Goal: Task Accomplishment & Management: Manage account settings

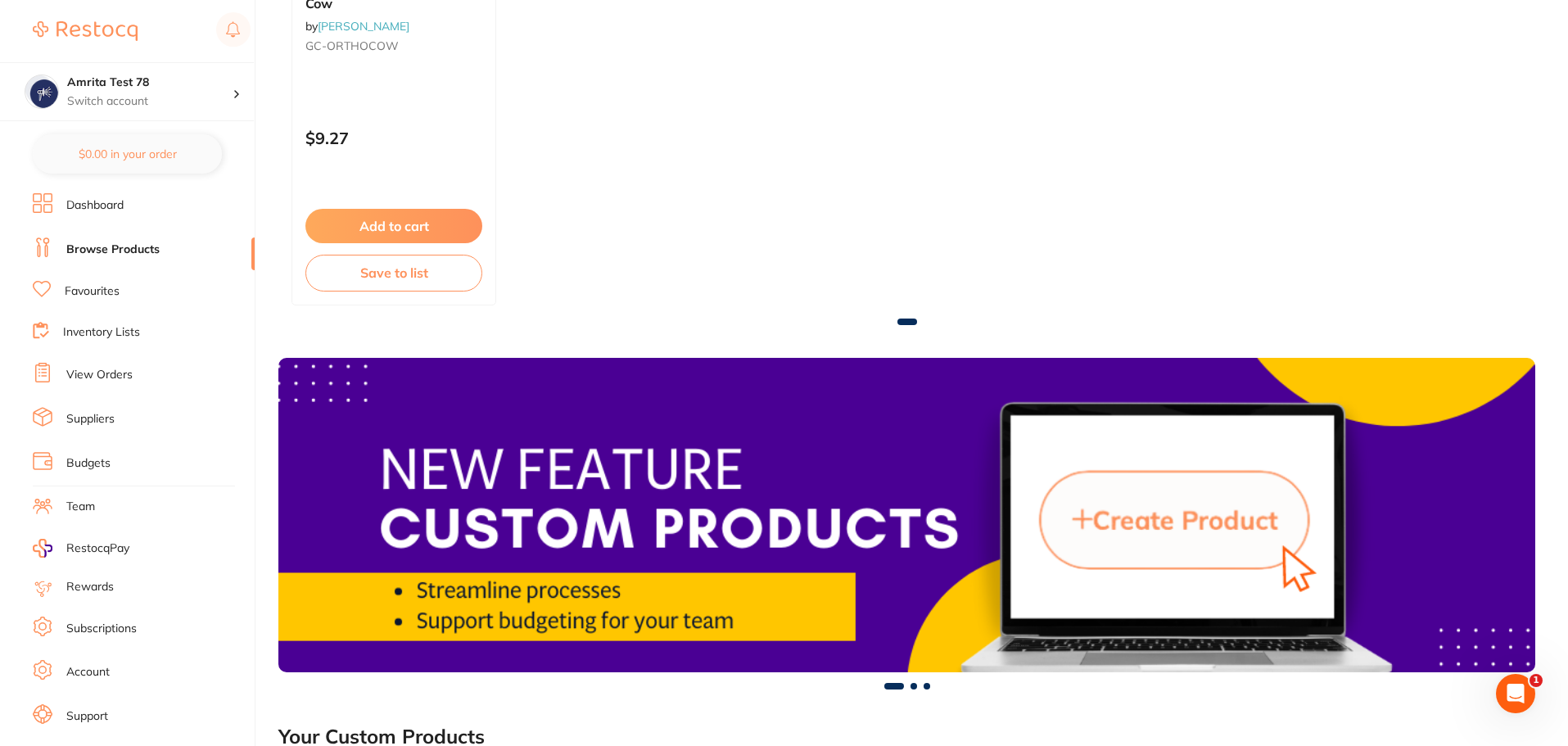
click at [113, 209] on link "Dashboard" at bounding box center [95, 205] width 57 height 17
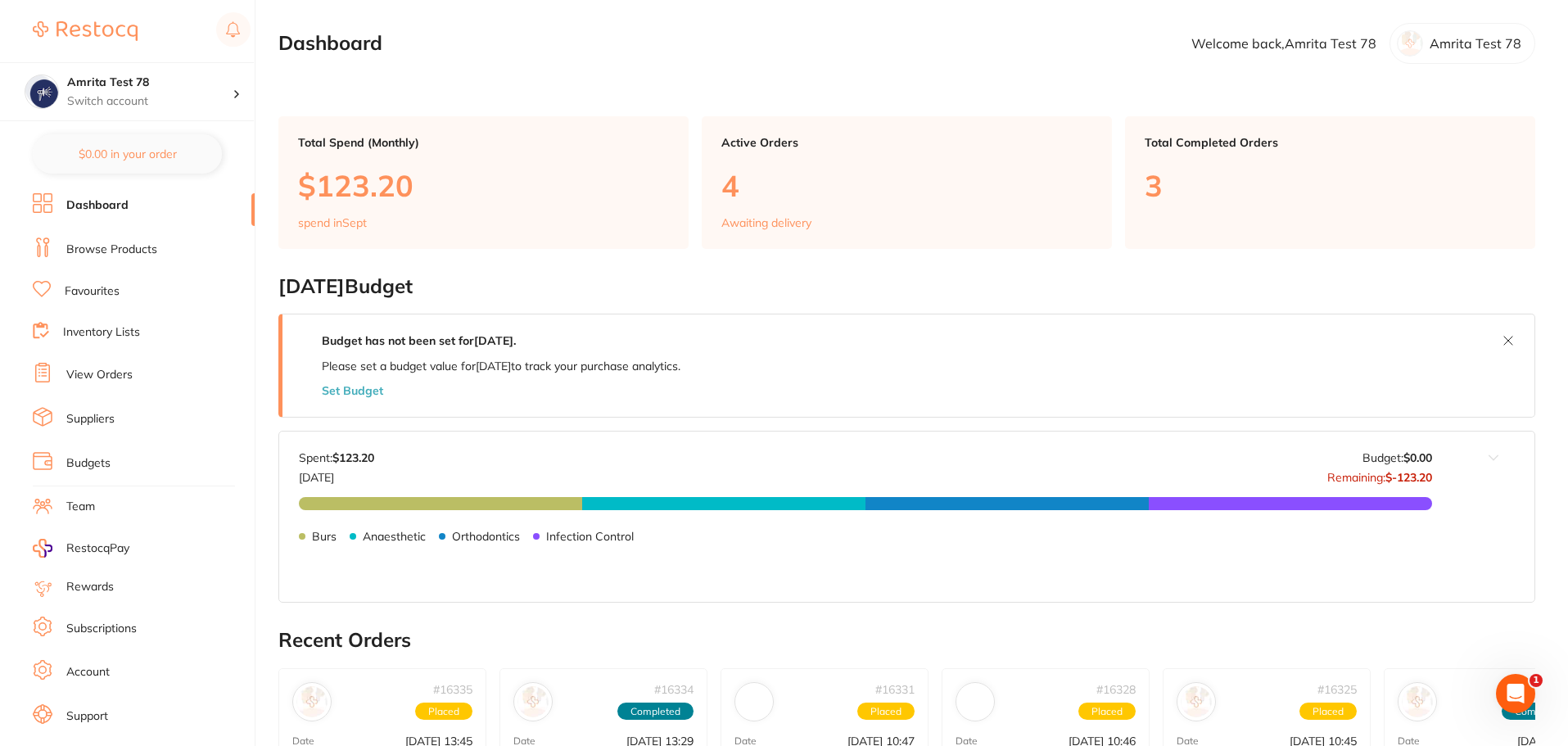
click at [123, 250] on link "Browse Products" at bounding box center [112, 249] width 91 height 17
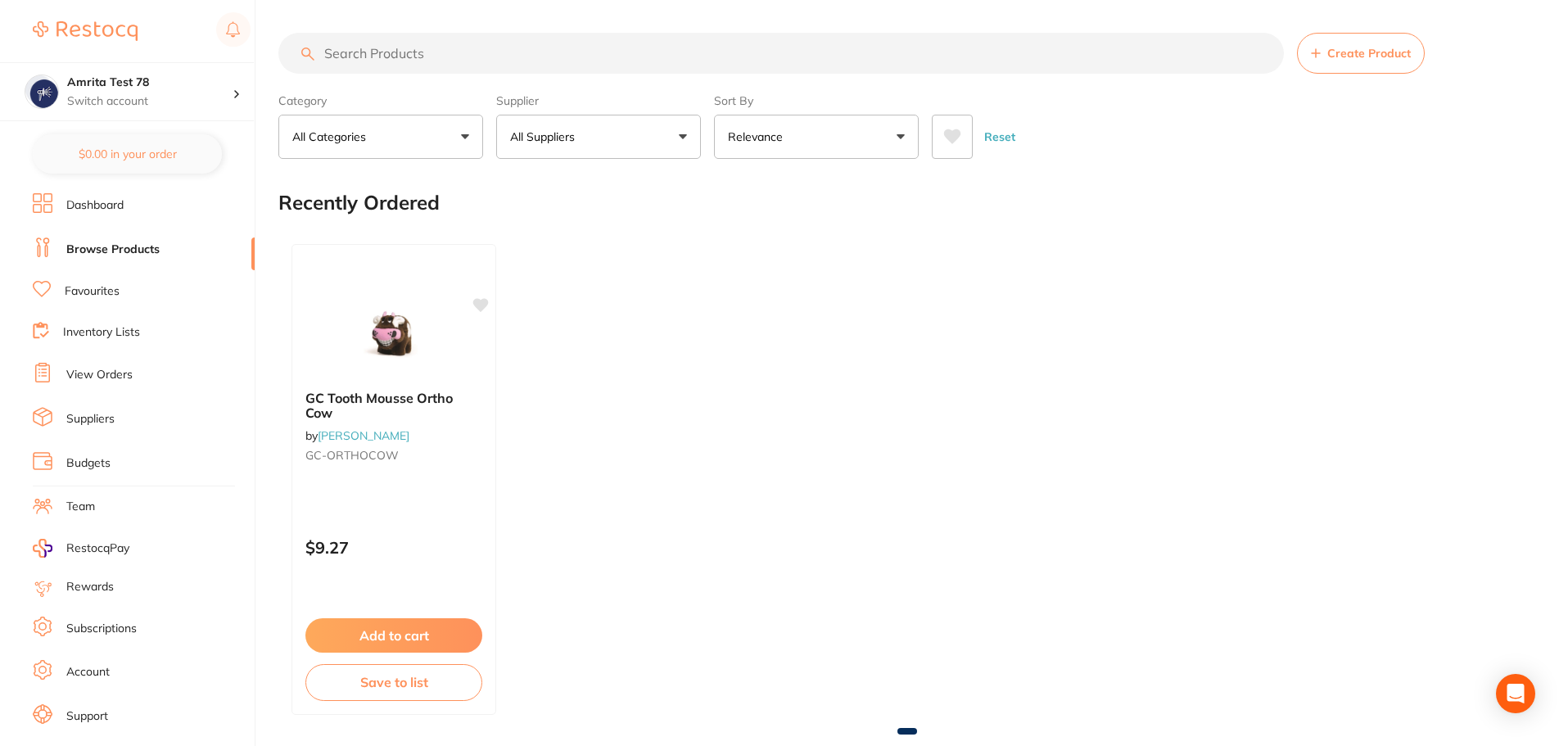
click at [100, 415] on link "Suppliers" at bounding box center [90, 419] width 48 height 17
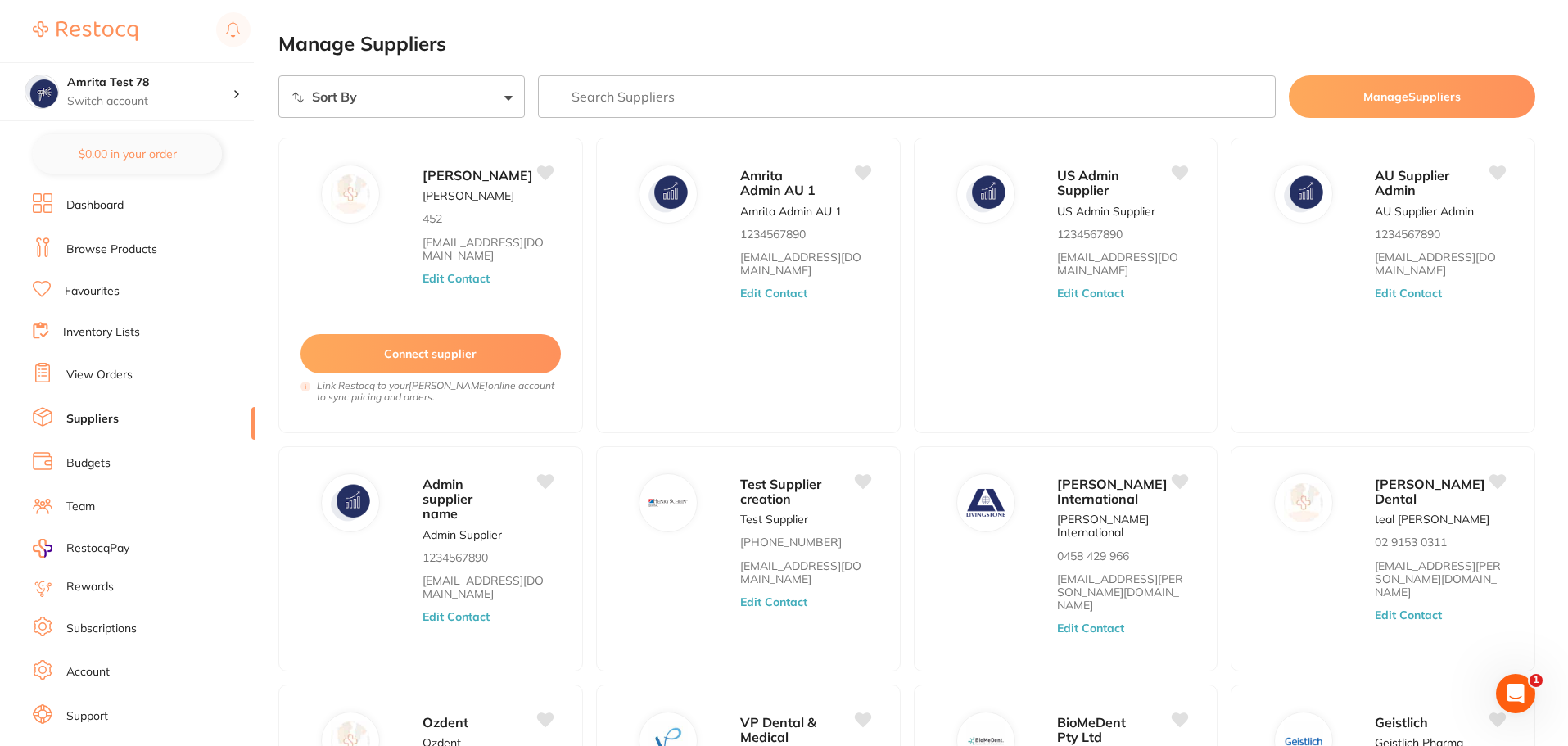
click at [101, 462] on link "Budgets" at bounding box center [88, 463] width 44 height 17
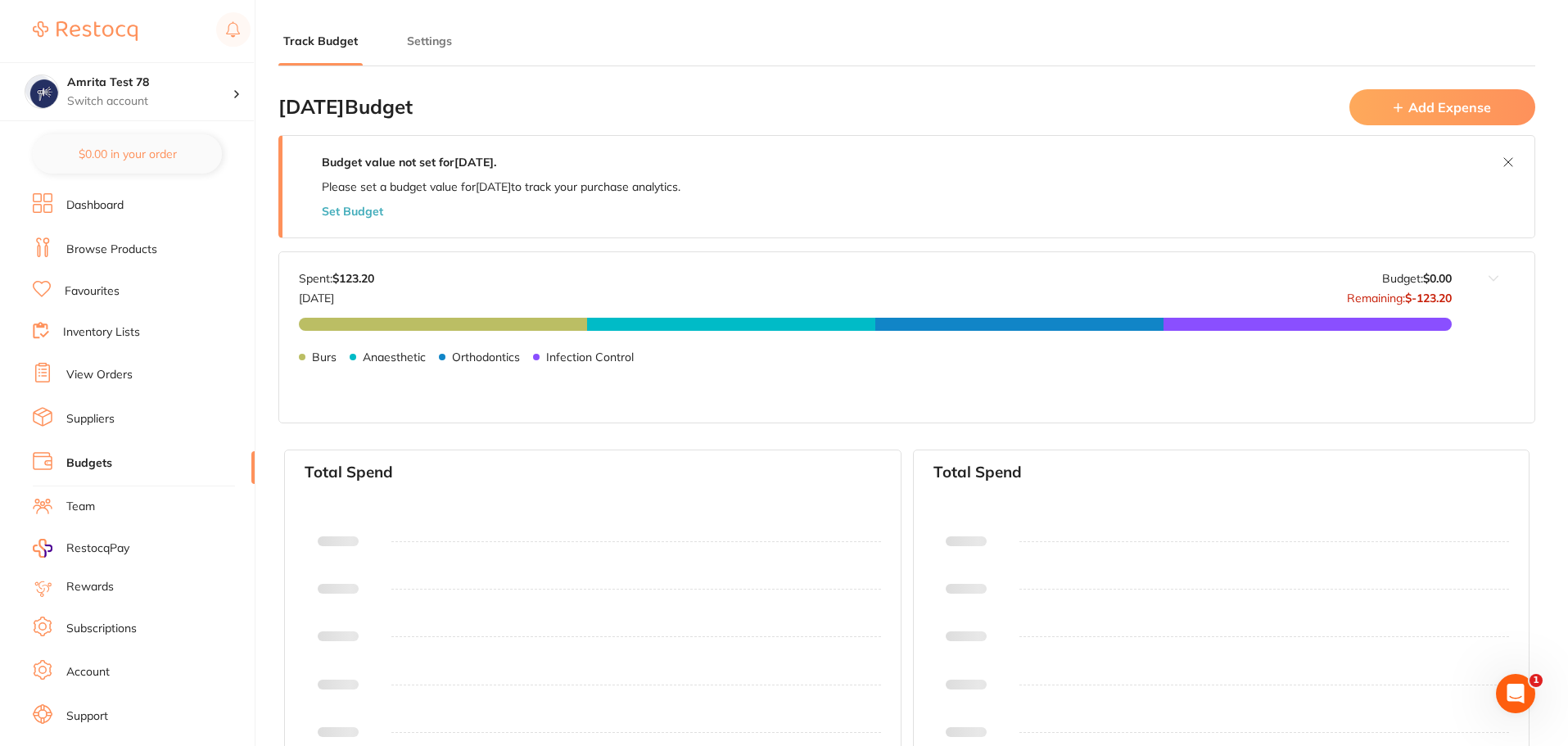
type input "0.0"
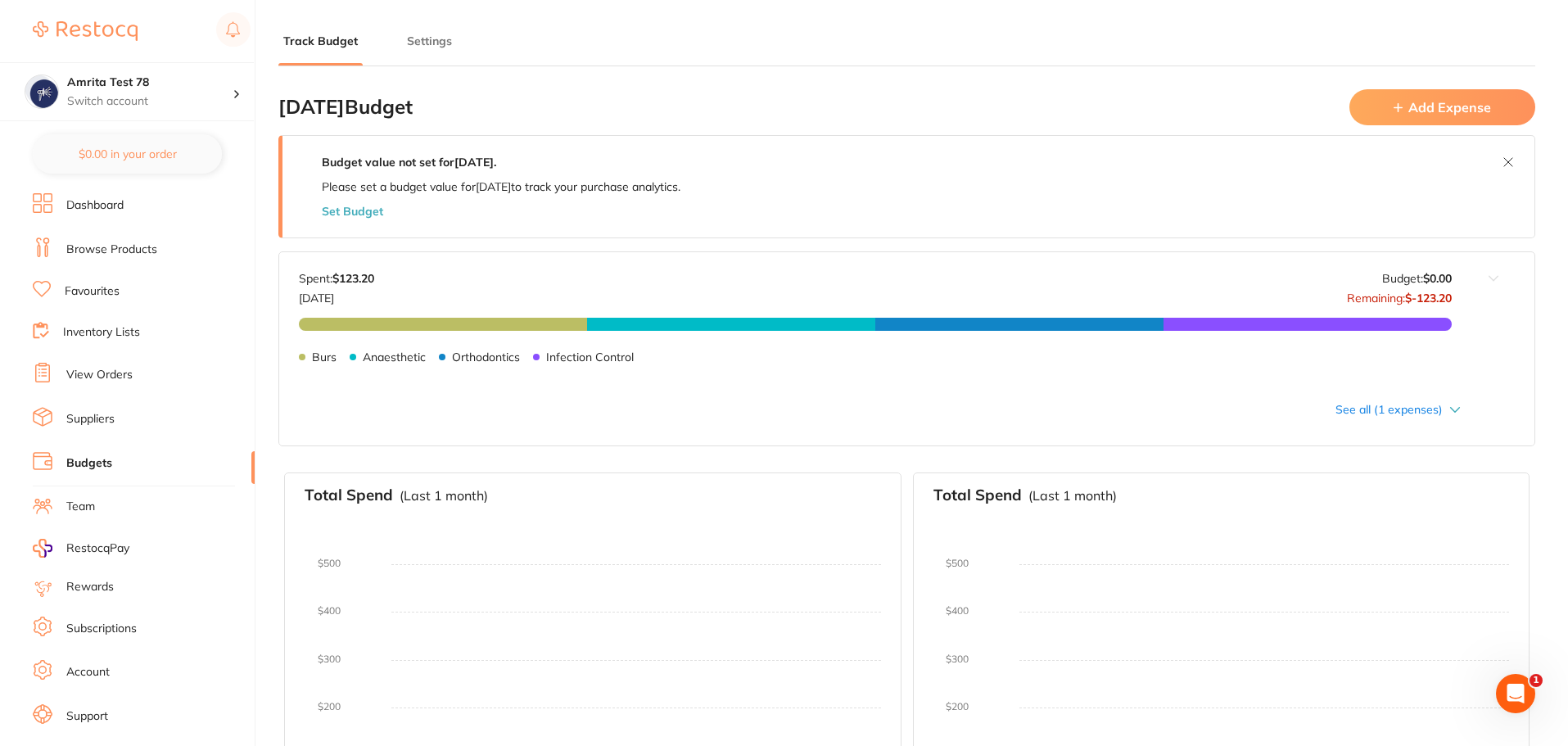
click at [120, 243] on link "Browse Products" at bounding box center [112, 249] width 91 height 17
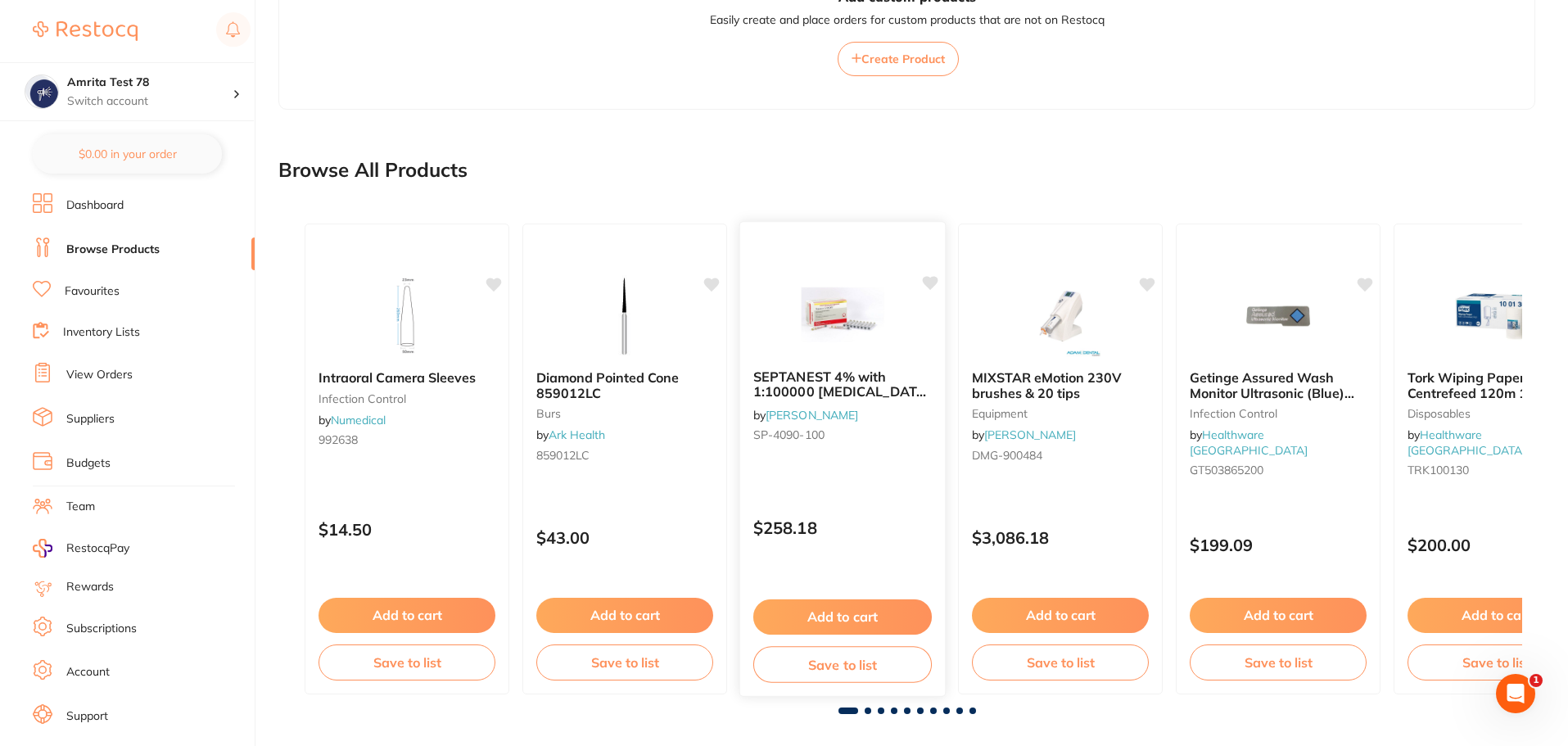
scroll to position [1323, 0]
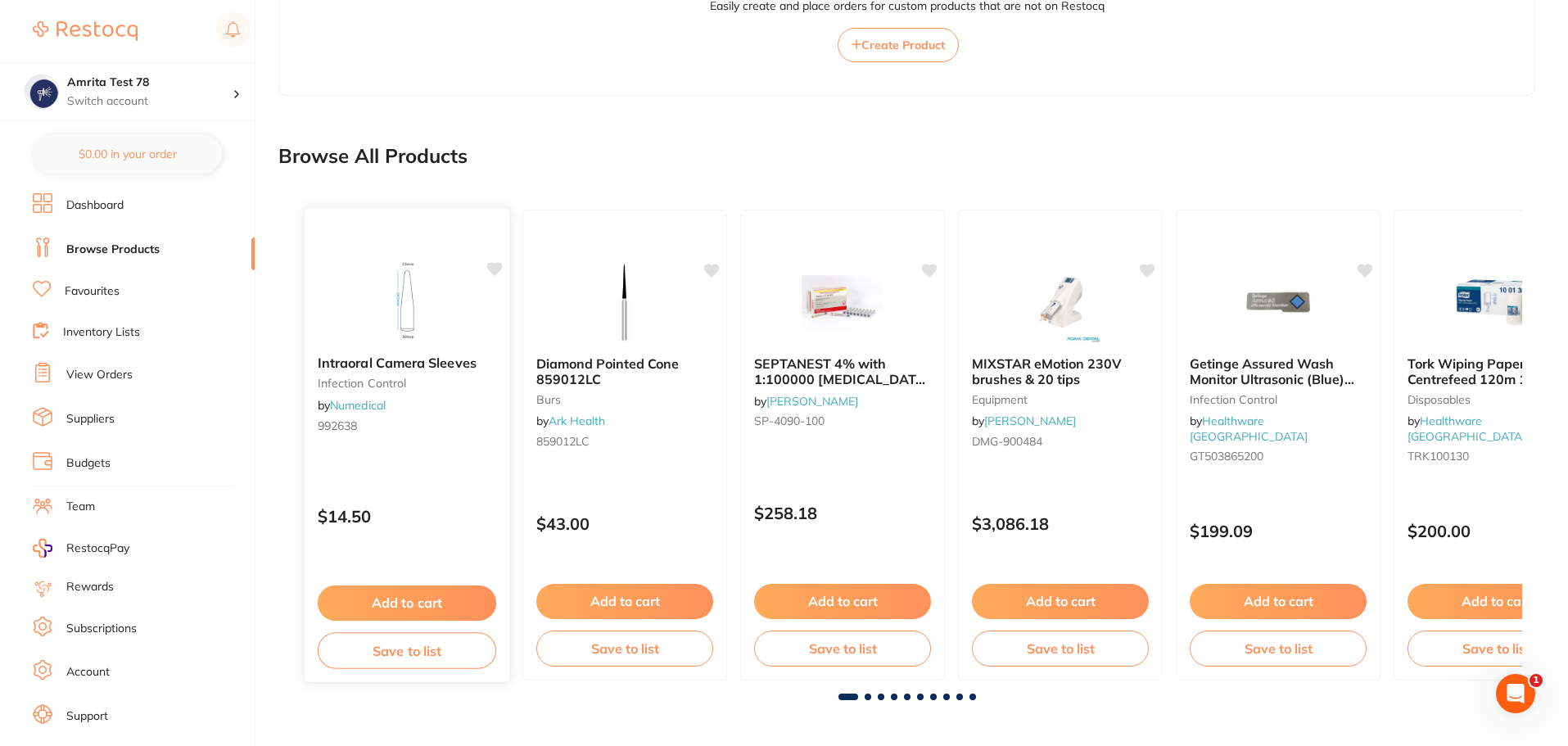
click at [459, 480] on div "Intraoral Camera Sleeves infection control by Numedical 992638 $14.50 Add to ca…" at bounding box center [406, 445] width 207 height 475
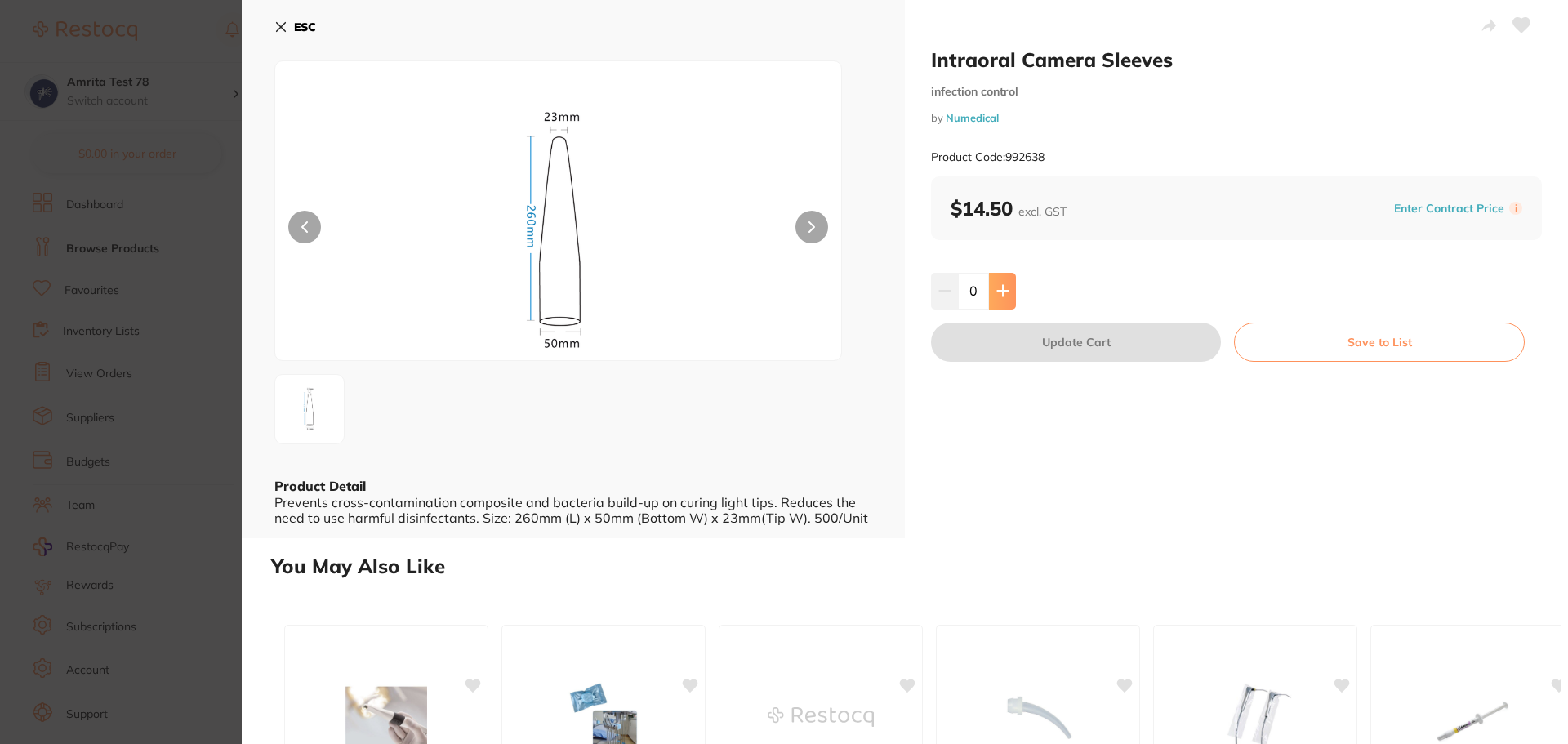
click at [1001, 284] on icon at bounding box center [1002, 290] width 13 height 13
type input "1"
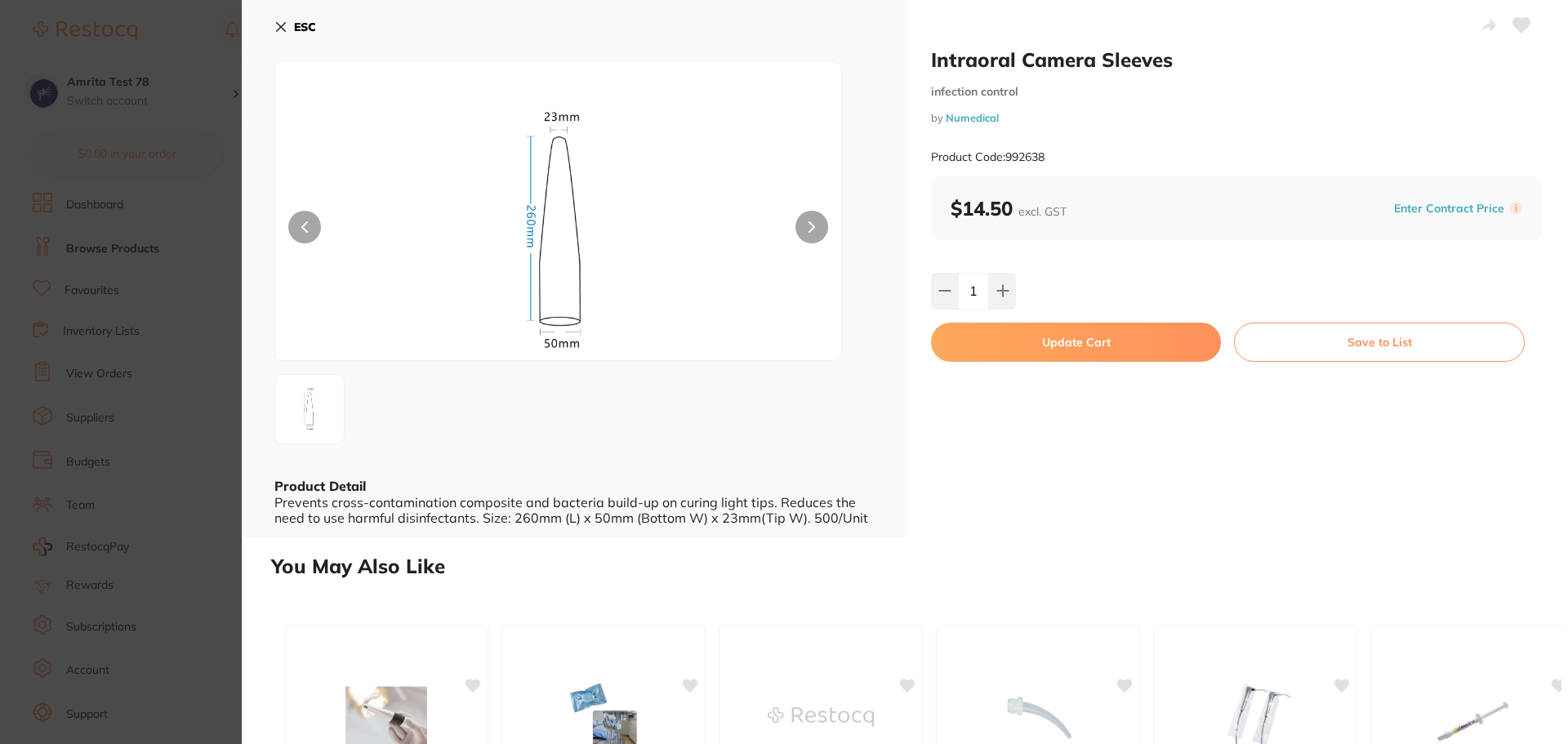
click at [1009, 349] on button "Update Cart" at bounding box center [1076, 342] width 290 height 39
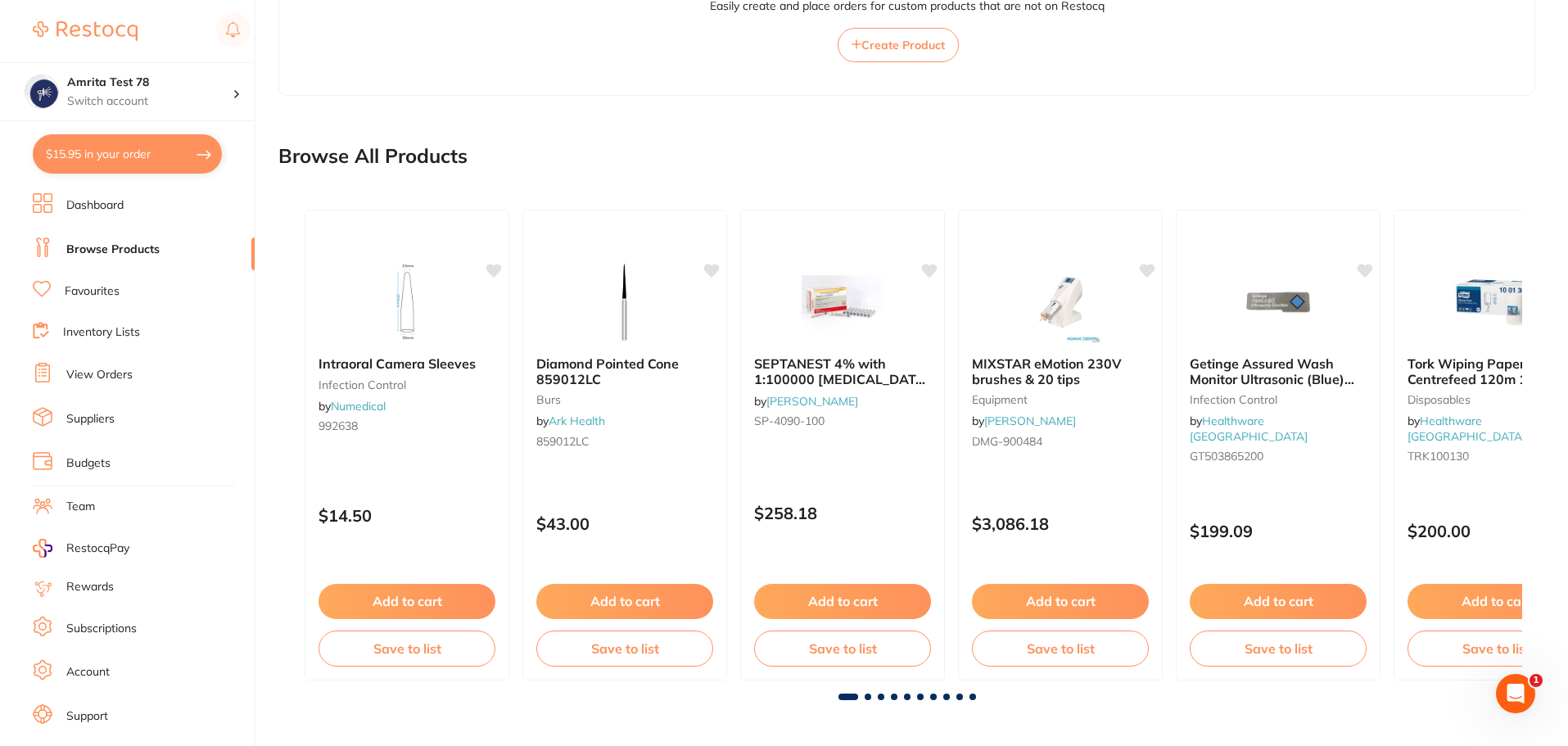
click at [207, 156] on button "$15.95 in your order" at bounding box center [127, 154] width 189 height 39
checkbox input "true"
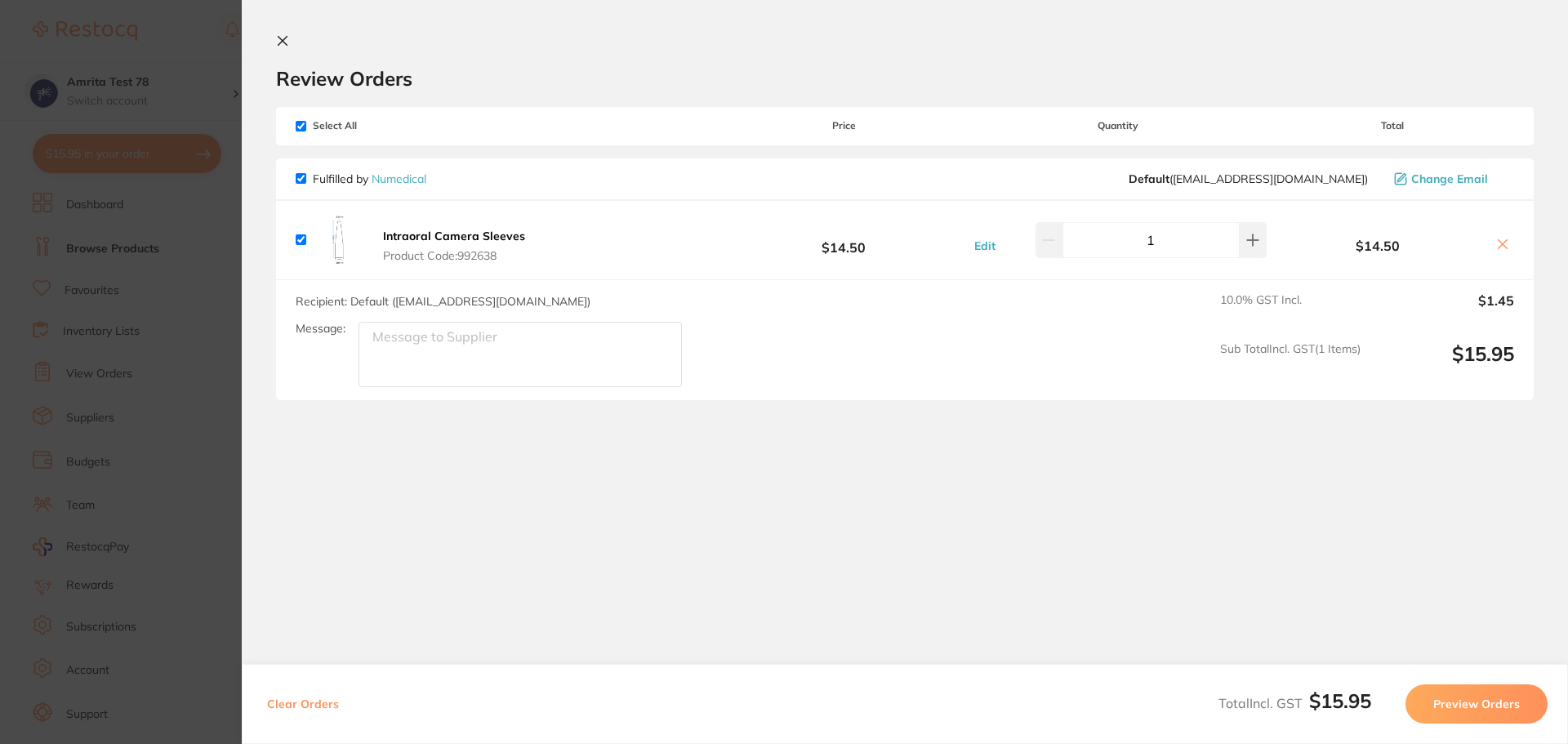
click at [1466, 709] on button "Preview Orders" at bounding box center [1476, 704] width 142 height 39
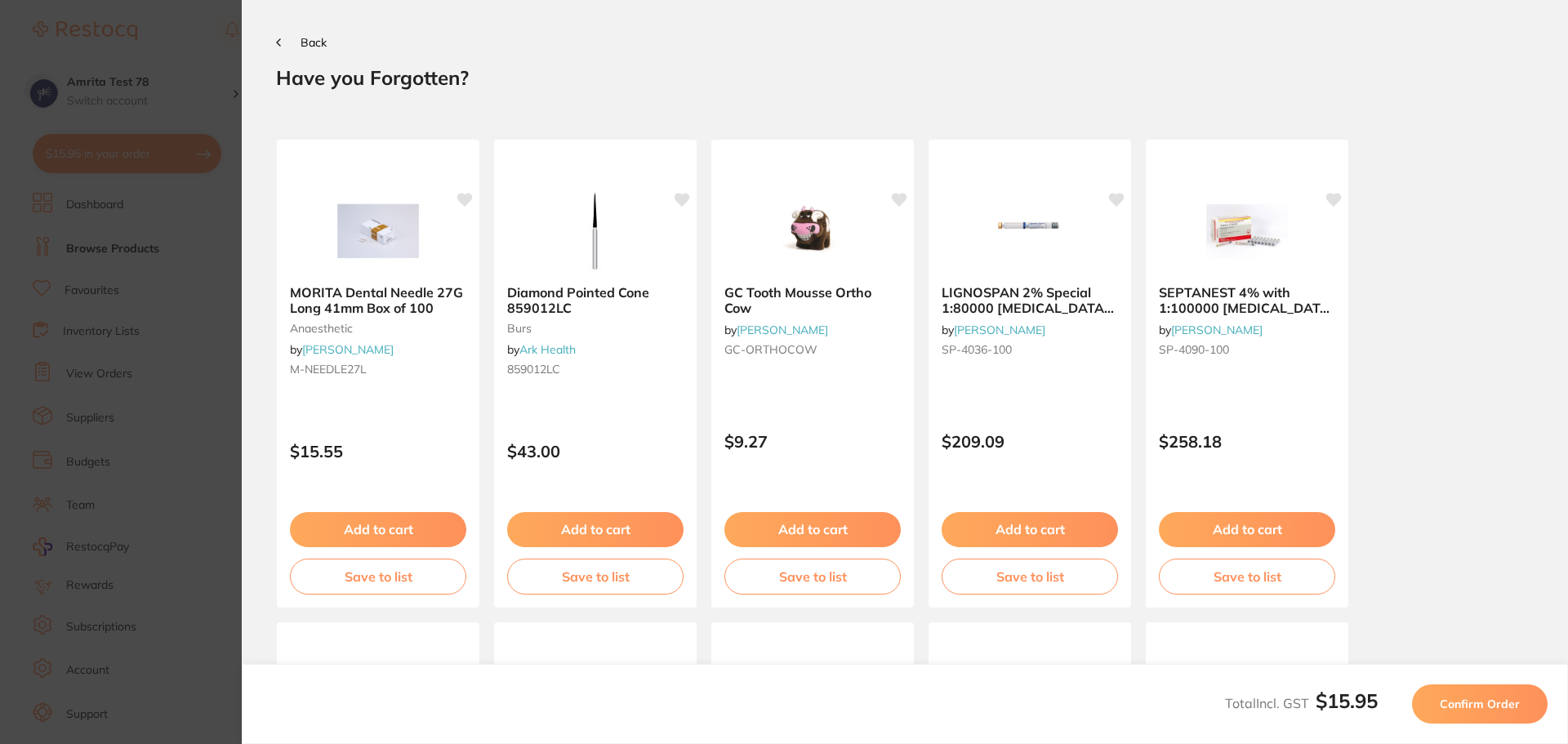
click at [1466, 709] on span "Confirm Order" at bounding box center [1480, 703] width 80 height 15
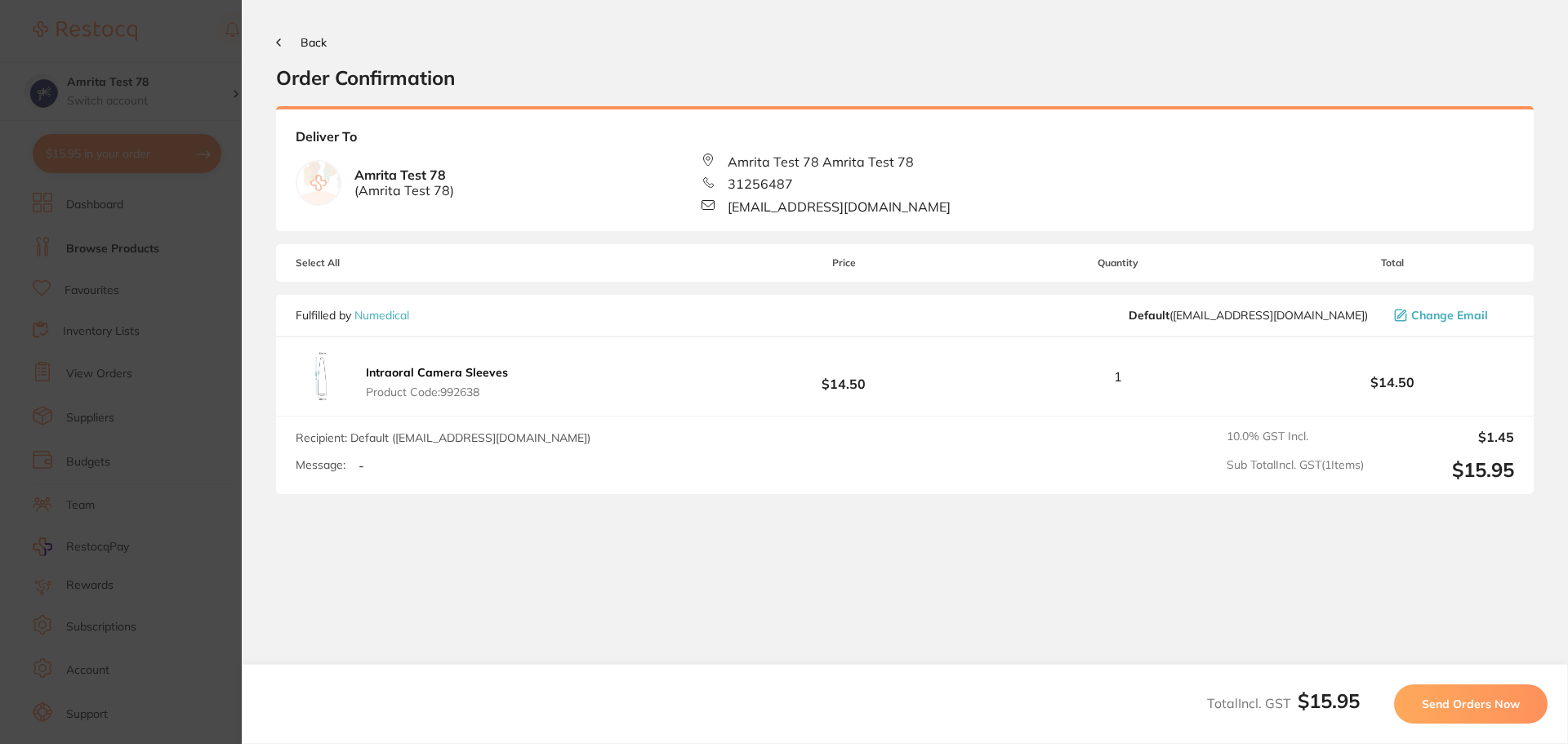
click at [1466, 709] on span "Send Orders Now" at bounding box center [1471, 703] width 98 height 15
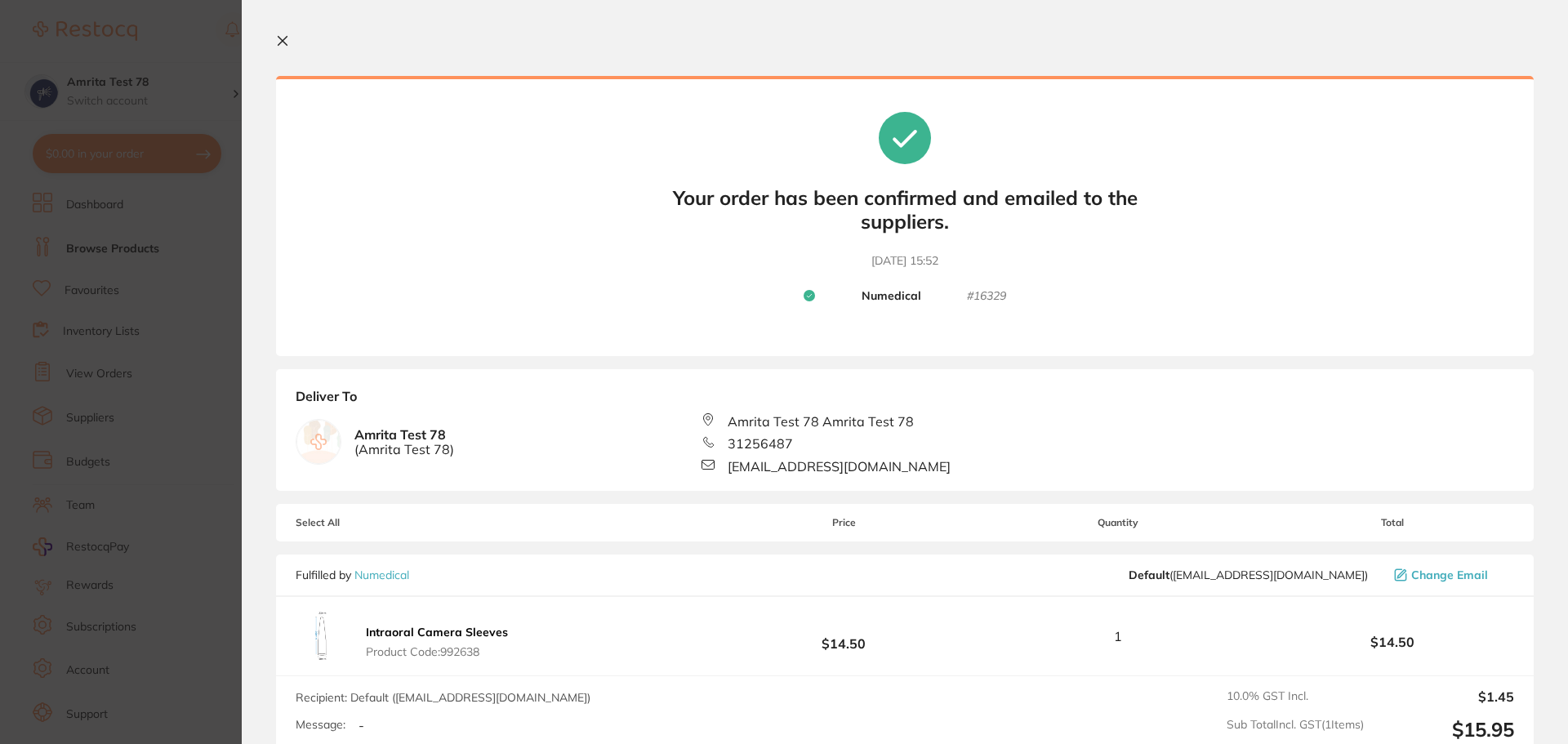
click at [286, 37] on icon at bounding box center [282, 41] width 9 height 9
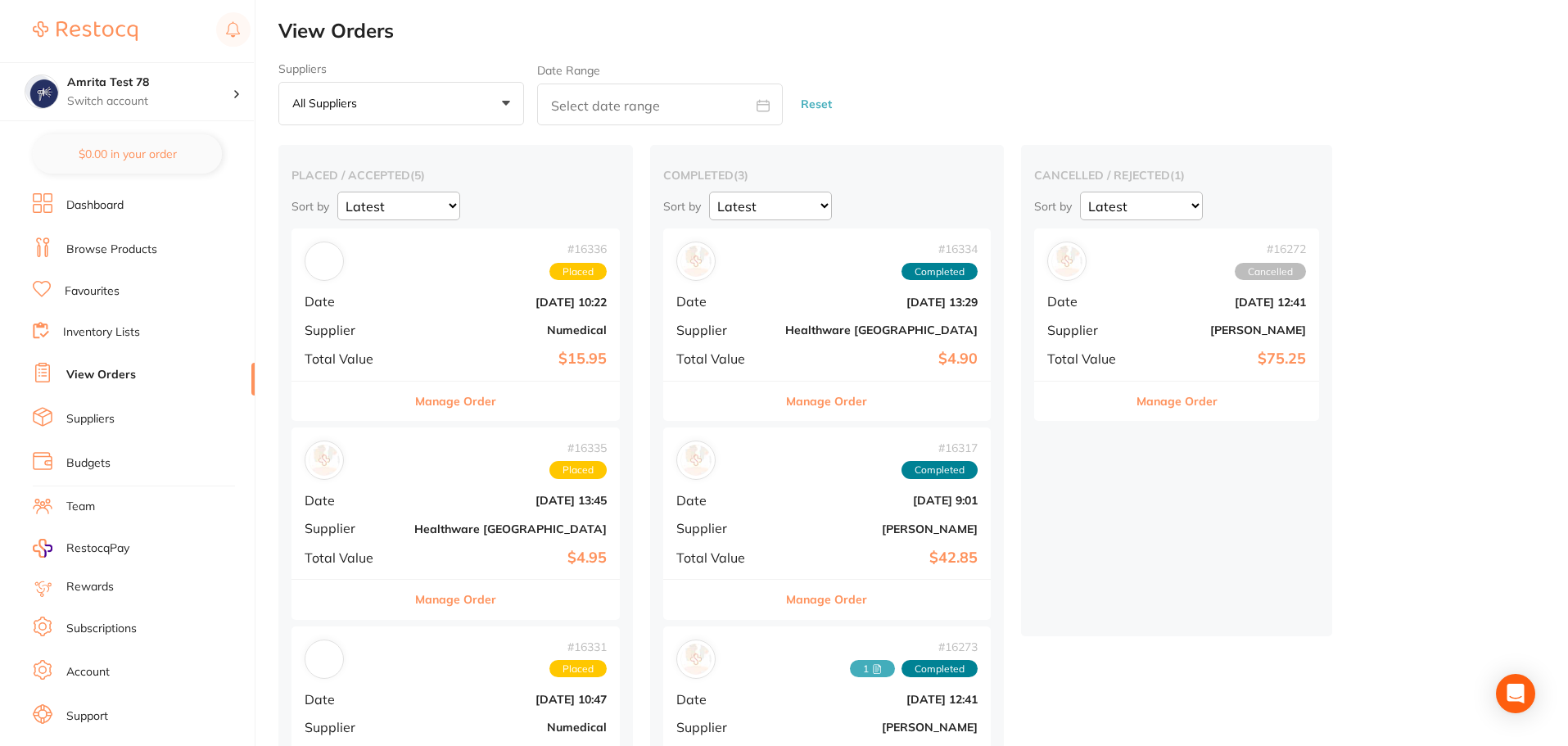
click at [145, 241] on link "Browse Products" at bounding box center [112, 249] width 91 height 17
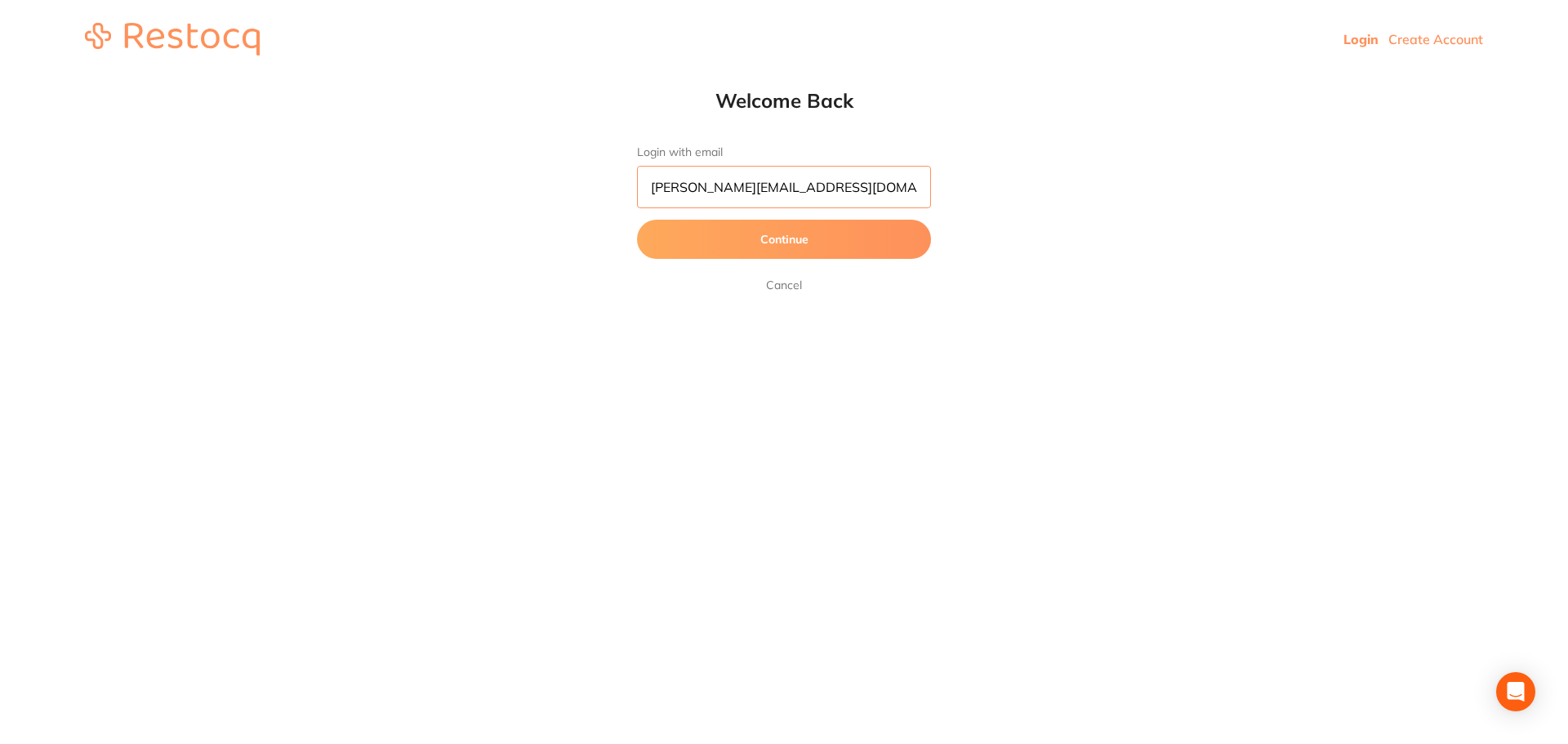
drag, startPoint x: 716, startPoint y: 188, endPoint x: 593, endPoint y: 184, distance: 123.1
click at [593, 184] on div "Welcome Back Login with email abhinav.m@terrificminds.com Continue Cancel" at bounding box center [784, 191] width 1568 height 207
type input "[EMAIL_ADDRESS][DOMAIN_NAME]"
click at [637, 219] on button "Continue" at bounding box center [784, 239] width 294 height 39
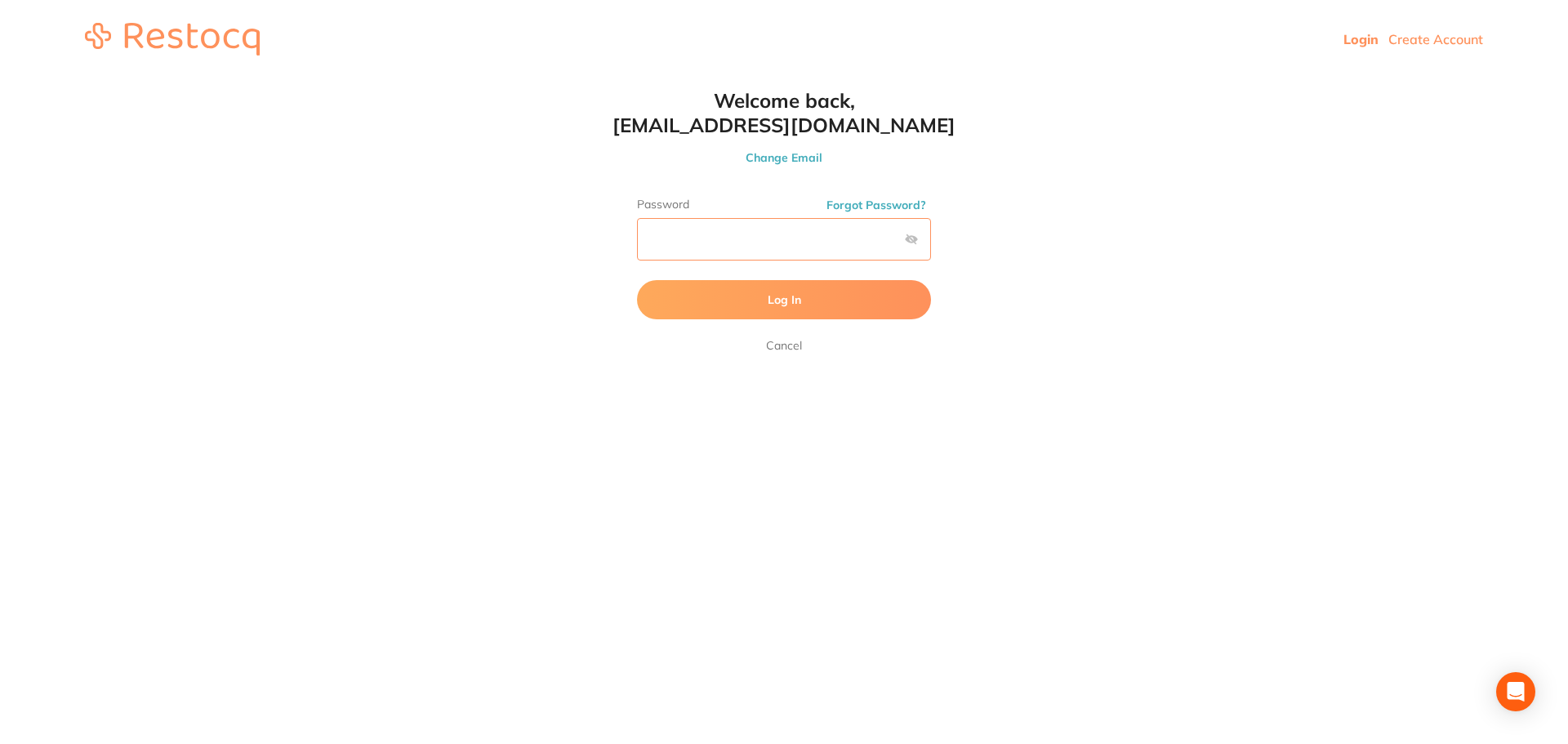
click at [637, 280] on button "Log In" at bounding box center [784, 300] width 294 height 39
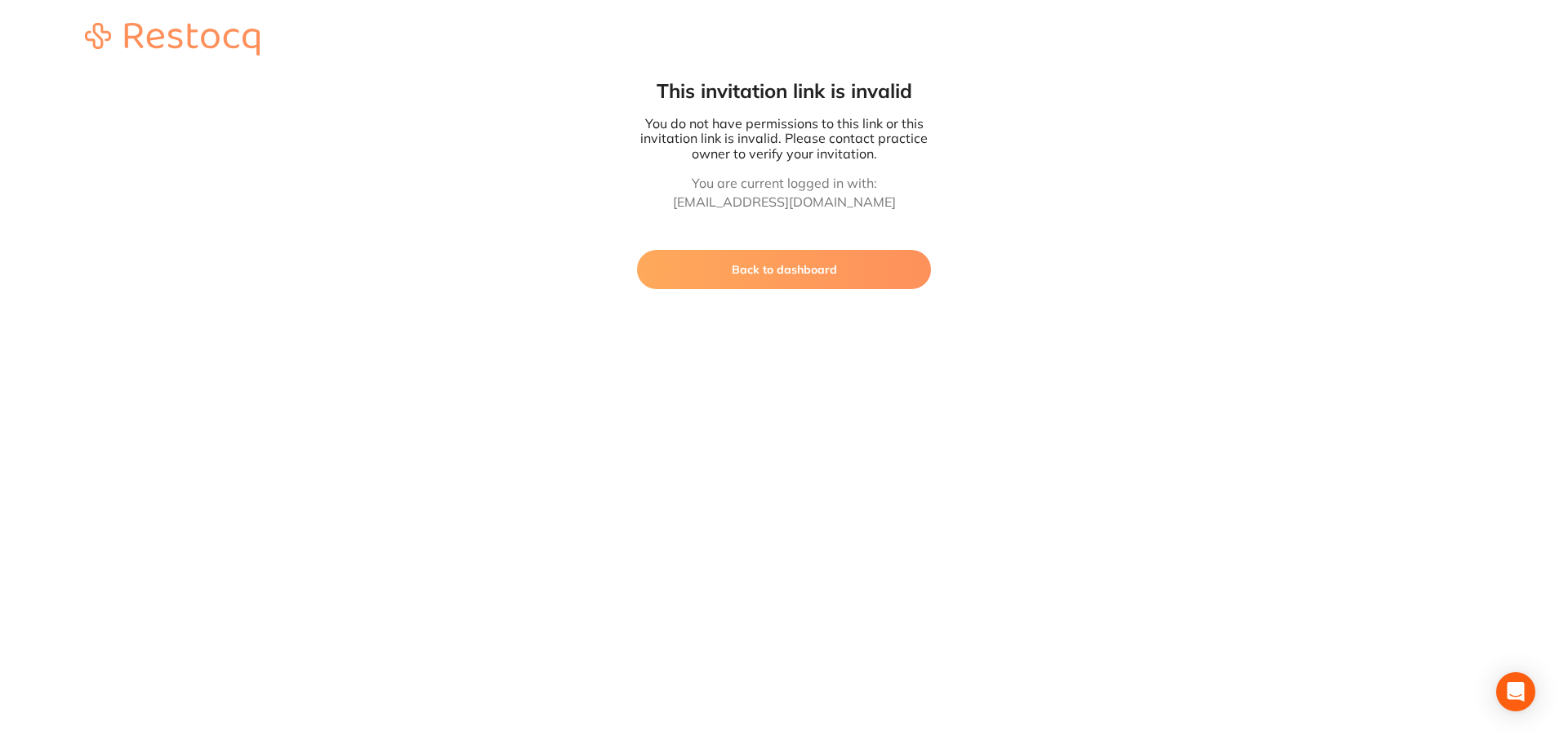
click at [766, 283] on button "Back to dashboard" at bounding box center [784, 269] width 294 height 39
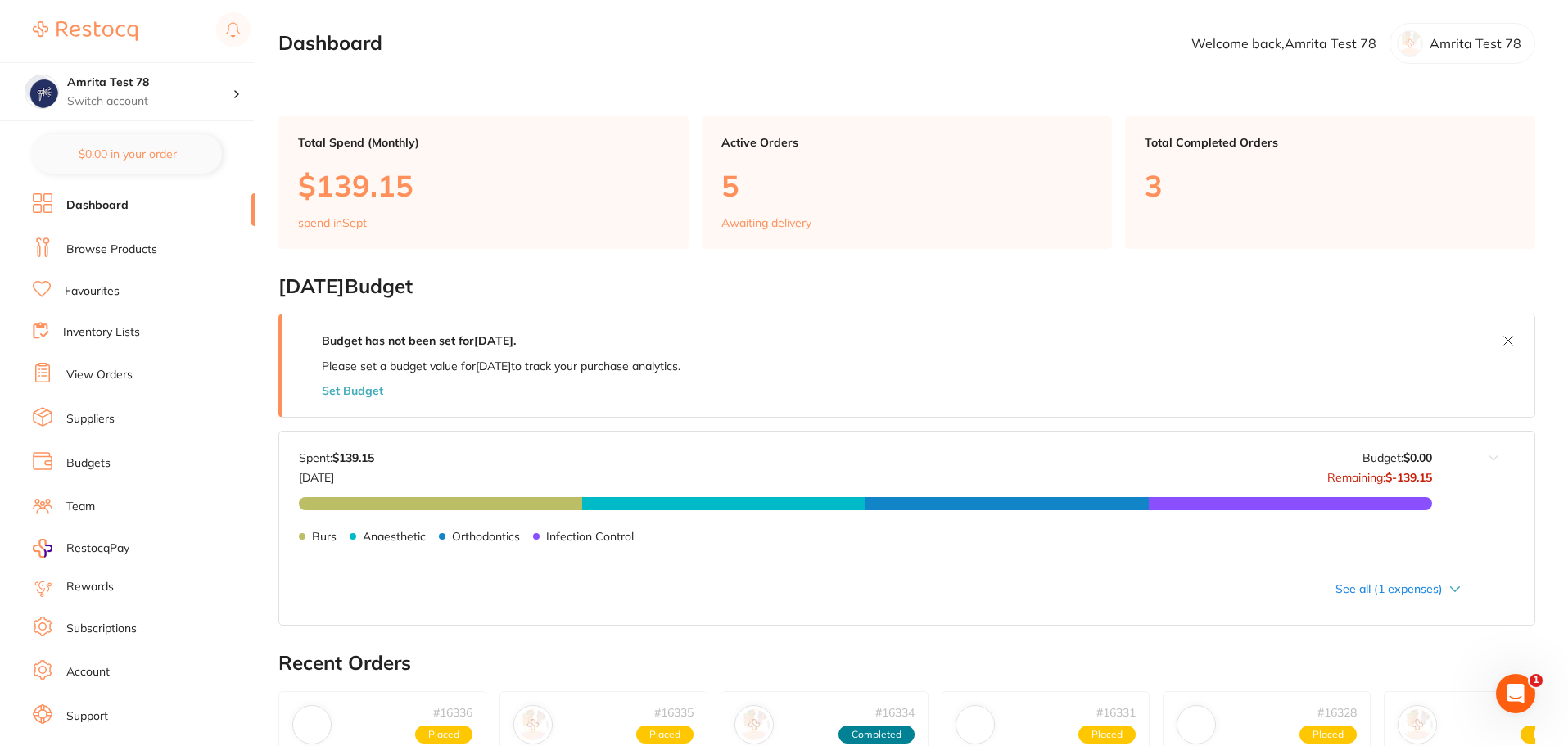
click at [100, 254] on link "Browse Products" at bounding box center [112, 249] width 91 height 17
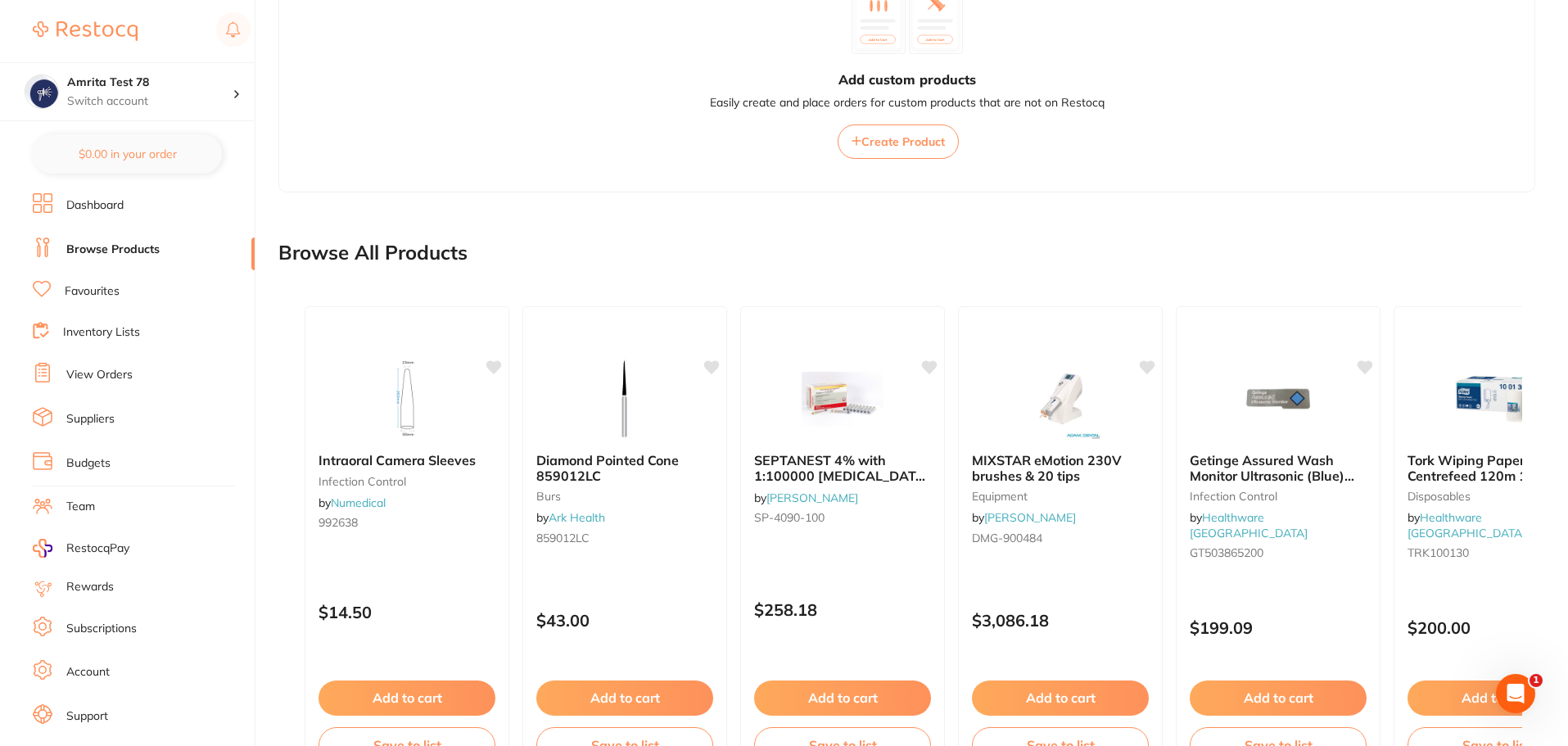
scroll to position [1323, 0]
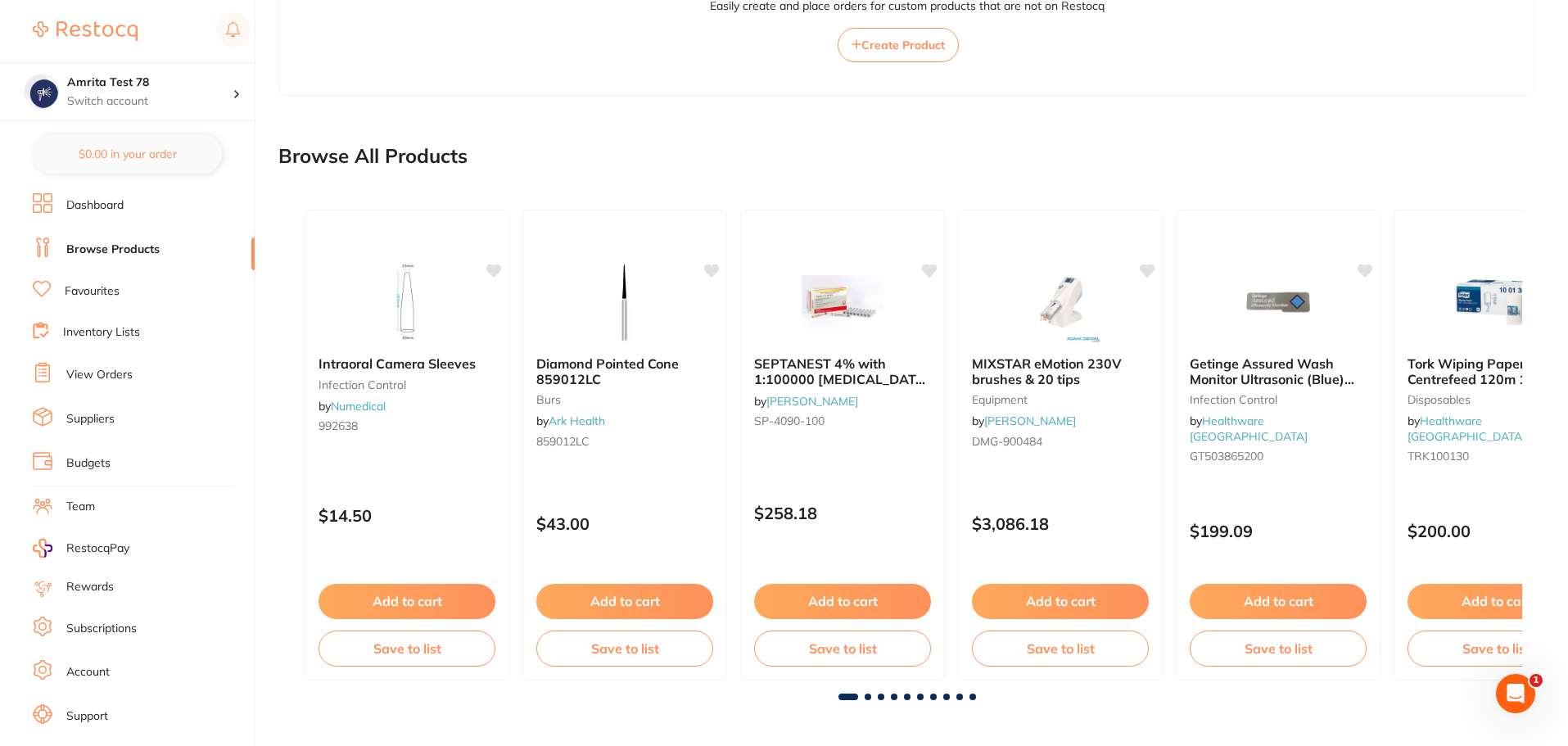
click at [113, 371] on link "View Orders" at bounding box center [100, 375] width 67 height 17
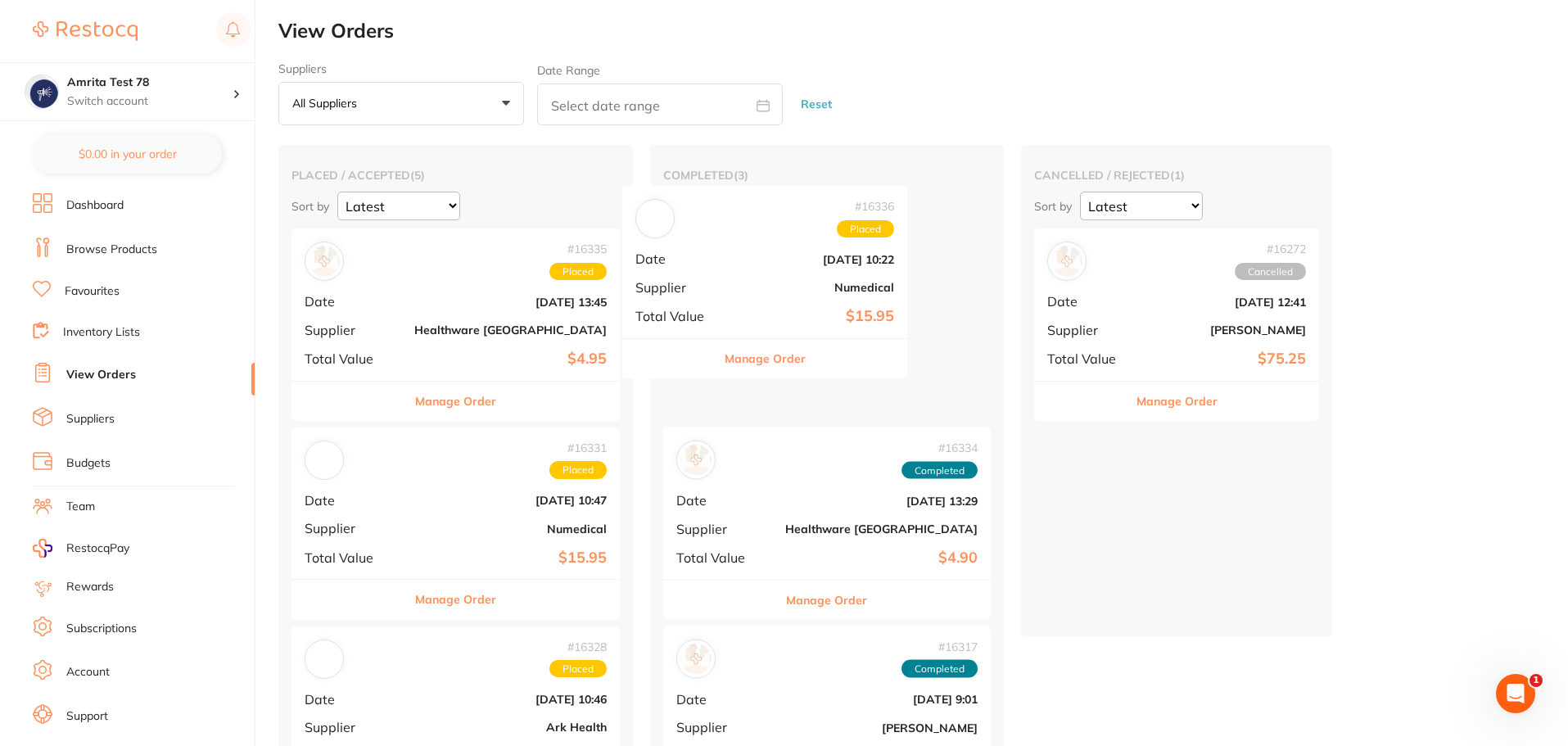
drag, startPoint x: 388, startPoint y: 329, endPoint x: 735, endPoint y: 319, distance: 347.1
click at [735, 319] on div "placed / accepted ( 5 ) Sort by Latest Notification # 16336 Placed Date Sept 17…" at bounding box center [923, 690] width 1289 height 1090
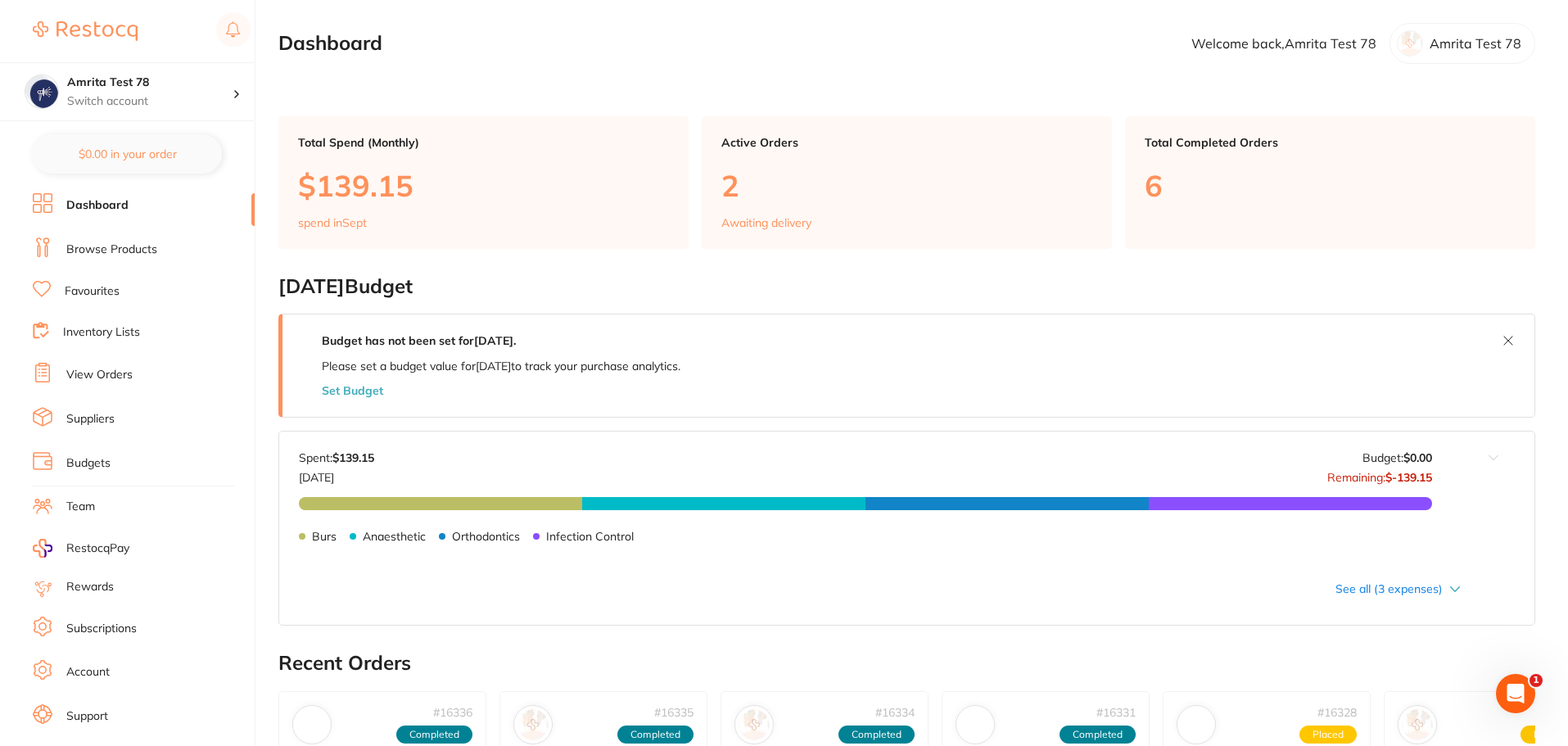
click at [119, 254] on link "Browse Products" at bounding box center [112, 249] width 91 height 17
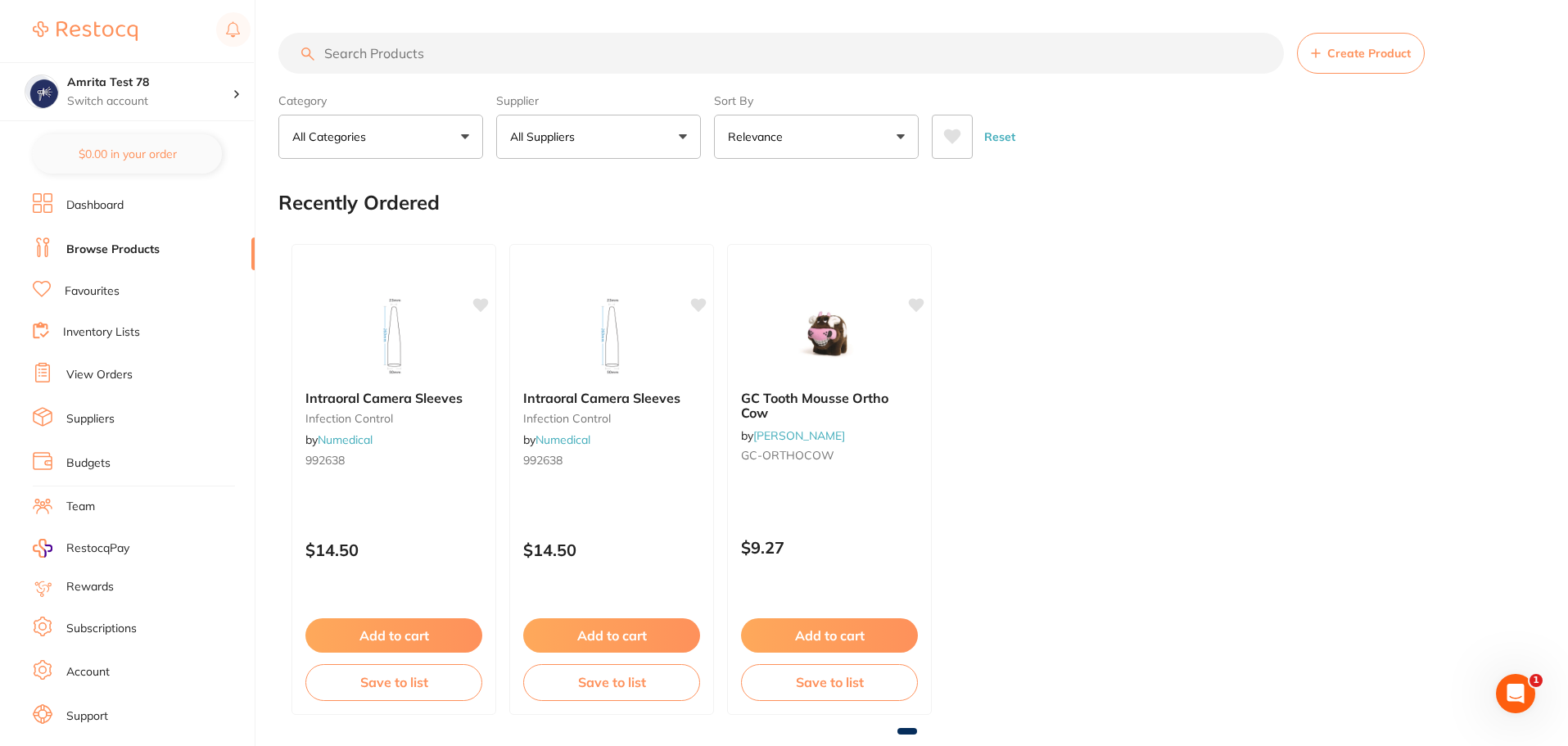
click at [121, 381] on link "View Orders" at bounding box center [100, 375] width 67 height 17
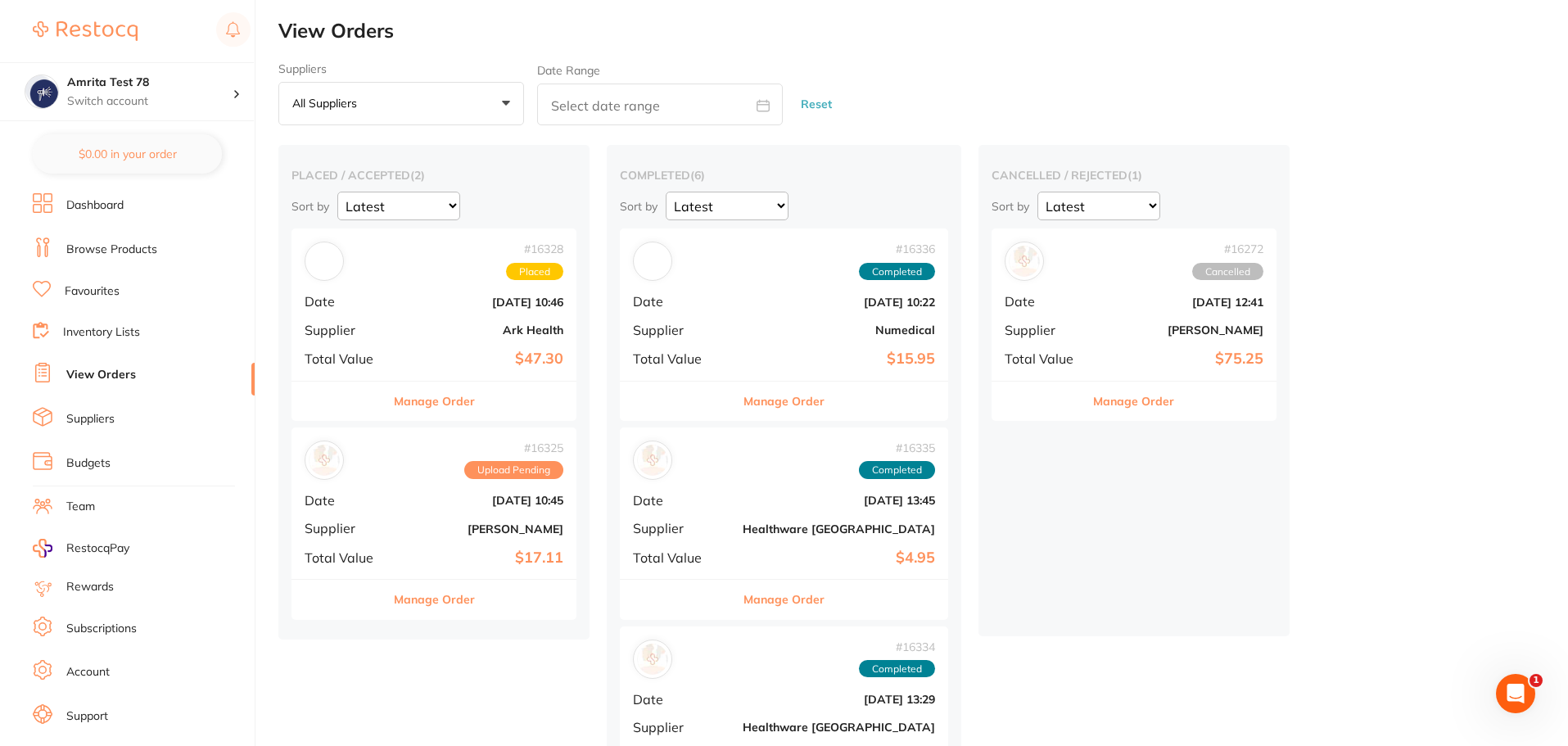
click at [84, 244] on link "Browse Products" at bounding box center [112, 249] width 91 height 17
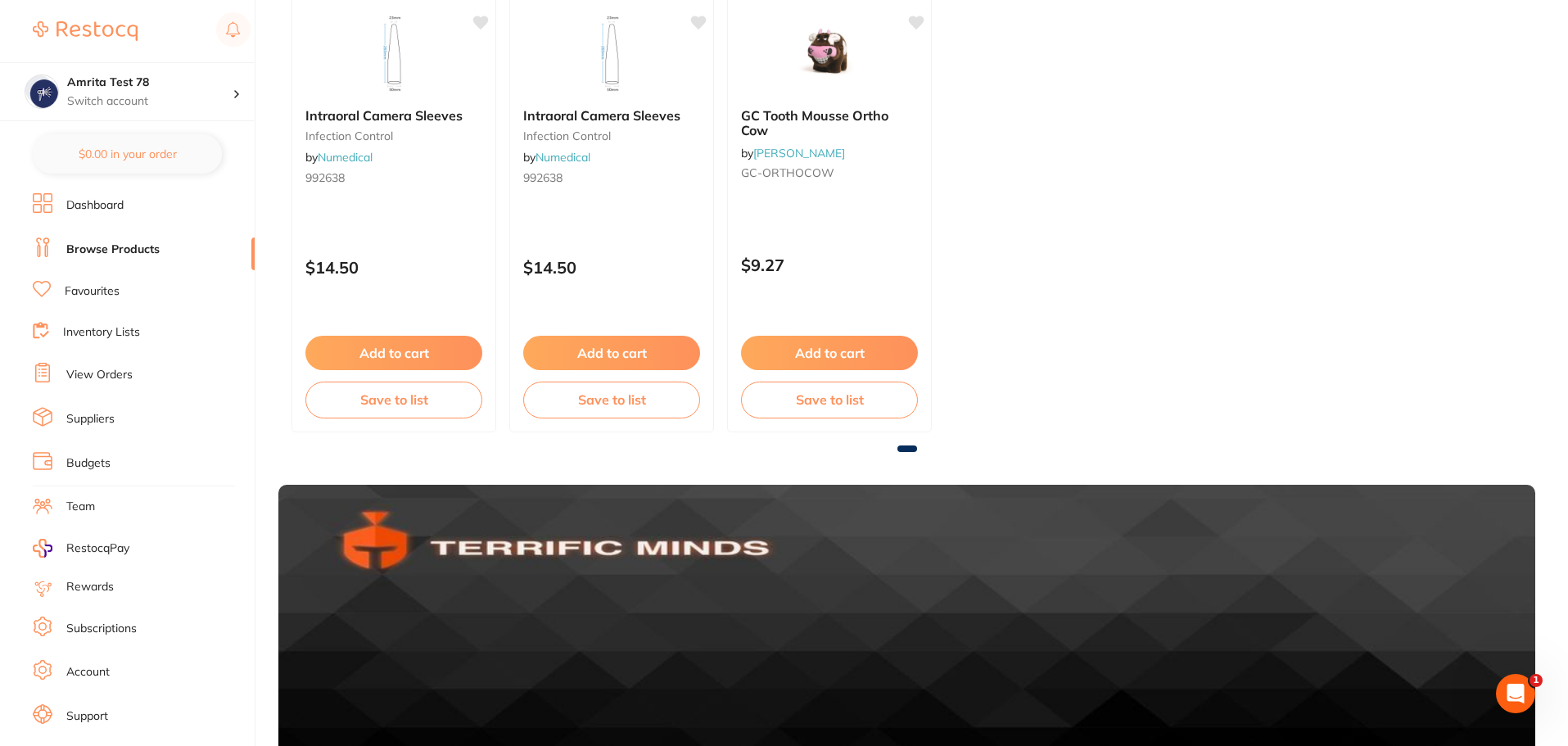
scroll to position [245, 0]
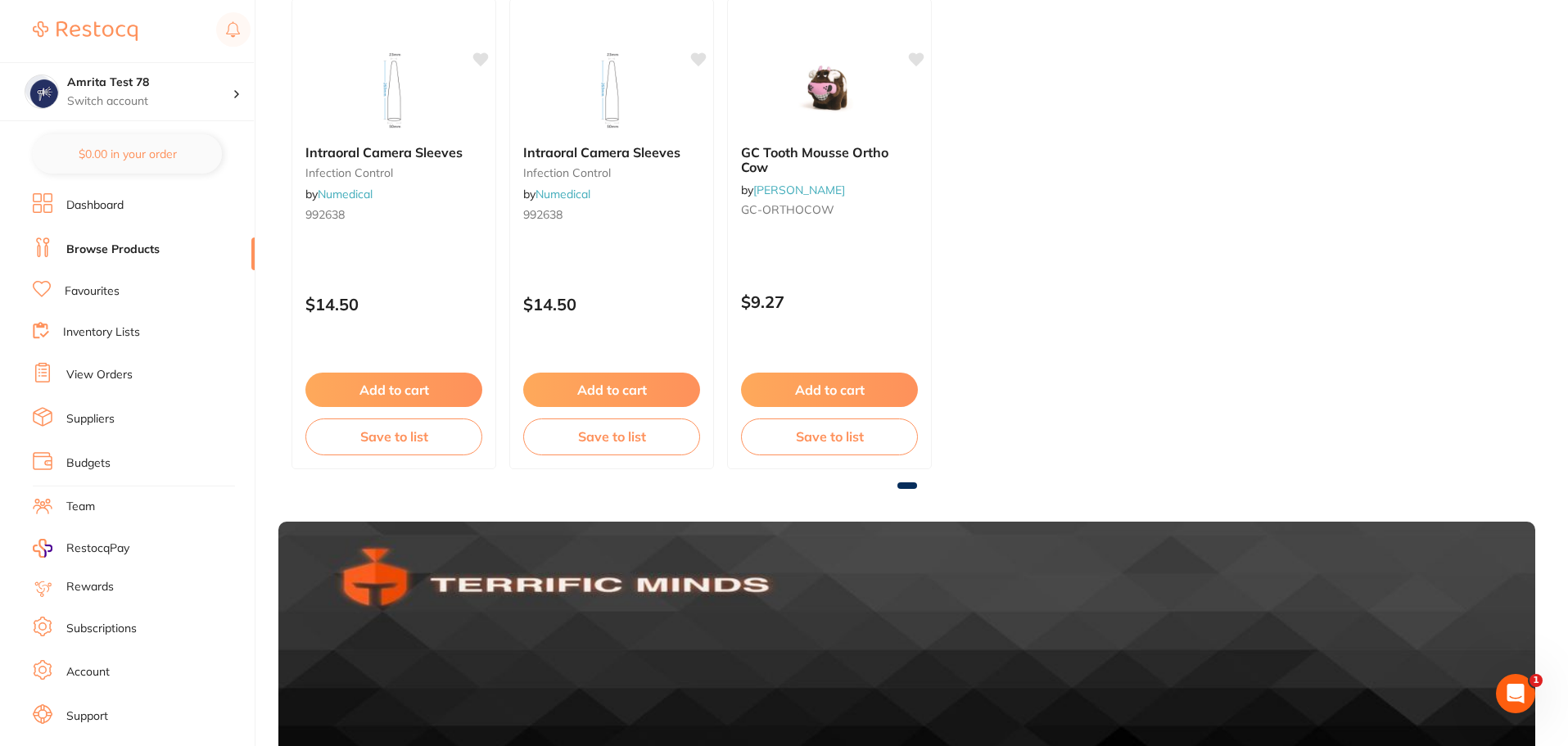
click at [96, 376] on link "View Orders" at bounding box center [100, 375] width 67 height 17
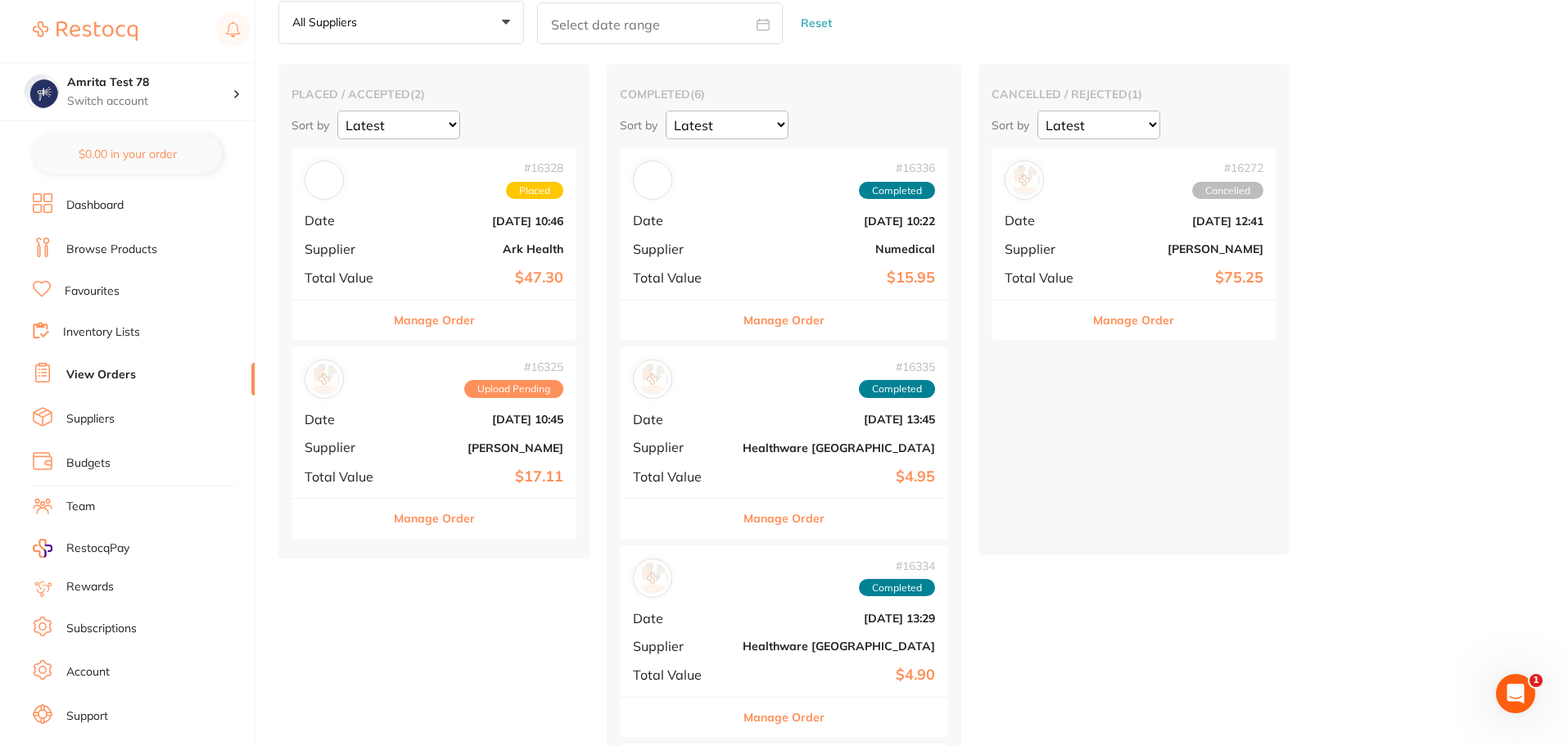
scroll to position [81, 0]
click at [718, 422] on div "# 16335 Completed Date Sept 16 2025, 13:45 Supplier Healthware Australia Total …" at bounding box center [784, 421] width 328 height 151
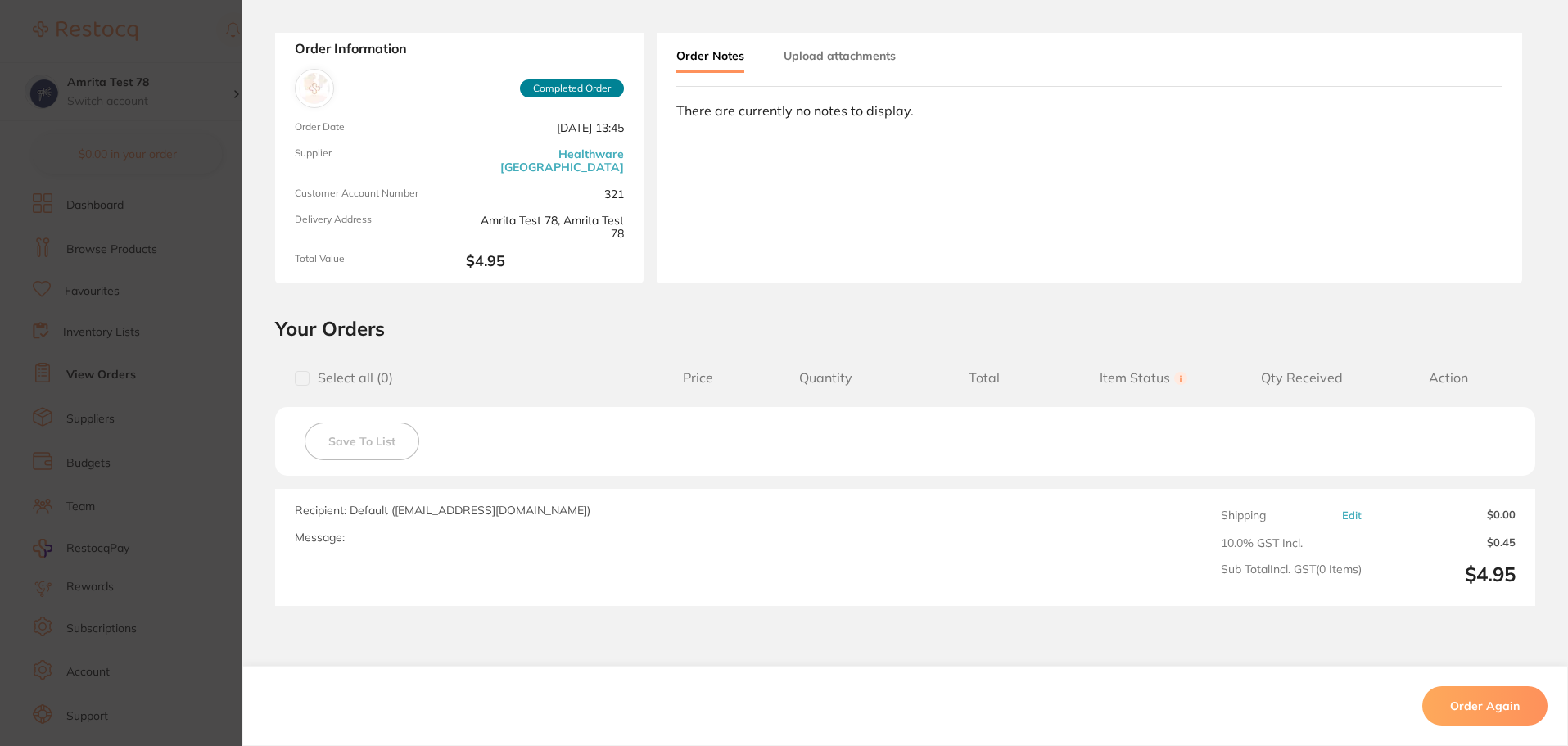
scroll to position [189, 0]
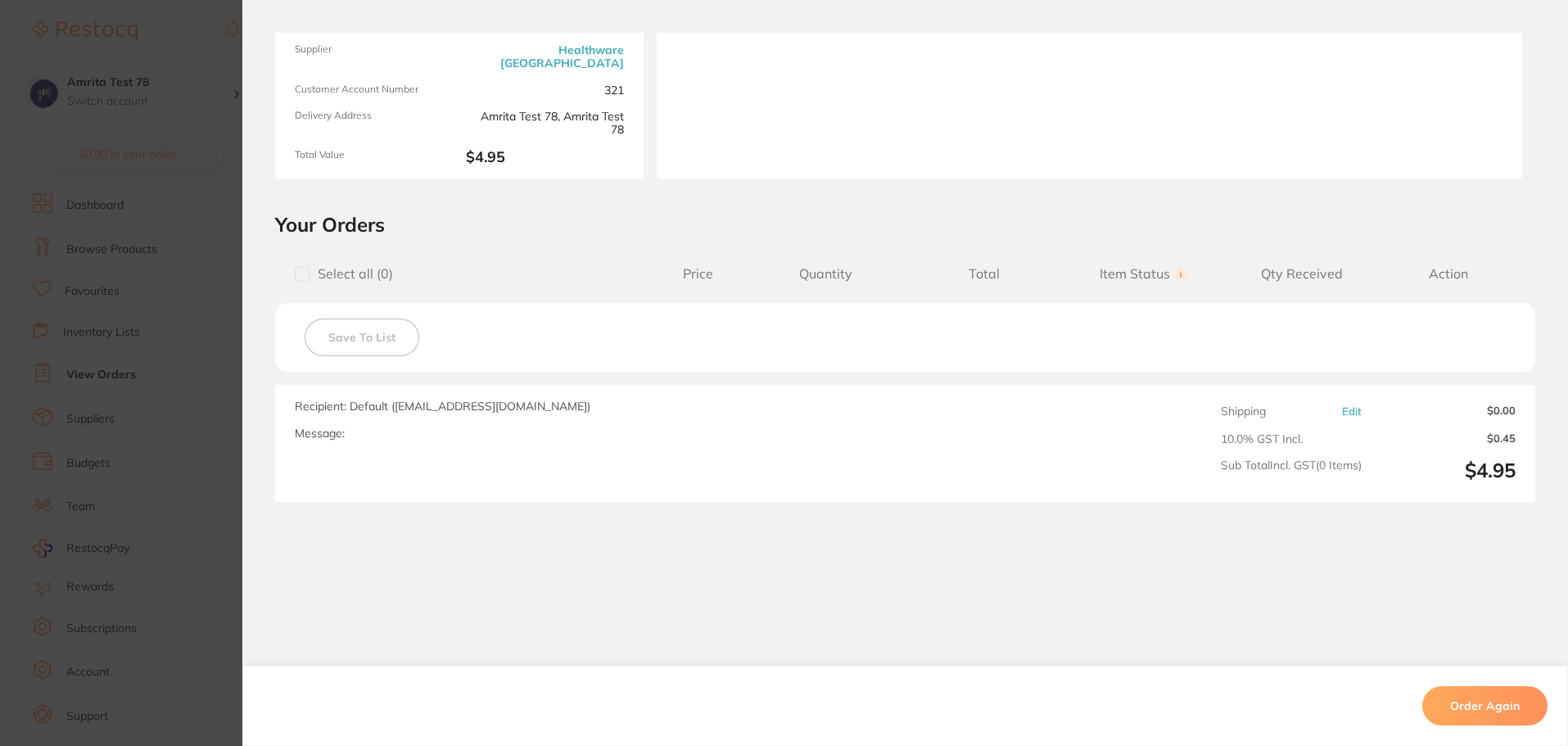
click at [133, 403] on section "Order ID: Restocq- 16335 Order Information Completed Order Order Date Sept 16 2…" at bounding box center [784, 373] width 1568 height 746
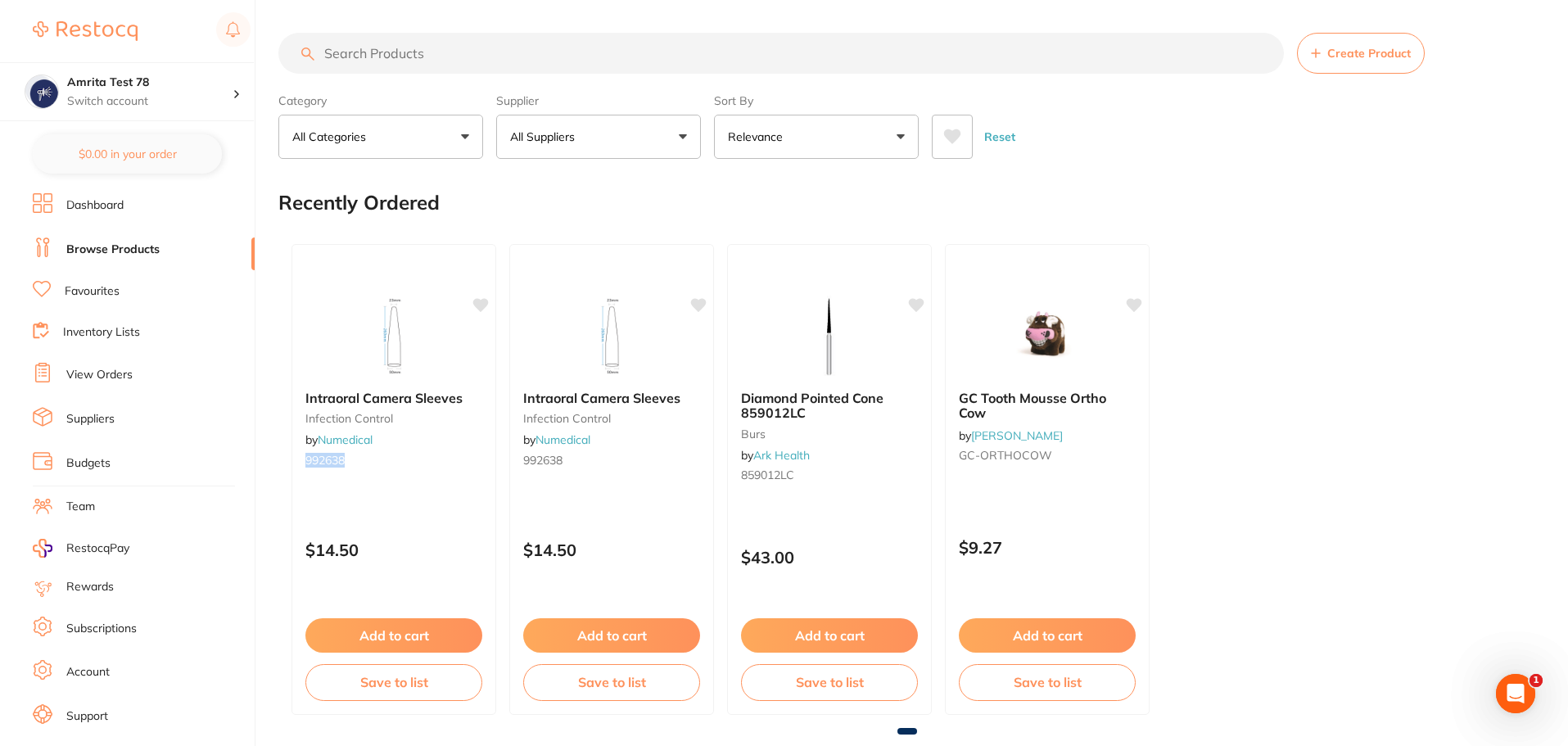
drag, startPoint x: 377, startPoint y: 460, endPoint x: 303, endPoint y: 460, distance: 74.0
click at [303, 460] on div "Intraoral Camera Sleeves infection control by Numedical 992638" at bounding box center [394, 431] width 203 height 109
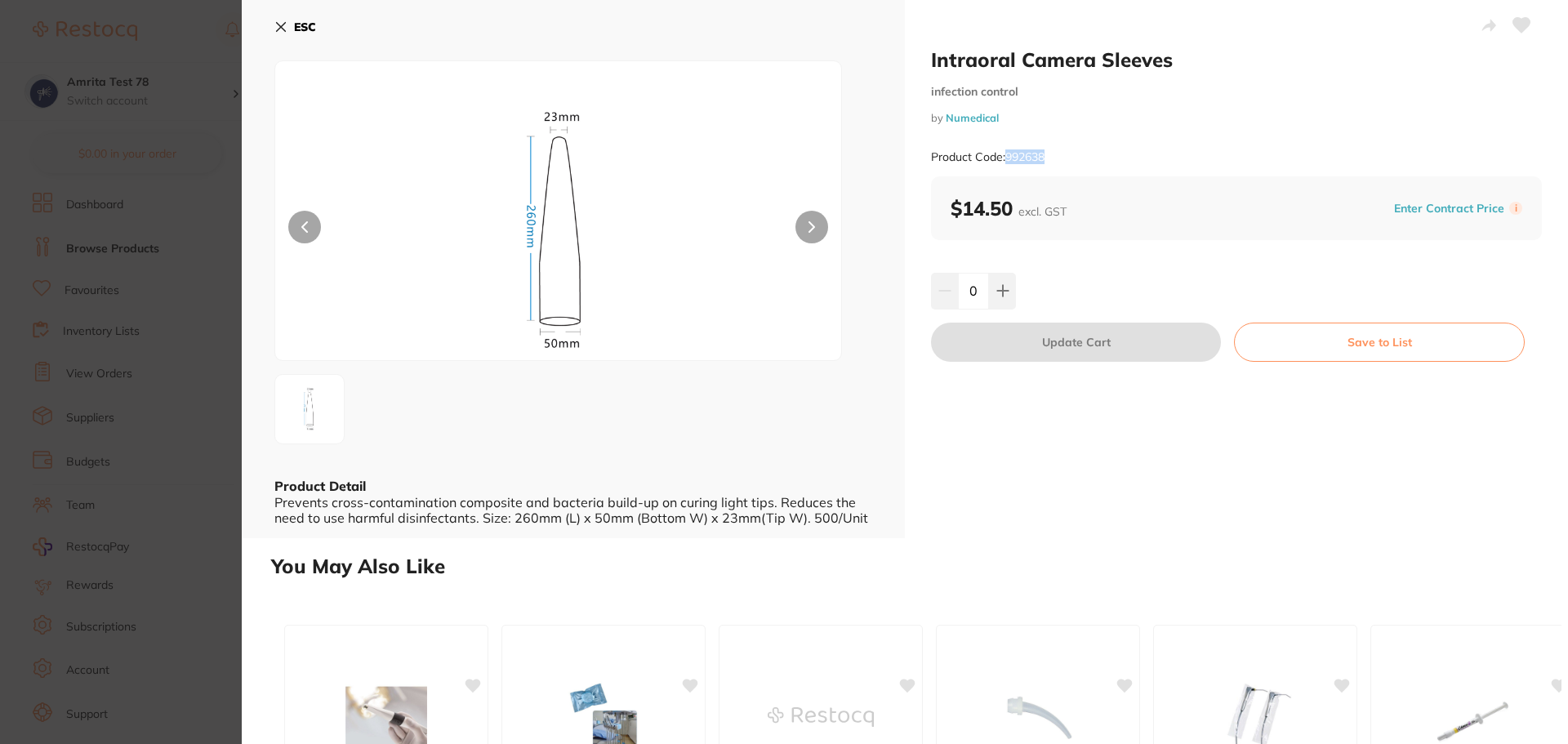
drag, startPoint x: 1060, startPoint y: 156, endPoint x: 1005, endPoint y: 167, distance: 56.1
click at [1005, 167] on div "Product Code: 992638" at bounding box center [1237, 157] width 611 height 40
copy small "992638"
click at [130, 230] on section "Intraoral Camera Sleeves infection control by Numedical Product Code: 992638 ES…" at bounding box center [784, 372] width 1568 height 744
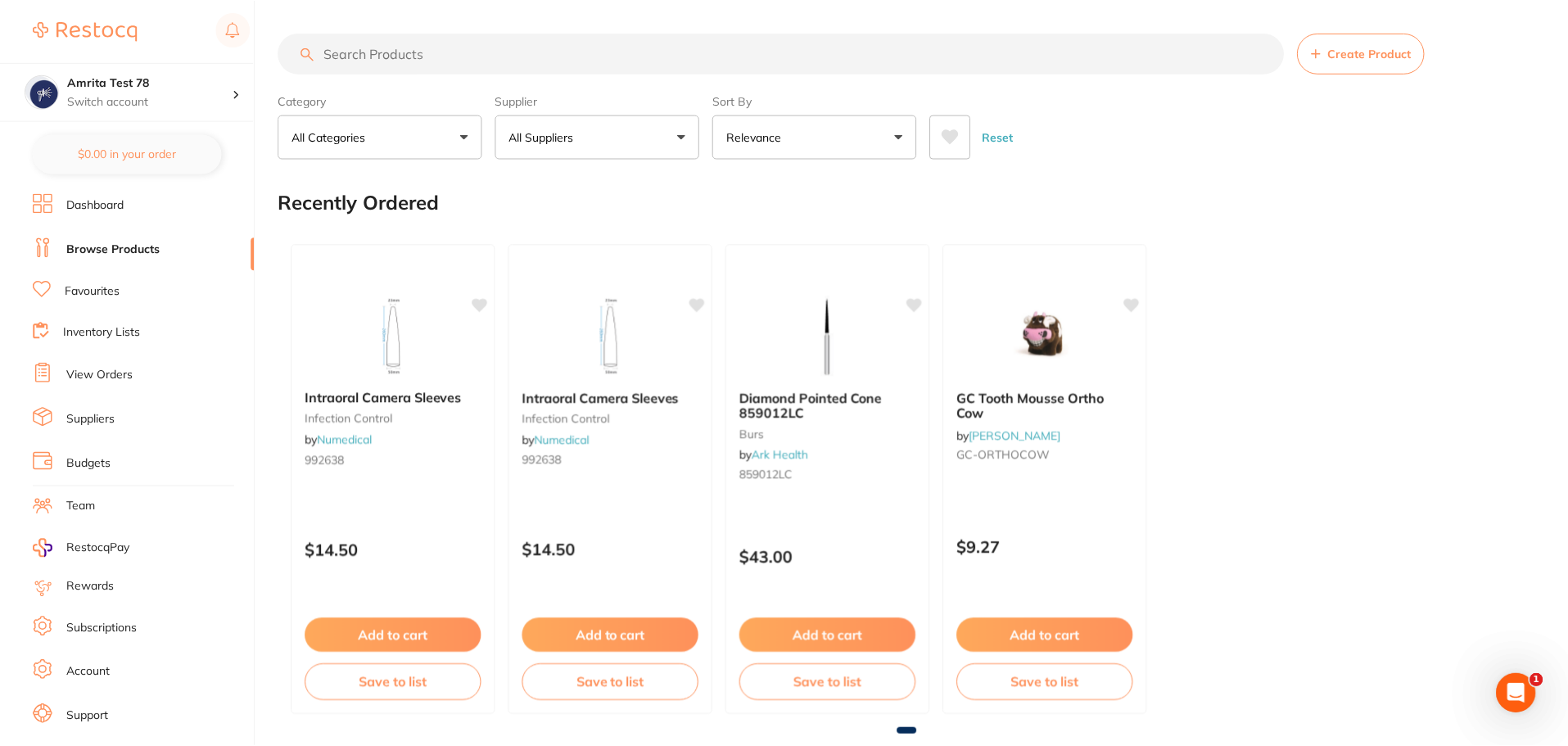
scroll to position [86, 0]
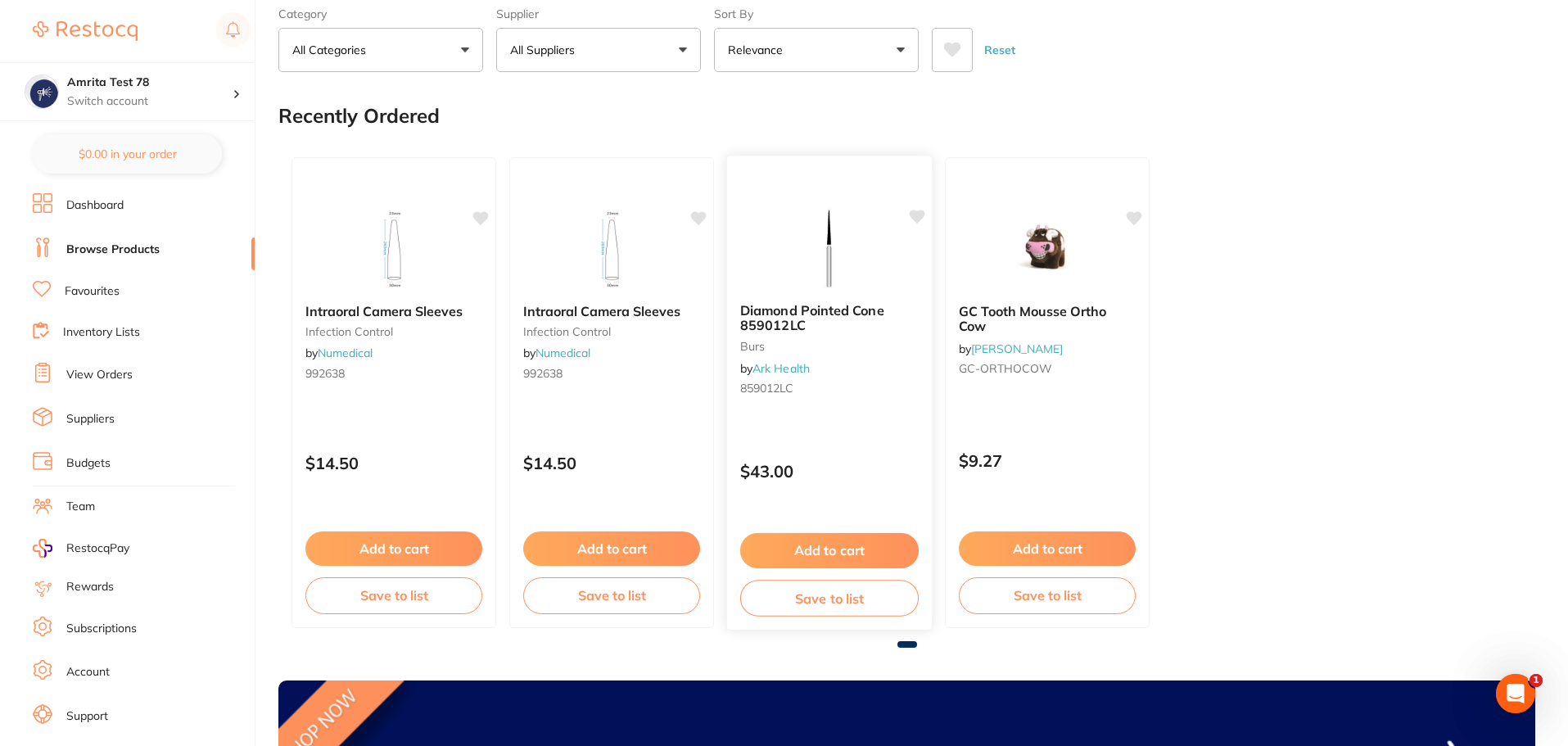
click at [824, 415] on div "Diamond Pointed Cone 859012LC burs by Ark Health 859012LC $43.00 Add to cart Sa…" at bounding box center [830, 393] width 207 height 475
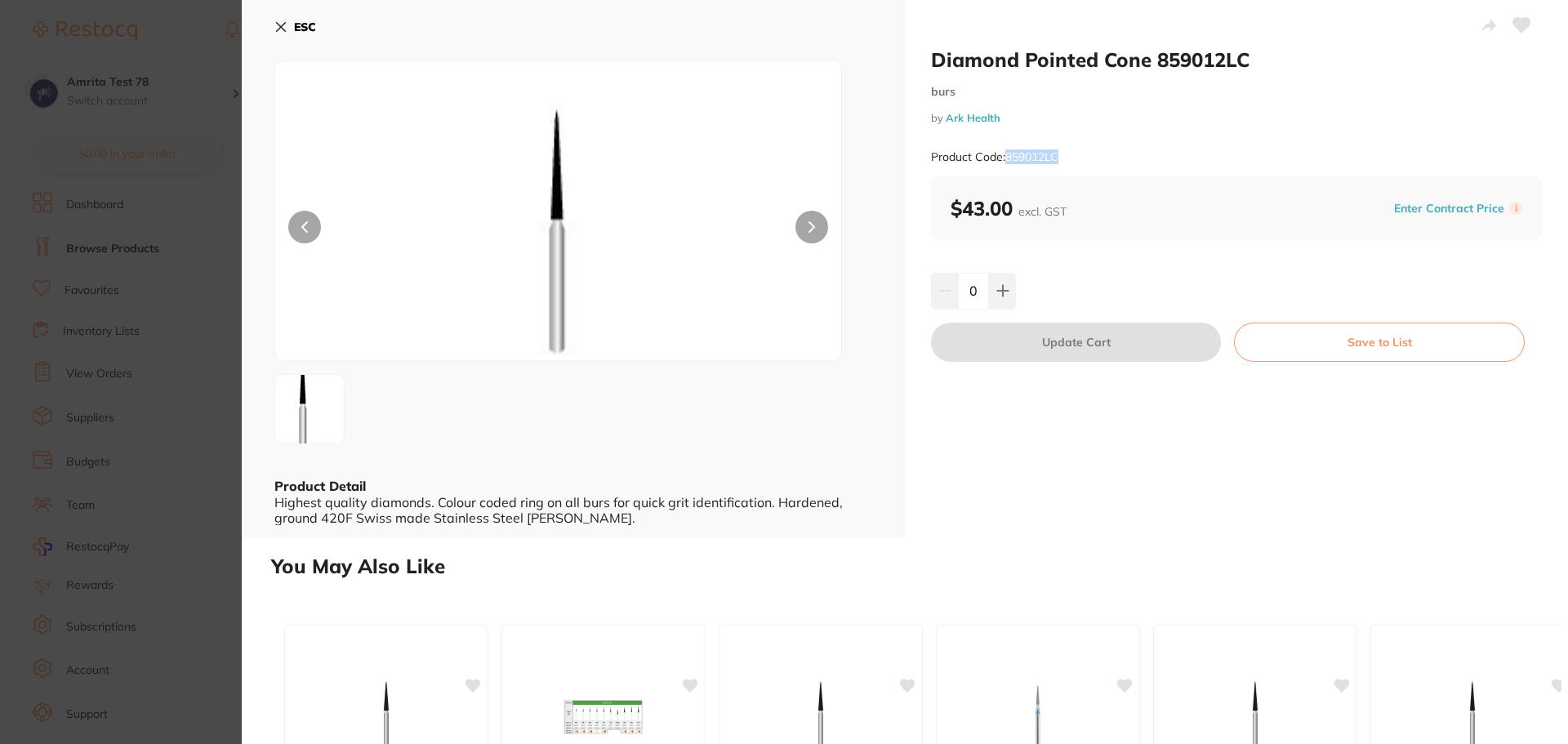
drag, startPoint x: 1017, startPoint y: 155, endPoint x: 1005, endPoint y: 155, distance: 12.0
click at [1005, 155] on div "Product Code: 859012LC" at bounding box center [1237, 157] width 611 height 40
click at [257, 371] on div "ESC Product Detail Highest quality diamonds. Colour coded ring on all burs for …" at bounding box center [573, 269] width 663 height 538
click at [179, 354] on section "Diamond Pointed Cone 859012LC burs by Ark Health Product Code: 859012LC ESC Pro…" at bounding box center [784, 372] width 1568 height 744
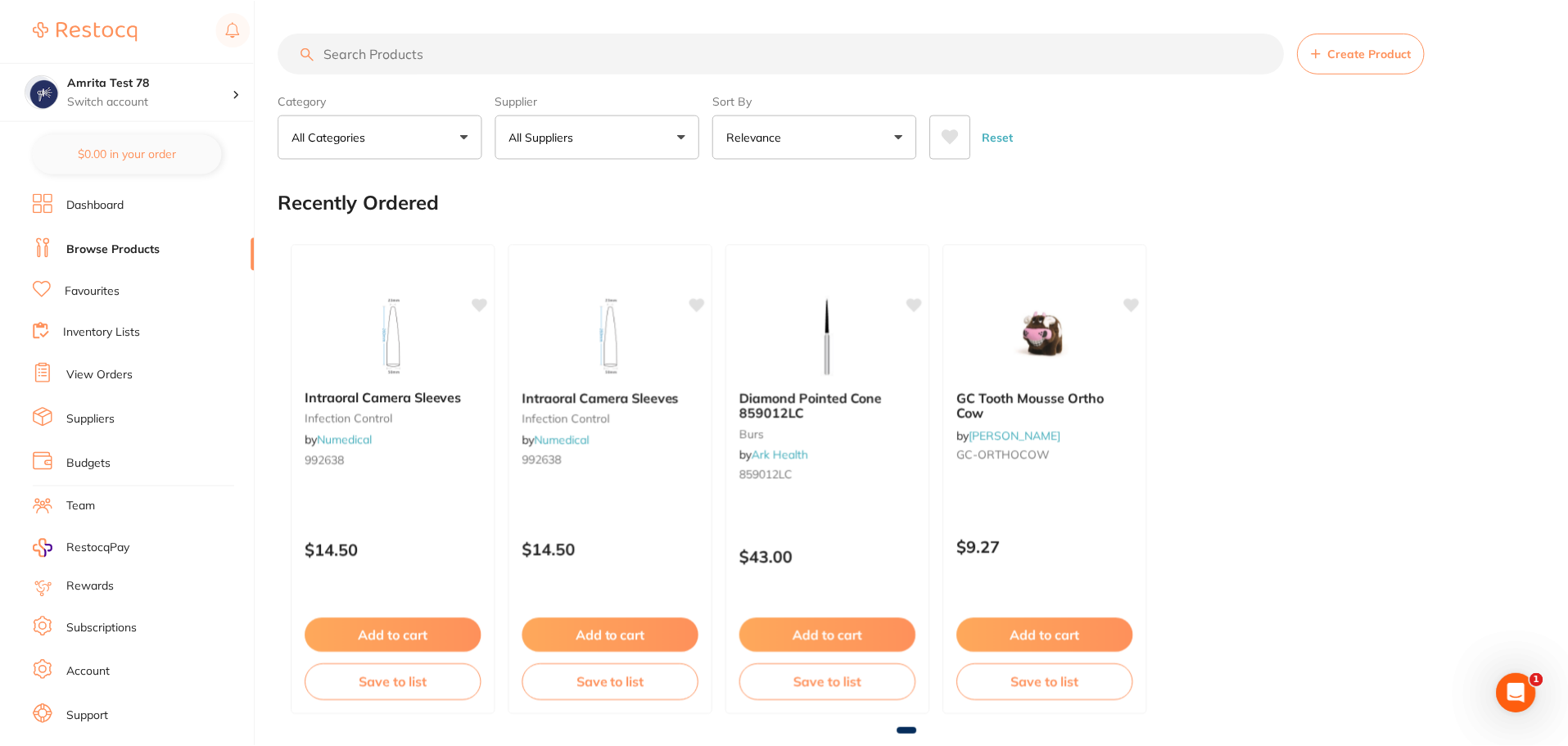
scroll to position [86, 0]
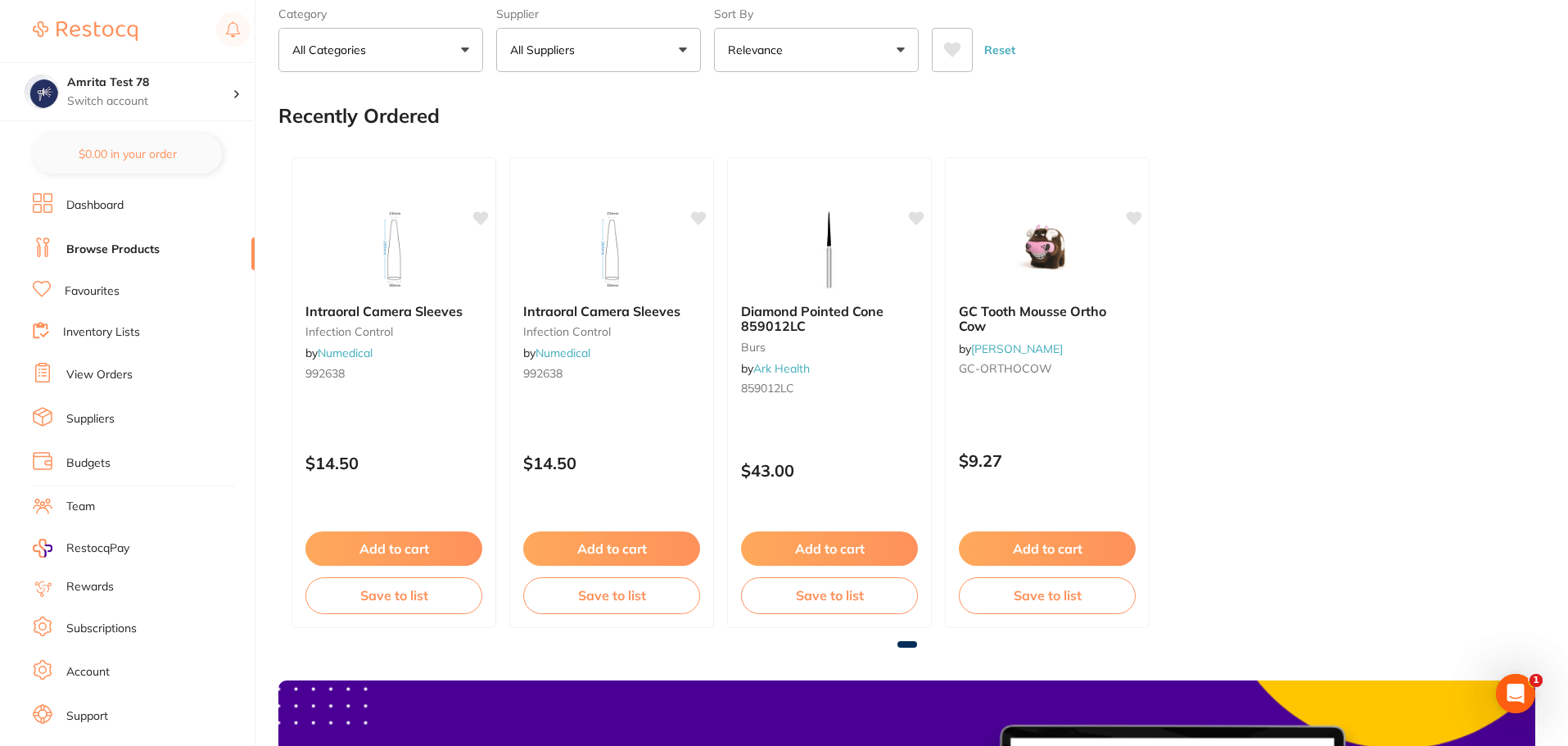
click at [1441, 197] on div "Intraoral Camera Sleeves infection control by Numedical 992638 $14.50 Add to ca…" at bounding box center [907, 393] width 1257 height 497
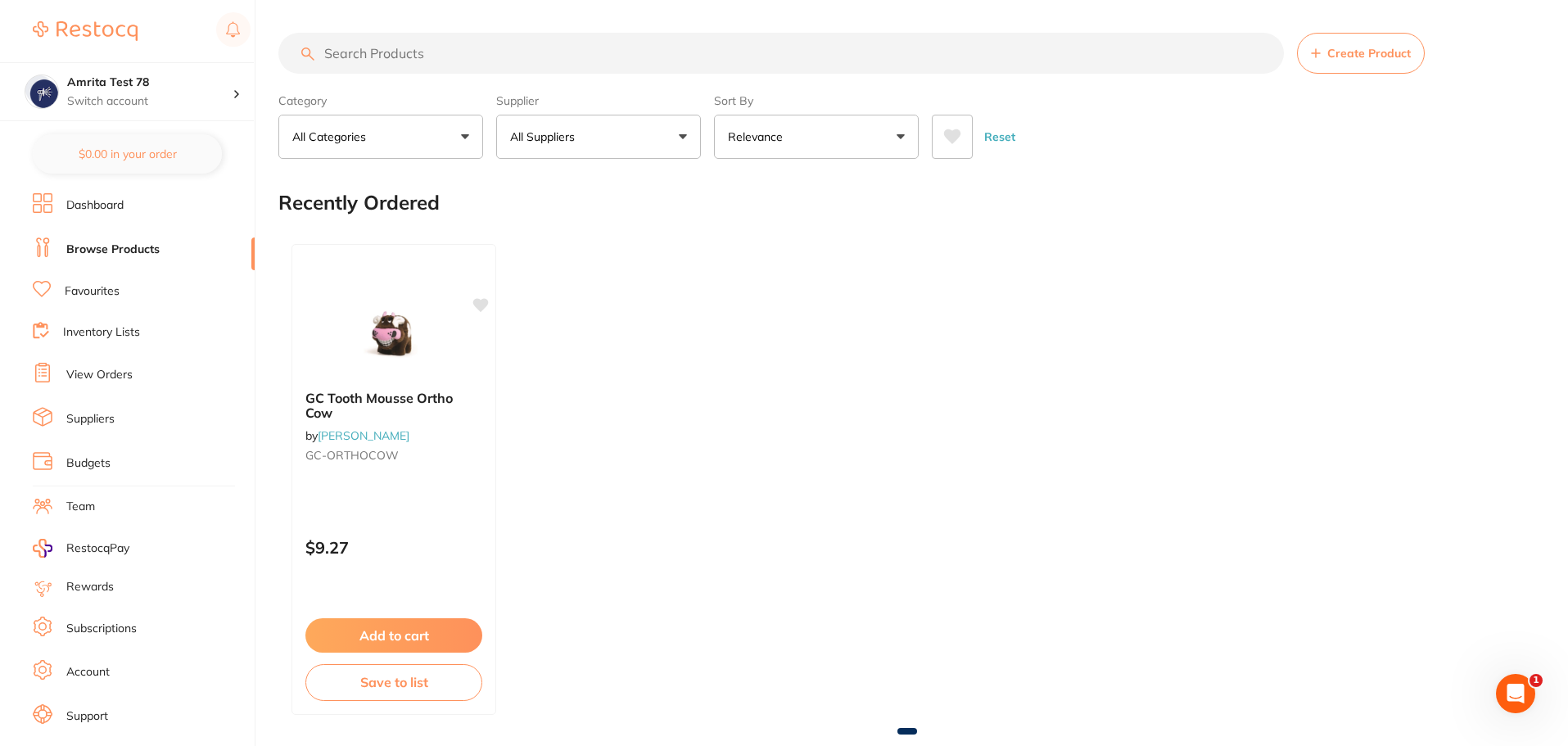
click at [106, 369] on link "View Orders" at bounding box center [100, 375] width 67 height 17
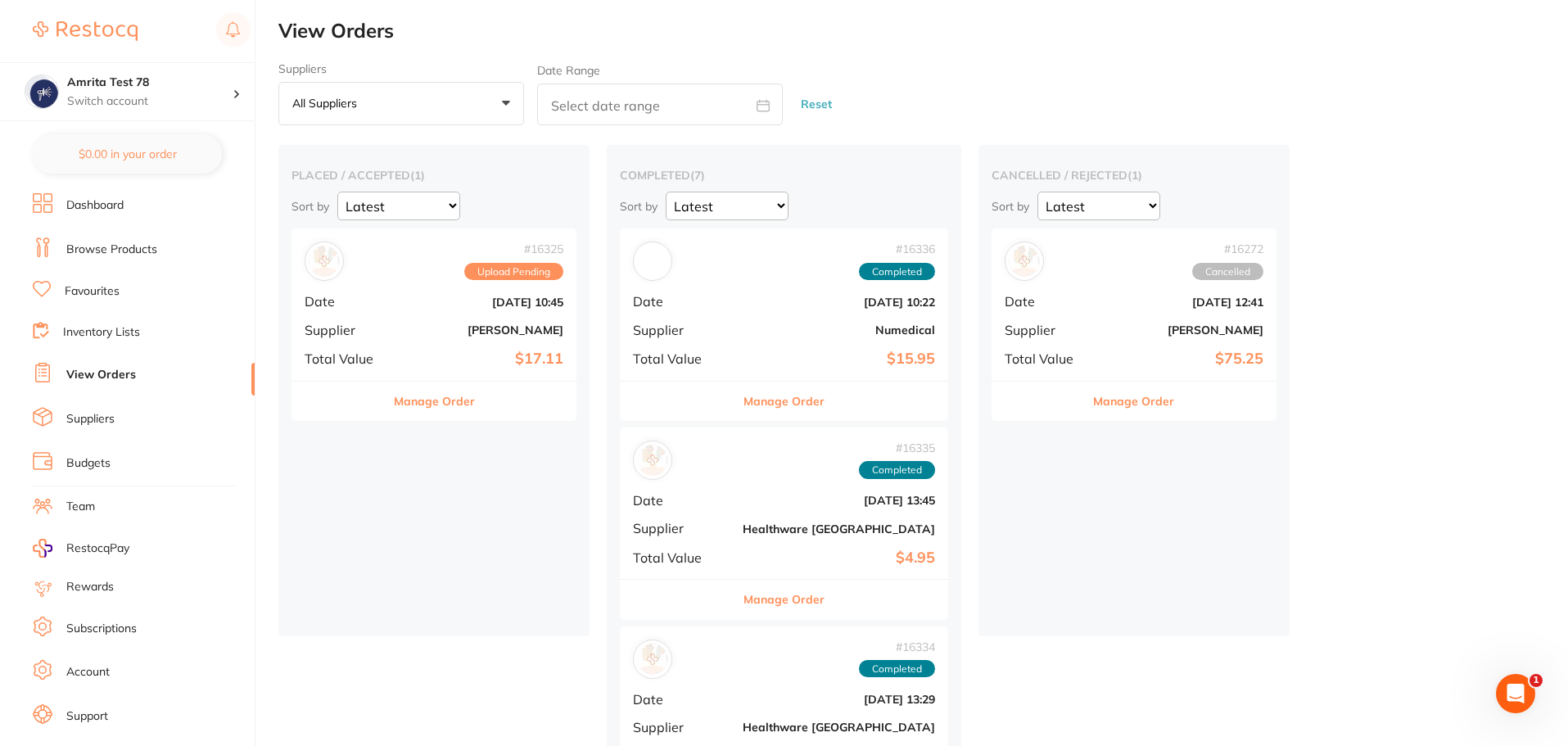
click at [127, 249] on link "Browse Products" at bounding box center [112, 249] width 91 height 17
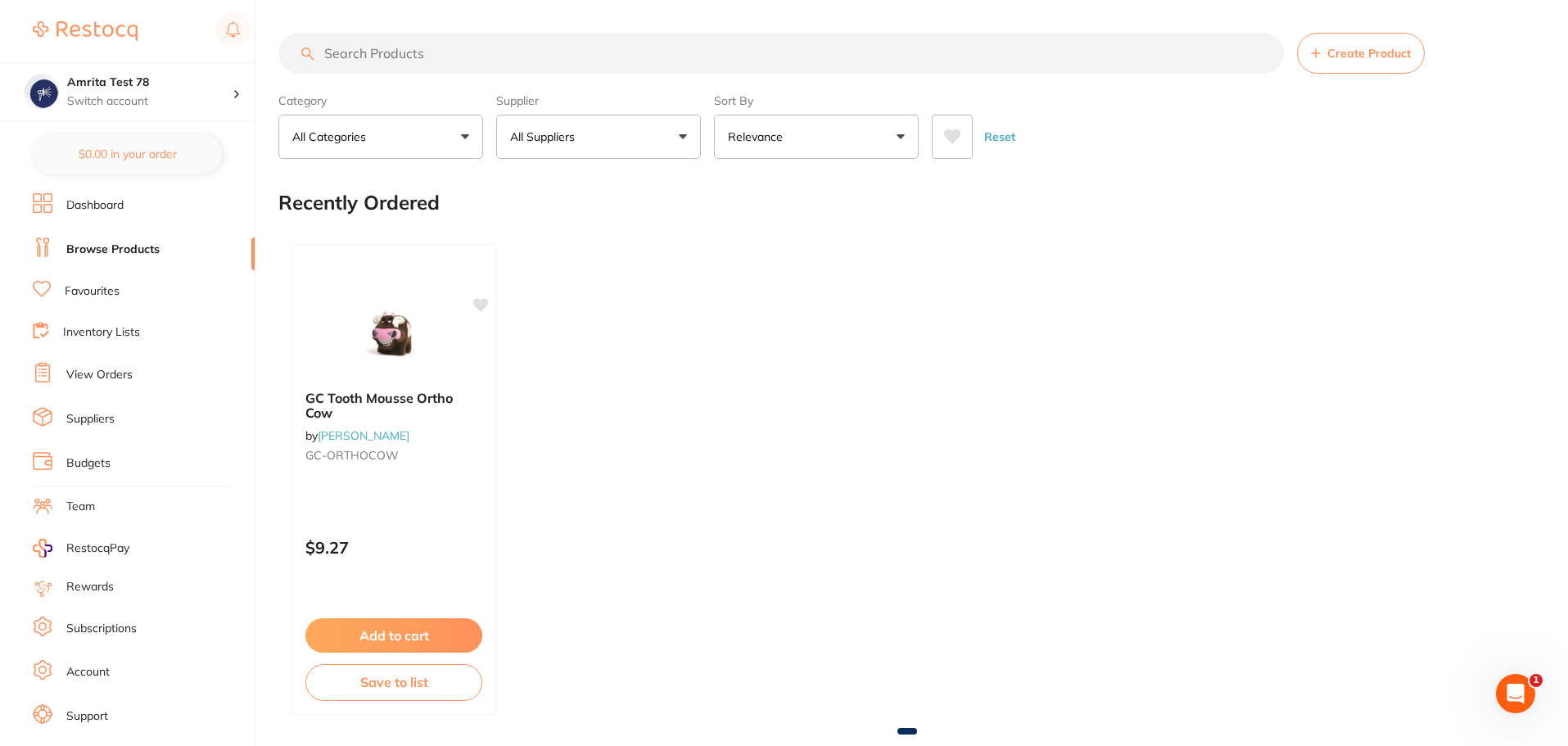
click at [712, 287] on div "GC Tooth Mousse Ortho Cow by Henry Schein Halas GC-ORTHOCOW $9.27 Add to cart S…" at bounding box center [907, 479] width 1257 height 497
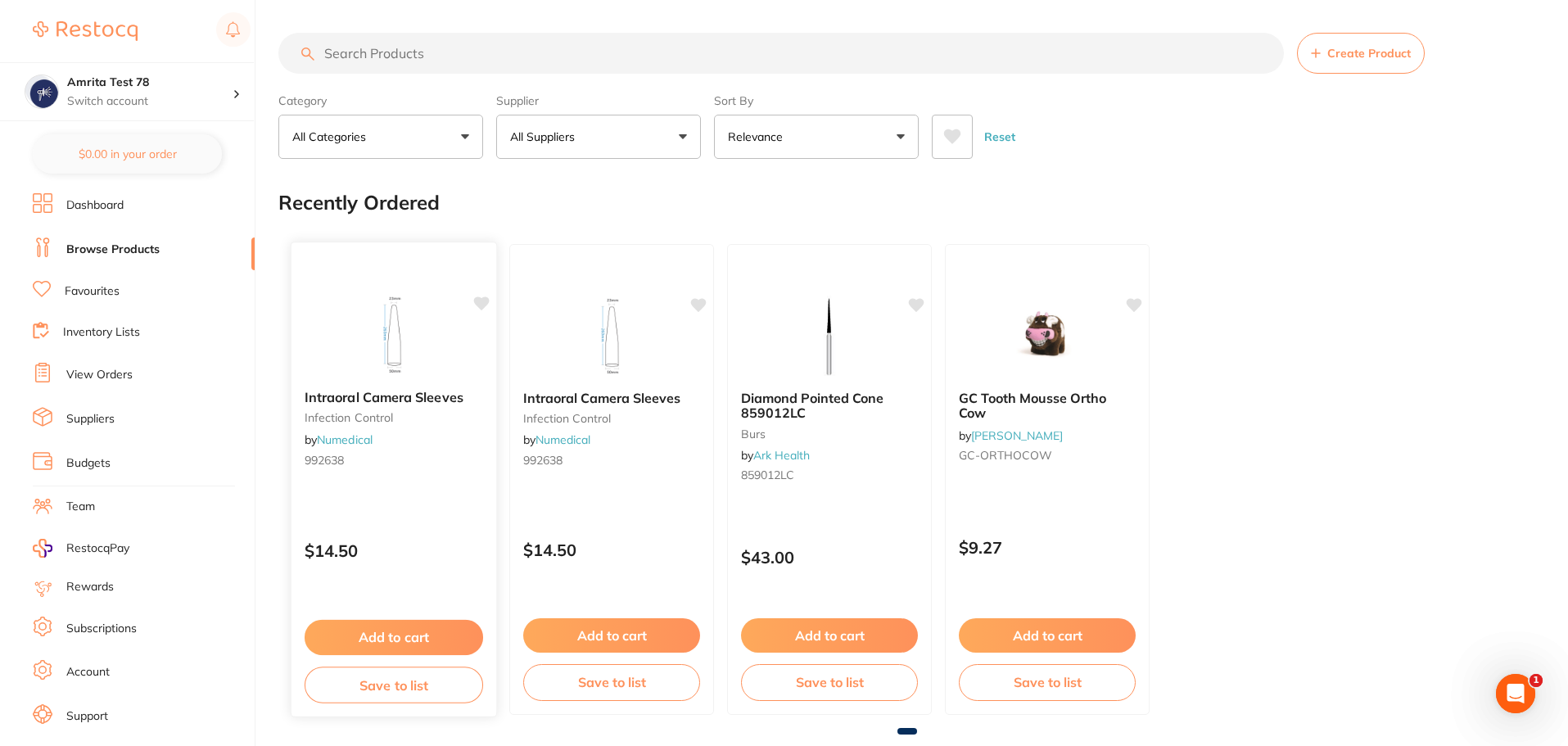
click at [480, 304] on icon at bounding box center [482, 303] width 16 height 14
click at [916, 302] on icon at bounding box center [917, 303] width 16 height 14
click at [113, 294] on link "Favourites" at bounding box center [92, 292] width 55 height 17
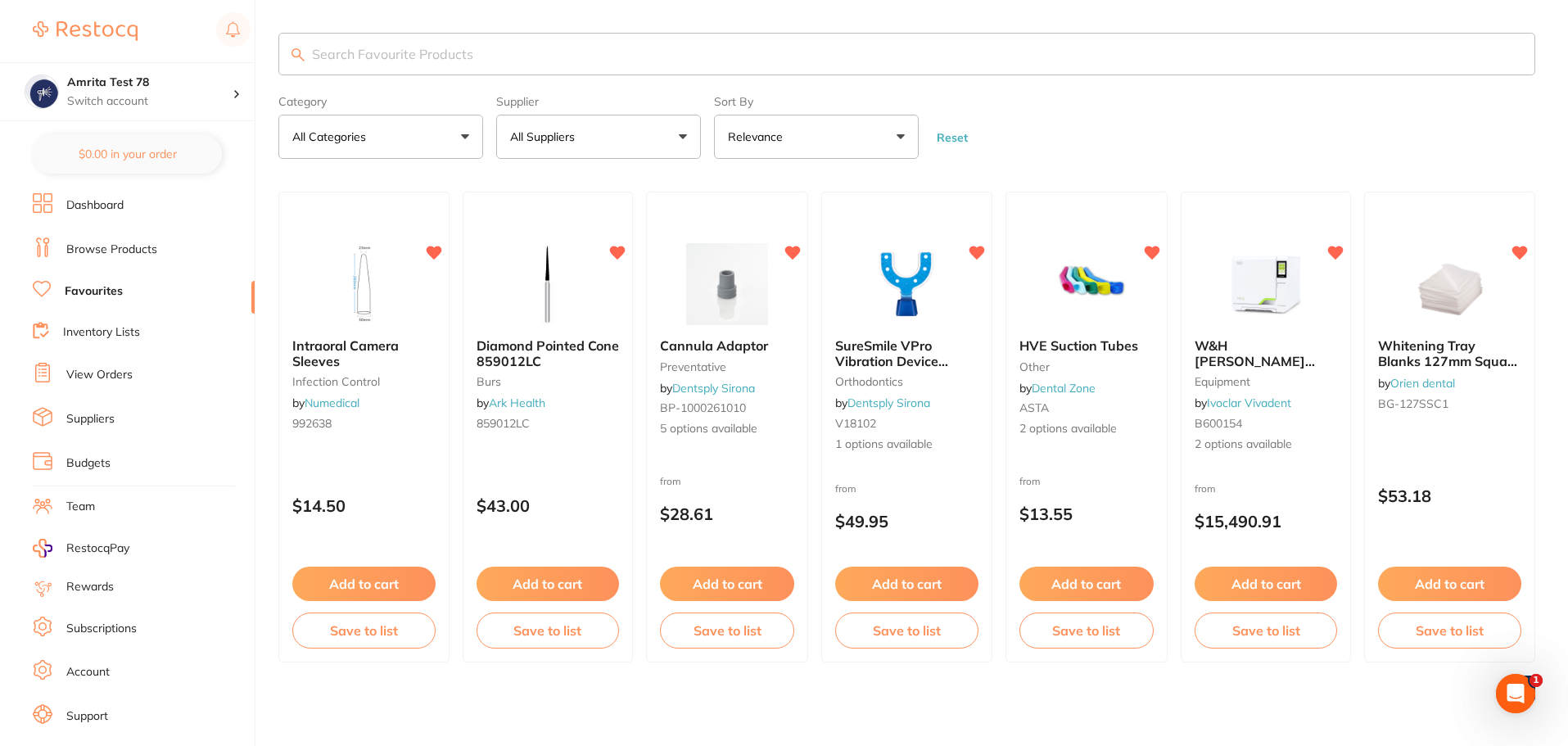
click at [111, 252] on link "Browse Products" at bounding box center [112, 249] width 91 height 17
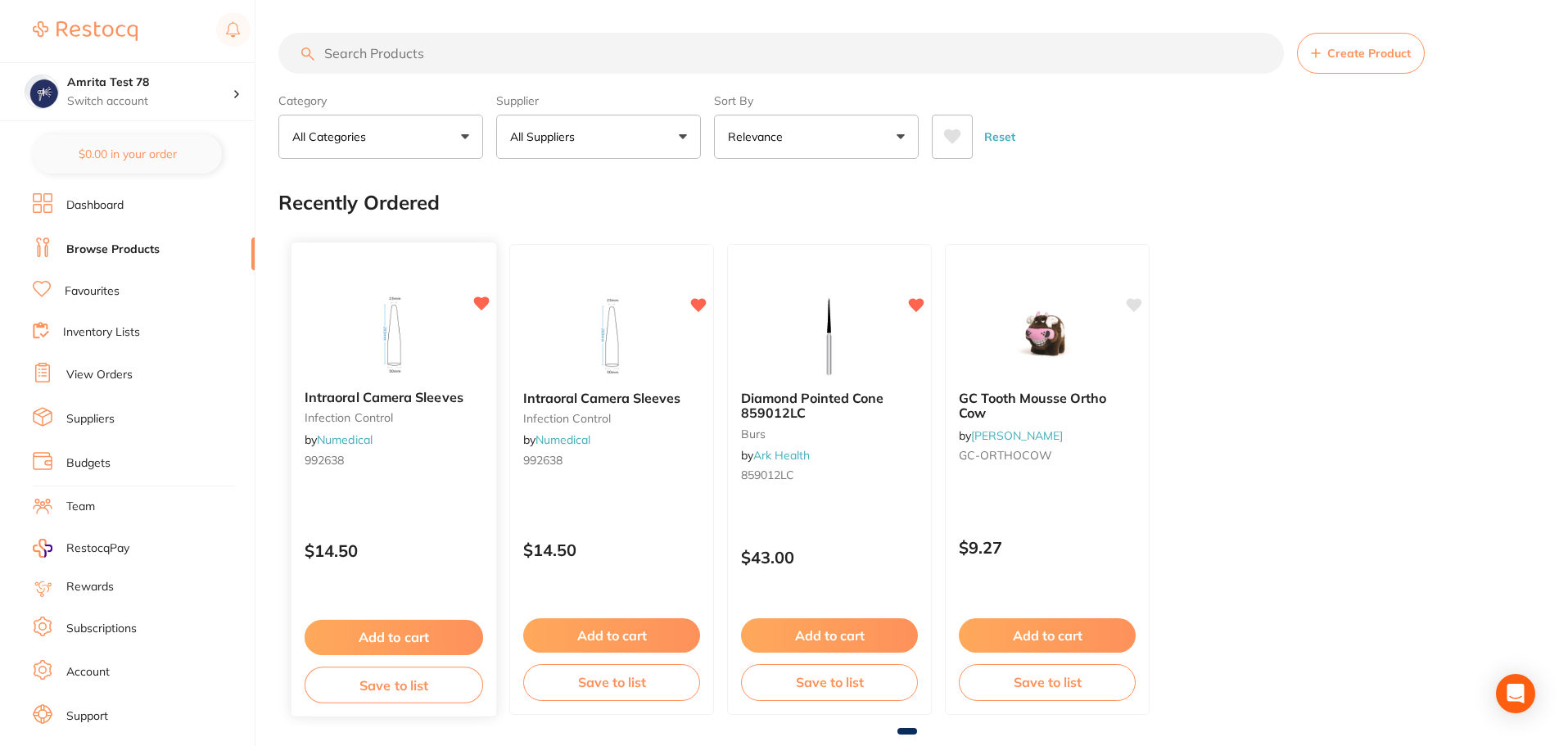
click at [417, 685] on button "Save to list" at bounding box center [394, 685] width 179 height 37
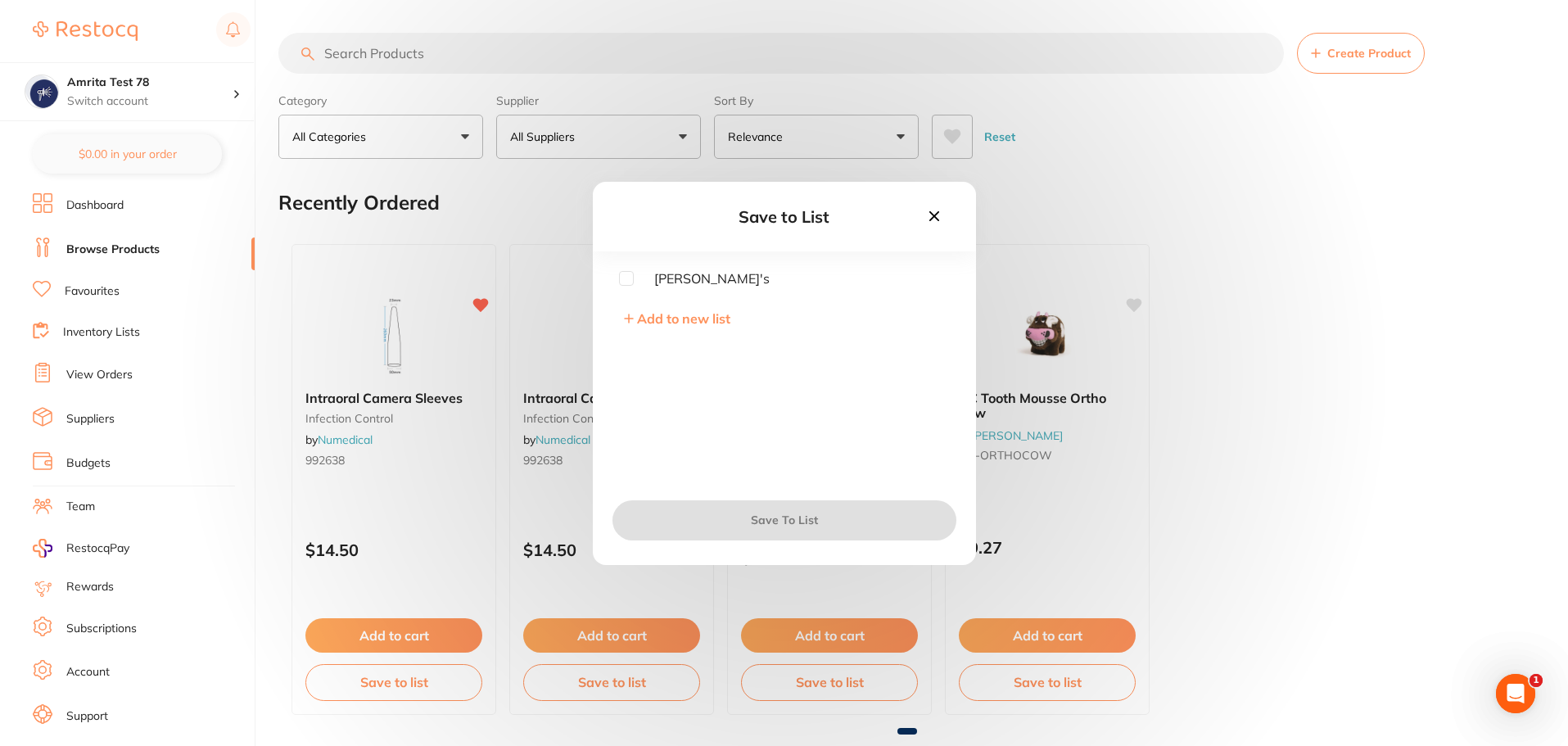
click at [704, 308] on div "Adam's Add to new list" at bounding box center [784, 377] width 383 height 212
click at [703, 314] on span "Add to new list" at bounding box center [683, 318] width 93 height 17
click at [703, 314] on input "text" at bounding box center [784, 314] width 331 height 42
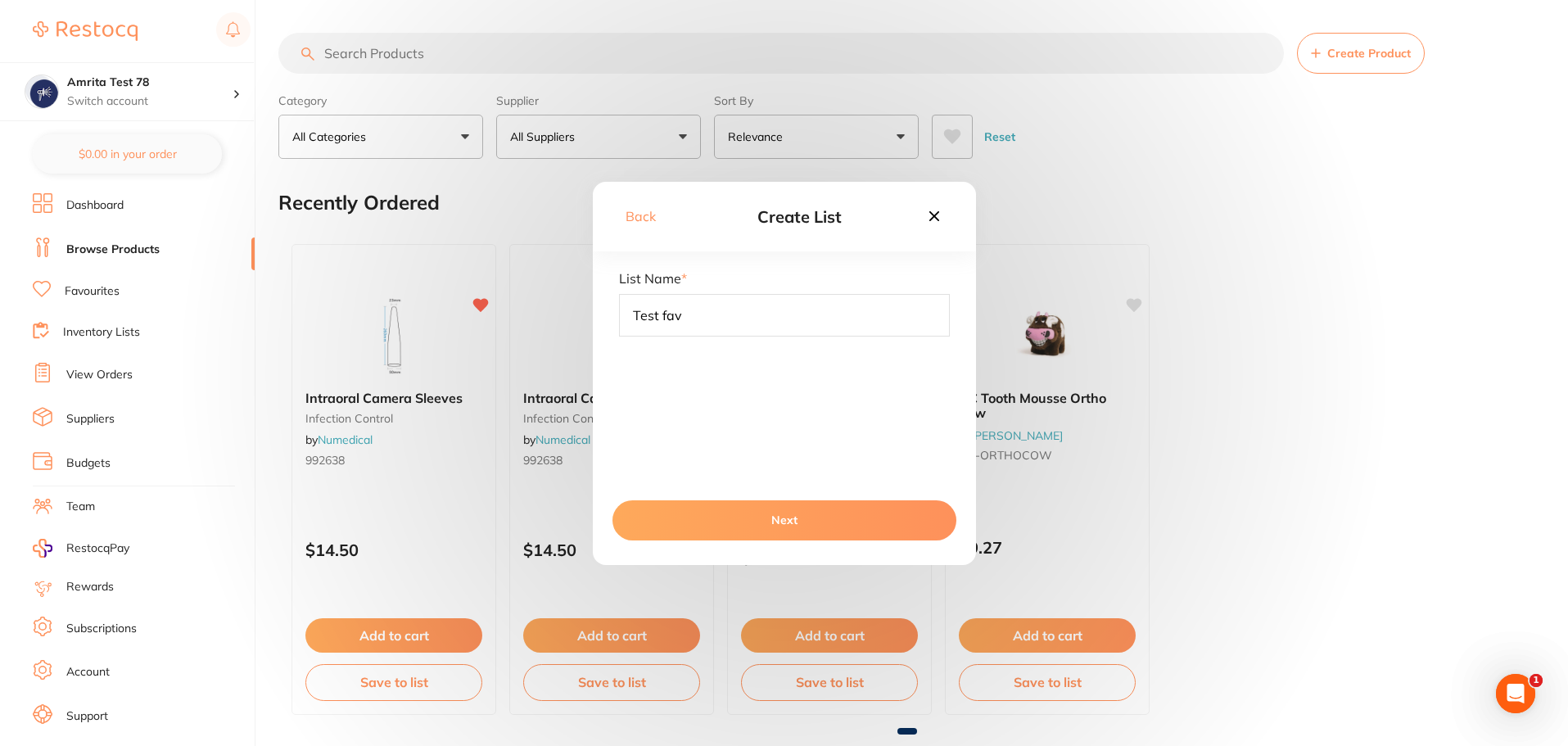
type input "Test fav"
click at [796, 513] on button "Next" at bounding box center [784, 520] width 344 height 39
click at [797, 524] on button "Save To List" at bounding box center [784, 520] width 344 height 39
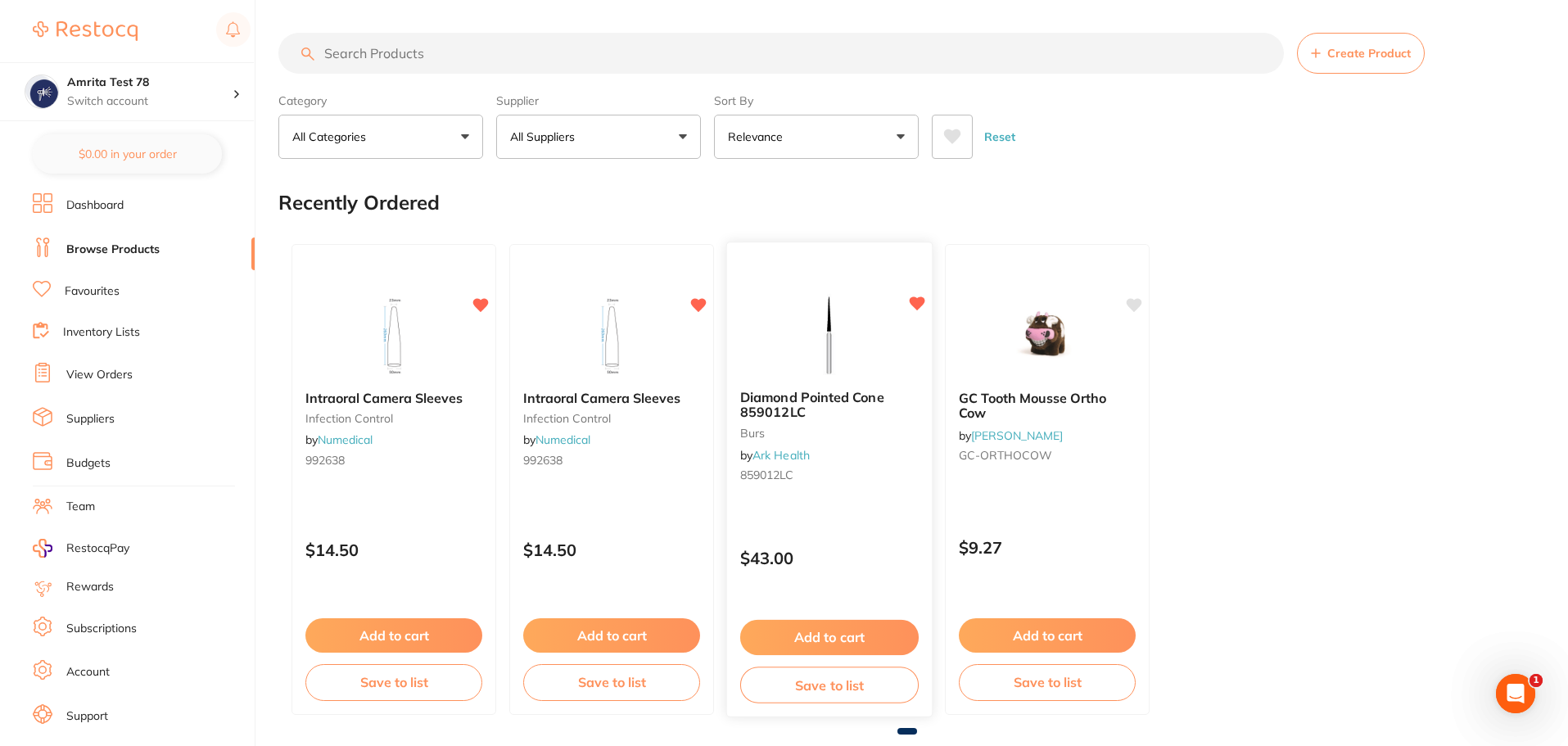
click at [797, 688] on button "Save to list" at bounding box center [830, 685] width 179 height 37
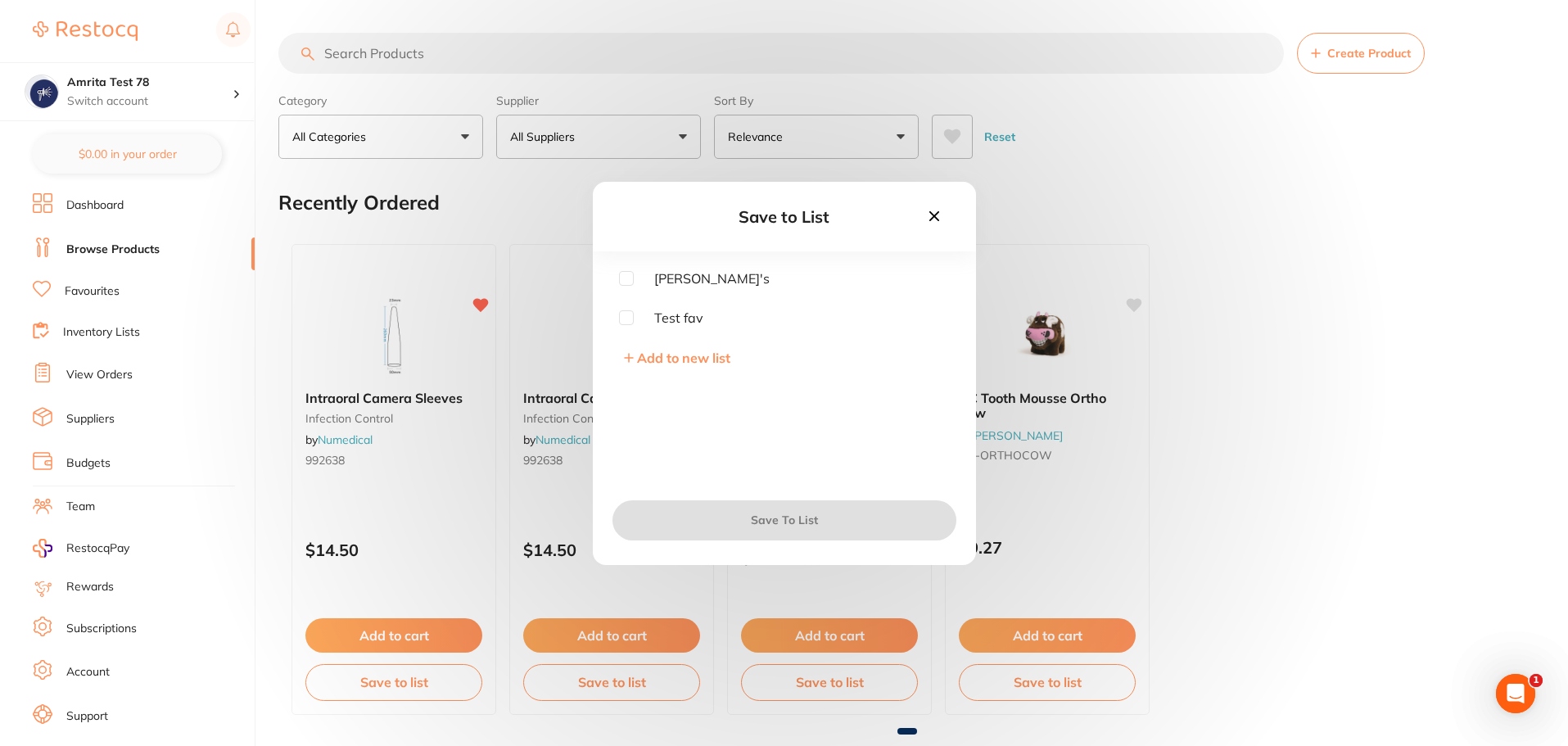
click at [622, 317] on input "checkbox" at bounding box center [625, 317] width 15 height 15
checkbox input "true"
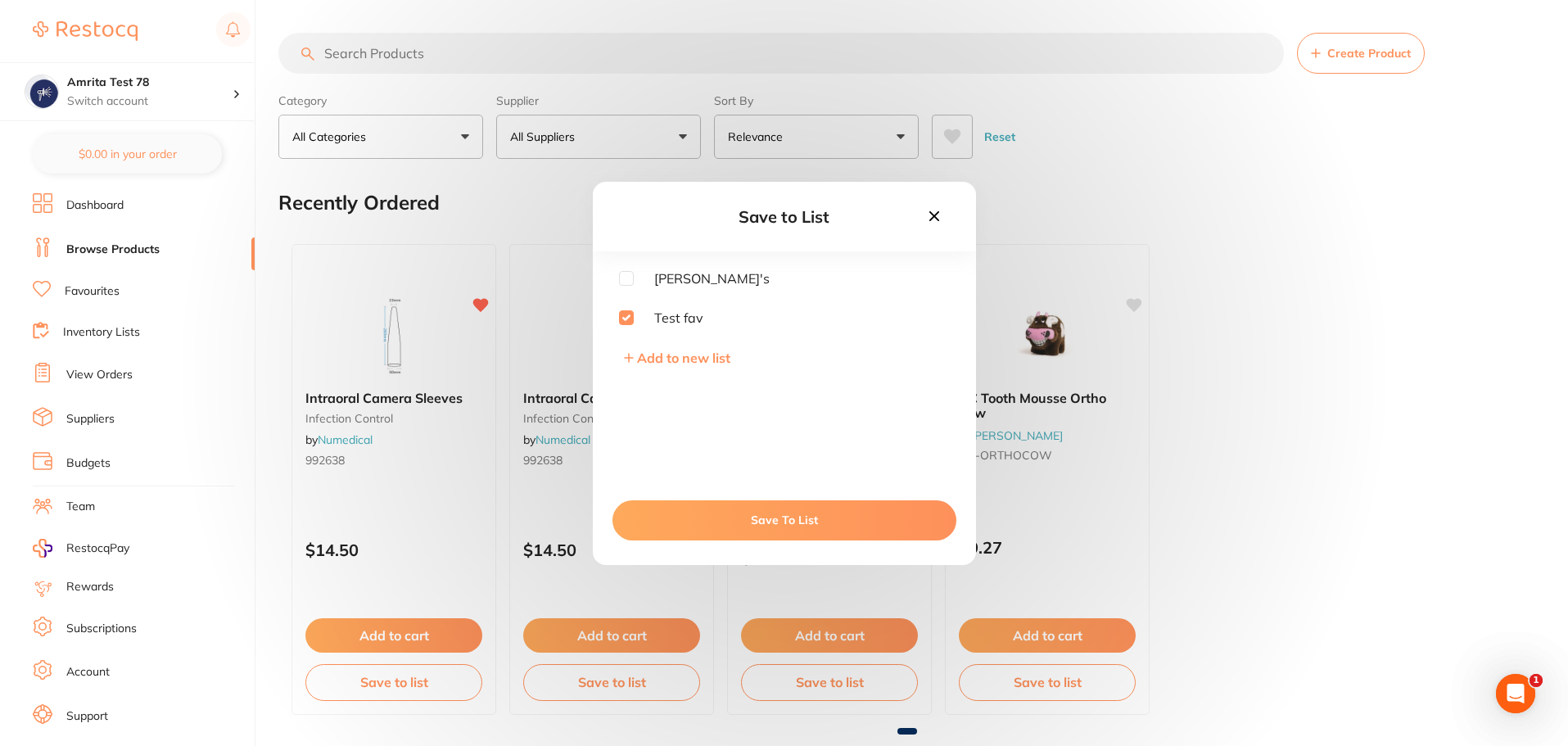
click at [737, 526] on button "Save To List" at bounding box center [784, 520] width 344 height 39
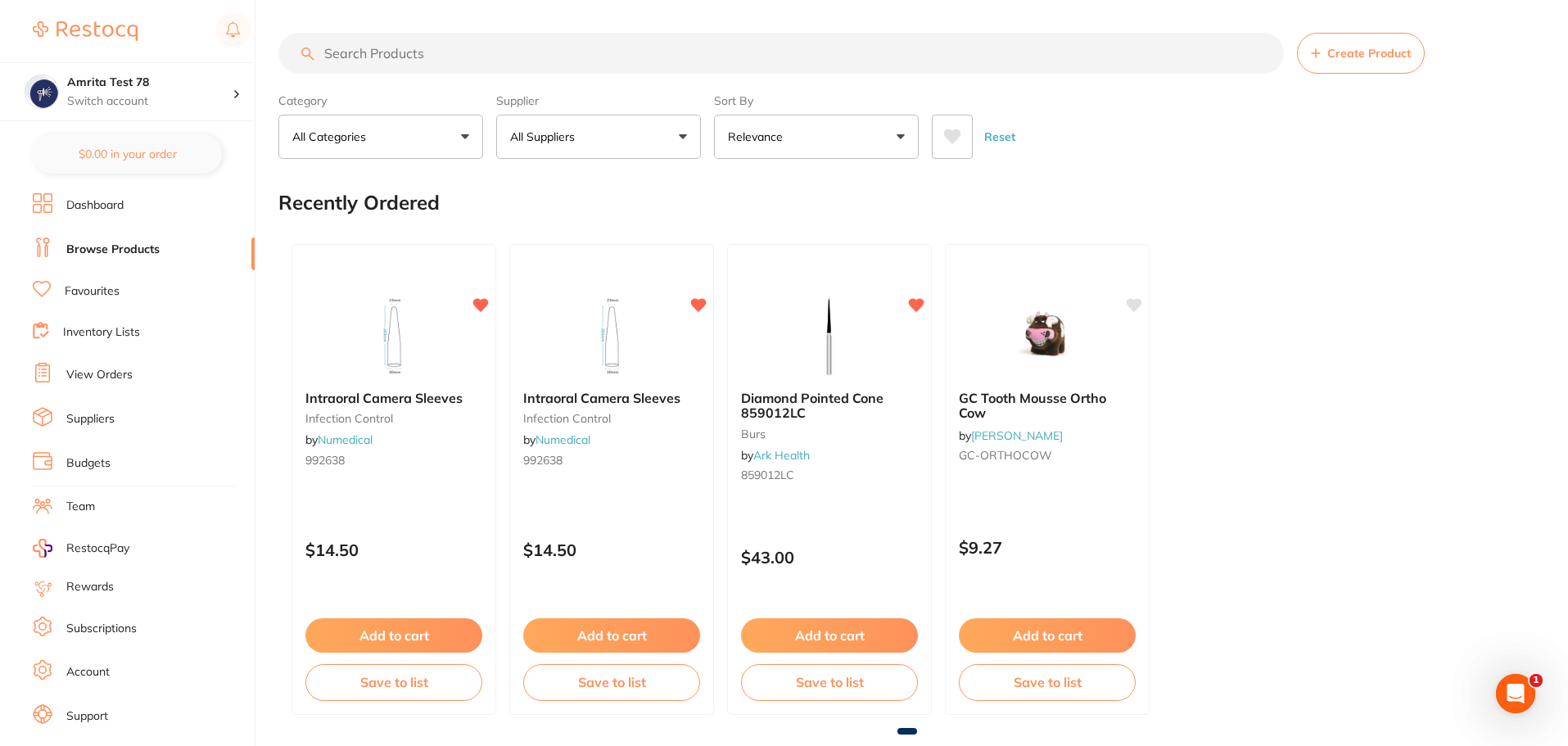
click at [109, 318] on ul "Dashboard Browse Products Favourites Inventory Lists View Orders Suppliers Budg…" at bounding box center [143, 475] width 222 height 564
click at [106, 326] on link "Inventory Lists" at bounding box center [101, 332] width 77 height 17
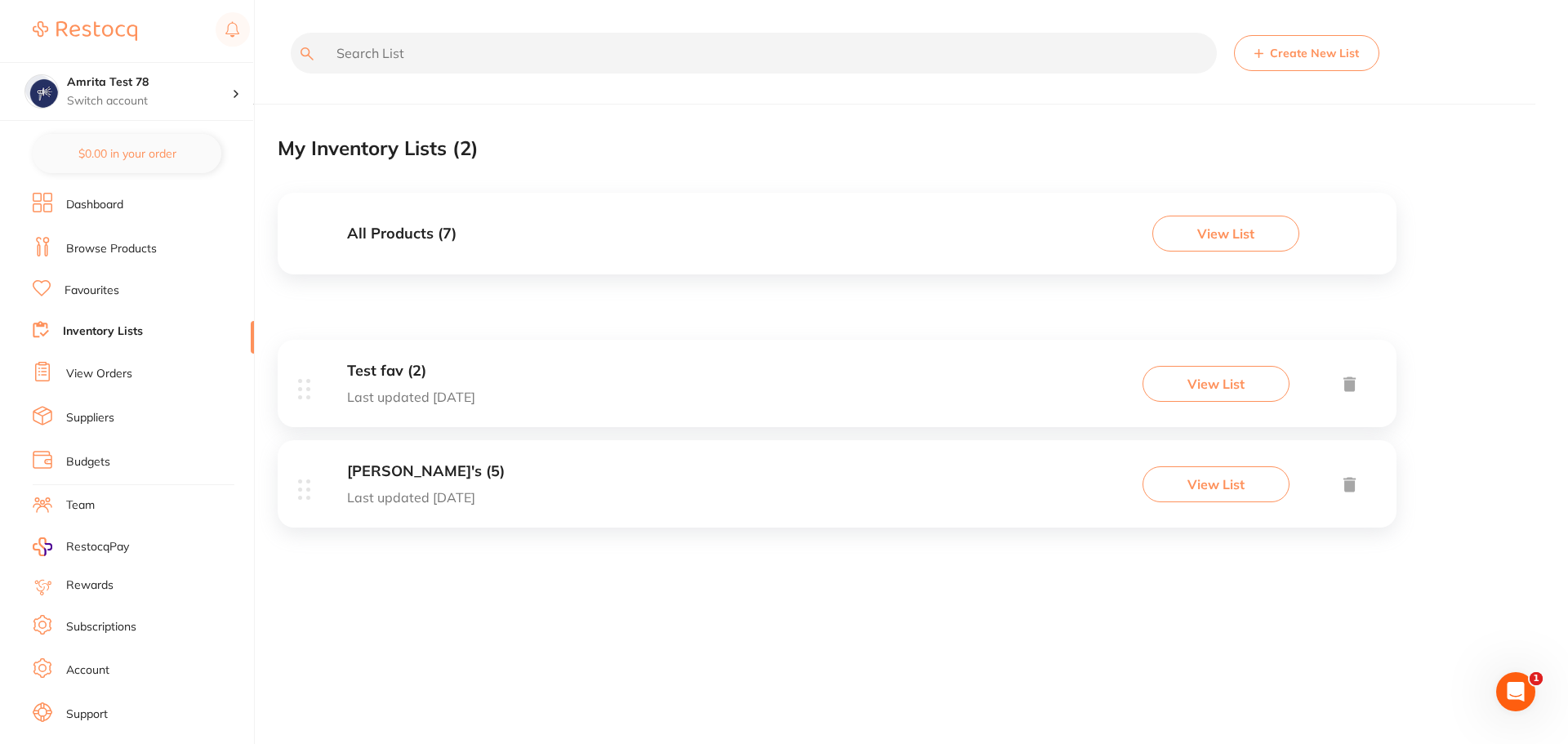
click at [624, 383] on div "Test fav (2) Last updated today View List" at bounding box center [837, 383] width 1118 height 87
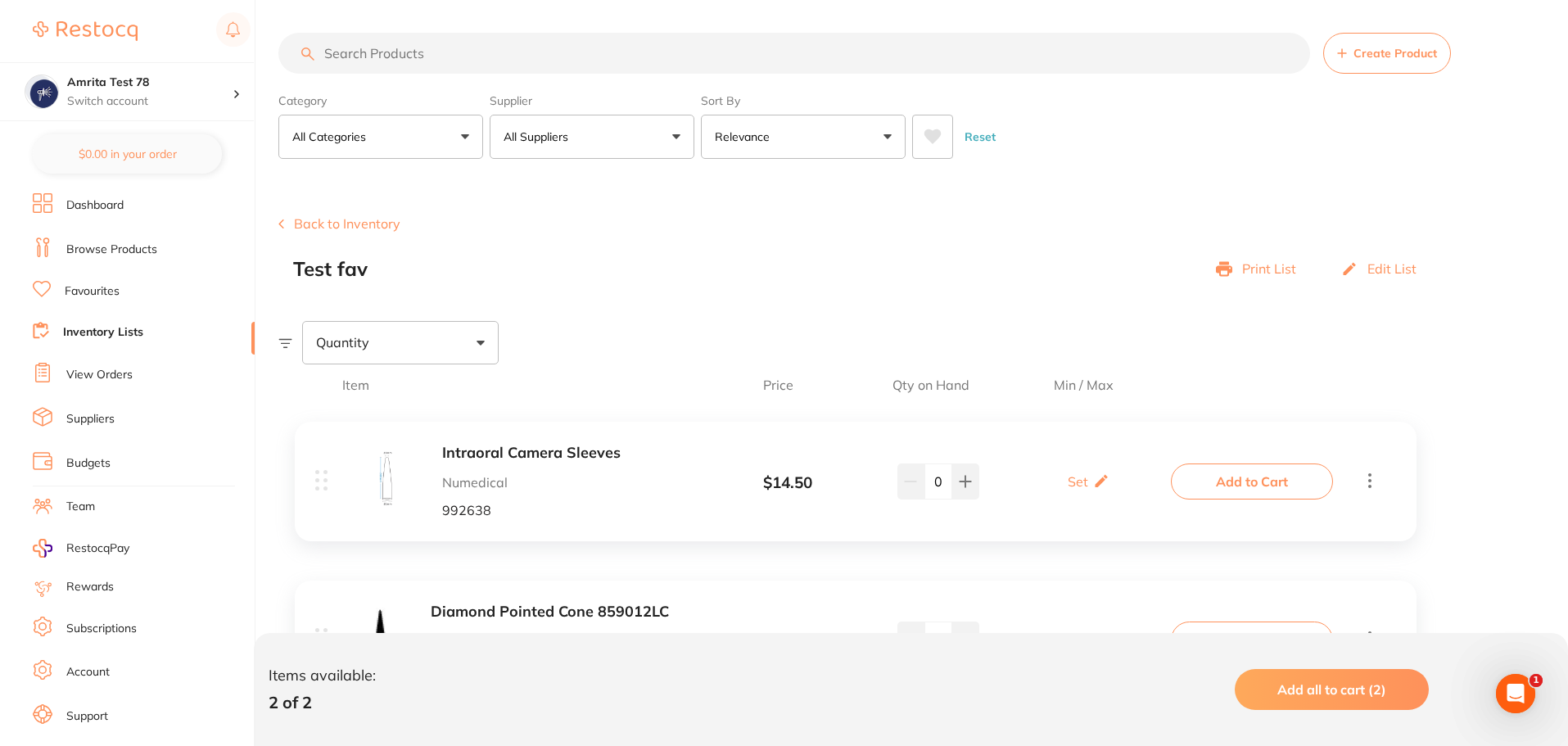
click at [157, 248] on li "Browse Products" at bounding box center [143, 249] width 222 height 25
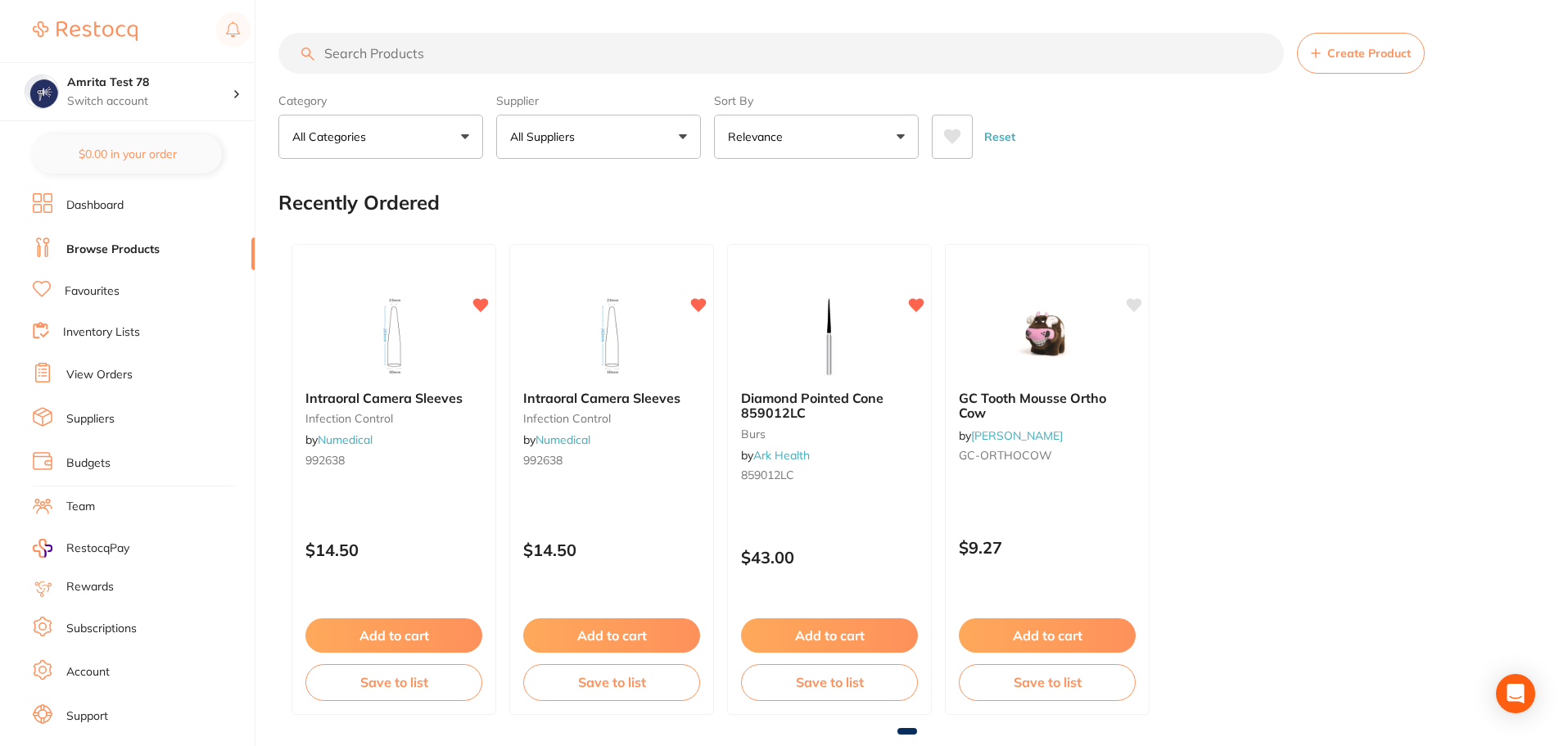
click at [116, 293] on link "Favourites" at bounding box center [92, 292] width 55 height 17
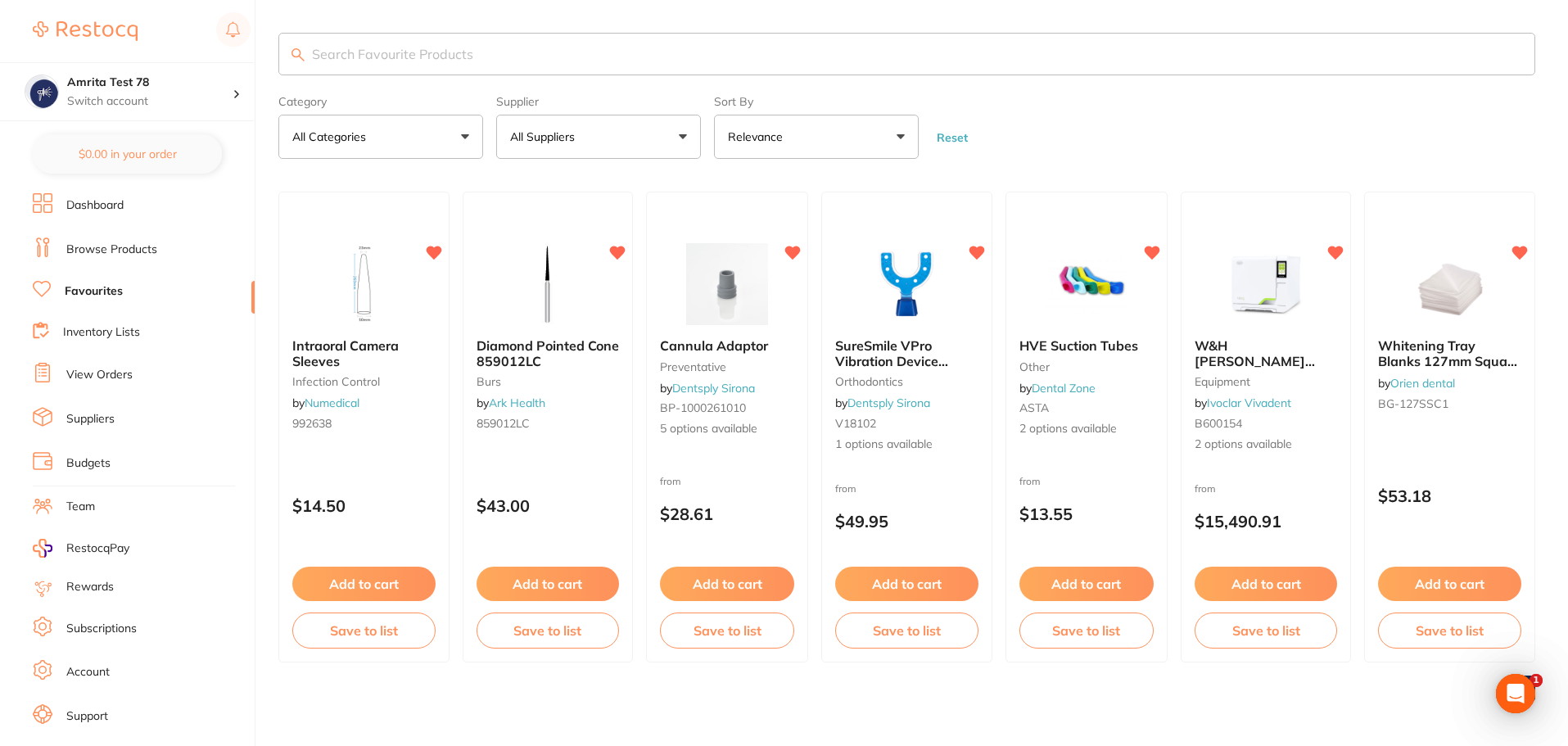
click at [105, 199] on link "Dashboard" at bounding box center [95, 205] width 57 height 17
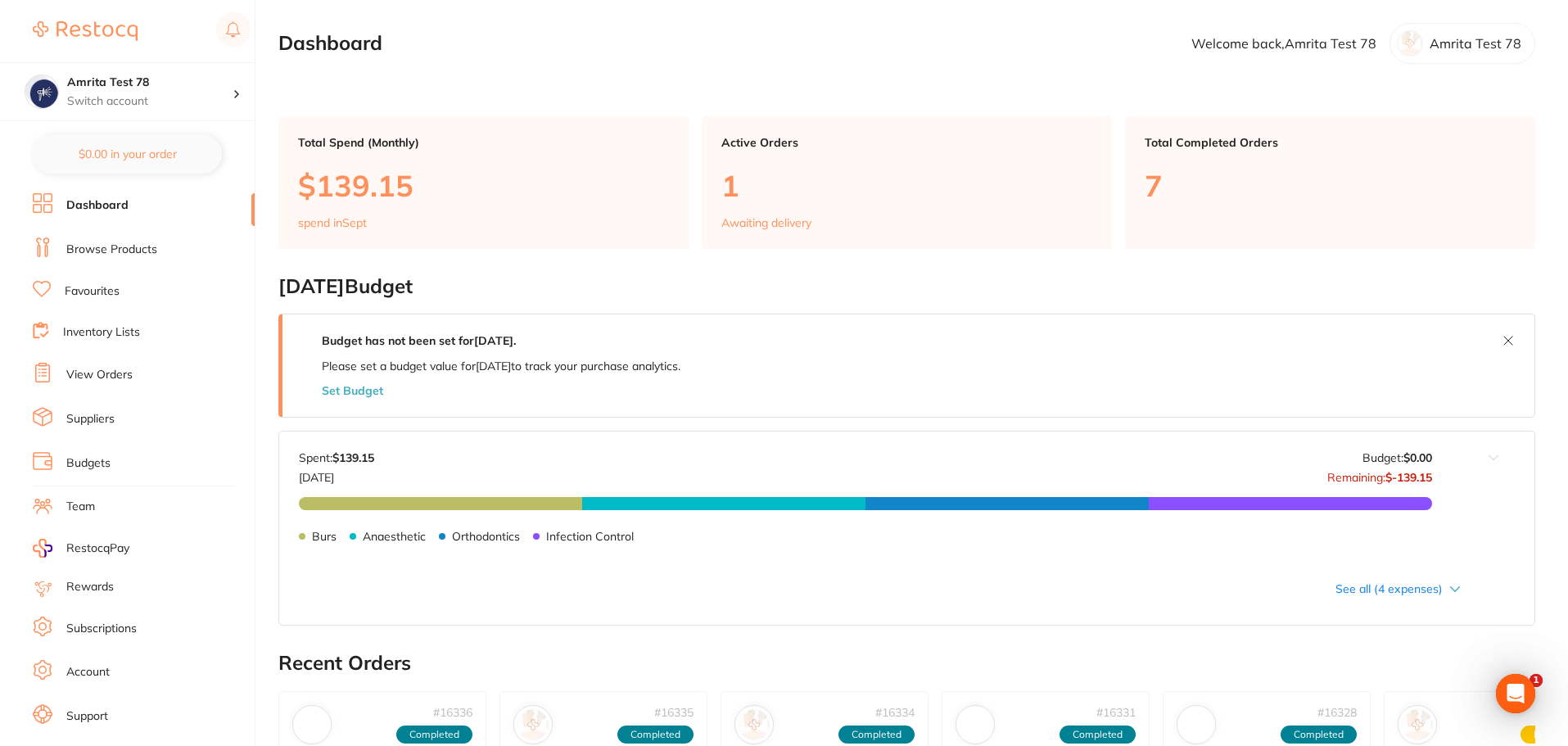
click at [108, 252] on link "Browse Products" at bounding box center [112, 249] width 91 height 17
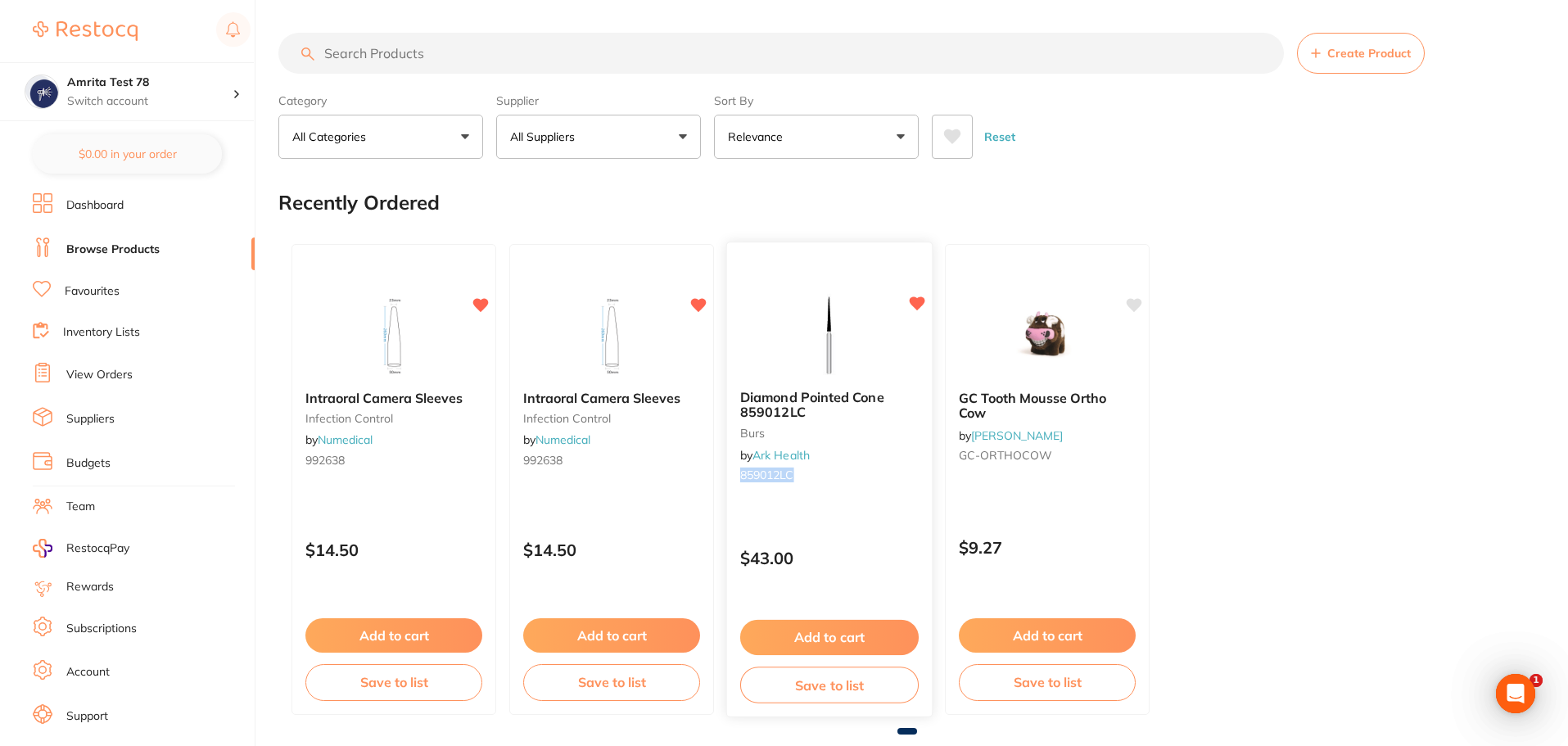
drag, startPoint x: 855, startPoint y: 475, endPoint x: 735, endPoint y: 477, distance: 120.0
click at [735, 477] on div "Diamond Pointed Cone 859012LC burs by Ark Health 859012LC" at bounding box center [829, 440] width 204 height 126
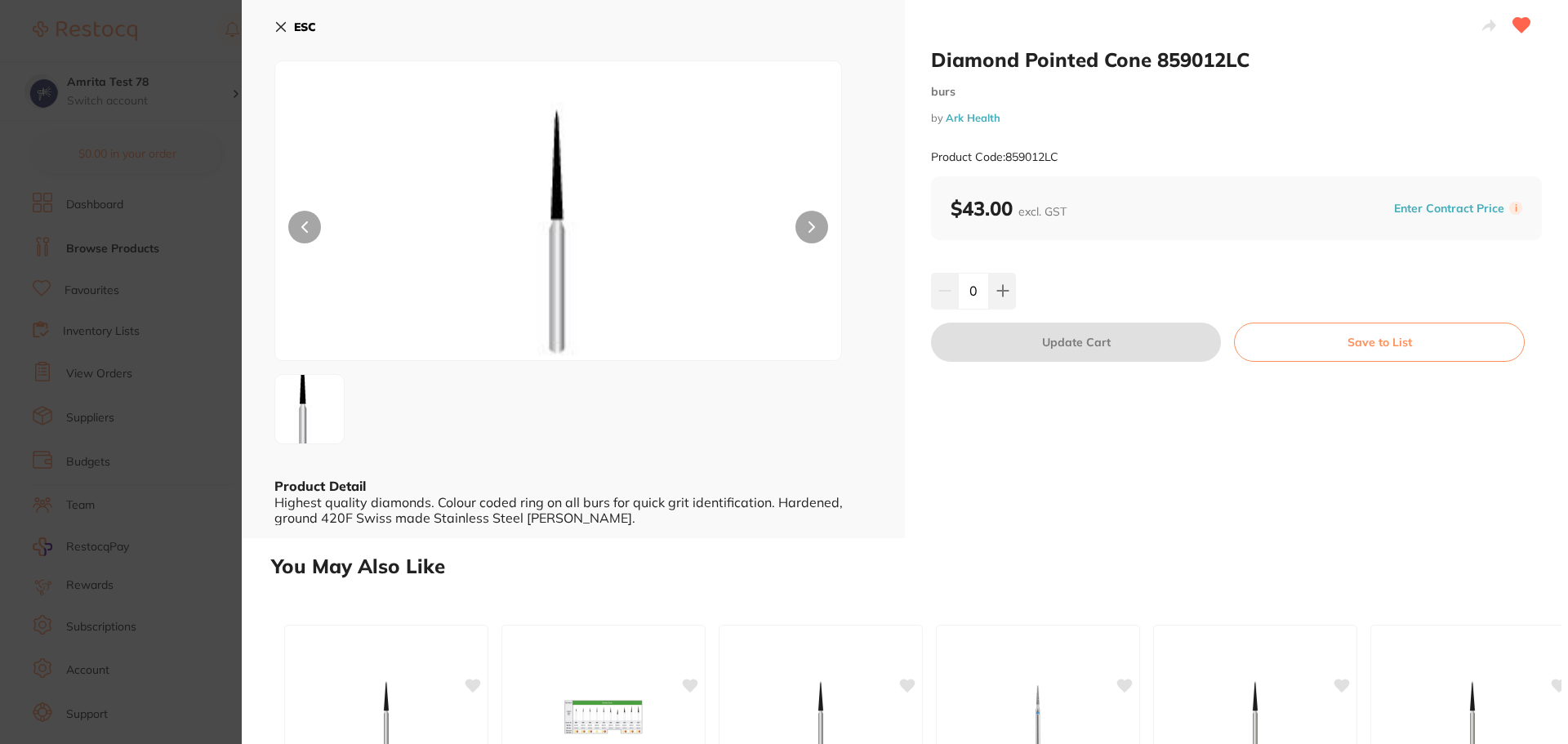
click at [278, 29] on icon at bounding box center [280, 26] width 13 height 13
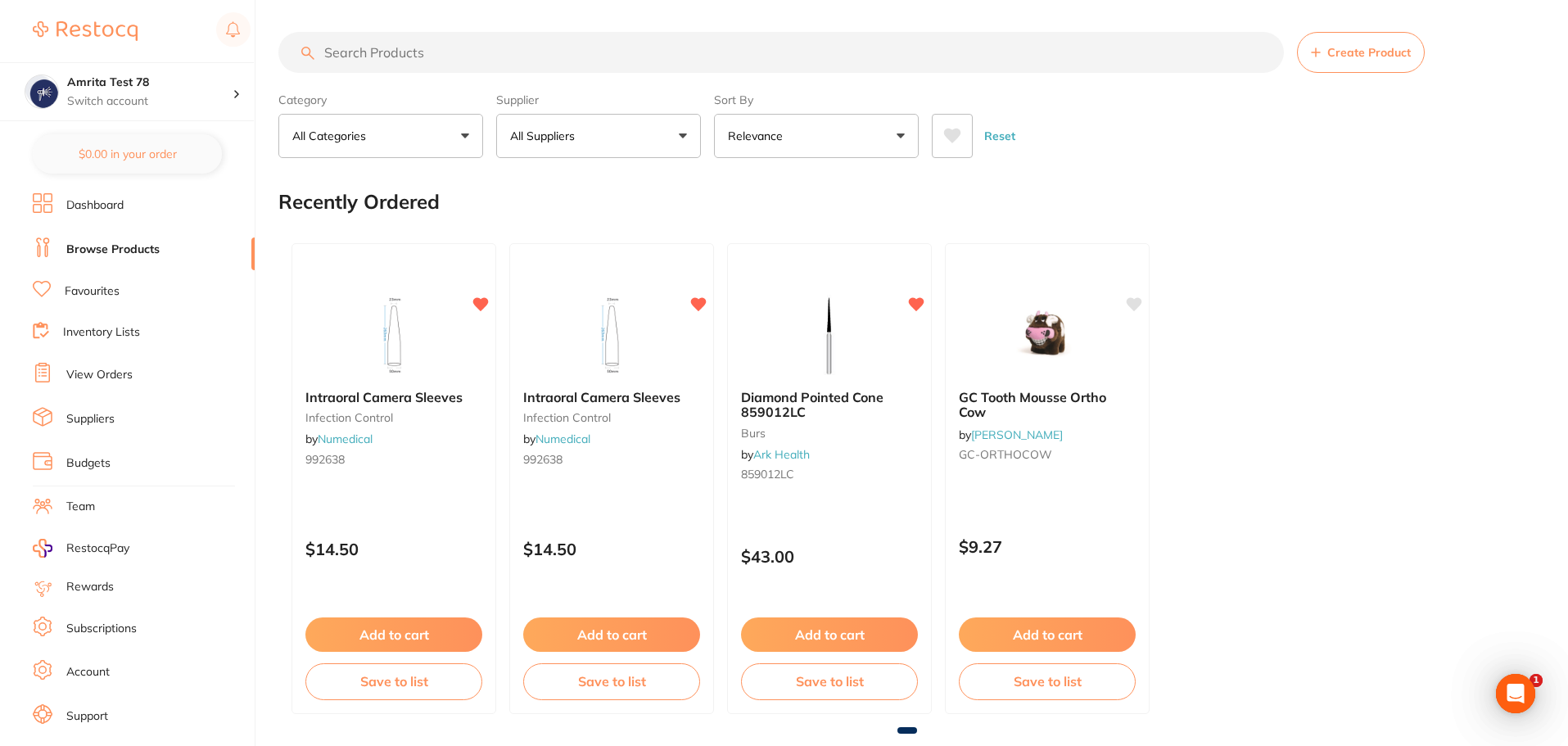
click at [1390, 443] on div "Intraoral Camera Sleeves infection control by Numedical 992638 $14.50 Add to ca…" at bounding box center [907, 478] width 1257 height 497
click at [1267, 368] on div "Intraoral Camera Sleeves infection control by Numedical 992638 $14.50 Add to ca…" at bounding box center [907, 478] width 1257 height 497
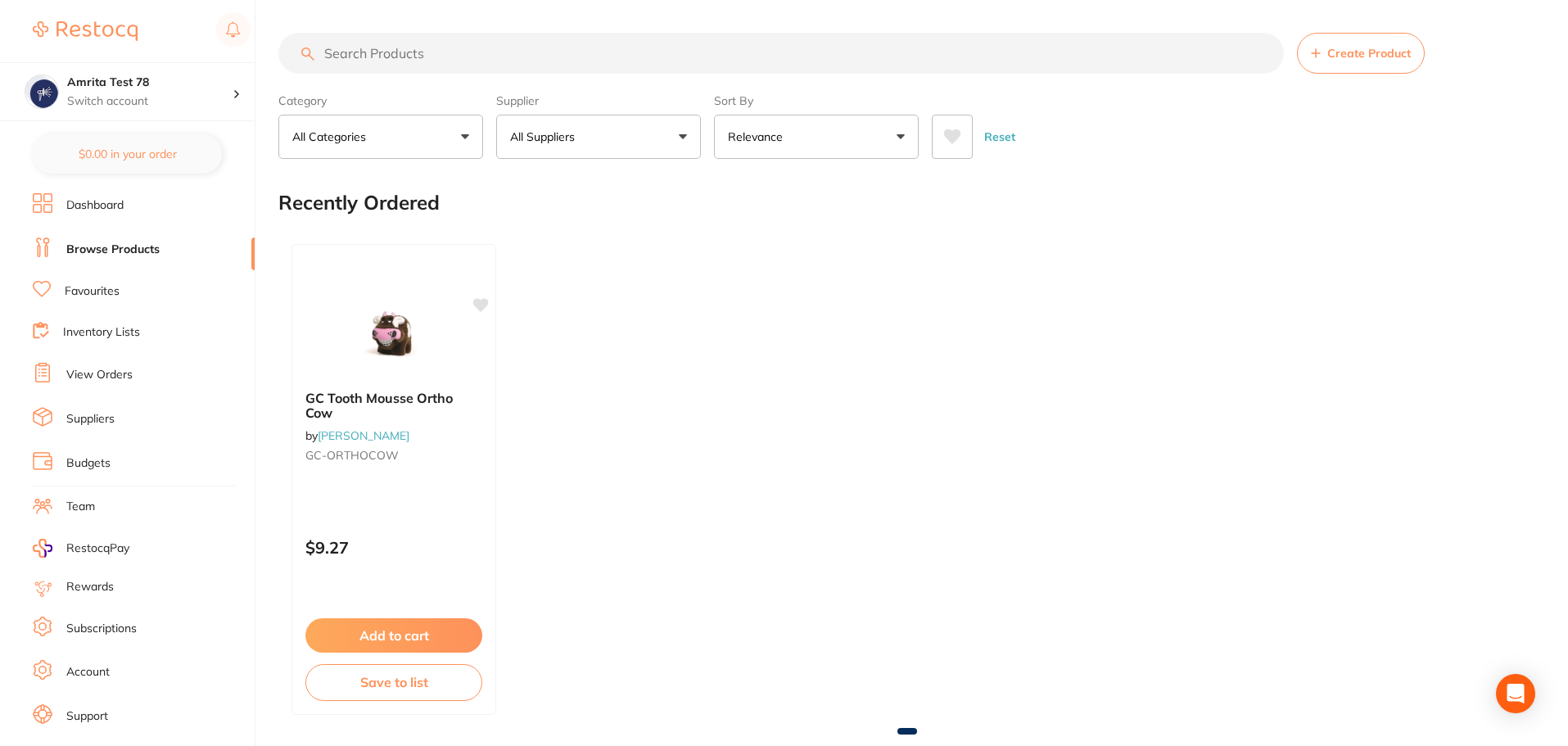
click at [116, 289] on link "Favourites" at bounding box center [92, 292] width 55 height 17
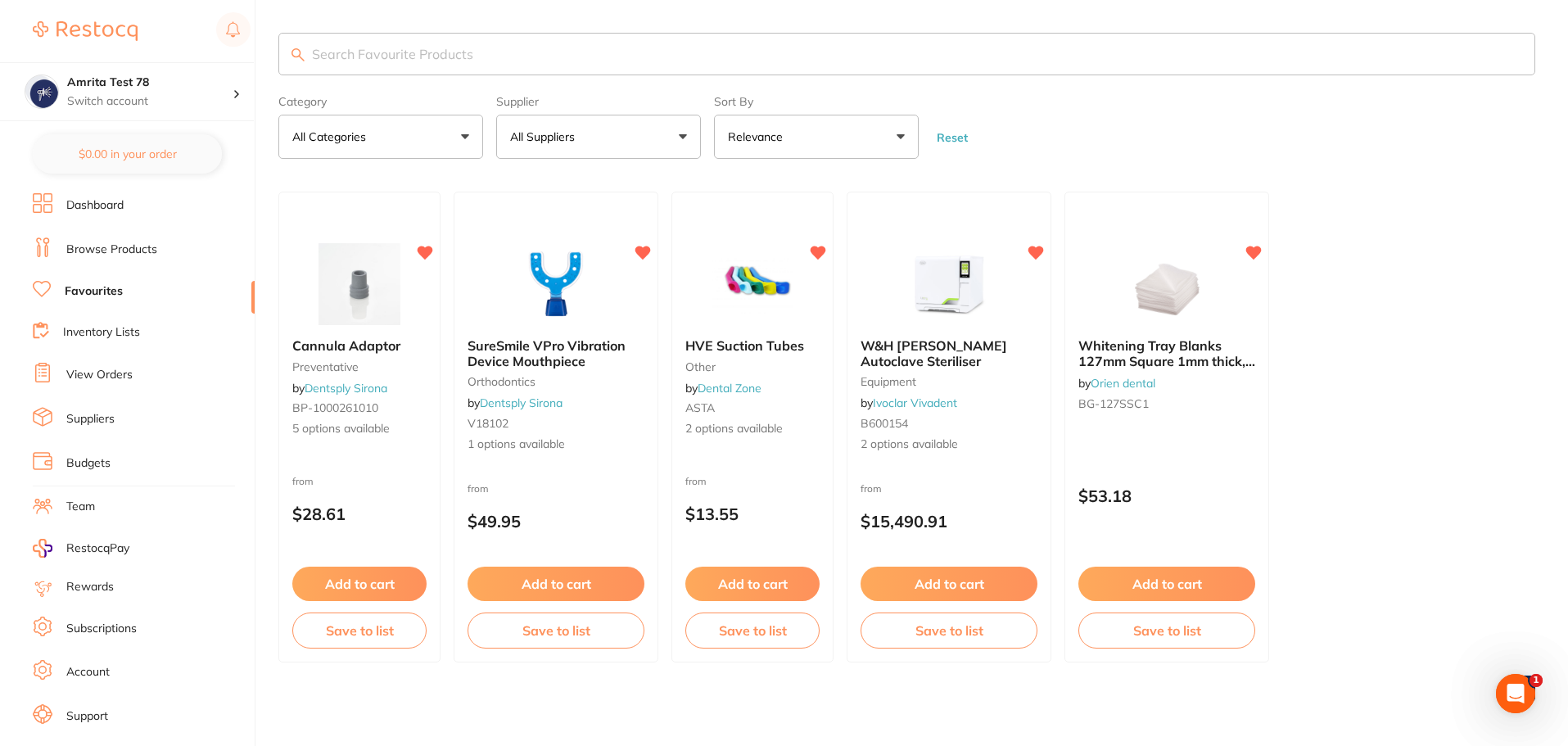
click at [125, 329] on link "Inventory Lists" at bounding box center [101, 332] width 77 height 17
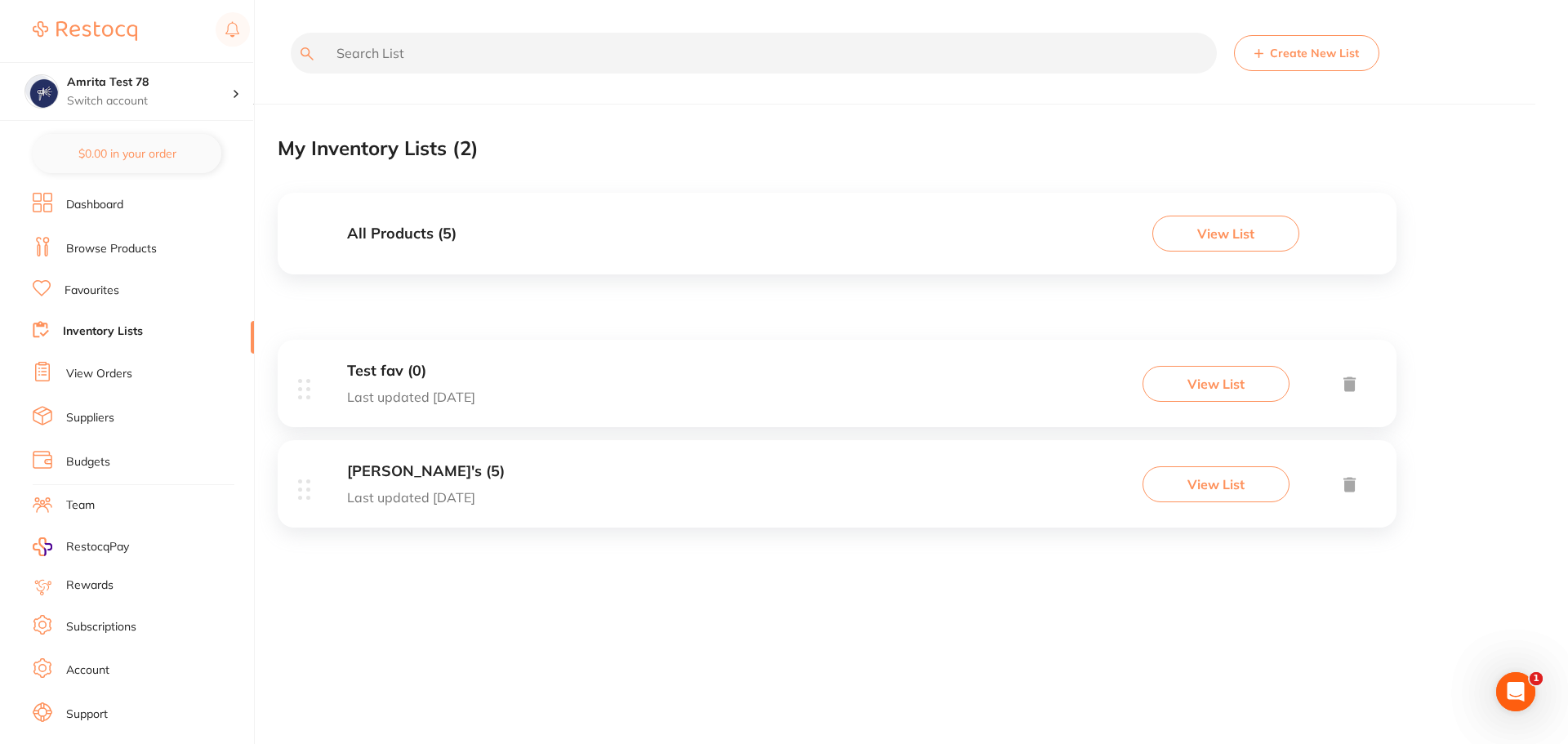
click at [1243, 384] on button "View List" at bounding box center [1216, 384] width 147 height 36
click at [98, 288] on link "Favourites" at bounding box center [92, 291] width 55 height 17
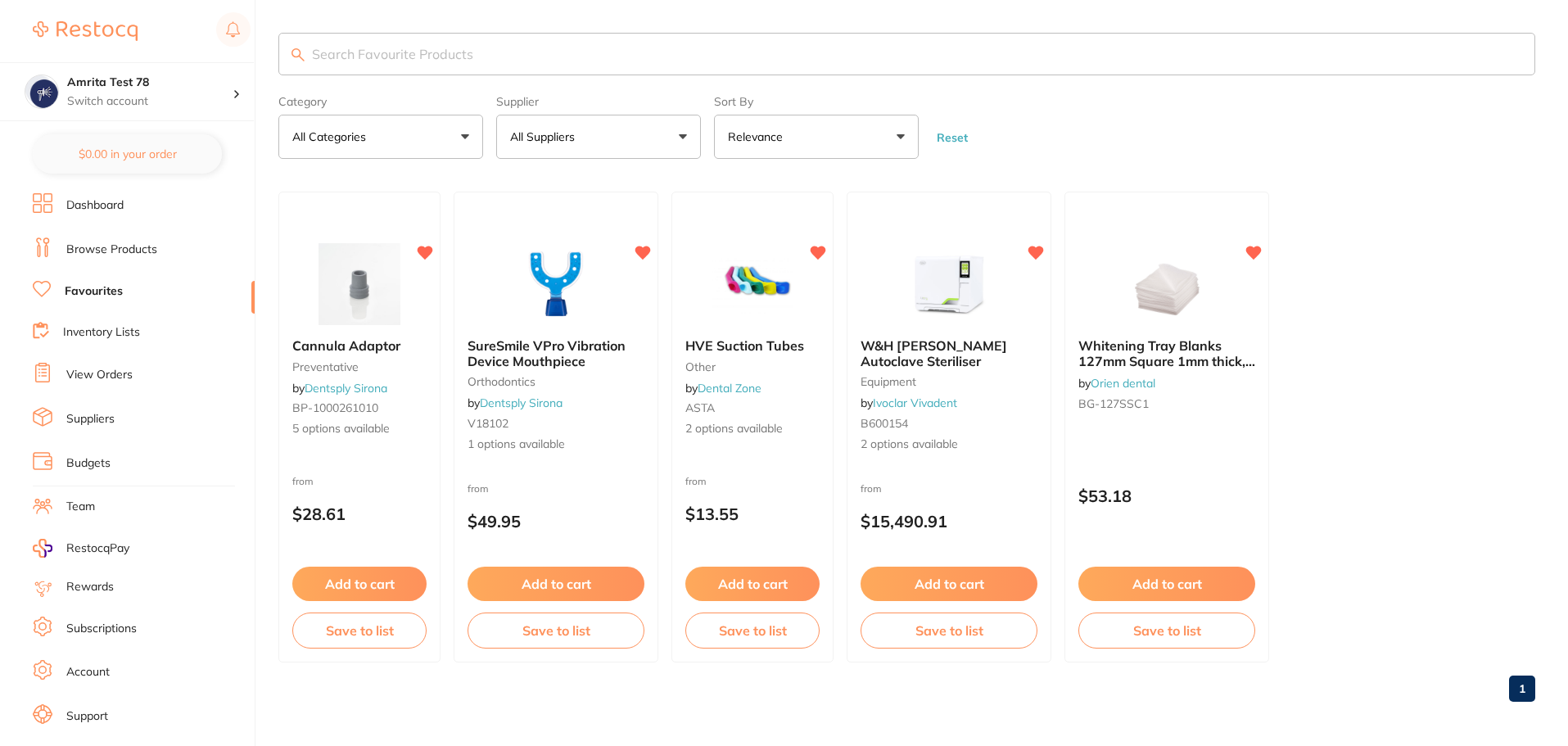
click at [111, 250] on link "Browse Products" at bounding box center [112, 249] width 91 height 17
click at [114, 378] on link "View Orders" at bounding box center [100, 375] width 67 height 17
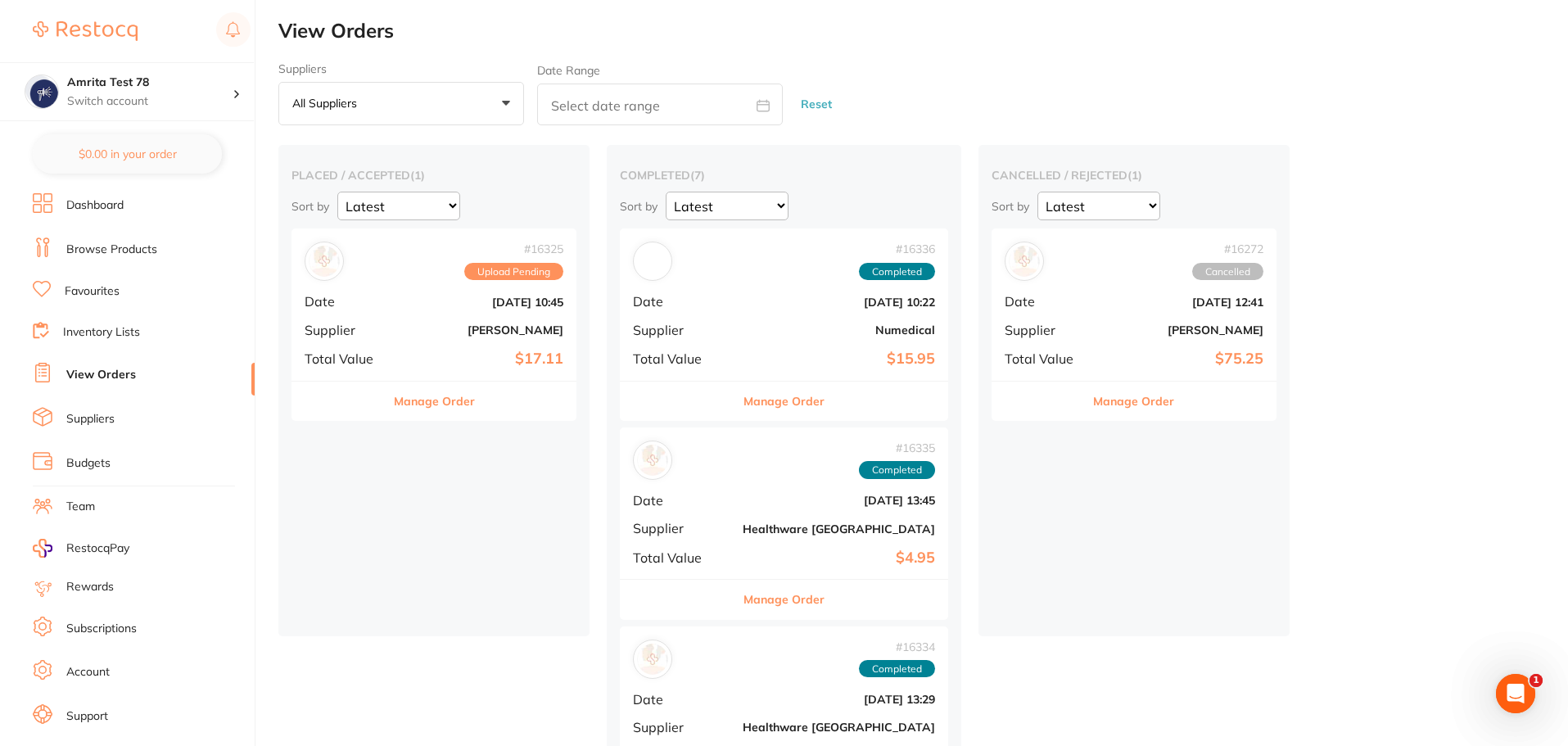
click at [749, 320] on div "# 16336 Completed Date Sept 17 2025, 10:22 Supplier Numedical Total Value $15.95" at bounding box center [784, 304] width 328 height 151
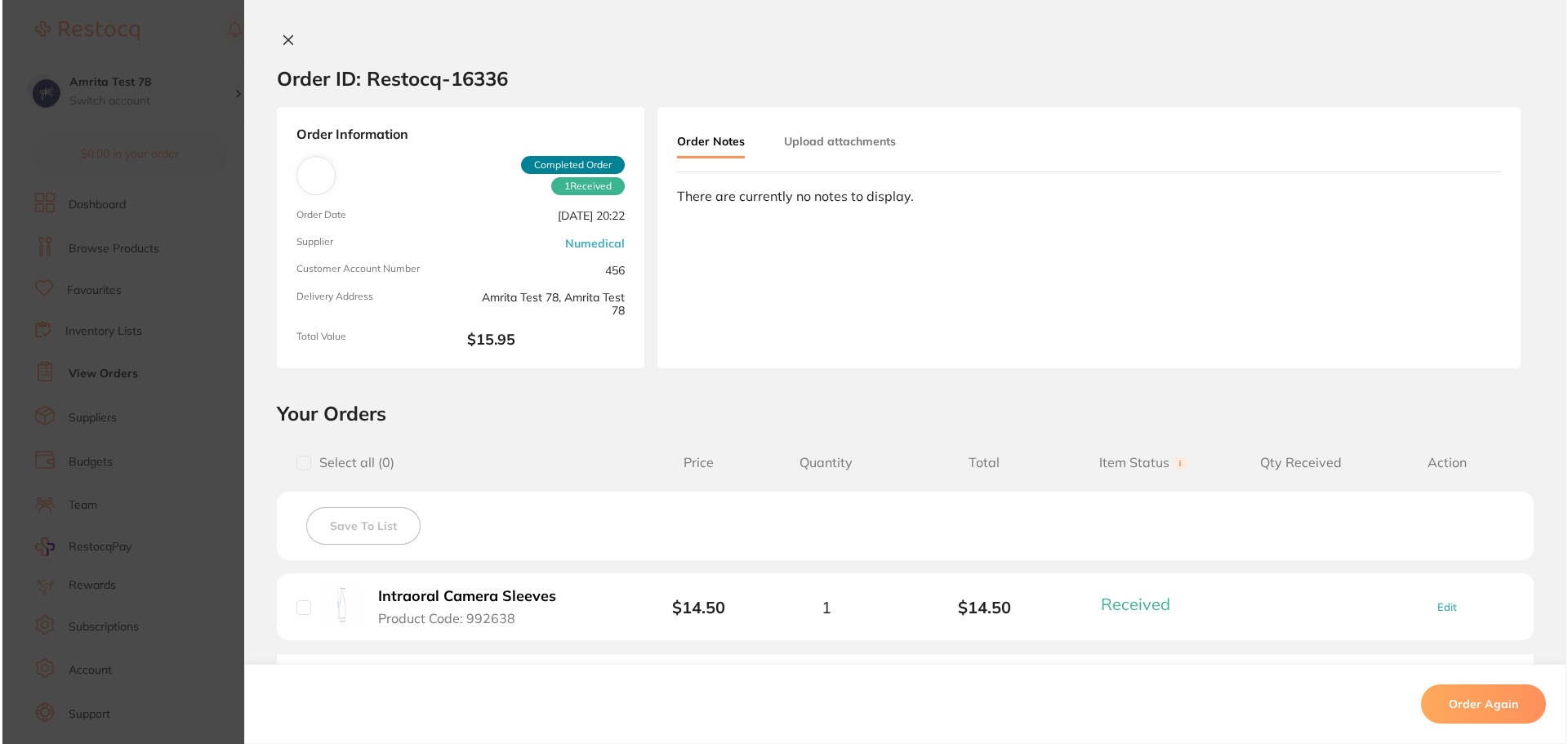
scroll to position [81, 0]
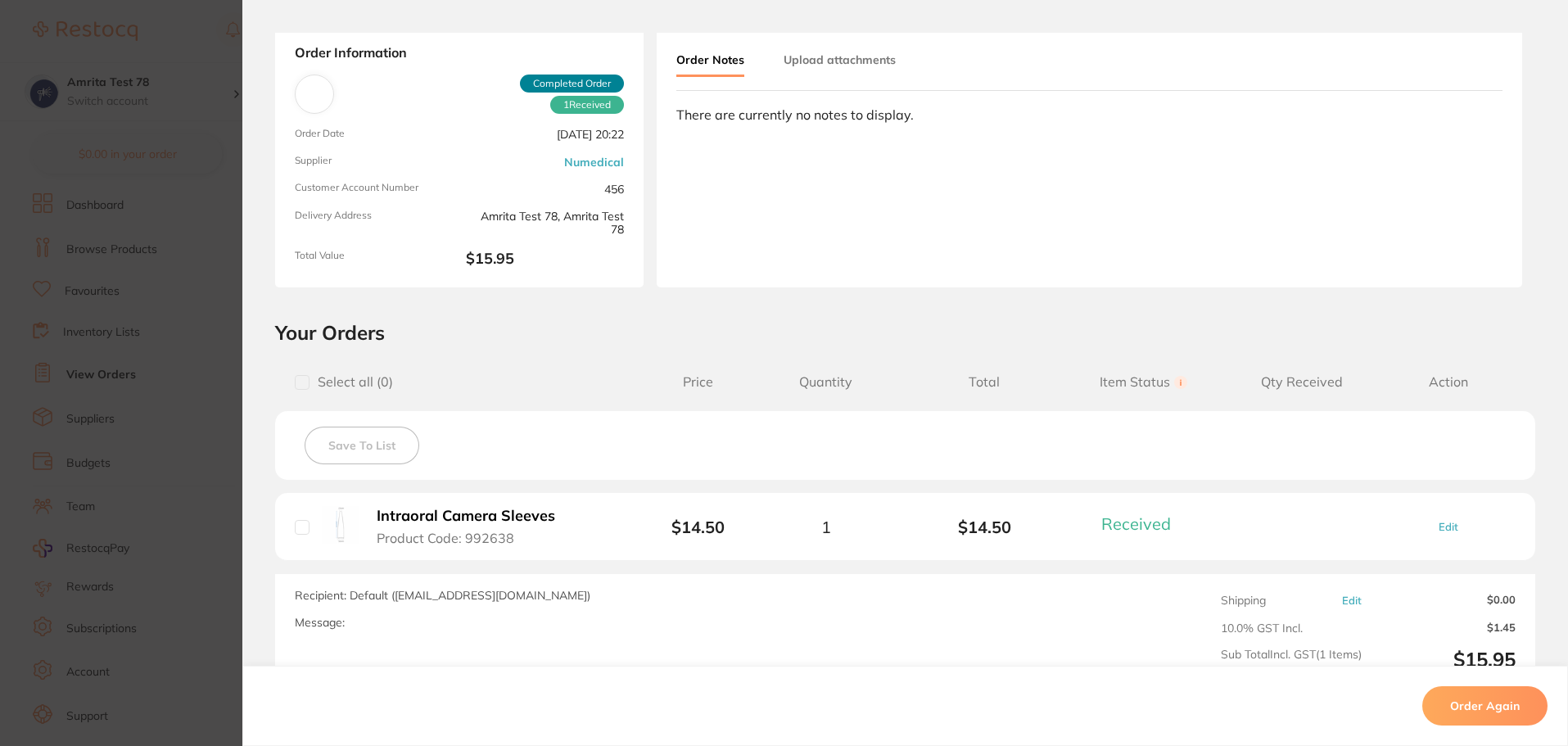
click at [525, 519] on b "Intraoral Camera Sleeves" at bounding box center [466, 516] width 179 height 18
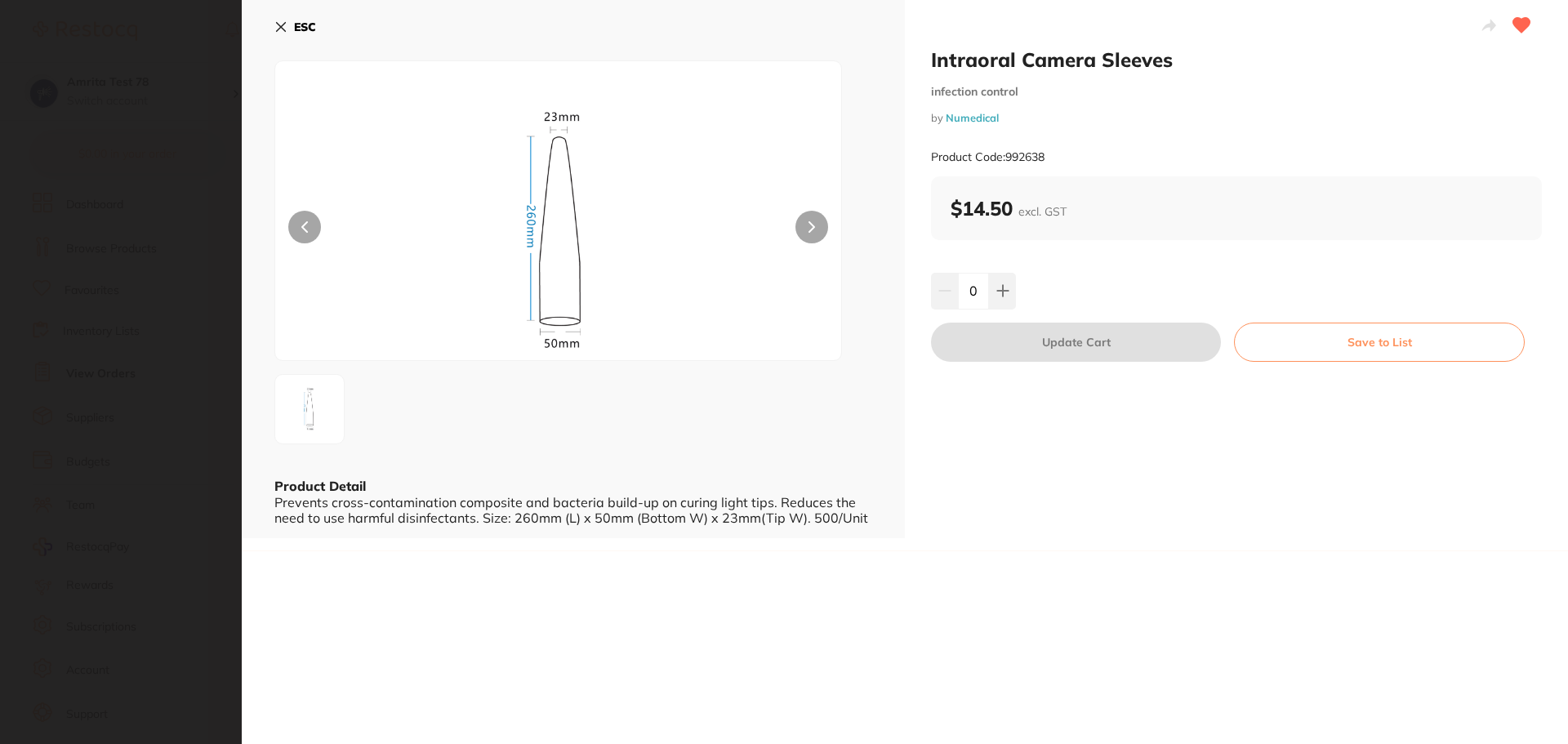
scroll to position [0, 0]
click at [996, 297] on icon at bounding box center [1002, 290] width 13 height 13
type input "1"
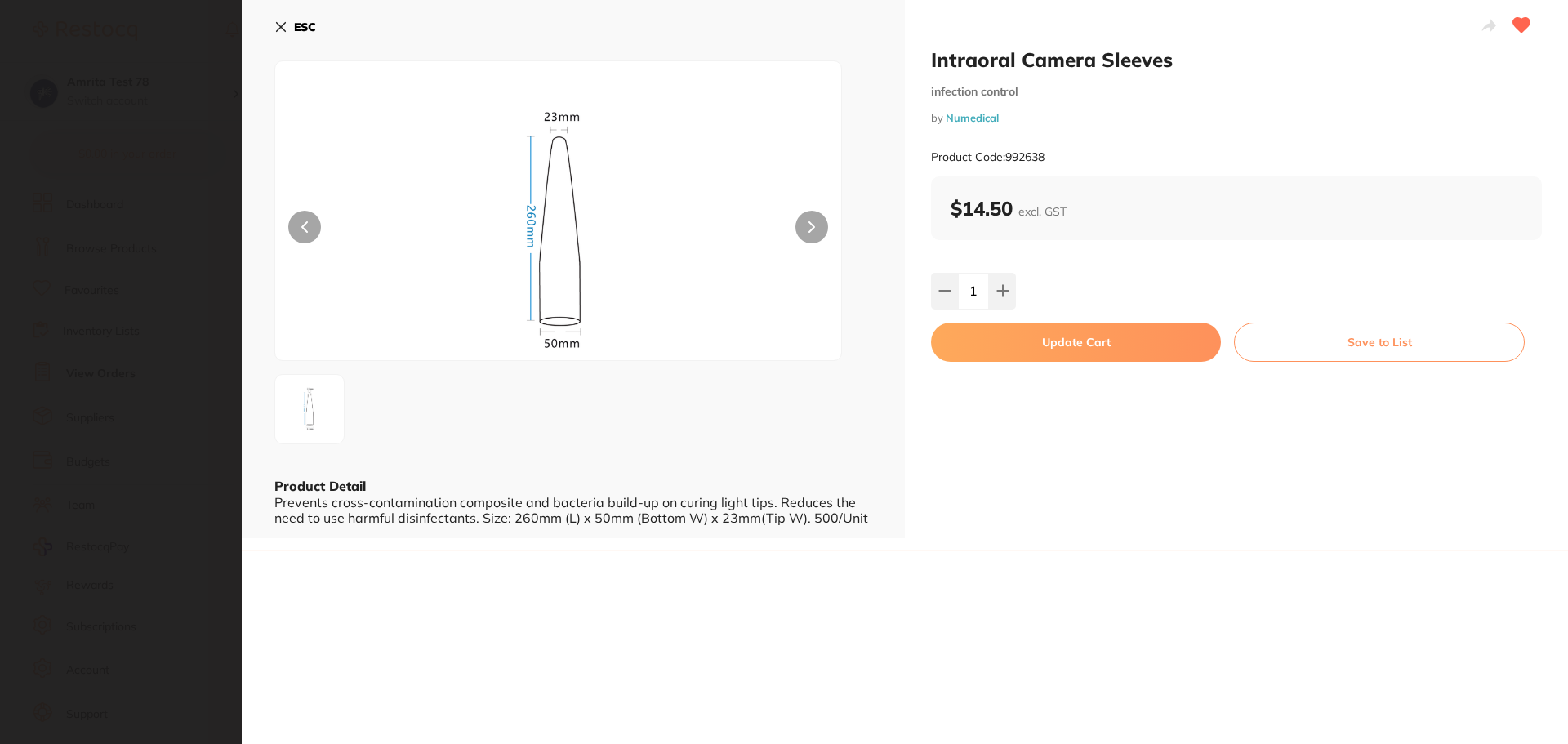
click at [1023, 340] on button "Update Cart" at bounding box center [1076, 342] width 290 height 39
checkbox input "false"
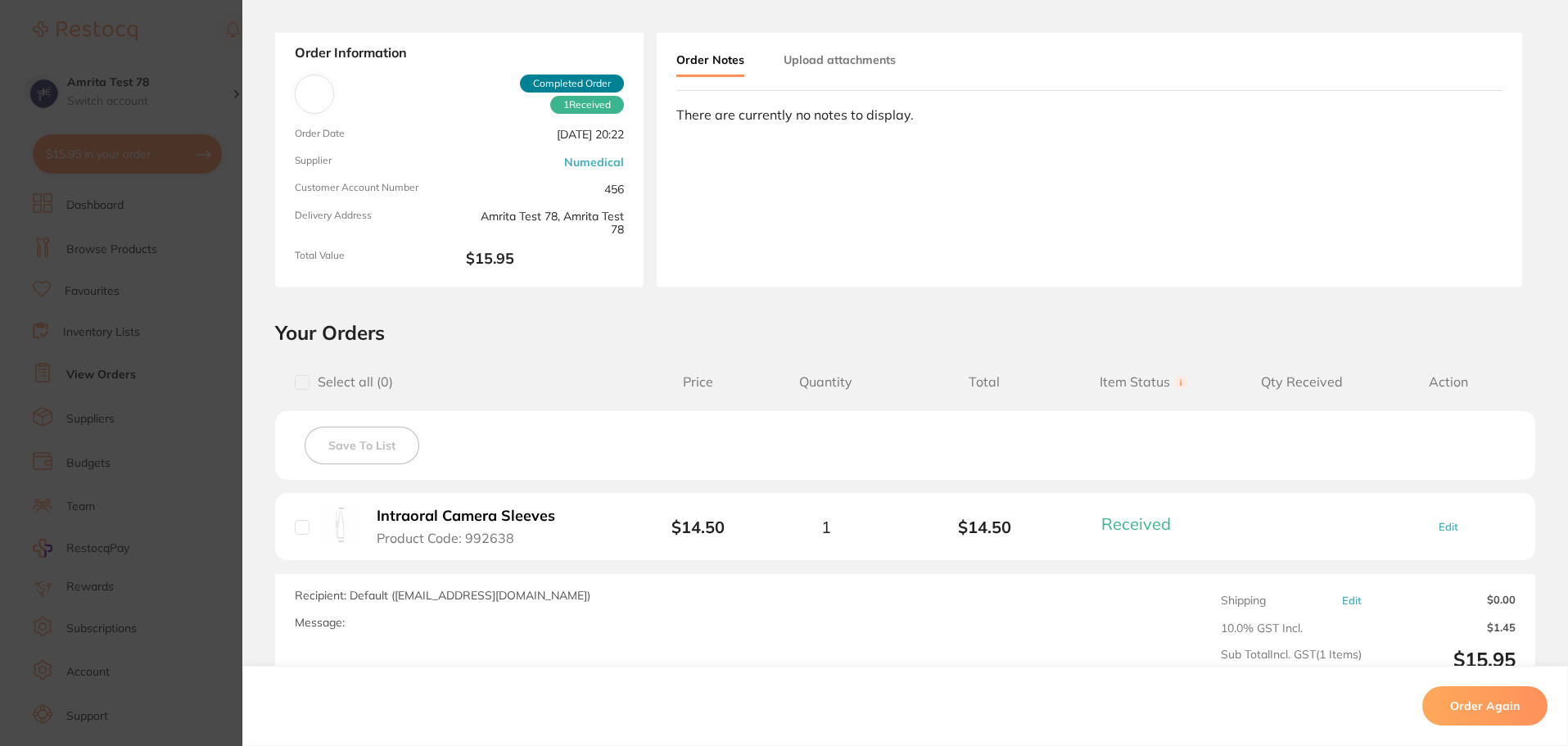
click at [180, 385] on section "Order ID: Restocq- 16336 Order Information 1 Received Completed Order Order Dat…" at bounding box center [784, 373] width 1568 height 746
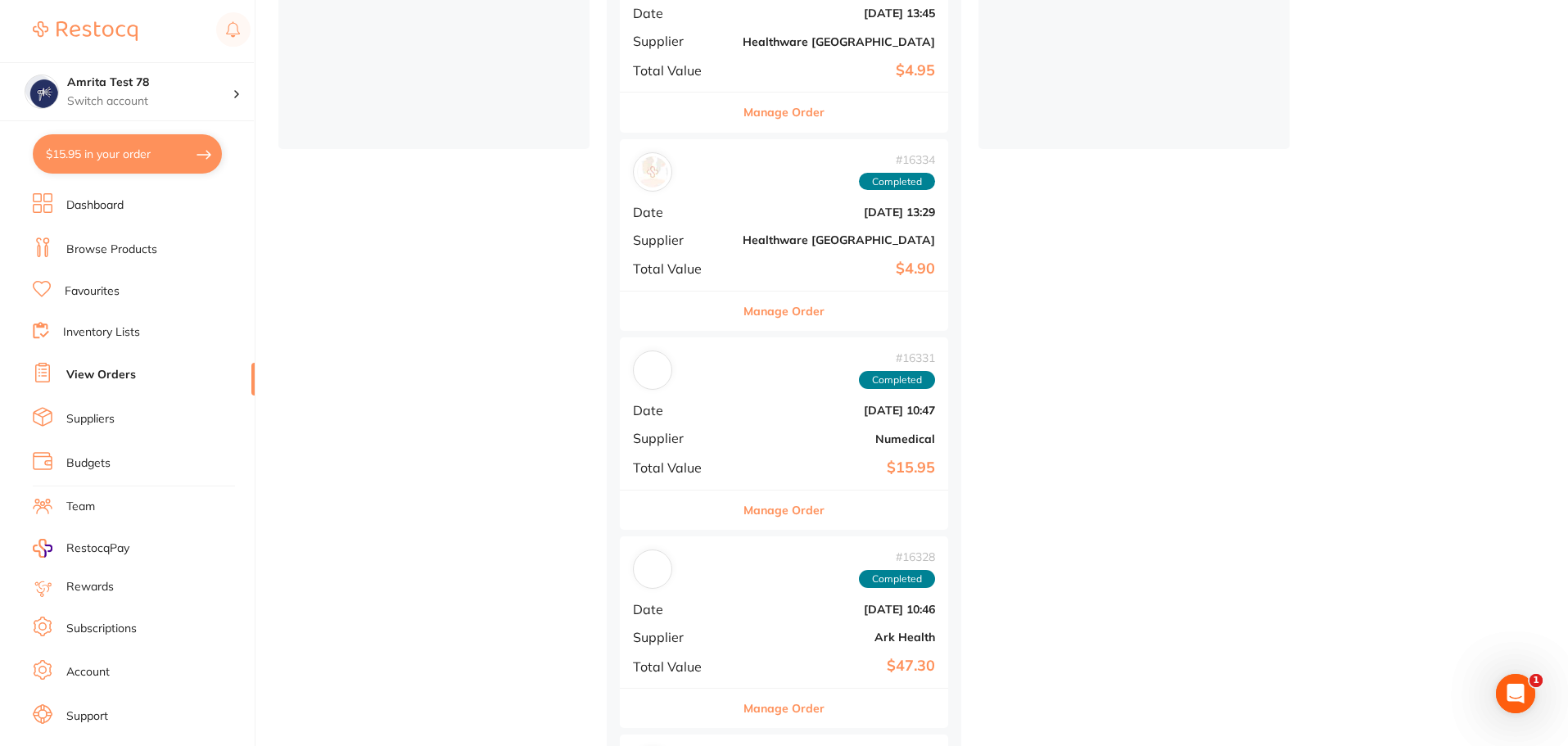
scroll to position [492, 0]
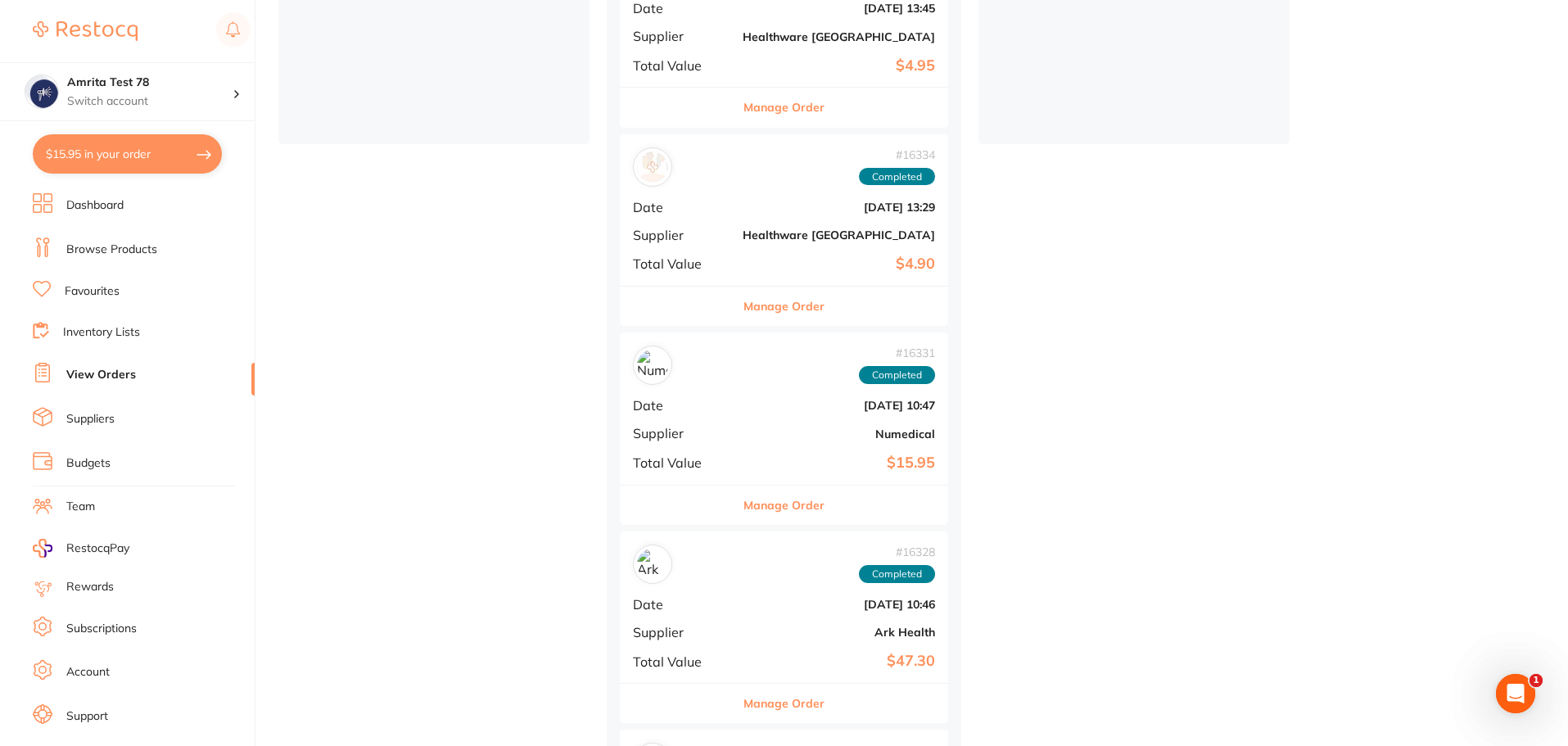
click at [782, 422] on div "# 16331 Completed Date Sept 16 2025, 10:47 Supplier Numedical Total Value $15.95" at bounding box center [784, 408] width 328 height 151
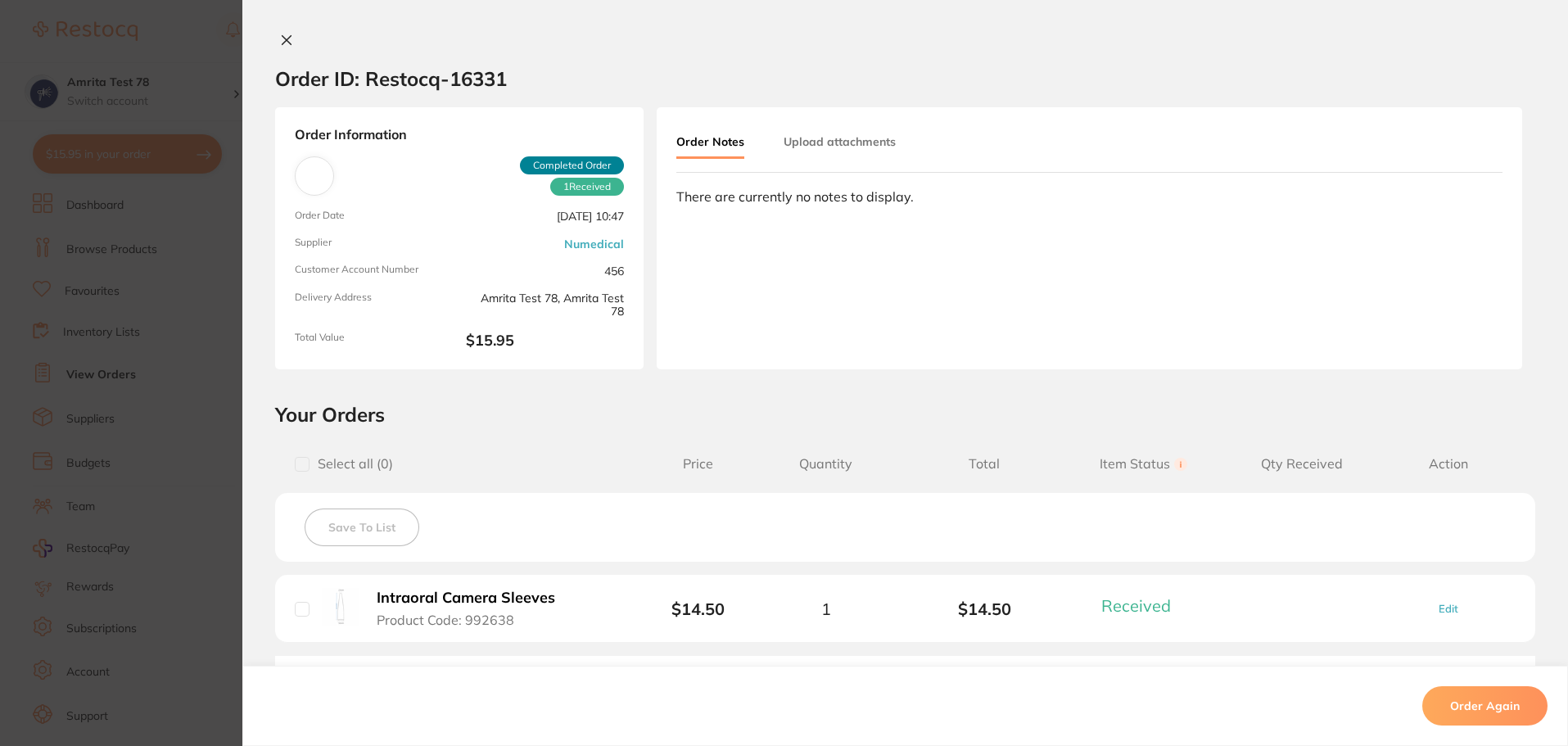
click at [132, 393] on section "Order ID: Restocq- 16331 Order Information 1 Received Completed Order Order Dat…" at bounding box center [784, 373] width 1568 height 746
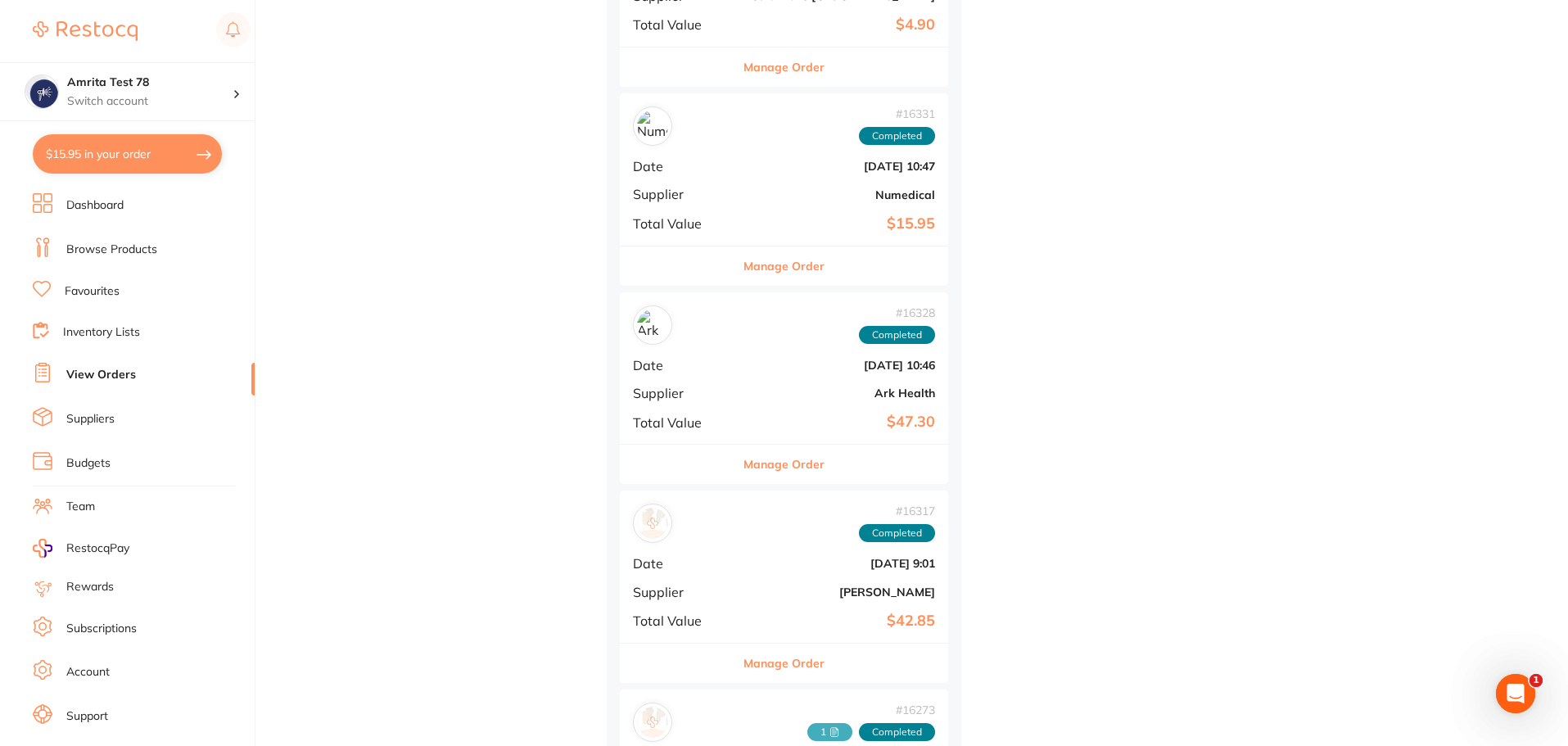
scroll to position [737, 0]
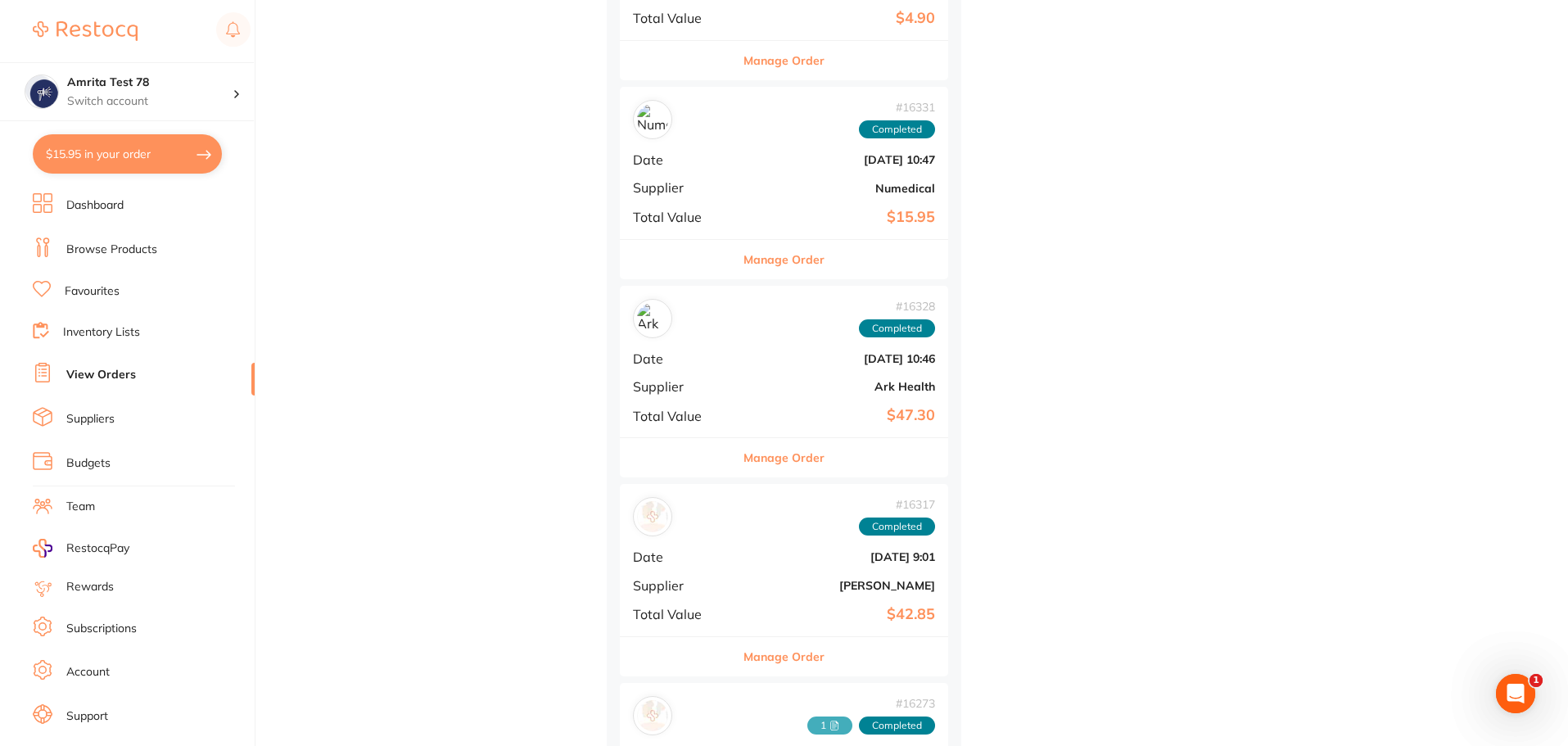
click at [796, 394] on div "# 16328 Completed Date Sept 16 2025, 10:46 Supplier Ark Health Total Value $47.…" at bounding box center [784, 361] width 328 height 151
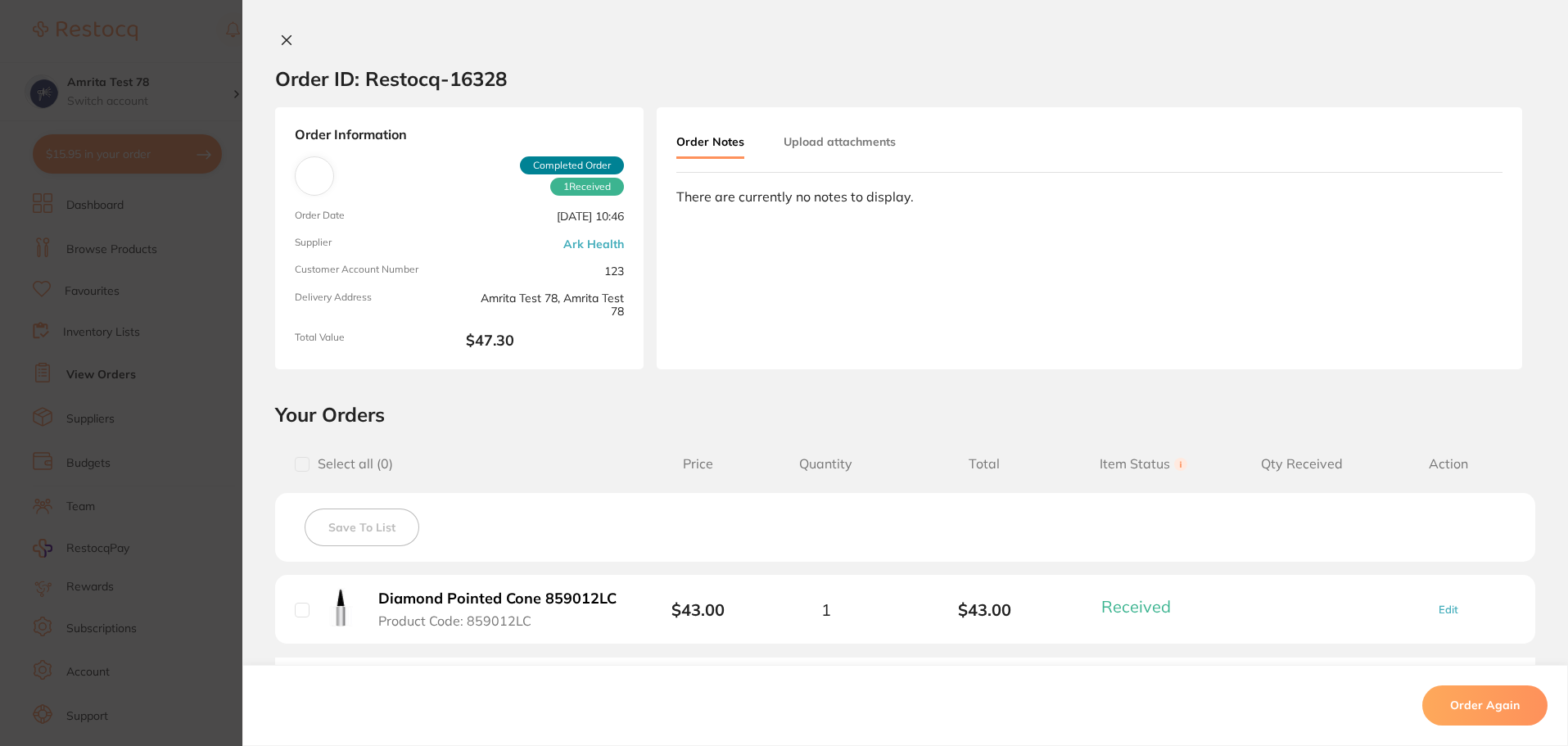
scroll to position [81, 0]
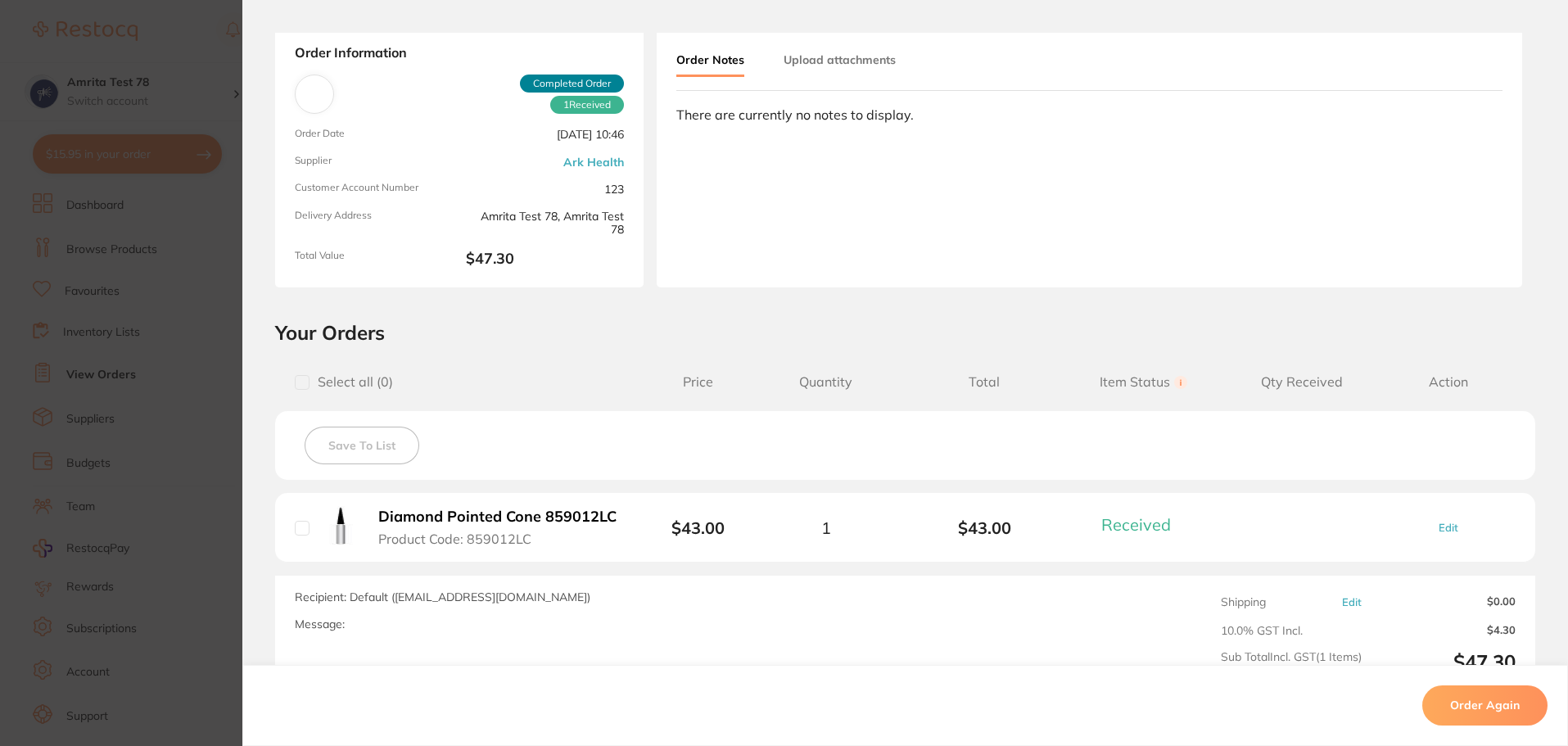
click at [555, 525] on button "Diamond Pointed Cone 859012LC Product Code: 859012LC" at bounding box center [498, 527] width 250 height 40
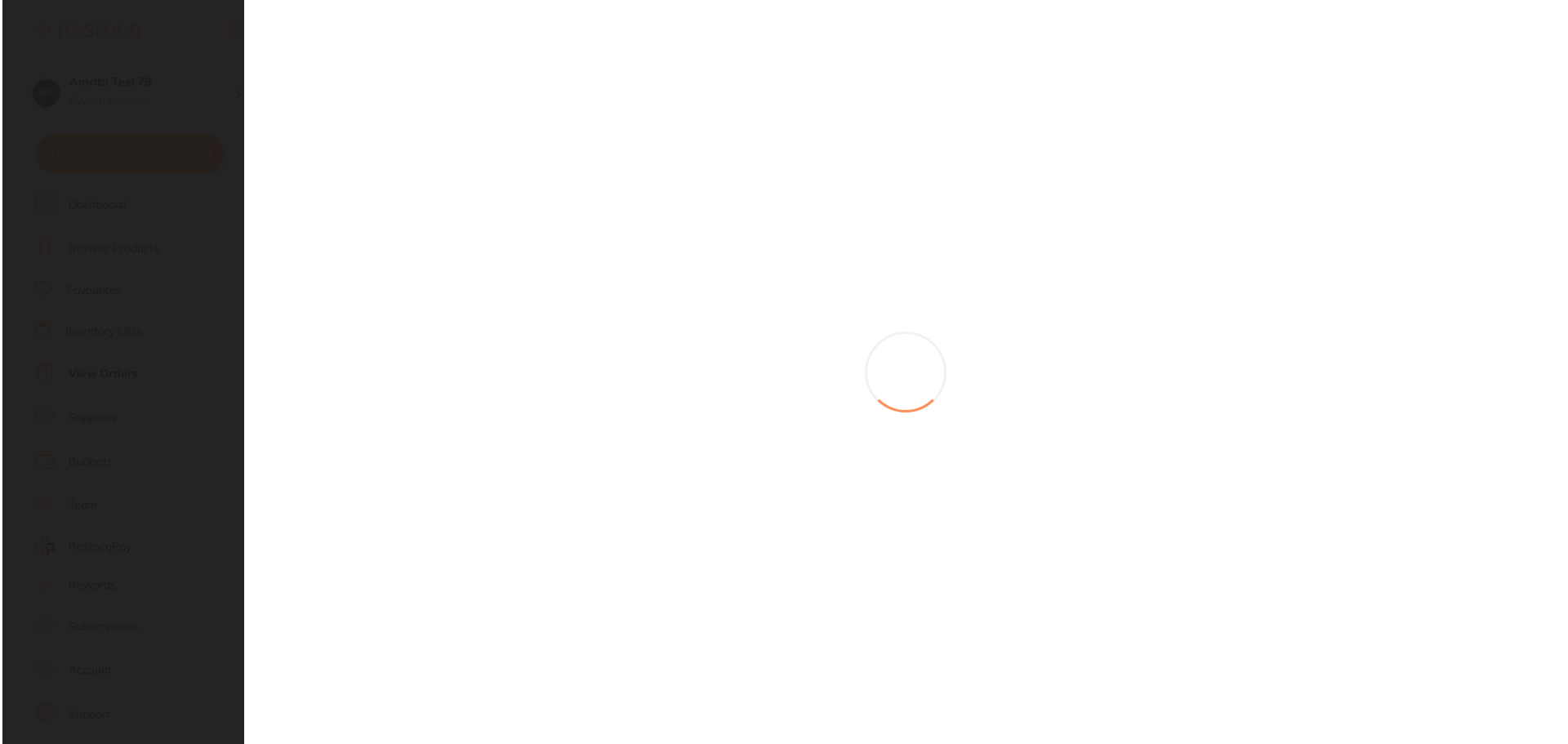
scroll to position [0, 0]
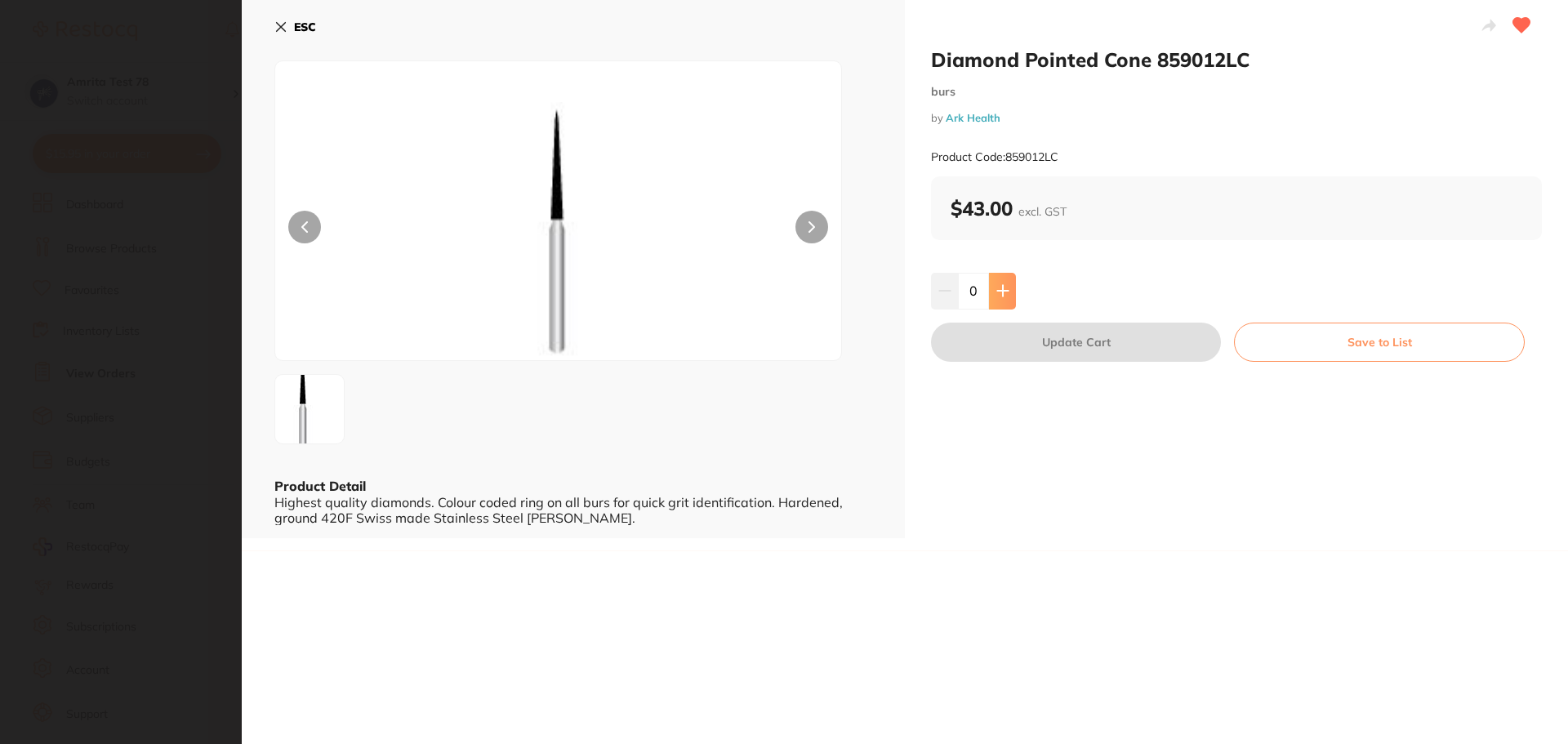
click at [995, 303] on button at bounding box center [1003, 291] width 27 height 36
type input "1"
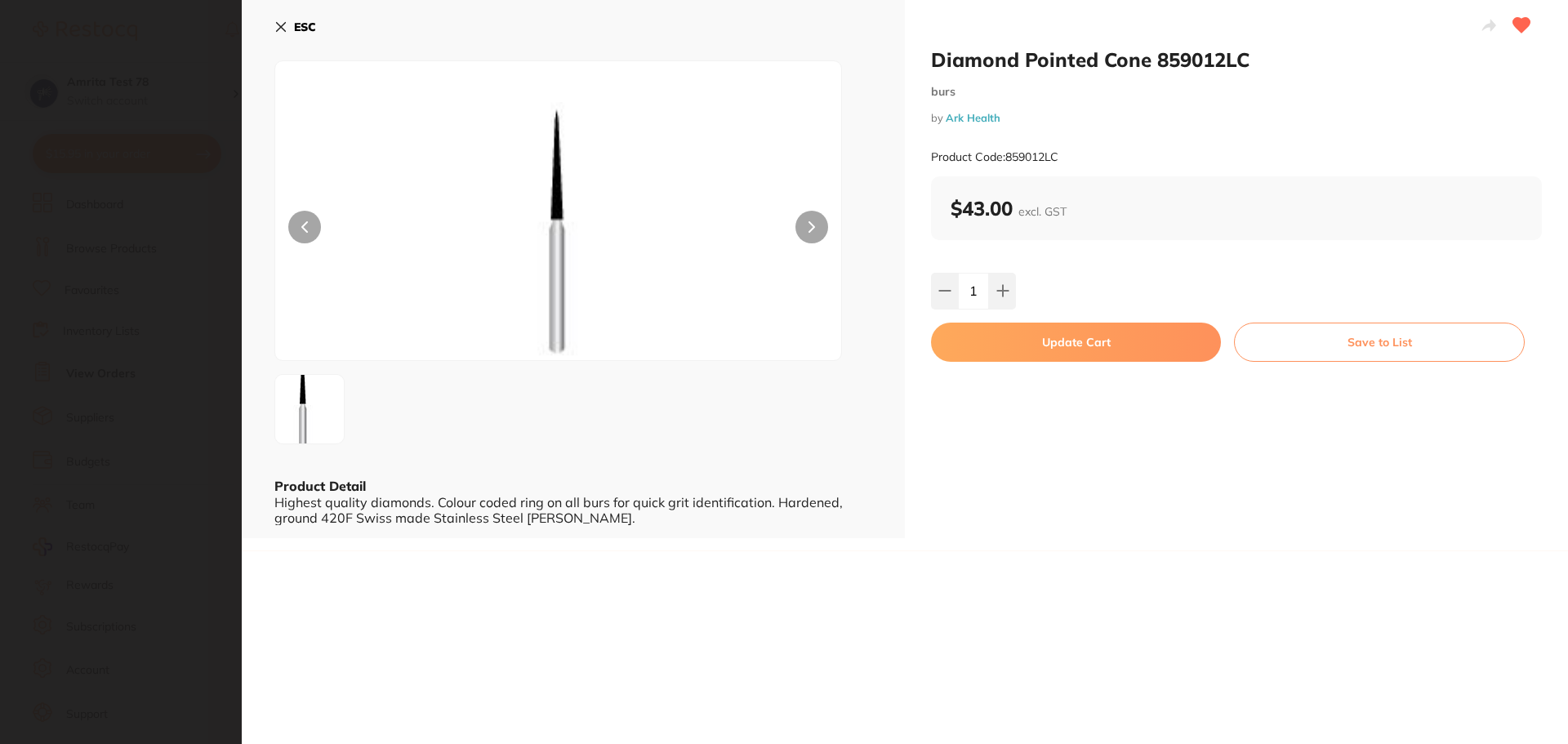
click at [1011, 357] on button "Update Cart" at bounding box center [1076, 342] width 290 height 39
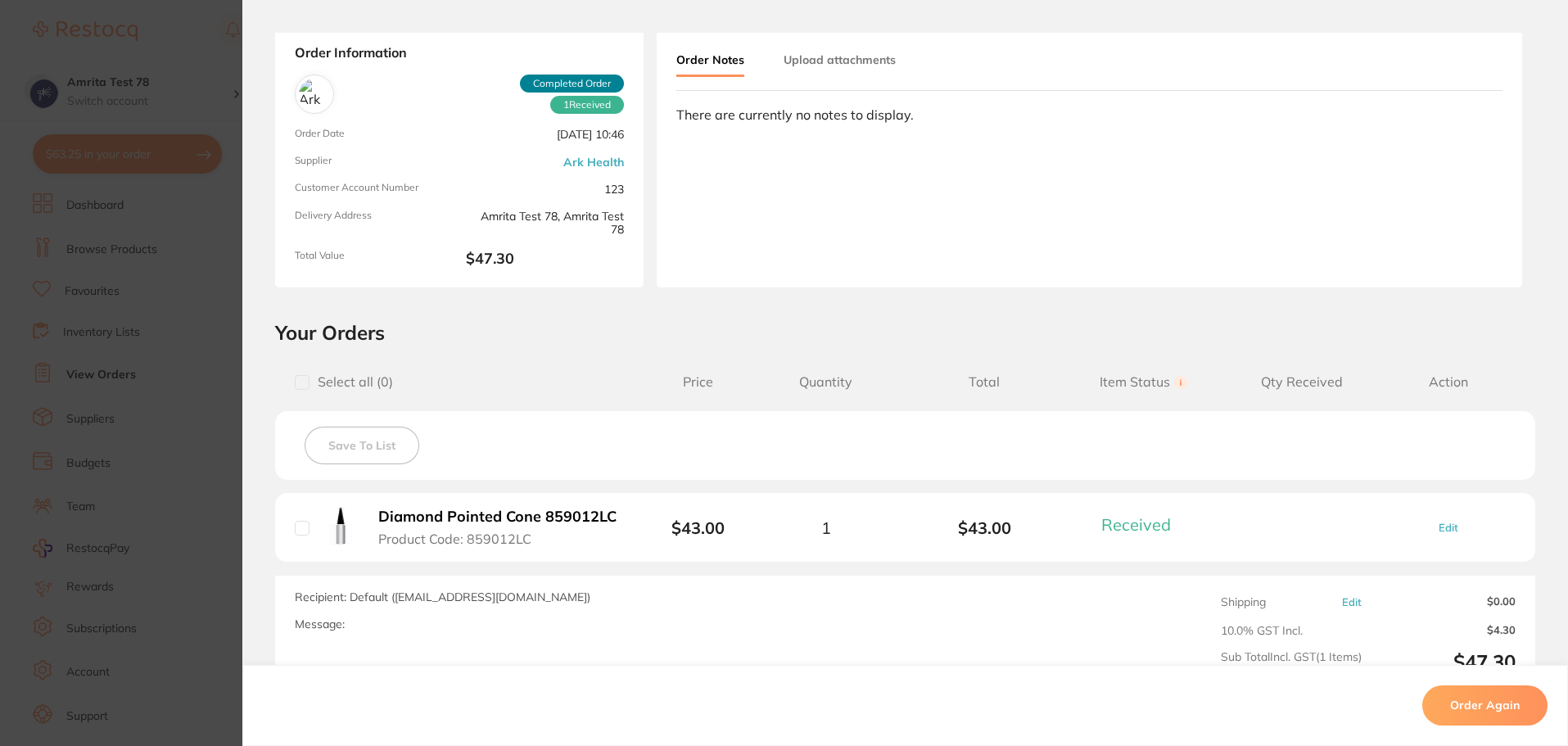
click at [153, 307] on section "Order ID: Restocq- 16328 Order Information 1 Received Completed Order Order Dat…" at bounding box center [784, 373] width 1568 height 746
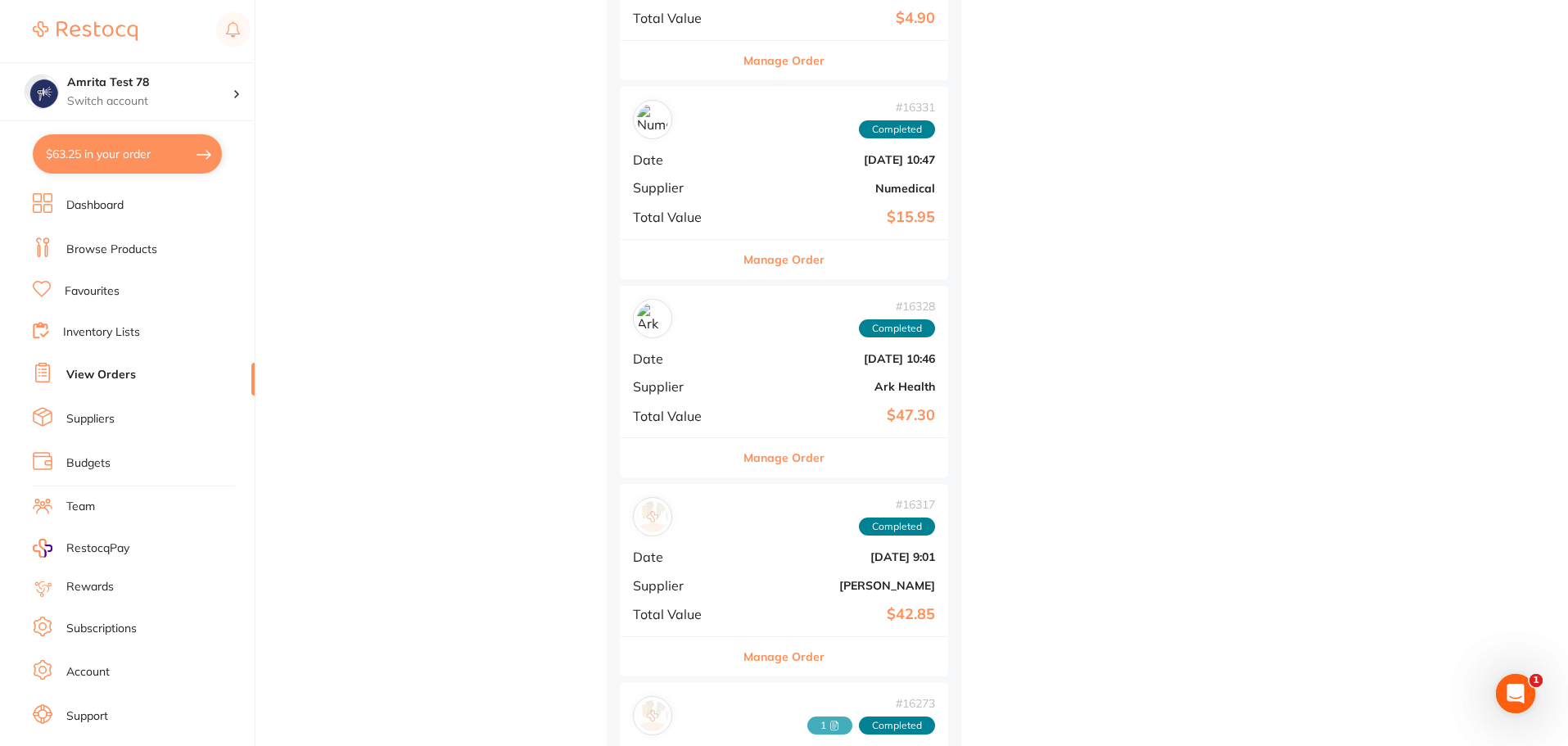
click at [185, 156] on button "$63.25 in your order" at bounding box center [127, 154] width 189 height 39
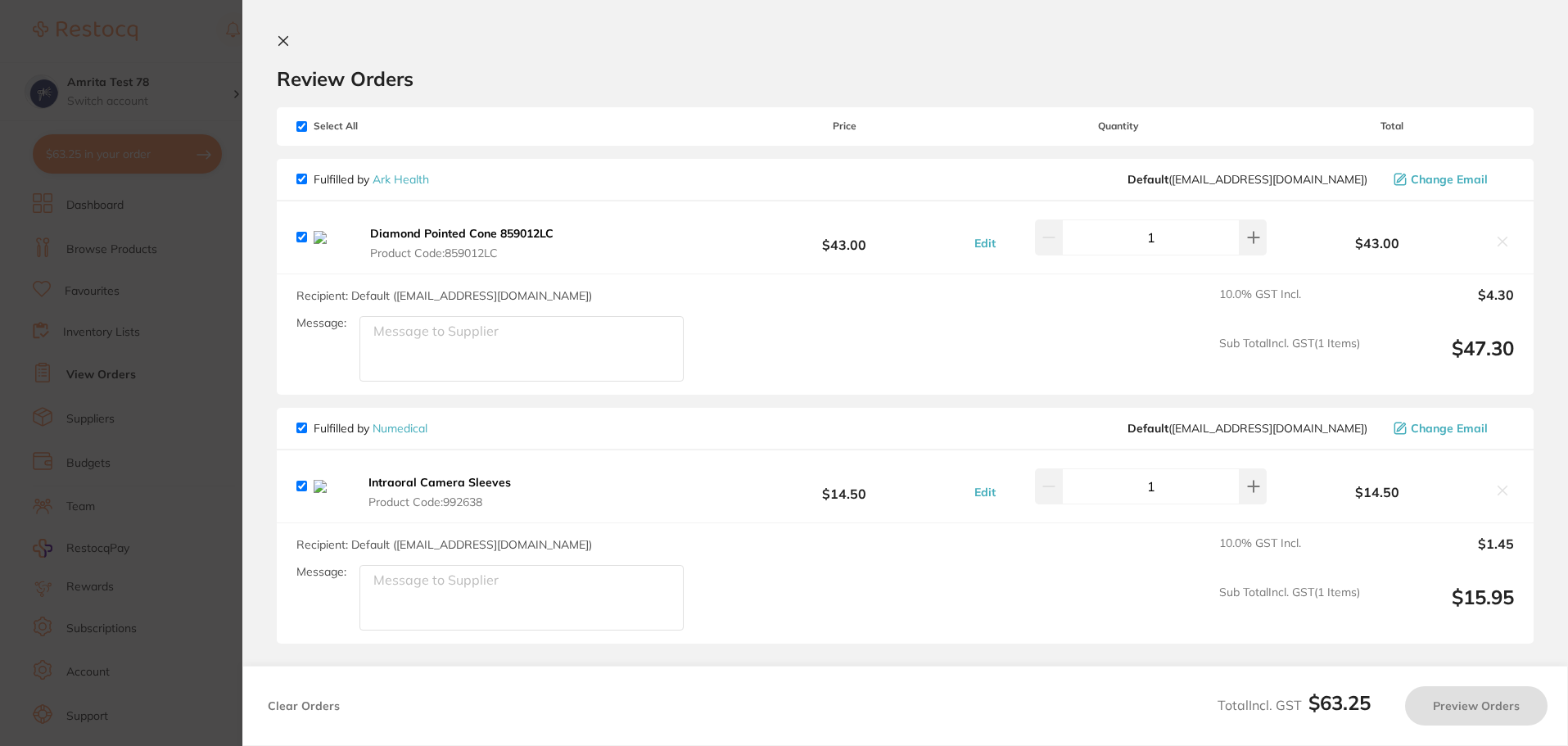
checkbox input "true"
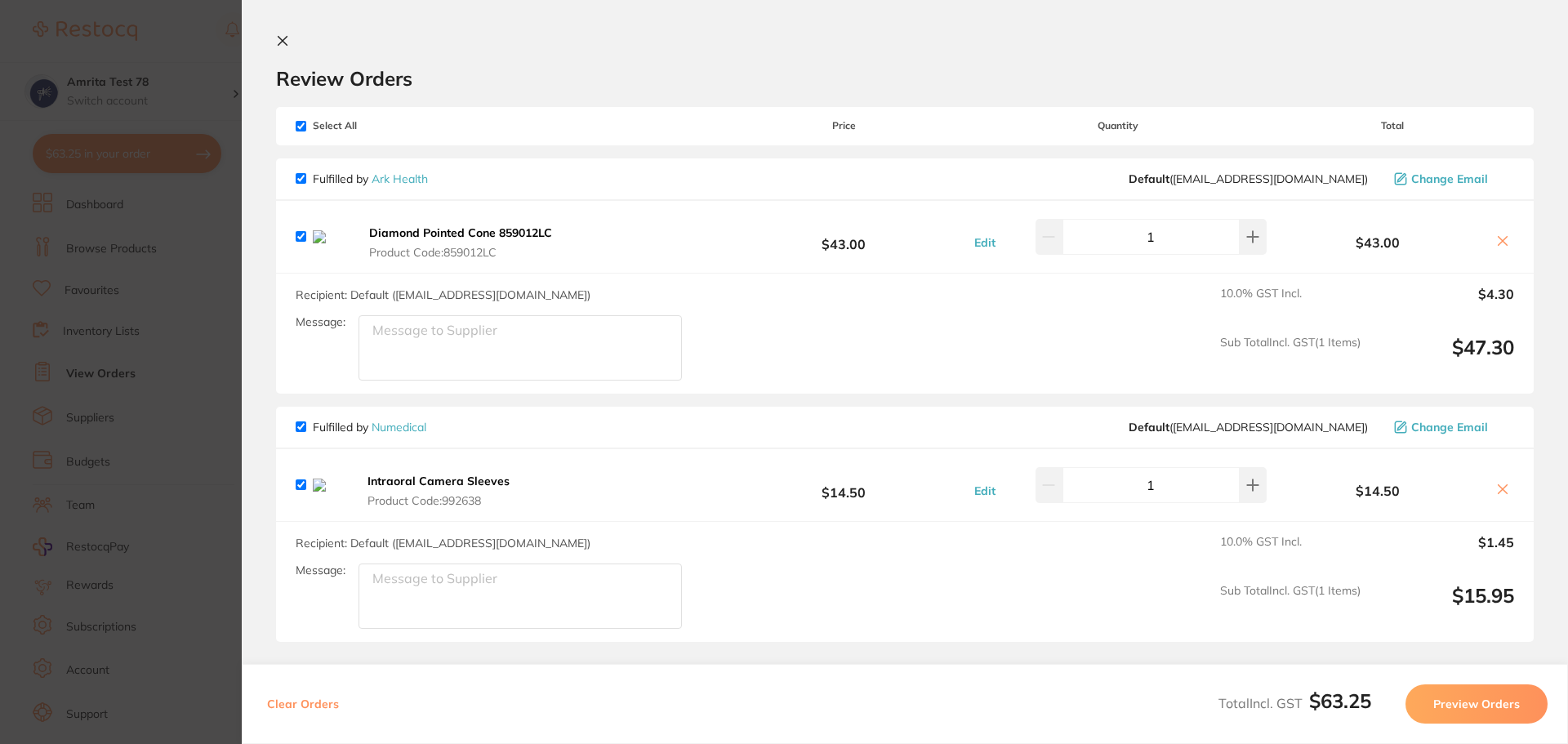
click at [1439, 714] on button "Preview Orders" at bounding box center [1476, 704] width 142 height 39
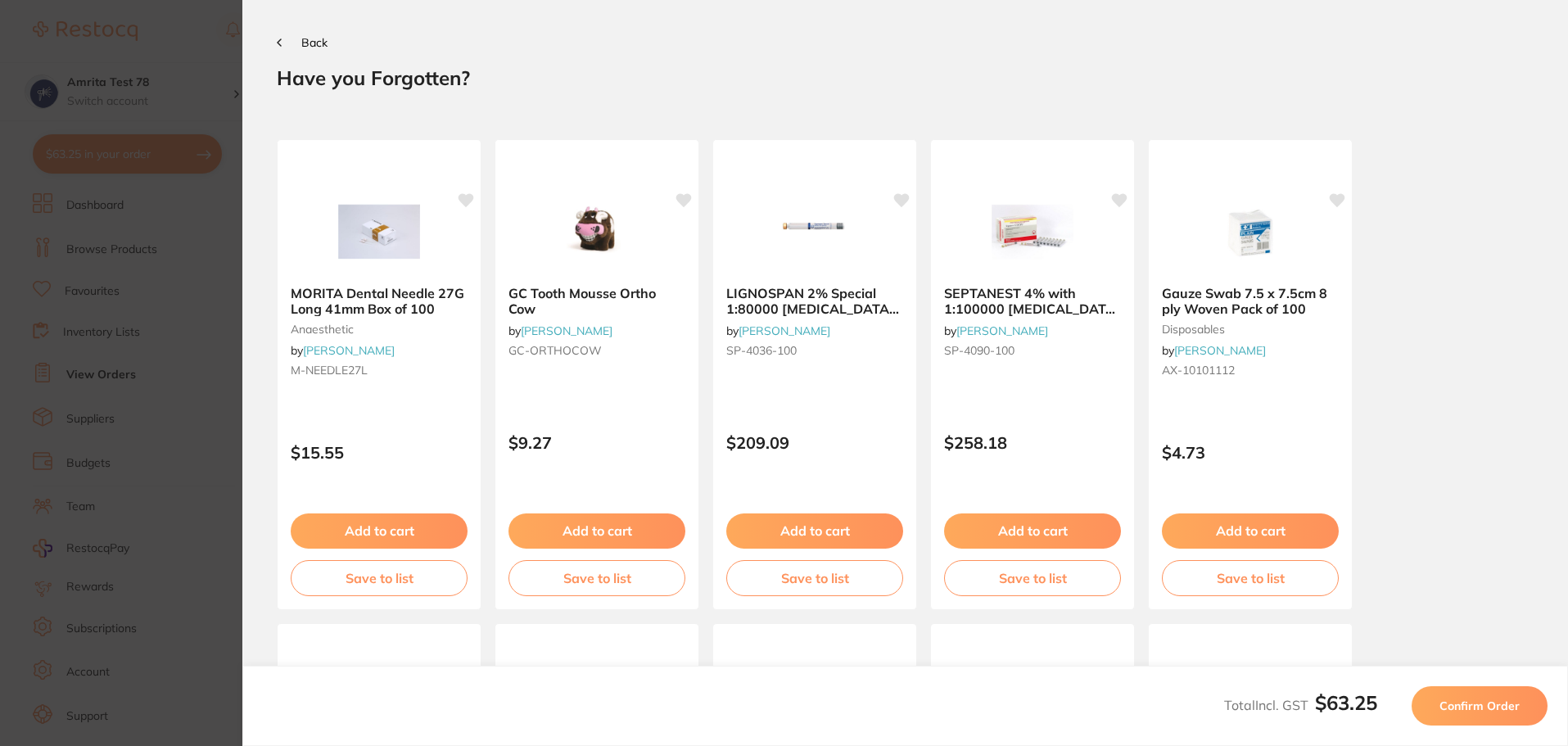
click at [1442, 716] on button "Confirm Order" at bounding box center [1480, 706] width 135 height 39
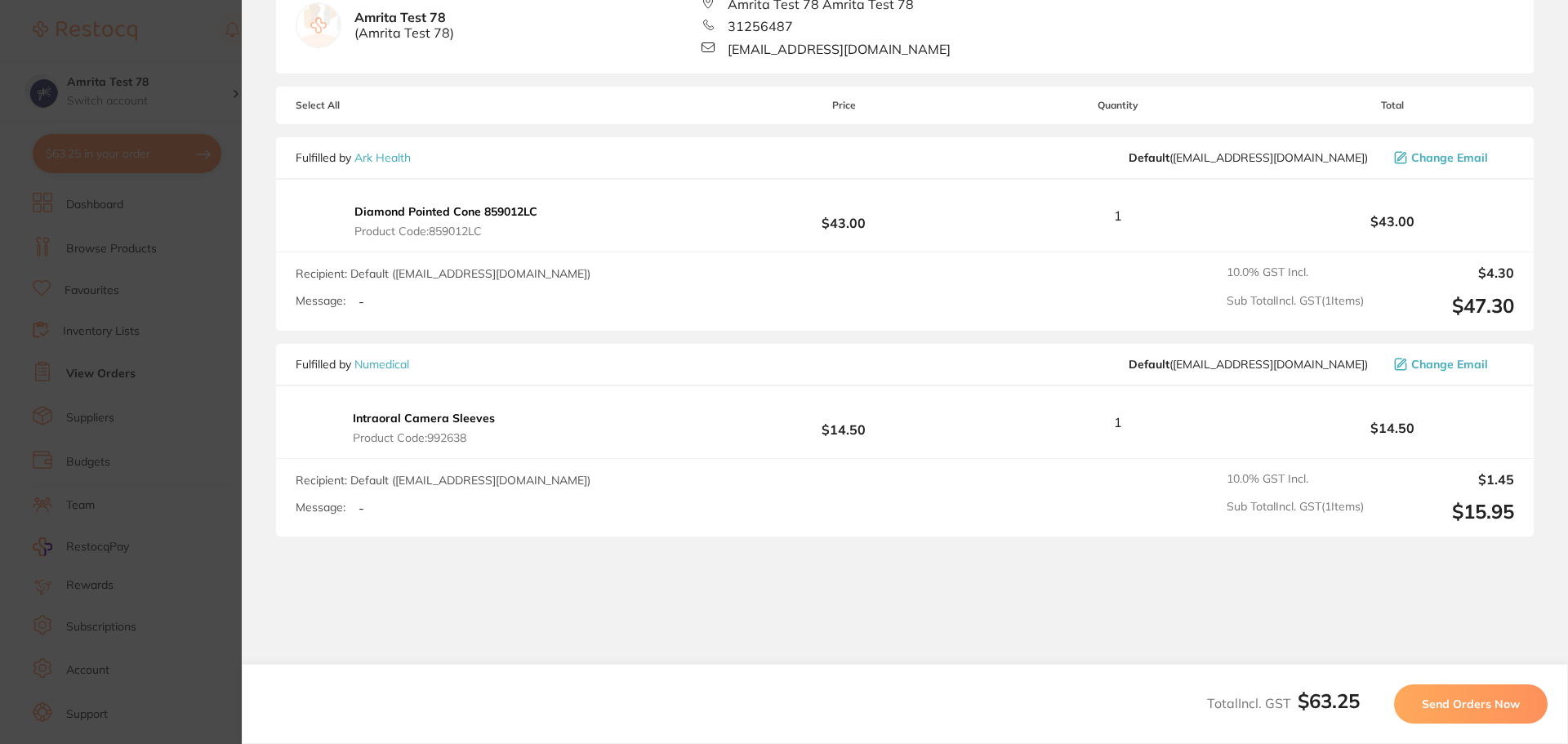
scroll to position [163, 0]
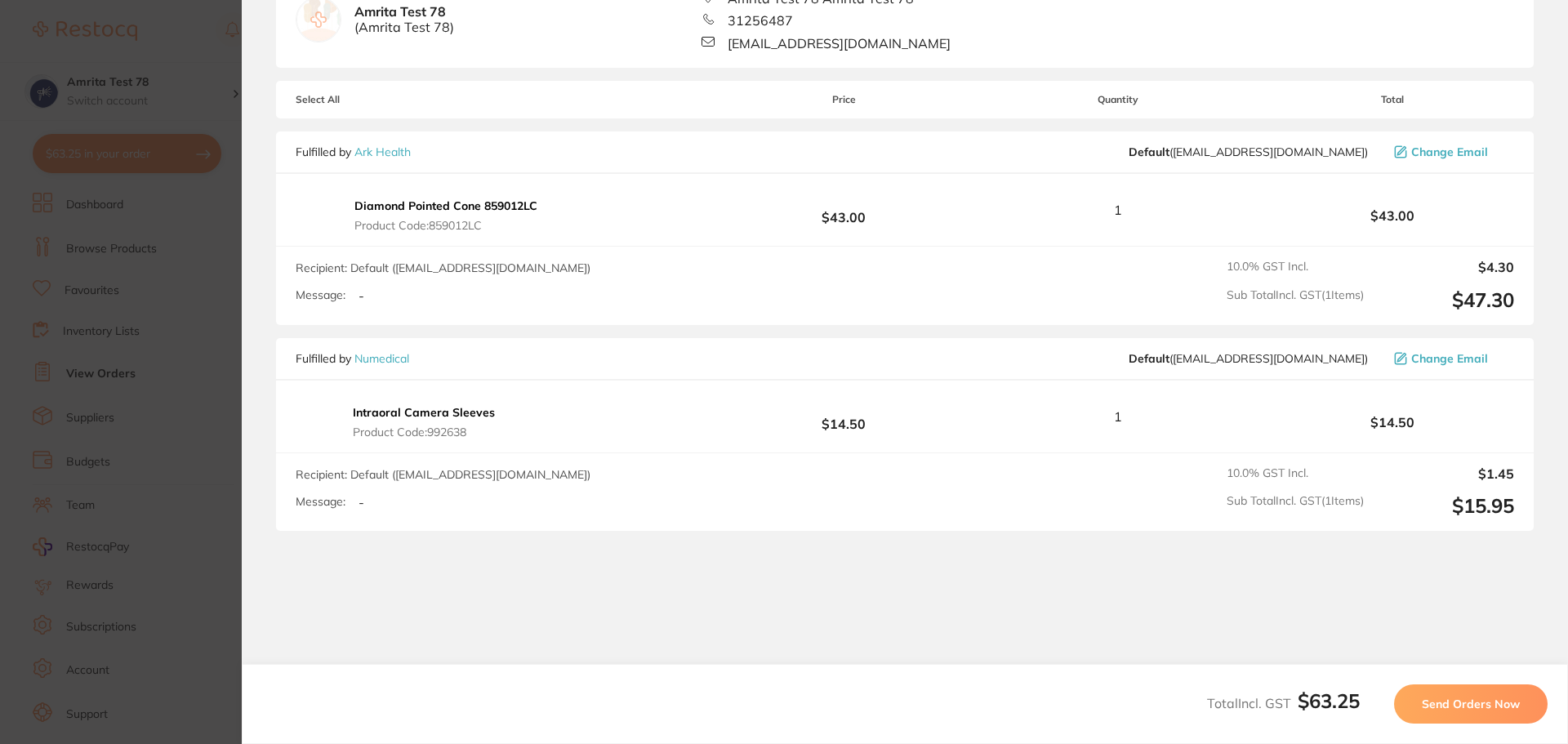
click at [1458, 710] on span "Send Orders Now" at bounding box center [1471, 703] width 98 height 15
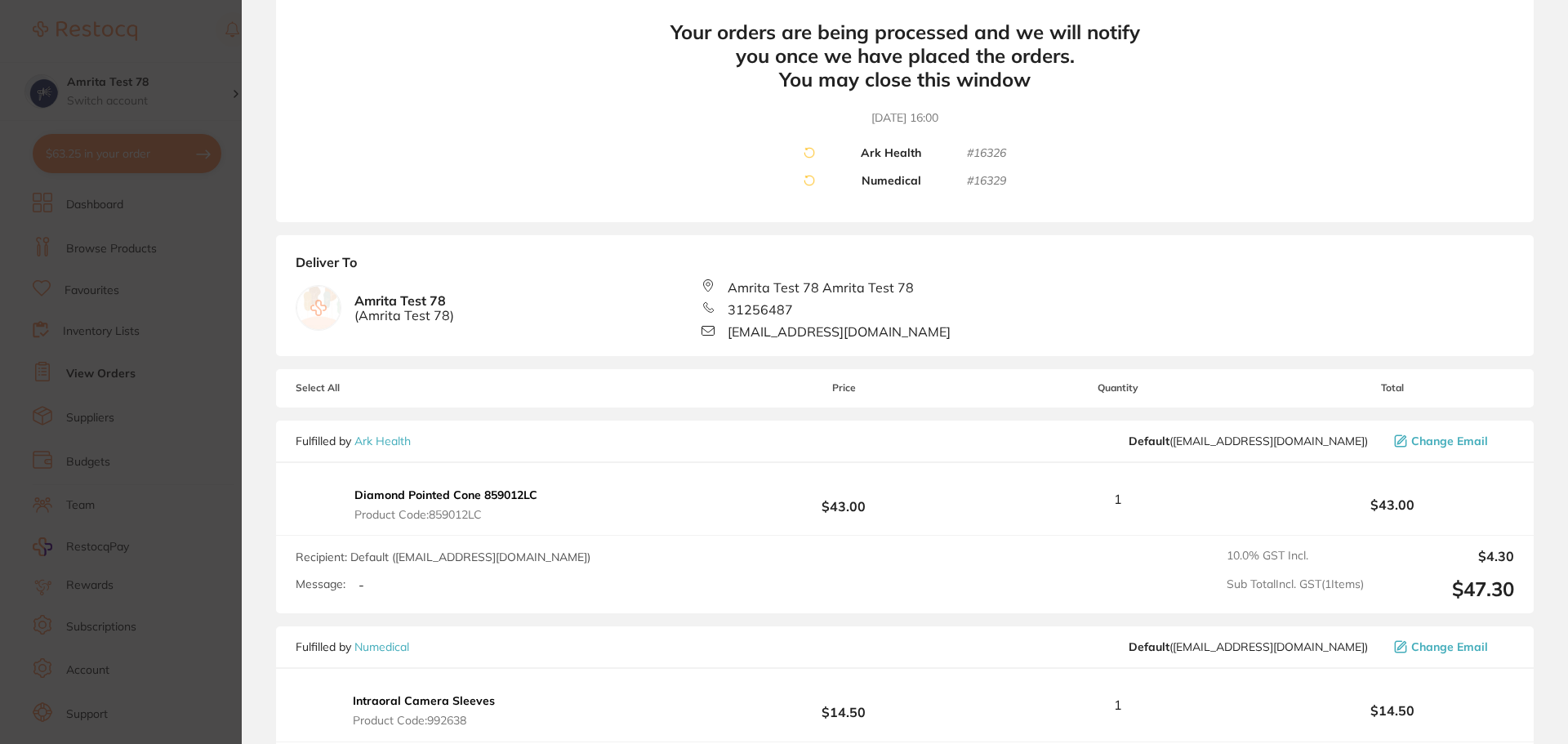
scroll to position [0, 0]
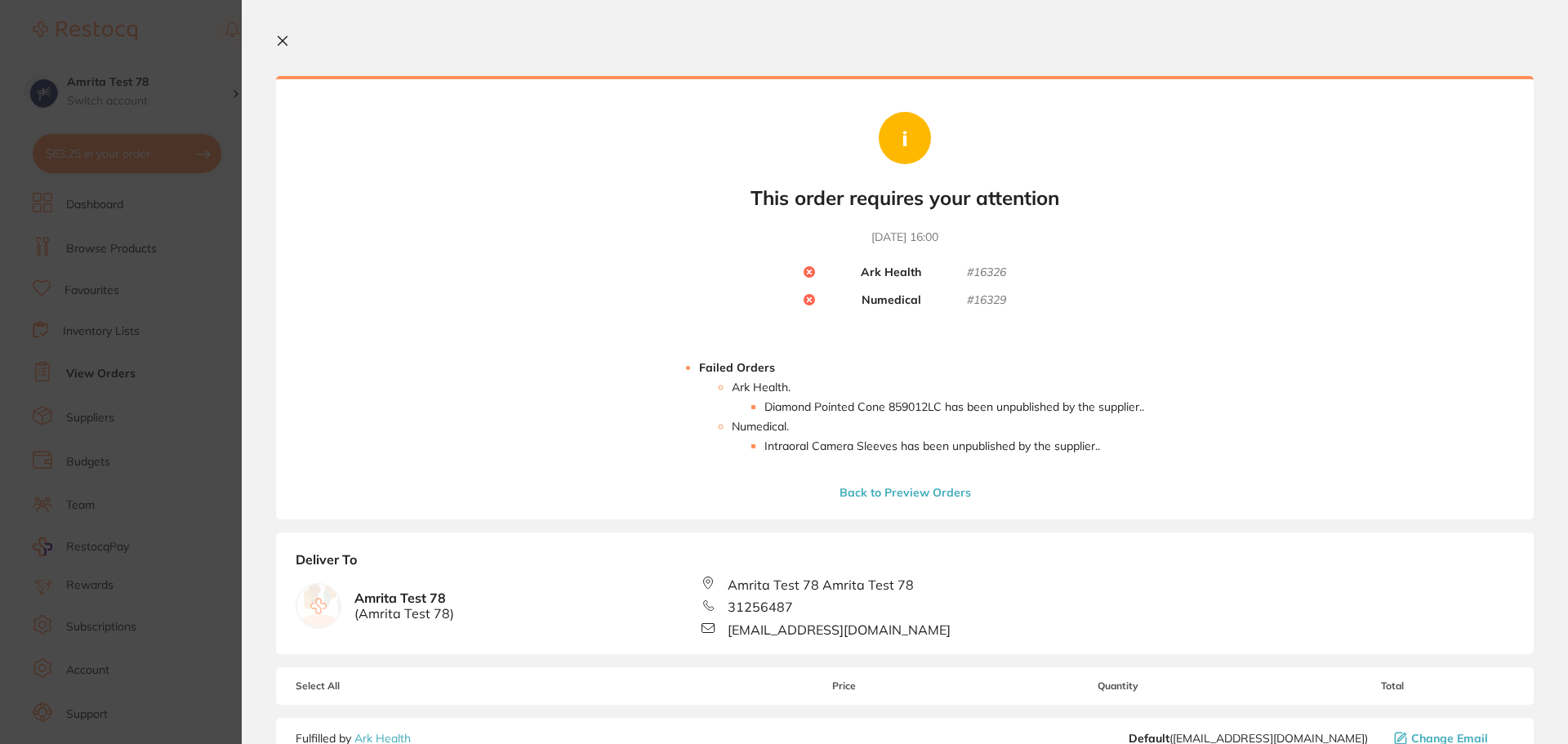
click at [285, 43] on icon at bounding box center [282, 41] width 9 height 9
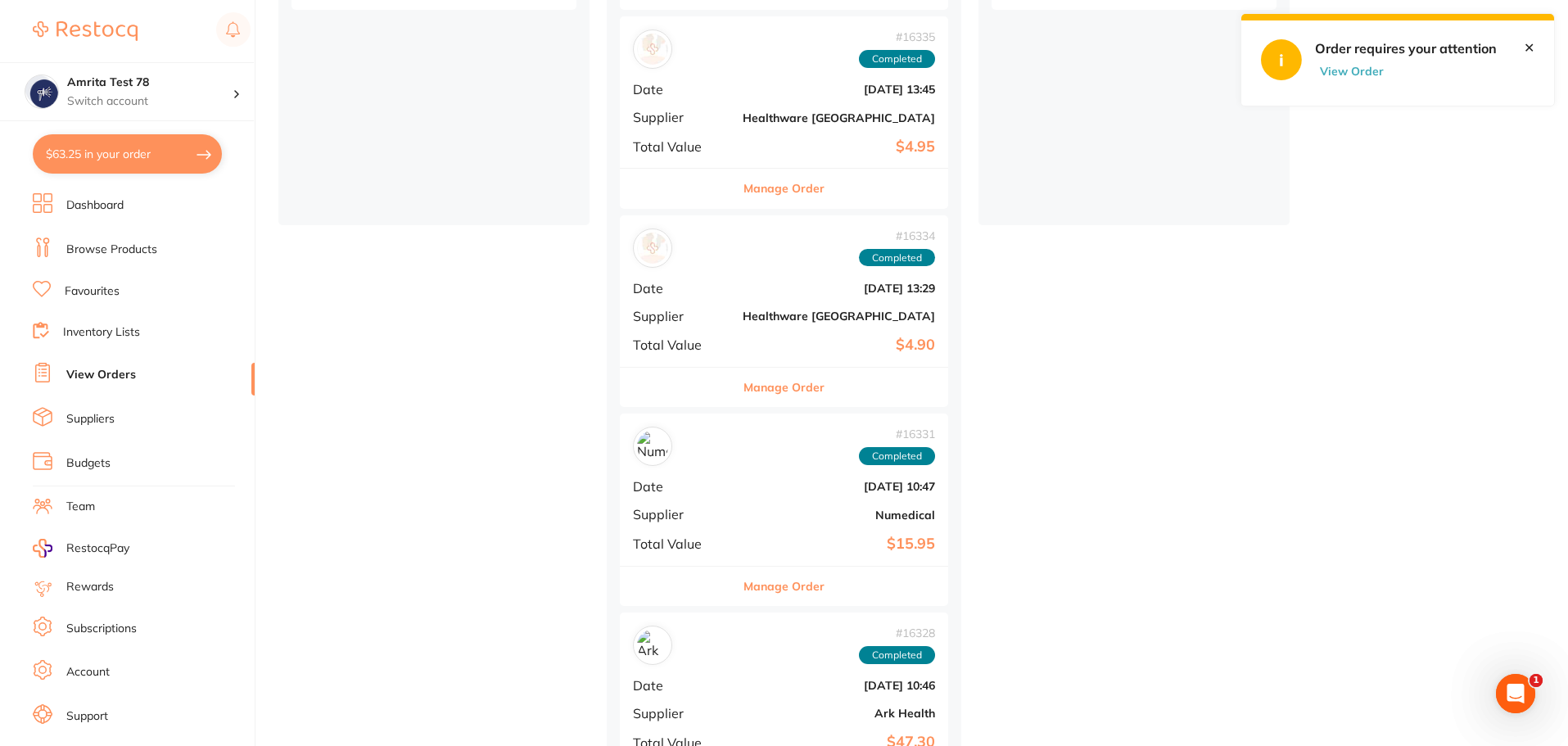
scroll to position [410, 0]
click at [194, 146] on button "$63.25 in your order" at bounding box center [127, 154] width 189 height 39
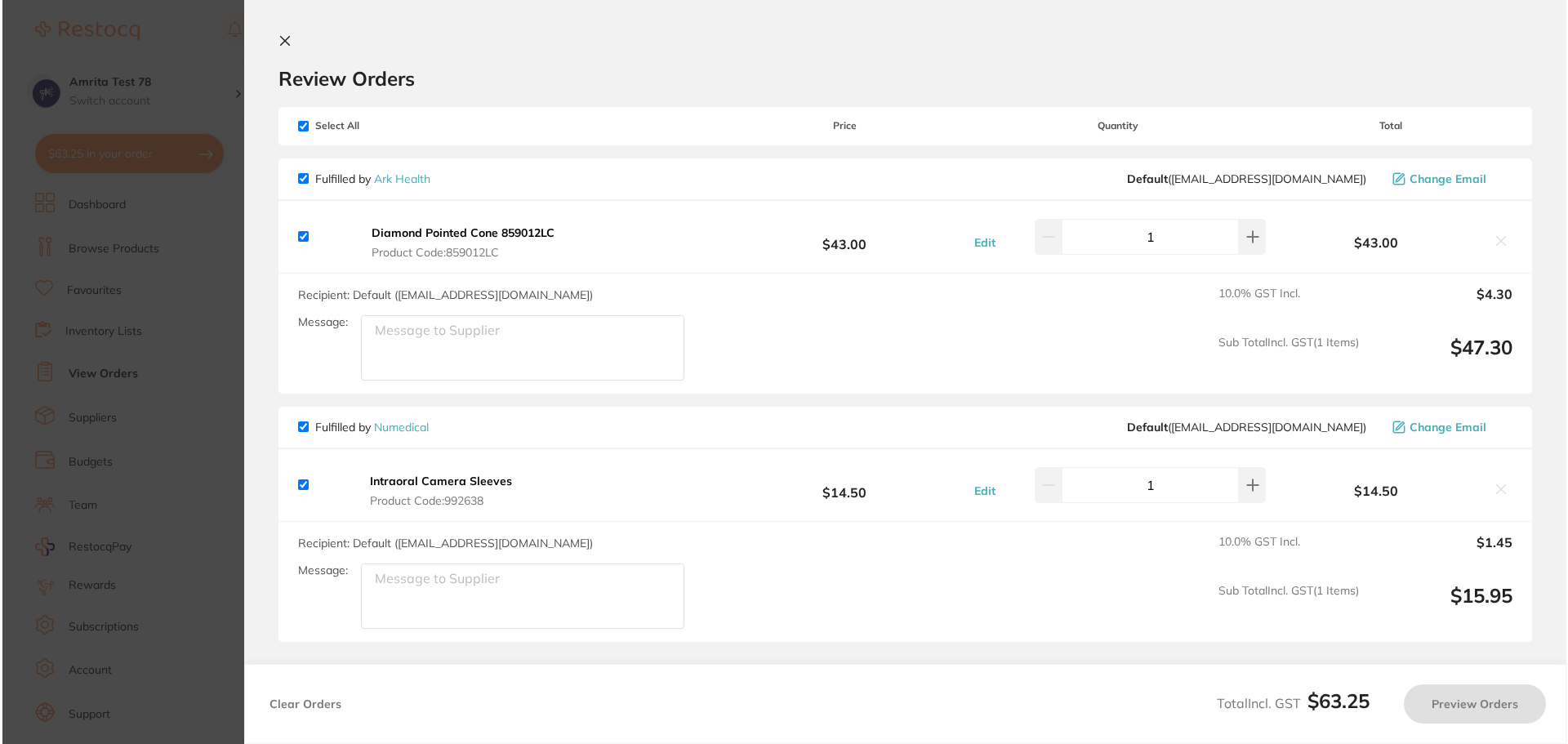
scroll to position [0, 0]
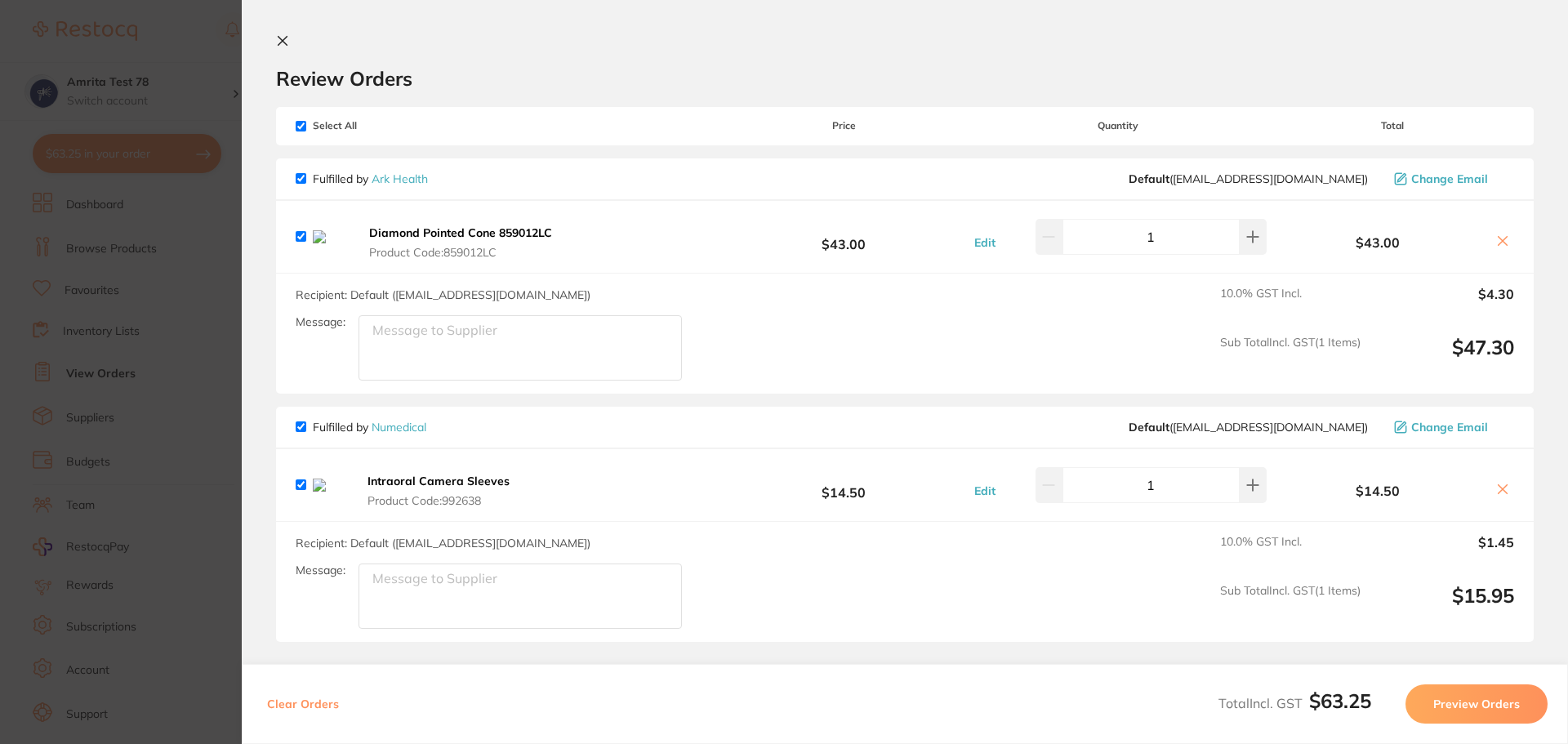
click at [319, 703] on button "Clear Orders" at bounding box center [303, 704] width 81 height 39
checkbox input "true"
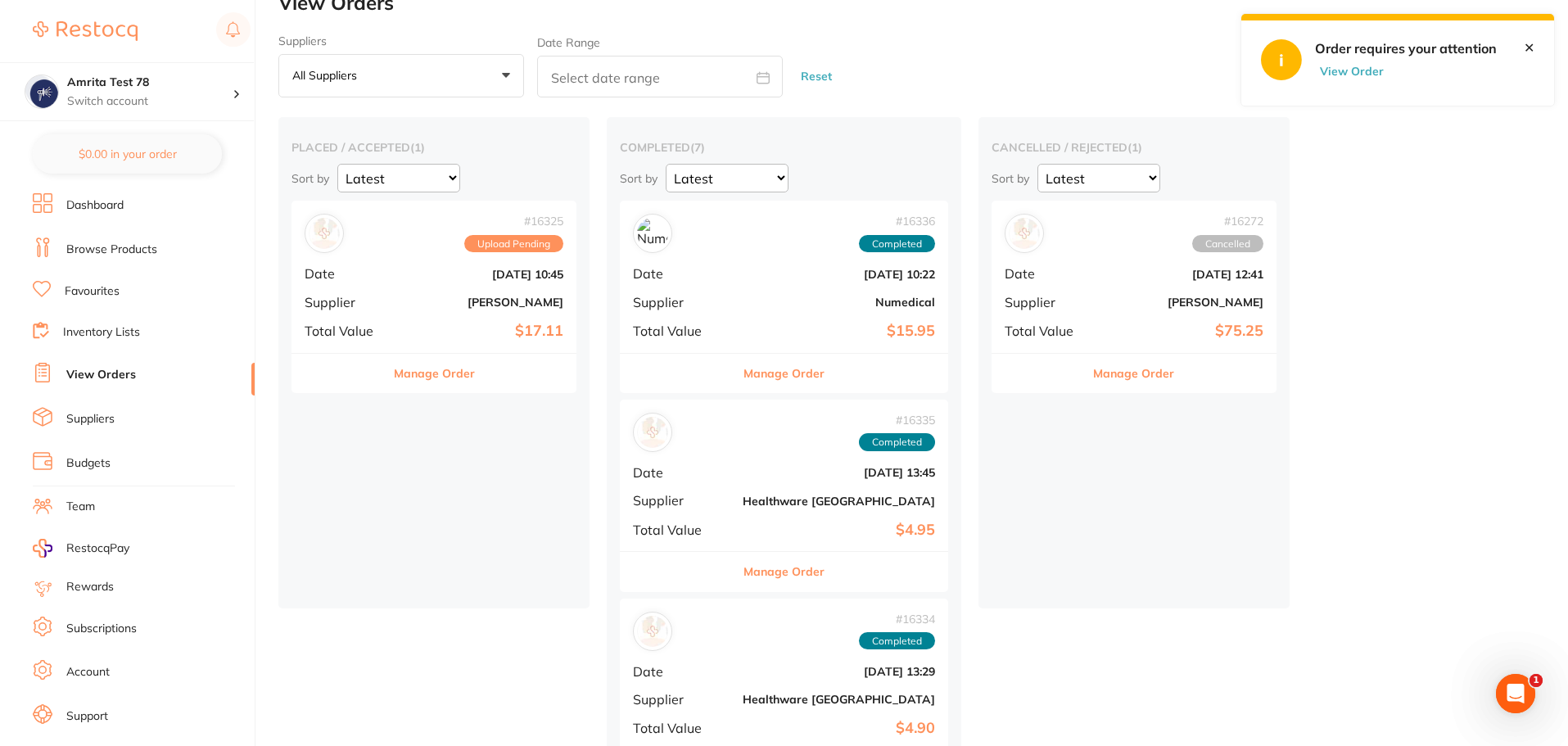
scroll to position [1, 0]
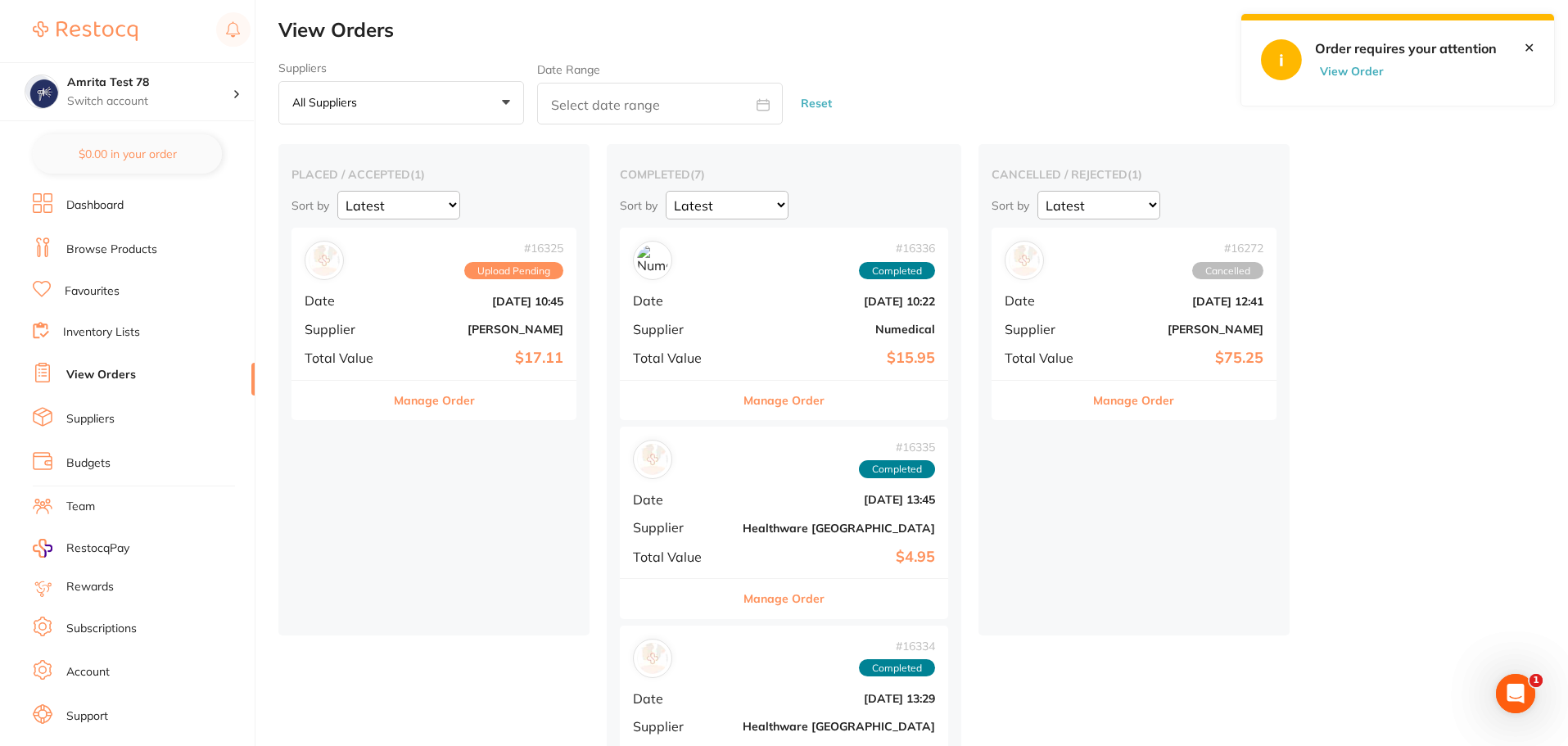
click at [130, 254] on link "Browse Products" at bounding box center [112, 249] width 91 height 17
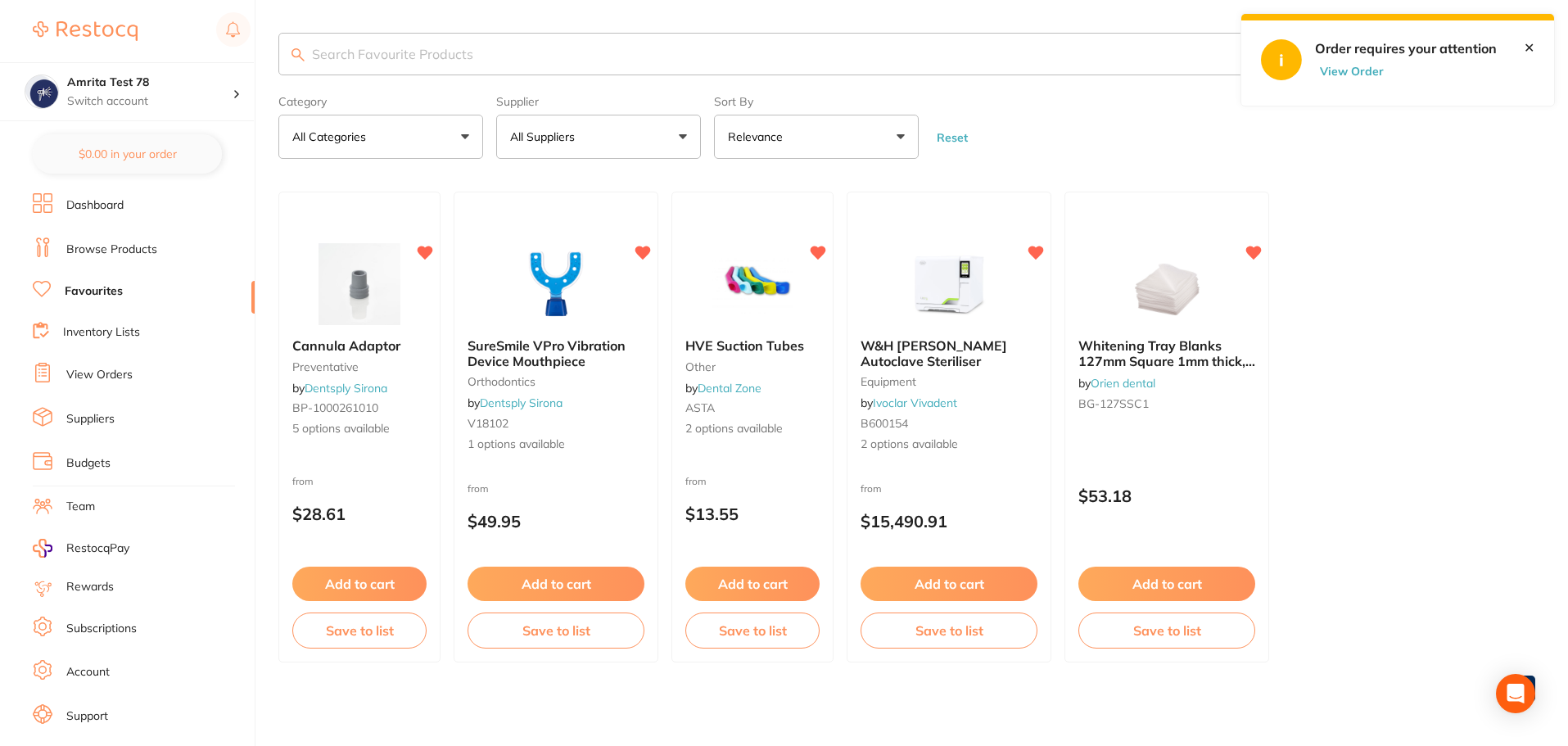
click at [103, 331] on link "Inventory Lists" at bounding box center [101, 332] width 77 height 17
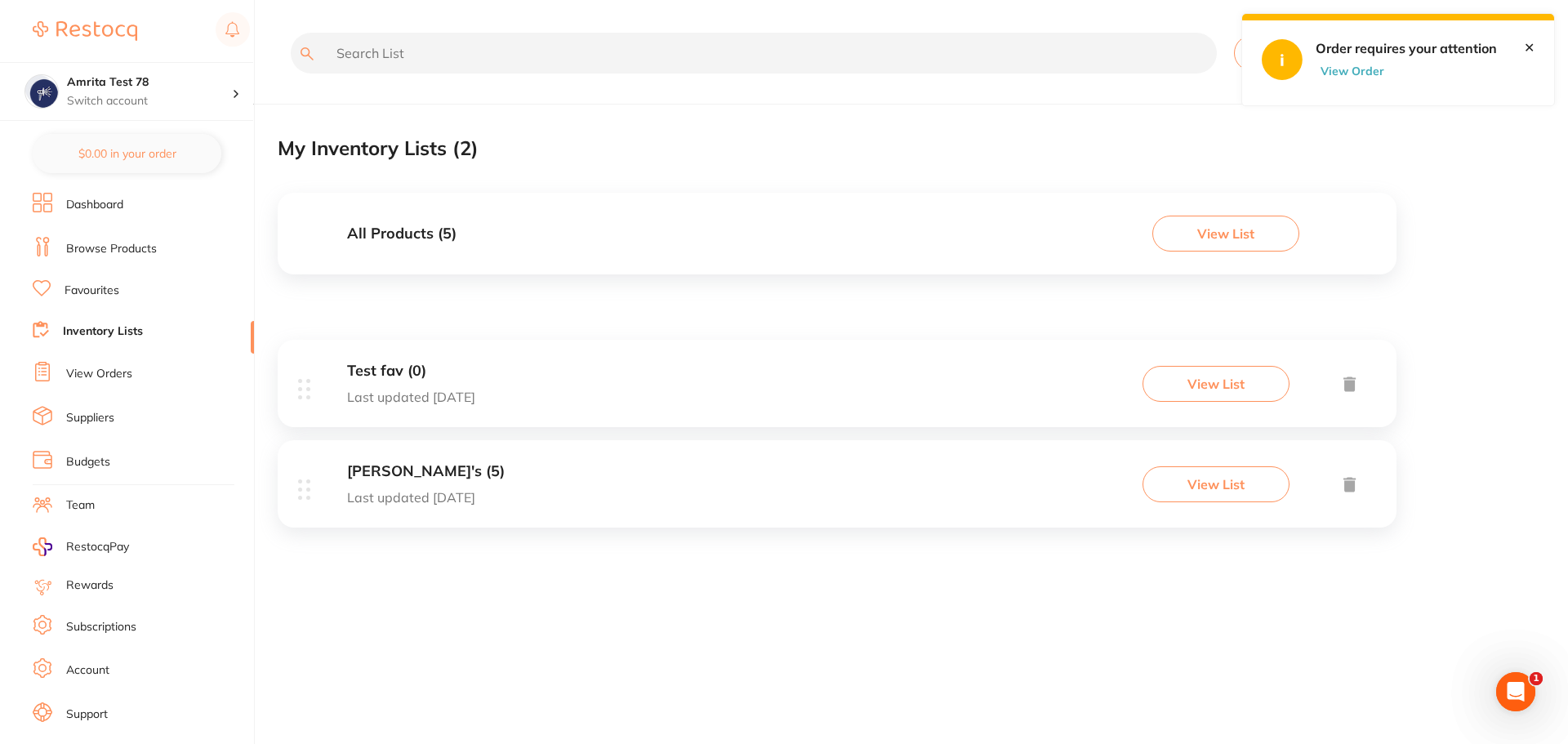
click at [91, 284] on link "Favourites" at bounding box center [92, 291] width 55 height 17
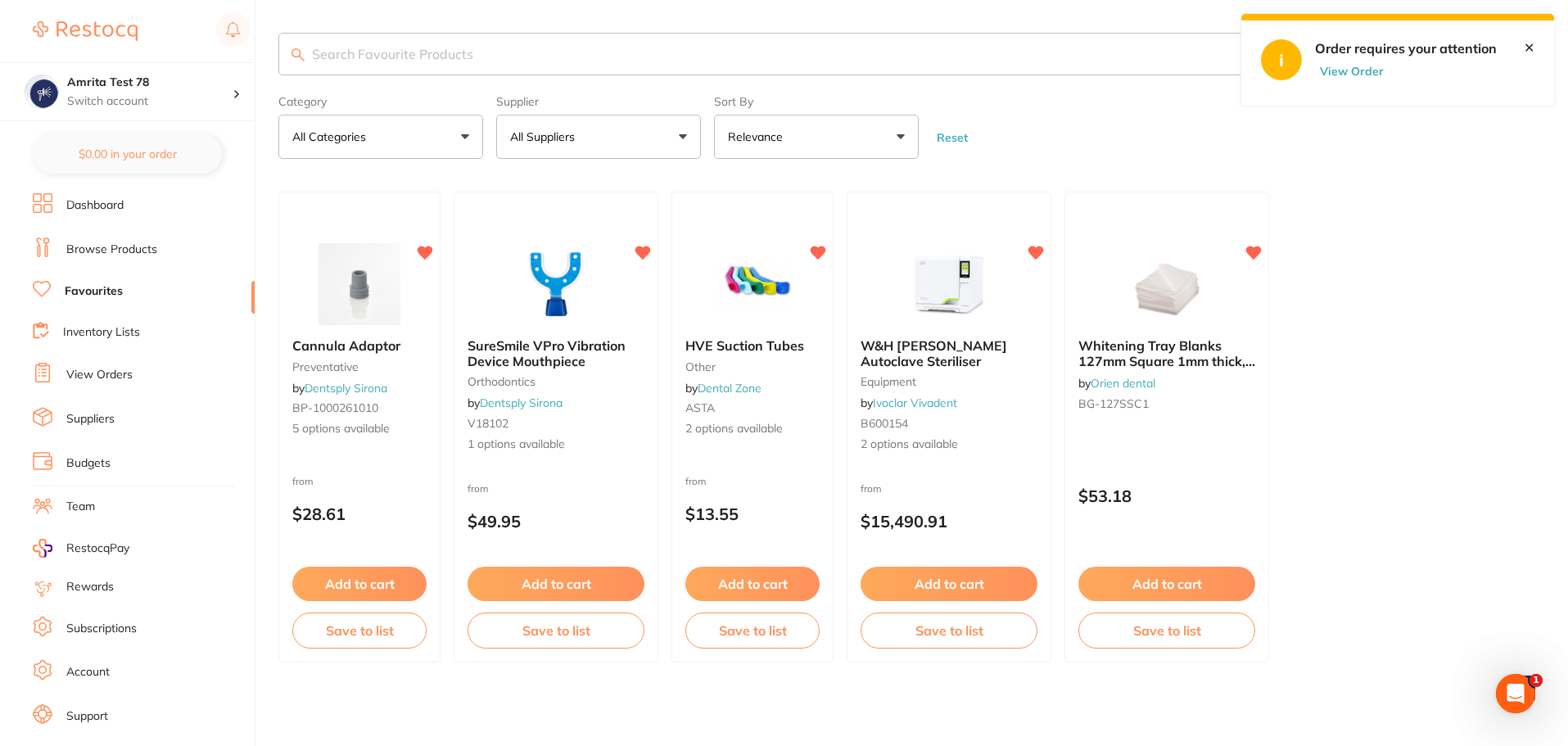
click at [112, 243] on link "Browse Products" at bounding box center [112, 249] width 91 height 17
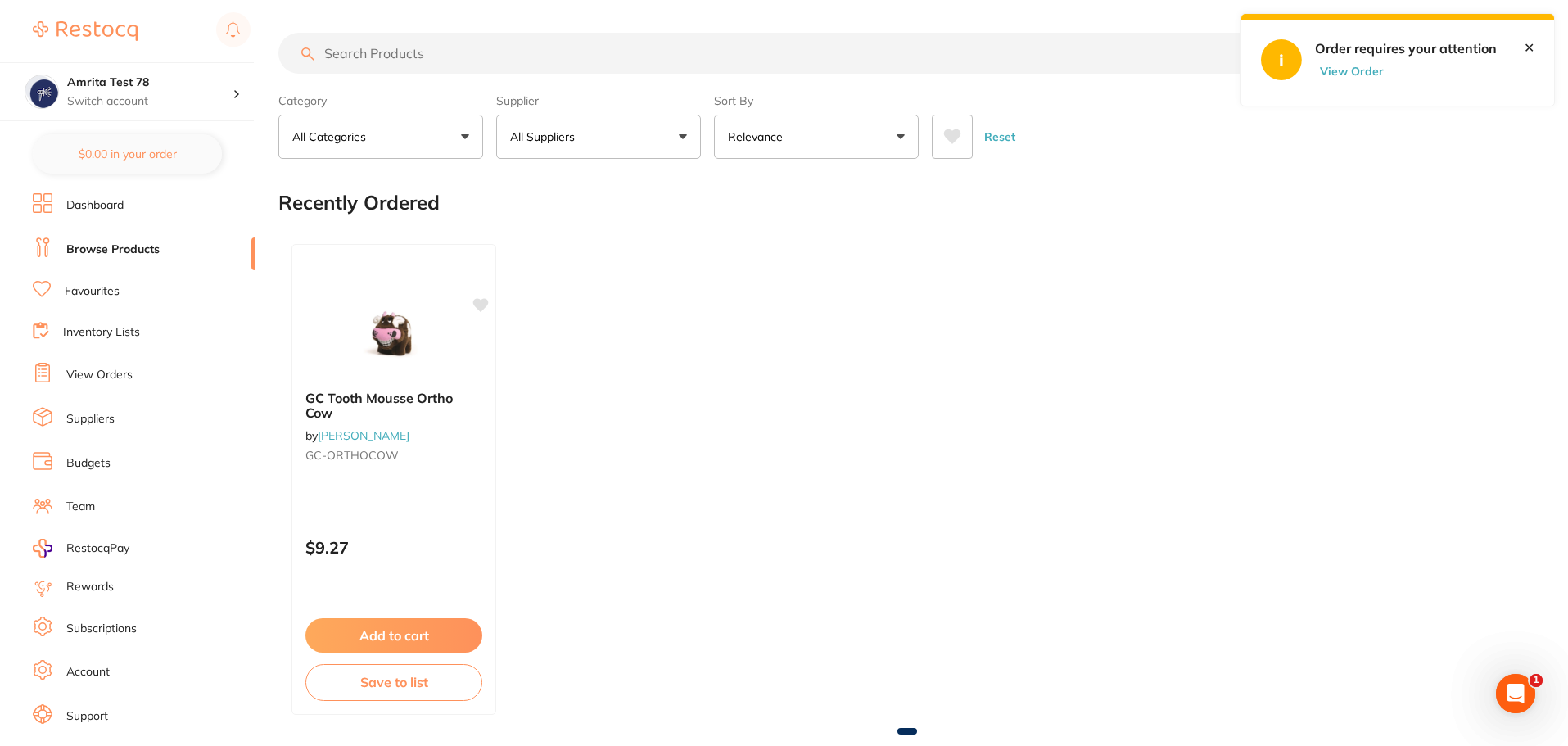
click at [1528, 48] on link "✕" at bounding box center [1529, 47] width 11 height 15
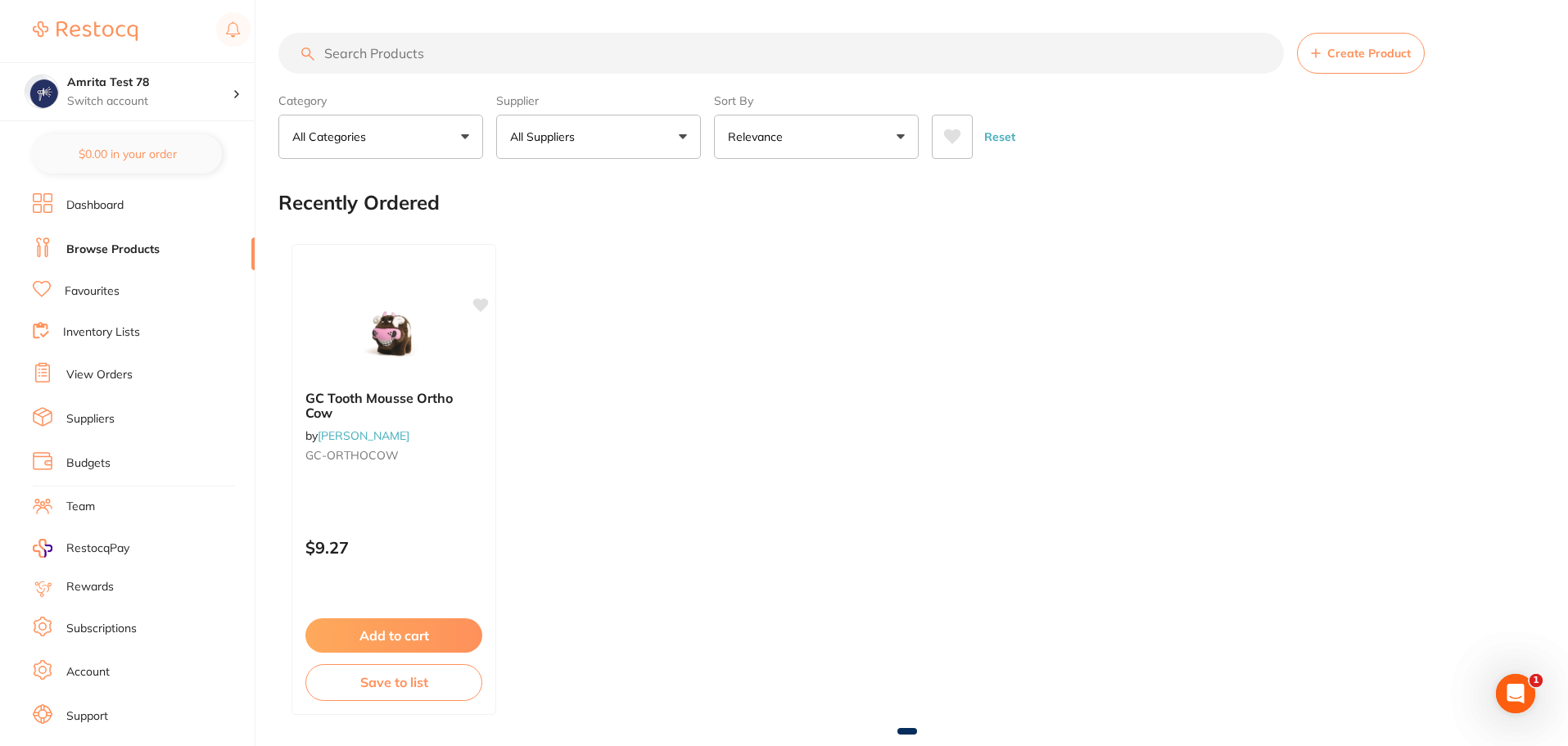
click at [999, 434] on div "GC Tooth Mousse Ortho Cow by Henry Schein Halas GC-ORTHOCOW $9.27 Add to cart S…" at bounding box center [907, 479] width 1257 height 497
drag, startPoint x: 124, startPoint y: 255, endPoint x: 564, endPoint y: 418, distance: 469.2
click at [124, 255] on link "Browse Products" at bounding box center [113, 249] width 93 height 17
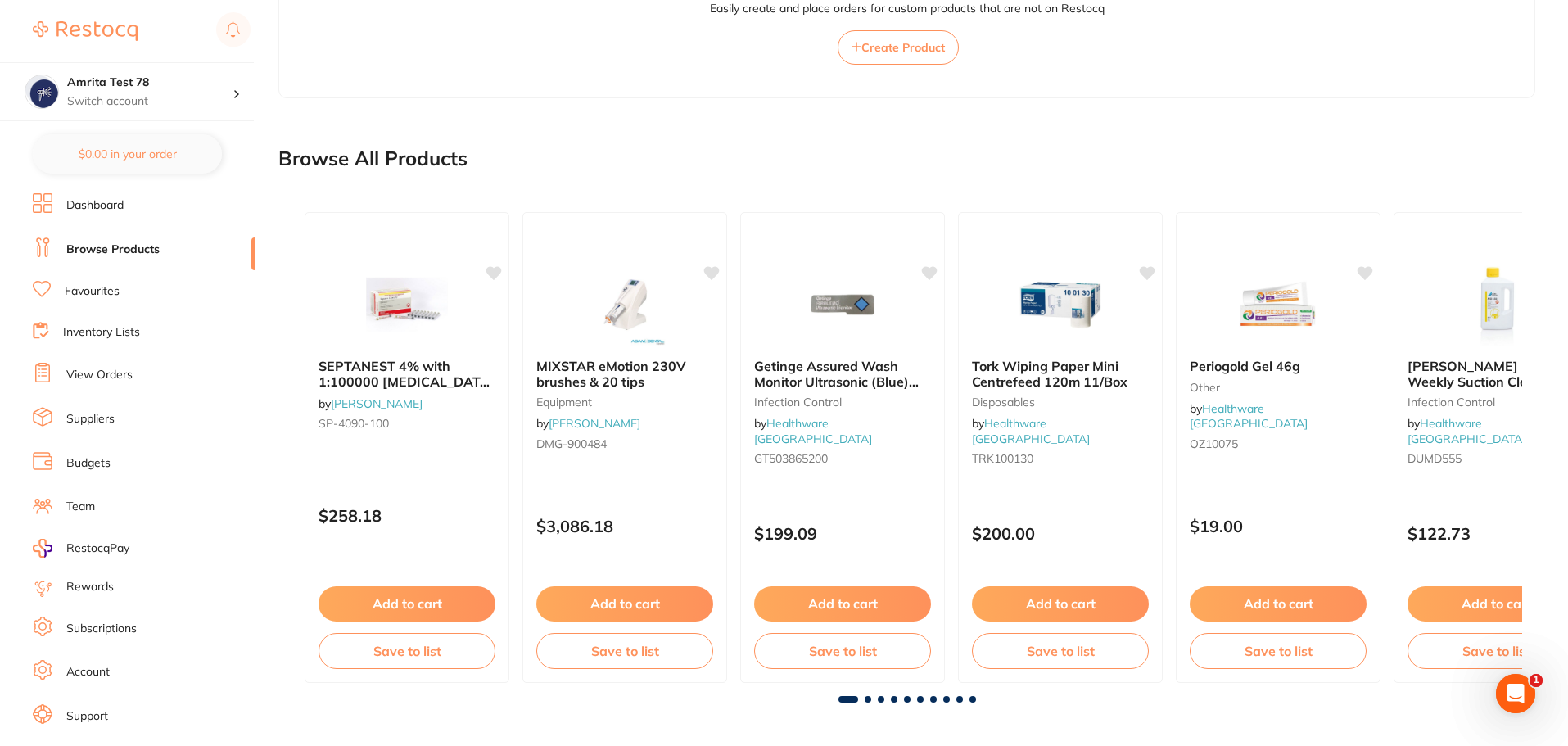
scroll to position [1323, 0]
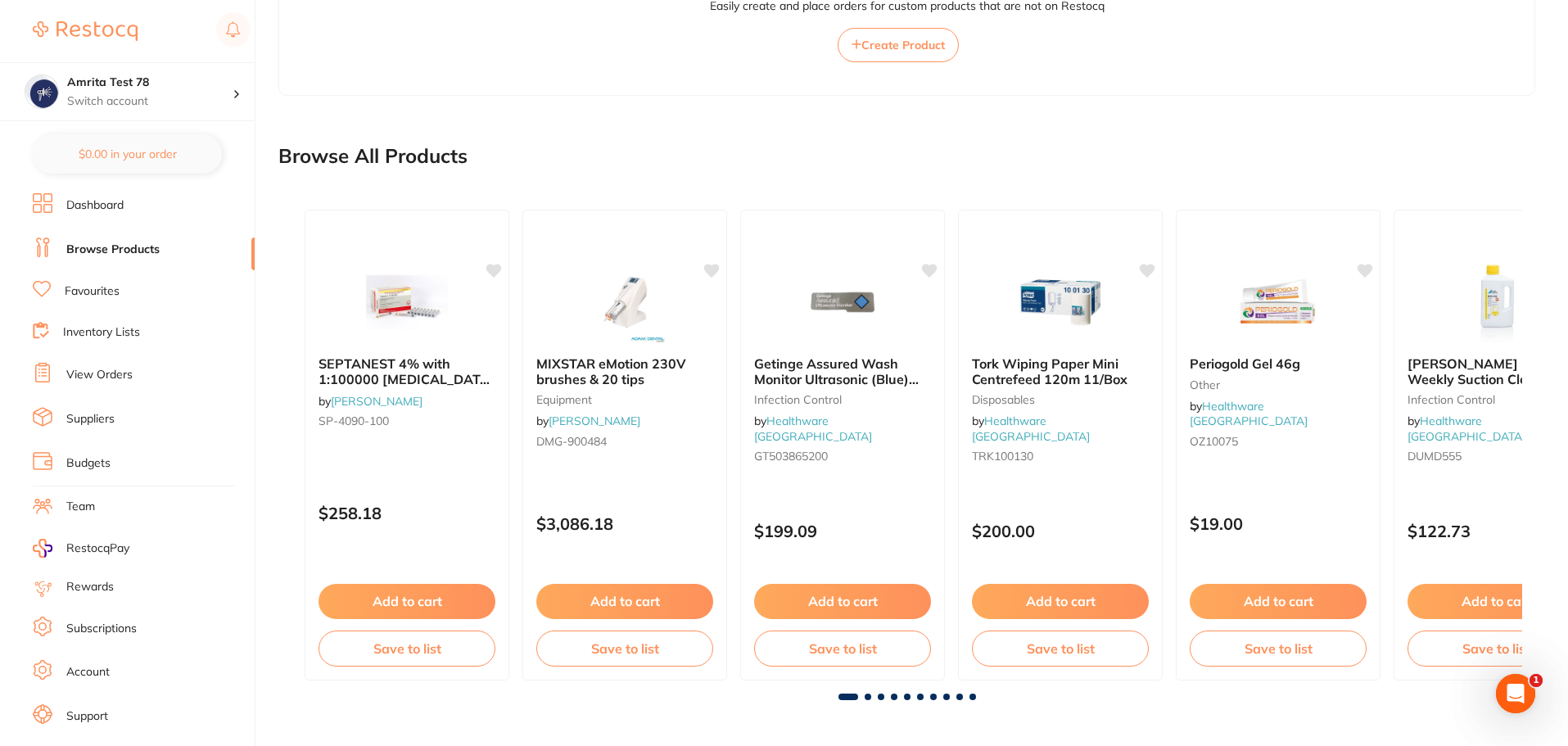
click at [869, 695] on span at bounding box center [868, 696] width 7 height 7
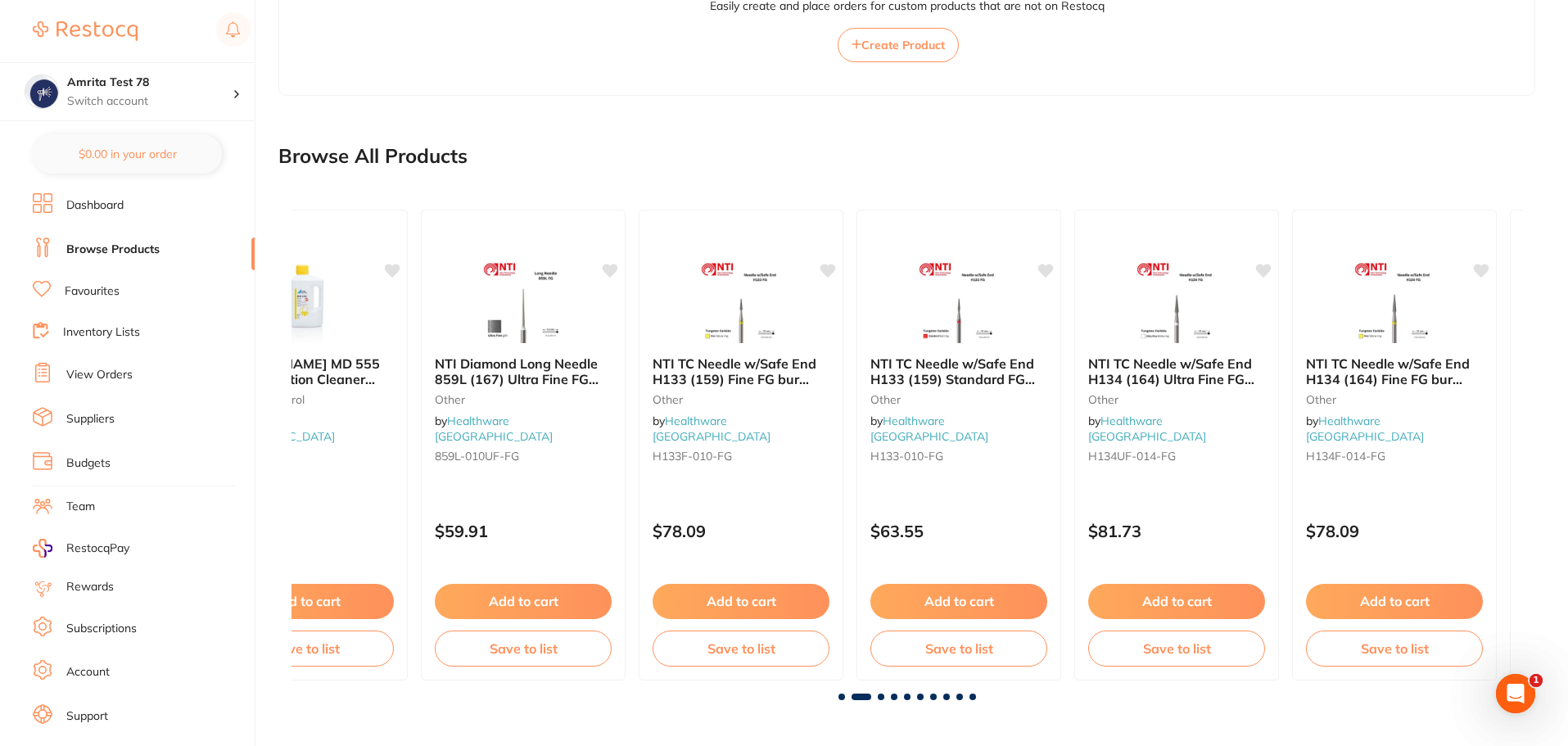
scroll to position [0, 1230]
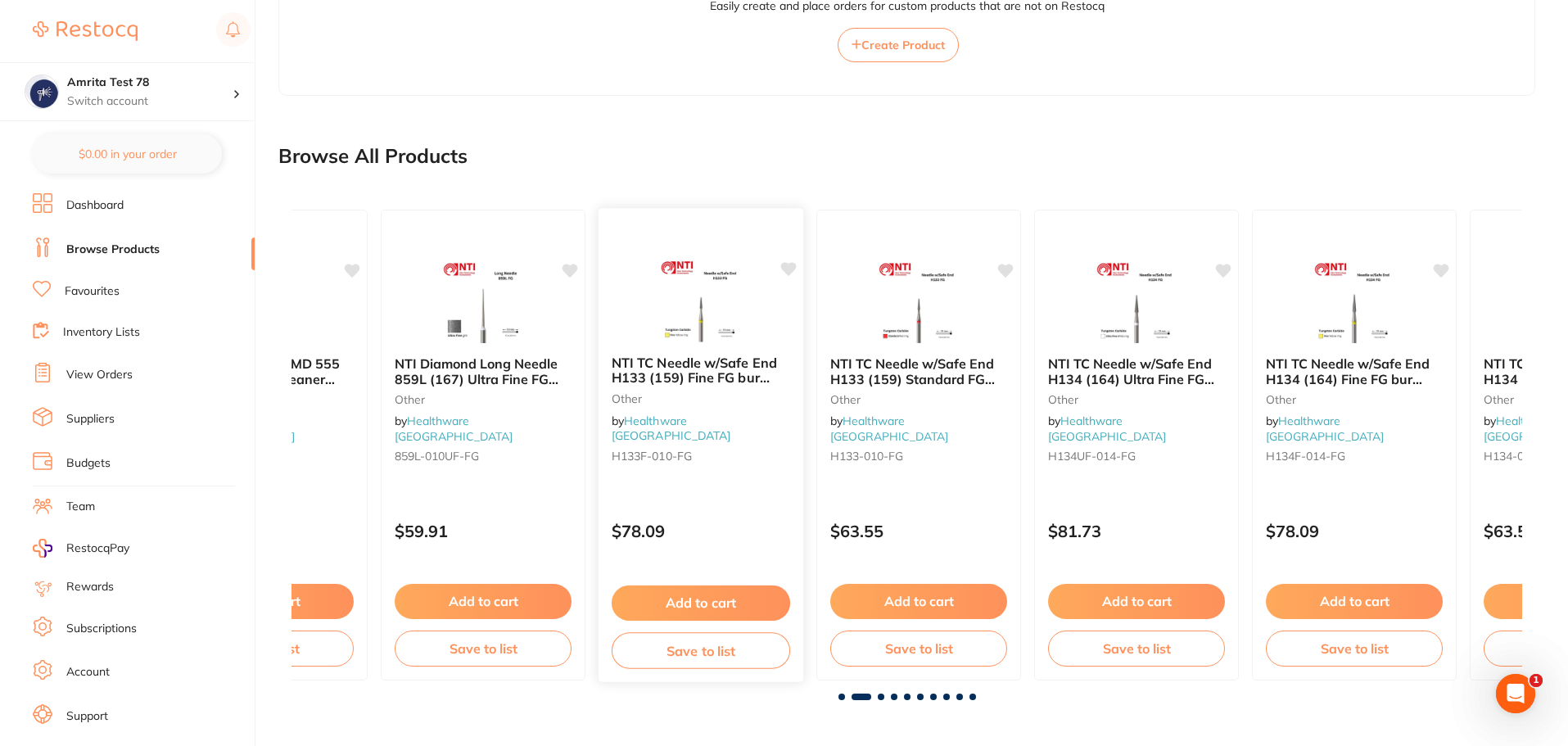
click at [744, 522] on p "$78.09" at bounding box center [701, 531] width 179 height 19
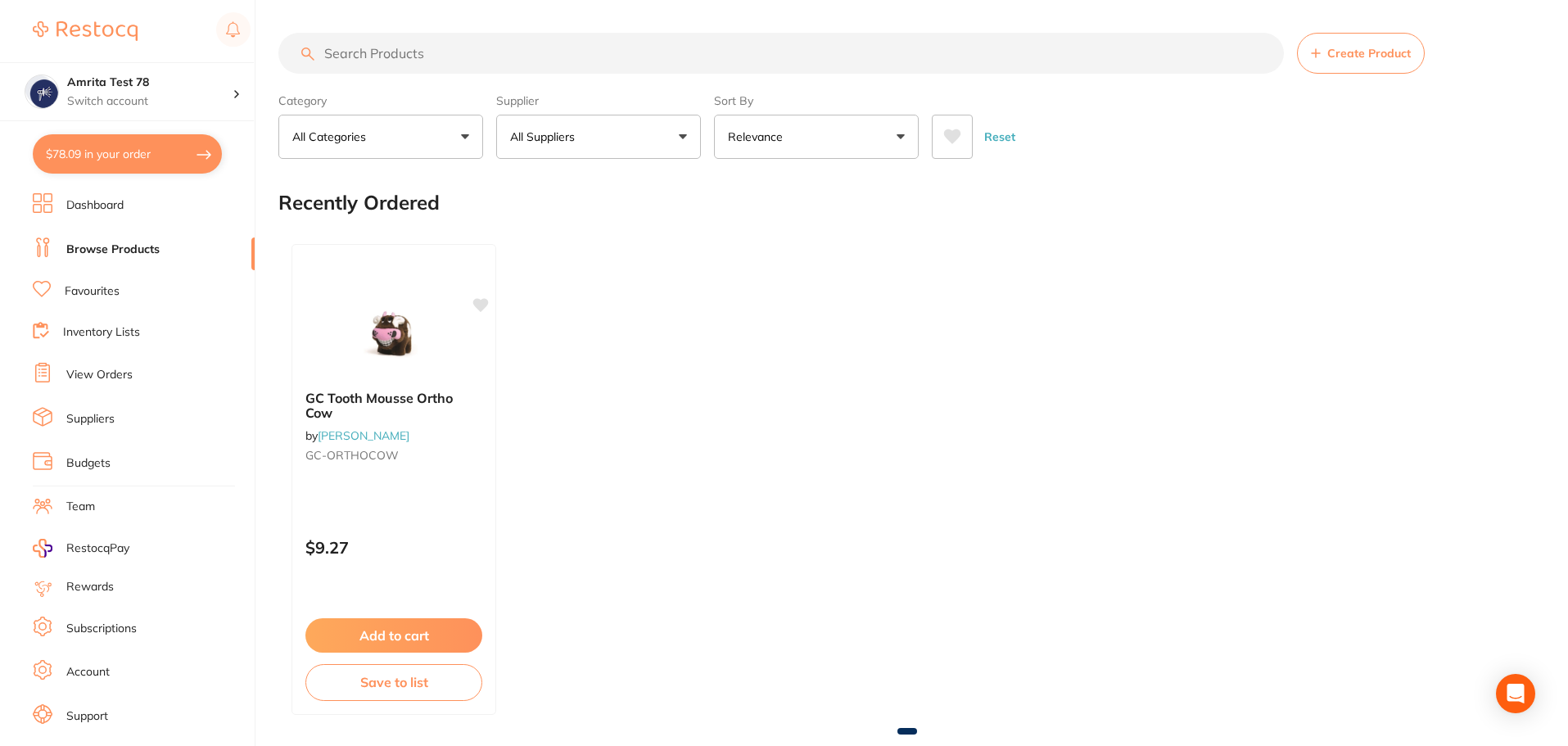
click at [159, 170] on button "$78.09 in your order" at bounding box center [127, 154] width 189 height 39
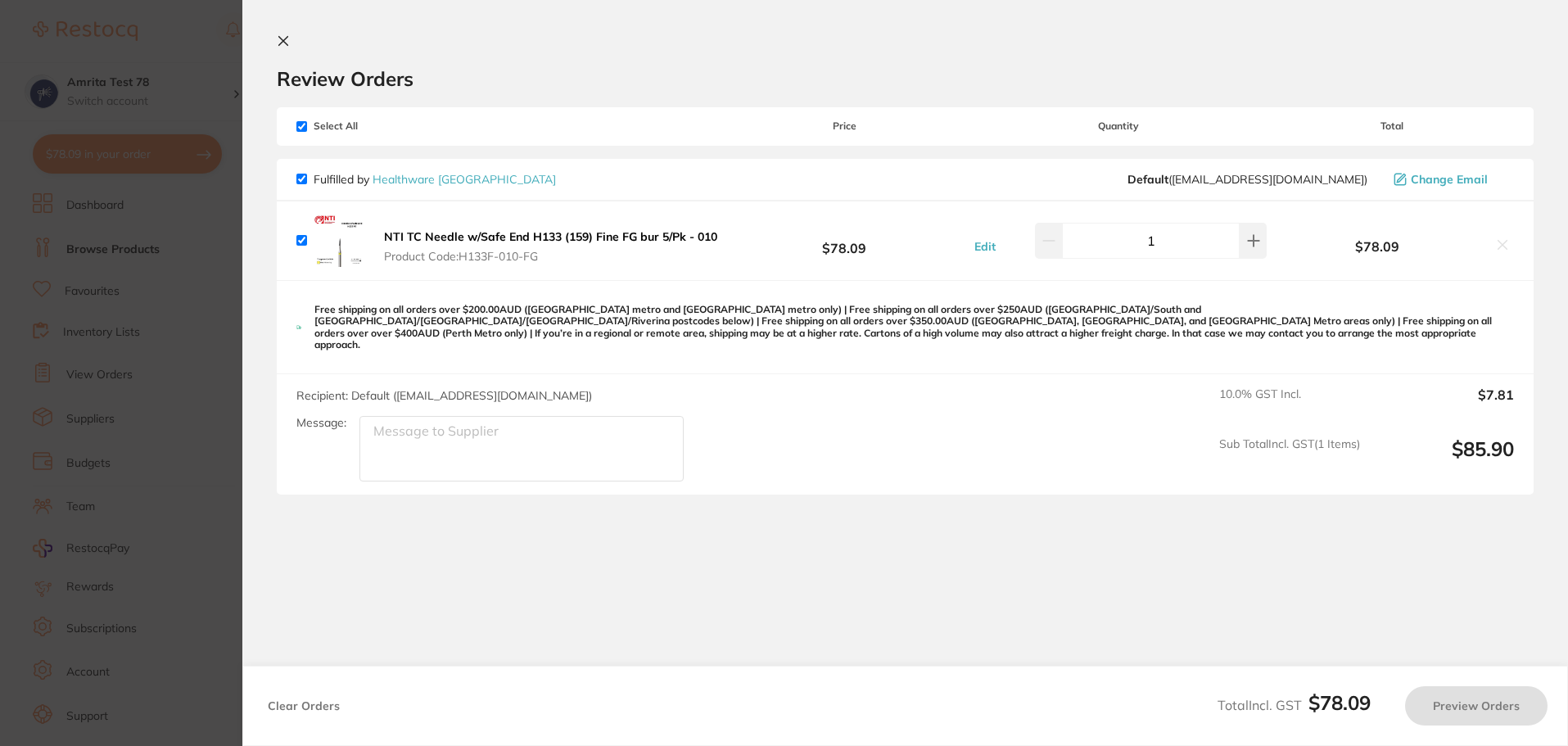
checkbox input "true"
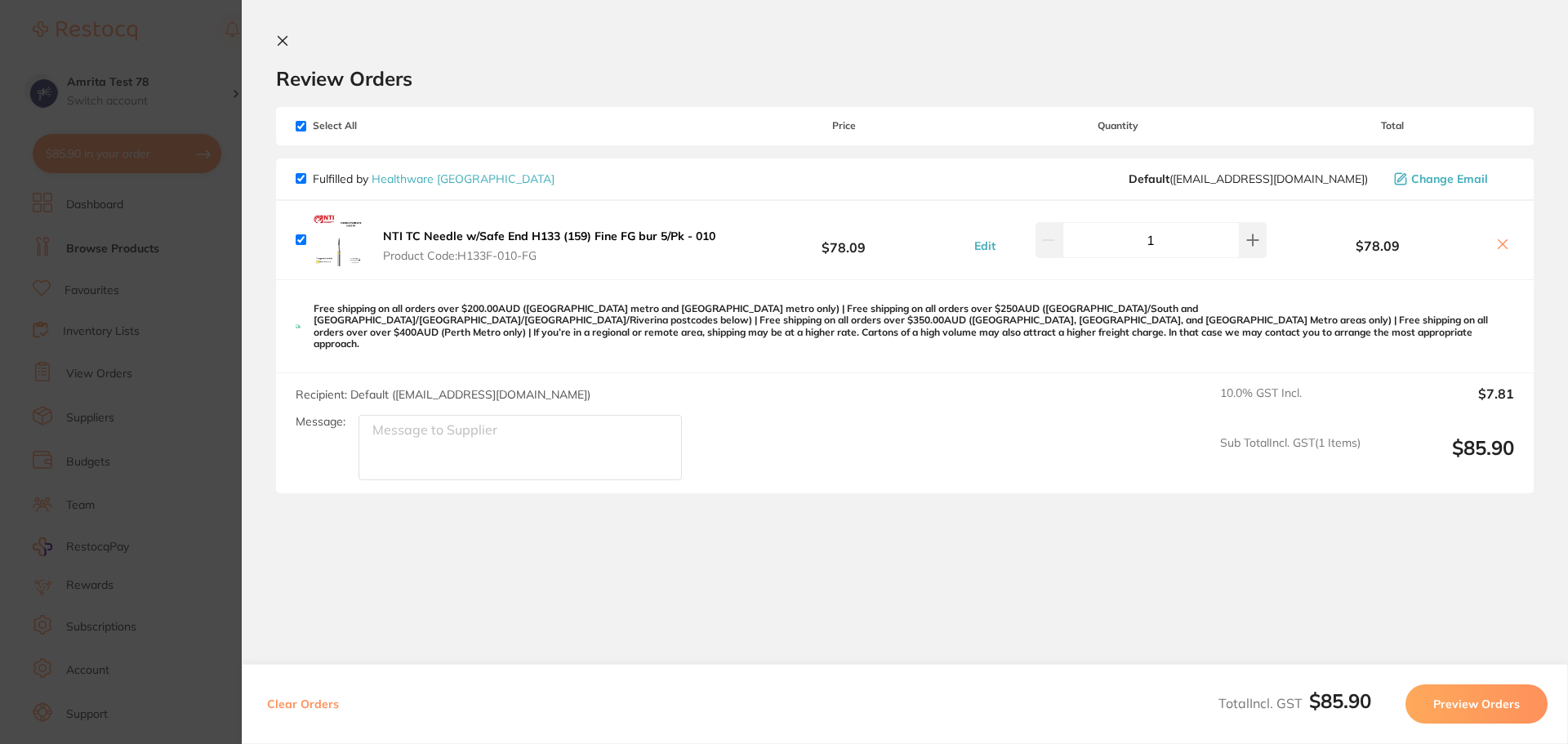
click at [1437, 705] on button "Preview Orders" at bounding box center [1476, 704] width 142 height 39
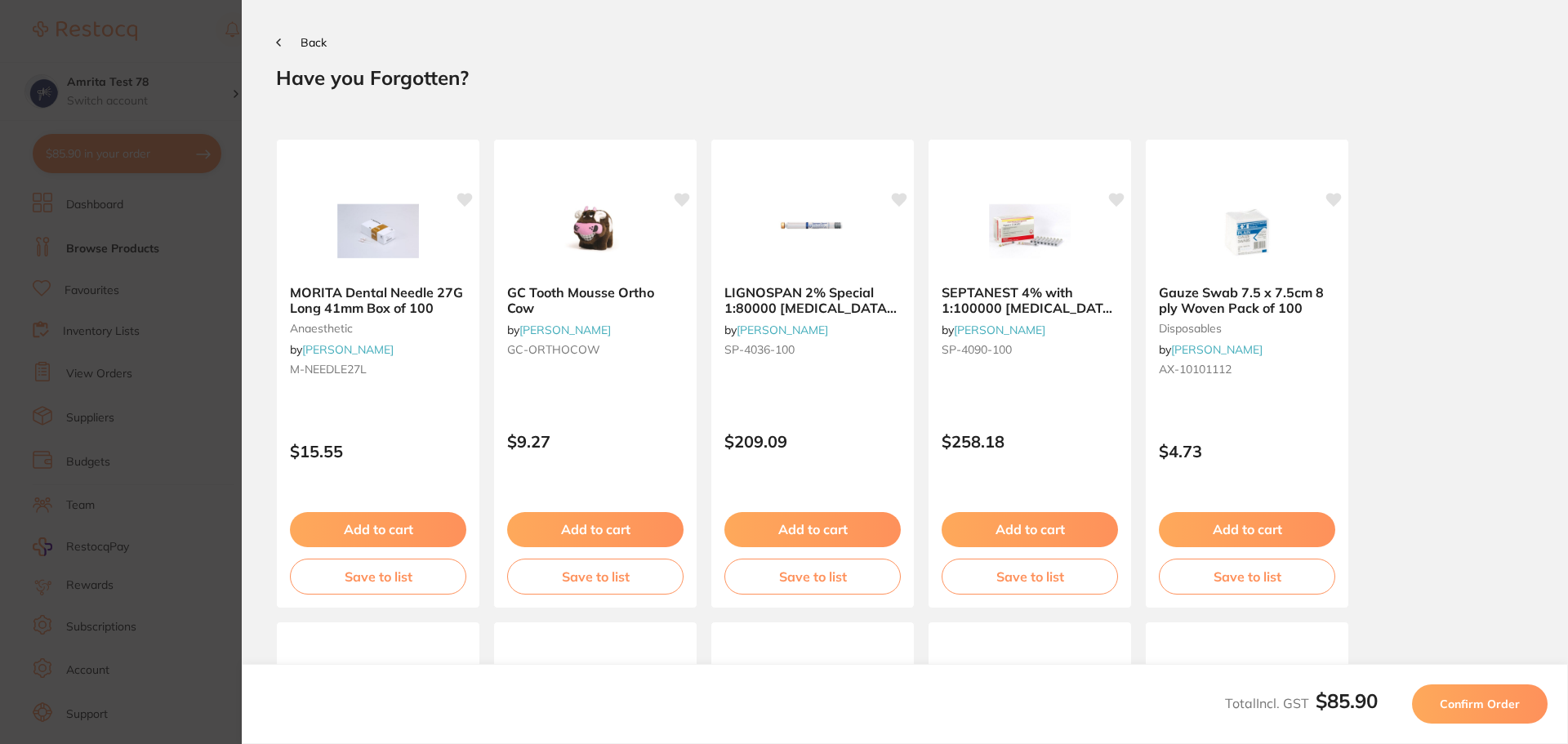
click at [1437, 705] on button "Confirm Order" at bounding box center [1480, 704] width 135 height 39
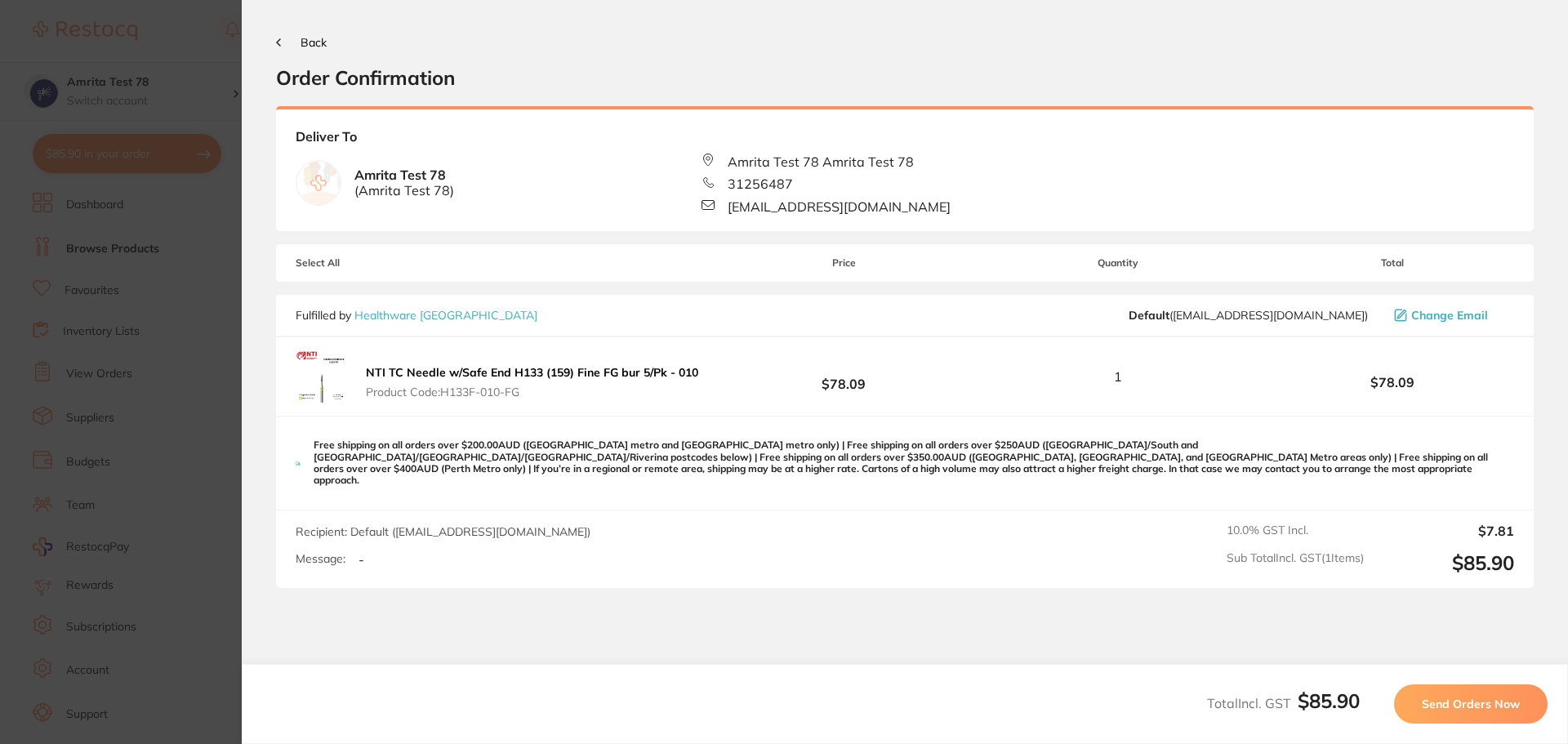
click at [1437, 705] on span "Send Orders Now" at bounding box center [1471, 703] width 98 height 15
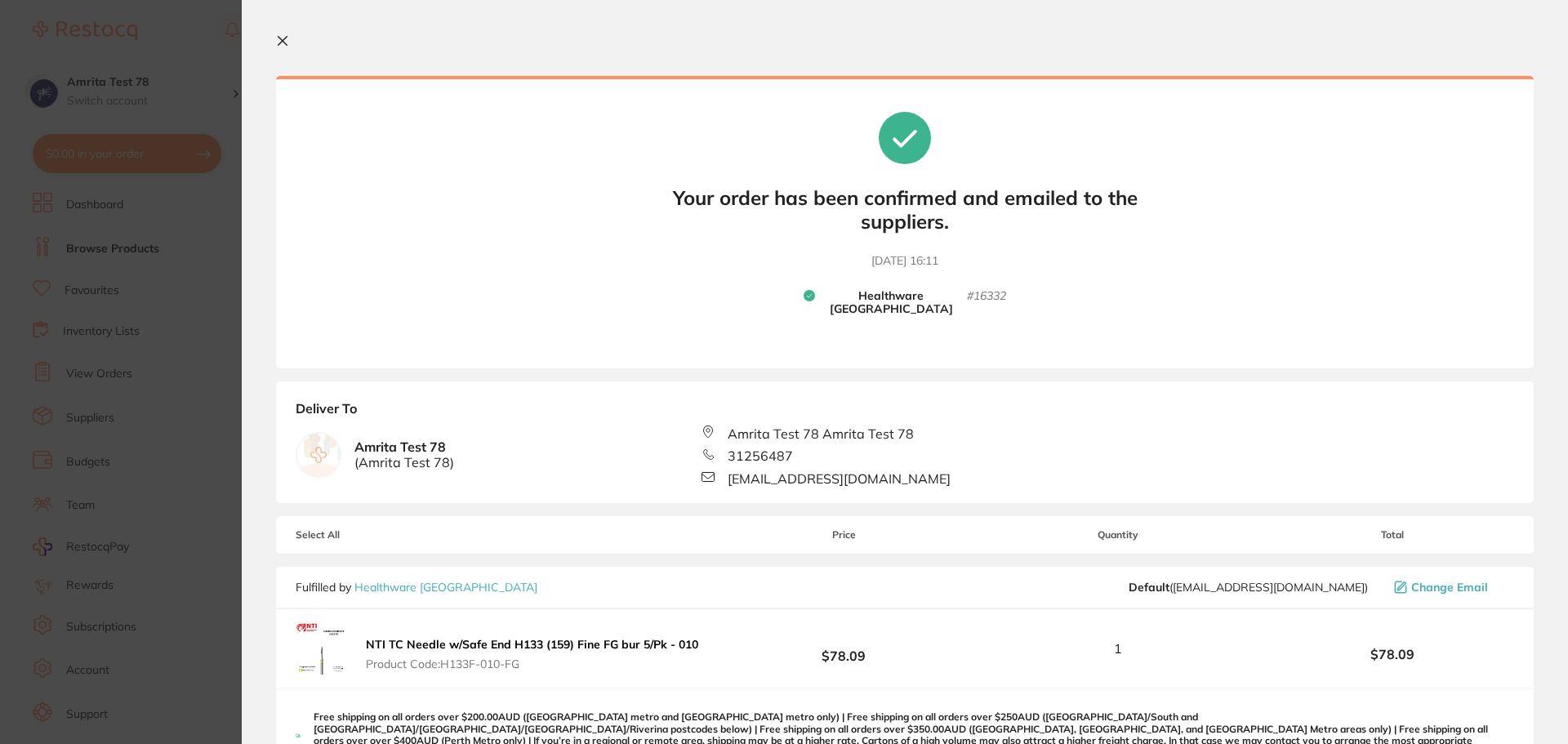
click at [279, 35] on icon at bounding box center [282, 40] width 13 height 13
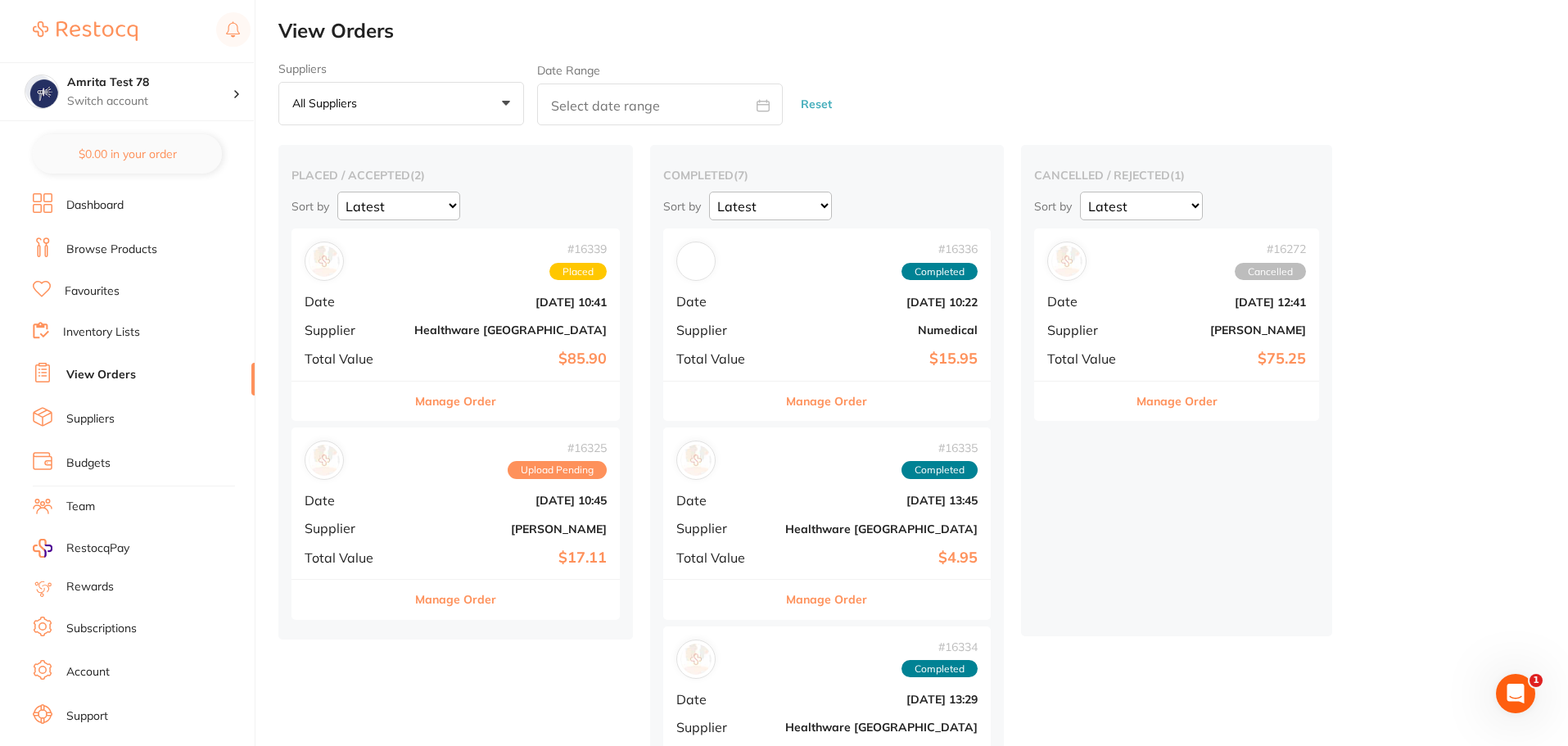
click at [421, 296] on b "Sept 17 2025, 10:41" at bounding box center [511, 301] width 192 height 13
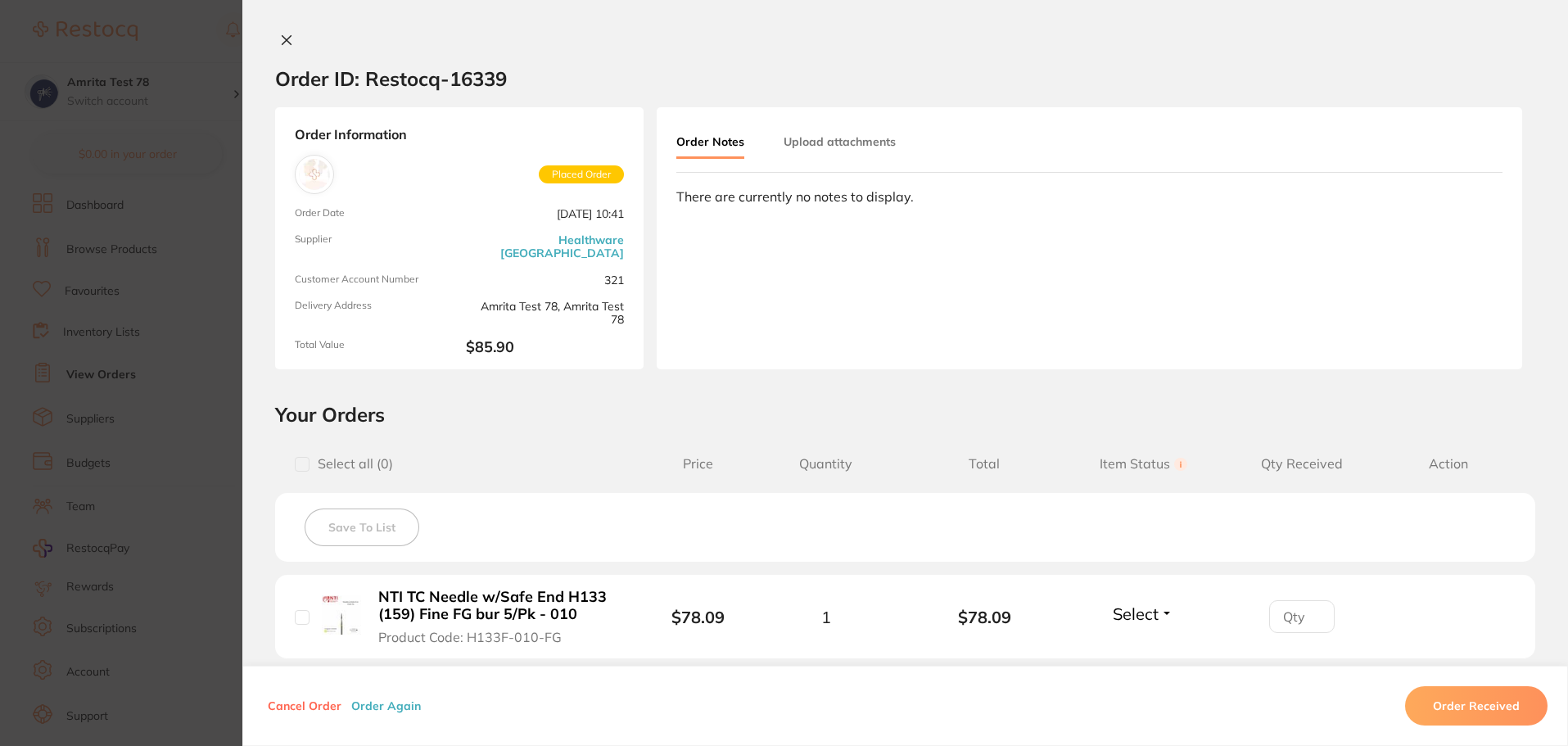
click at [429, 599] on b "NTI TC Needle w/Safe End H133 (159) Fine FG bur 5/Pk - 010" at bounding box center [498, 606] width 241 height 33
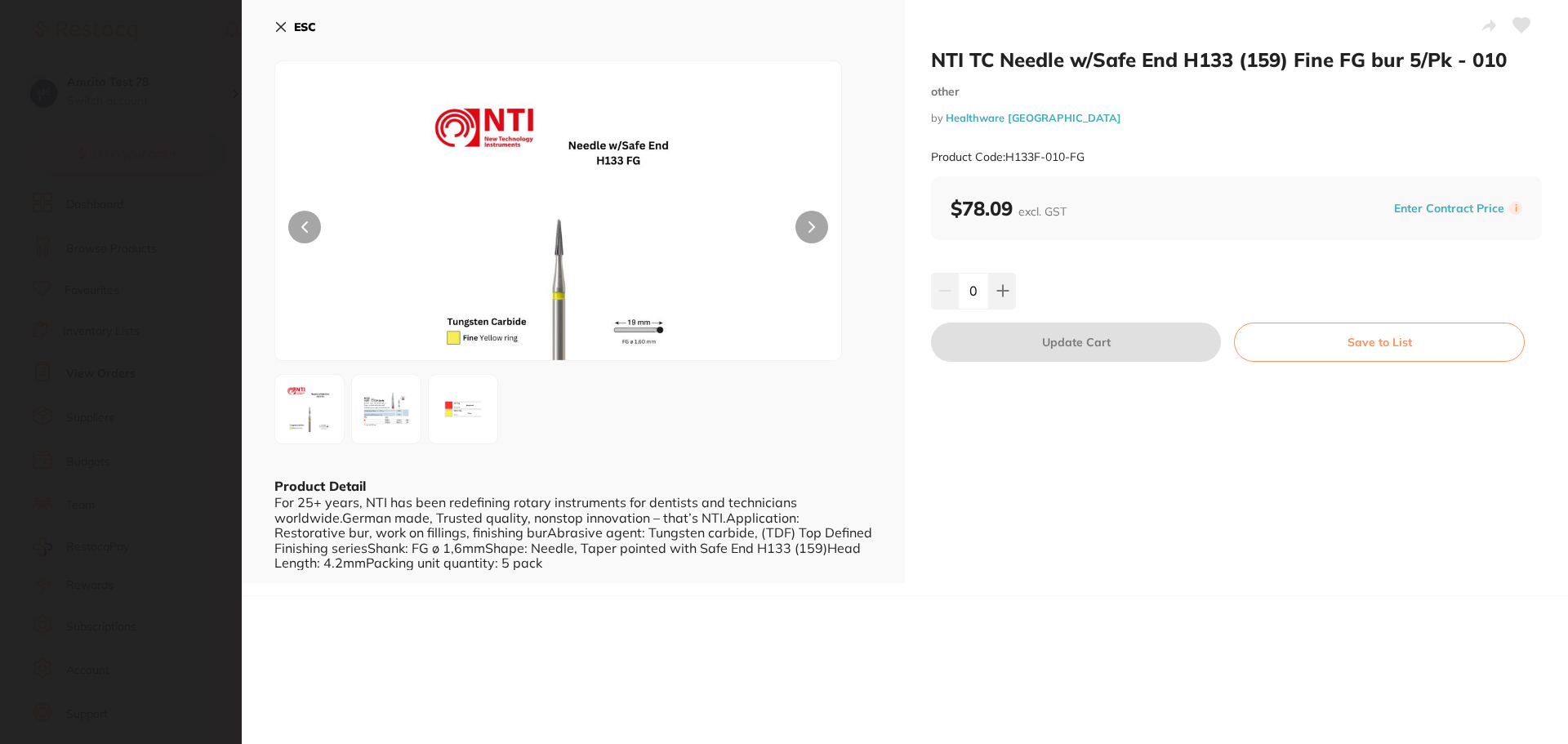
click at [1516, 27] on icon at bounding box center [1522, 24] width 18 height 15
click at [1369, 349] on button "Save to List" at bounding box center [1379, 342] width 291 height 39
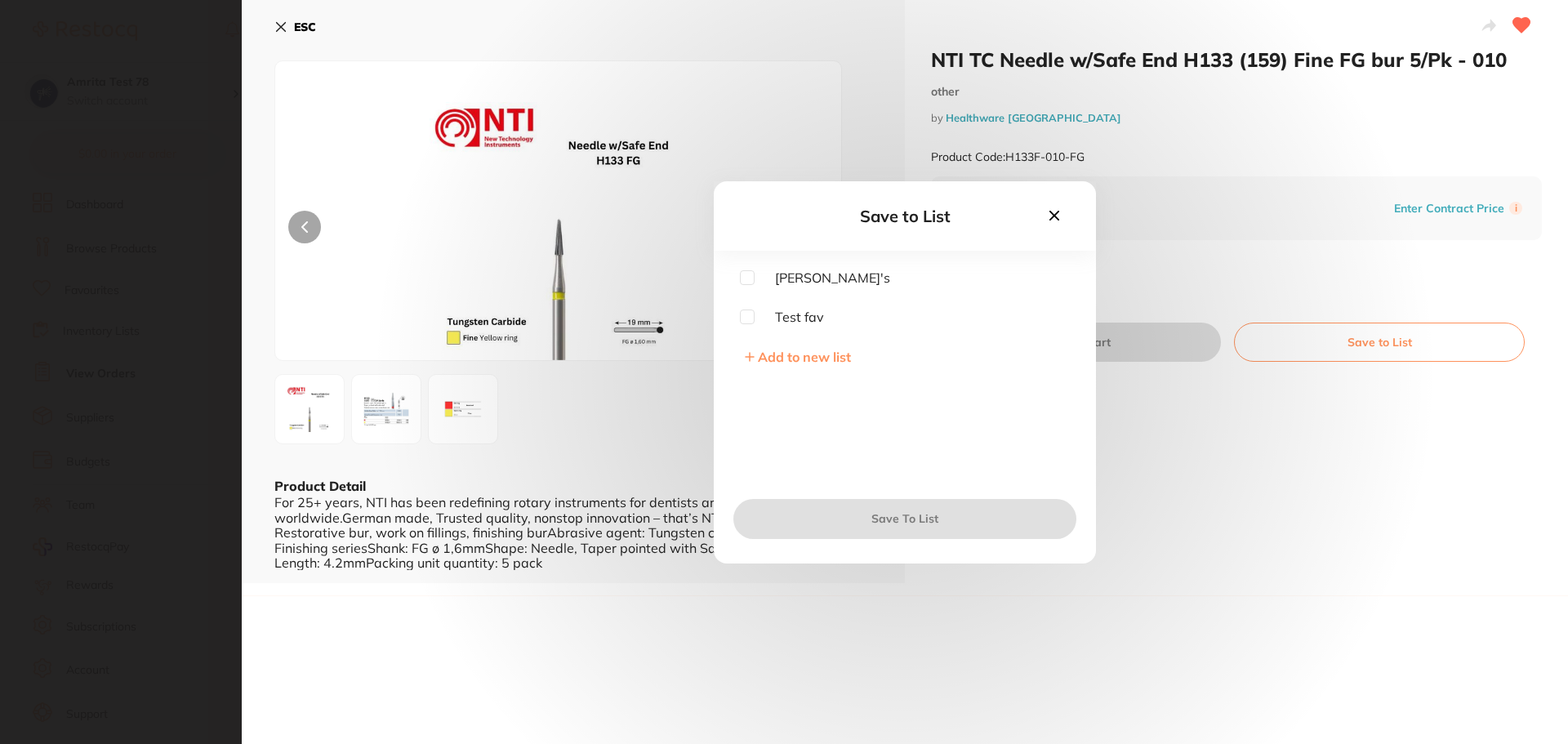
click at [743, 322] on input "checkbox" at bounding box center [746, 316] width 15 height 15
checkbox input "true"
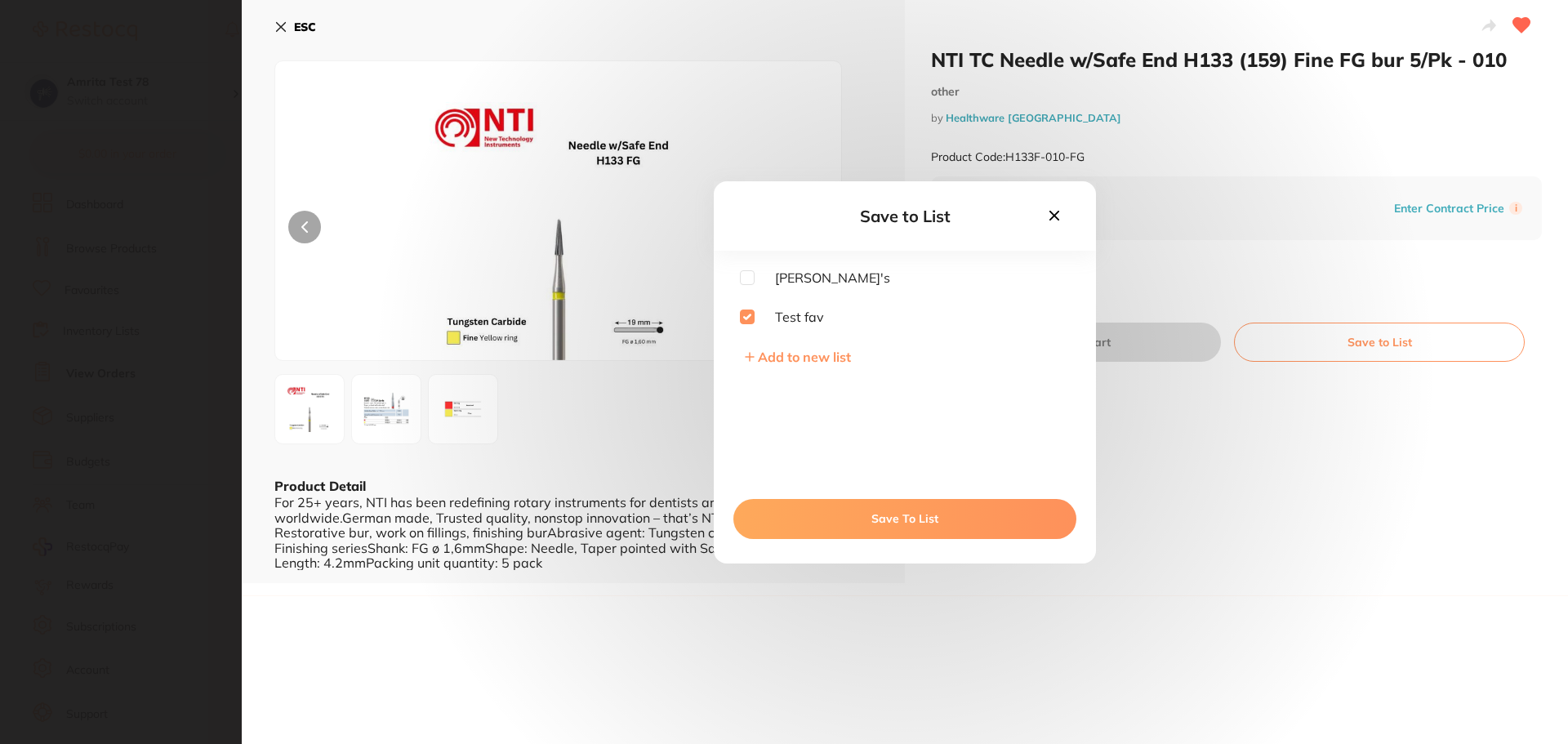
click at [878, 519] on button "Save To List" at bounding box center [905, 519] width 343 height 39
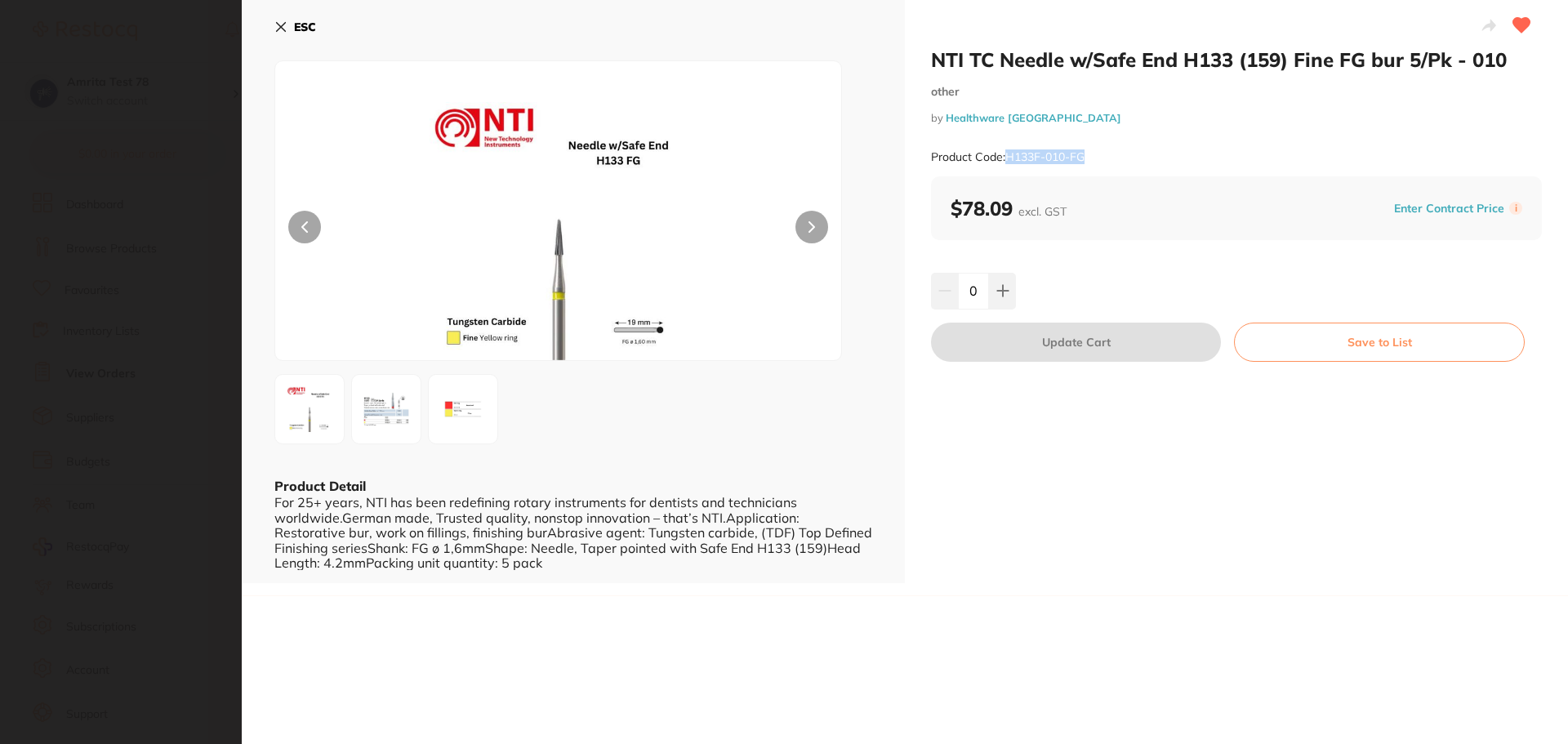
drag, startPoint x: 1104, startPoint y: 159, endPoint x: 1005, endPoint y: 156, distance: 99.0
click at [1005, 156] on div "Product Code: H133F-010-FG" at bounding box center [1237, 157] width 611 height 40
copy small "H133F-010-FG"
click at [278, 28] on icon at bounding box center [281, 26] width 9 height 9
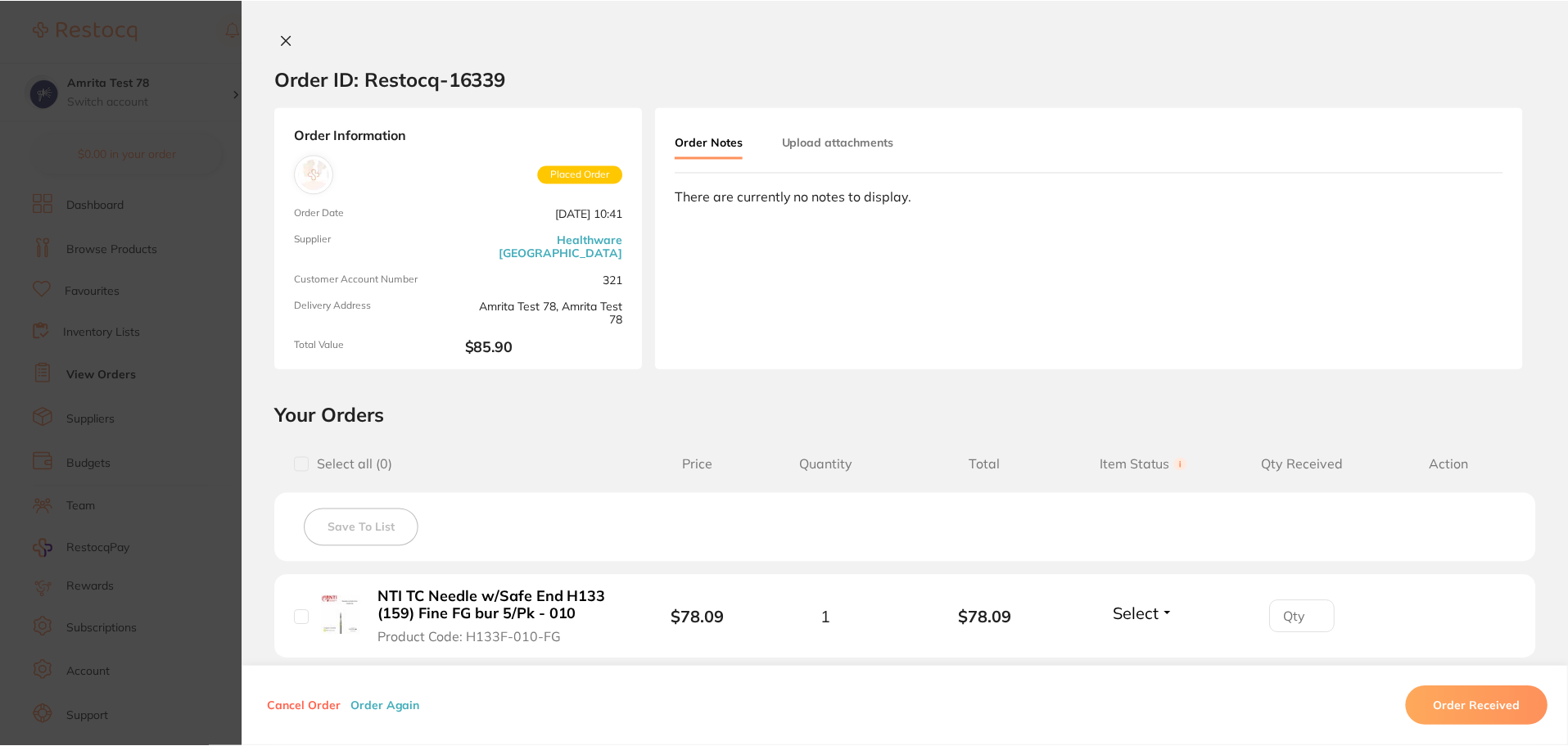
scroll to position [889, 0]
click at [284, 45] on icon at bounding box center [286, 39] width 13 height 13
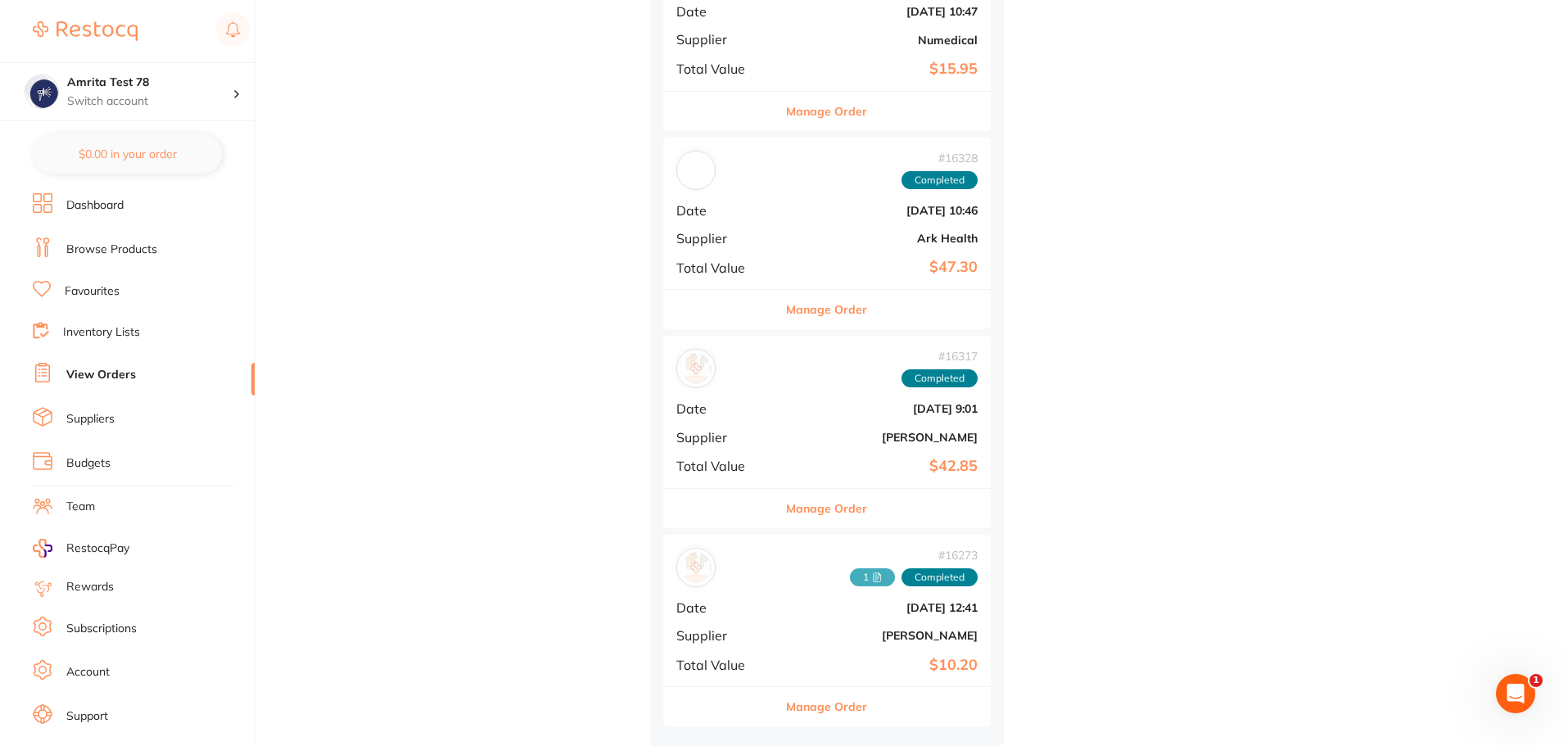
click at [105, 289] on link "Favourites" at bounding box center [92, 292] width 55 height 17
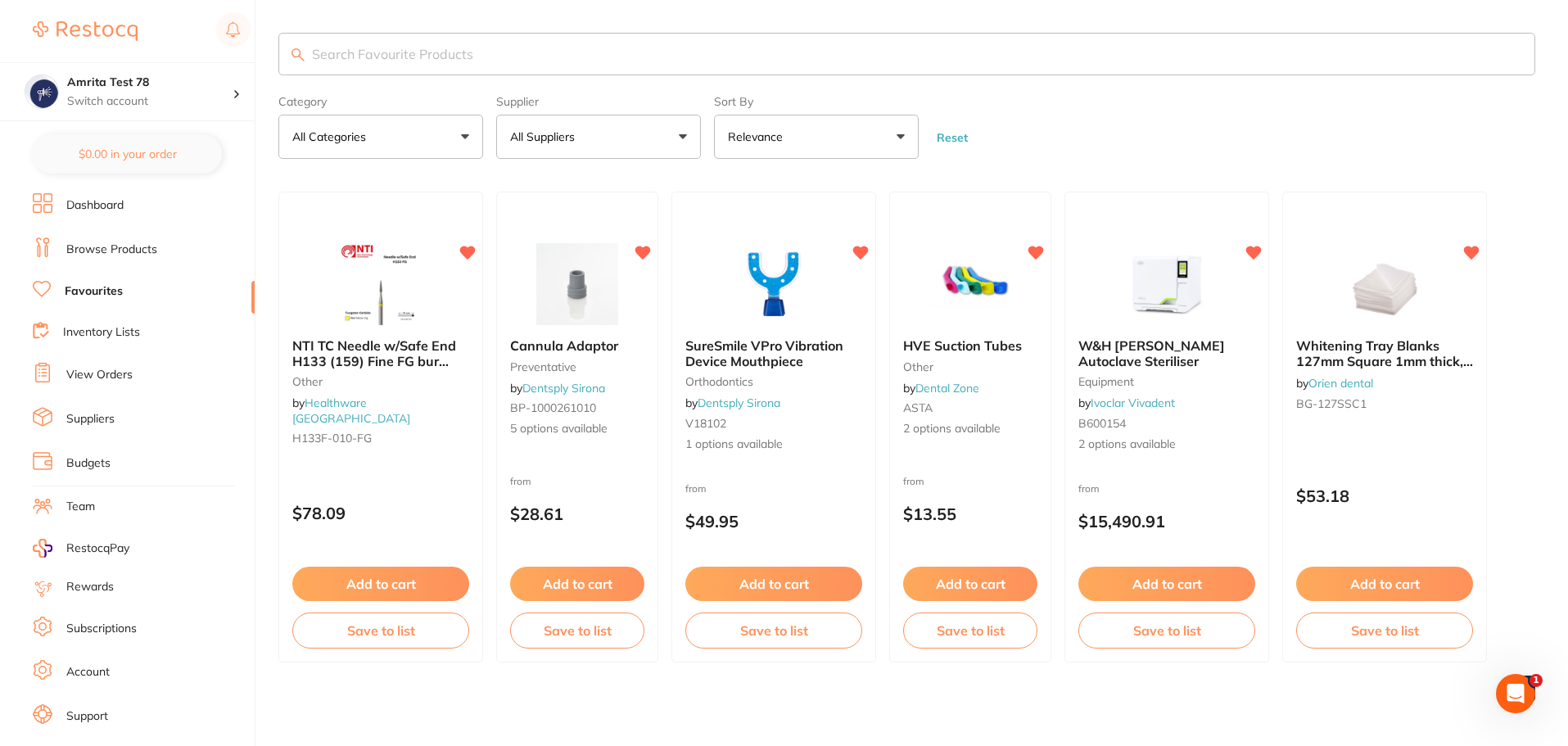
click at [117, 334] on link "Inventory Lists" at bounding box center [101, 332] width 77 height 17
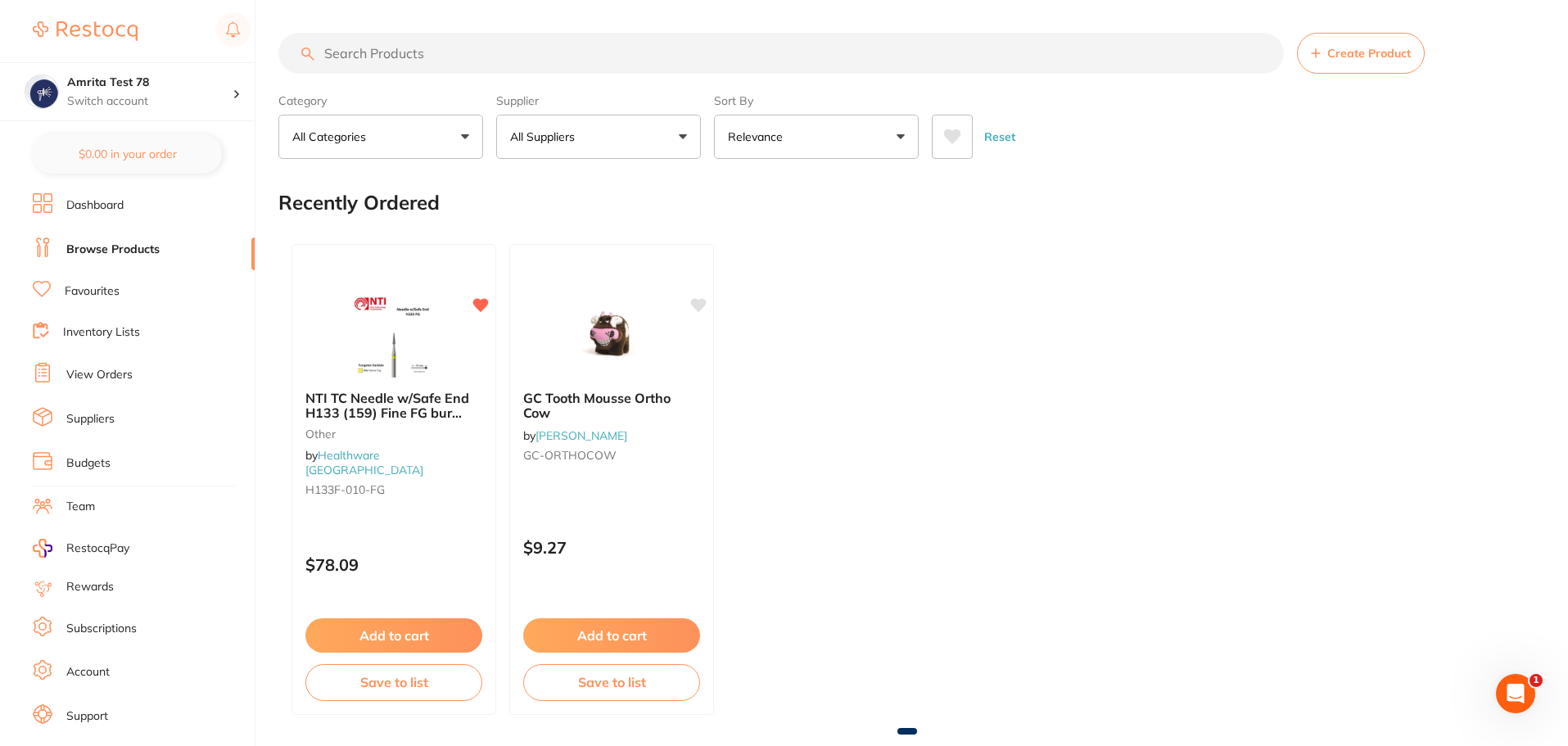
click at [943, 352] on div "NTI TC Needle w/Safe End H133 (159) Fine FG bur 5/Pk - 010 other by Healthware …" at bounding box center [907, 479] width 1257 height 497
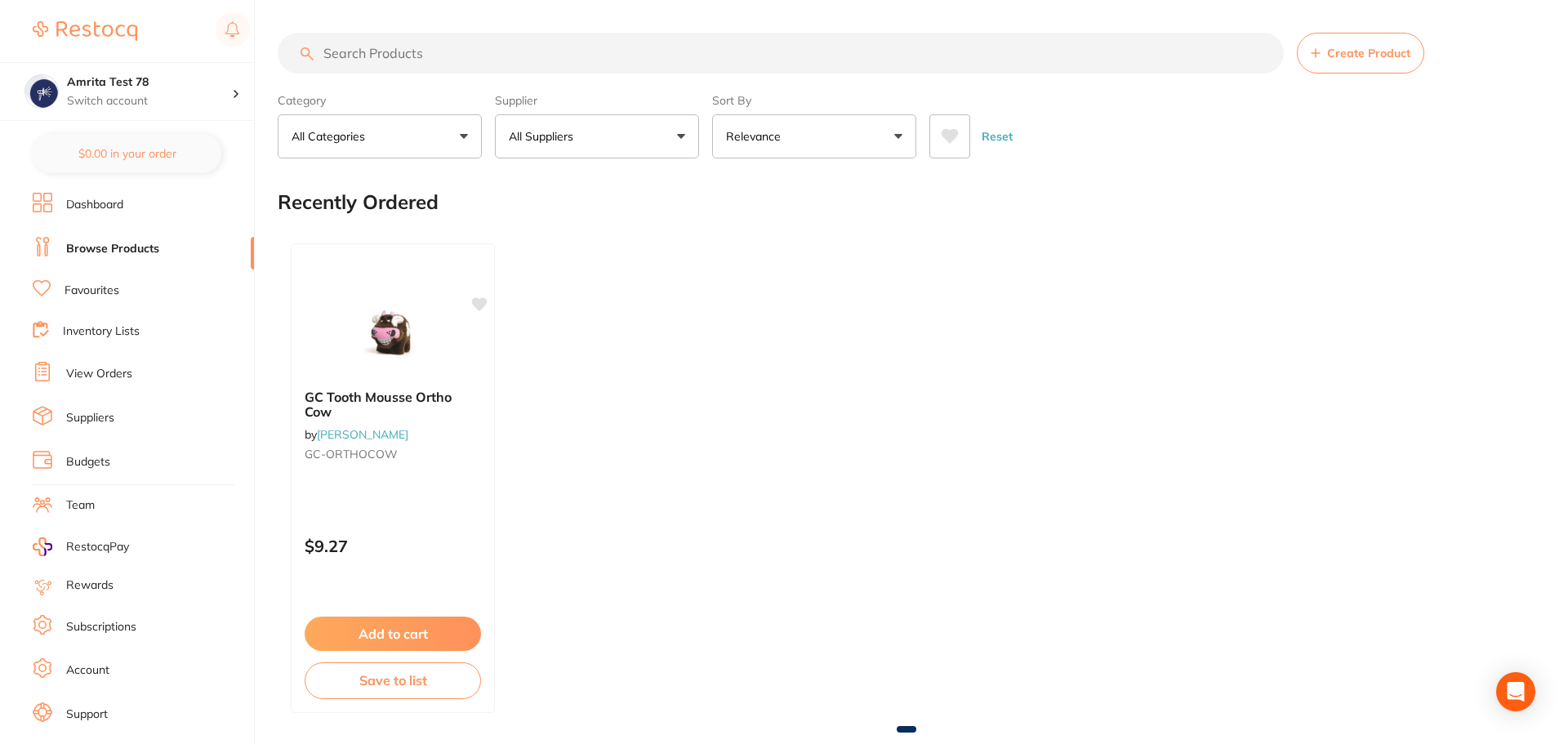
click at [102, 276] on ul "Dashboard Browse Products Favourites Inventory Lists View Orders Suppliers Budg…" at bounding box center [143, 474] width 221 height 563
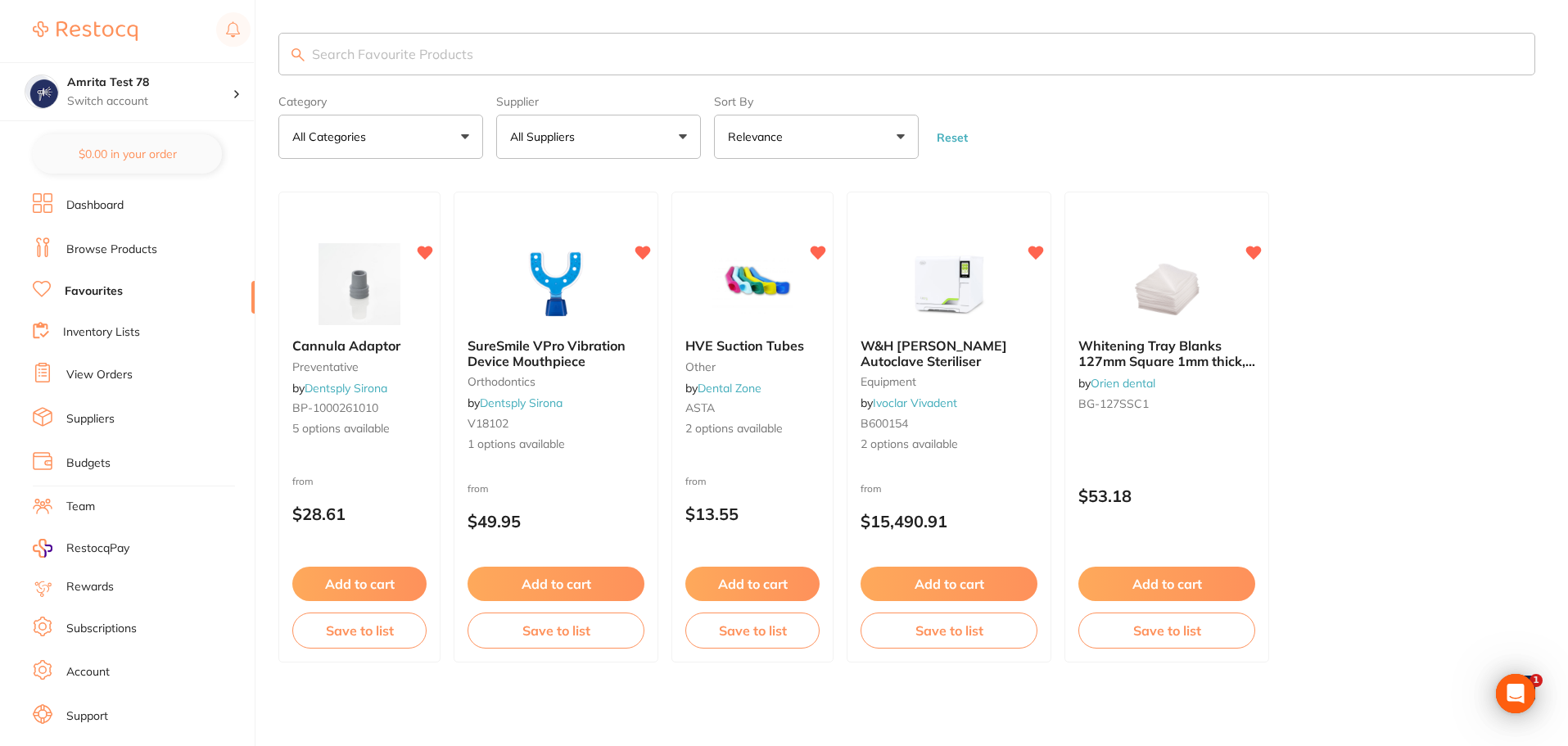
click at [108, 331] on link "Inventory Lists" at bounding box center [101, 332] width 77 height 17
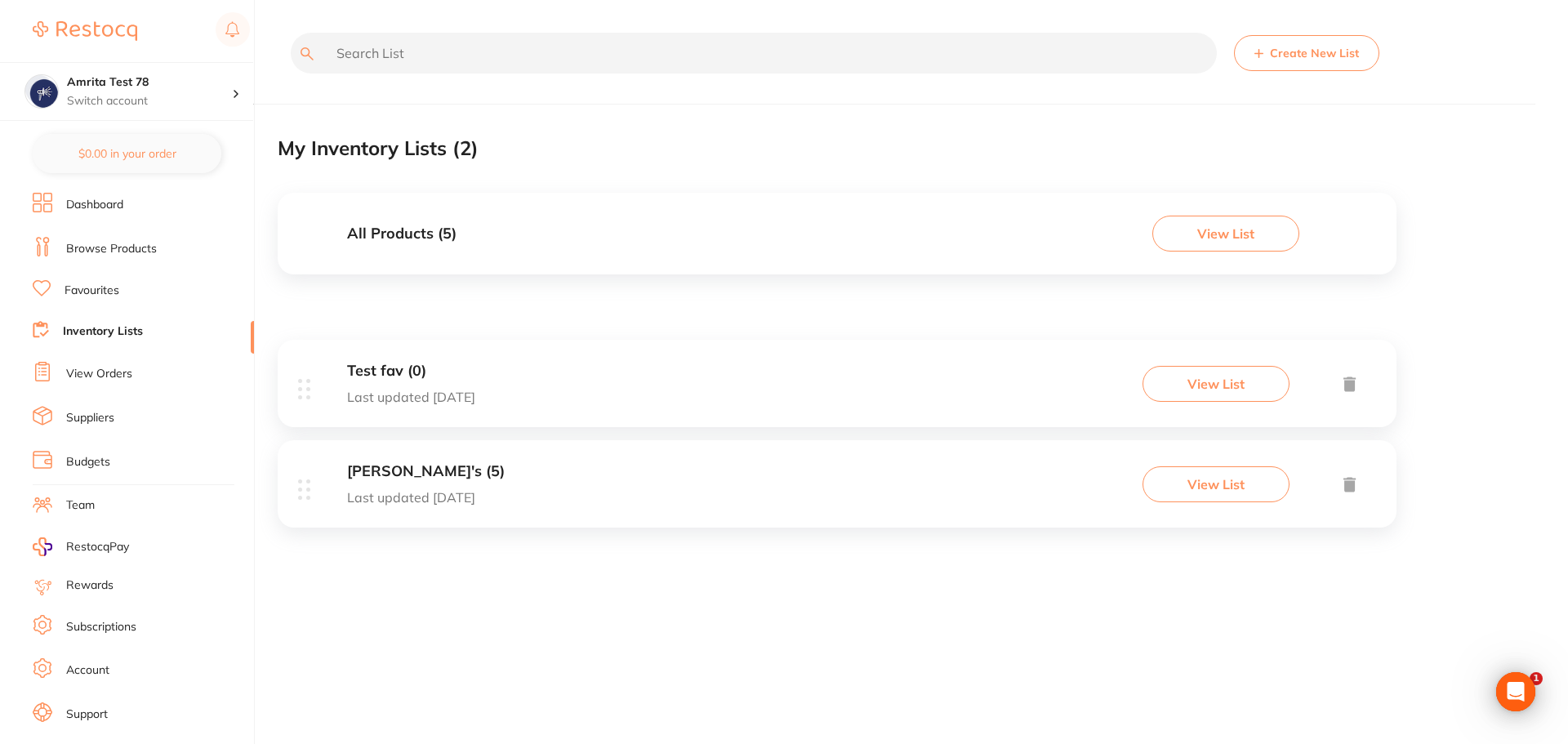
click at [1186, 387] on button "View List" at bounding box center [1216, 384] width 147 height 36
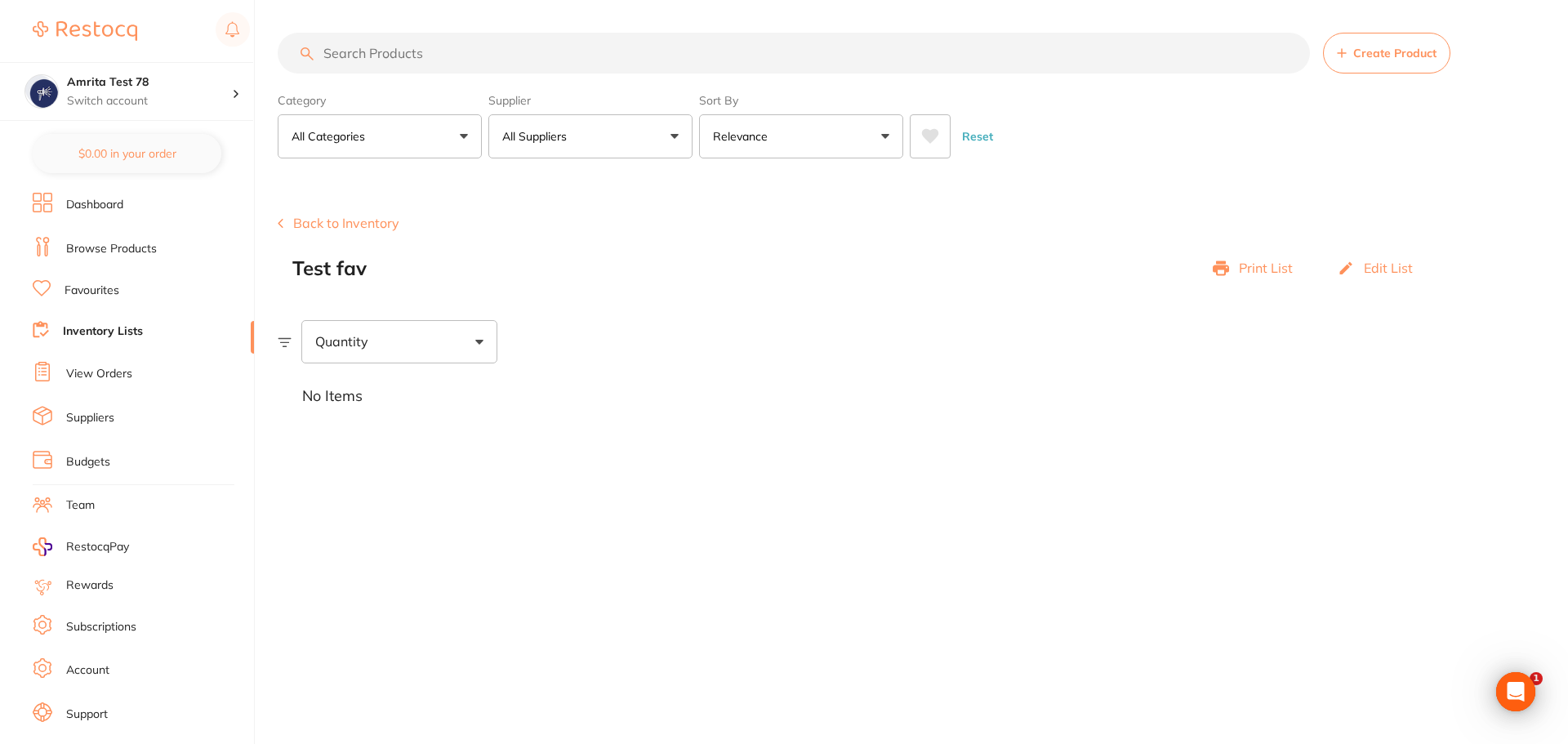
click at [91, 296] on link "Favourites" at bounding box center [92, 291] width 55 height 17
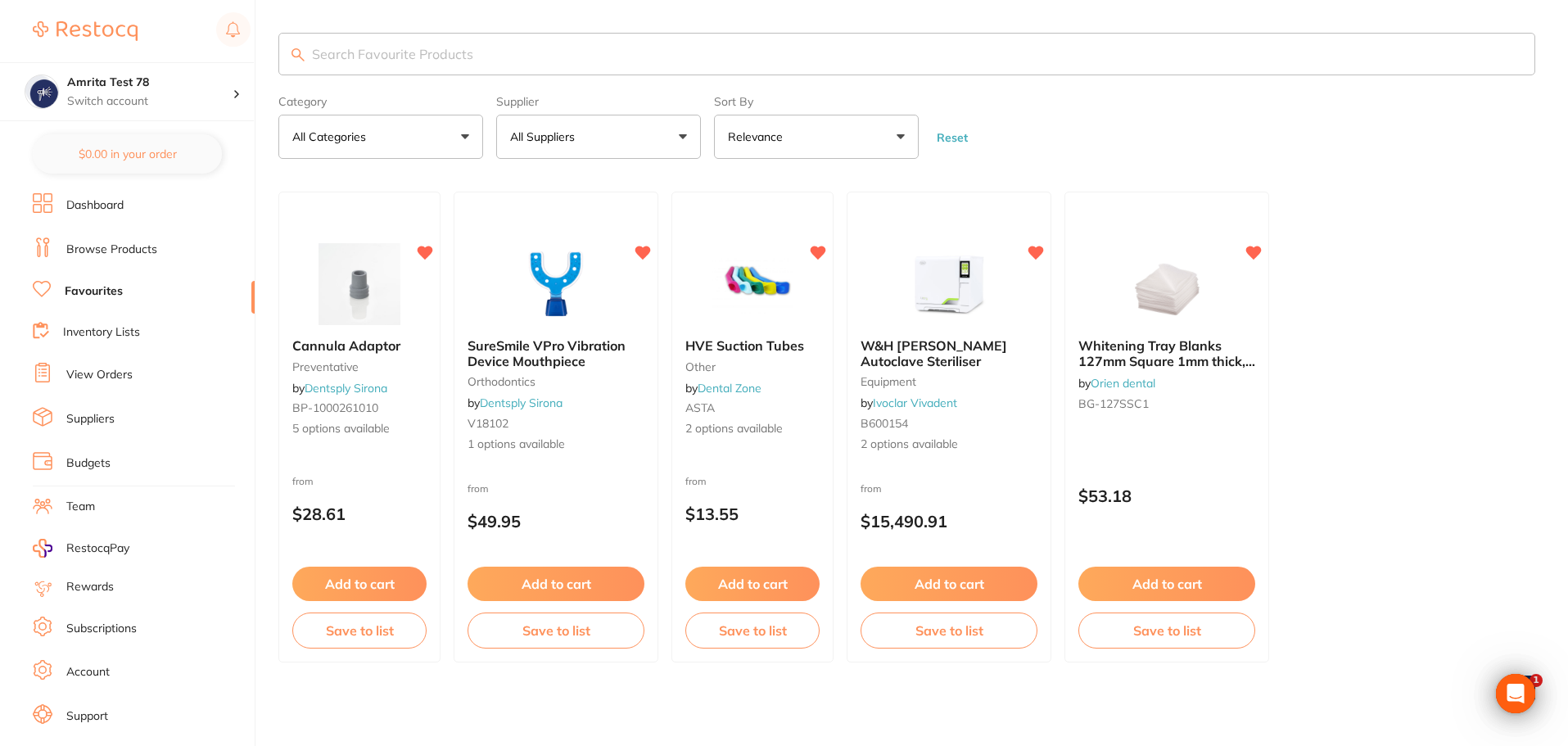
click at [106, 244] on link "Browse Products" at bounding box center [112, 249] width 91 height 17
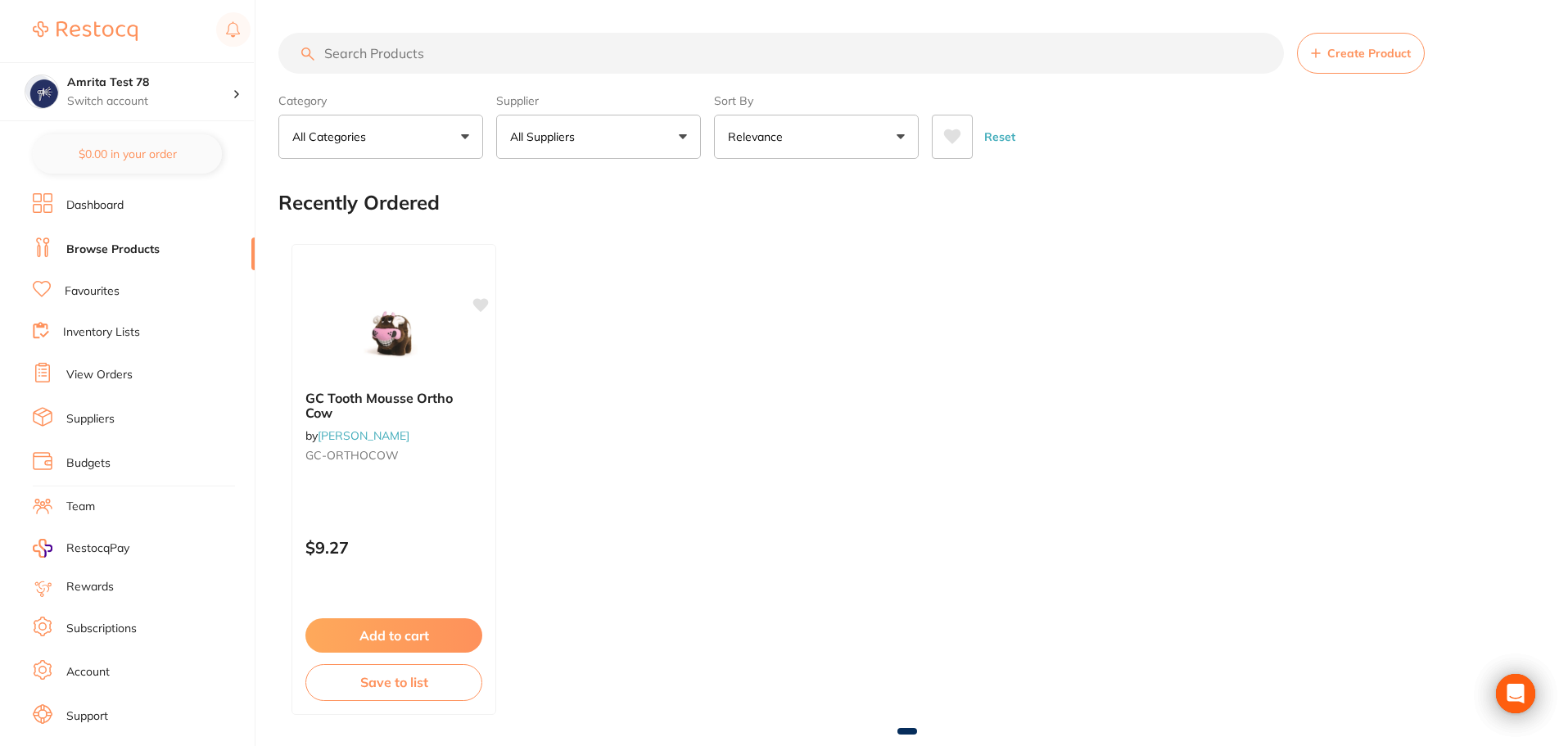
click at [108, 277] on ul "Dashboard Browse Products Favourites Inventory Lists View Orders Suppliers Budg…" at bounding box center [143, 475] width 222 height 564
click at [107, 284] on link "Favourites" at bounding box center [92, 292] width 55 height 17
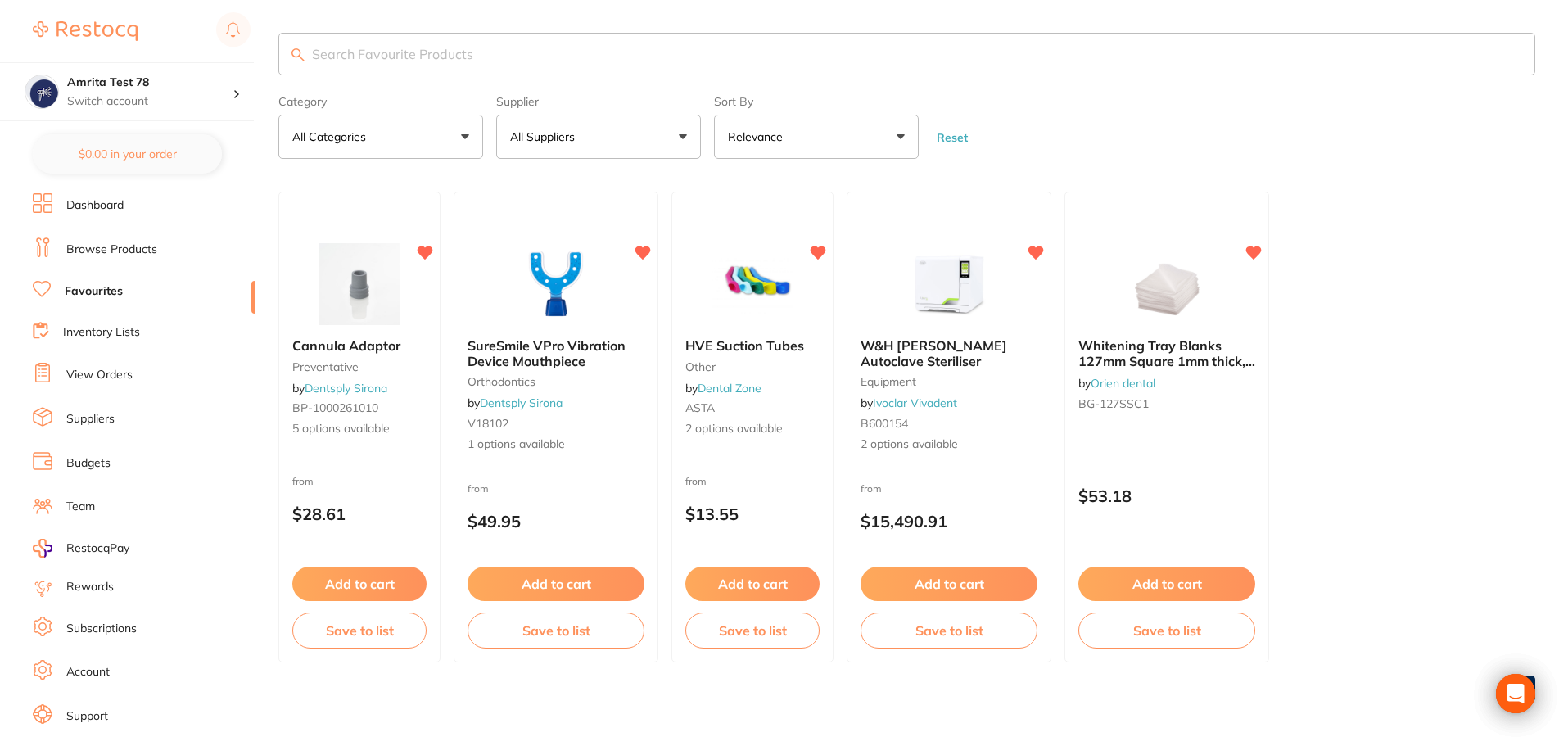
click at [111, 334] on link "Inventory Lists" at bounding box center [101, 332] width 77 height 17
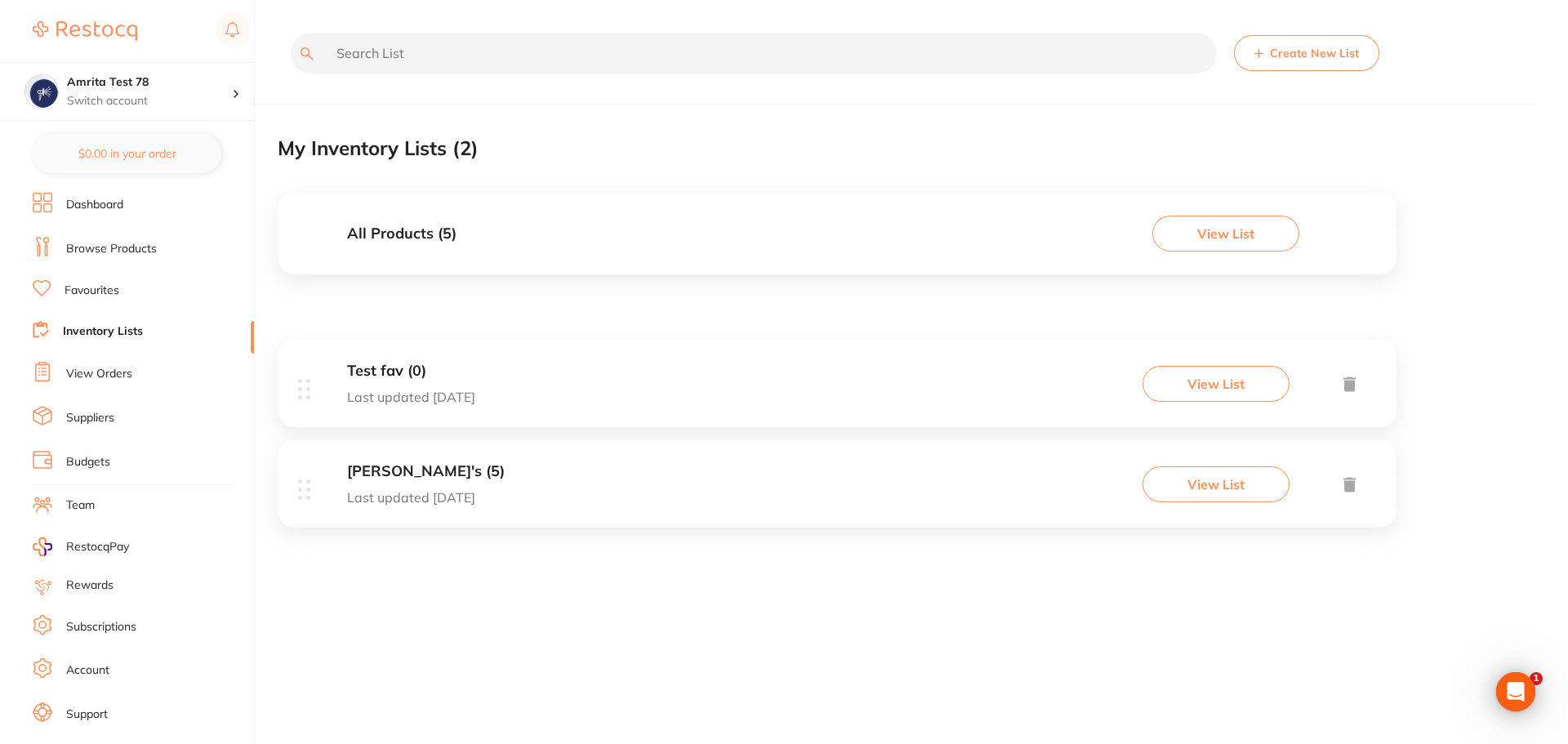
click at [109, 289] on link "Favourites" at bounding box center [92, 291] width 55 height 17
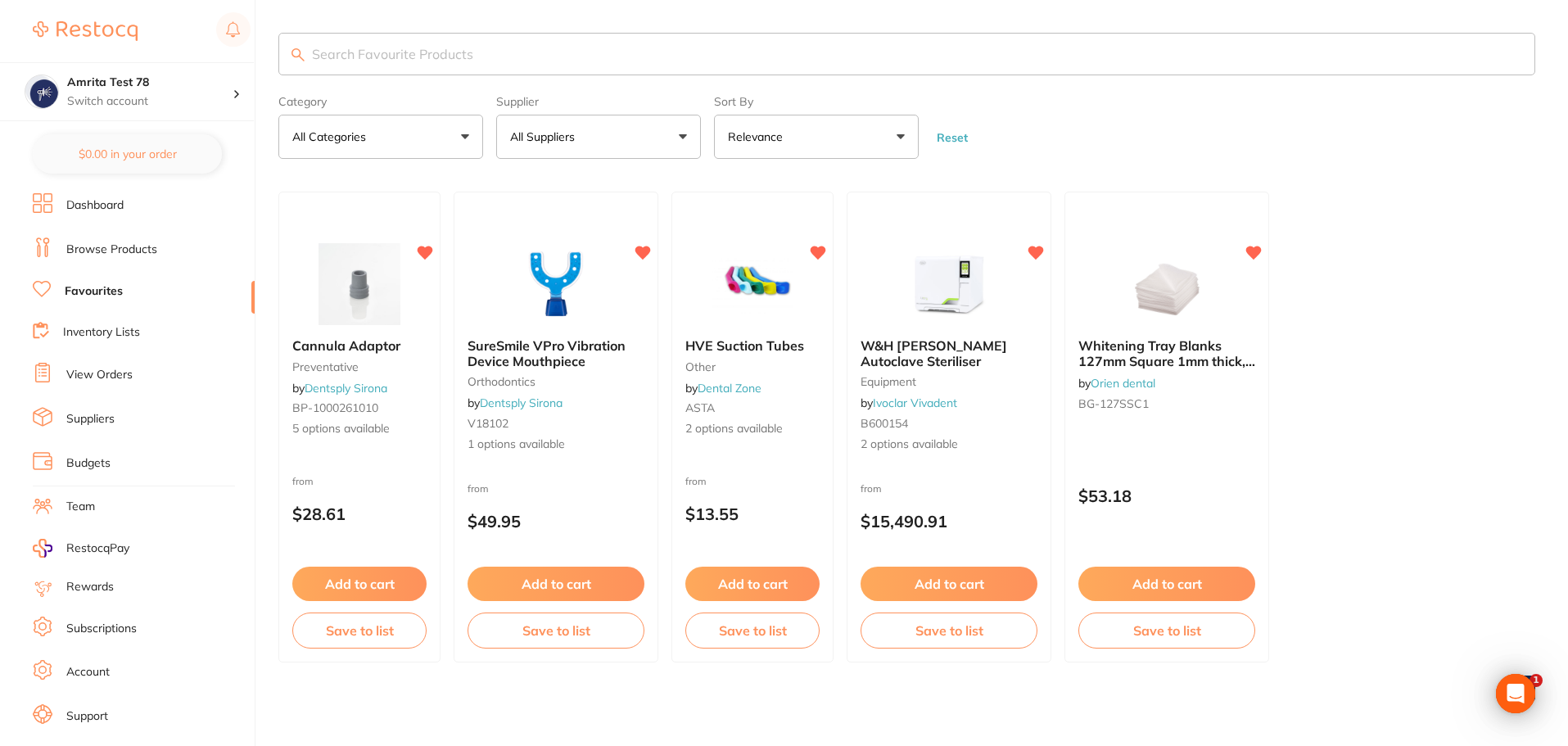
click at [126, 248] on link "Browse Products" at bounding box center [112, 249] width 91 height 17
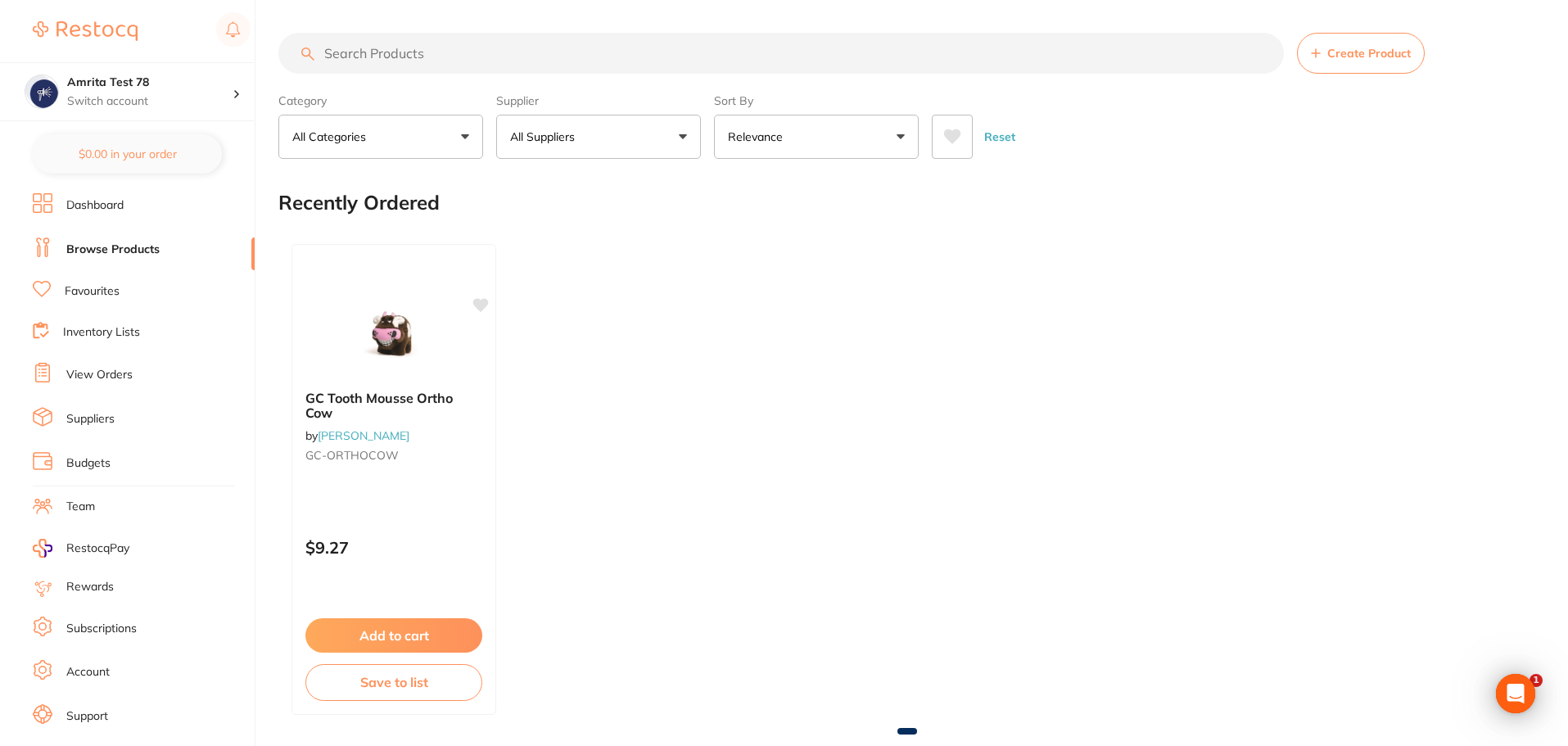
click at [91, 303] on ul "Dashboard Browse Products Favourites Inventory Lists View Orders Suppliers Budg…" at bounding box center [143, 475] width 222 height 564
click at [94, 292] on link "Favourites" at bounding box center [92, 292] width 55 height 17
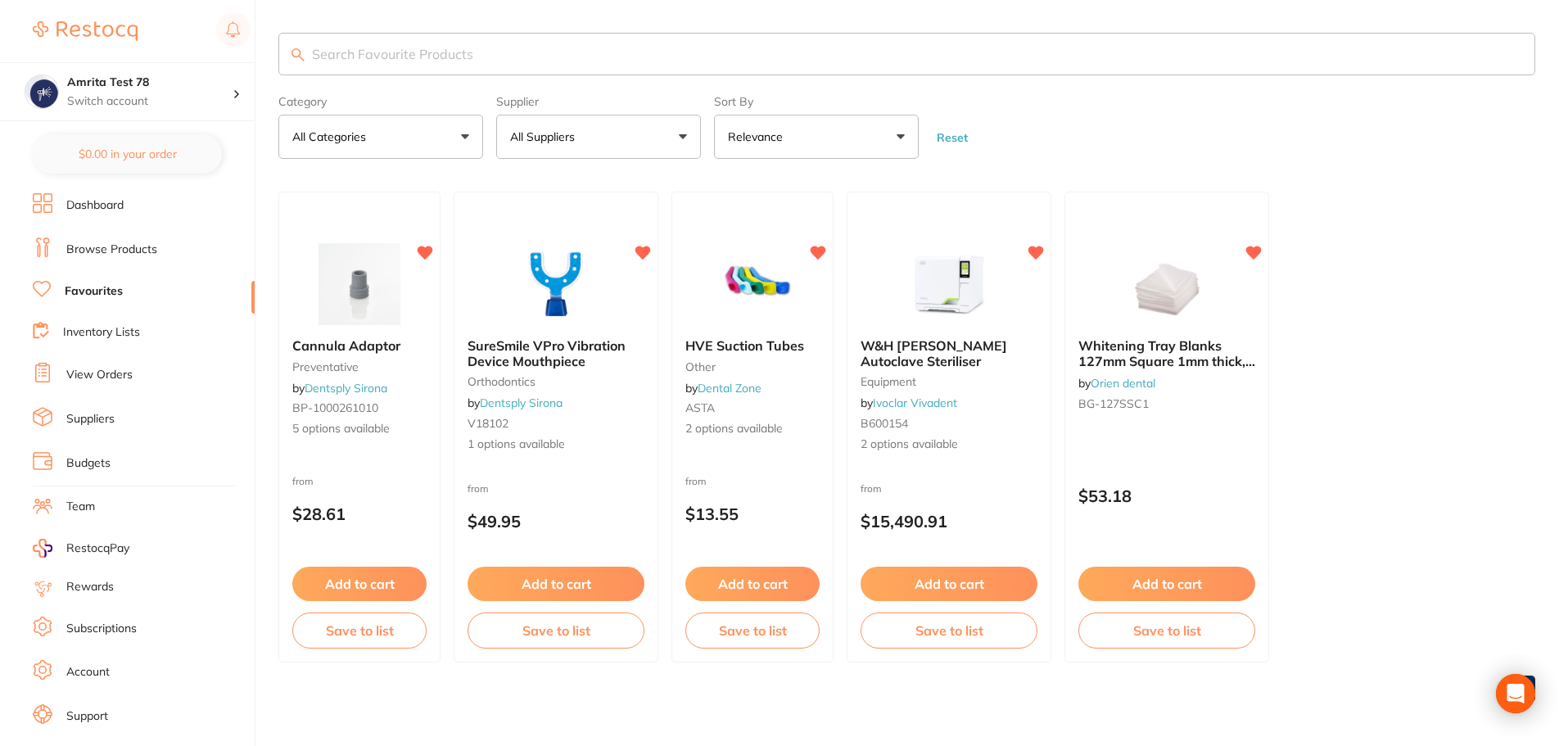
click at [100, 335] on link "Inventory Lists" at bounding box center [101, 332] width 77 height 17
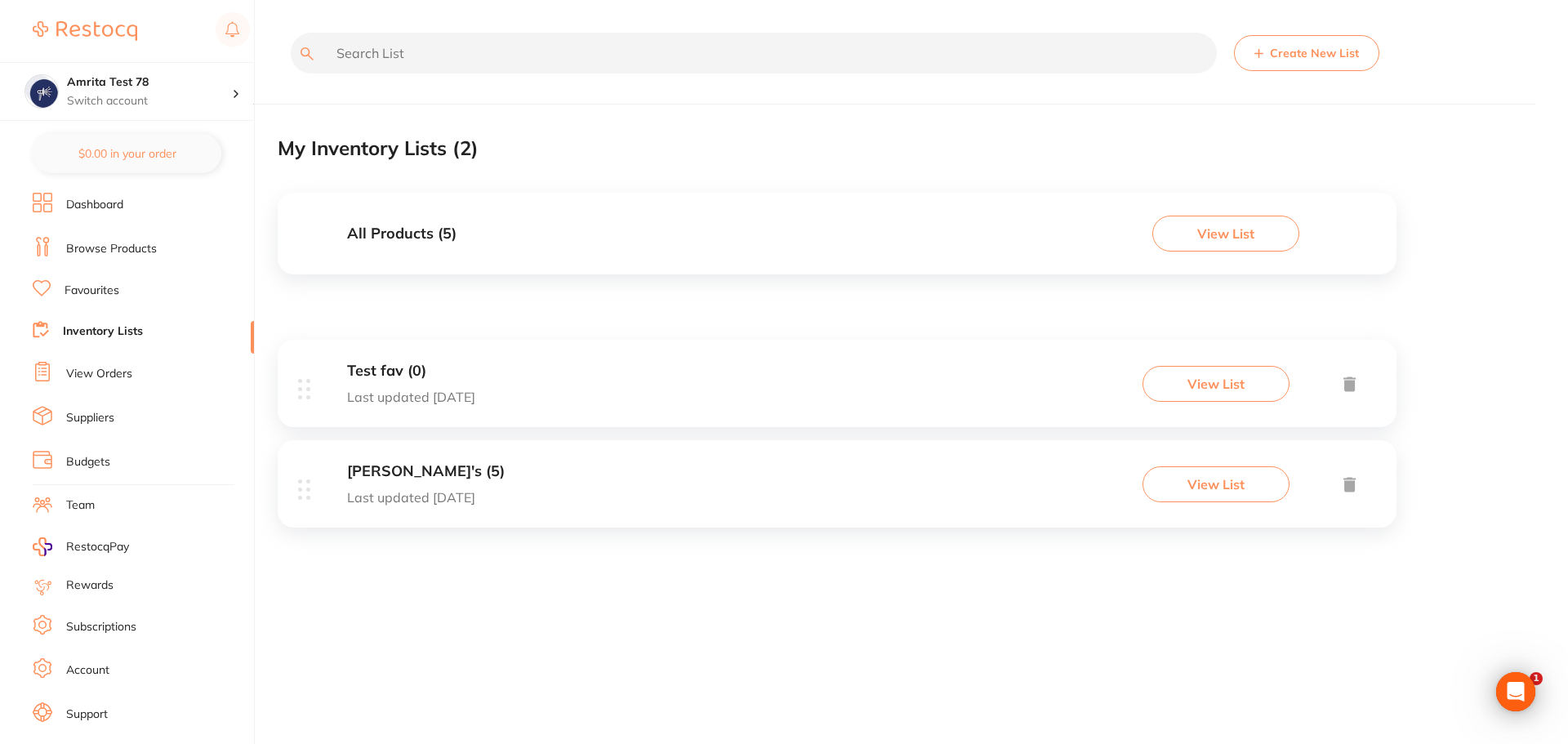
click at [127, 253] on link "Browse Products" at bounding box center [112, 249] width 91 height 17
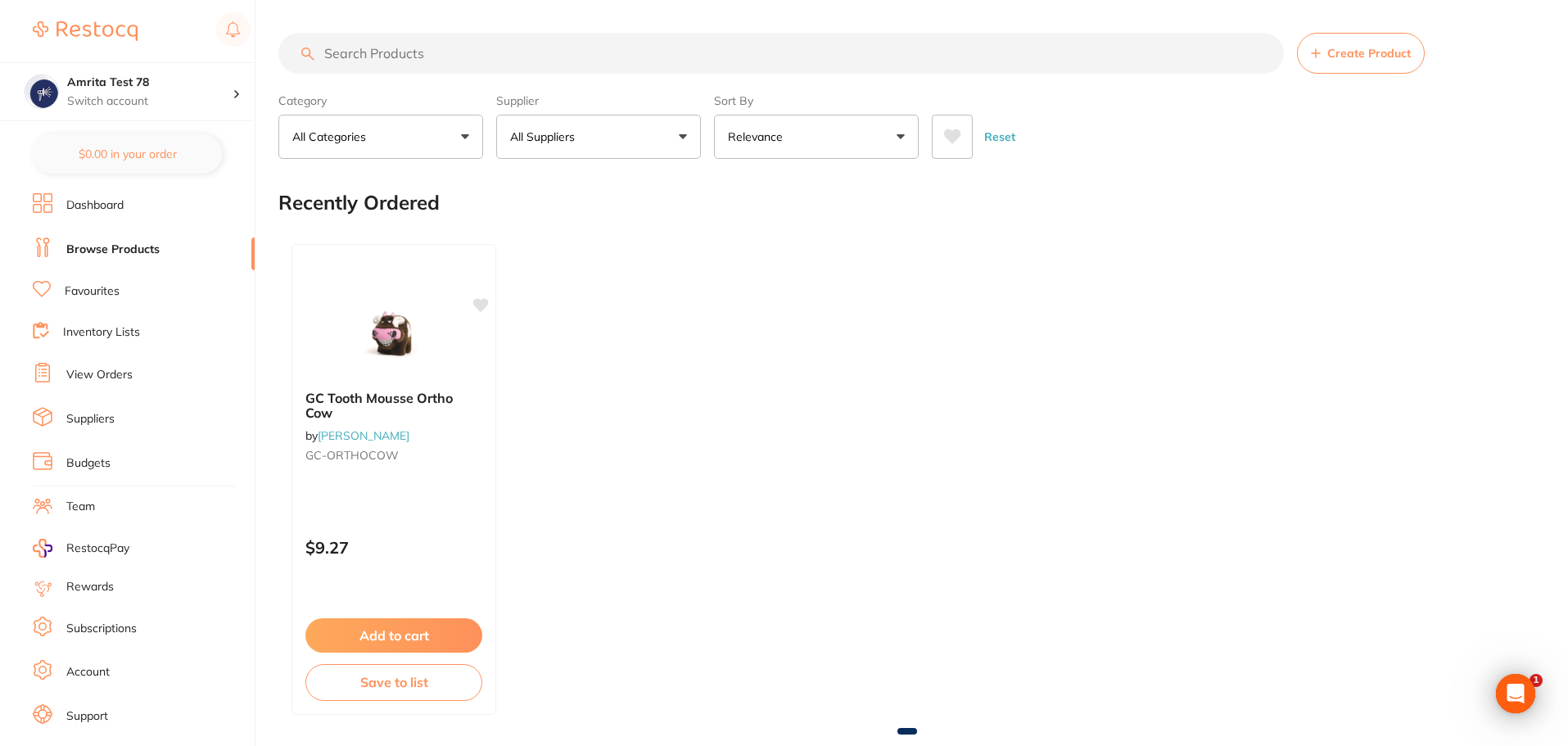
click at [113, 203] on link "Dashboard" at bounding box center [95, 205] width 57 height 17
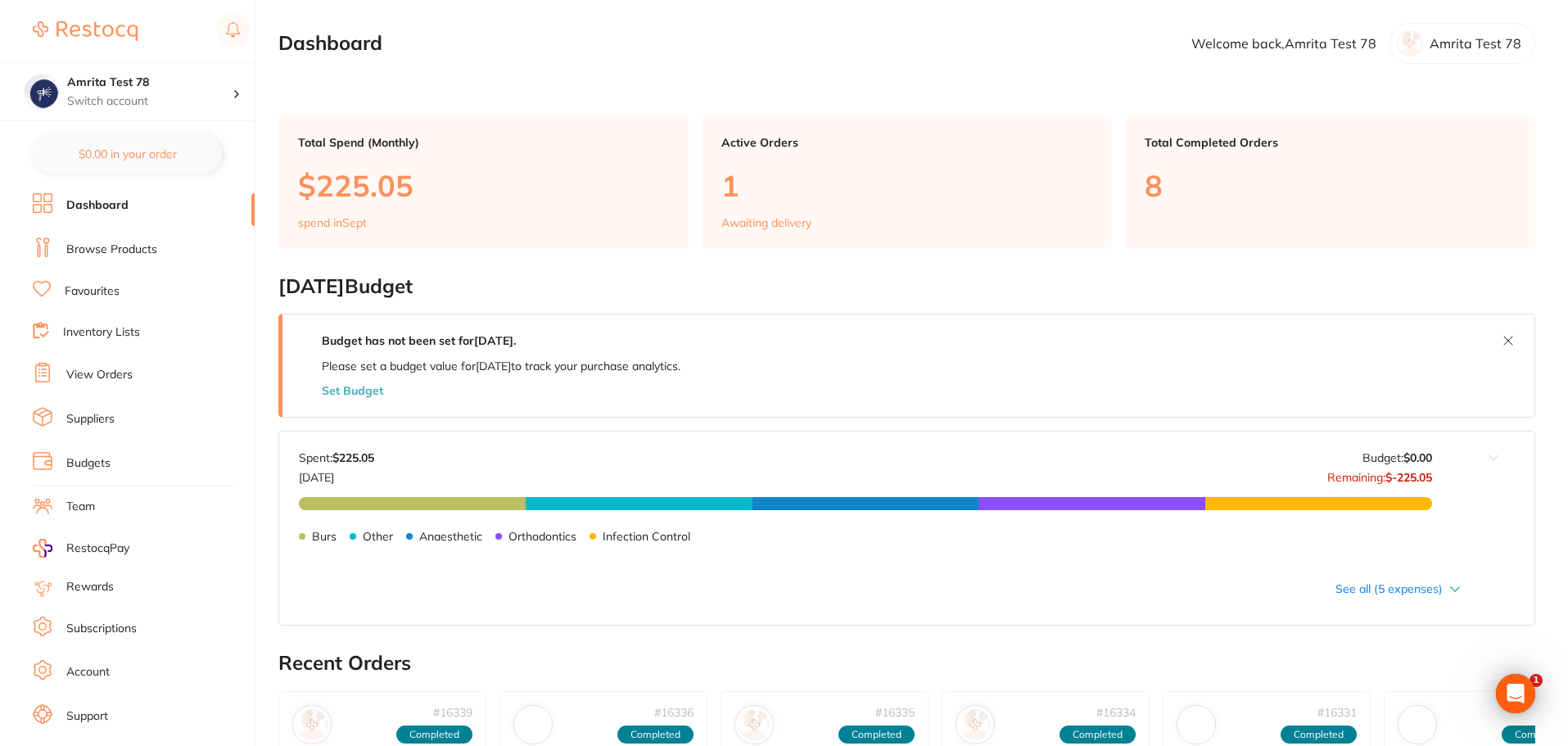
click at [117, 245] on link "Browse Products" at bounding box center [112, 249] width 91 height 17
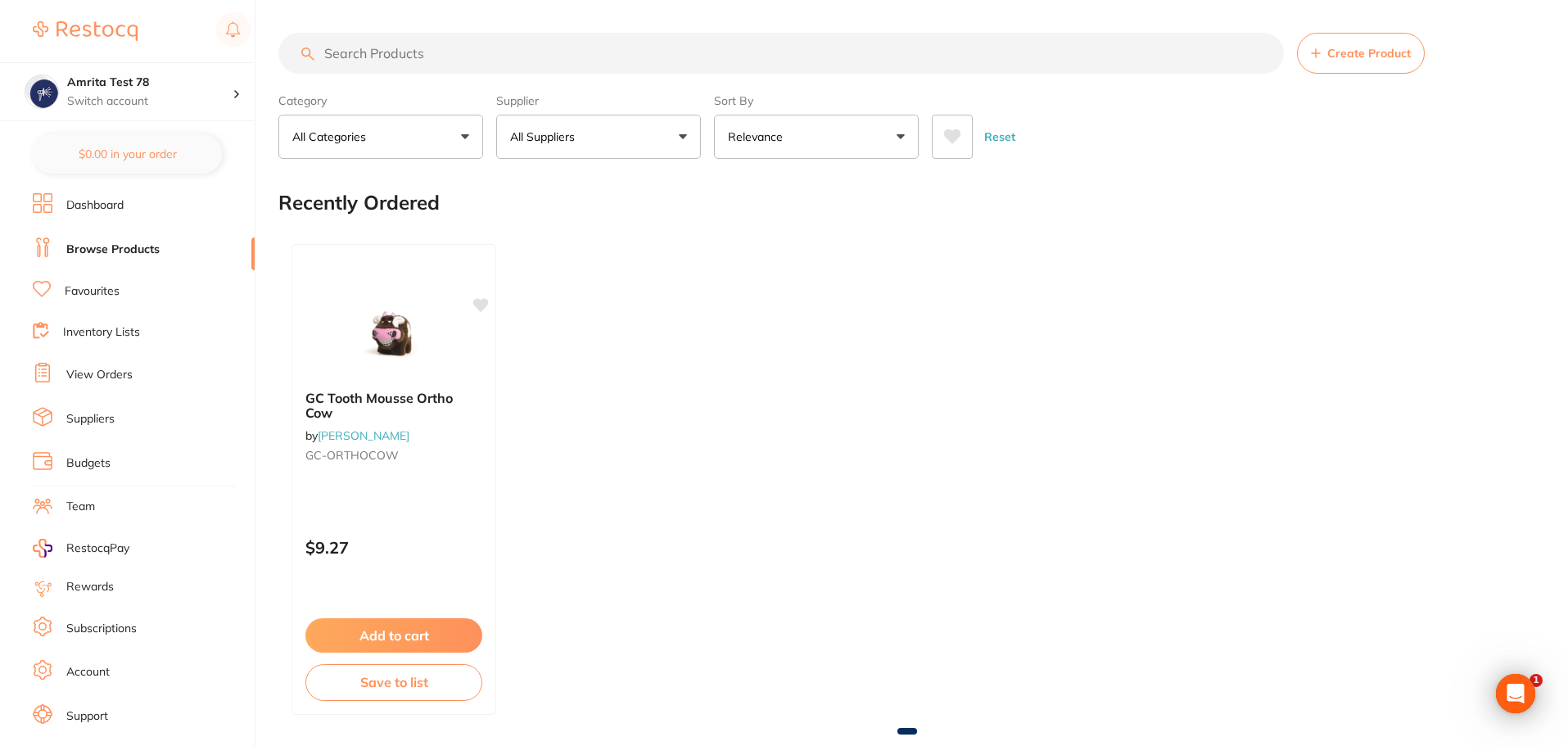
click at [116, 294] on link "Favourites" at bounding box center [92, 292] width 55 height 17
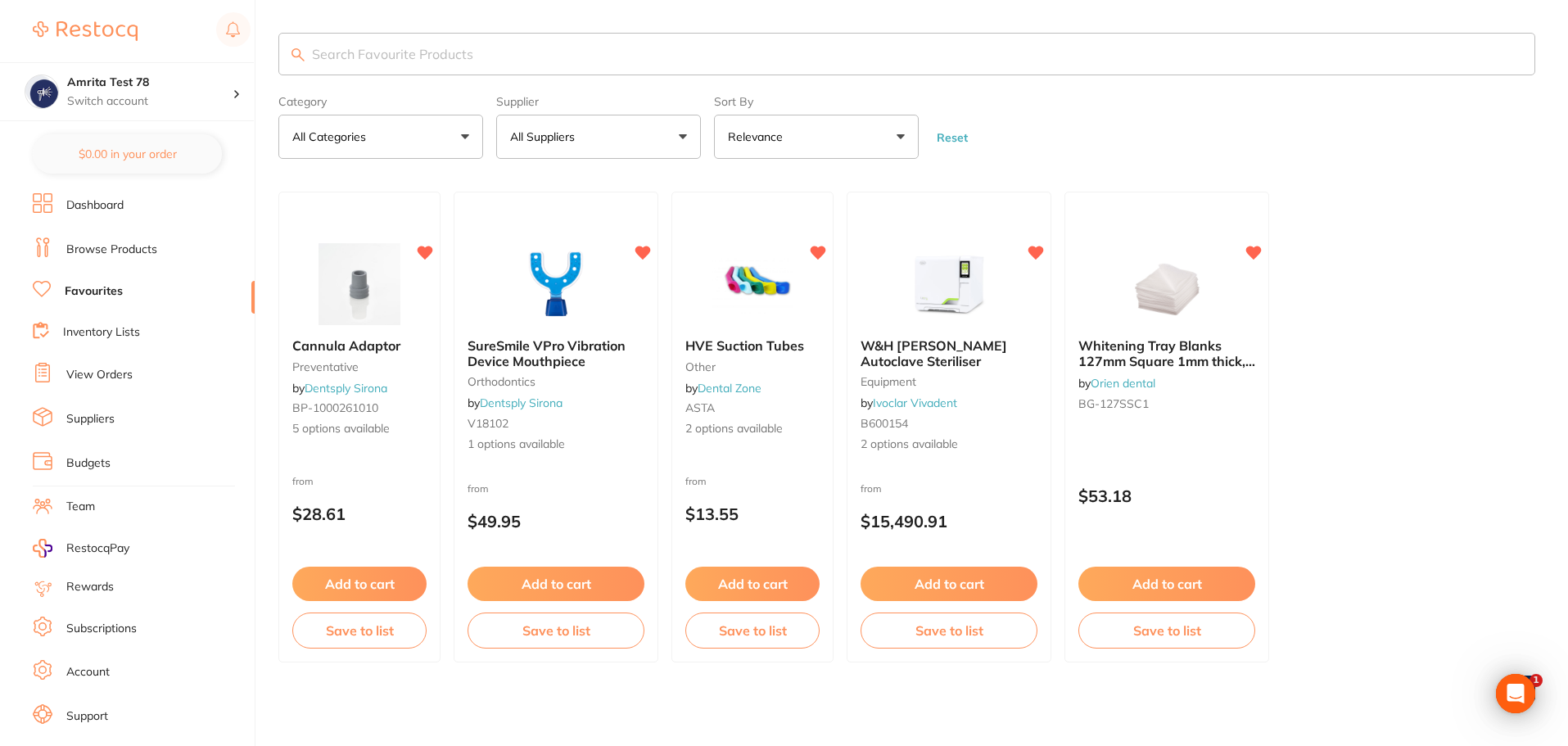
click at [128, 249] on link "Browse Products" at bounding box center [112, 249] width 91 height 17
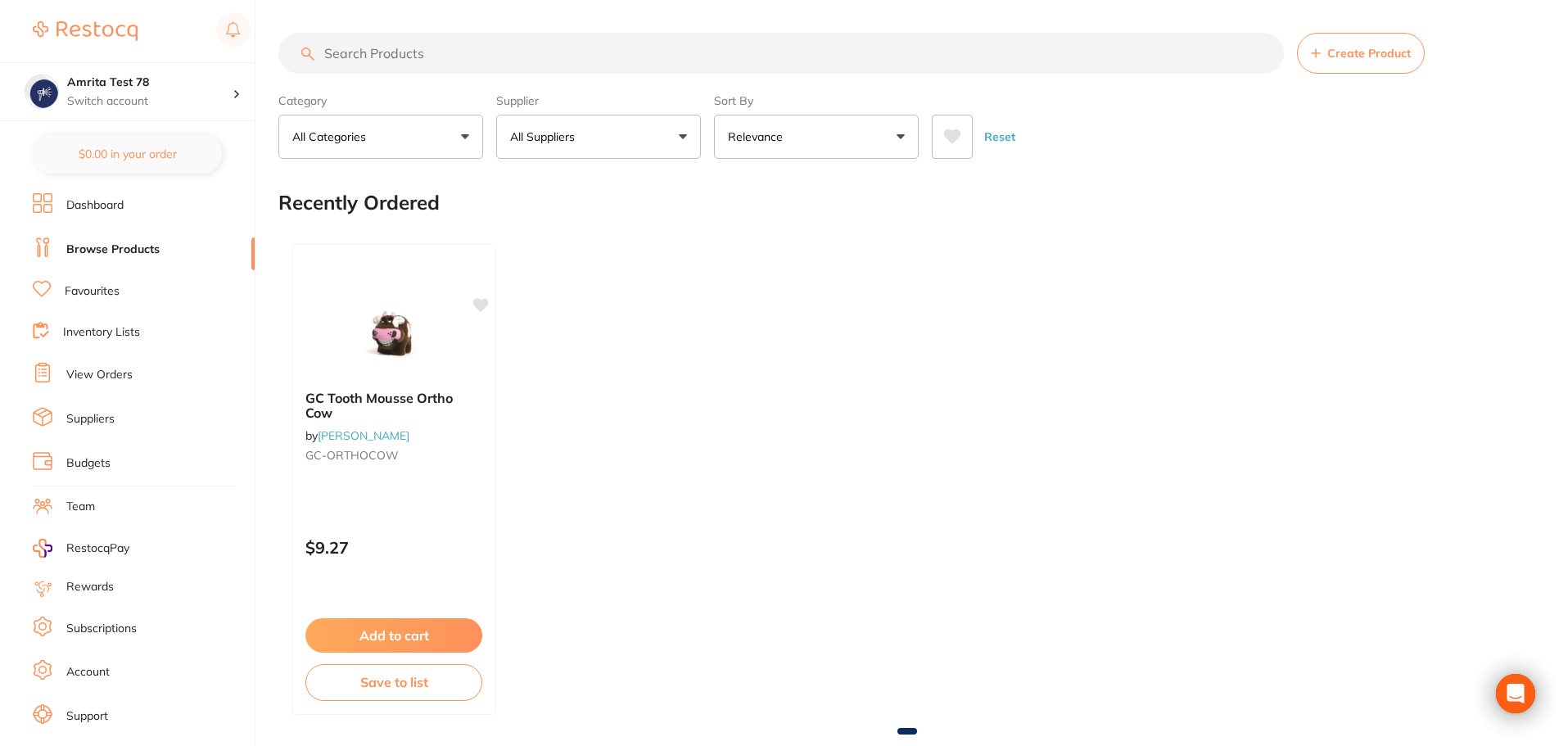
click at [121, 284] on li "Favourites" at bounding box center [143, 292] width 222 height 22
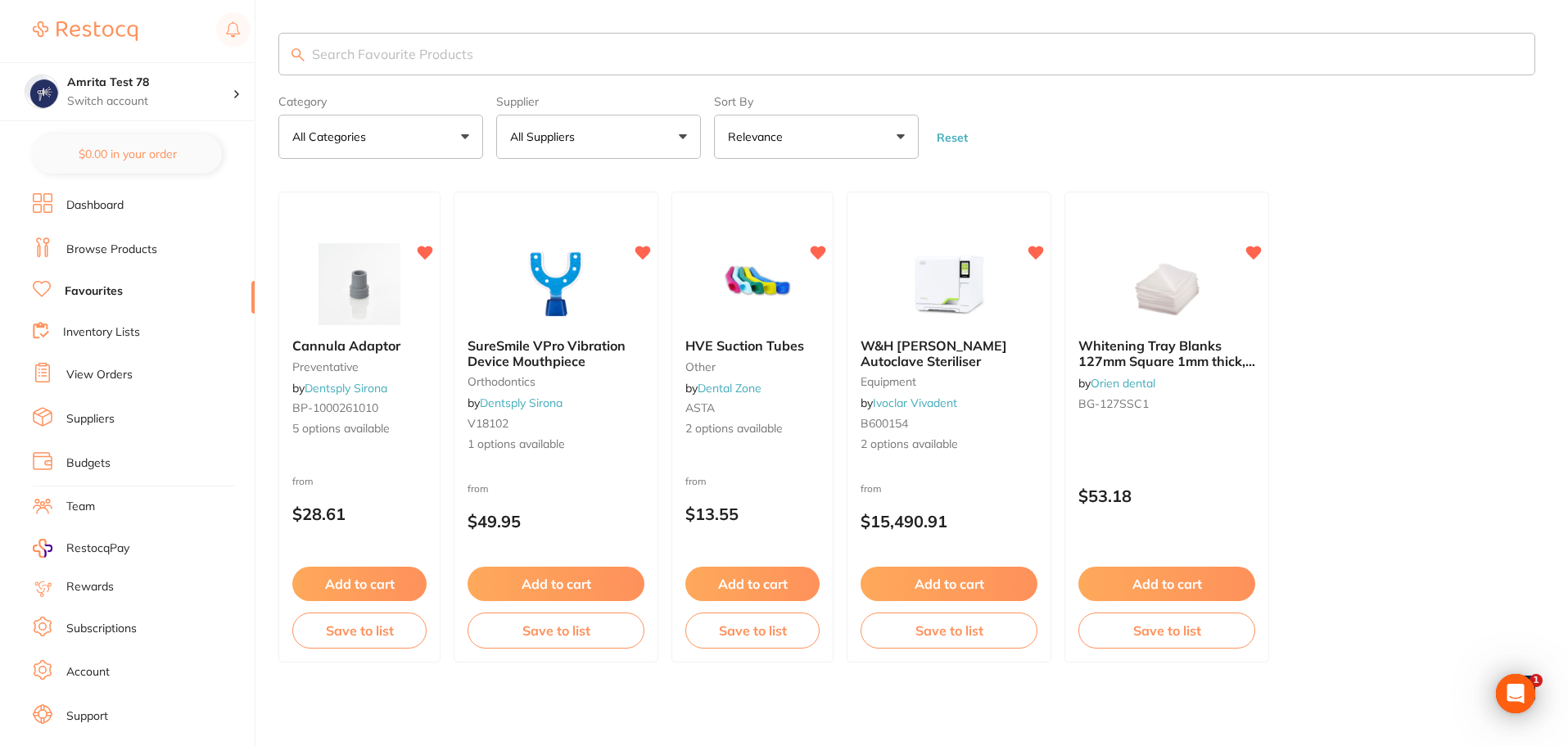
click at [112, 200] on link "Dashboard" at bounding box center [95, 205] width 57 height 17
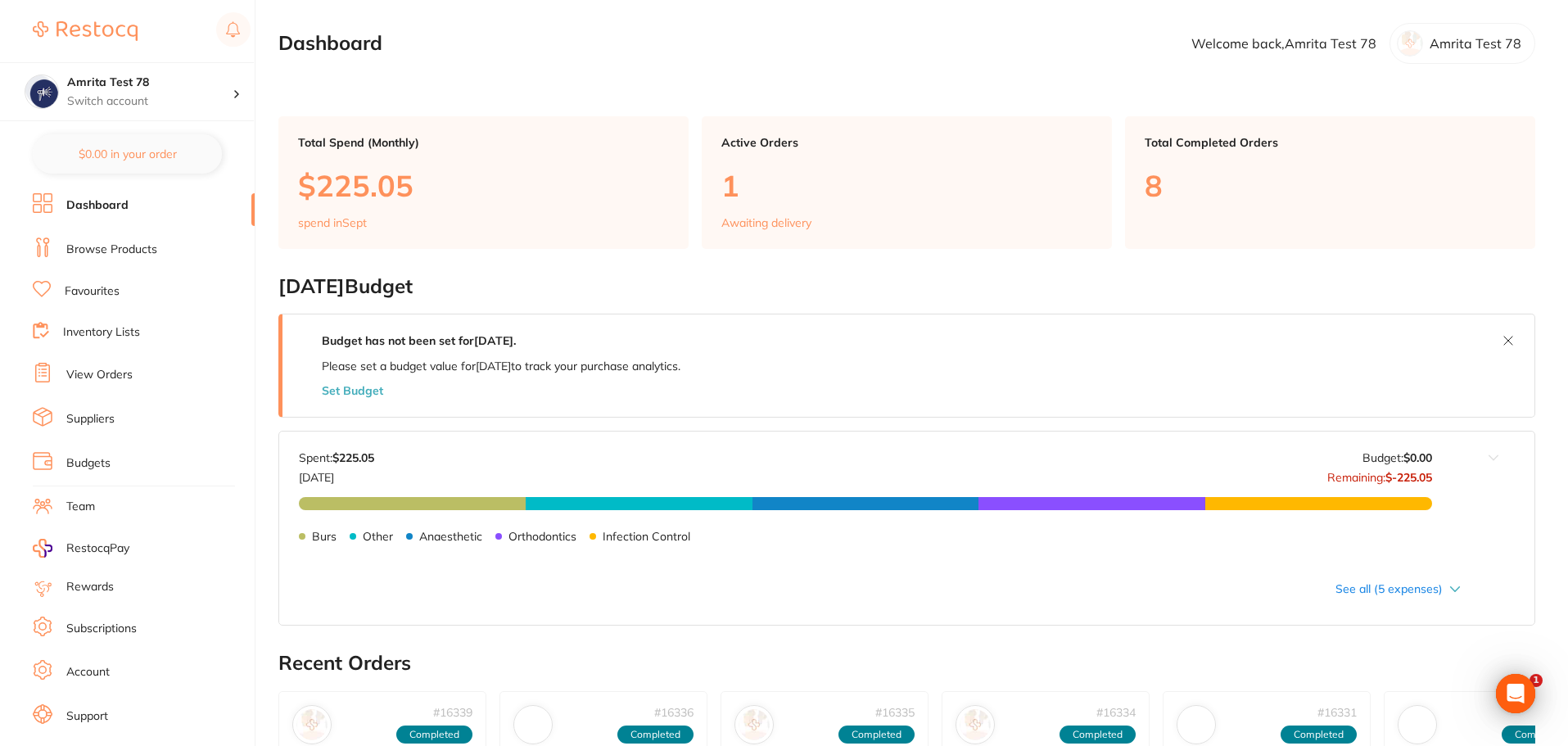
click at [114, 250] on link "Browse Products" at bounding box center [112, 249] width 91 height 17
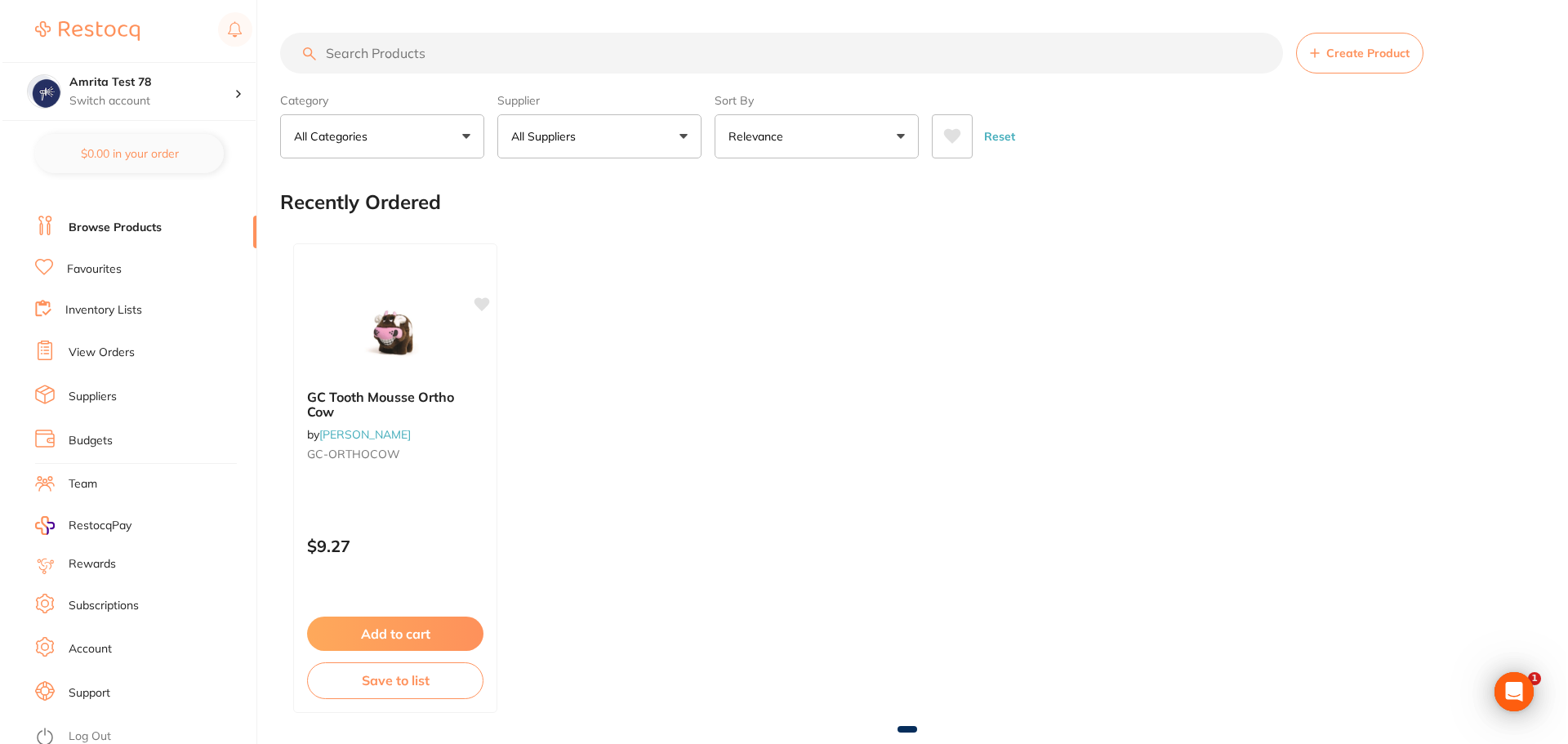
scroll to position [27, 0]
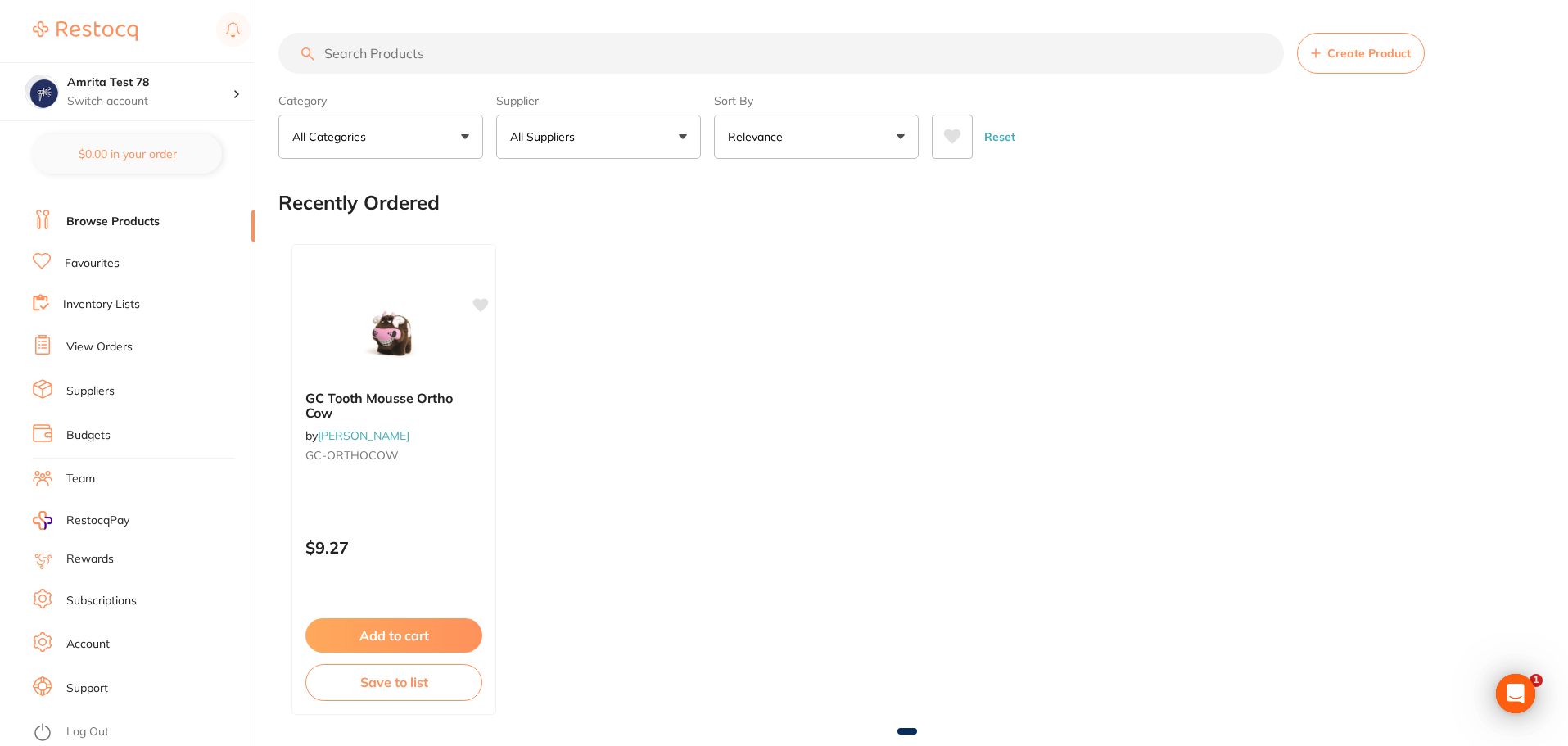
click at [86, 480] on link "Team" at bounding box center [81, 478] width 28 height 17
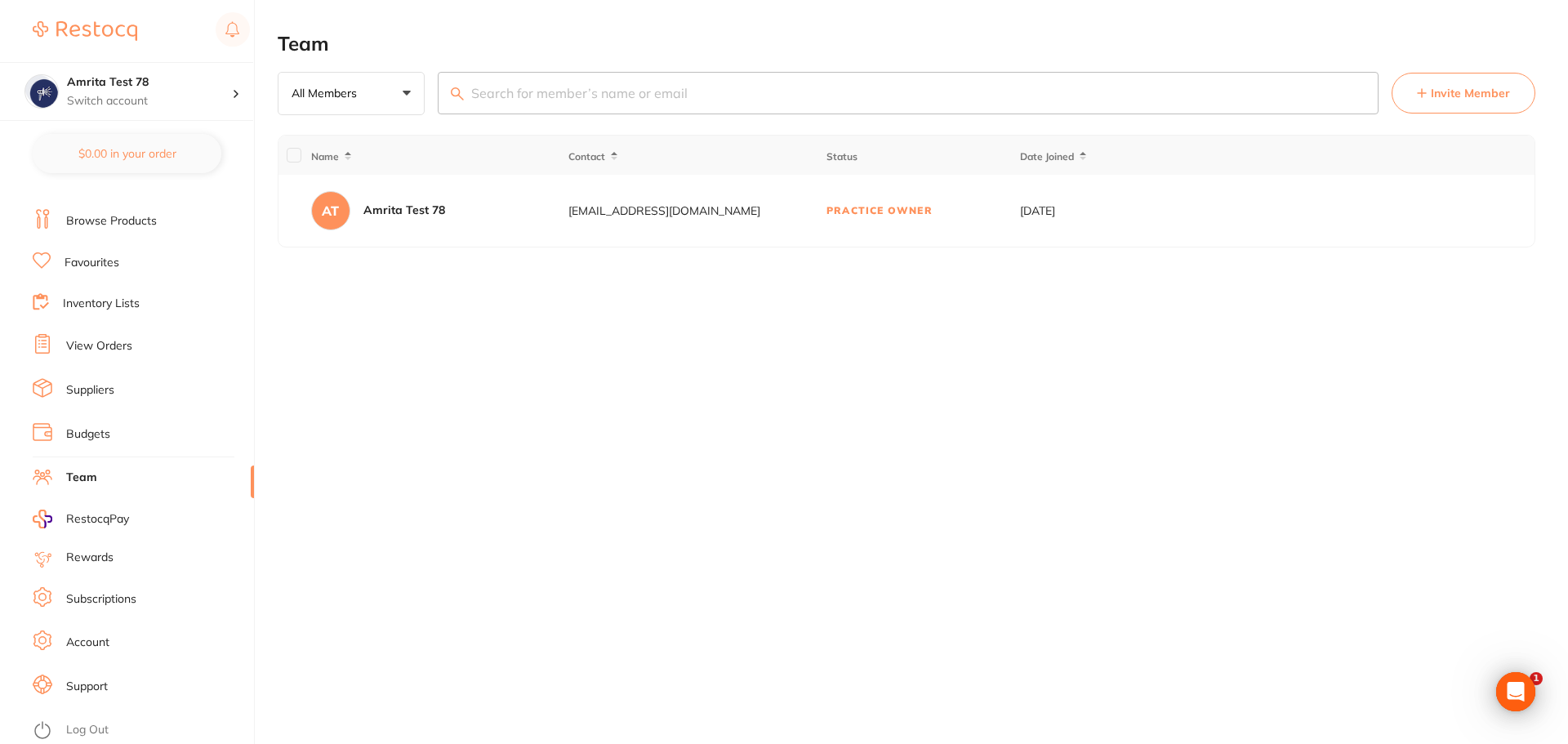
click at [1478, 86] on span "Invite Member" at bounding box center [1470, 93] width 79 height 17
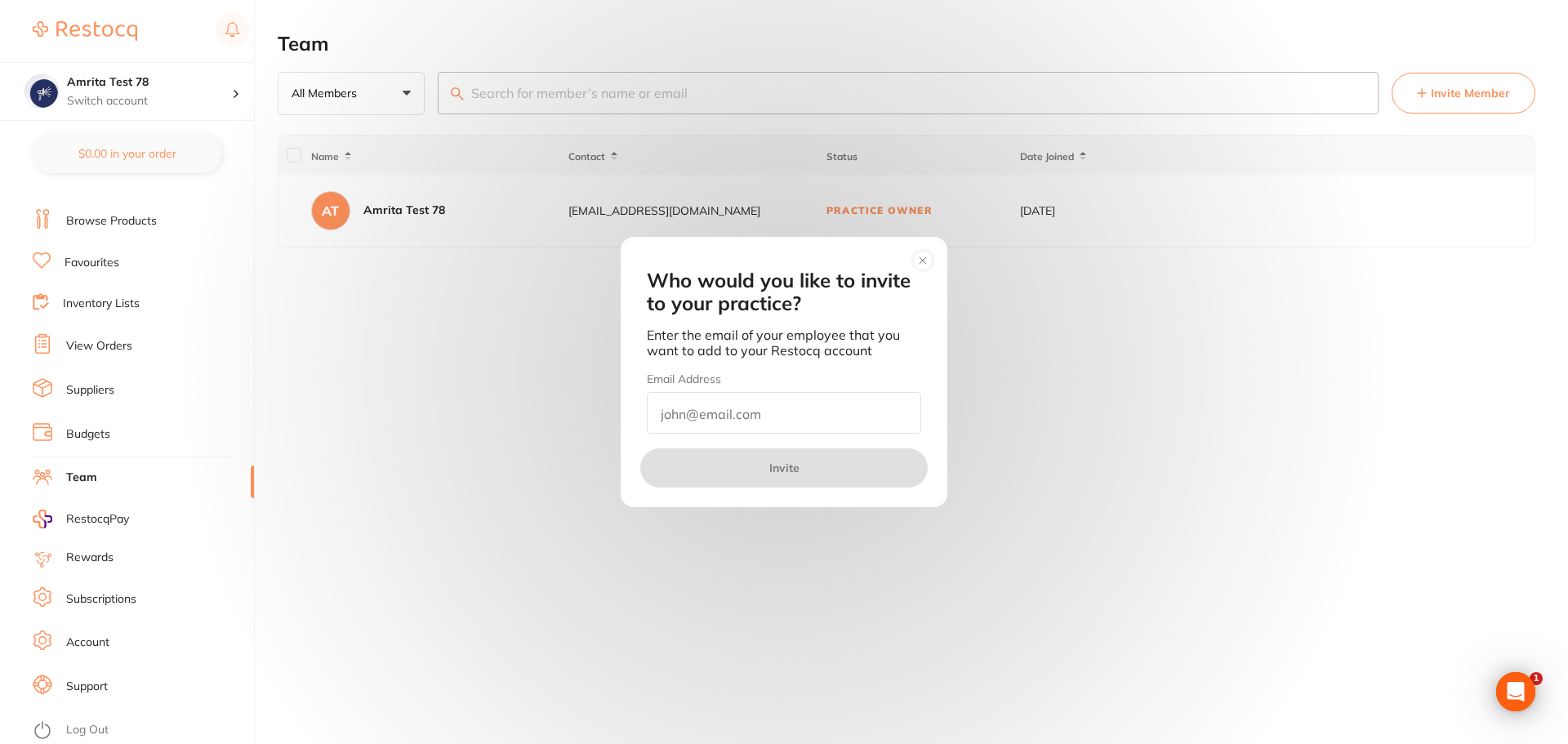
click at [701, 422] on input "email" at bounding box center [784, 412] width 274 height 42
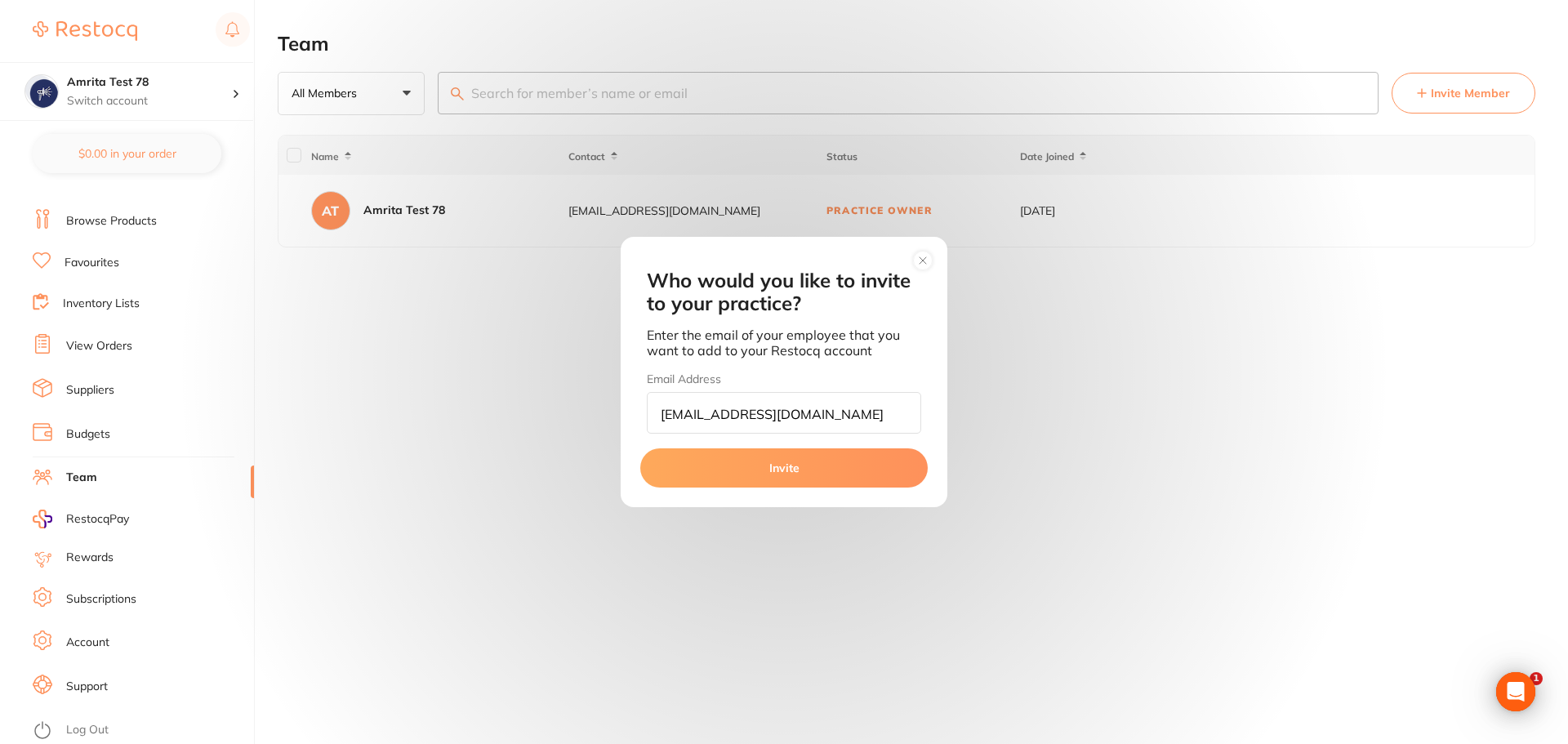
type input "[EMAIL_ADDRESS][DOMAIN_NAME]"
click at [803, 467] on button "Invite" at bounding box center [784, 468] width 288 height 39
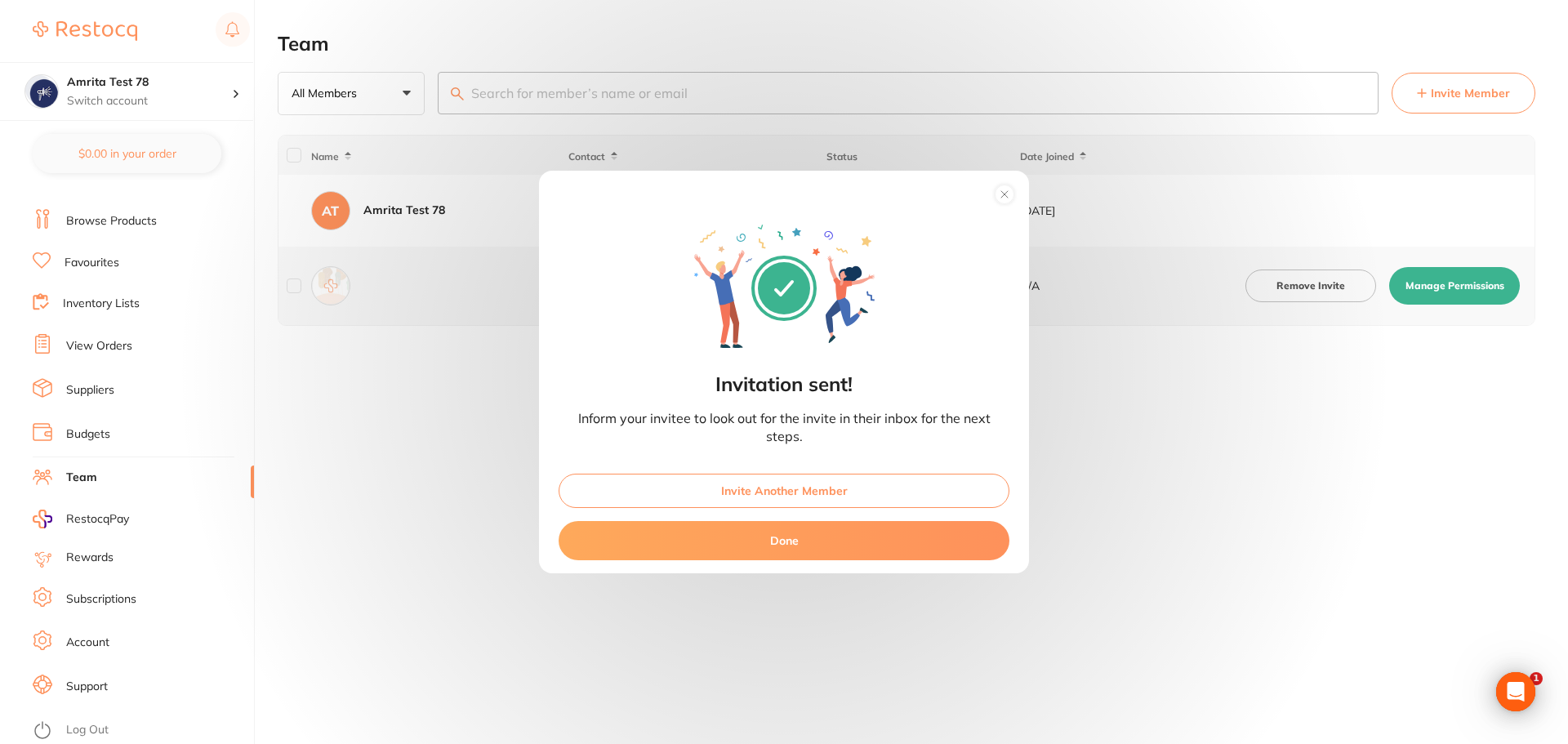
click at [840, 542] on button "Done" at bounding box center [784, 540] width 451 height 39
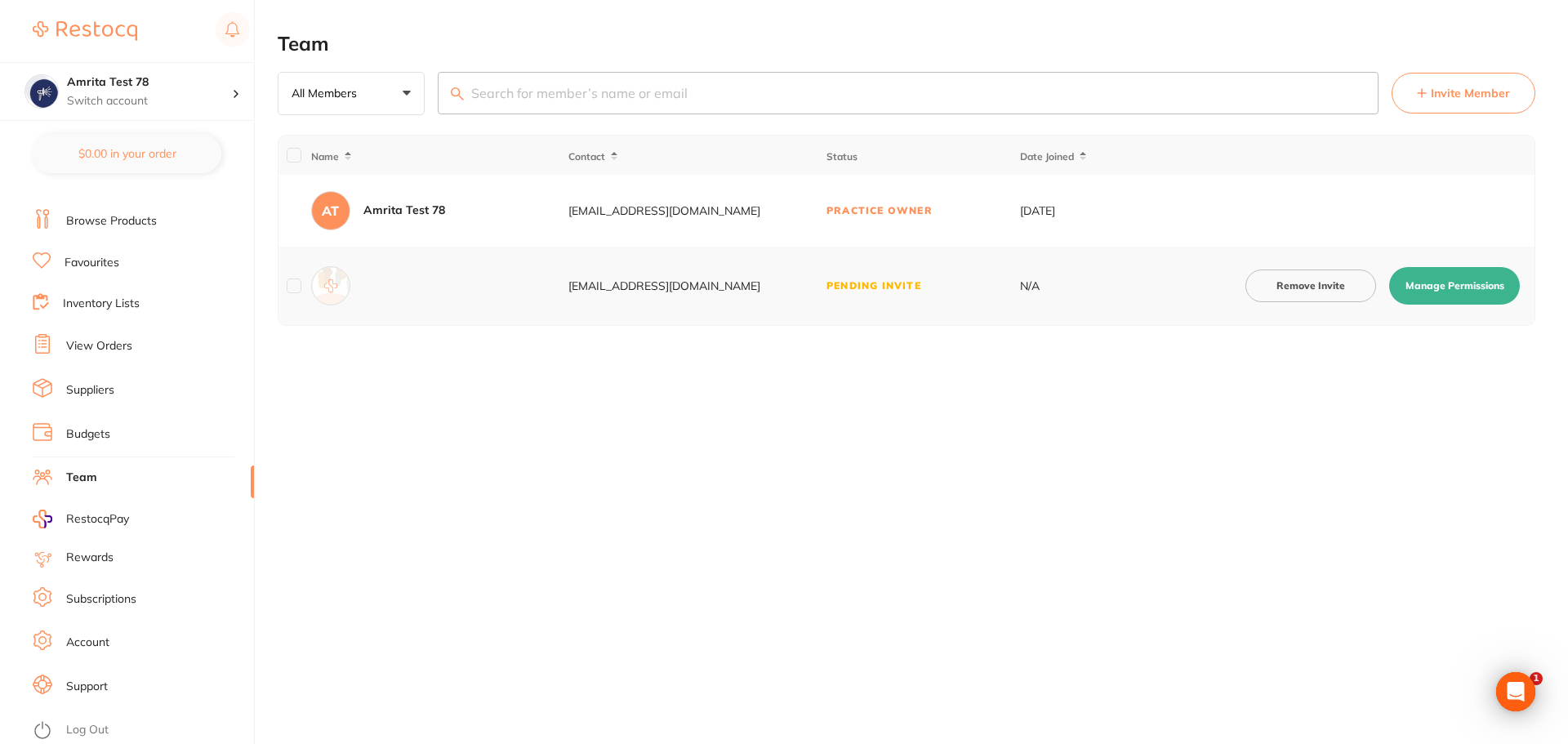
click at [1426, 291] on button "Manage Permissions" at bounding box center [1453, 286] width 130 height 37
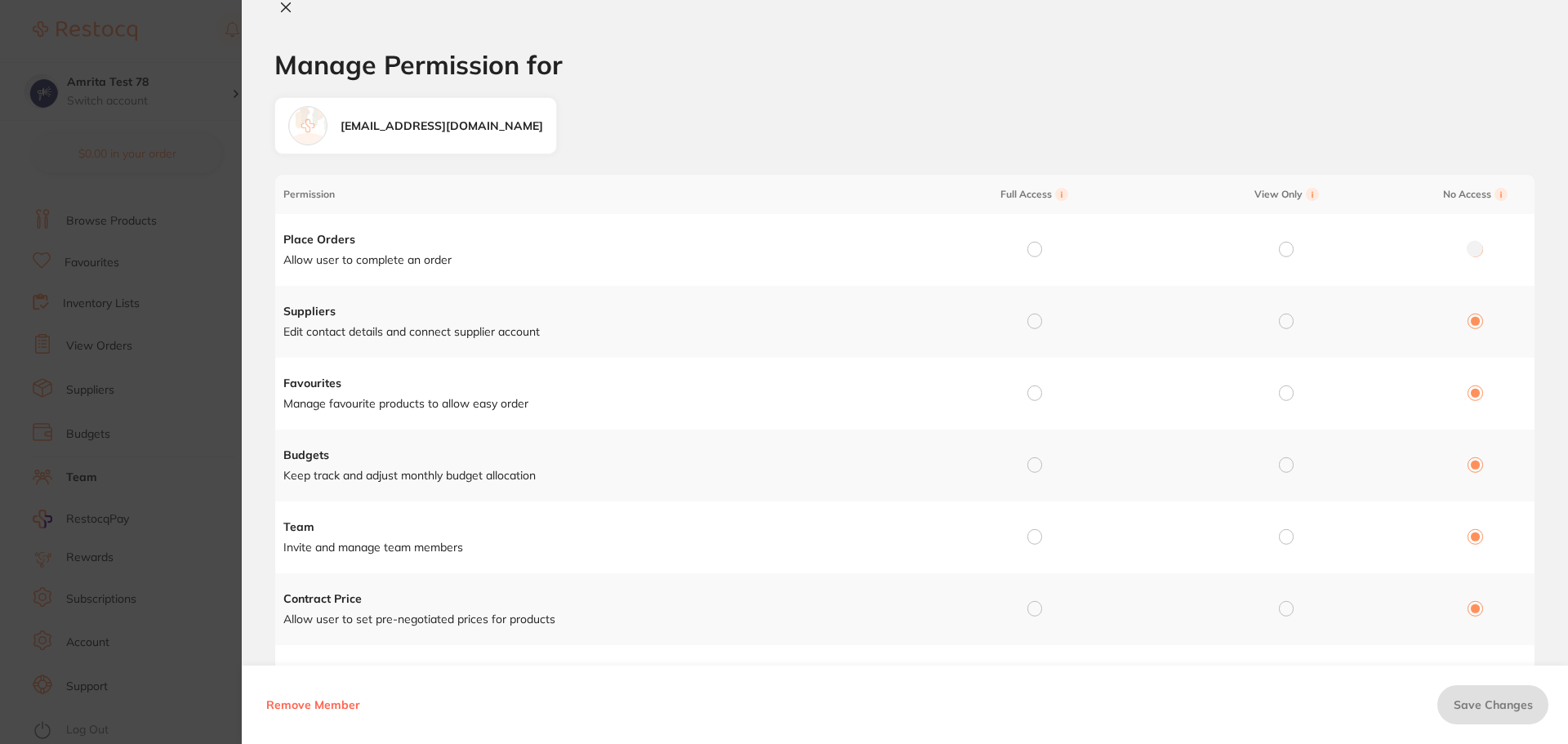
click at [285, 12] on icon at bounding box center [285, 7] width 13 height 13
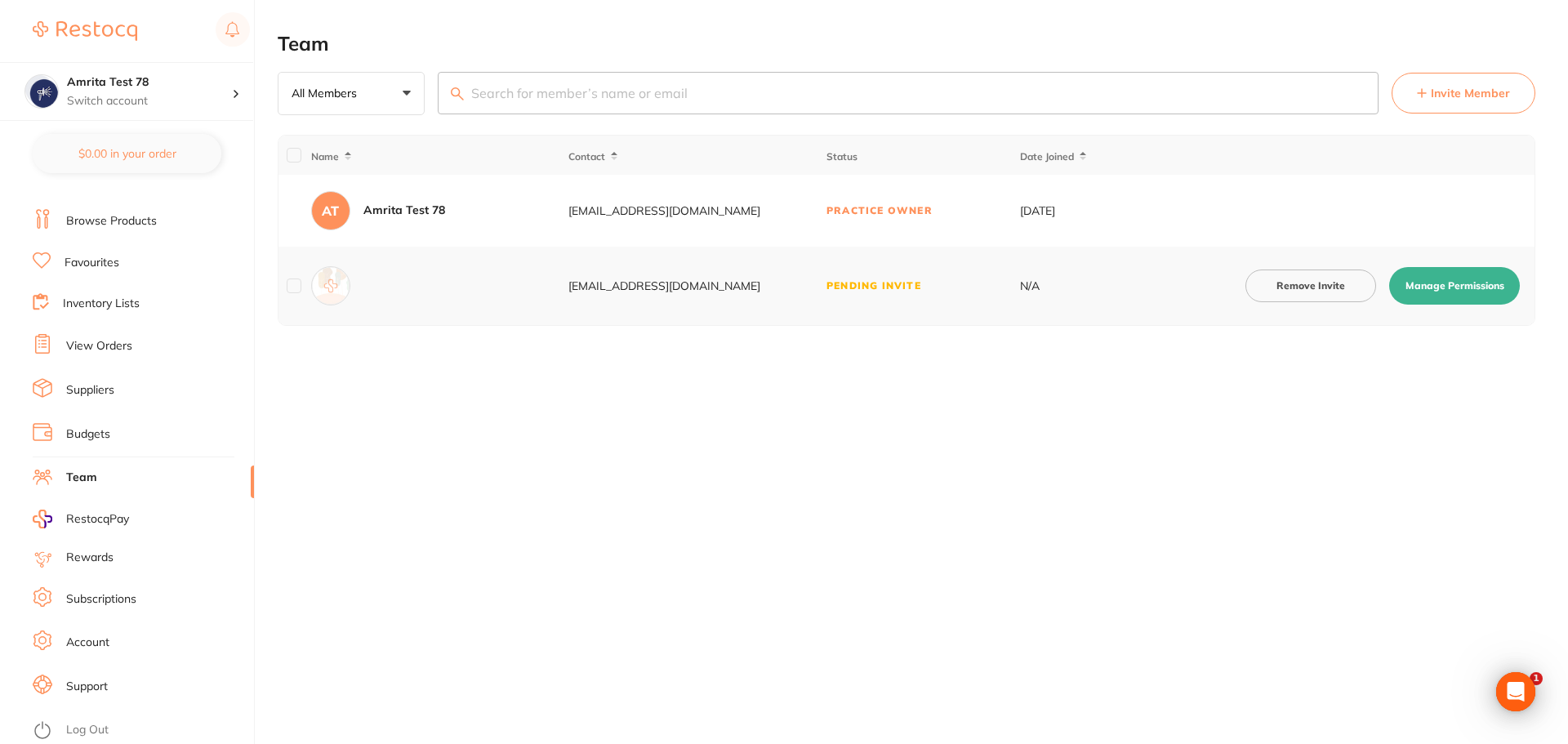
checkbox input "false"
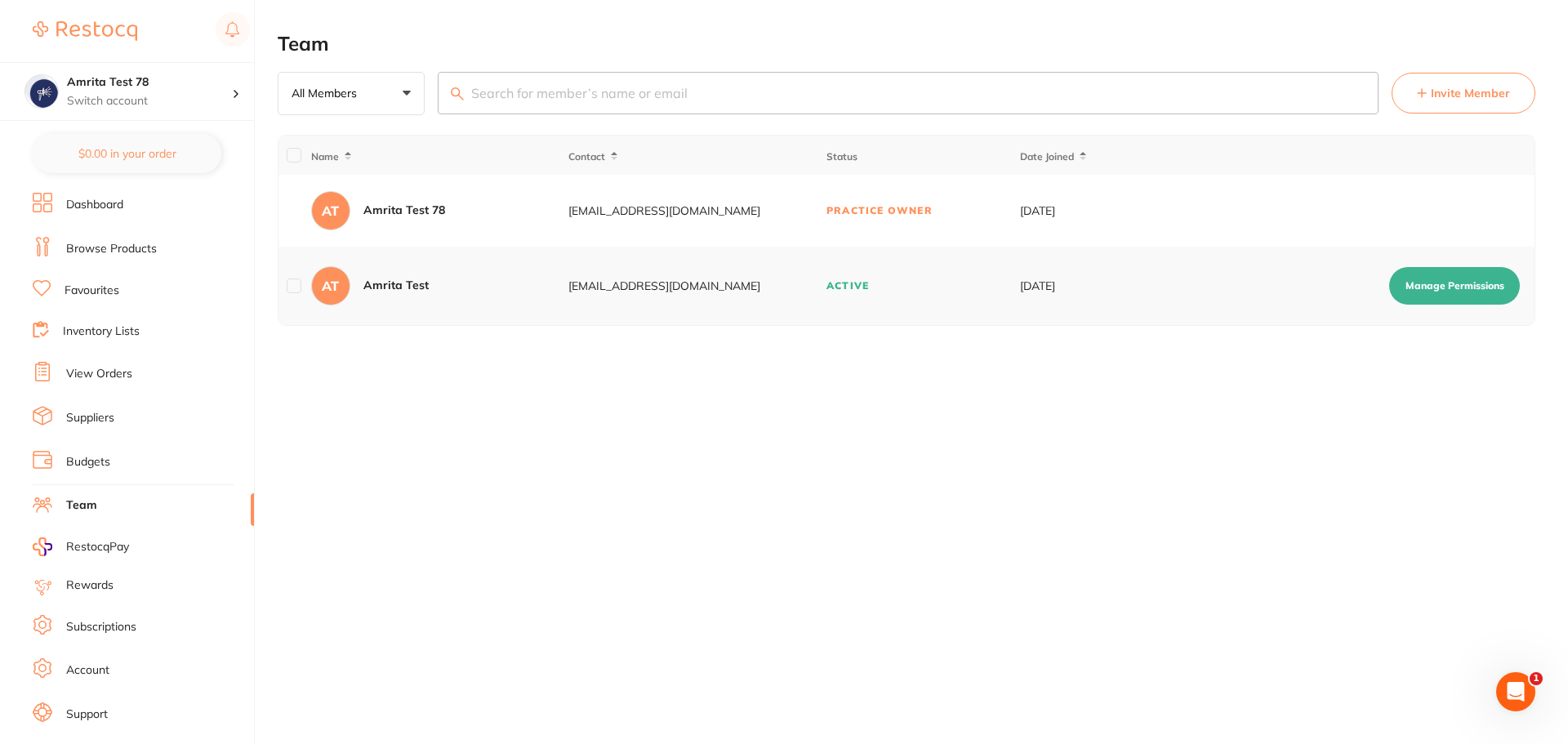
click at [1402, 283] on button "Manage Permissions" at bounding box center [1453, 286] width 130 height 37
checkbox input "true"
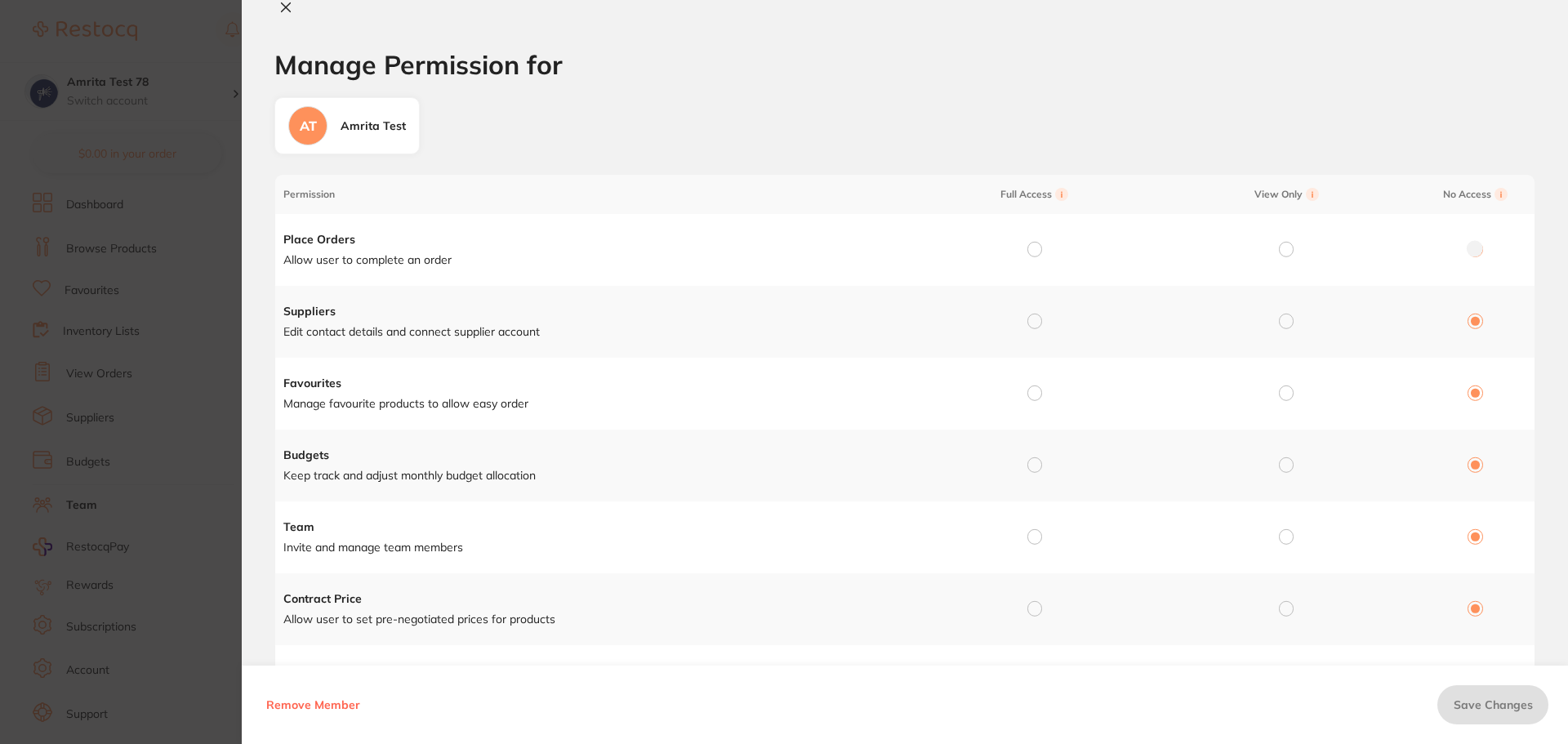
click at [1033, 252] on input "radio" at bounding box center [1034, 249] width 15 height 15
radio input "true"
radio input "false"
click at [1034, 320] on input "radio" at bounding box center [1034, 320] width 15 height 15
radio input "true"
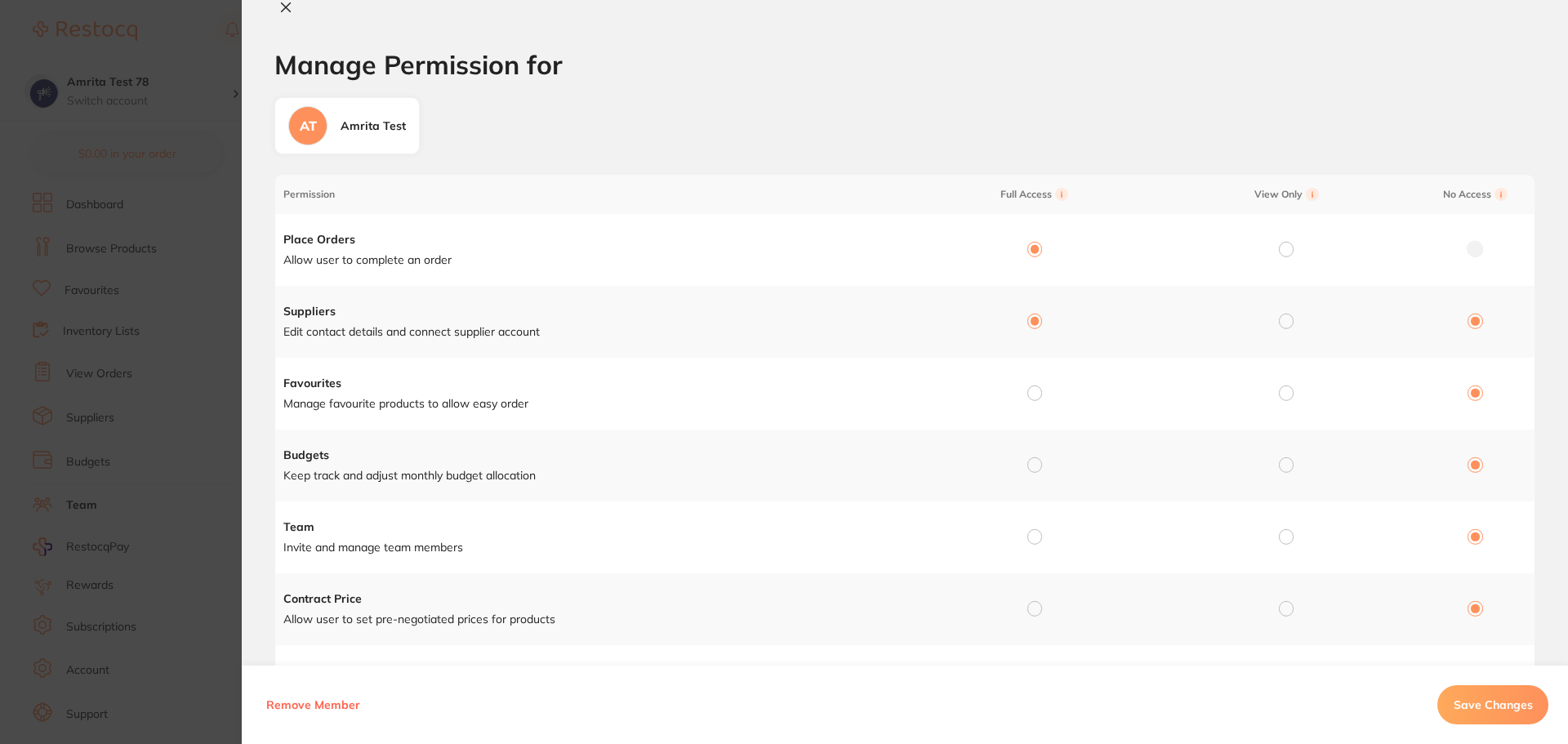
radio input "false"
click at [1032, 400] on div at bounding box center [1034, 393] width 15 height 15
click at [1034, 393] on input "radio" at bounding box center [1034, 393] width 15 height 15
radio input "true"
radio input "false"
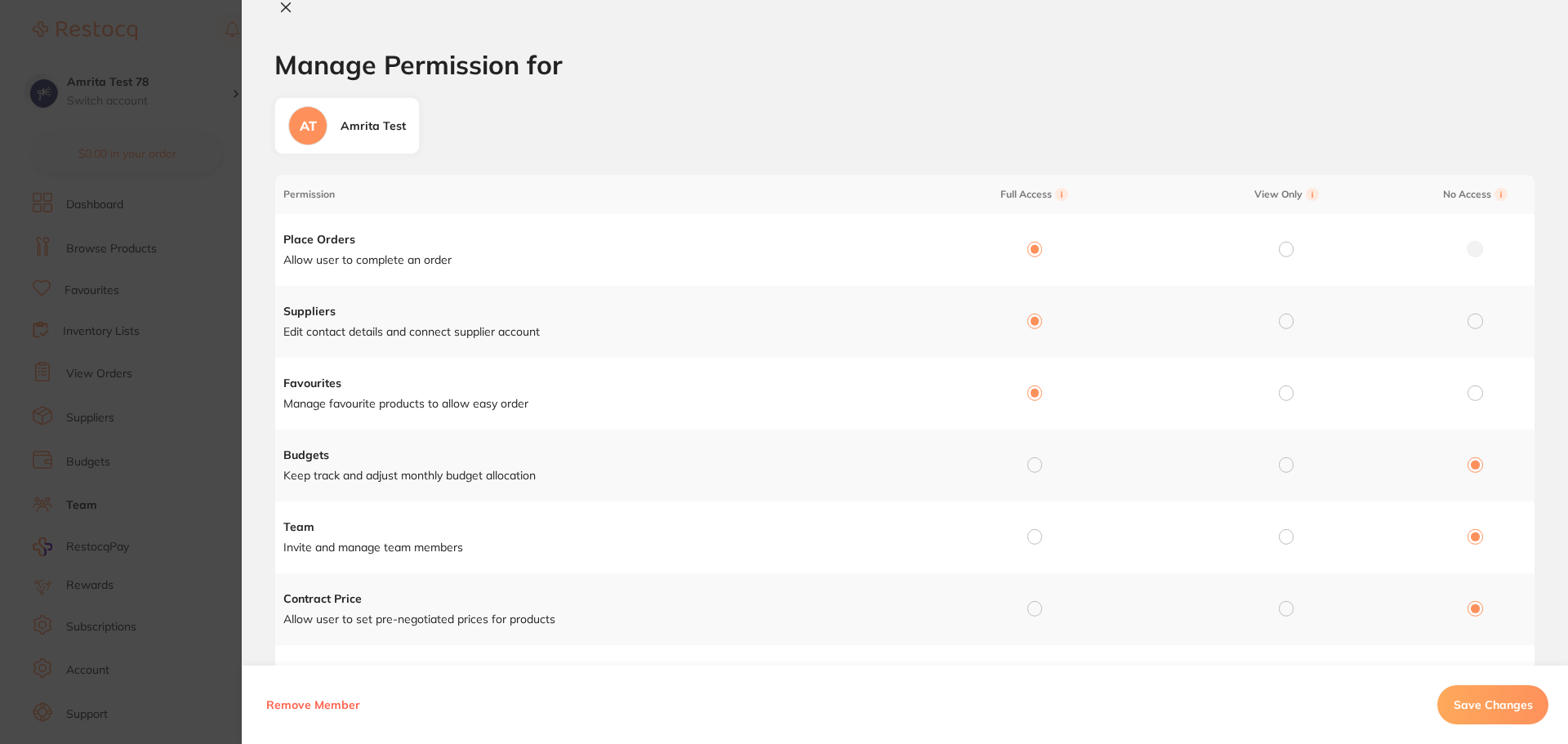
click at [1030, 469] on input "radio" at bounding box center [1034, 464] width 15 height 15
radio input "true"
radio input "false"
click at [1030, 538] on input "radio" at bounding box center [1034, 535] width 15 height 15
radio input "true"
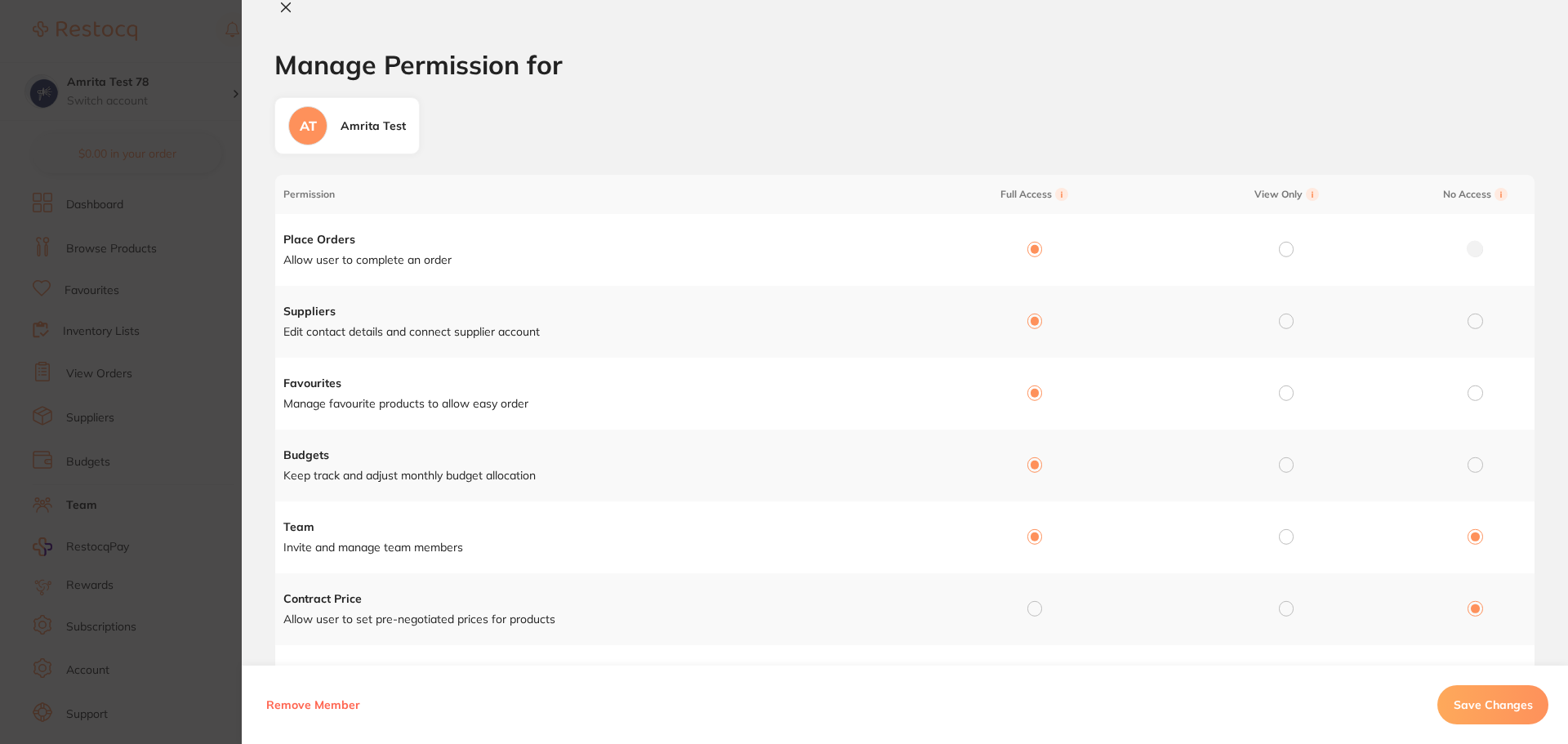
radio input "false"
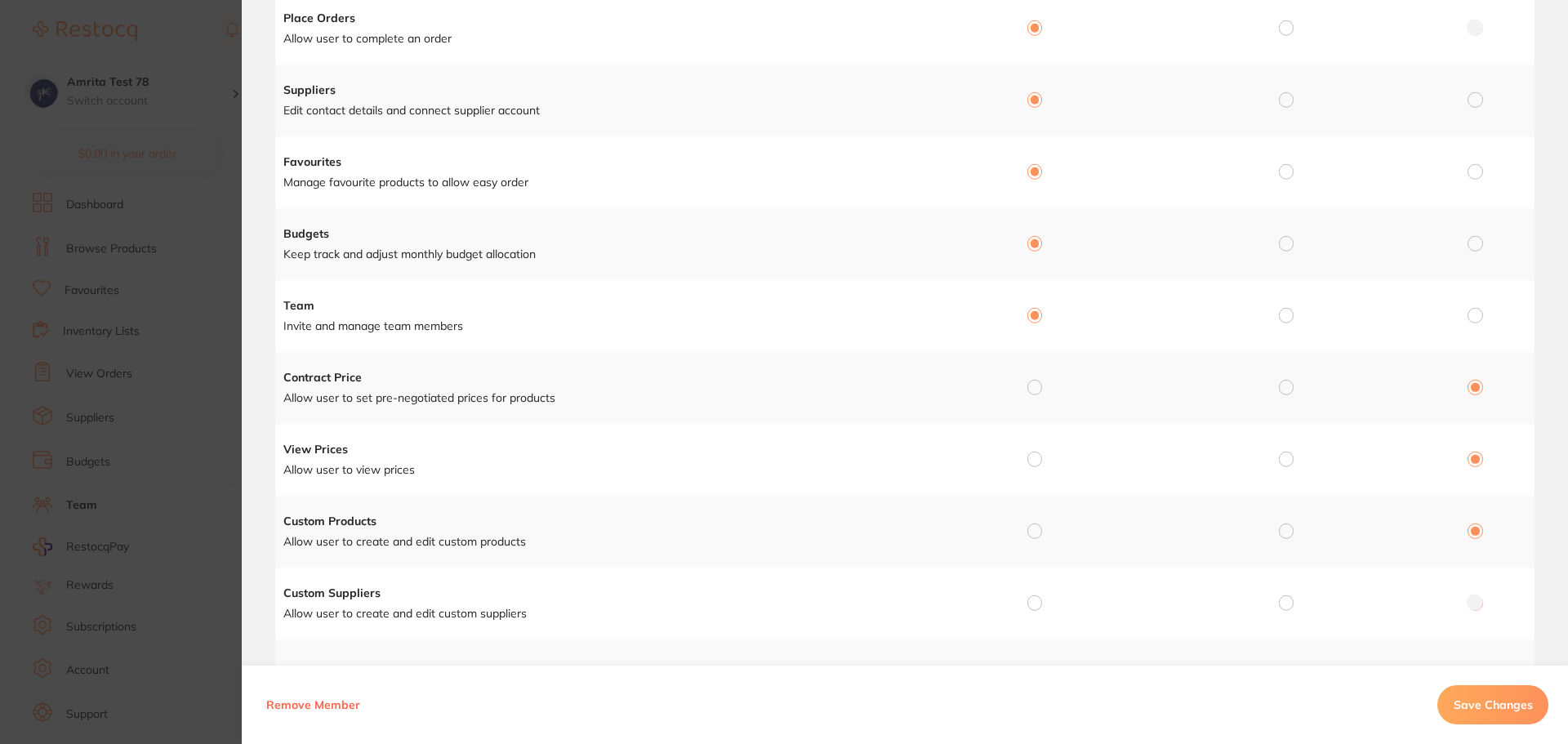
scroll to position [245, 0]
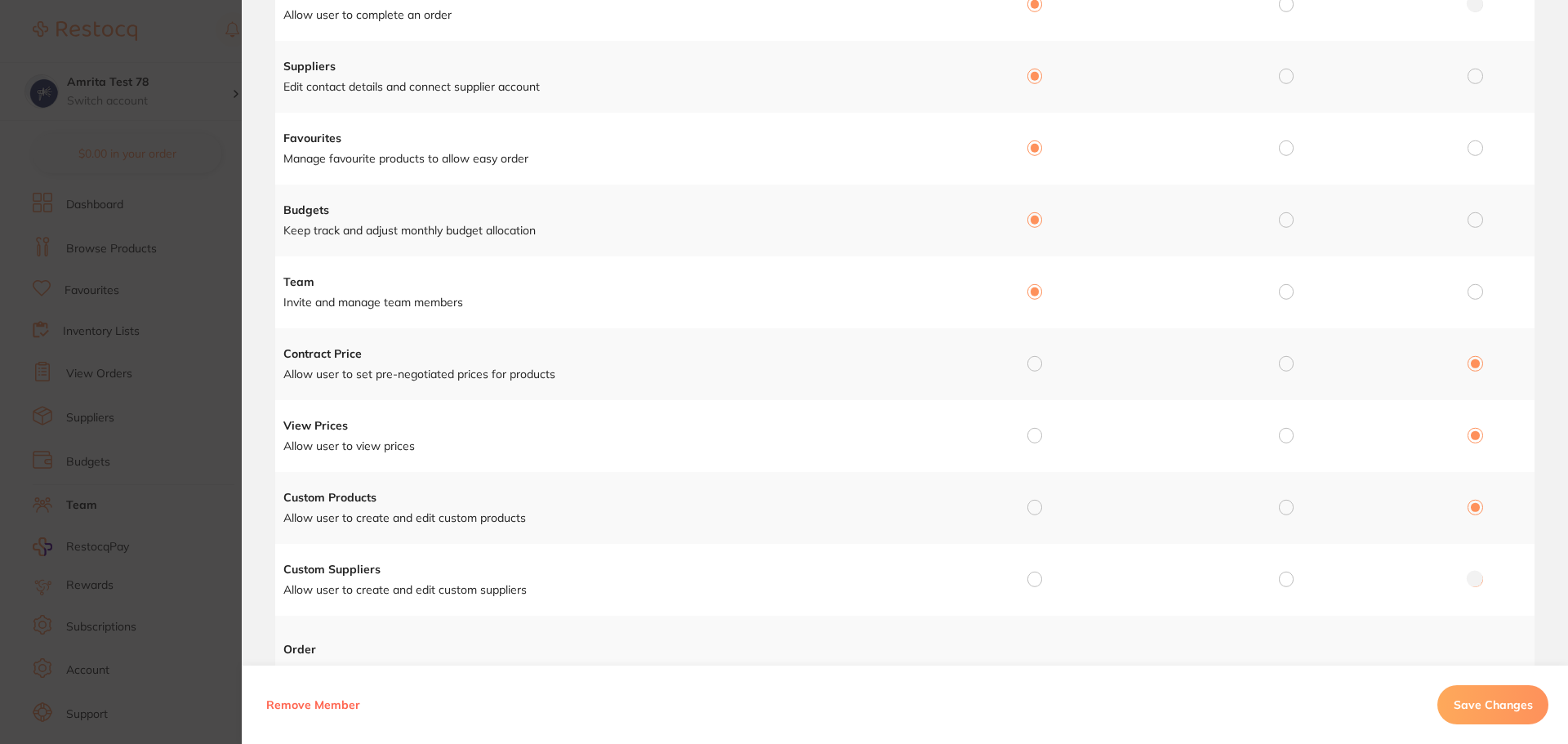
click at [1033, 361] on input "radio" at bounding box center [1034, 363] width 15 height 15
radio input "true"
radio input "false"
click at [1033, 437] on input "radio" at bounding box center [1034, 435] width 15 height 15
radio input "true"
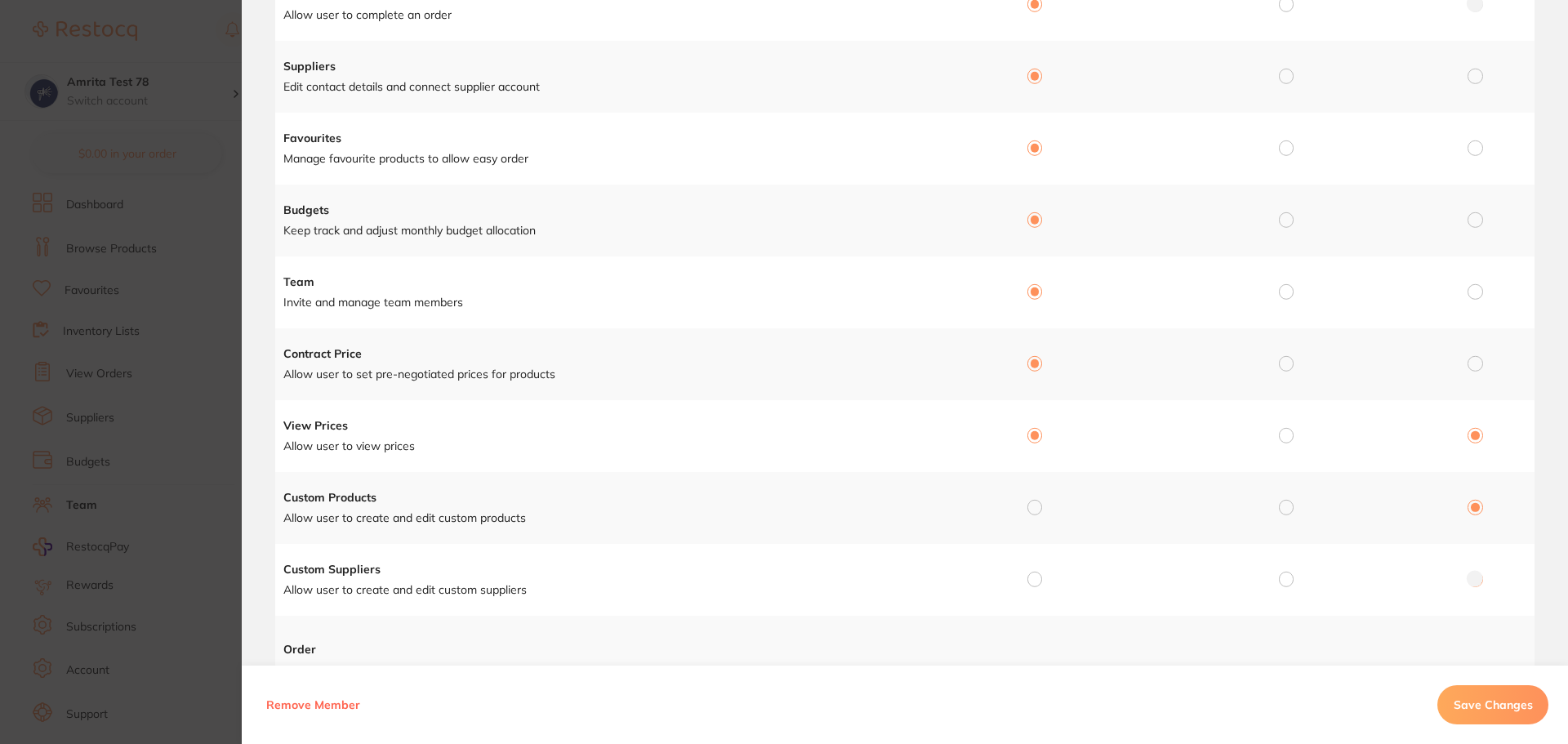
radio input "false"
click at [1032, 512] on input "radio" at bounding box center [1034, 506] width 15 height 15
radio input "true"
radio input "false"
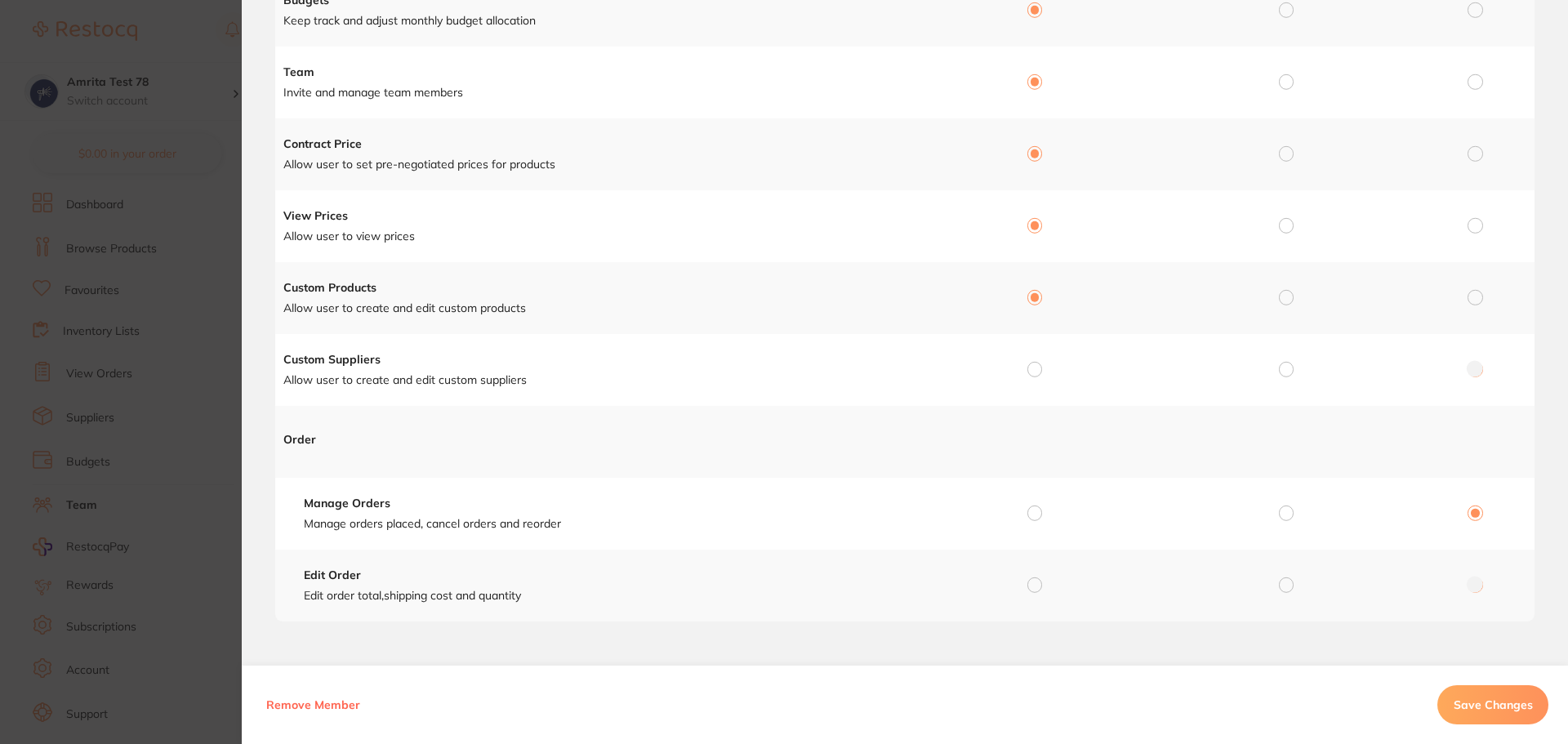
scroll to position [455, 0]
click at [1032, 366] on input "radio" at bounding box center [1034, 368] width 15 height 15
radio input "true"
radio input "false"
click at [1031, 512] on input "radio" at bounding box center [1034, 511] width 15 height 15
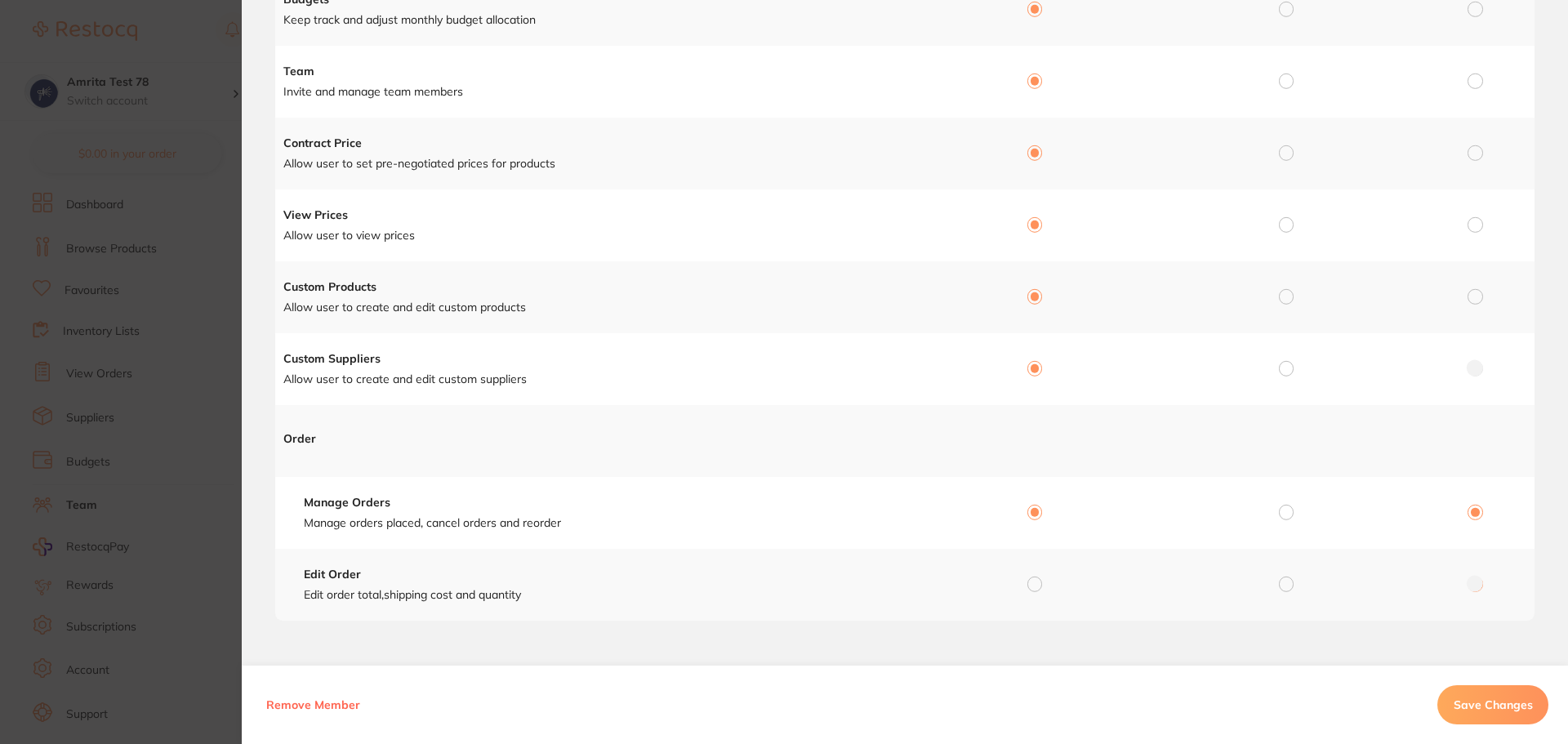
radio input "true"
radio input "false"
click at [1034, 586] on input "radio" at bounding box center [1034, 583] width 15 height 15
radio input "true"
radio input "false"
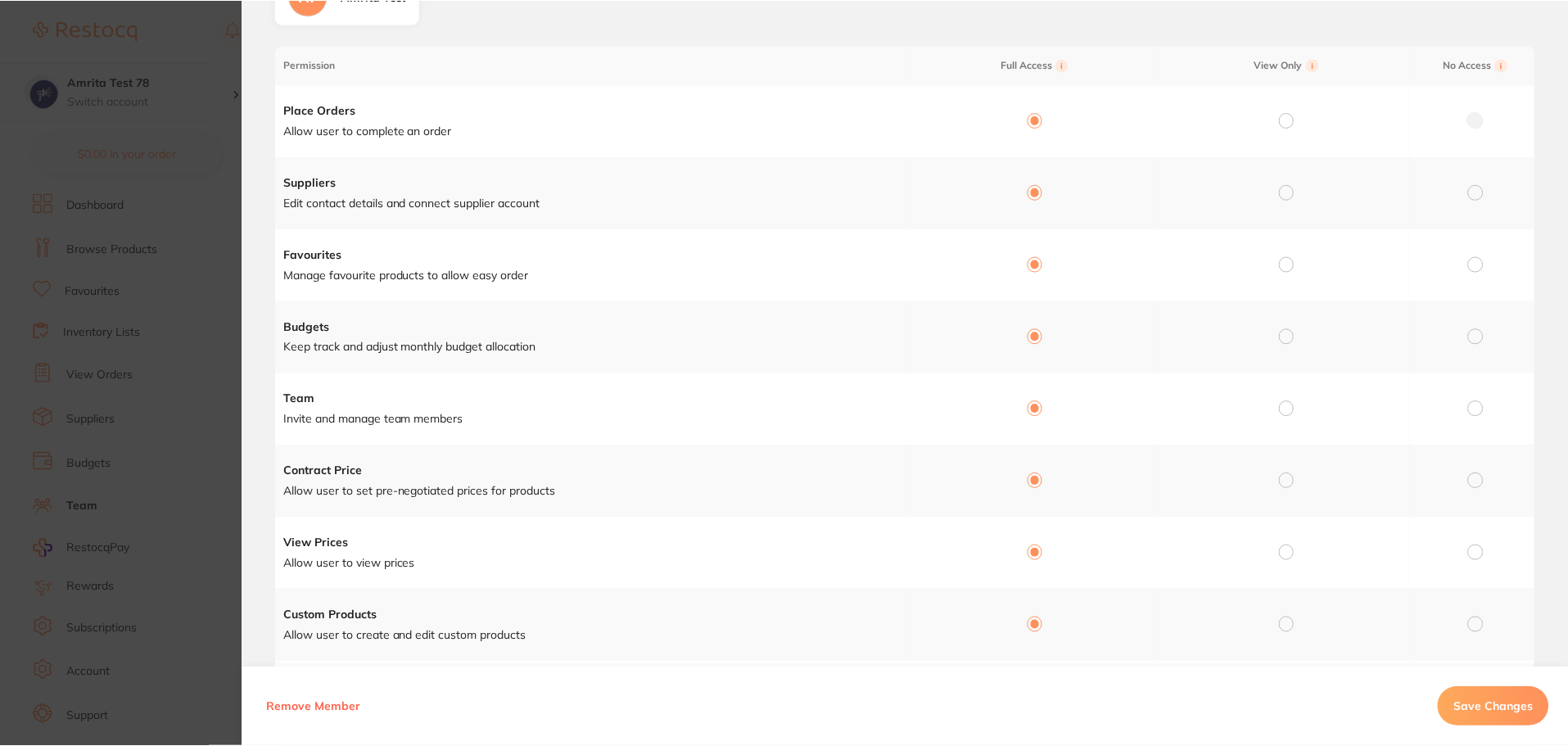
scroll to position [0, 0]
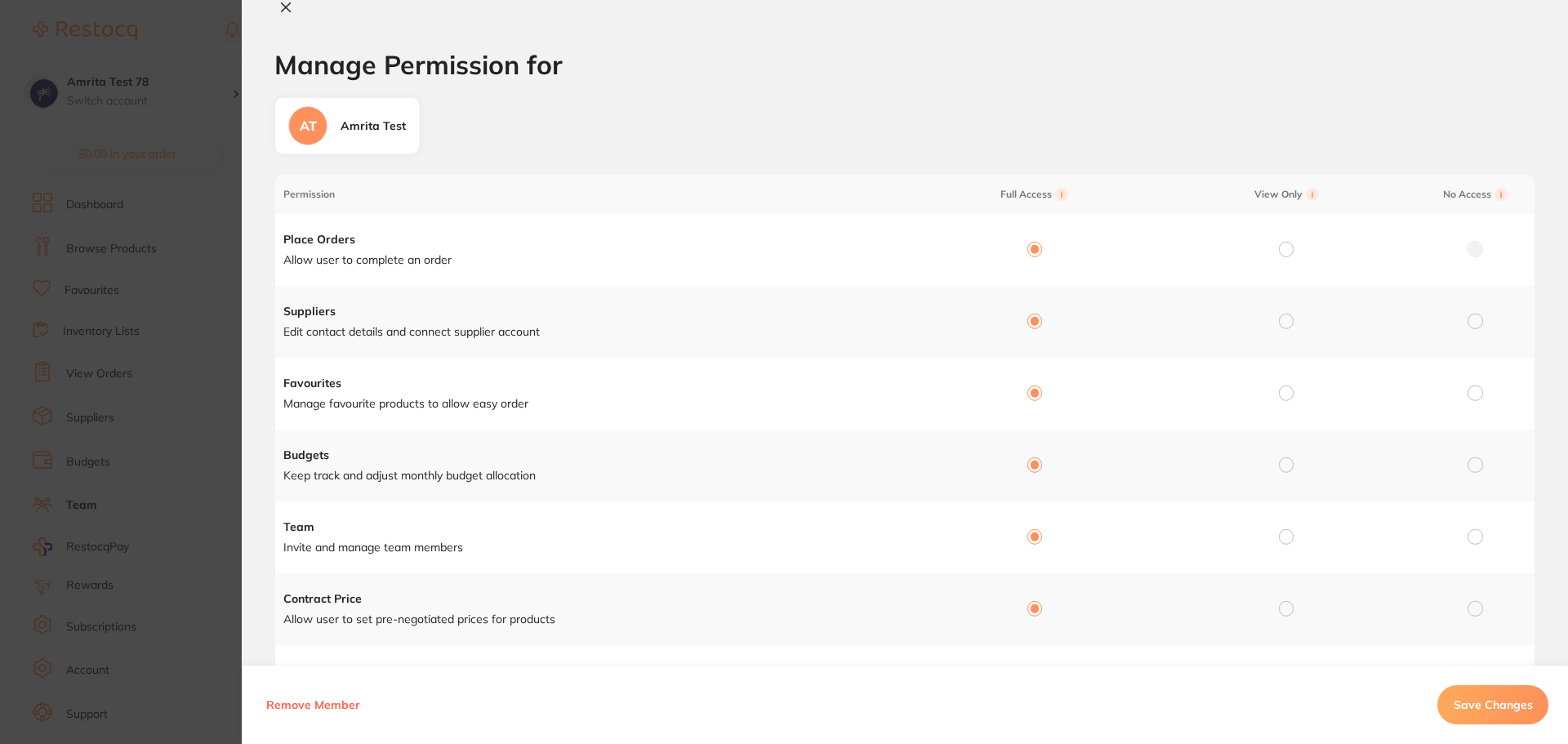
click at [1482, 716] on button "Save Changes" at bounding box center [1493, 705] width 111 height 39
click at [287, 12] on icon at bounding box center [285, 7] width 13 height 13
checkbox input "false"
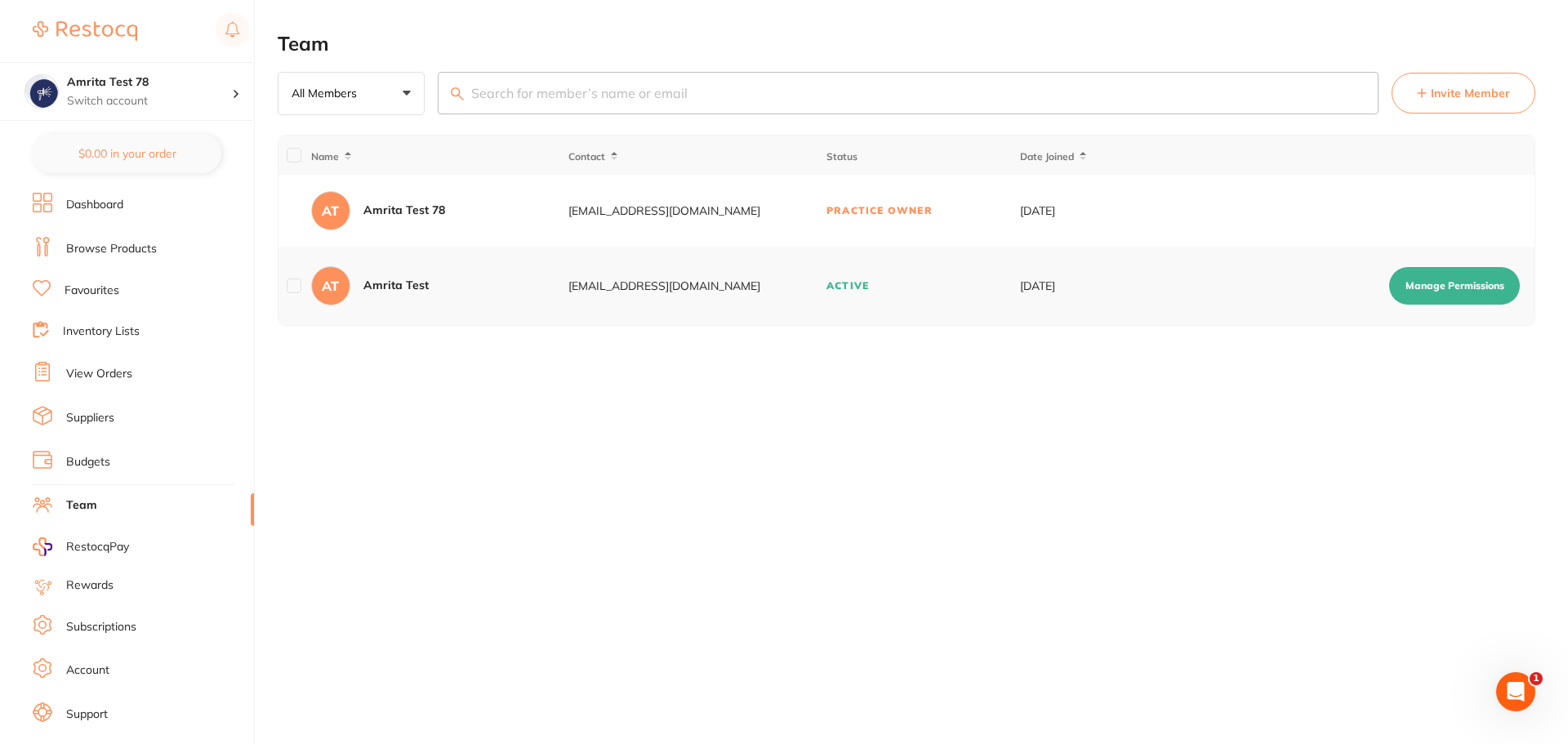
click at [101, 204] on link "Dashboard" at bounding box center [95, 205] width 57 height 17
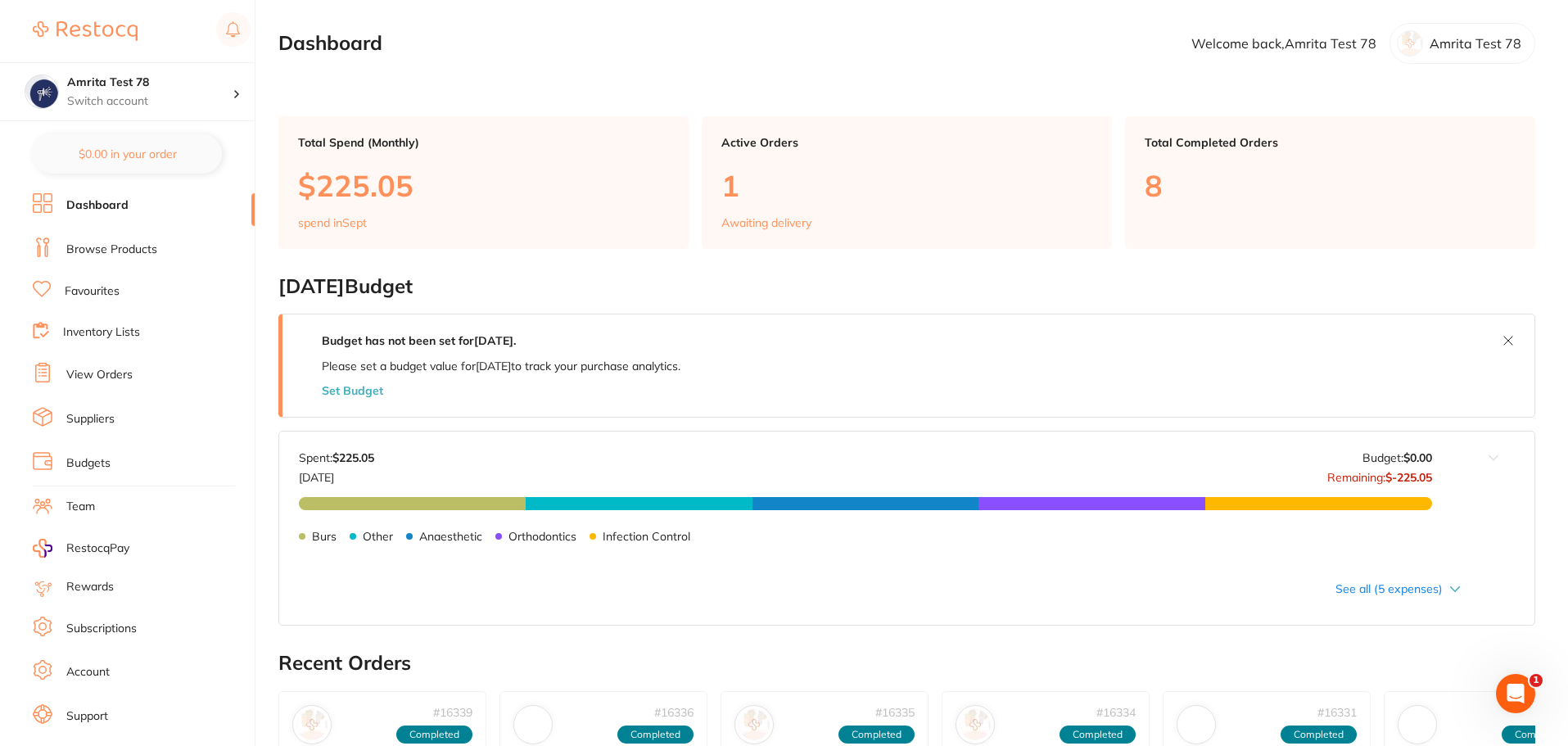
click at [83, 504] on link "Team" at bounding box center [81, 506] width 28 height 17
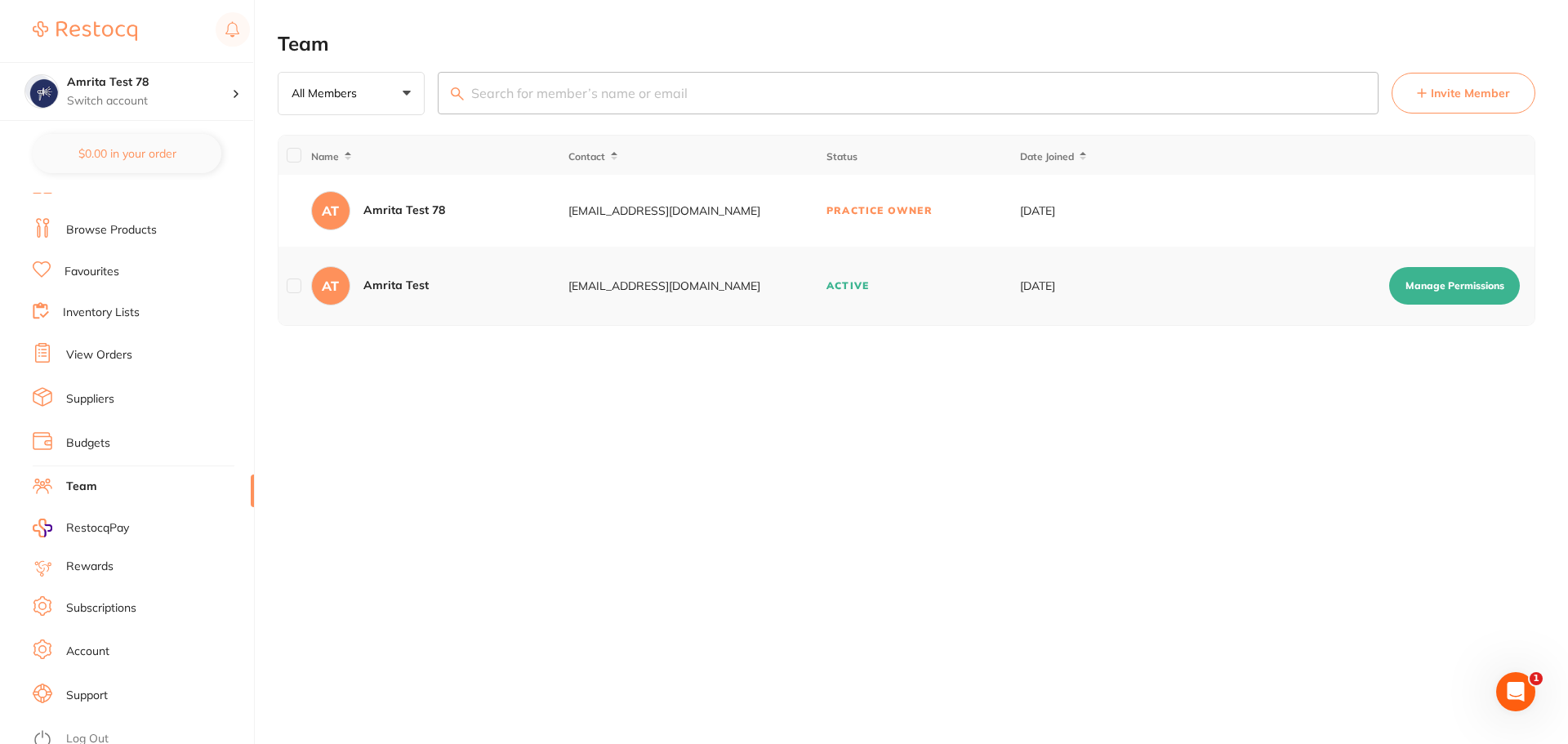
scroll to position [27, 0]
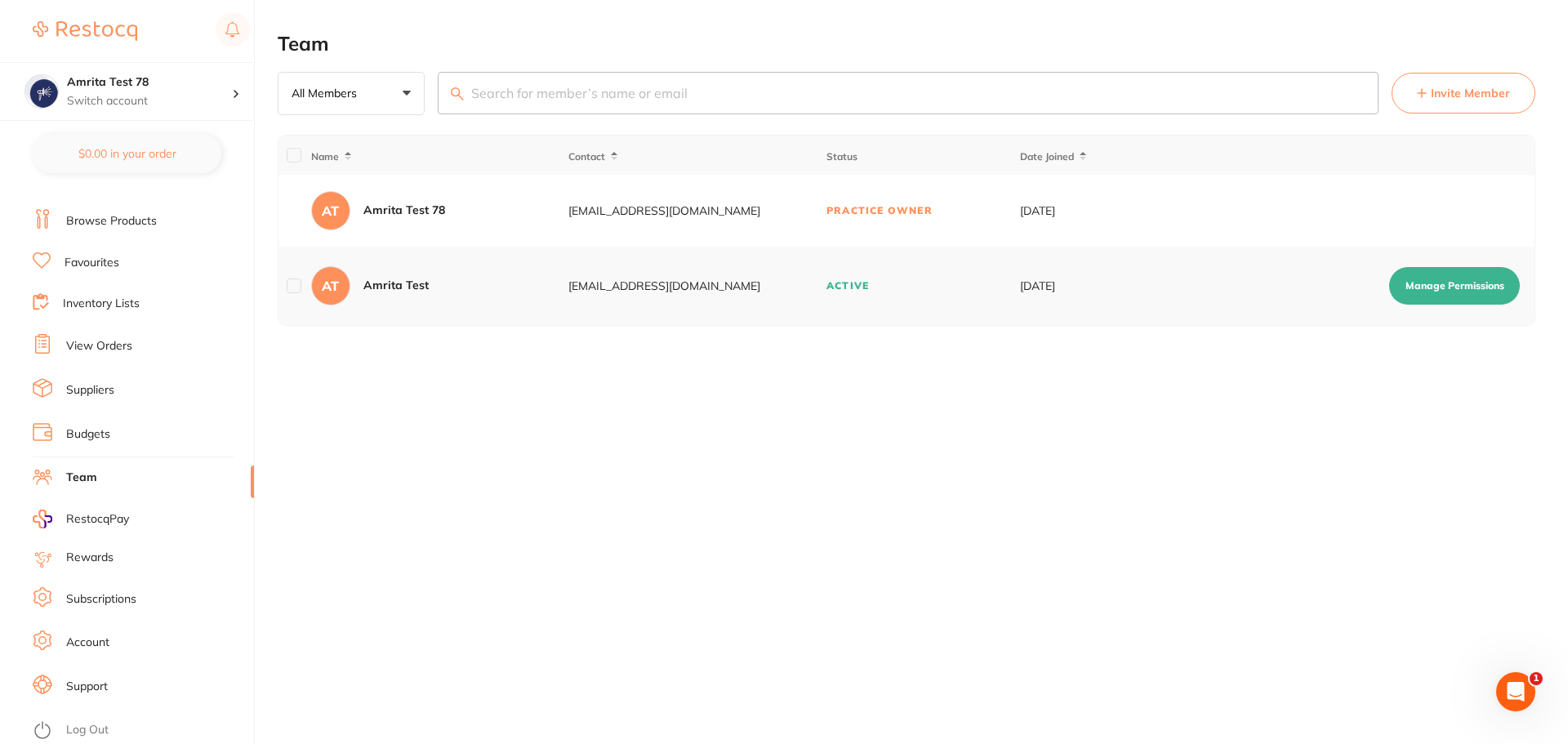
click at [96, 724] on link "Log Out" at bounding box center [87, 729] width 42 height 17
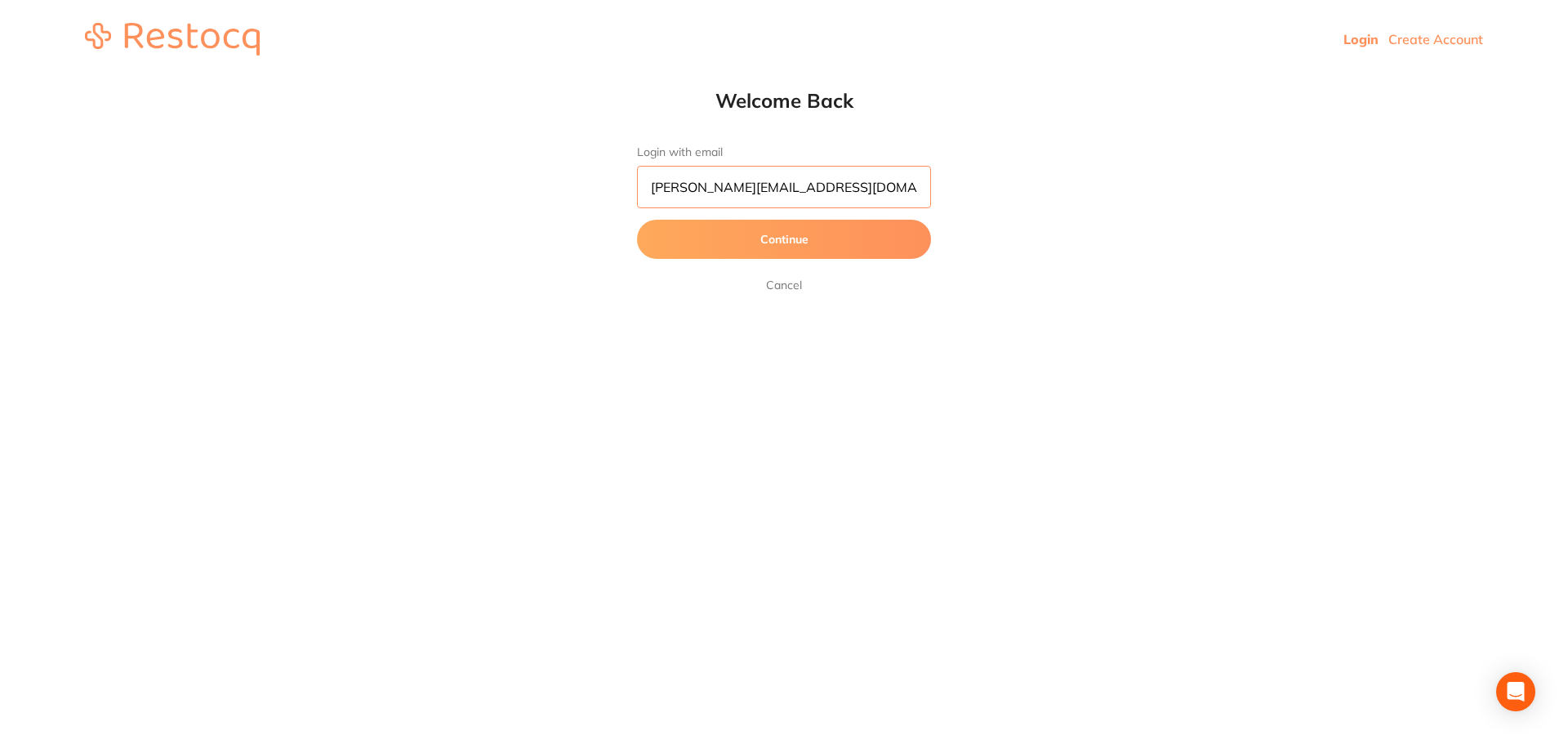
drag, startPoint x: 856, startPoint y: 181, endPoint x: 445, endPoint y: 191, distance: 411.1
click at [445, 191] on div "Welcome Back Login with email [PERSON_NAME][EMAIL_ADDRESS][DOMAIN_NAME] Continu…" at bounding box center [784, 191] width 1568 height 207
paste input "mrita+110"
type input "[EMAIL_ADDRESS][DOMAIN_NAME]"
click at [637, 219] on button "Continue" at bounding box center [784, 239] width 294 height 39
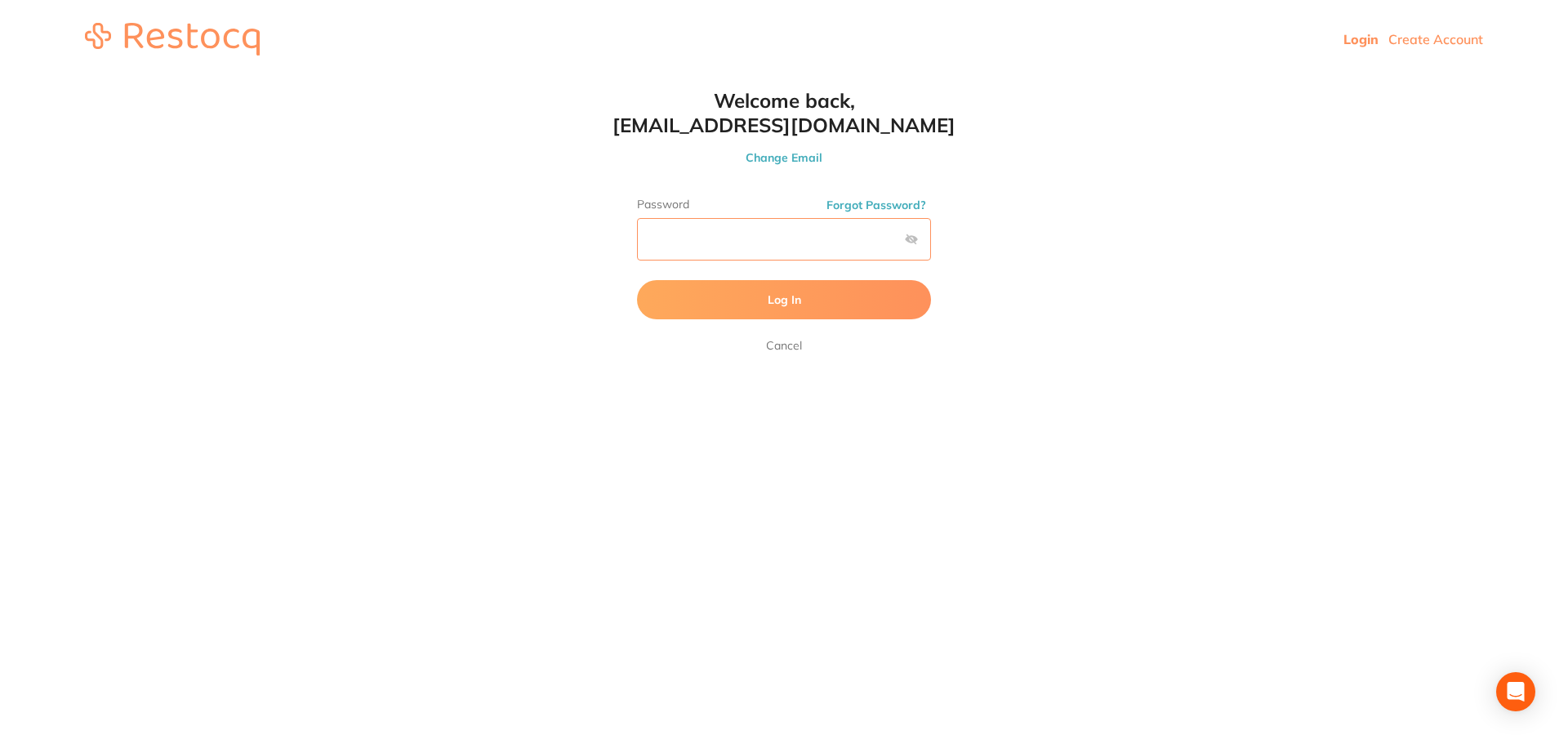
click at [637, 280] on button "Log In" at bounding box center [784, 300] width 294 height 39
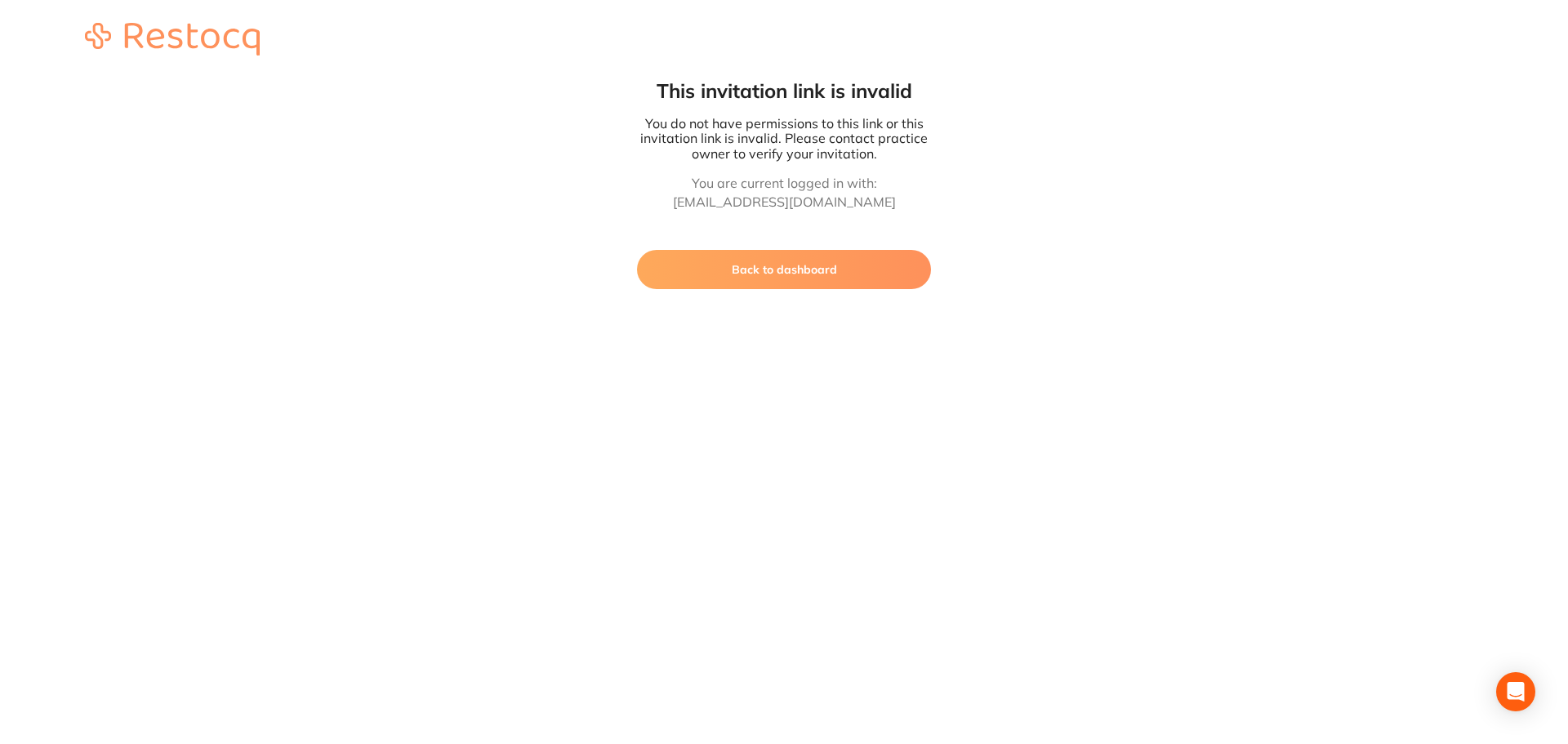
click at [857, 268] on button "Back to dashboard" at bounding box center [784, 269] width 294 height 39
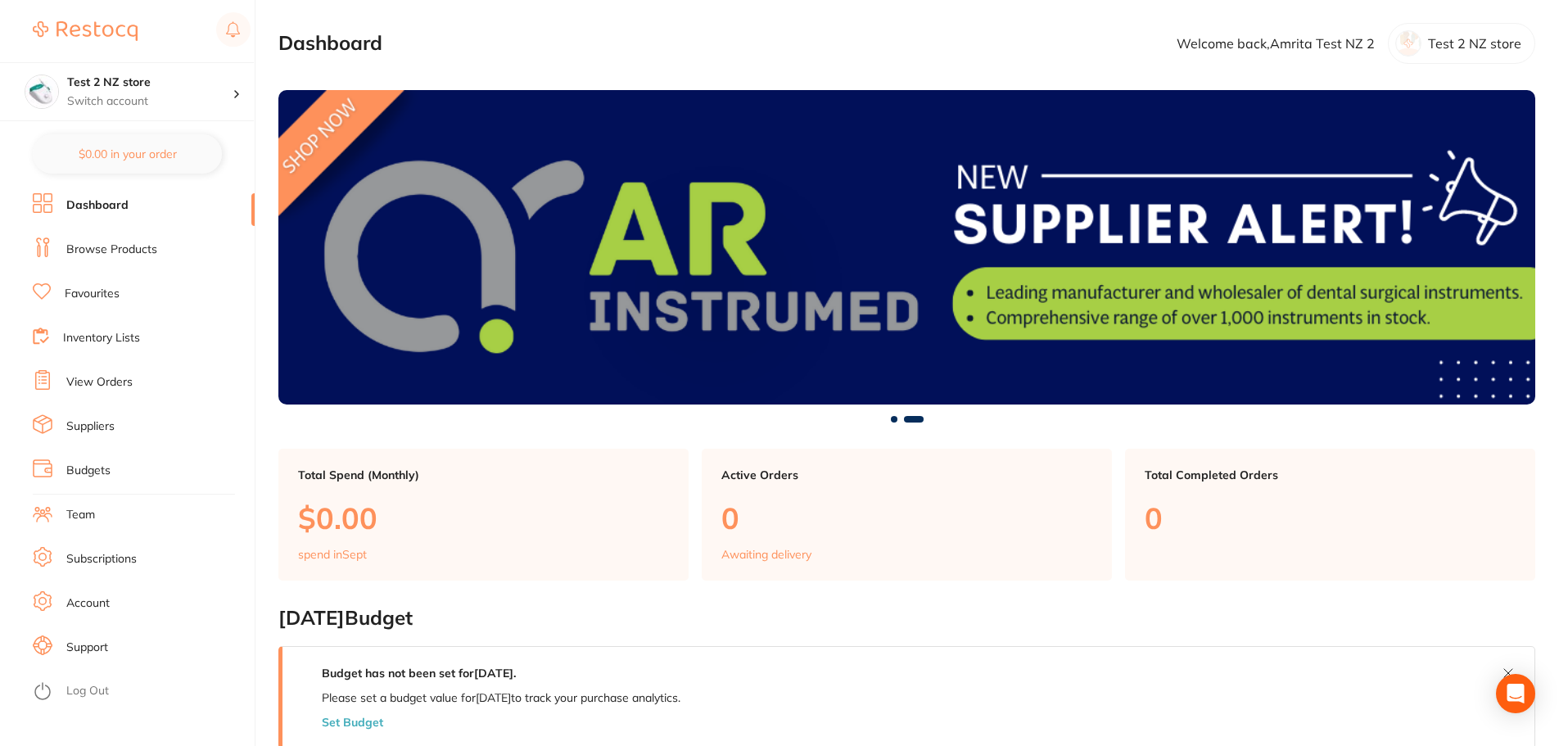
click at [84, 519] on link "Team" at bounding box center [81, 514] width 28 height 17
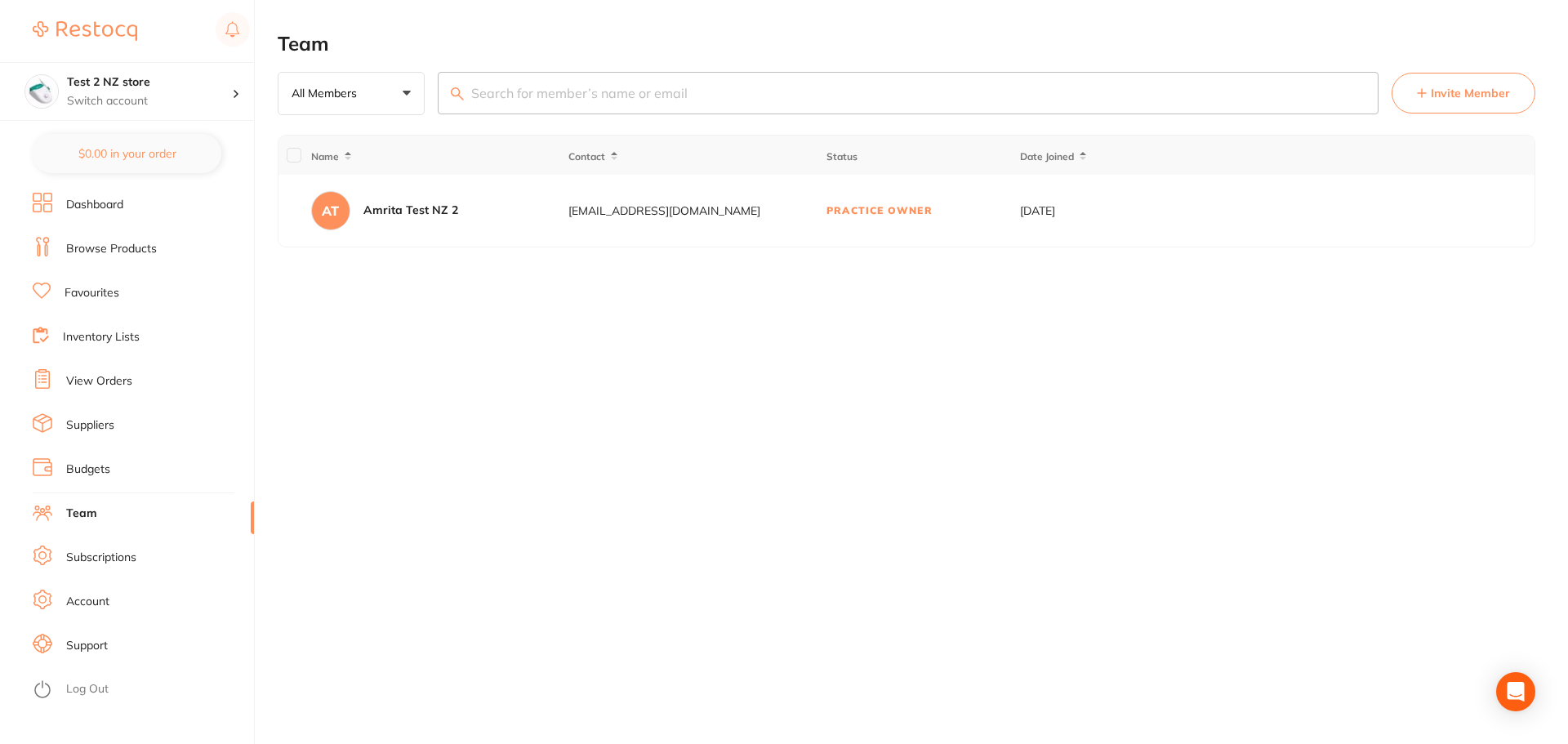
click at [1452, 106] on button "Invite Member" at bounding box center [1463, 93] width 144 height 41
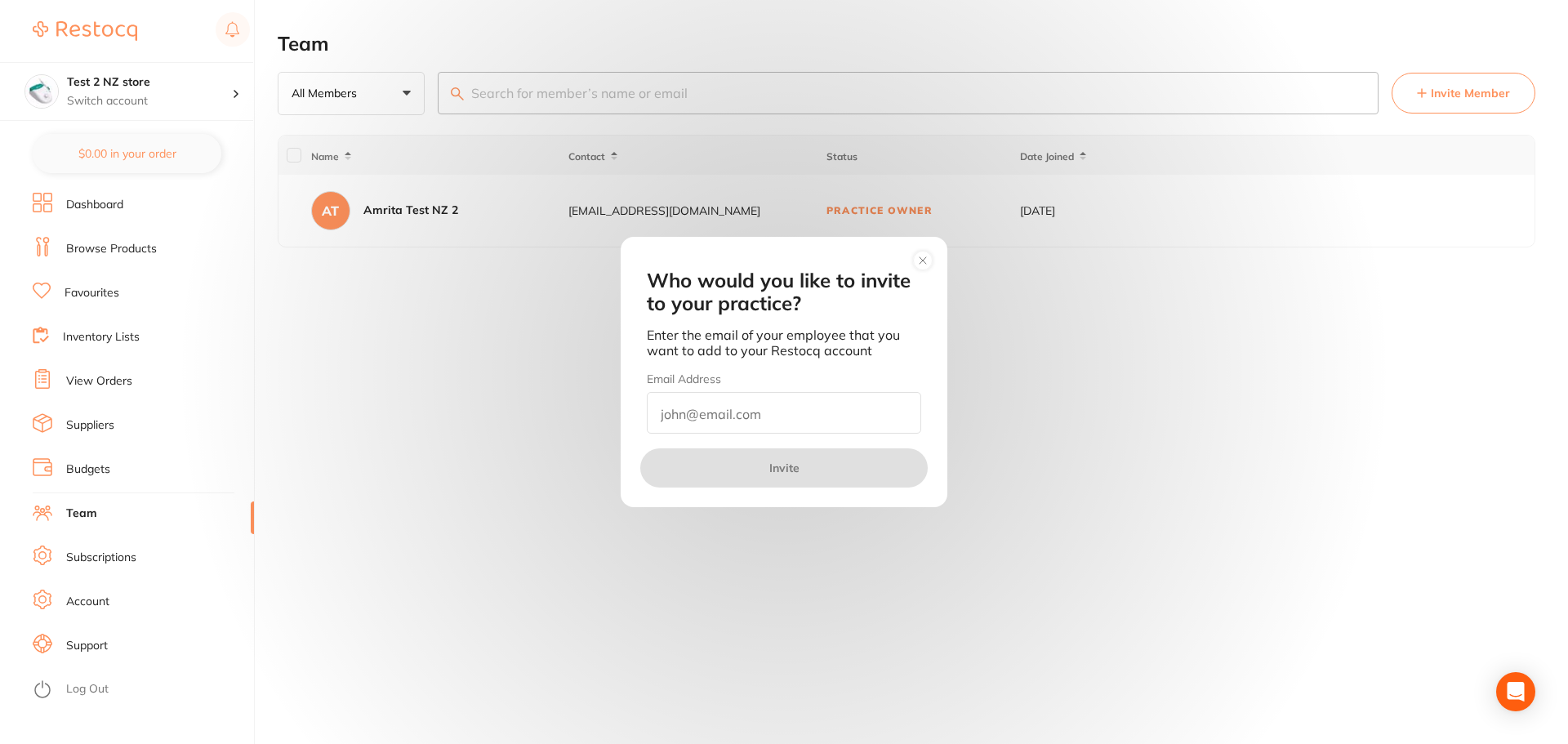
click at [811, 410] on input "email" at bounding box center [784, 412] width 274 height 42
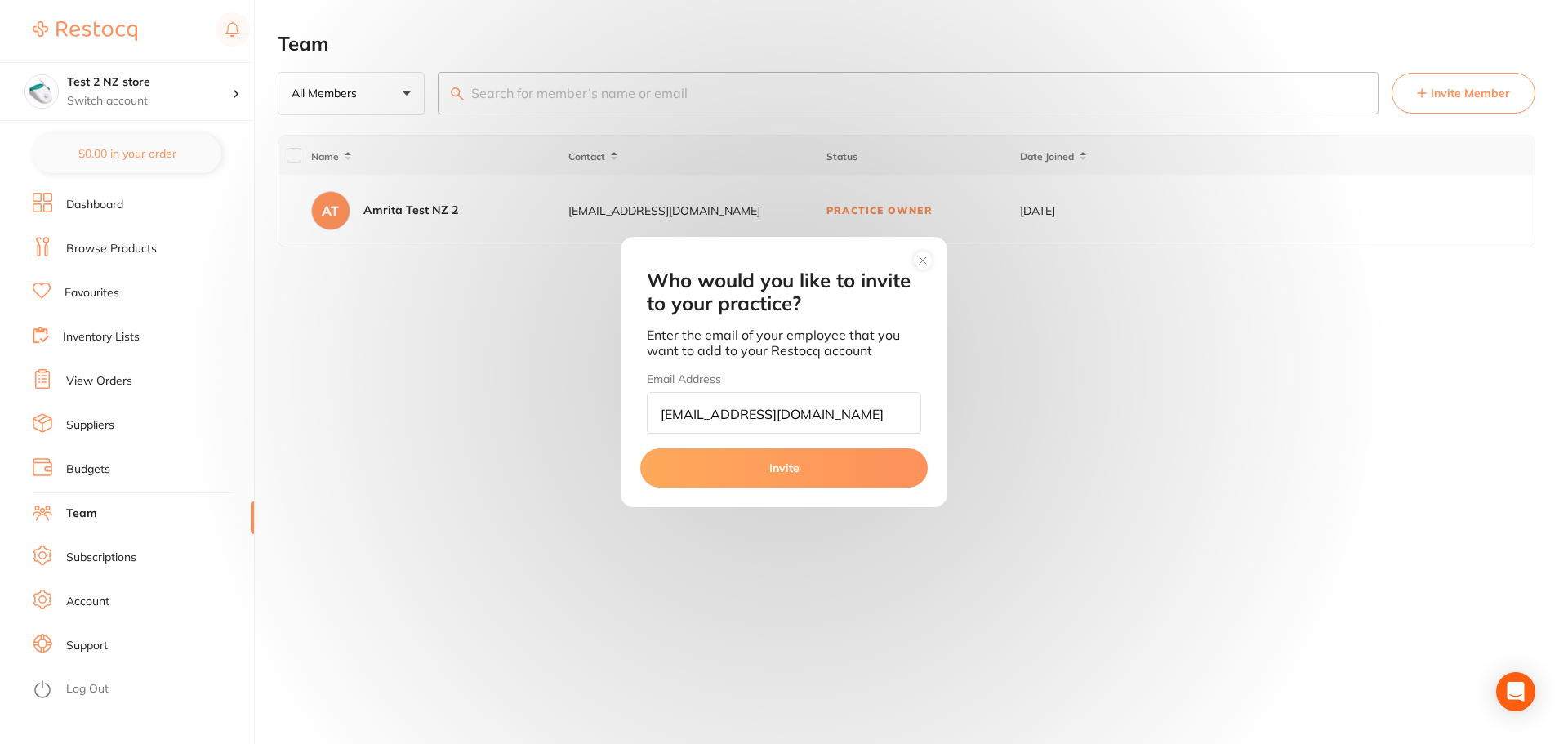
type input "amrita+4321@terrificminds.com"
click at [819, 469] on button "Invite" at bounding box center [784, 468] width 288 height 39
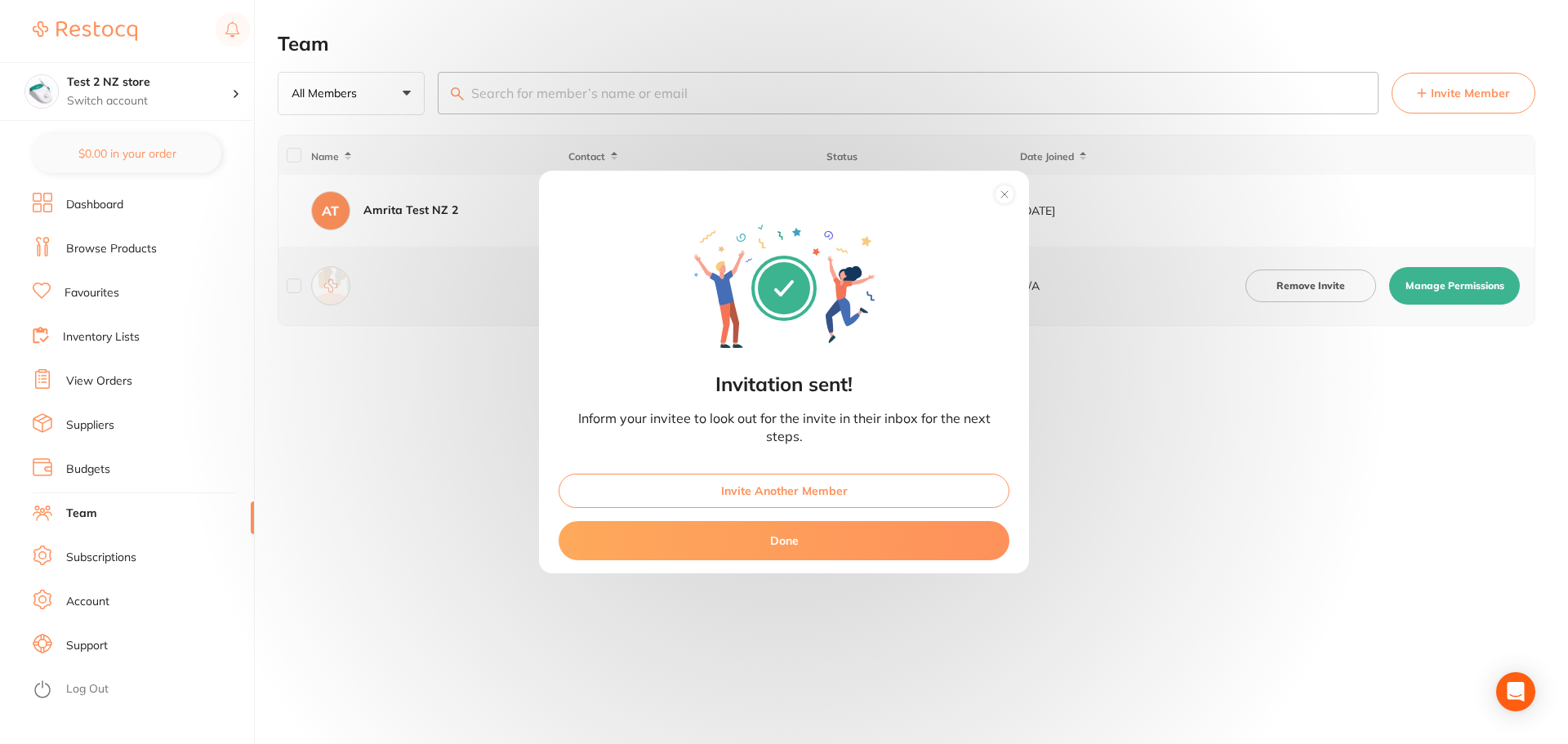
click at [829, 540] on button "Done" at bounding box center [784, 540] width 451 height 39
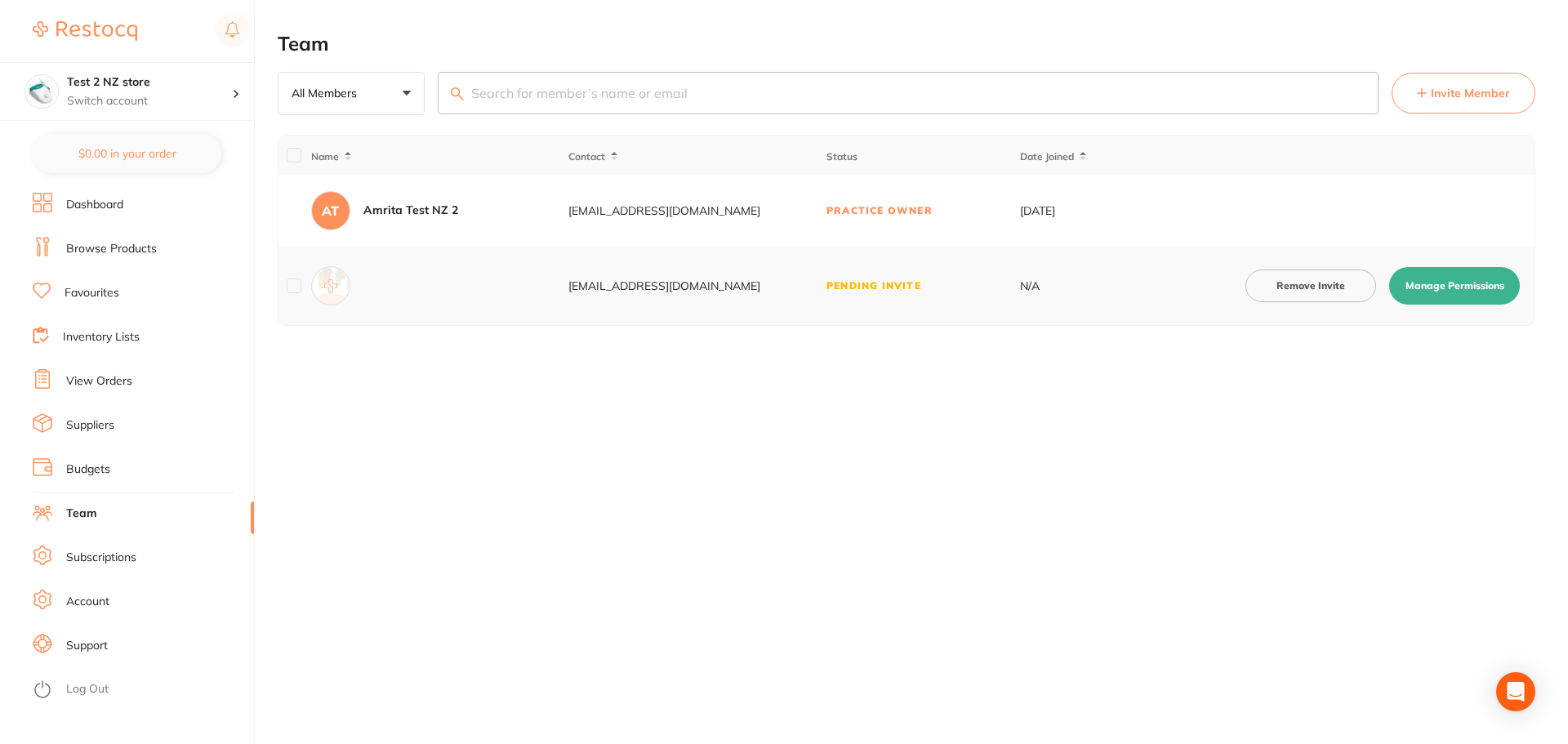
click at [93, 602] on link "Account" at bounding box center [88, 601] width 43 height 17
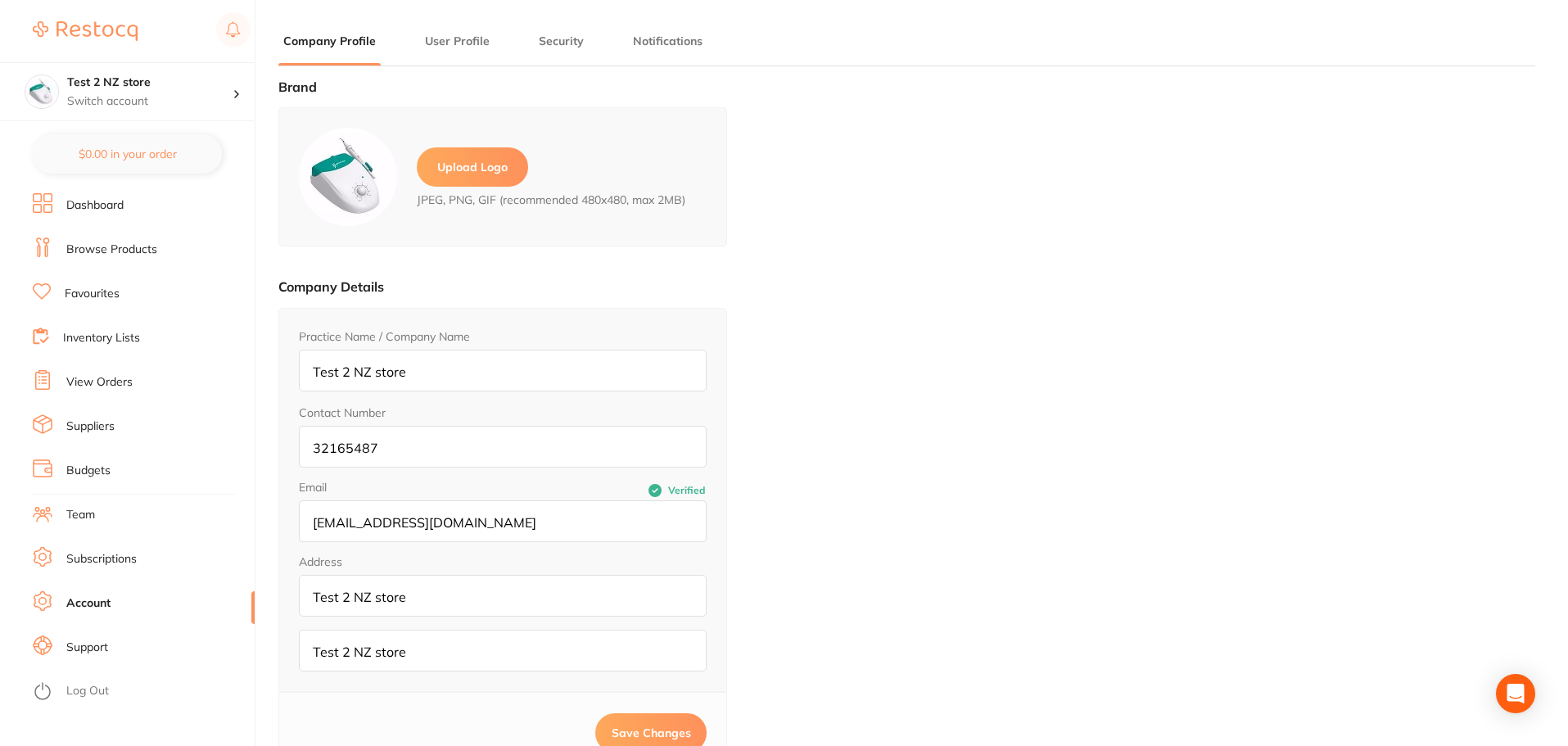
type input "Amrita"
type input "Test NZ 2"
type input "amrita+110@terrificminds.com"
drag, startPoint x: 537, startPoint y: 523, endPoint x: 286, endPoint y: 516, distance: 251.1
click at [286, 516] on div "Practice Name / Company Name Test 2 NZ store Contact Number 32165487 Email Veri…" at bounding box center [503, 500] width 449 height 384
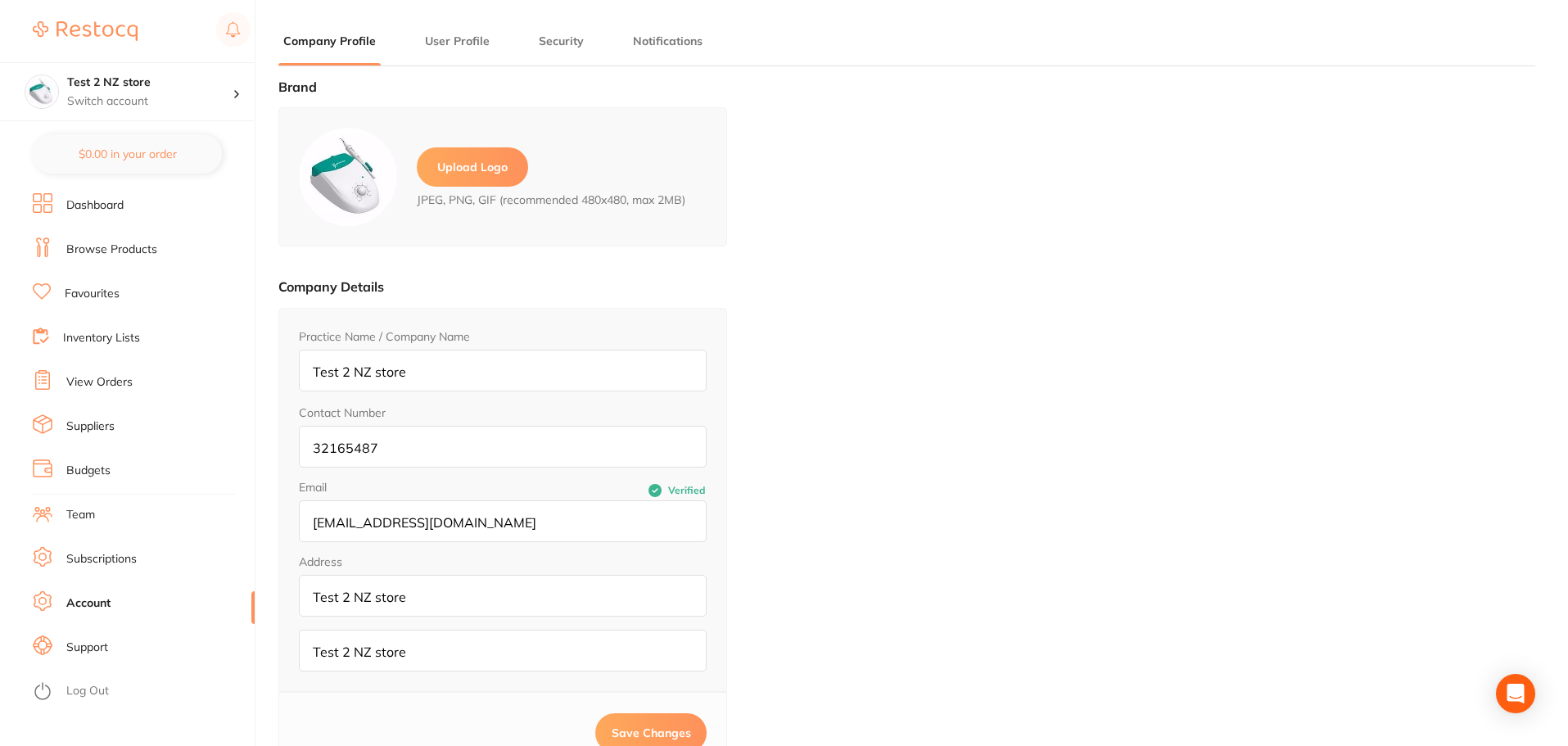
click at [85, 512] on link "Team" at bounding box center [81, 514] width 28 height 17
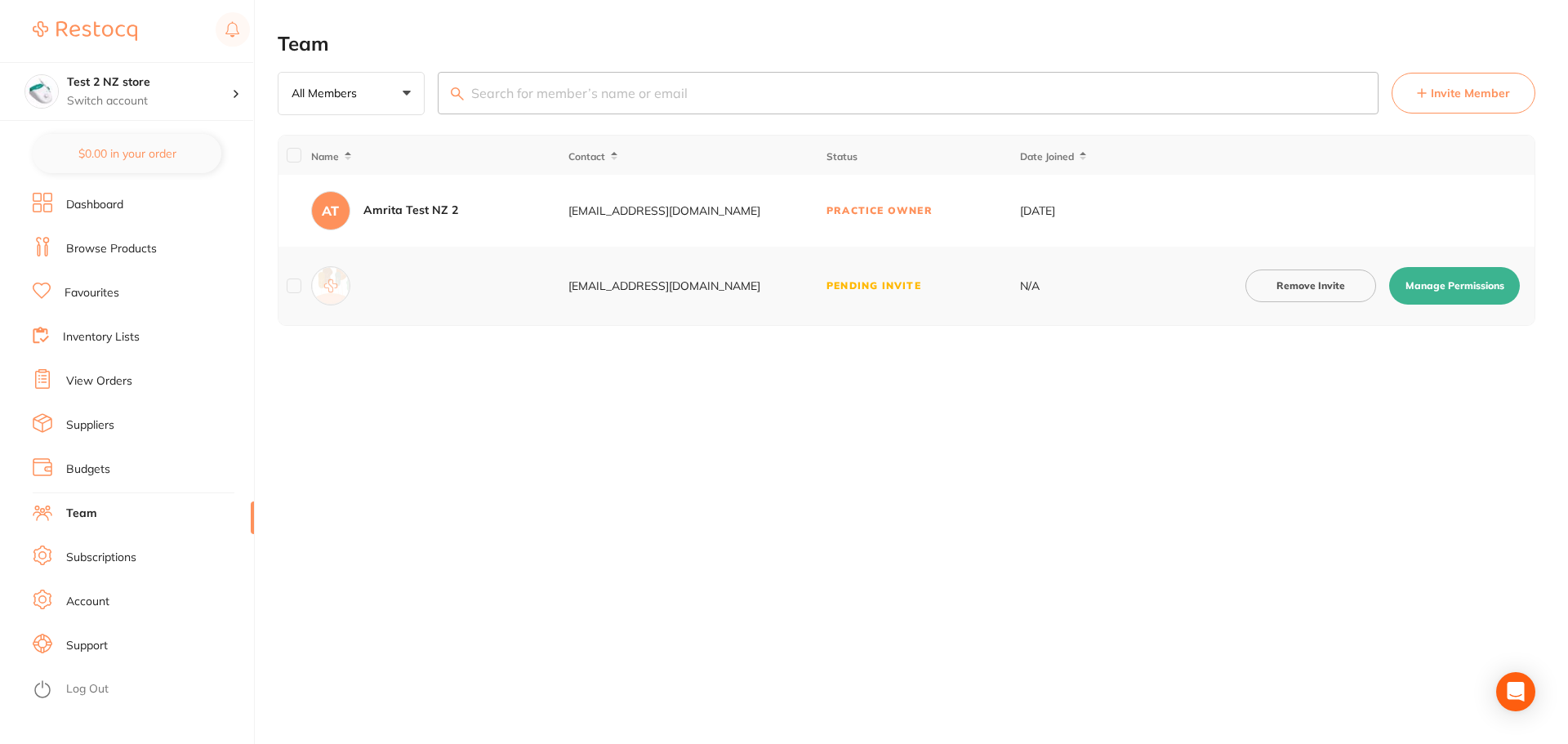
drag, startPoint x: 751, startPoint y: 282, endPoint x: 548, endPoint y: 288, distance: 203.1
click at [548, 288] on tr "amrita+4321@terrificminds.com Pending Invite N/A Remove Invite Manage Permissio…" at bounding box center [906, 286] width 1257 height 78
copy div "amrita+4321@terrificminds.com"
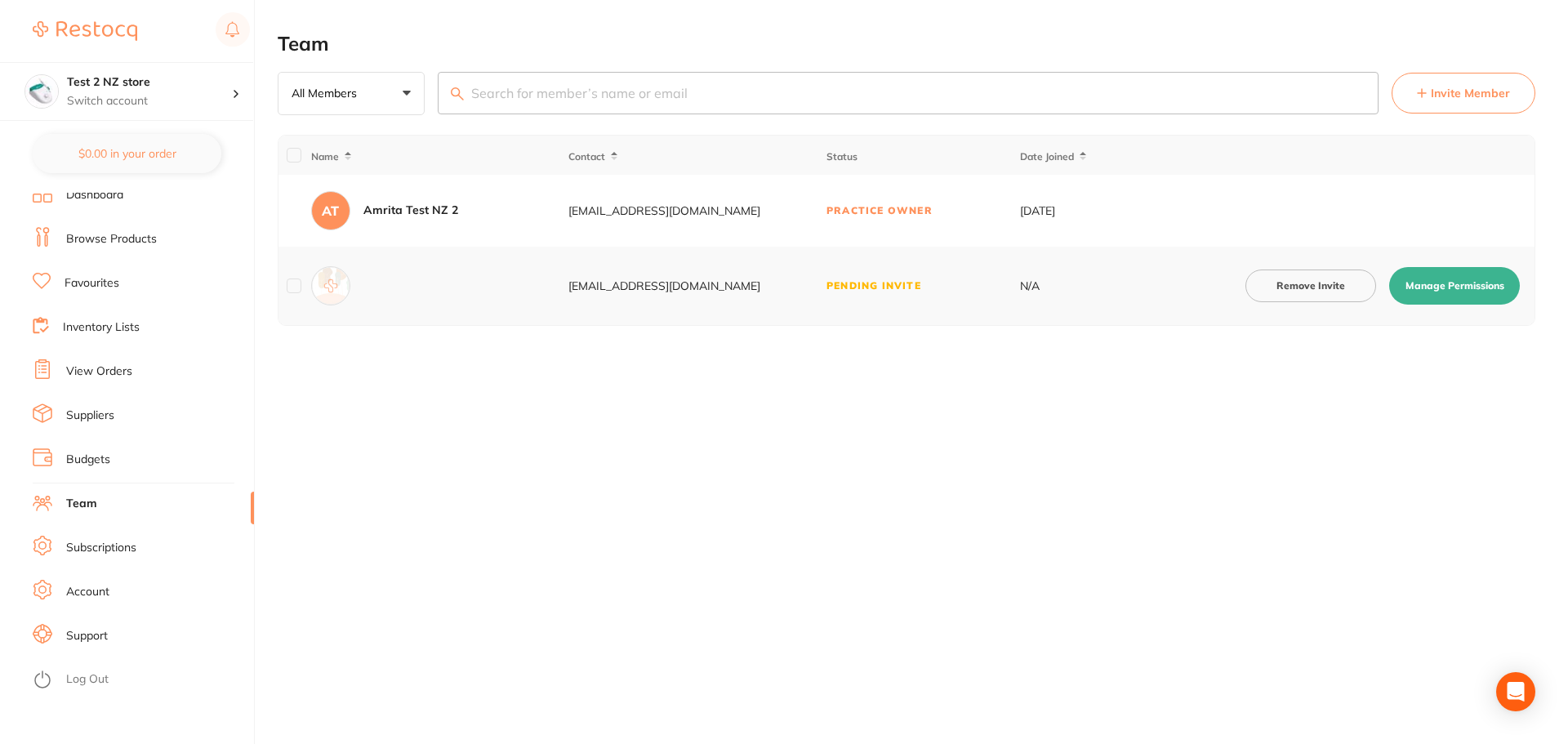
scroll to position [13, 0]
click at [106, 675] on link "Log Out" at bounding box center [87, 676] width 42 height 17
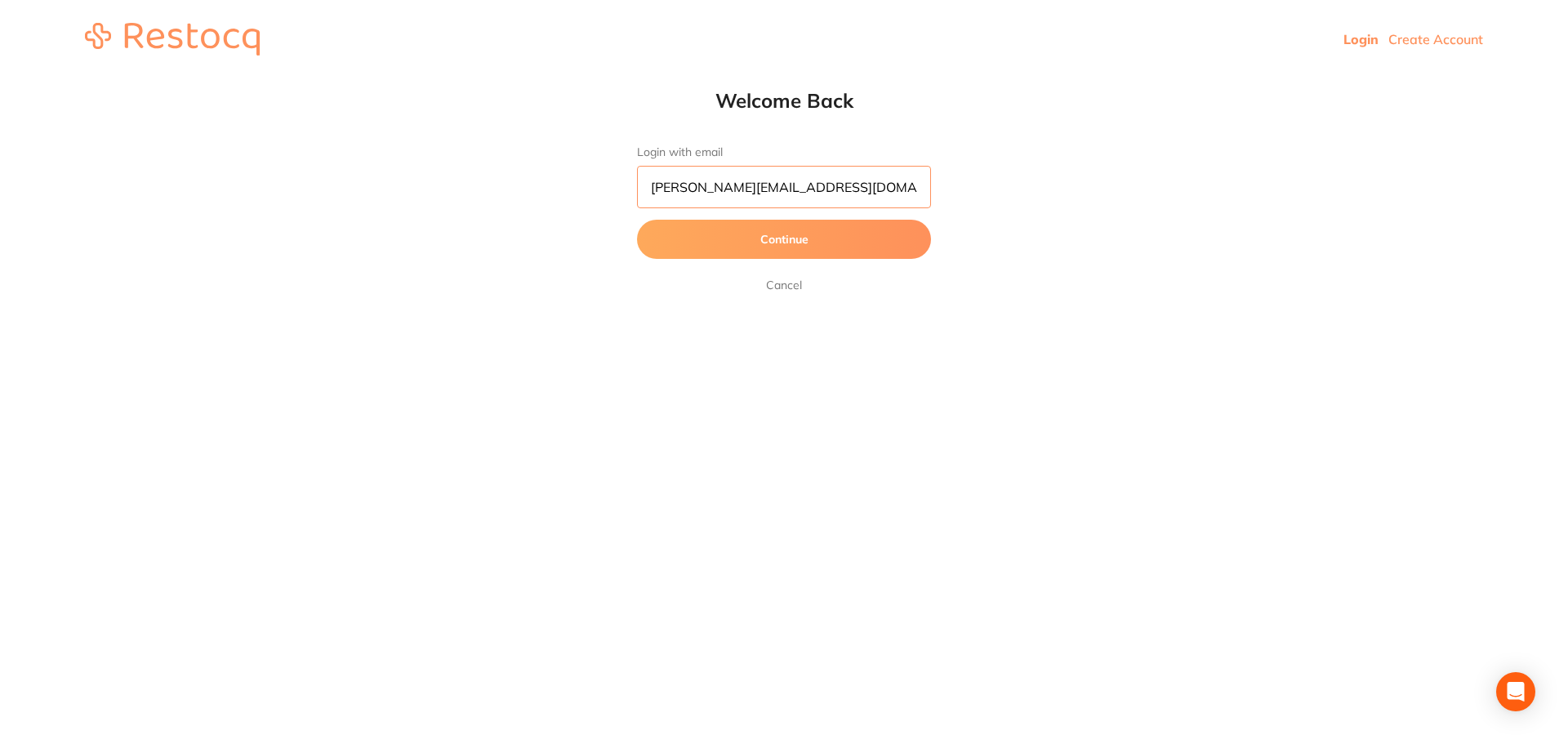
scroll to position [1, 0]
drag, startPoint x: 839, startPoint y: 192, endPoint x: 499, endPoint y: 213, distance: 340.6
click at [499, 213] on div "Welcome Back Login with email [PERSON_NAME][EMAIL_ADDRESS][DOMAIN_NAME] Continu…" at bounding box center [784, 191] width 1568 height 207
paste input "mrita+1234"
type input "[EMAIL_ADDRESS][DOMAIN_NAME]"
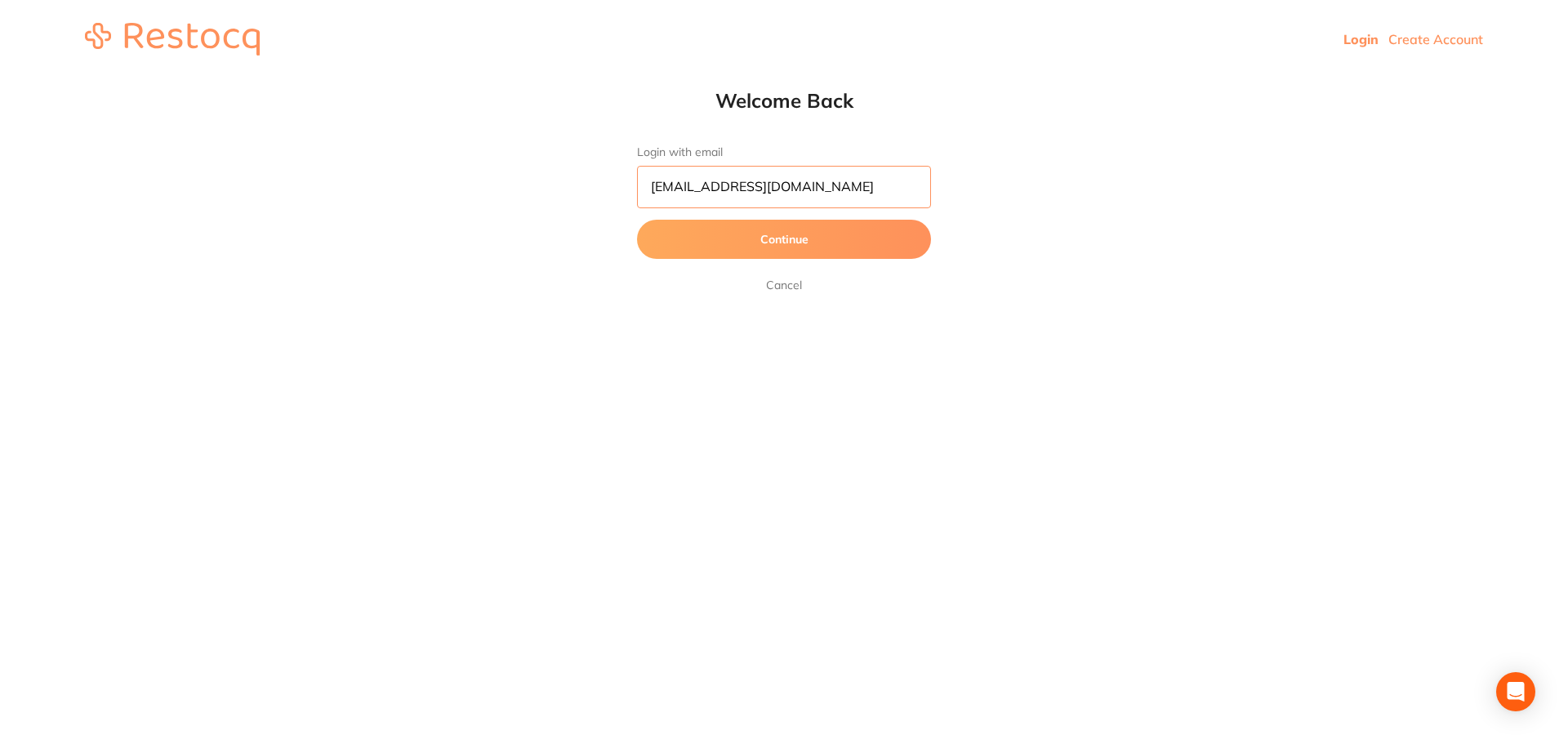
click at [637, 219] on button "Continue" at bounding box center [784, 239] width 294 height 39
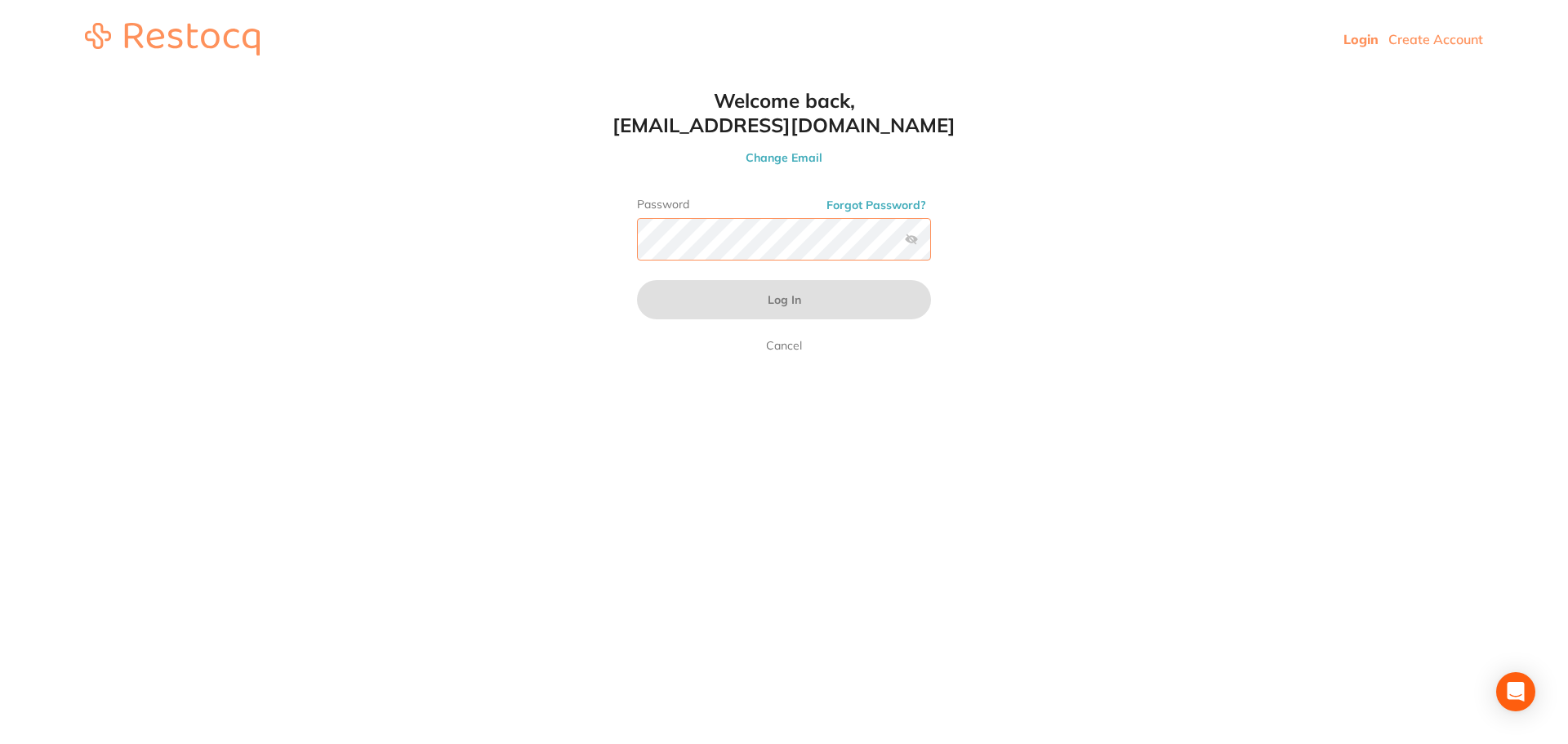
scroll to position [0, 0]
click at [637, 280] on button "Log In" at bounding box center [784, 300] width 294 height 39
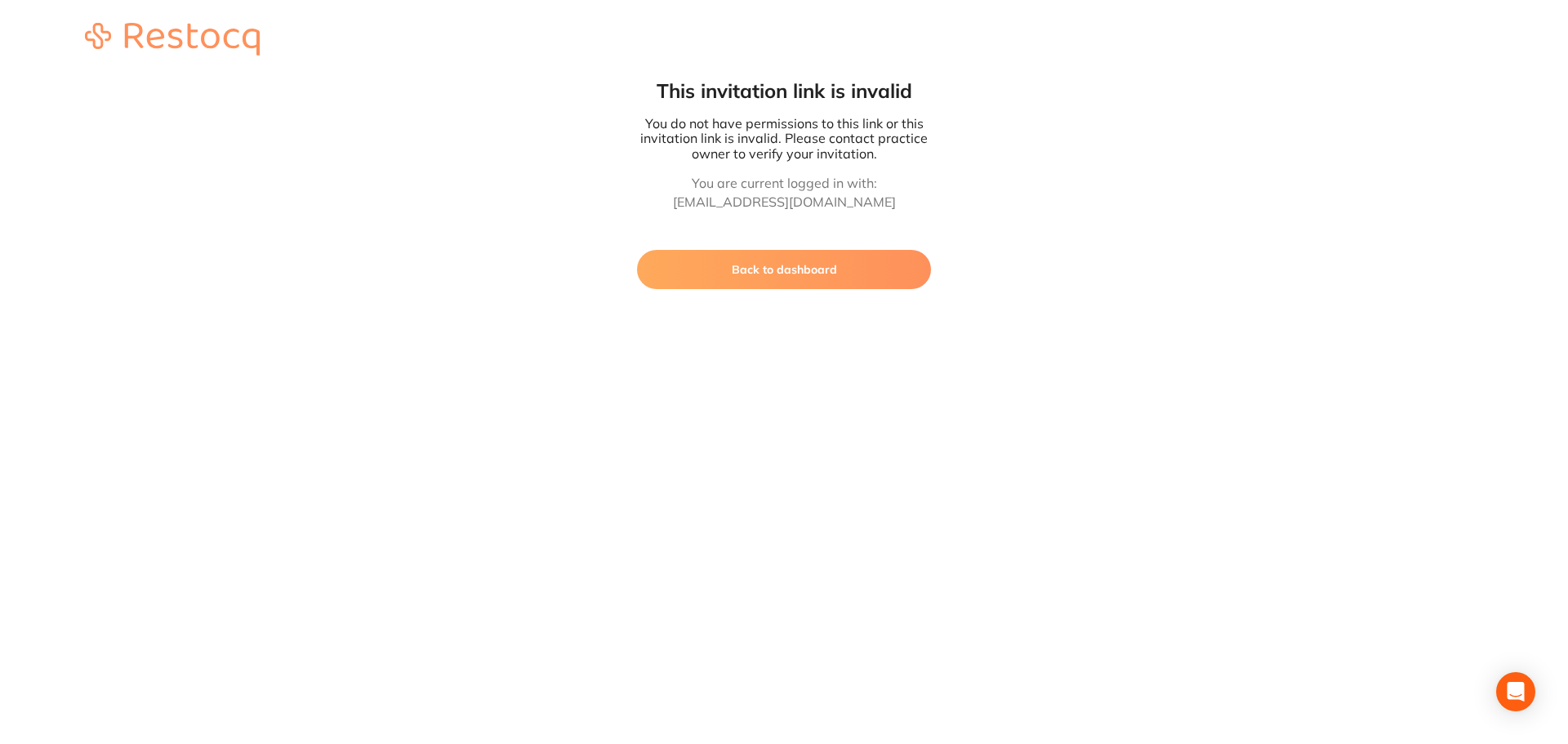
click at [711, 280] on button "Back to dashboard" at bounding box center [784, 269] width 294 height 39
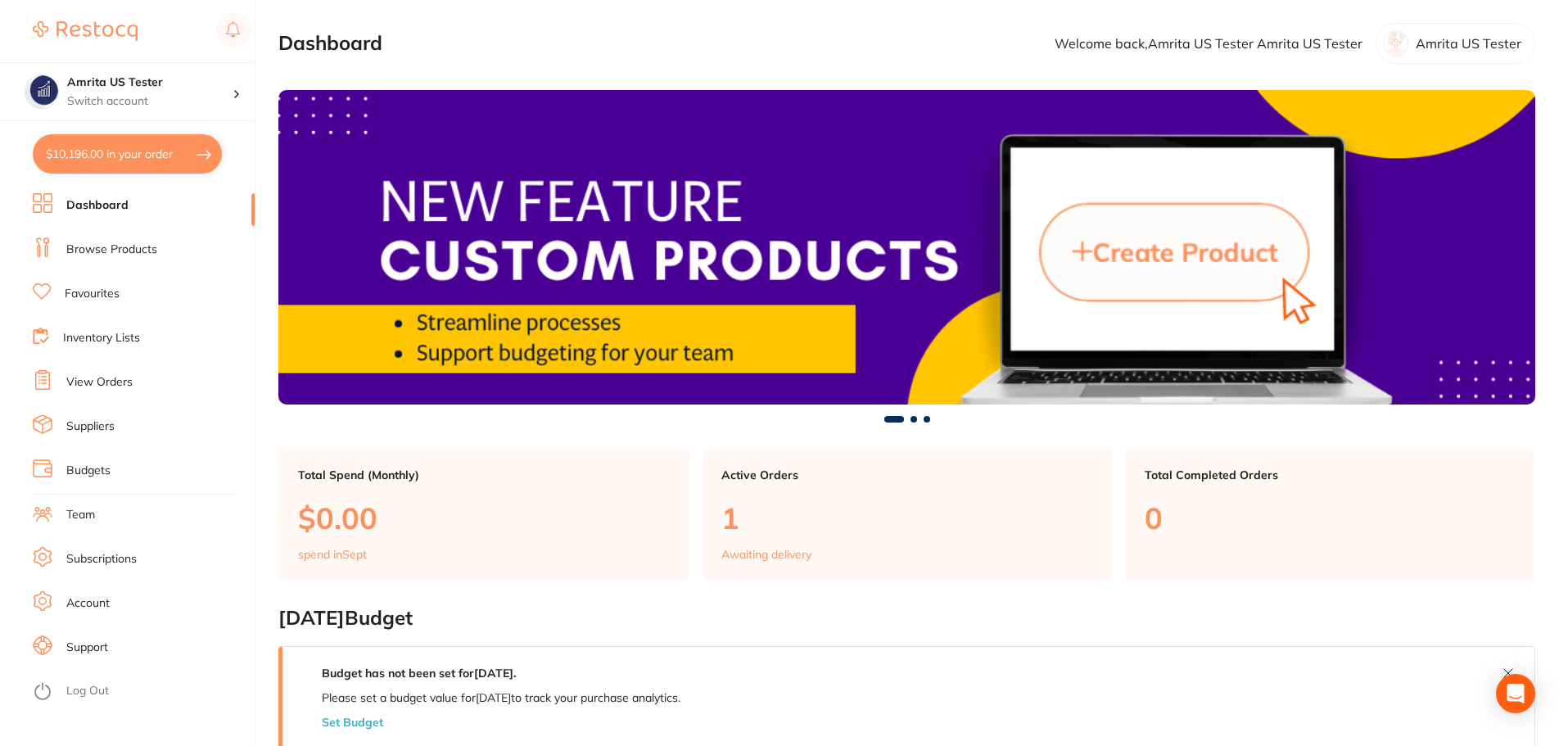
click at [130, 167] on button "$10,196.00 in your order" at bounding box center [127, 154] width 189 height 39
checkbox input "true"
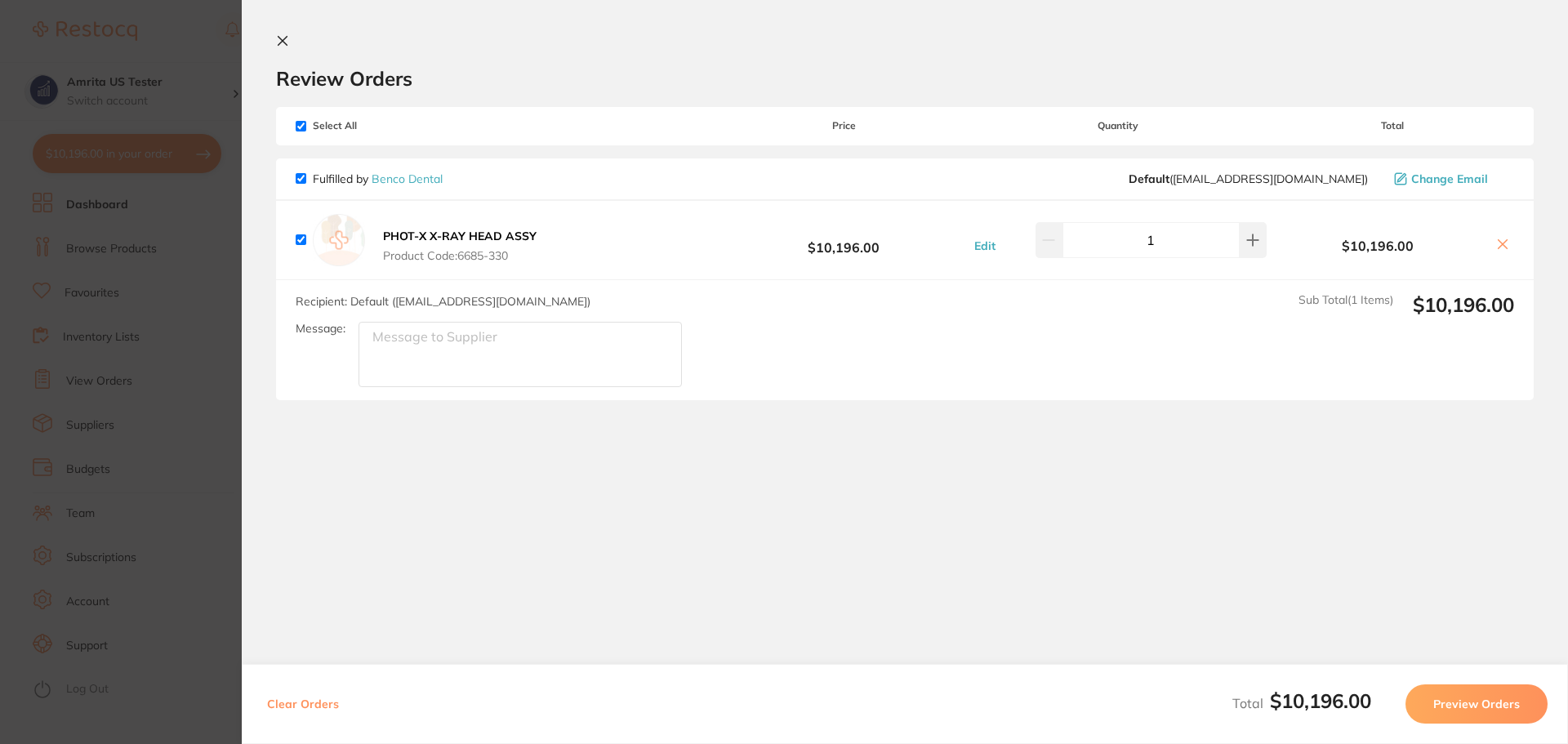
click at [309, 702] on button "Clear Orders" at bounding box center [303, 704] width 81 height 39
checkbox input "true"
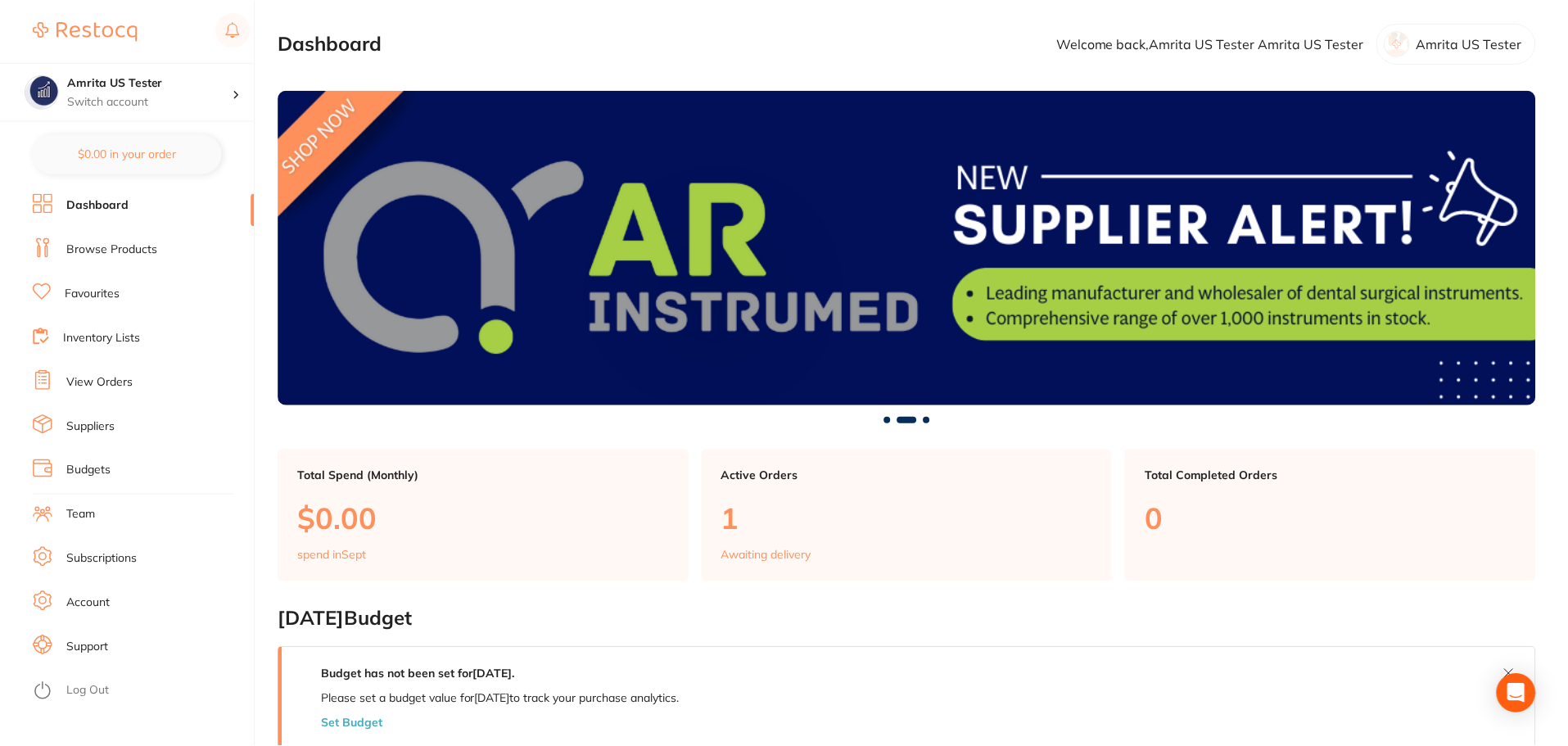
scroll to position [24, 0]
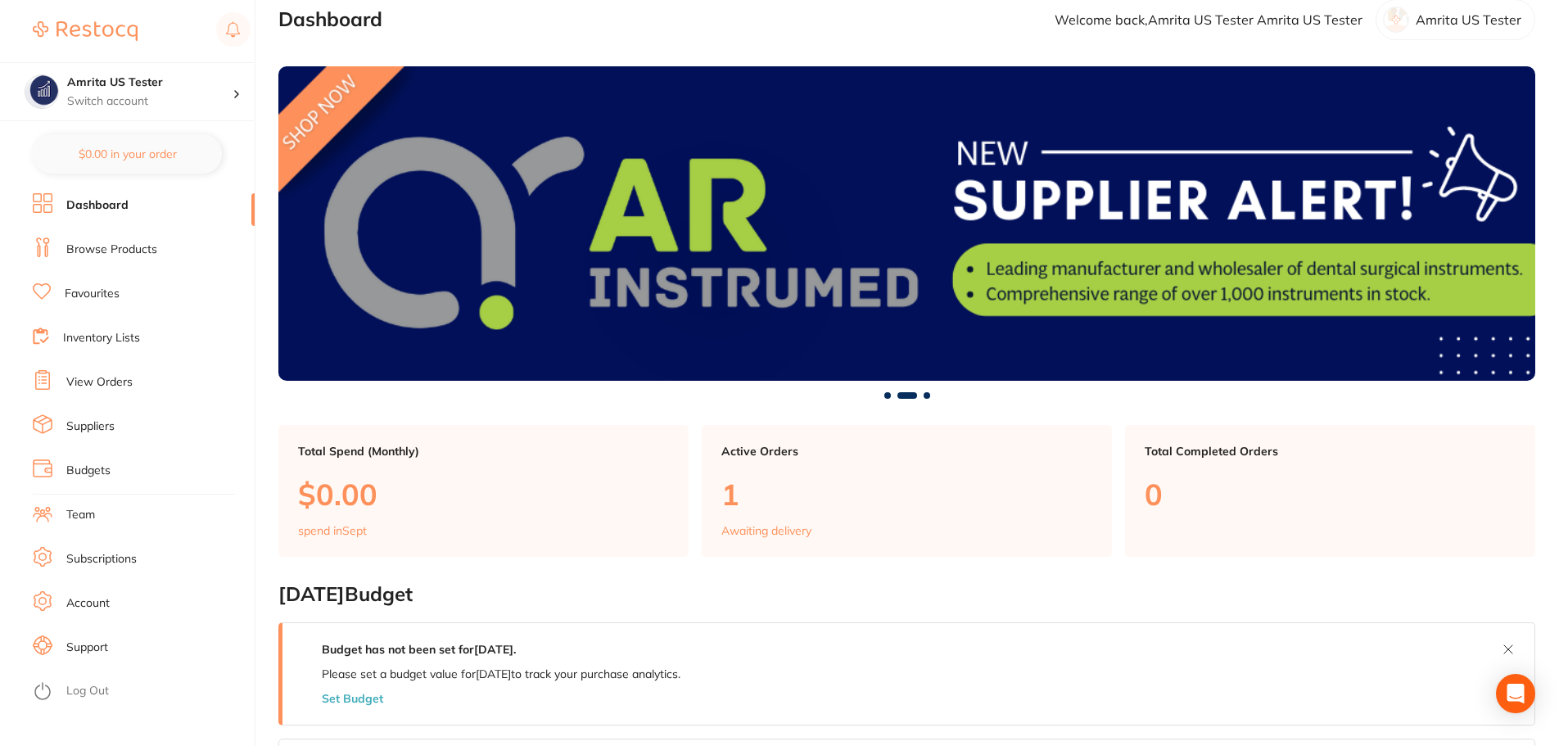
click at [92, 508] on link "Team" at bounding box center [81, 514] width 28 height 17
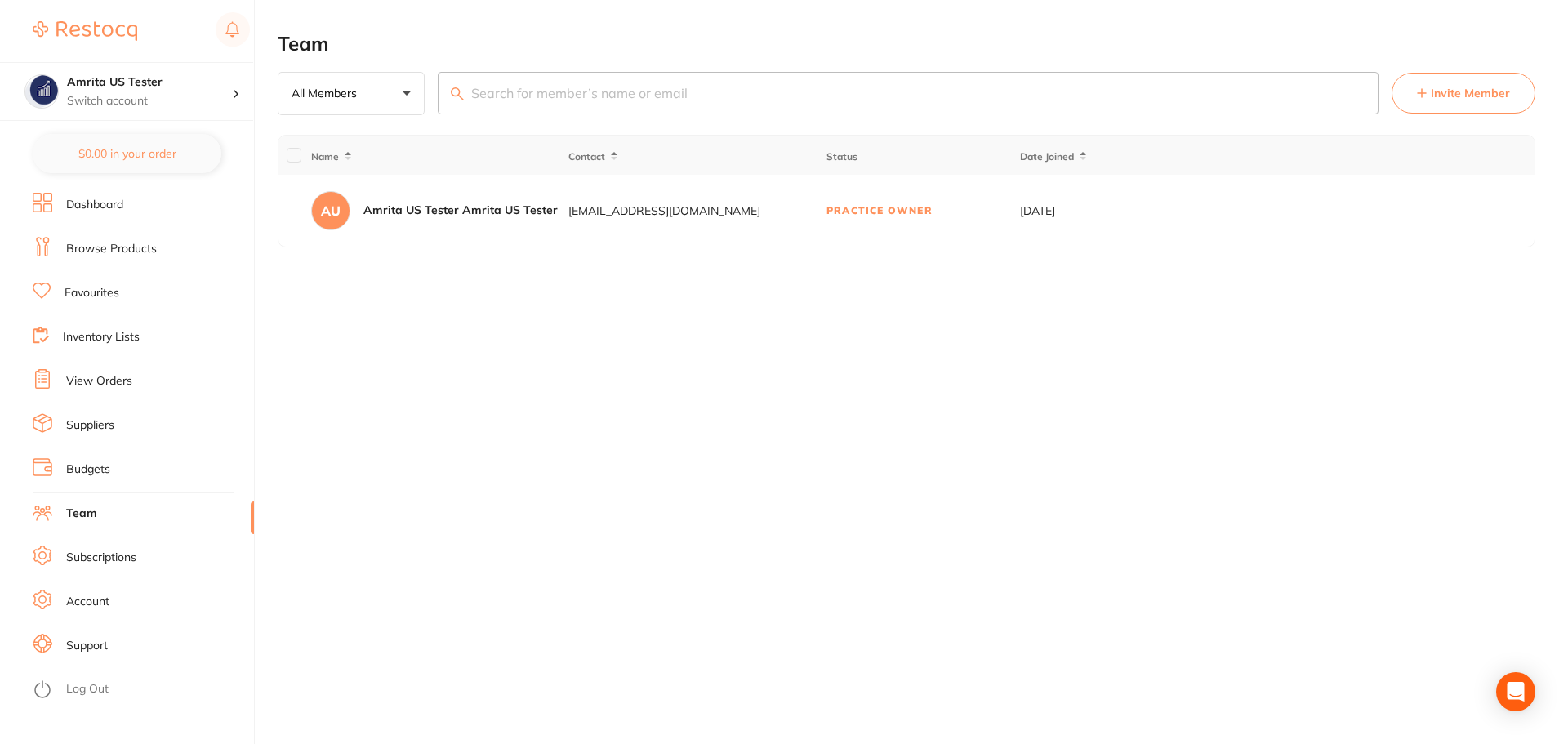
click at [1466, 96] on span "Invite Member" at bounding box center [1470, 93] width 79 height 17
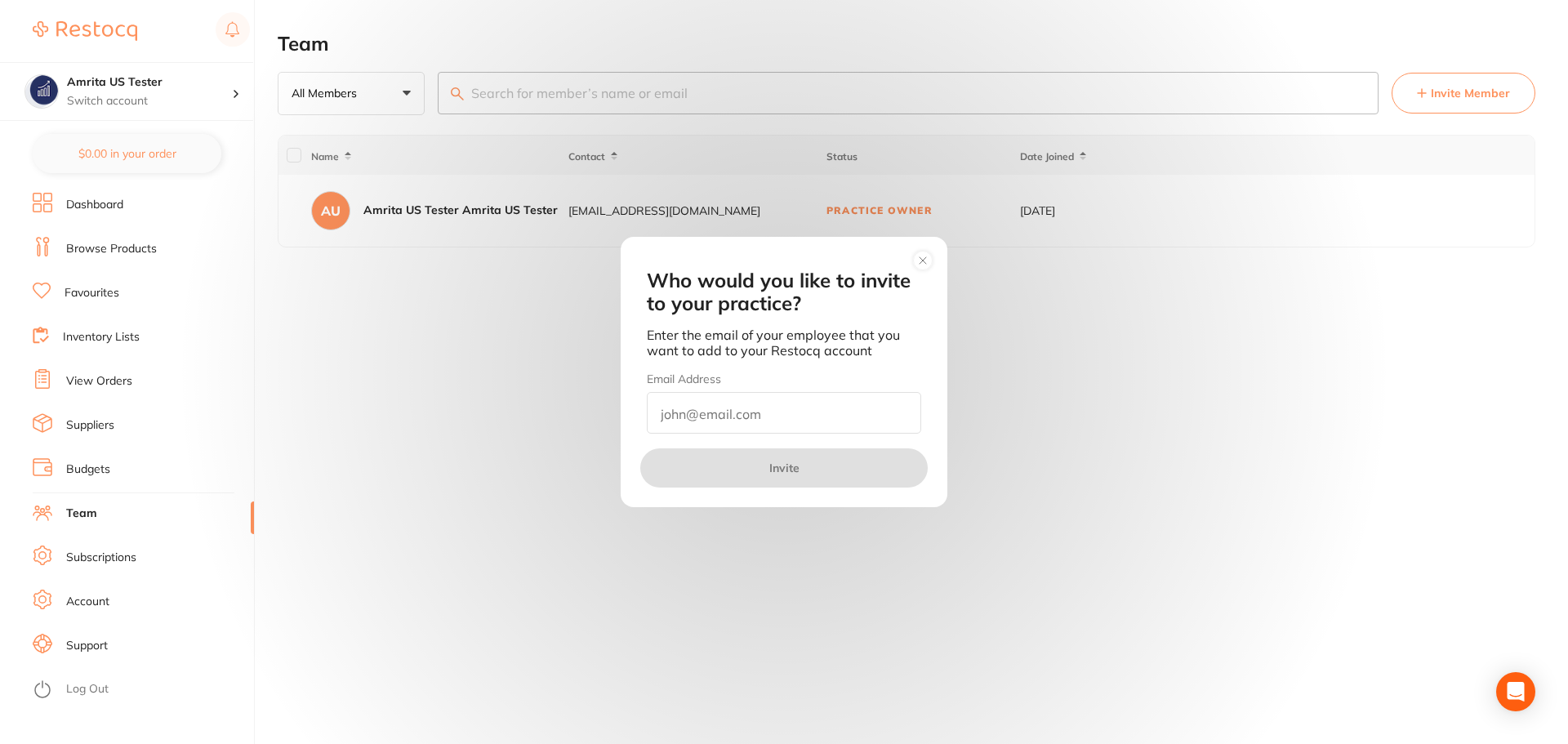
click at [789, 424] on input "email" at bounding box center [784, 412] width 274 height 42
type input "[EMAIL_ADDRESS][DOMAIN_NAME]"
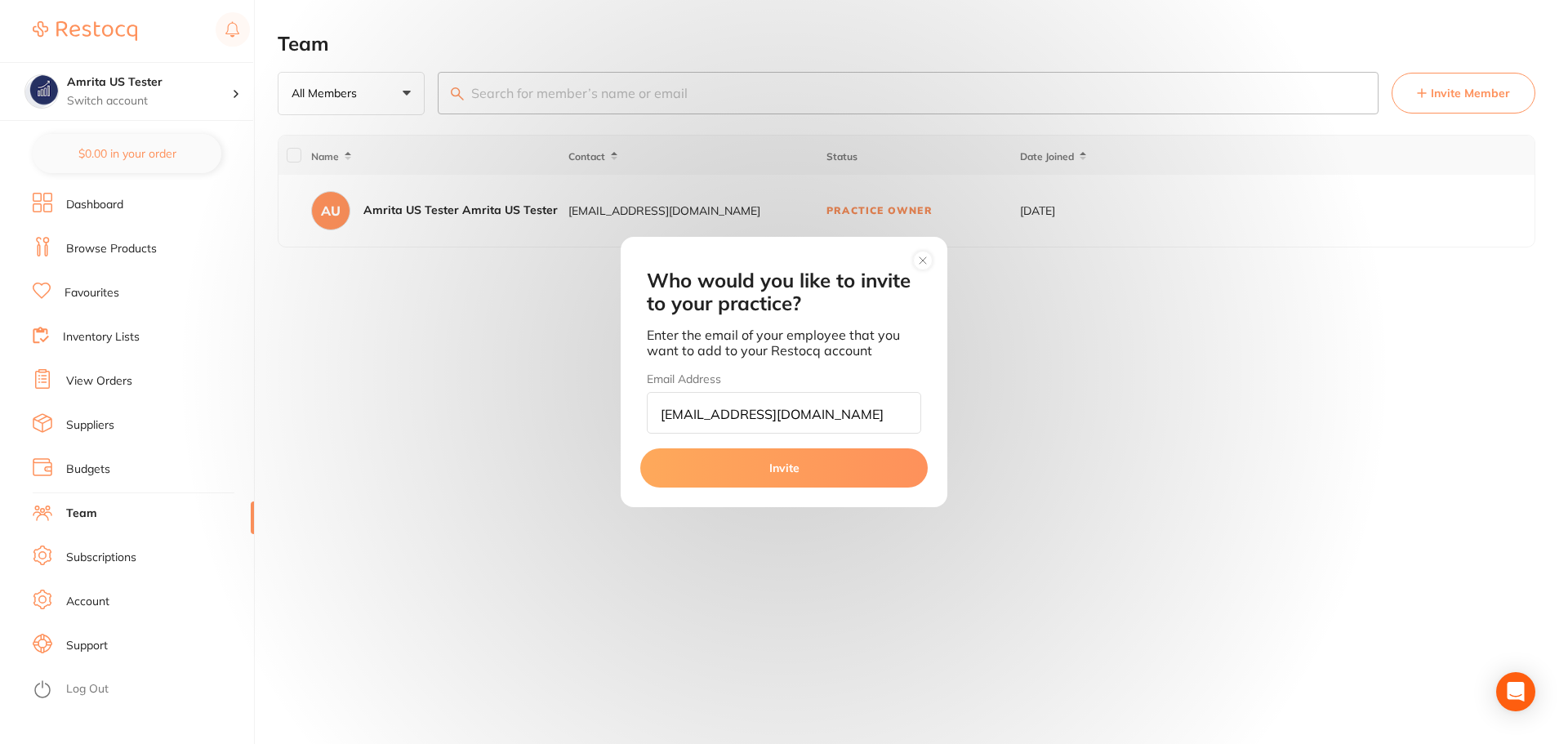
click at [794, 459] on button "Invite" at bounding box center [784, 468] width 288 height 39
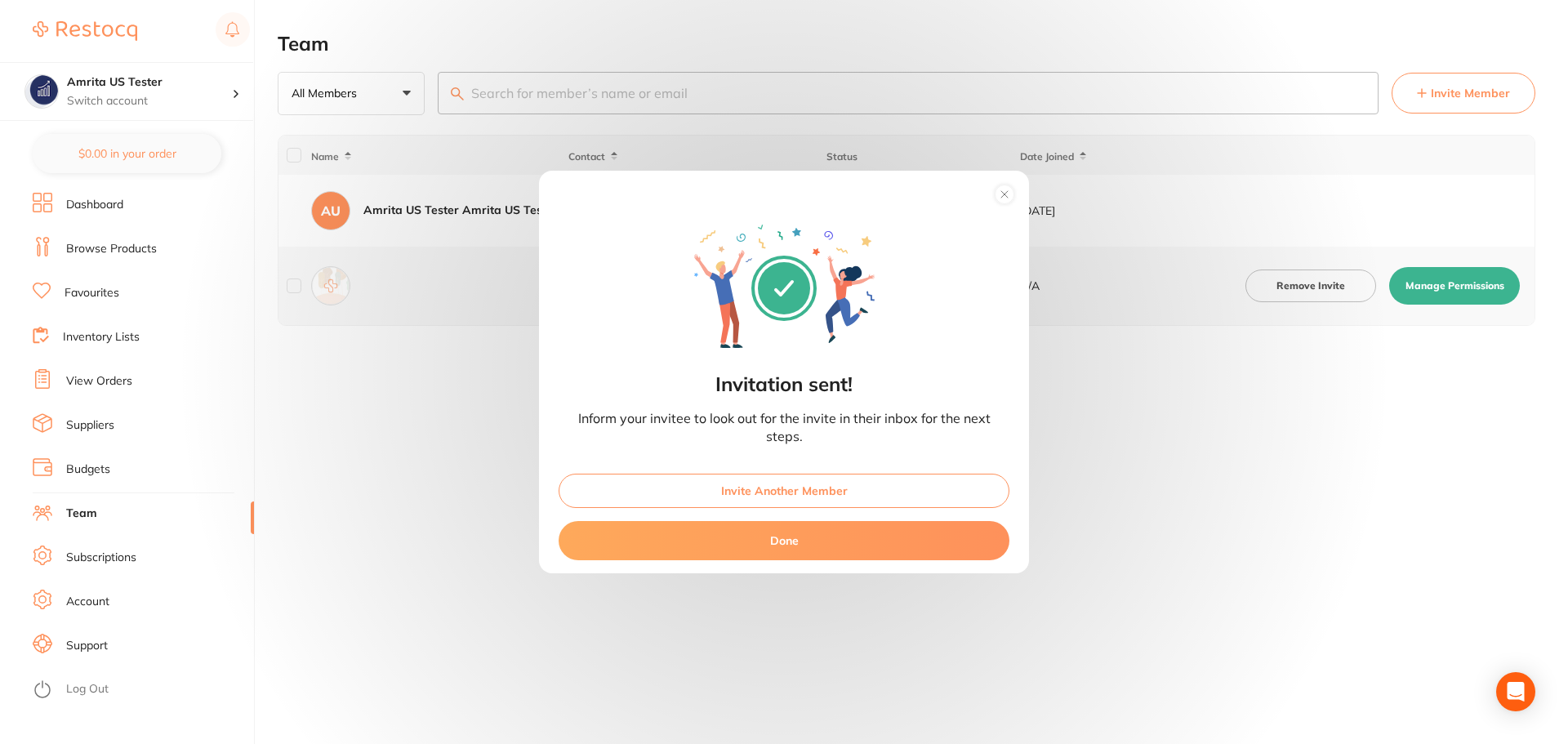
click at [813, 544] on button "Done" at bounding box center [784, 540] width 451 height 39
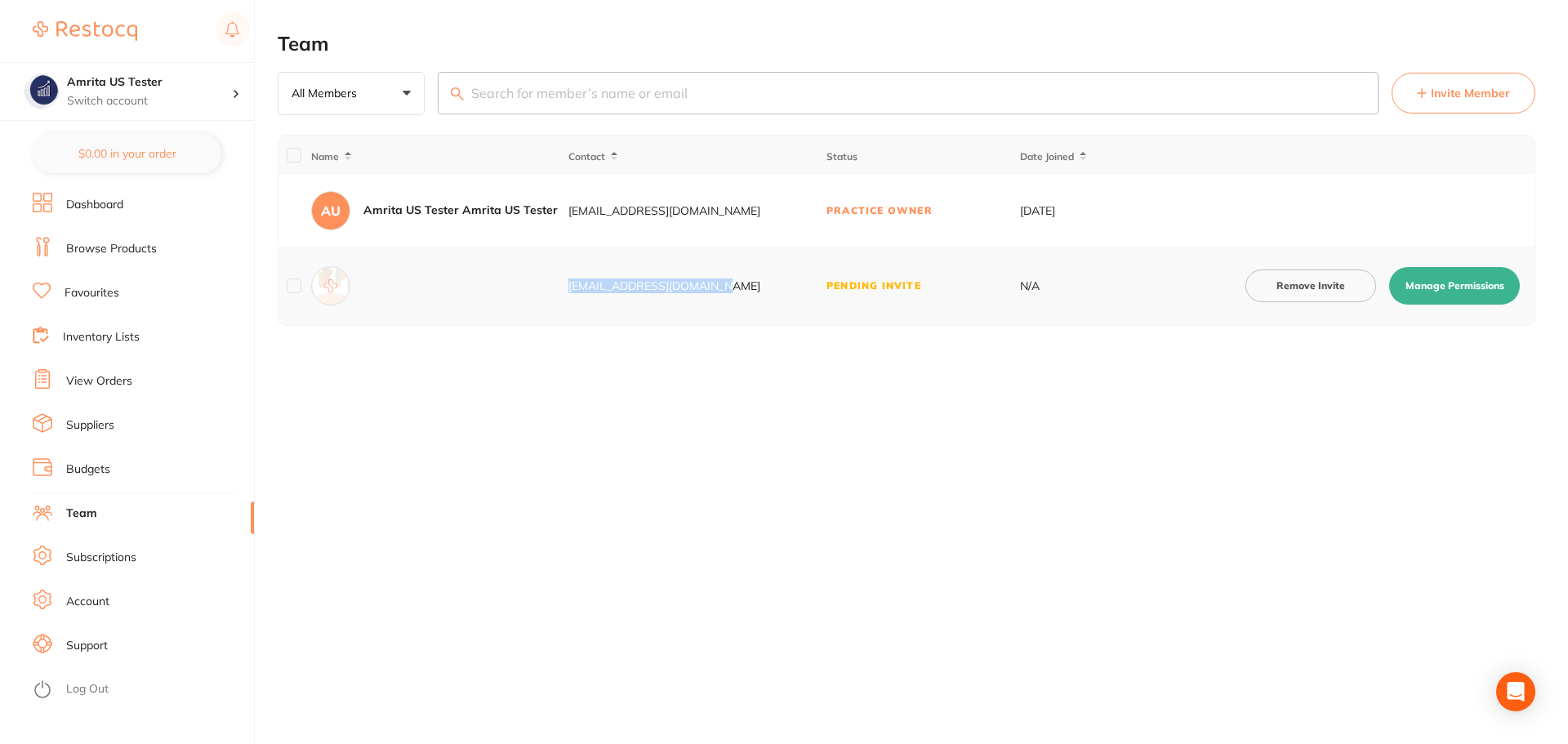
drag, startPoint x: 726, startPoint y: 283, endPoint x: 566, endPoint y: 290, distance: 160.2
click at [566, 290] on tr "amrita@terrificminds.com Pending Invite N/A Remove Invite Manage Permissions" at bounding box center [906, 286] width 1257 height 78
copy div "[EMAIL_ADDRESS][DOMAIN_NAME]"
drag, startPoint x: 763, startPoint y: 210, endPoint x: 558, endPoint y: 211, distance: 205.0
click at [558, 211] on tr "AU Amrita US Tester Amrita US Tester amrita+1234@terrificminds.com Practice Own…" at bounding box center [906, 209] width 1257 height 71
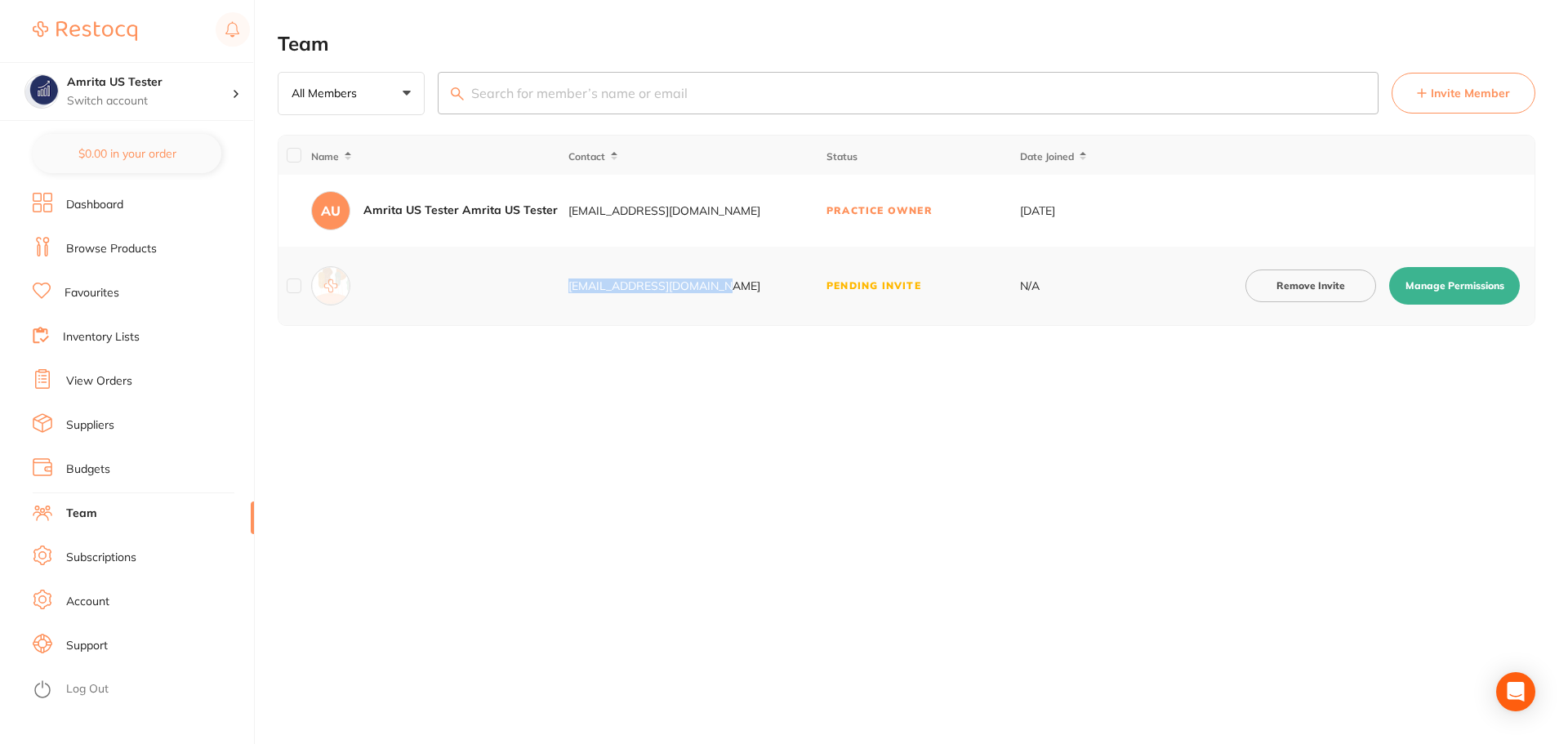
copy tr "amrita+1234@terrificminds.com"
click at [1438, 96] on span "Invite Member" at bounding box center [1470, 93] width 79 height 17
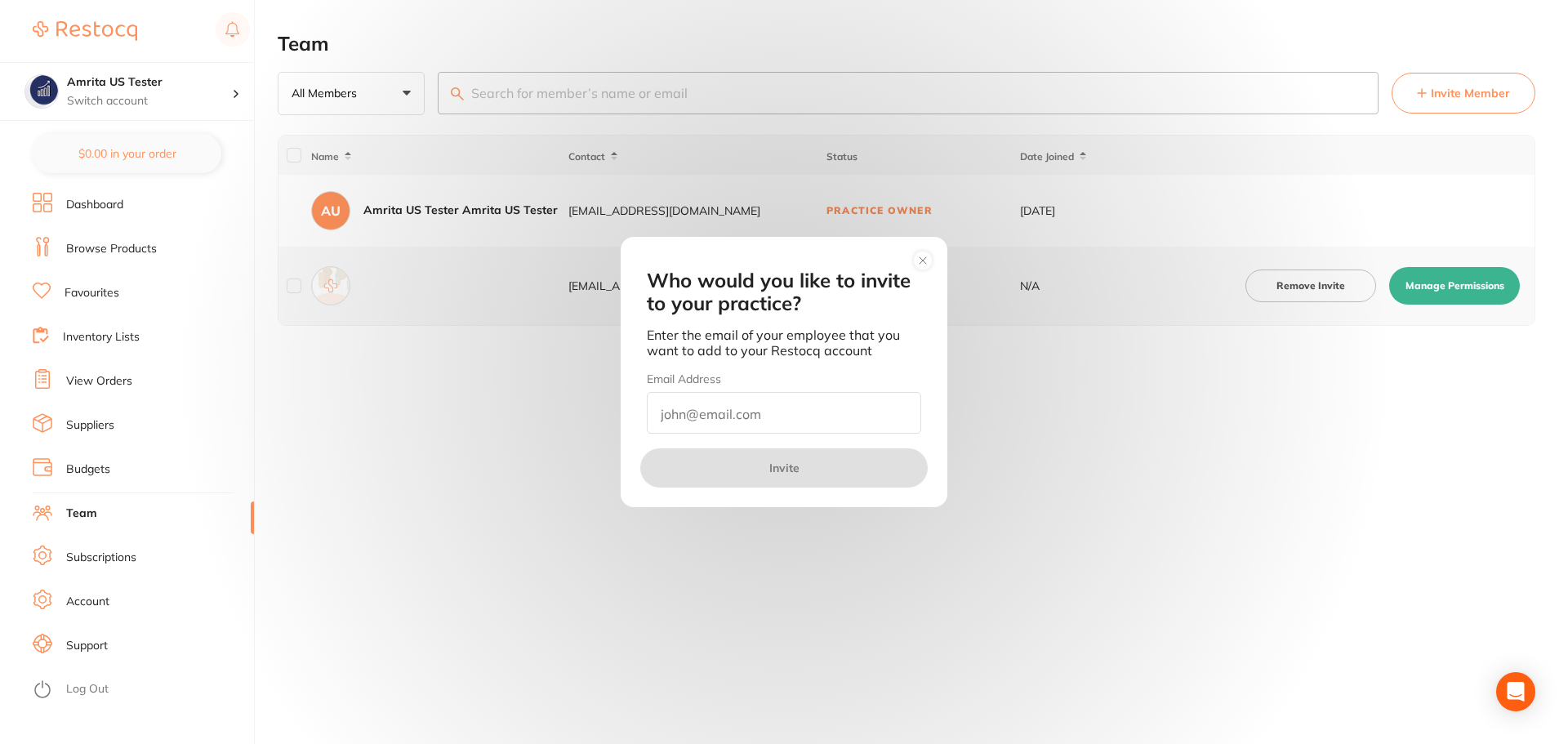
click at [831, 409] on input "email" at bounding box center [784, 412] width 274 height 42
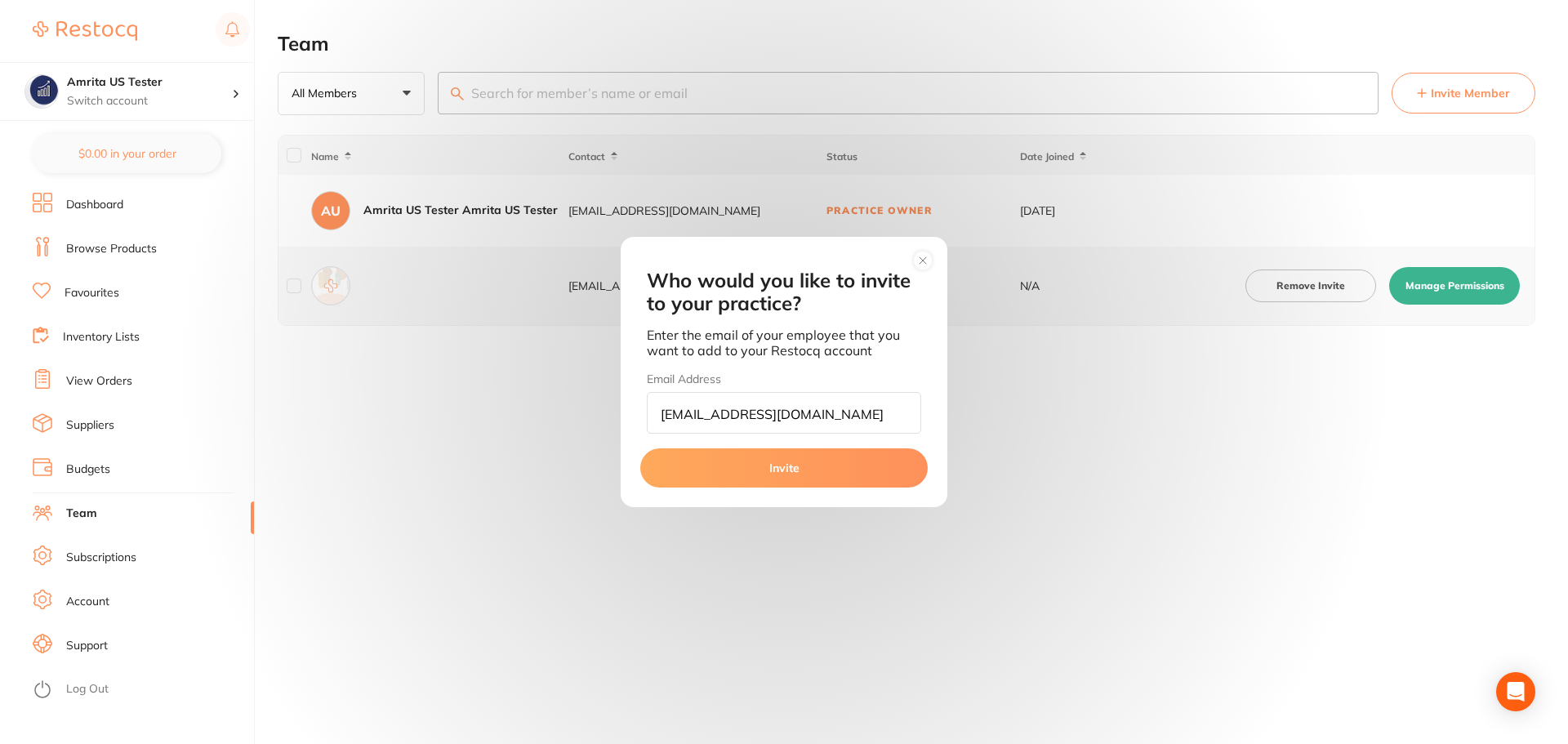
click at [699, 415] on input "amrita@terrificminds.com" at bounding box center [784, 412] width 274 height 42
type input "amrita+5550@terrificminds.com"
click at [716, 460] on button "Invite" at bounding box center [784, 468] width 288 height 39
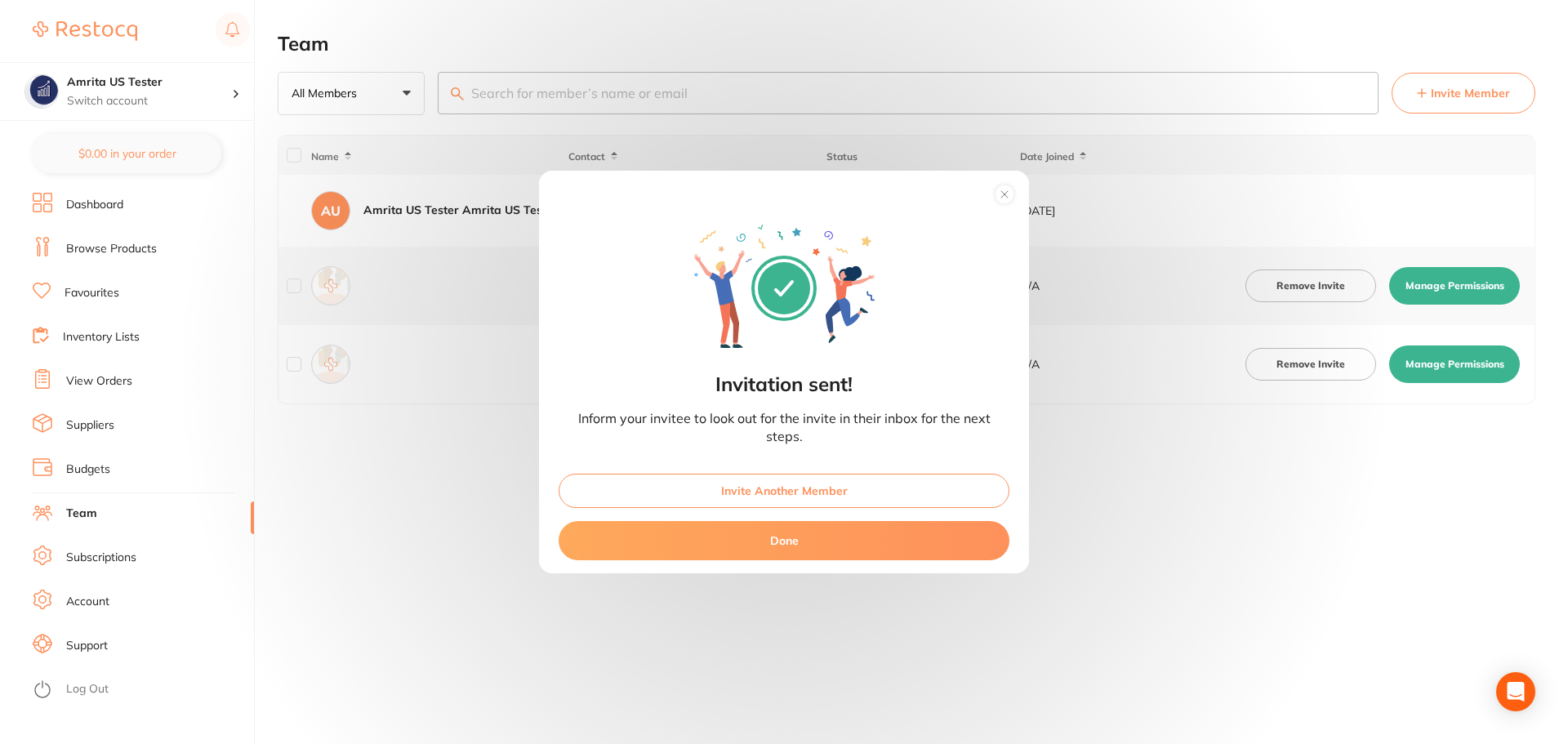
click at [784, 546] on button "Done" at bounding box center [784, 540] width 451 height 39
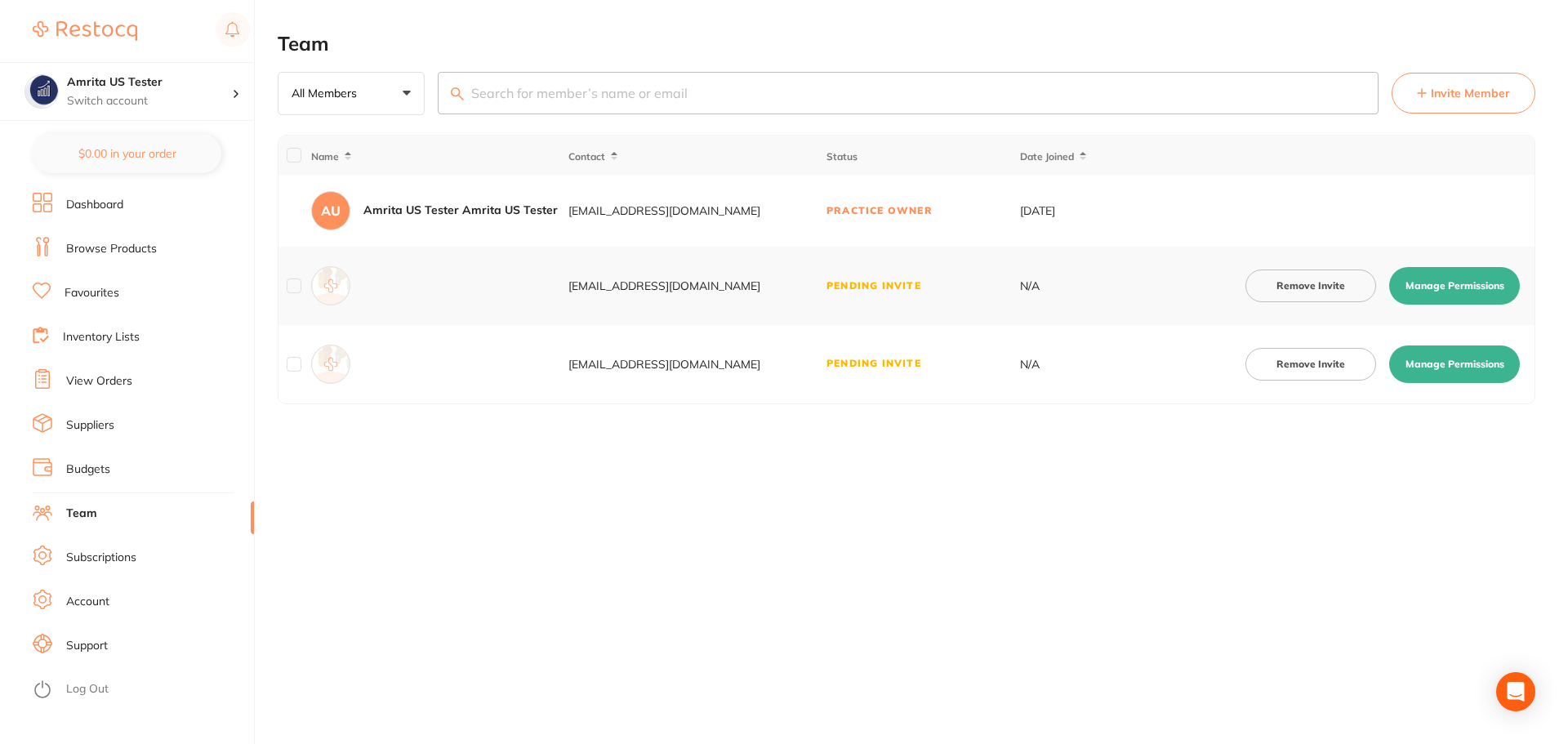
drag, startPoint x: 765, startPoint y: 365, endPoint x: 543, endPoint y: 371, distance: 222.1
click at [543, 371] on tr "amrita+5550@terrificminds.com Pending Invite N/A Remove Invite Manage Permissio…" at bounding box center [906, 364] width 1257 height 78
click at [685, 474] on div "Team All Members +0 All Members Active Pending Invite Expired Invite Invite Mem…" at bounding box center [924, 372] width 1291 height 744
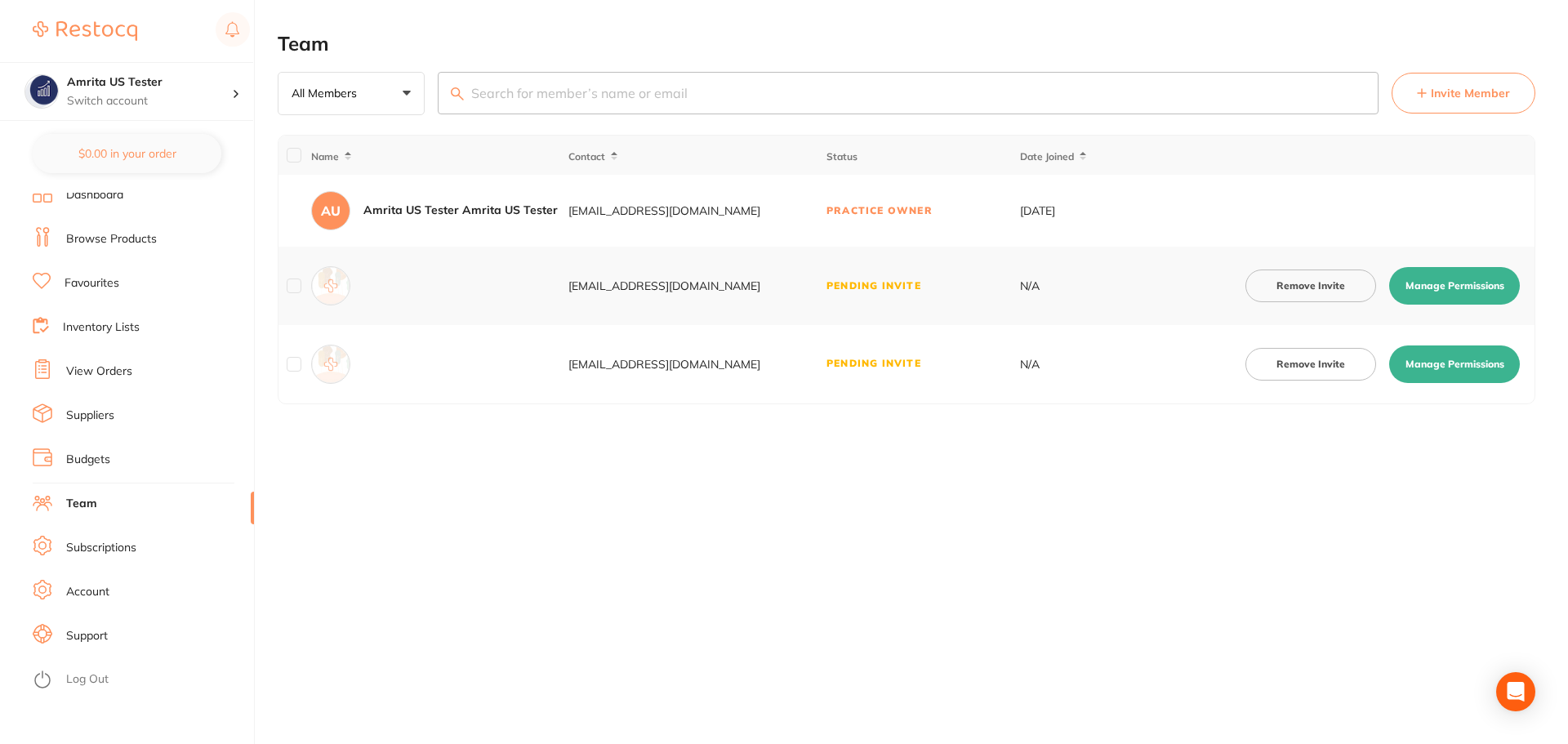
scroll to position [13, 0]
click at [78, 688] on li "Log Out" at bounding box center [140, 676] width 216 height 24
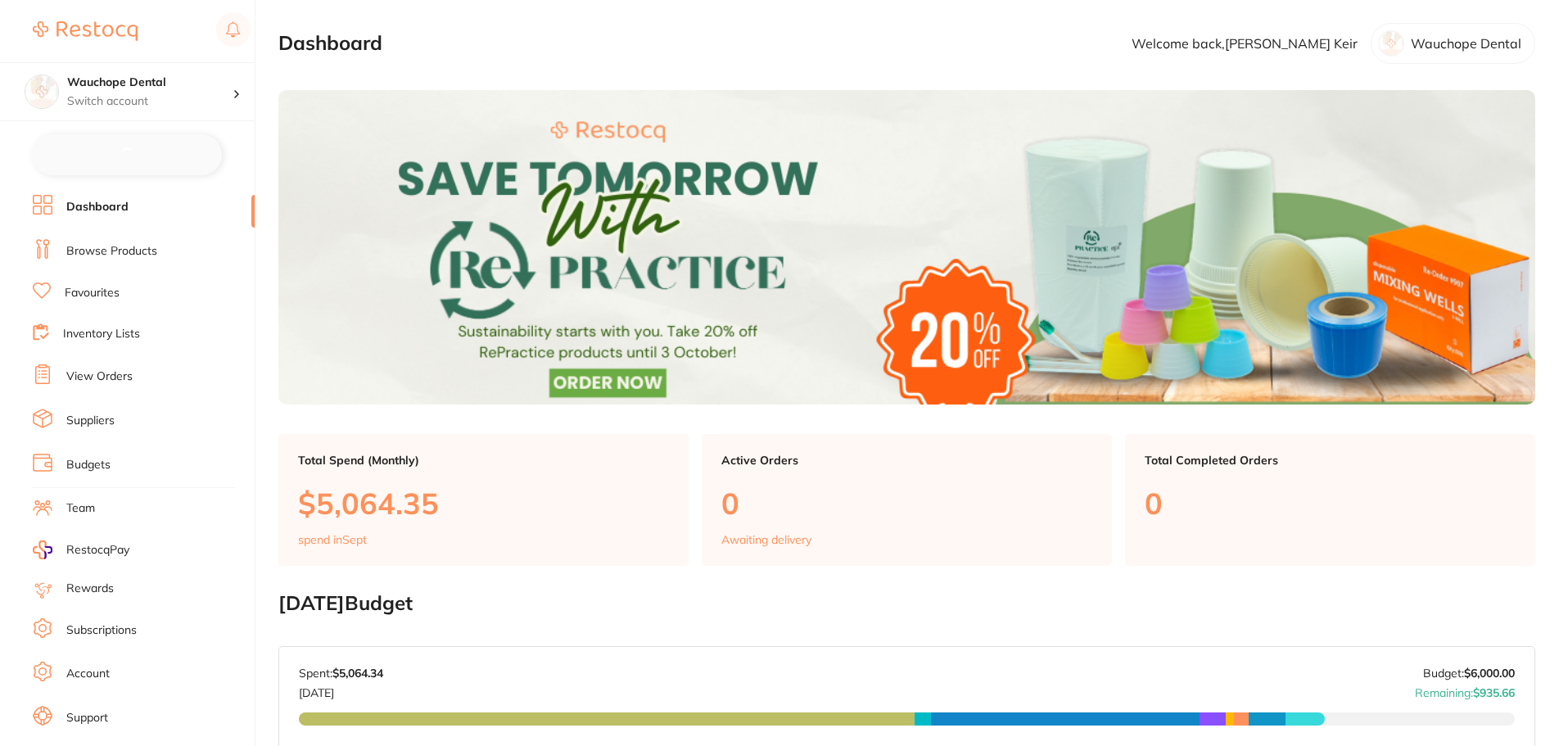
checkbox input "false"
click at [102, 251] on link "Browse Products" at bounding box center [112, 249] width 91 height 17
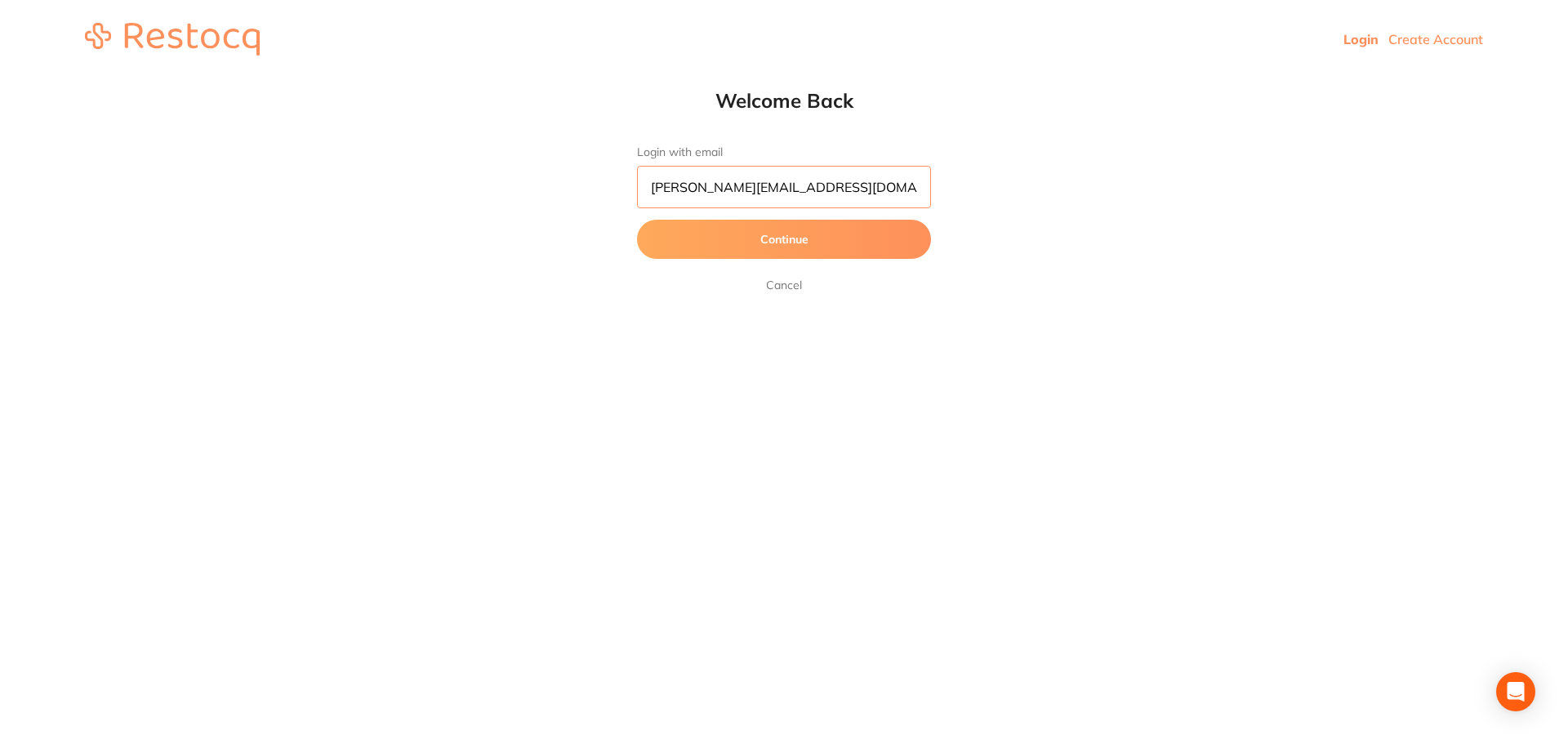
scroll to position [1, 0]
drag, startPoint x: 845, startPoint y: 191, endPoint x: 588, endPoint y: 199, distance: 257.1
click at [588, 199] on div "Welcome Back Login with email [PERSON_NAME][EMAIL_ADDRESS][DOMAIN_NAME] Continu…" at bounding box center [784, 191] width 1568 height 207
type input "[EMAIL_ADDRESS][DOMAIN_NAME]"
click at [637, 219] on button "Continue" at bounding box center [784, 239] width 294 height 39
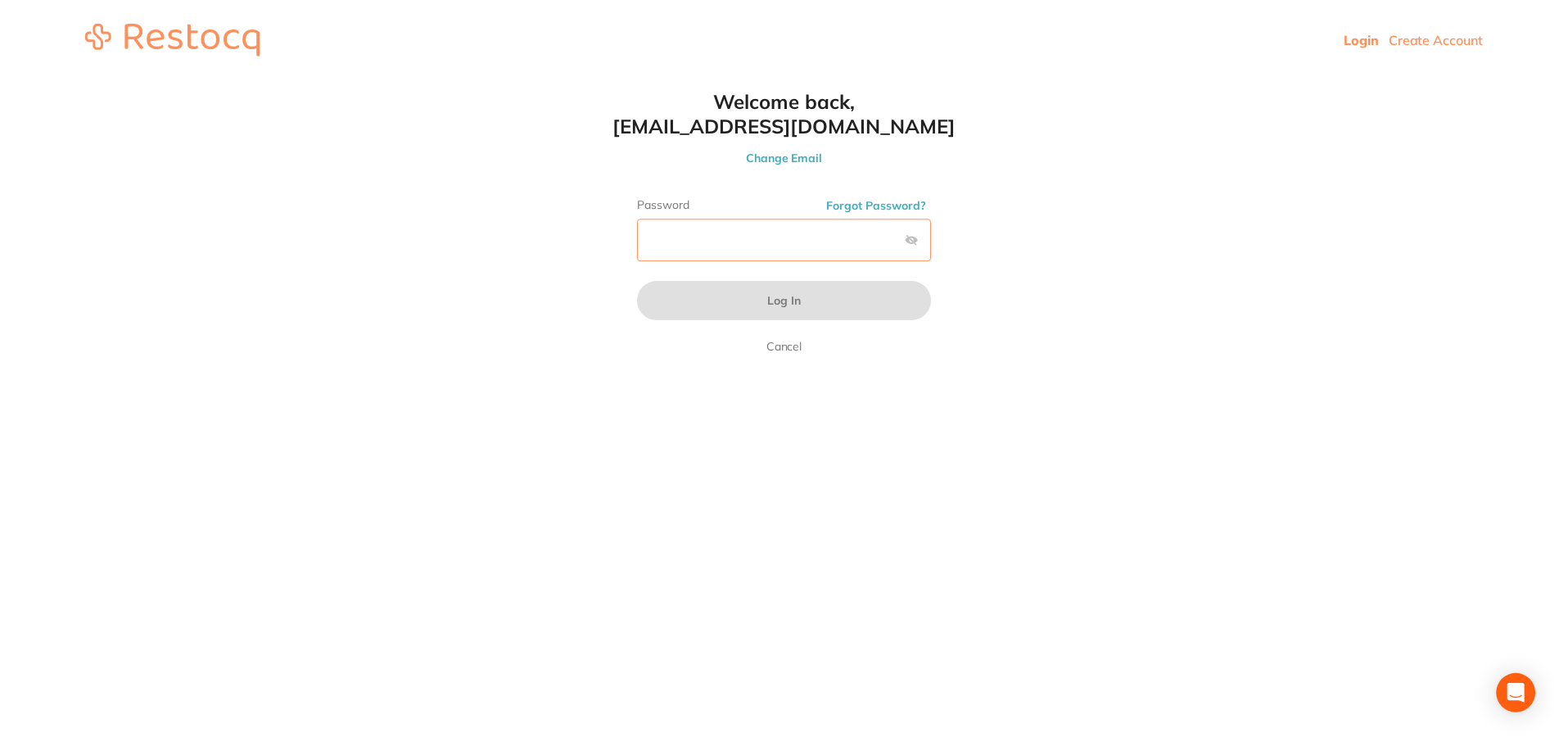
scroll to position [0, 0]
click at [638, 281] on button "Log In" at bounding box center [785, 300] width 295 height 39
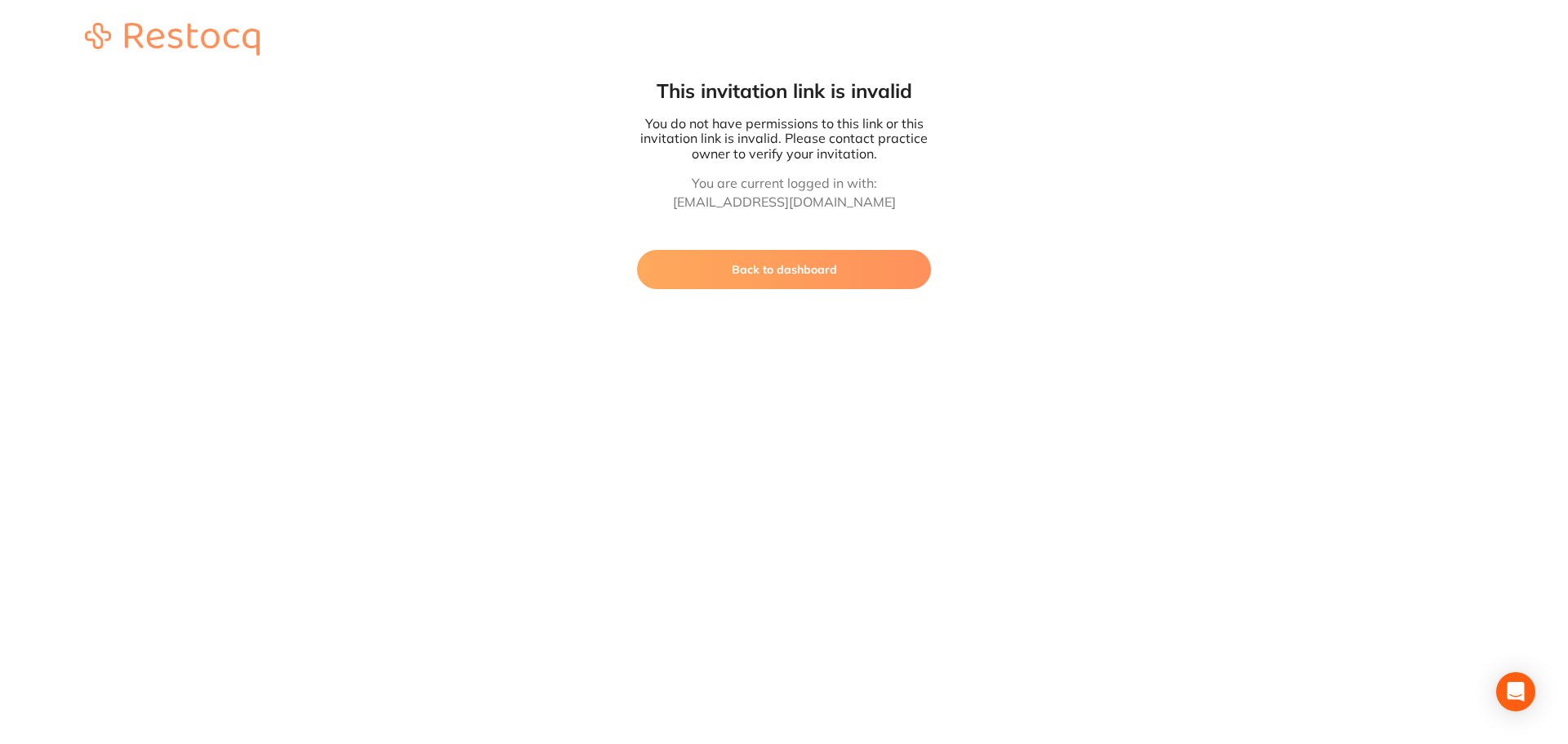
click at [776, 281] on button "Back to dashboard" at bounding box center [784, 269] width 294 height 39
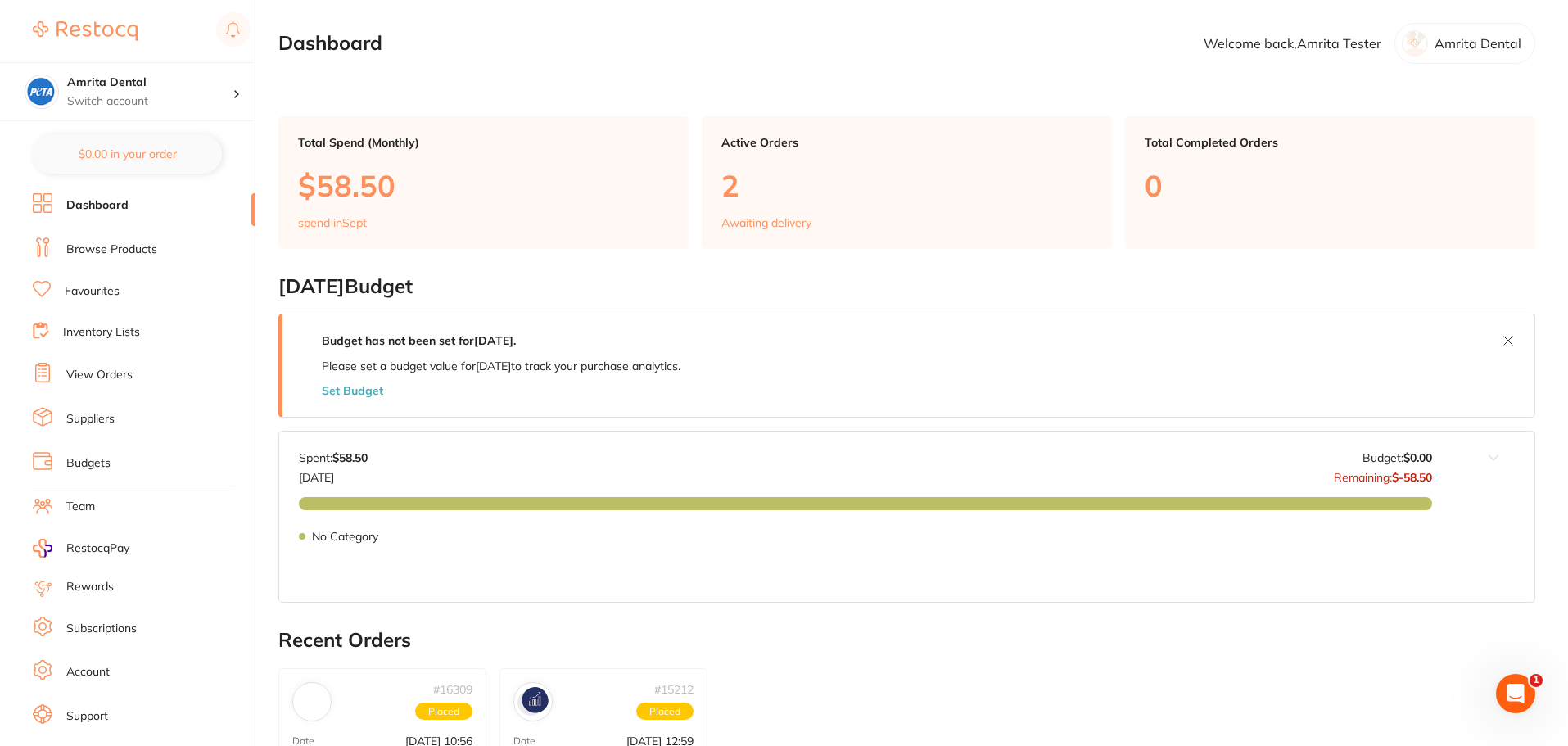
click at [139, 241] on link "Browse Products" at bounding box center [112, 249] width 91 height 17
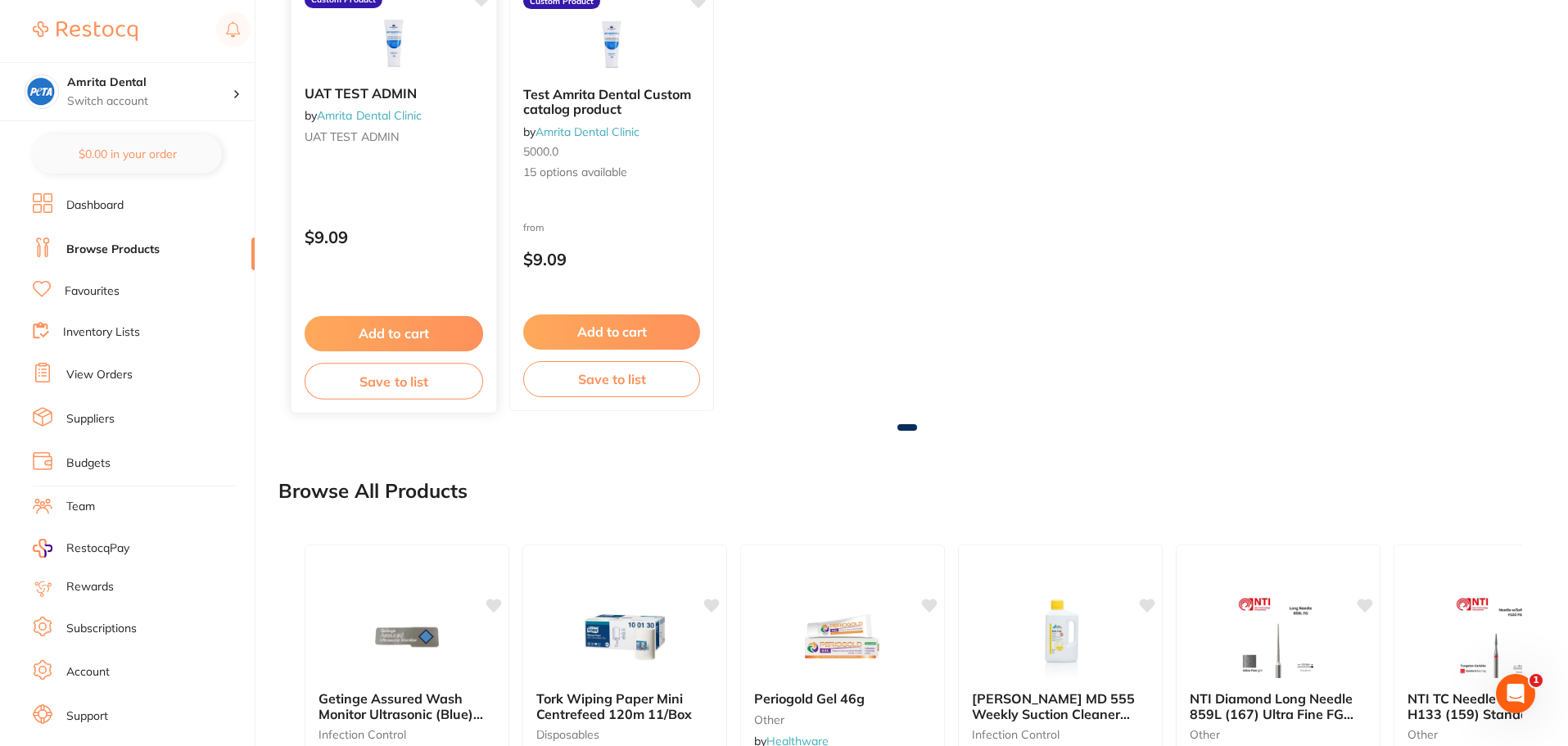
scroll to position [245, 0]
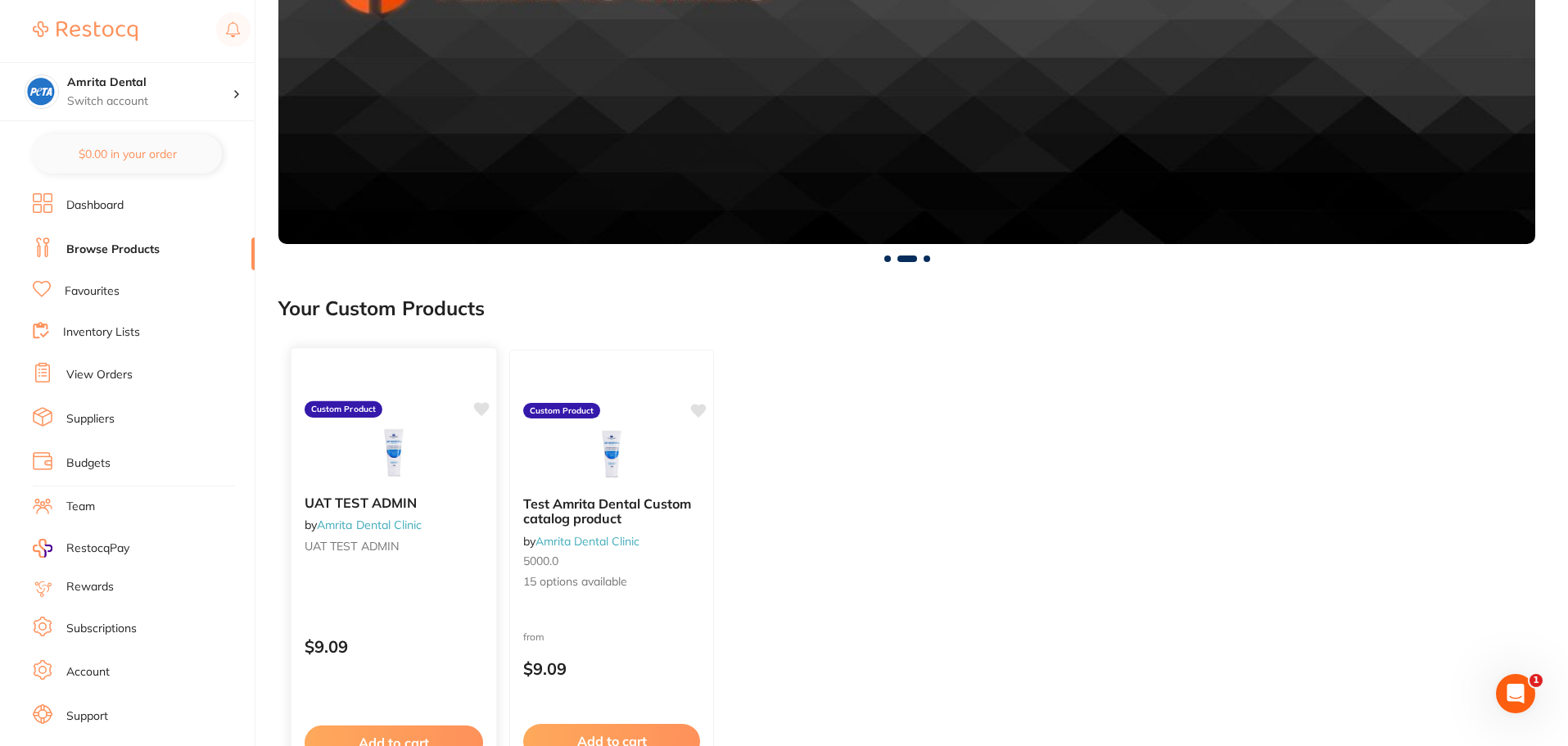
click at [451, 539] on small "UAT TEST ADMIN" at bounding box center [394, 545] width 179 height 13
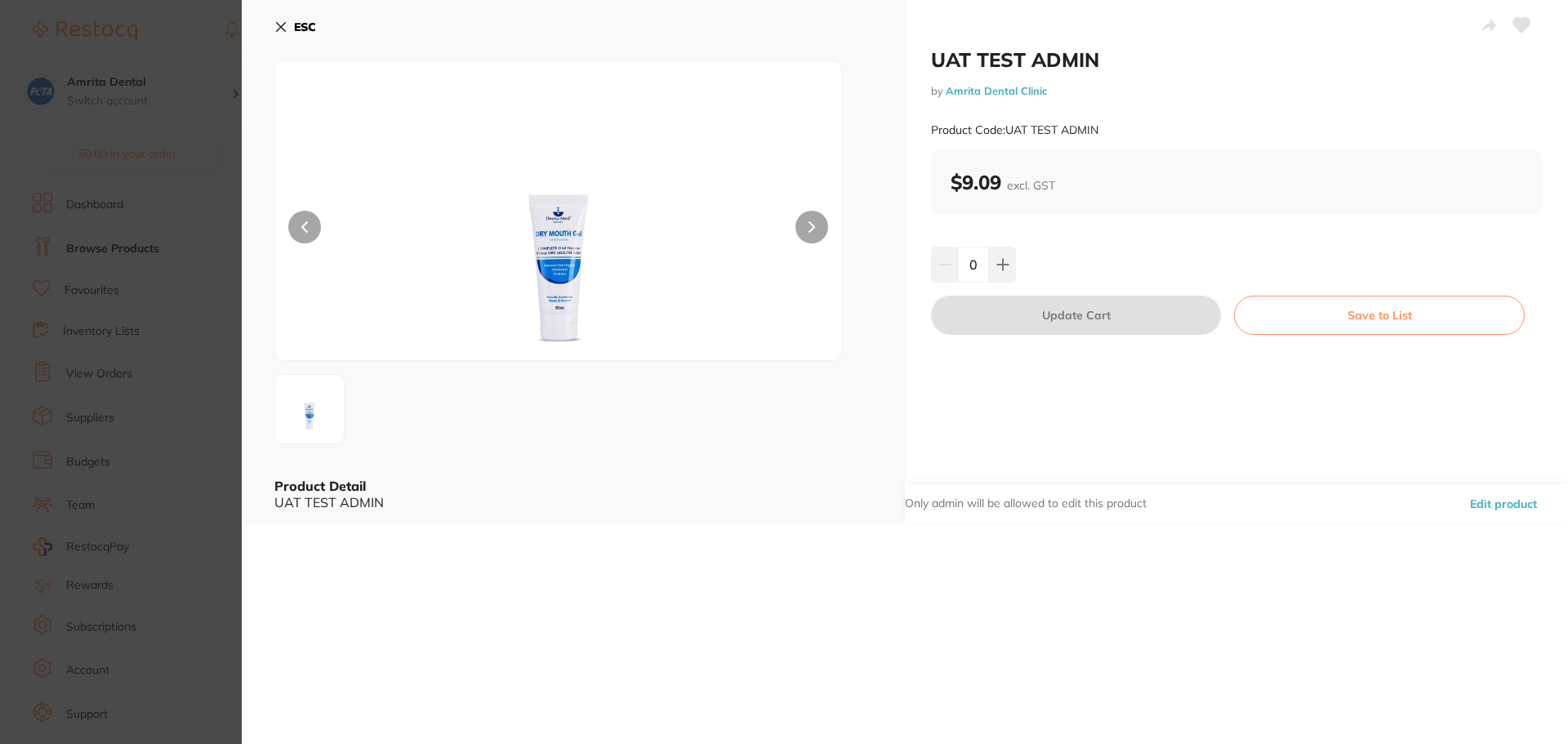
click at [1516, 27] on icon at bounding box center [1522, 24] width 18 height 15
click at [1375, 317] on button "Save to List" at bounding box center [1379, 315] width 291 height 39
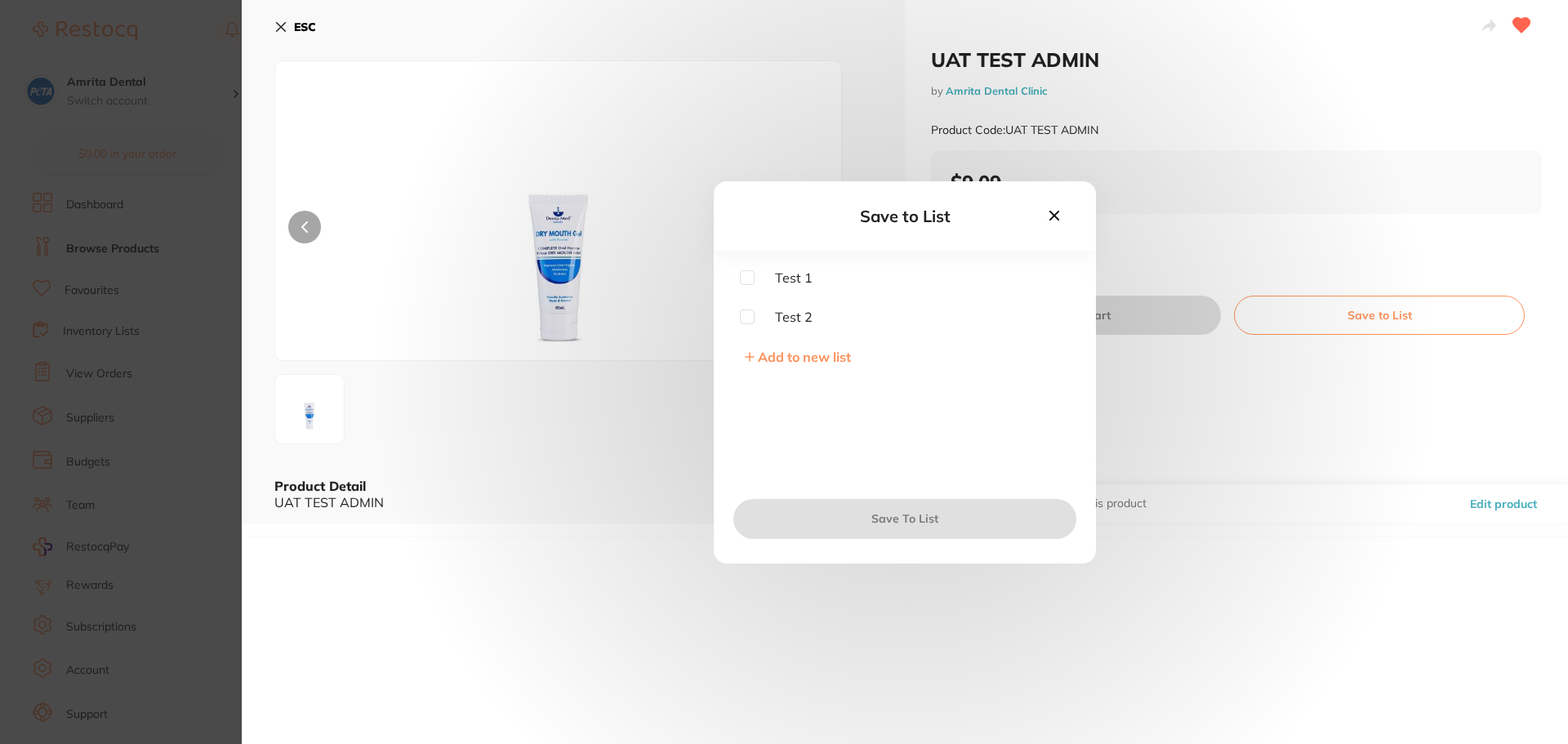
click at [796, 361] on span "Add to new list" at bounding box center [804, 356] width 93 height 17
click at [804, 326] on input "text" at bounding box center [904, 313] width 330 height 42
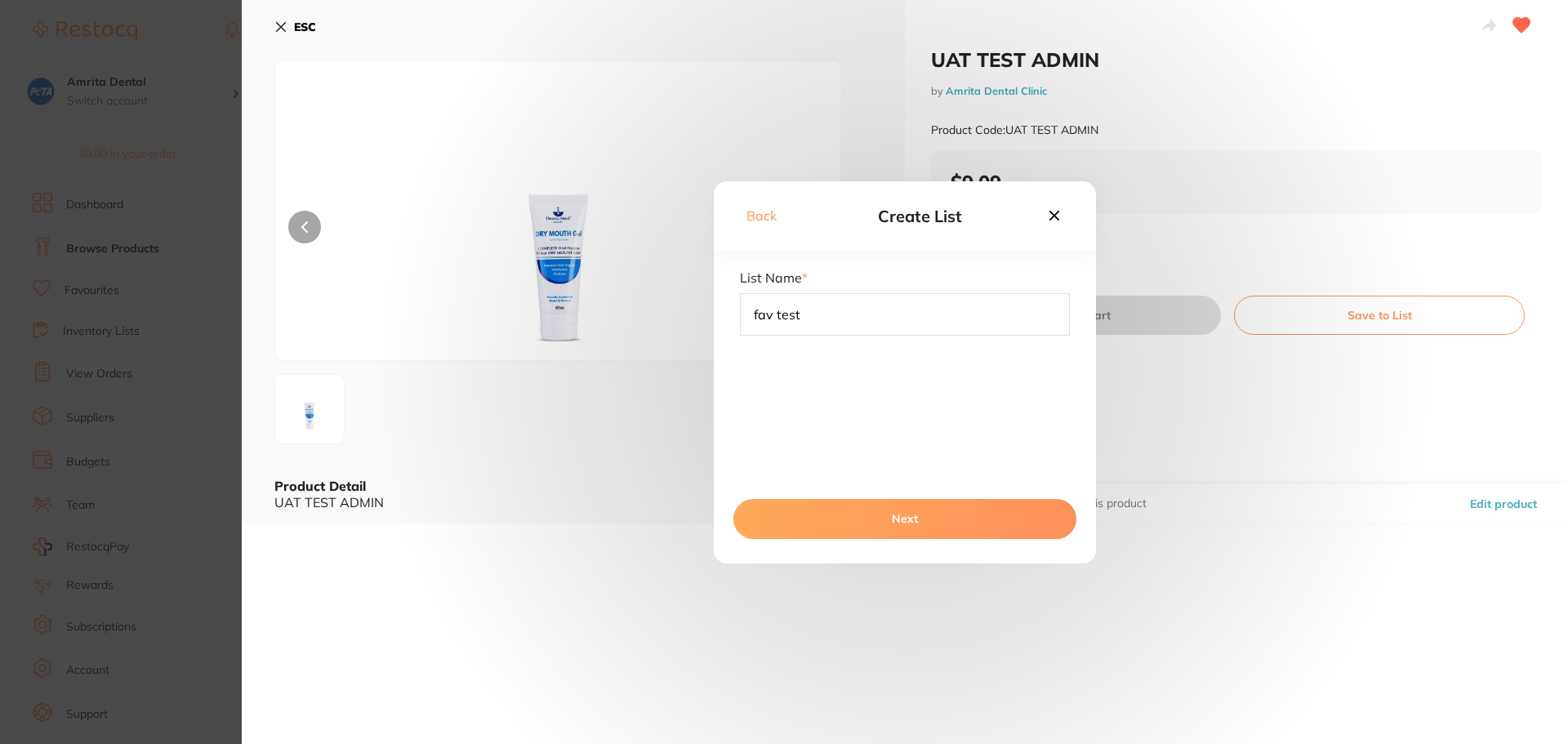
type input "fav test"
click at [948, 526] on button "Next" at bounding box center [905, 519] width 343 height 39
click at [948, 526] on button "Save To List" at bounding box center [905, 519] width 343 height 39
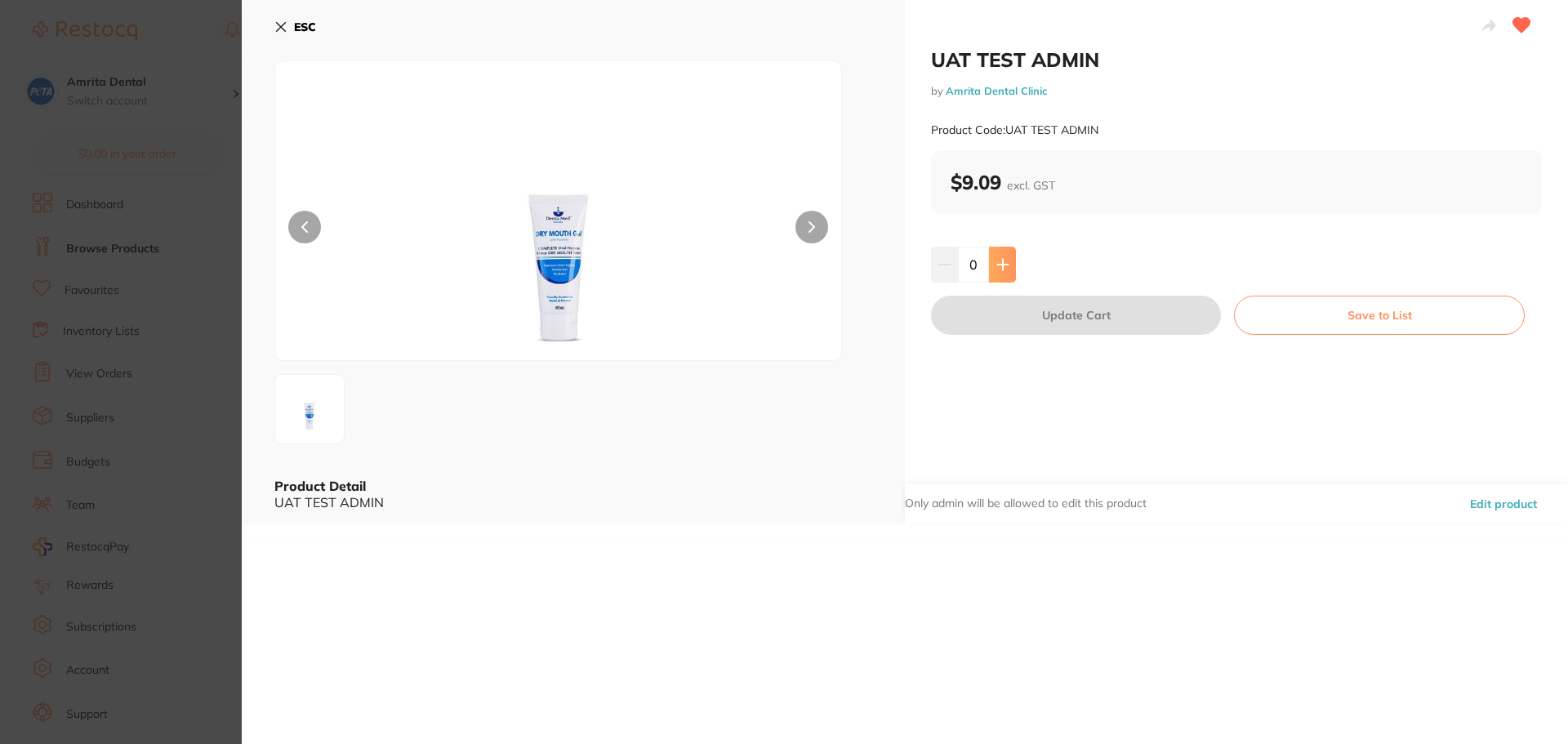
click at [1005, 268] on icon at bounding box center [1002, 264] width 13 height 13
type input "1"
click at [1012, 335] on div "UAT TEST ADMIN by Amrita Dental Clinic Product Code: UAT TEST ADMIN $9.09 excl.…" at bounding box center [1236, 261] width 663 height 524
click at [1015, 325] on button "Update Cart" at bounding box center [1076, 315] width 290 height 39
checkbox input "false"
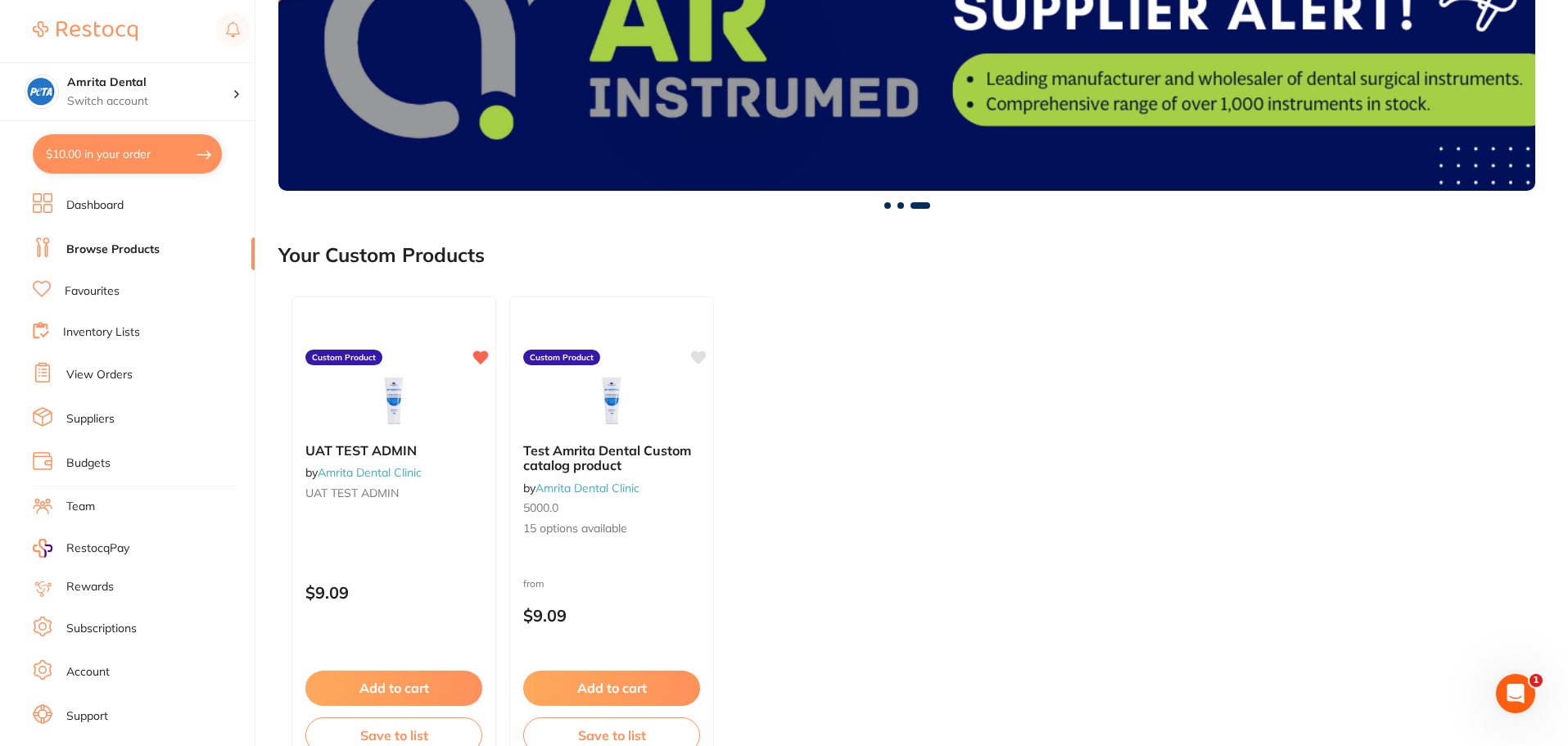
scroll to position [328, 0]
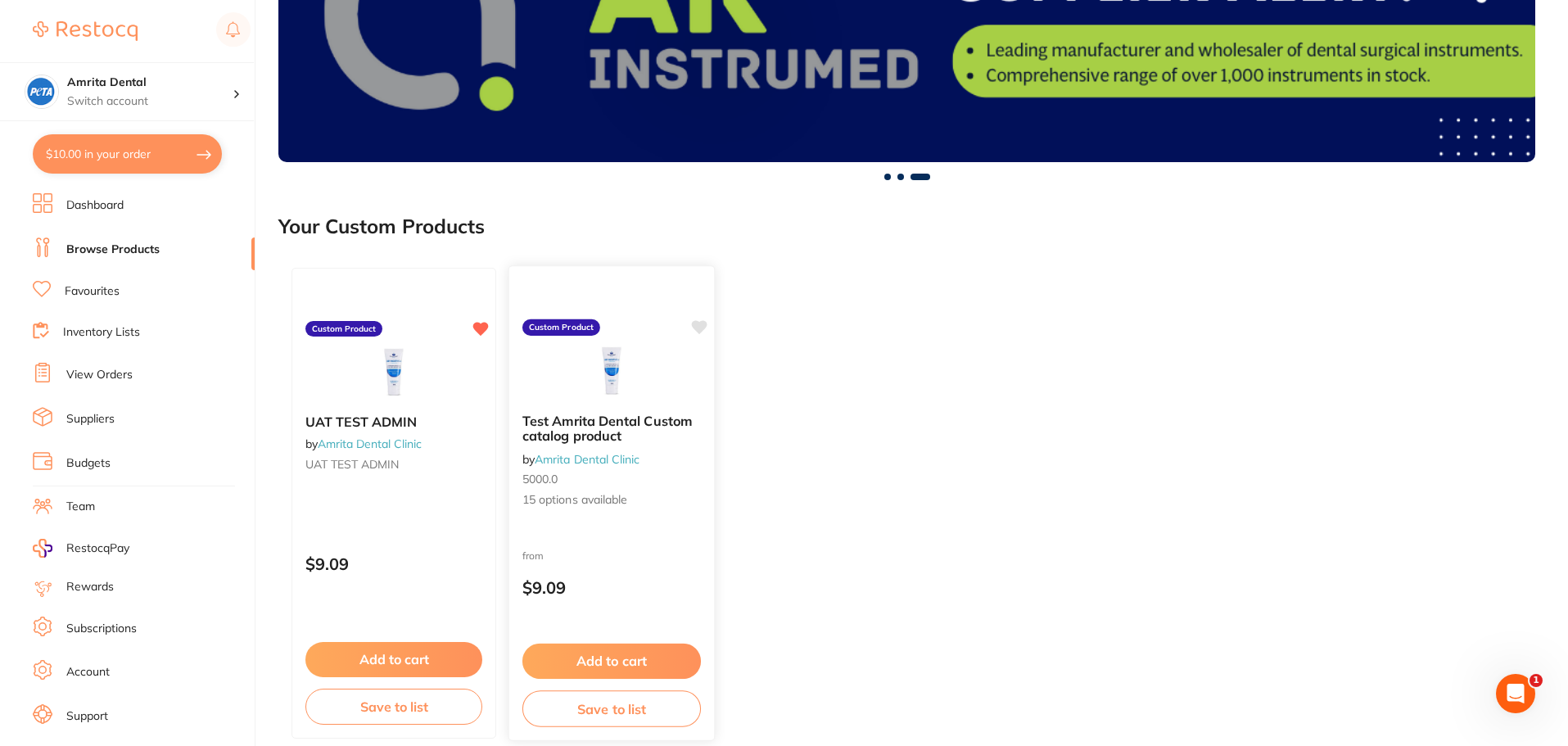
click at [699, 327] on icon at bounding box center [700, 327] width 16 height 14
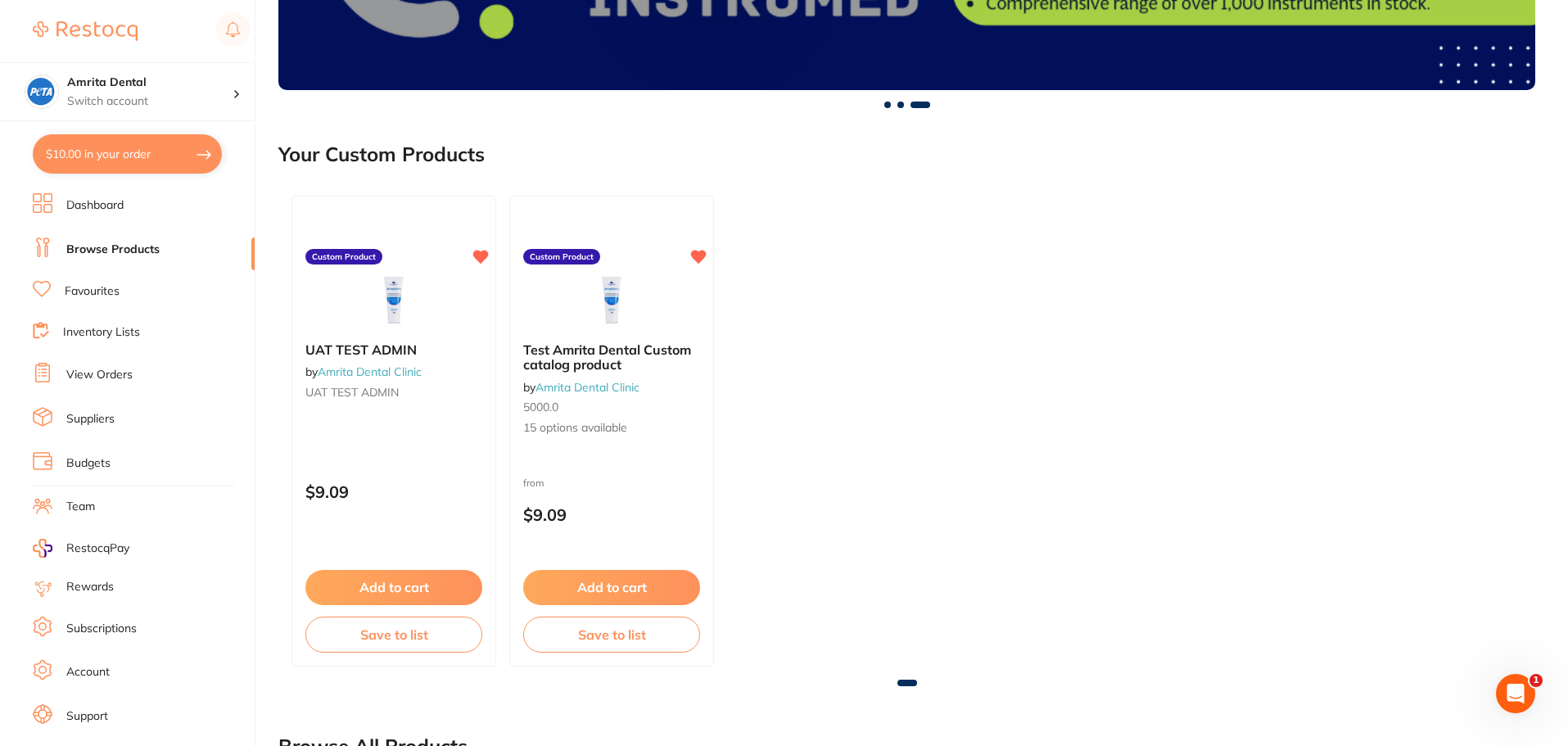
scroll to position [491, 0]
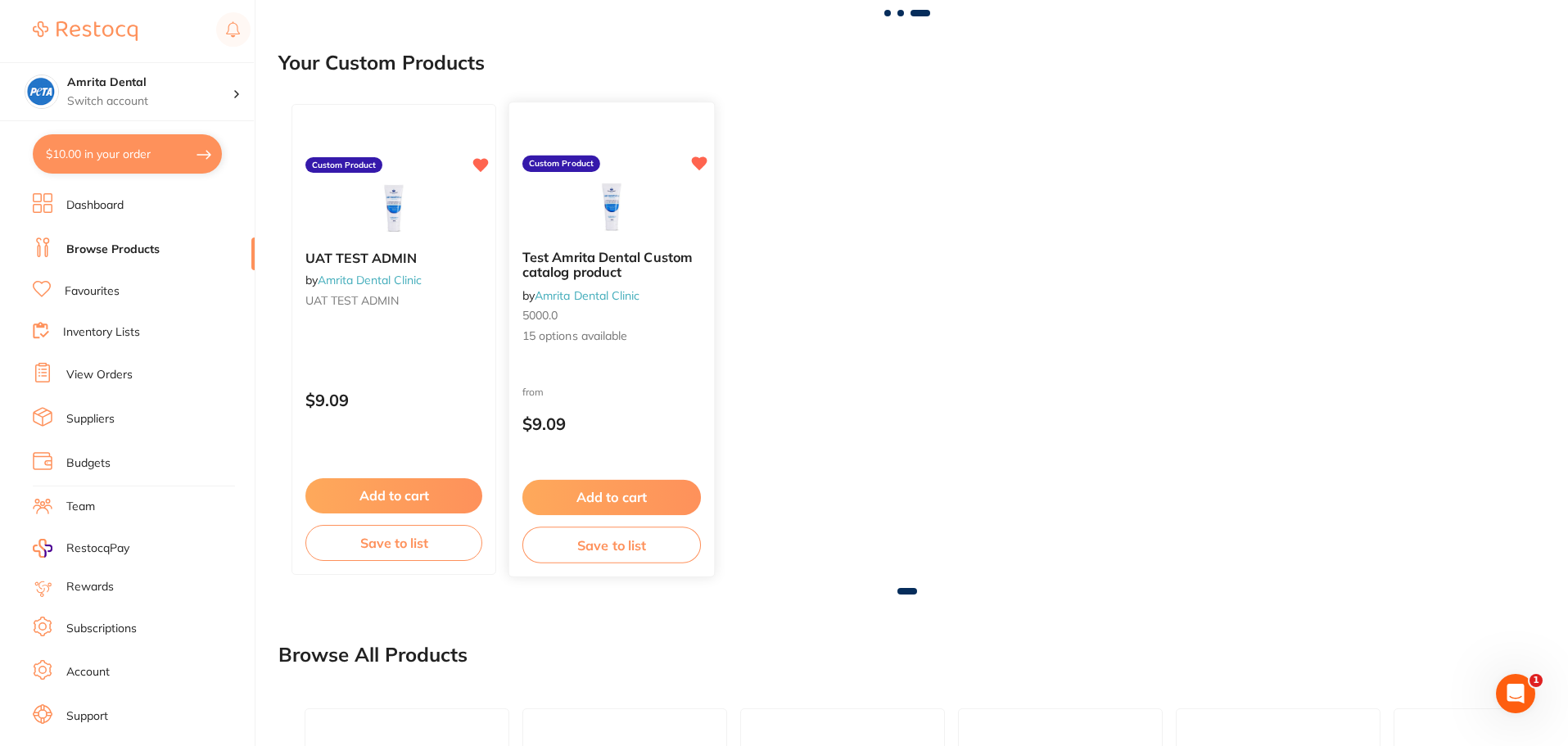
click at [621, 530] on button "Save to list" at bounding box center [612, 545] width 179 height 37
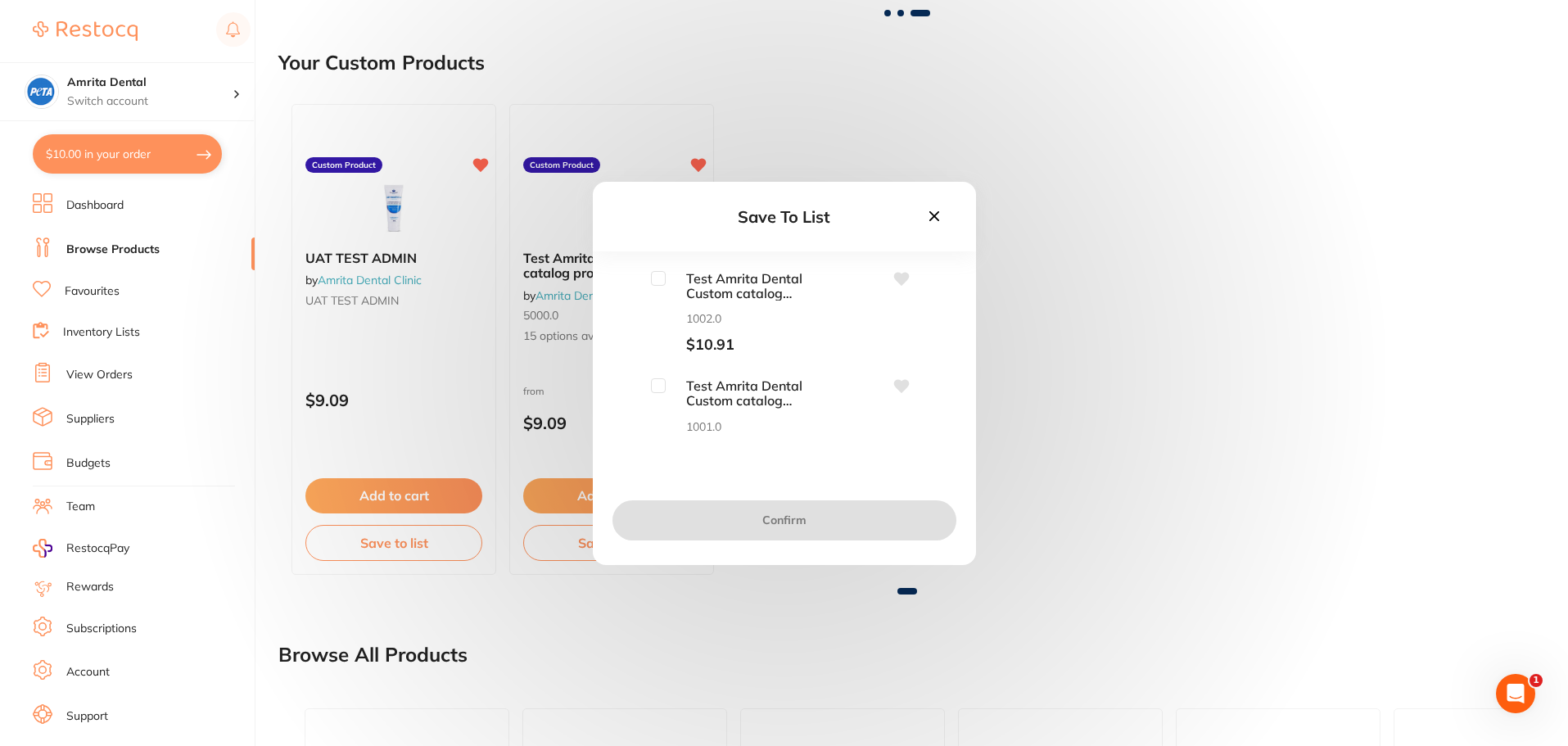
click at [654, 278] on input "checkbox" at bounding box center [658, 278] width 15 height 15
checkbox input "true"
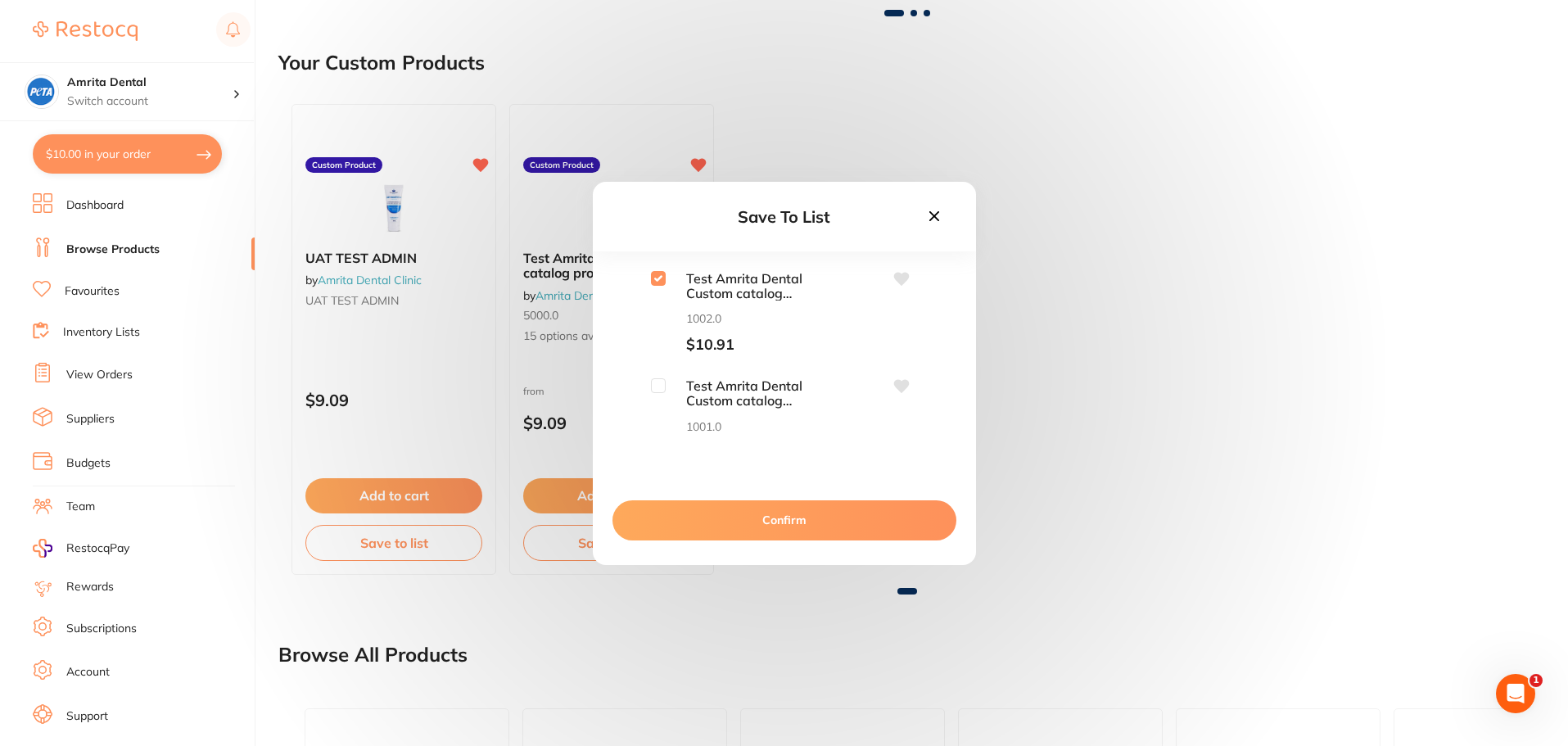
click at [751, 510] on button "Confirm" at bounding box center [784, 520] width 344 height 39
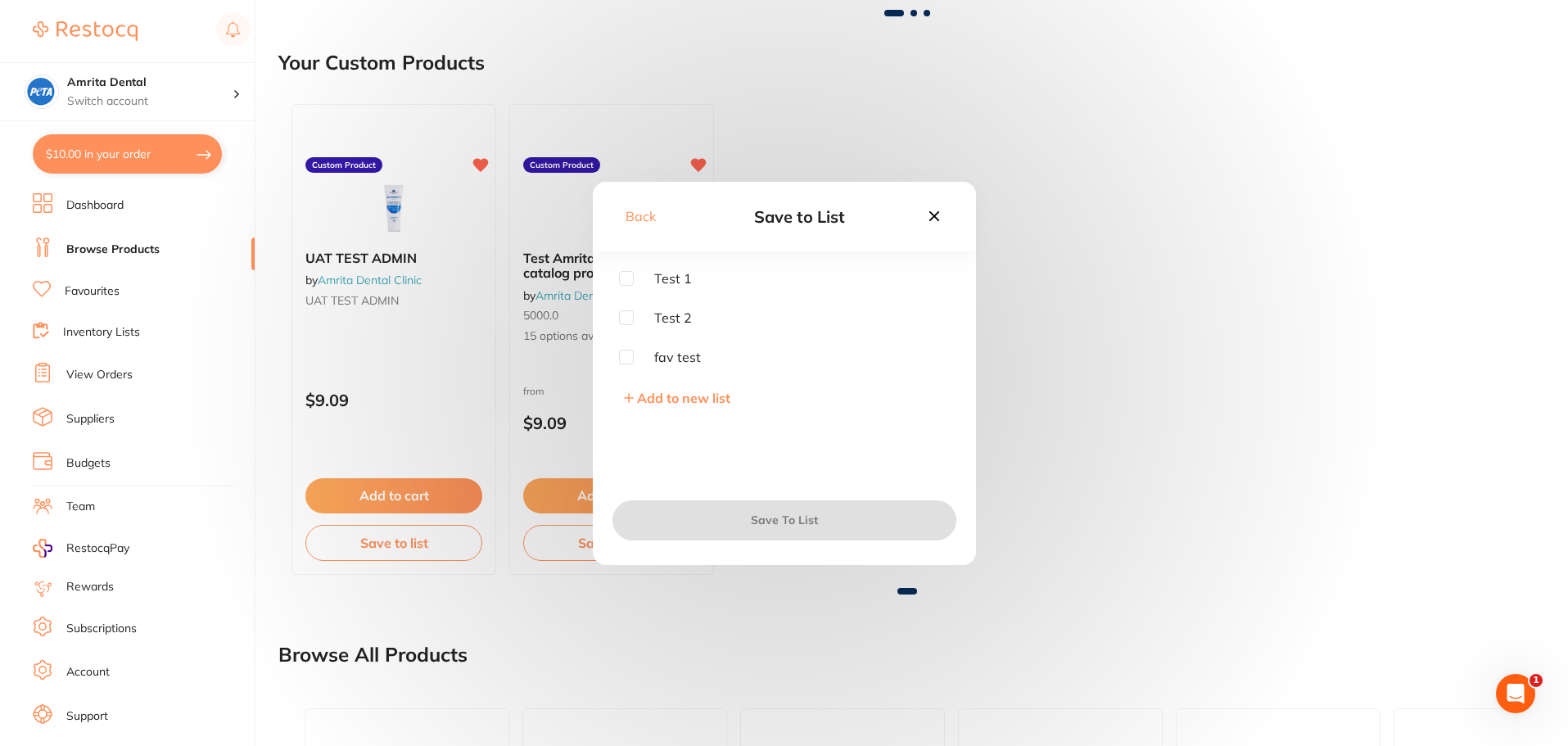
click at [662, 353] on span "fav test" at bounding box center [667, 356] width 67 height 15
click at [623, 362] on input "checkbox" at bounding box center [625, 356] width 15 height 15
checkbox input "true"
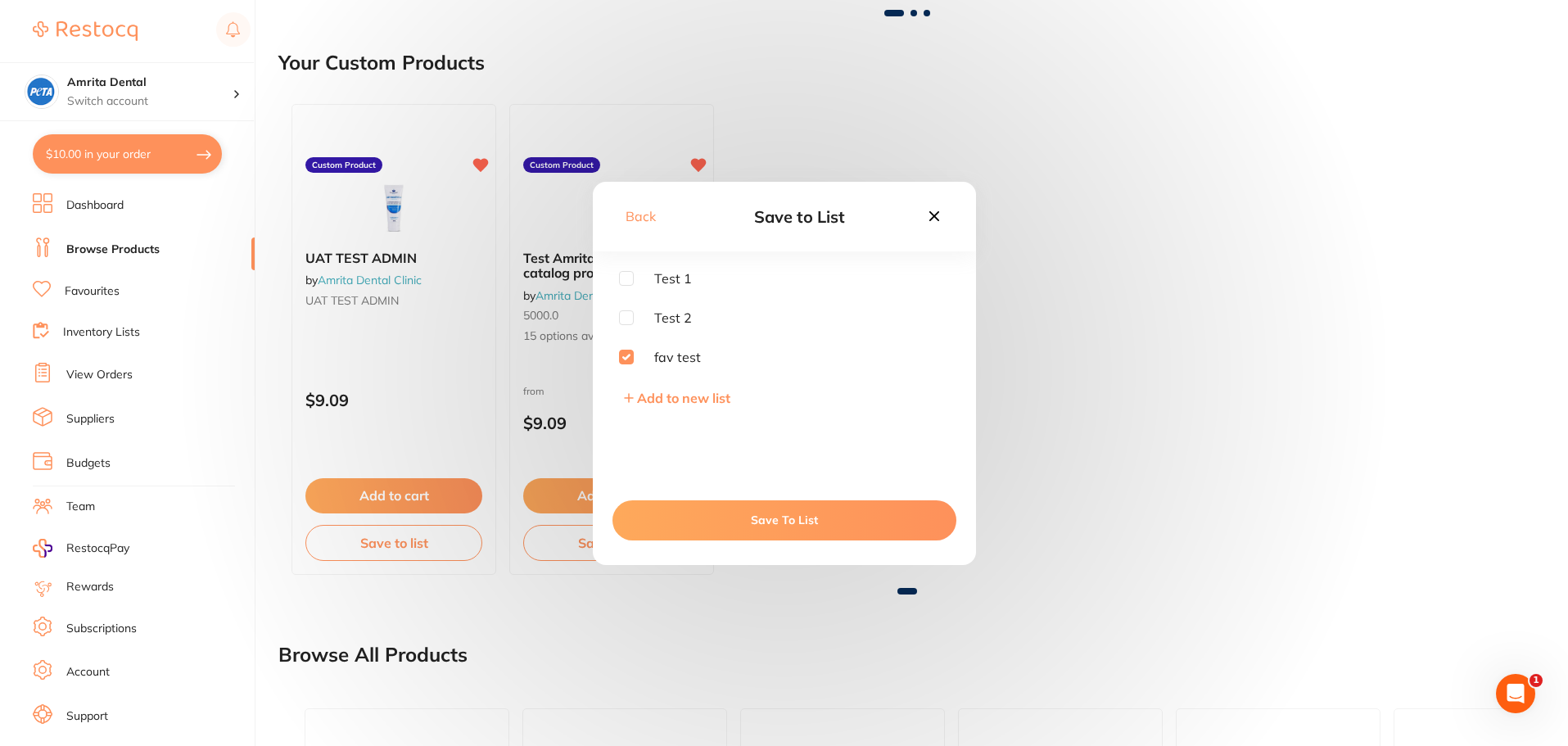
click at [739, 547] on div "Save To List" at bounding box center [784, 519] width 383 height 88
click at [737, 520] on button "Save To List" at bounding box center [784, 520] width 344 height 39
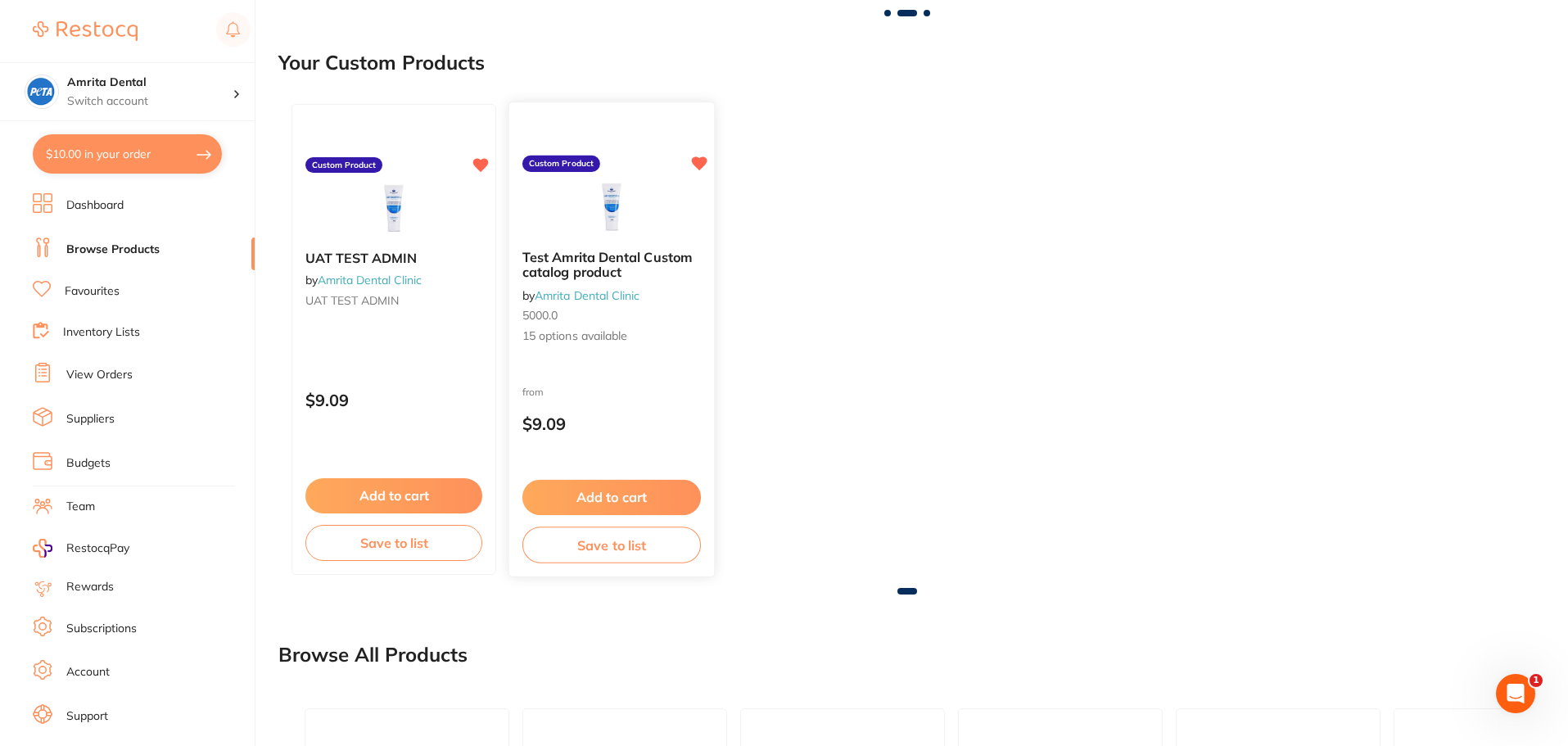
click at [631, 494] on button "Add to cart" at bounding box center [612, 498] width 179 height 35
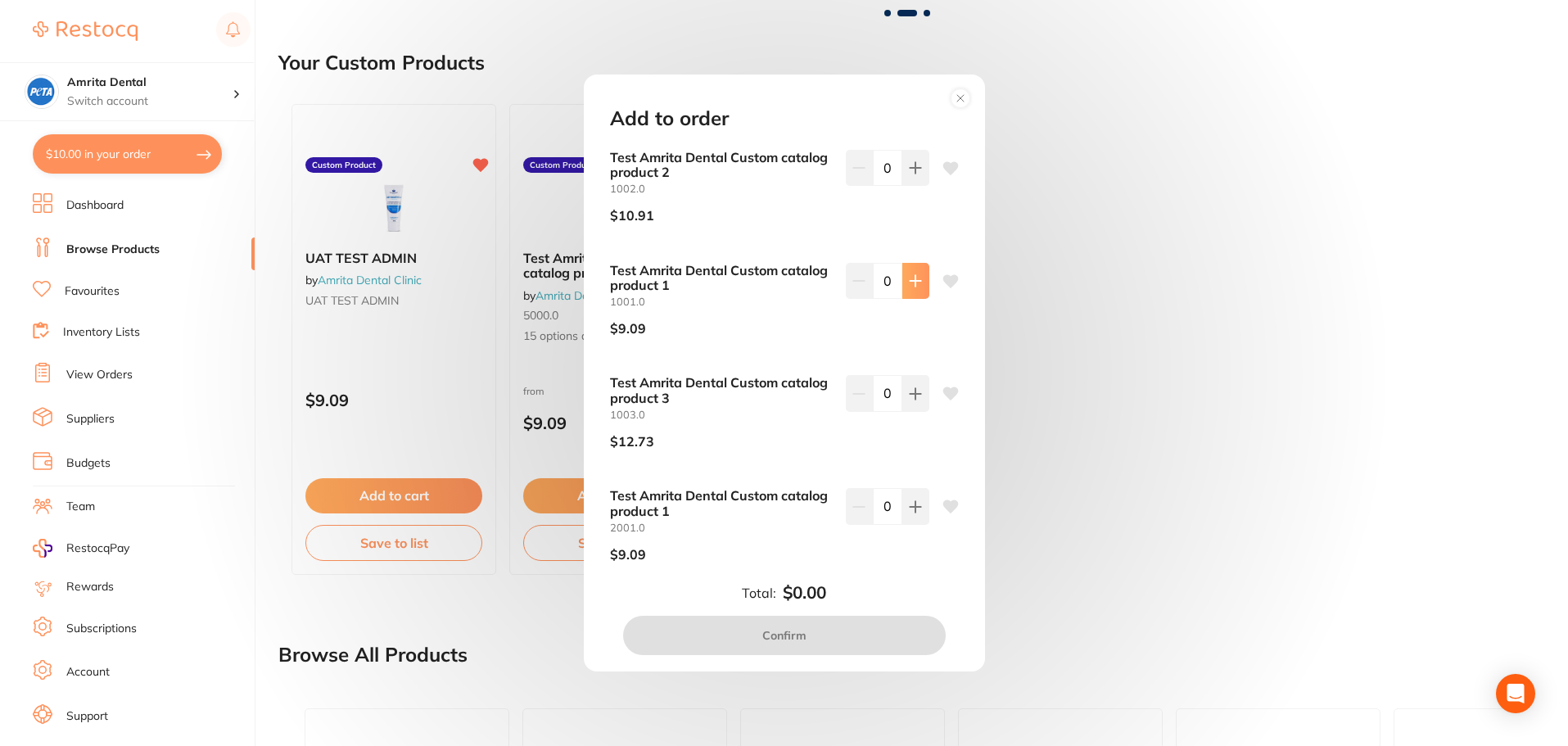
click at [909, 293] on button at bounding box center [916, 281] width 27 height 36
type input "1"
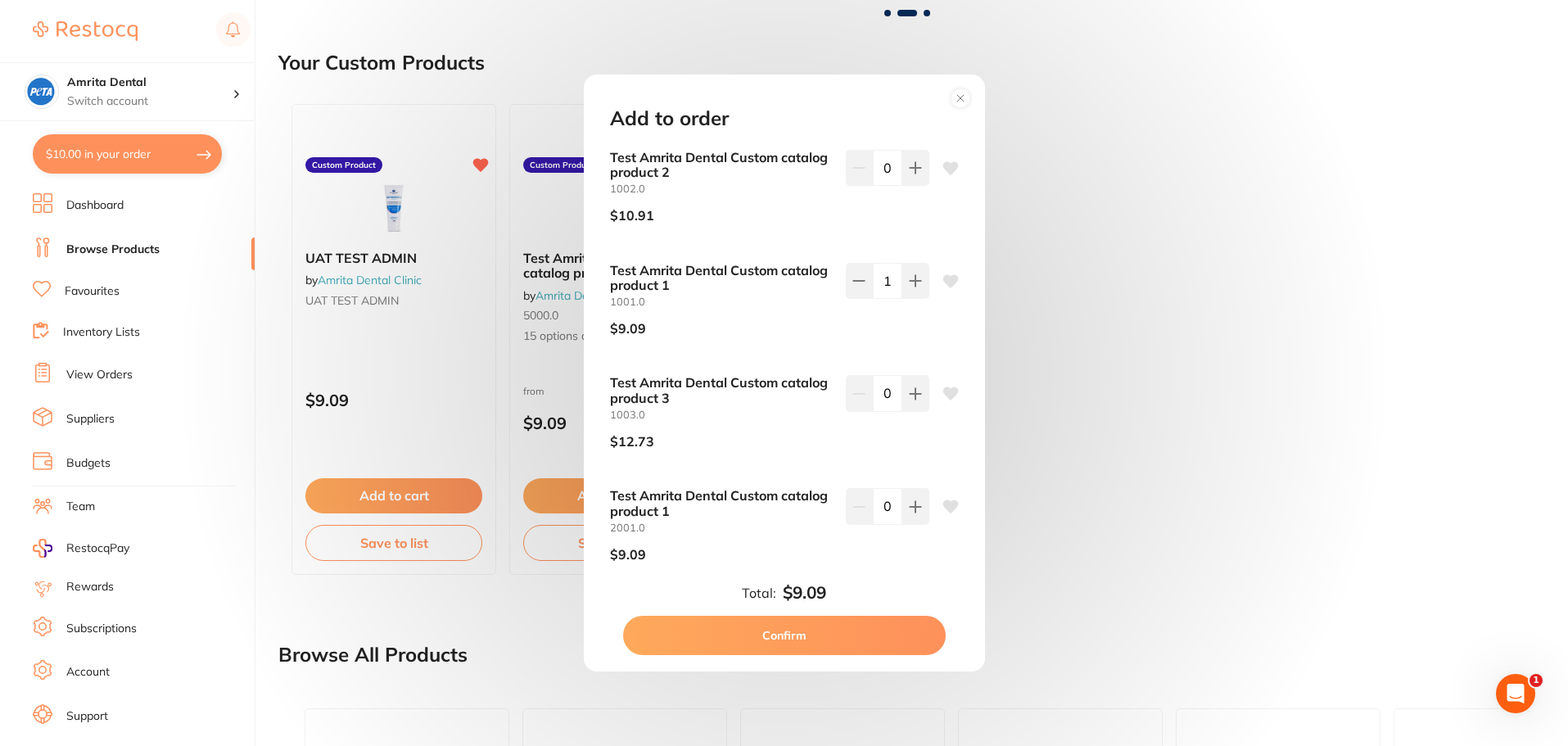
scroll to position [0, 0]
click at [827, 638] on button "Confirm" at bounding box center [784, 635] width 323 height 39
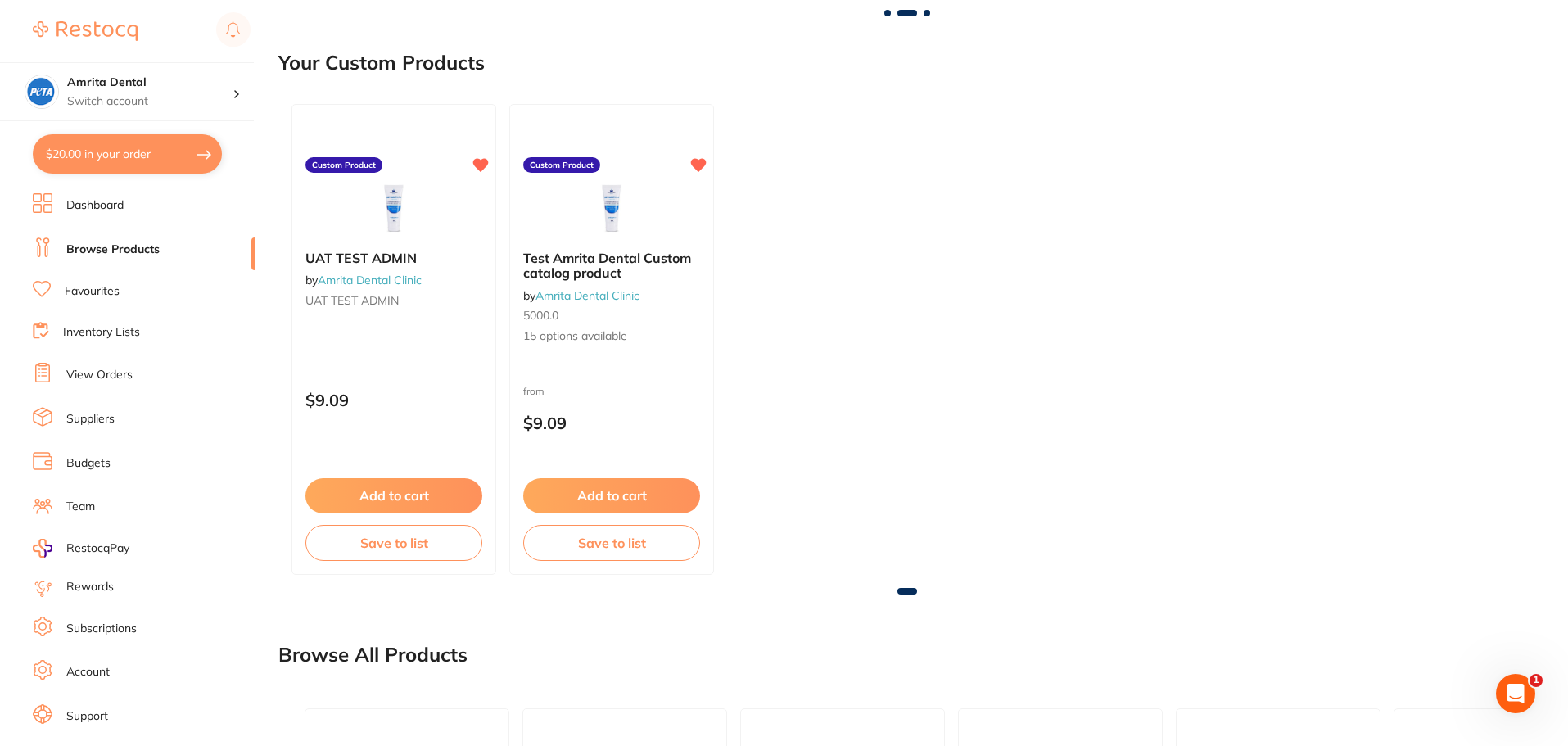
click at [194, 154] on button "$20.00 in your order" at bounding box center [127, 154] width 189 height 39
checkbox input "true"
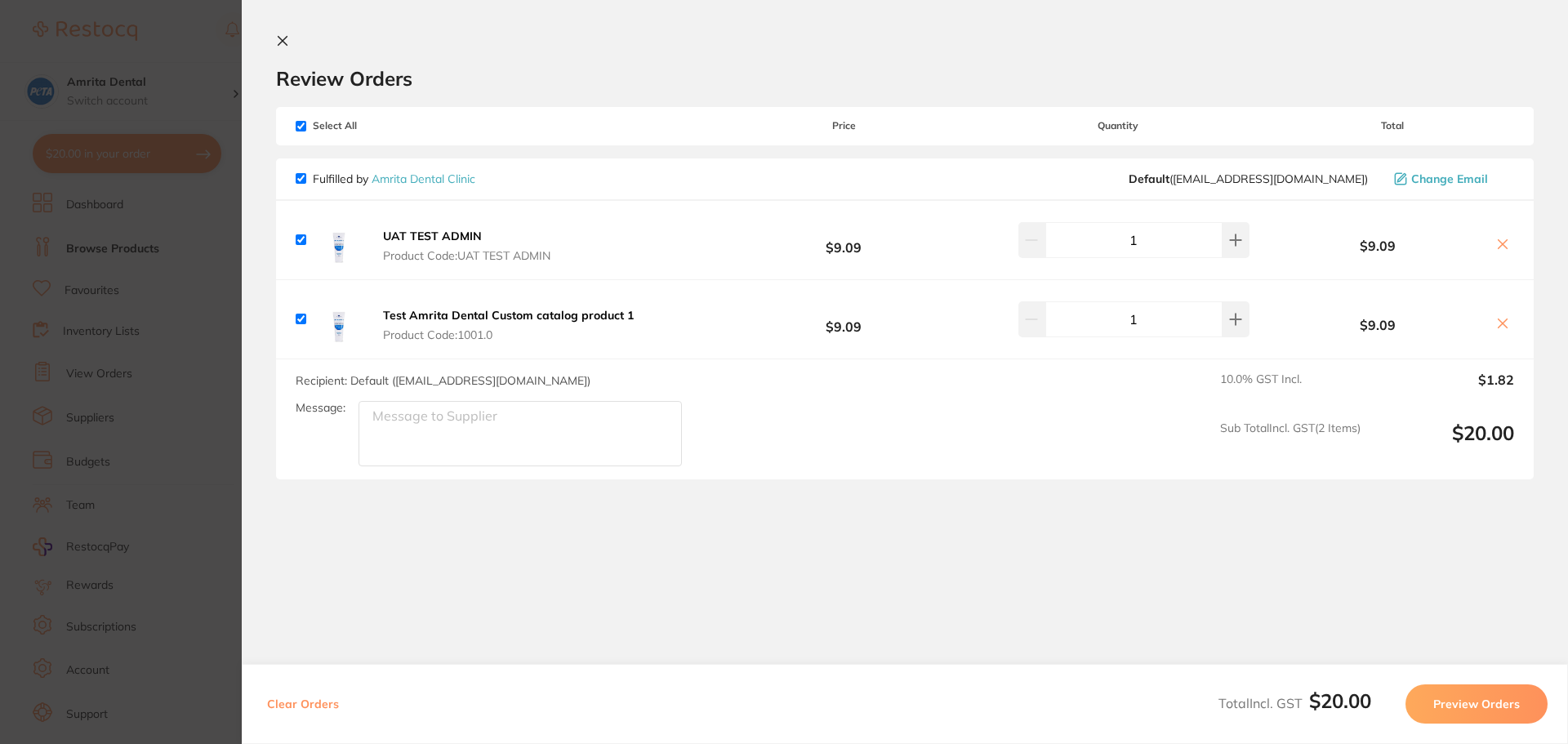
click at [1485, 699] on button "Preview Orders" at bounding box center [1476, 704] width 142 height 39
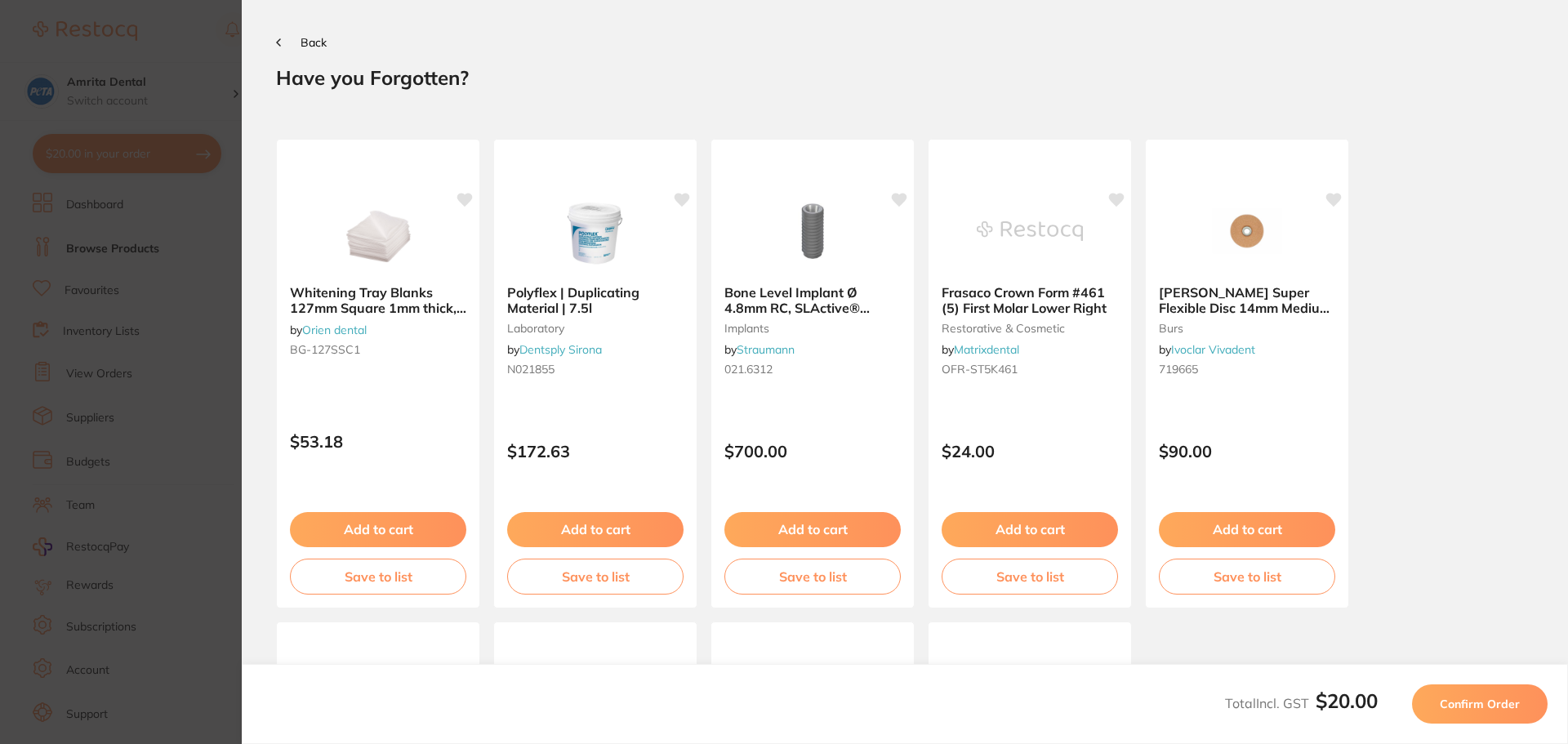
click at [1451, 709] on span "Confirm Order" at bounding box center [1480, 703] width 80 height 15
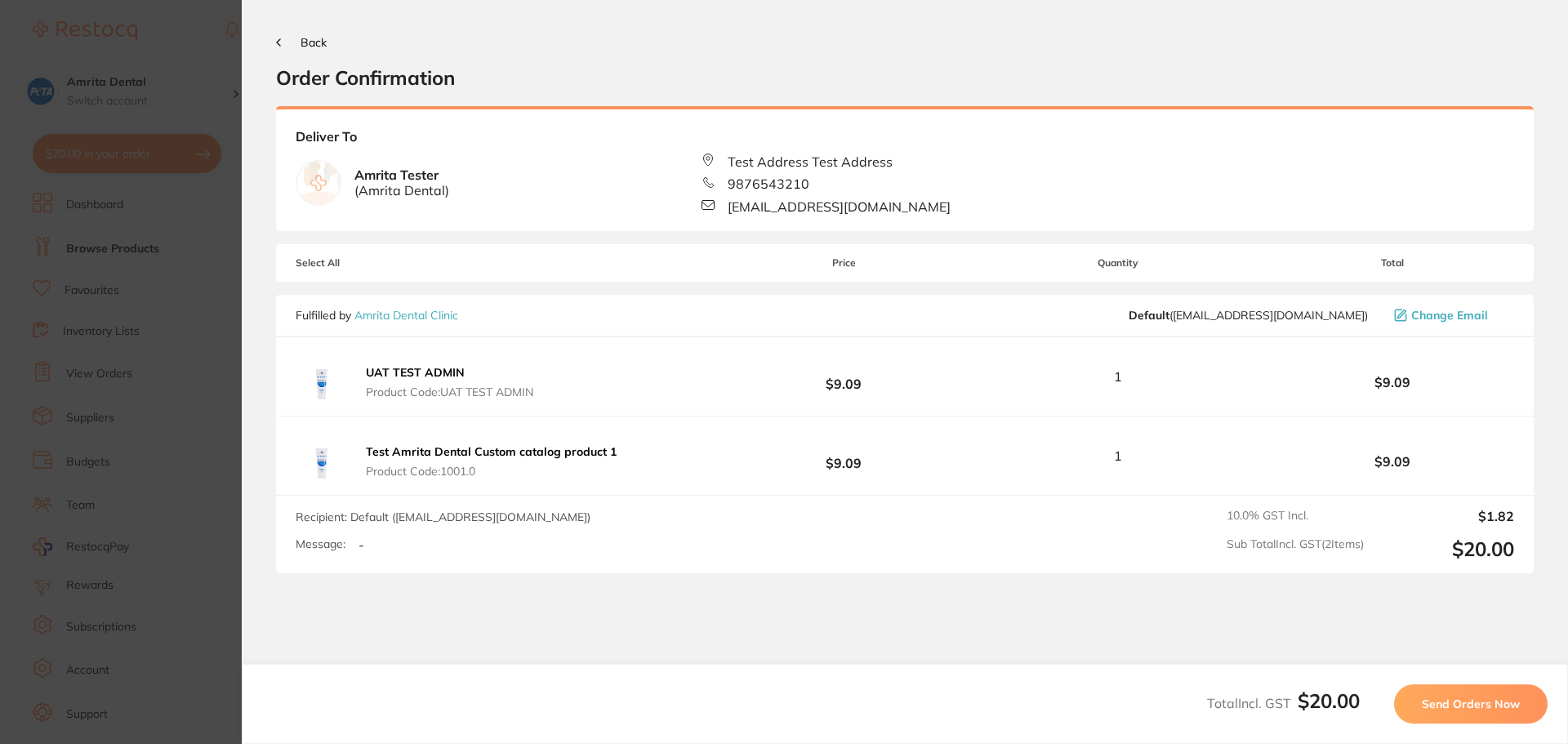
click at [1451, 709] on span "Send Orders Now" at bounding box center [1471, 703] width 98 height 15
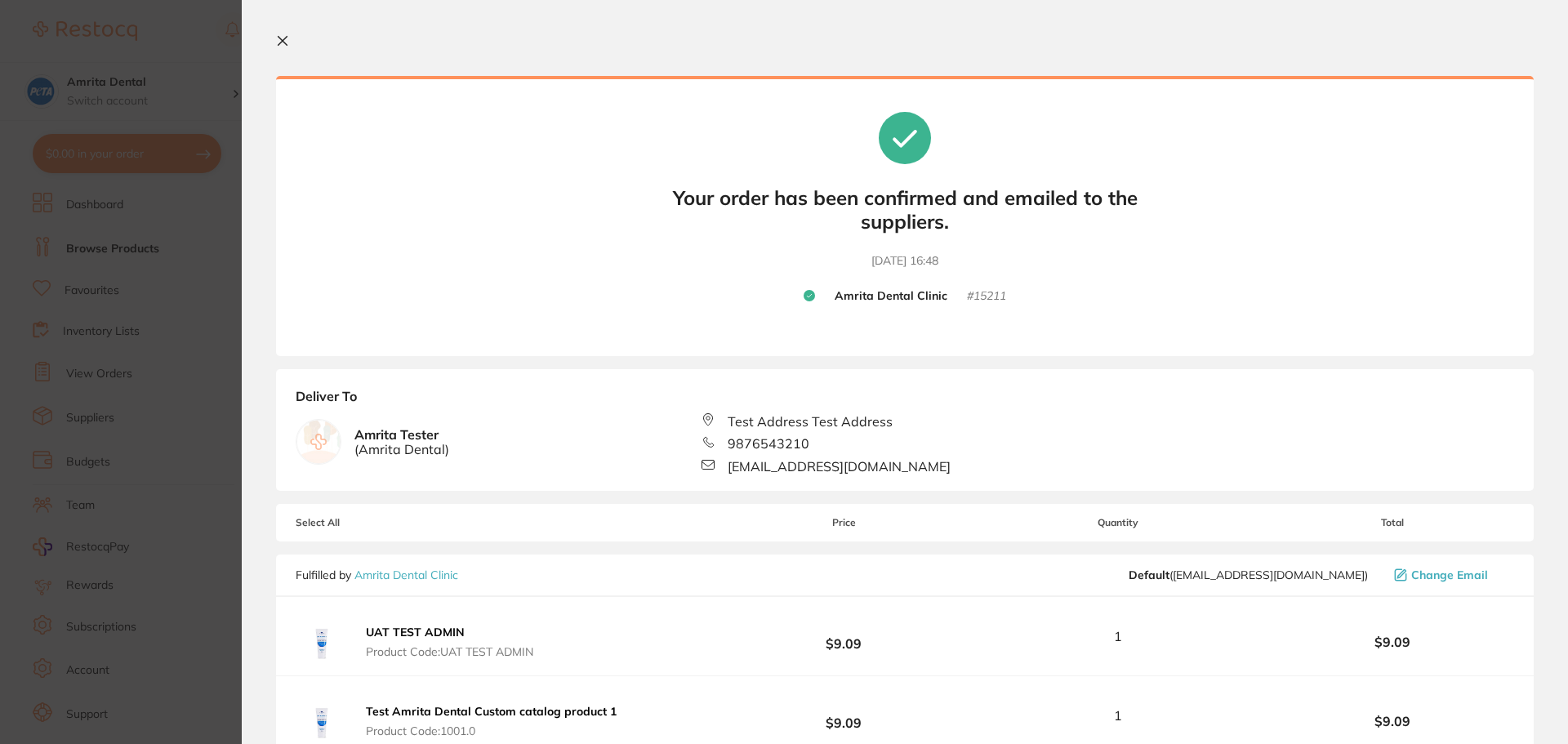
click at [280, 36] on icon at bounding box center [282, 40] width 13 height 13
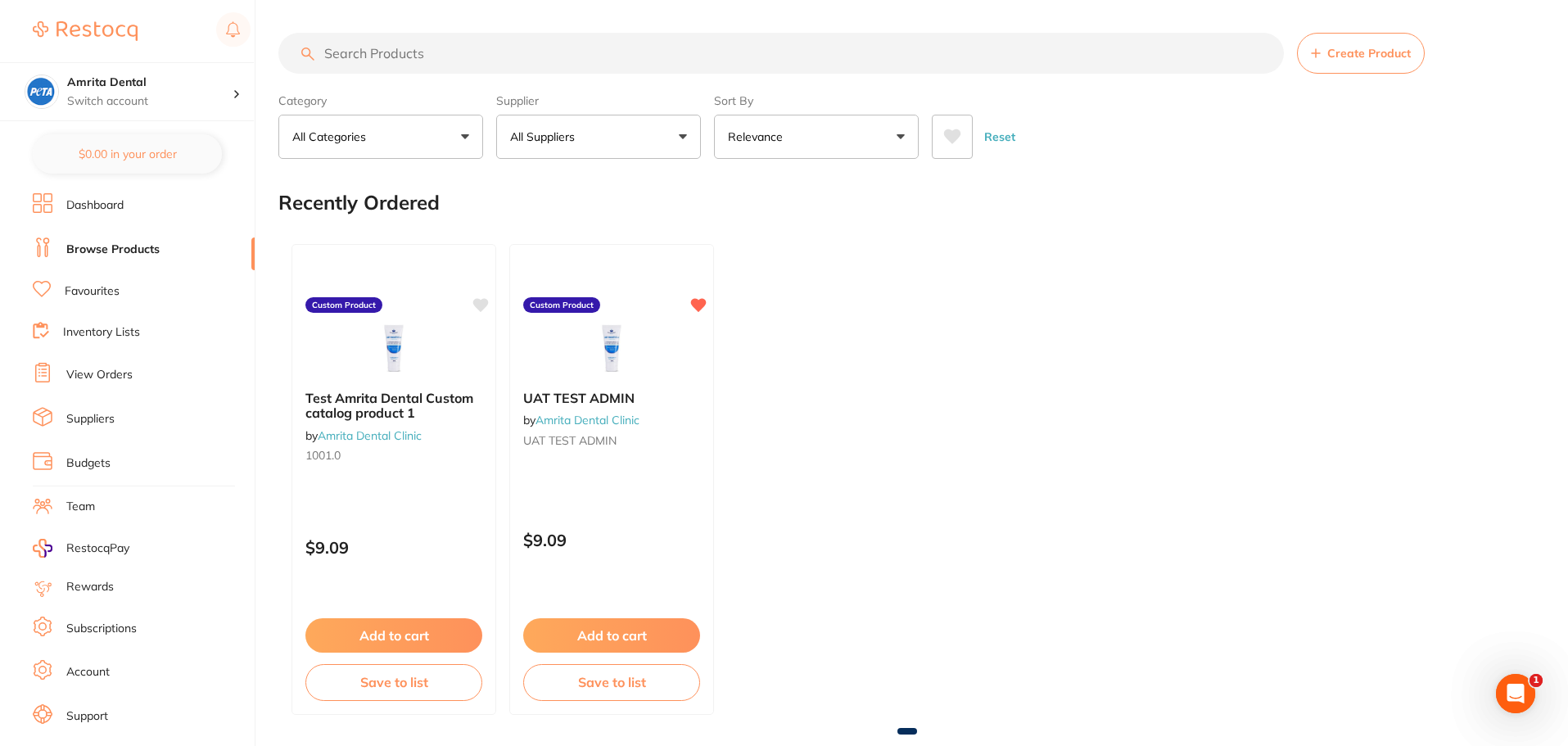
click at [100, 290] on link "Favourites" at bounding box center [92, 292] width 55 height 17
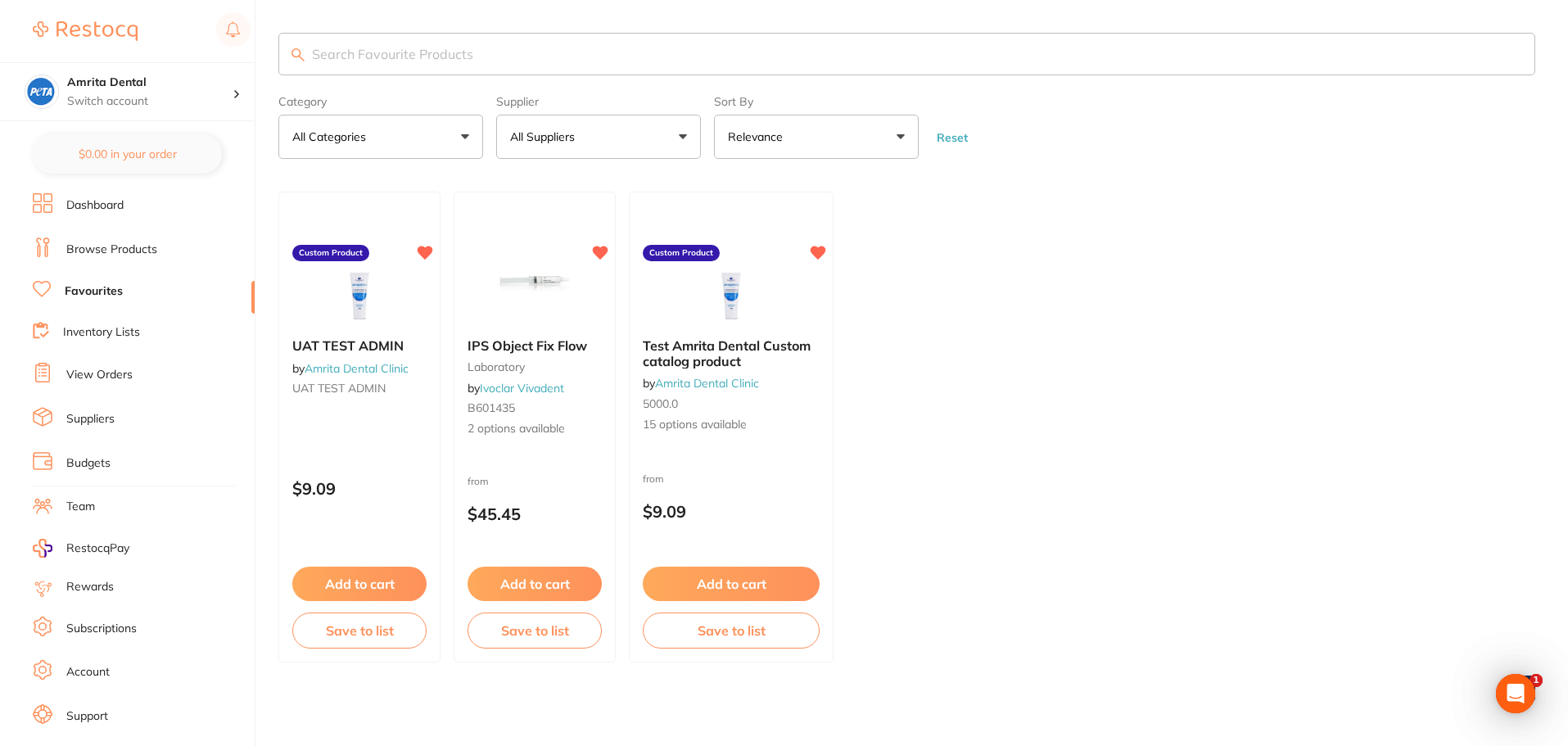
click at [124, 332] on link "Inventory Lists" at bounding box center [101, 332] width 77 height 17
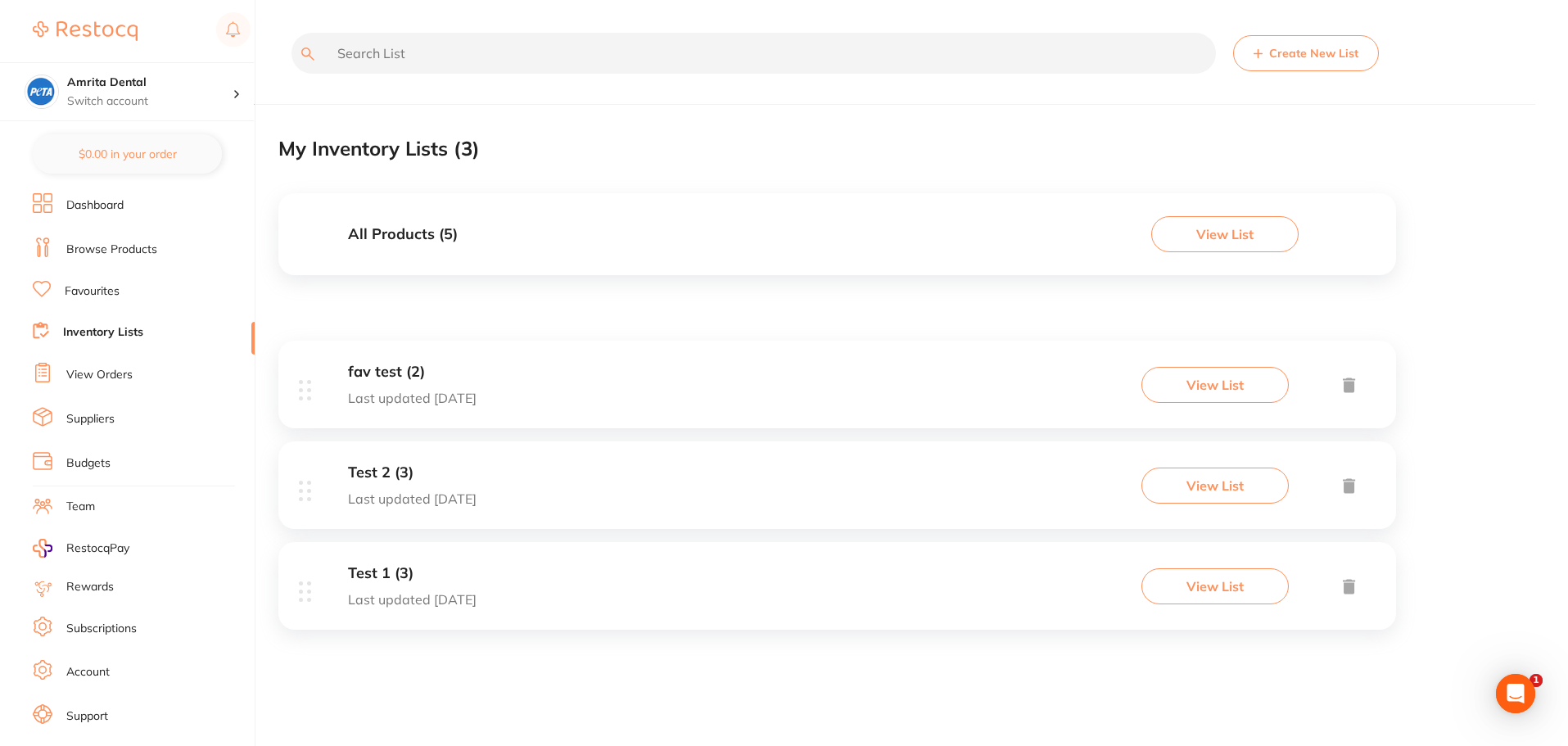
click at [532, 389] on div "fav test (2) Last updated [DATE] View List" at bounding box center [838, 384] width 1117 height 87
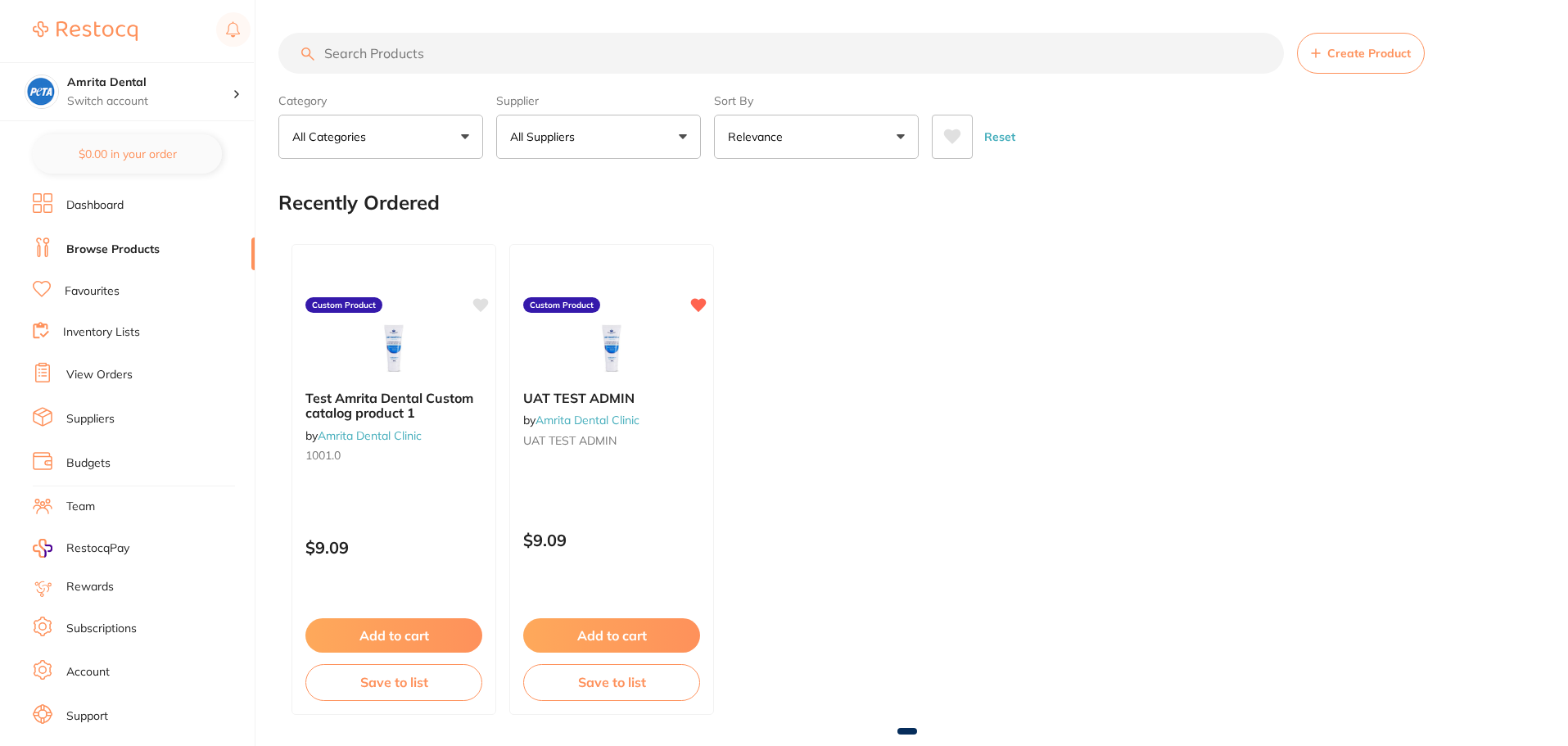
click at [84, 286] on link "Favourites" at bounding box center [92, 292] width 55 height 17
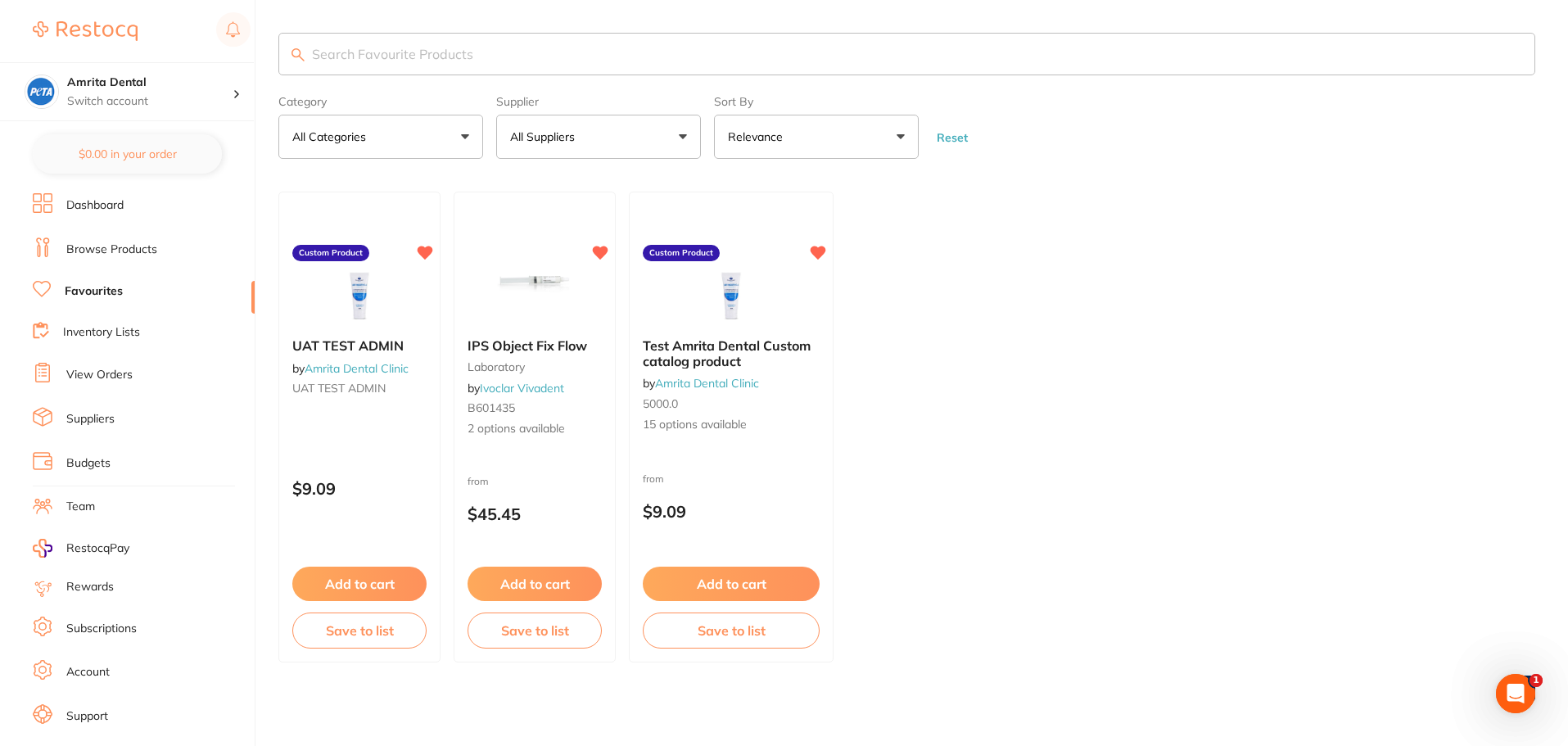
click at [121, 335] on link "Inventory Lists" at bounding box center [101, 332] width 77 height 17
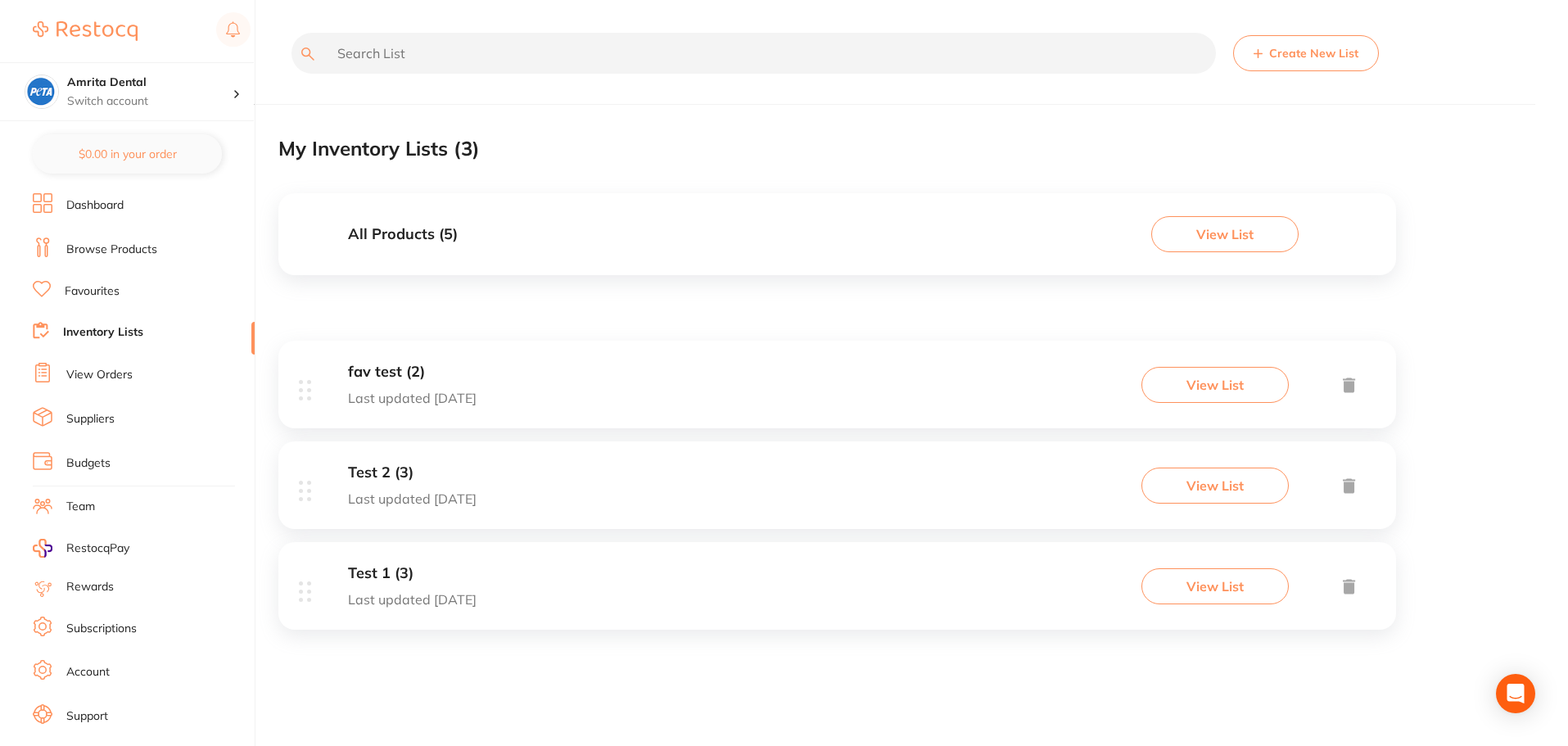
click at [449, 378] on h3 "fav test (2)" at bounding box center [411, 372] width 129 height 18
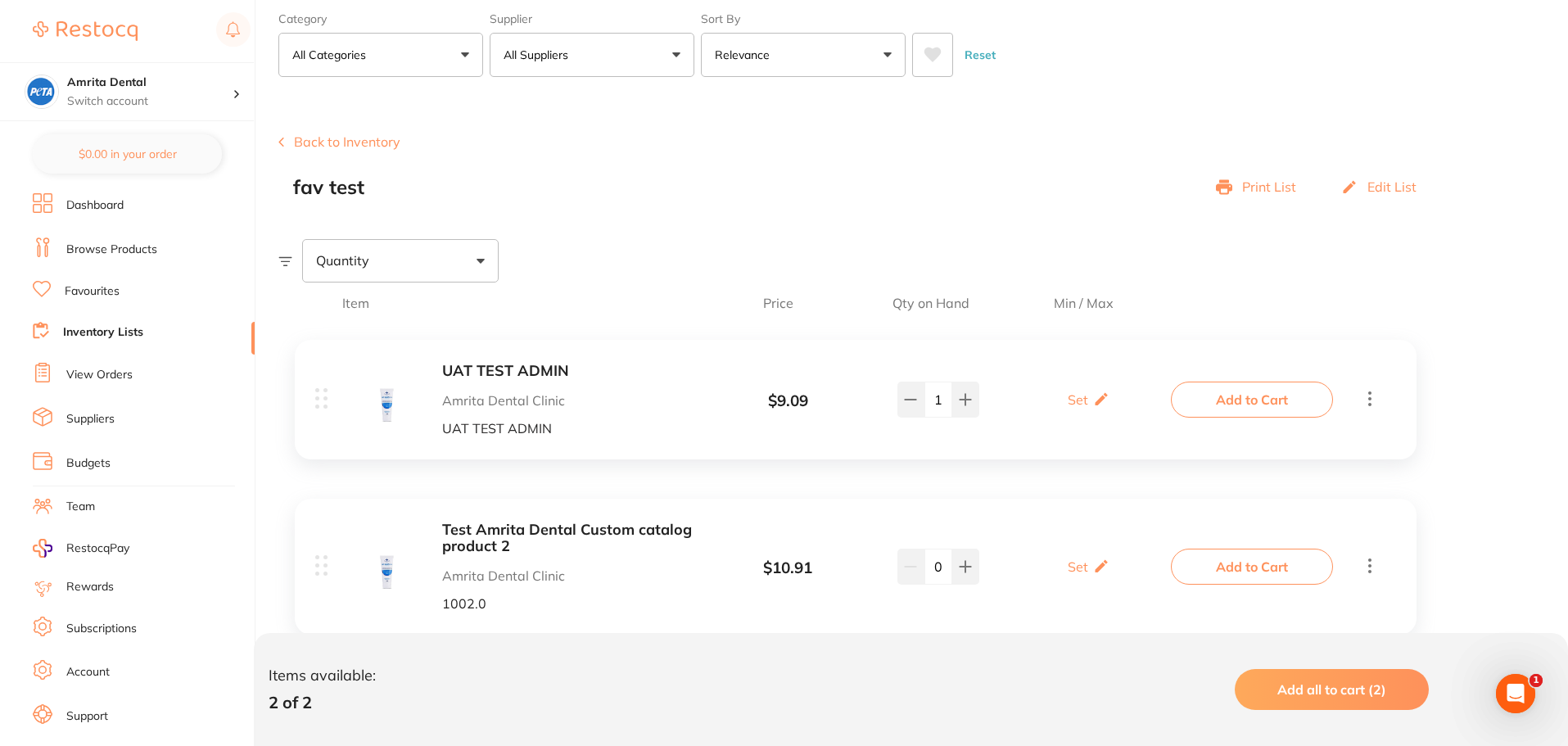
click at [501, 531] on b "Test Amrita Dental Custom catalog product 2" at bounding box center [571, 538] width 259 height 33
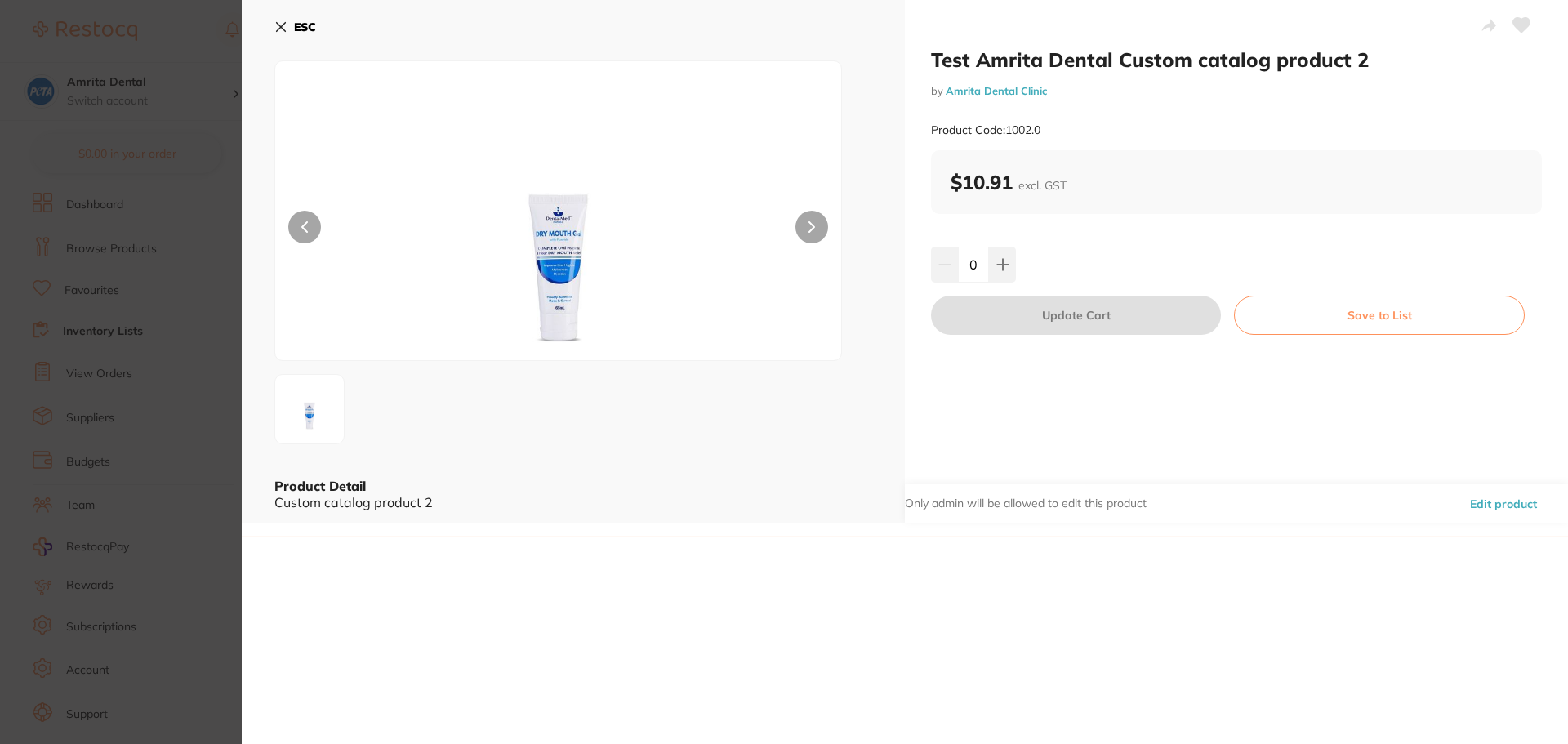
click at [32, 377] on section "Test Amrita Dental Custom catalog product 2 by Amrita Dental Clinic Product Cod…" at bounding box center [784, 372] width 1568 height 744
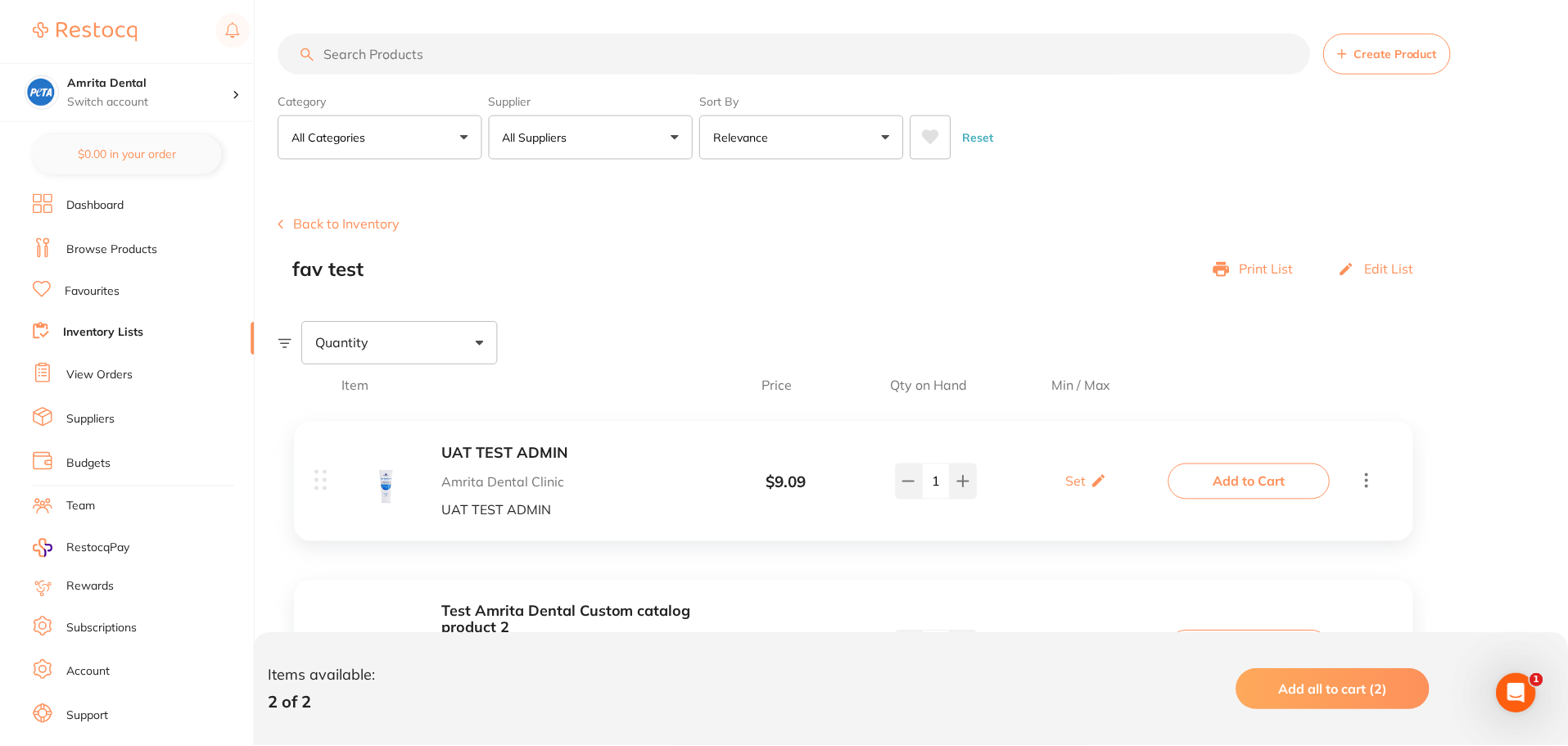
scroll to position [81, 0]
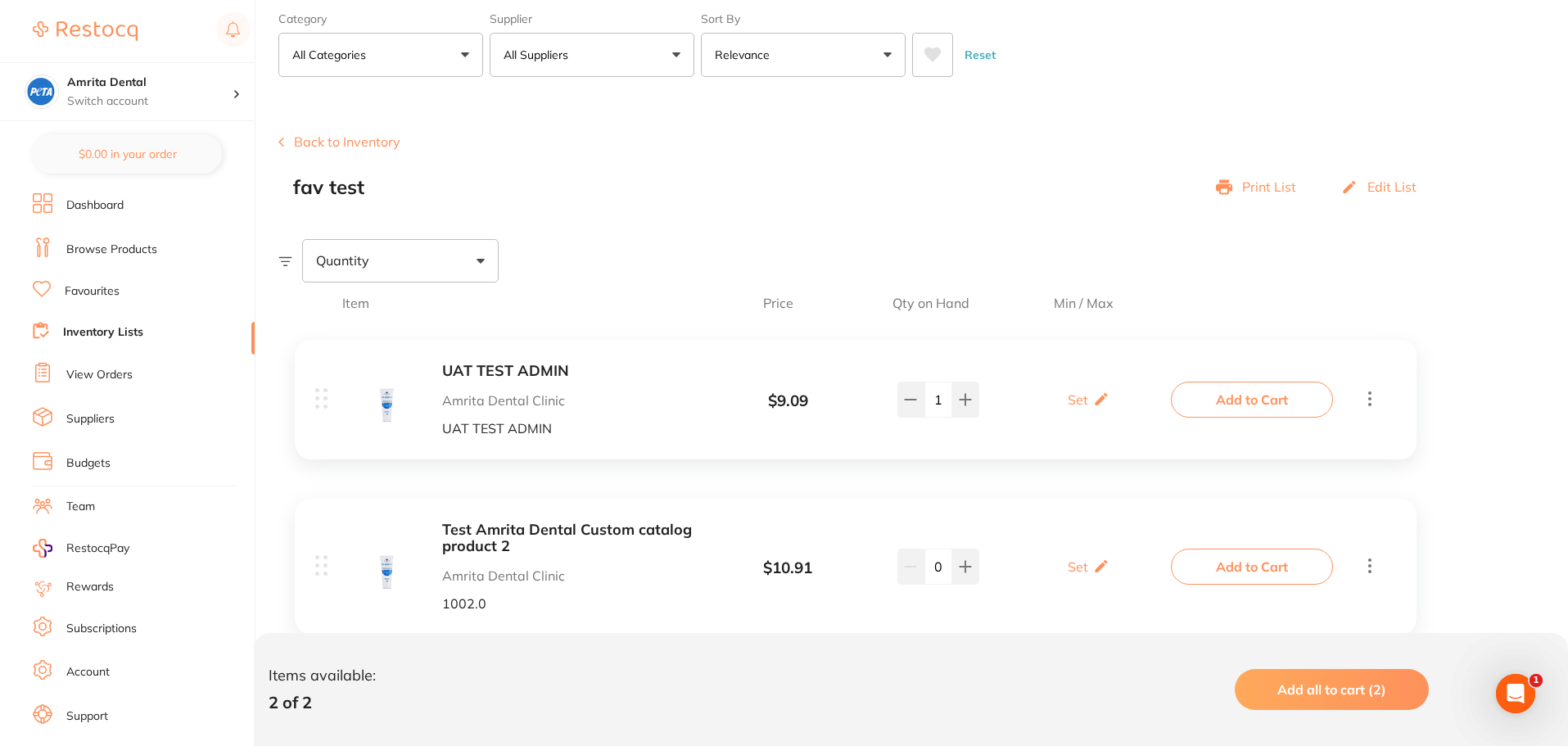
click at [121, 256] on link "Browse Products" at bounding box center [112, 249] width 91 height 17
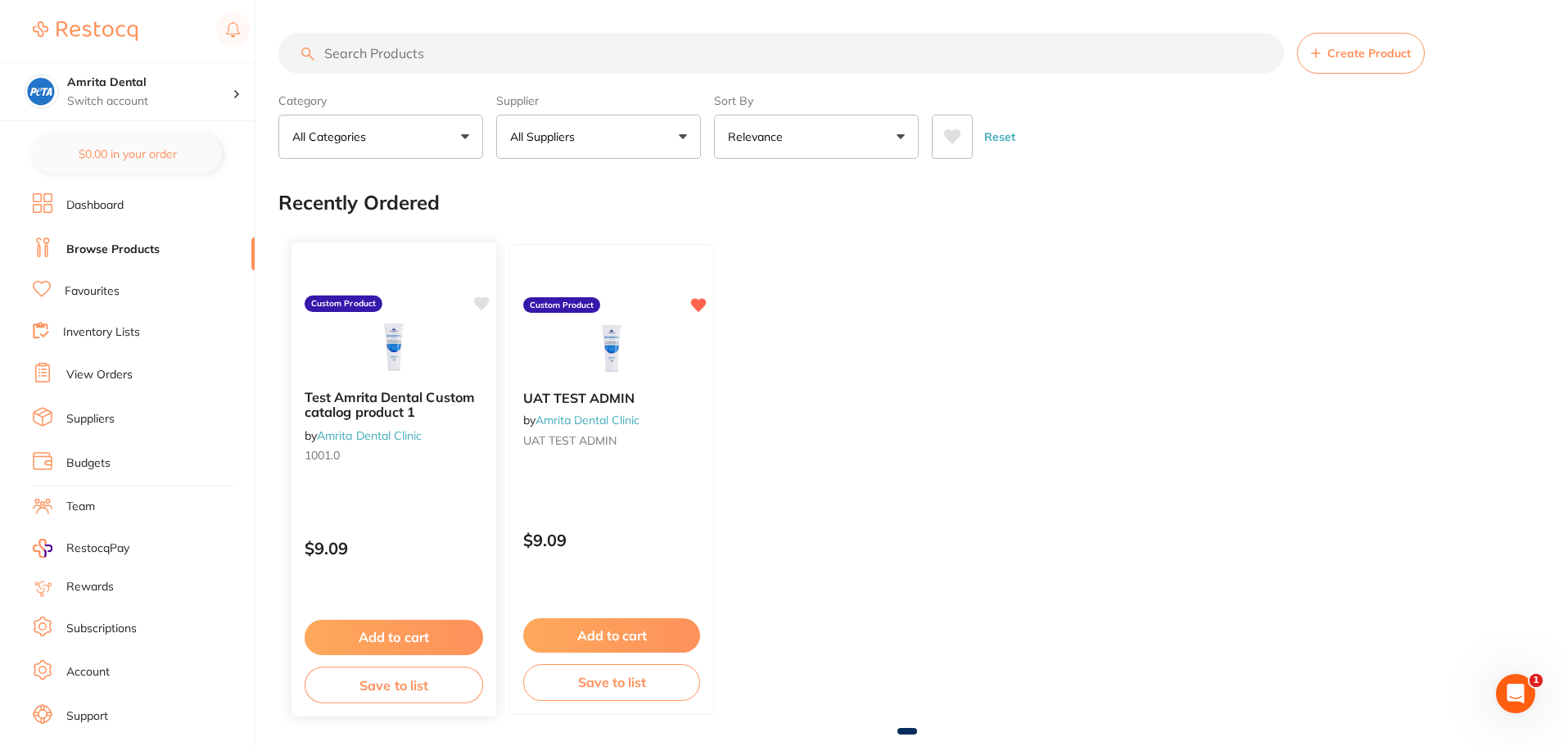
click at [483, 305] on icon at bounding box center [482, 303] width 16 height 14
click at [448, 546] on p "$9.09" at bounding box center [394, 548] width 179 height 19
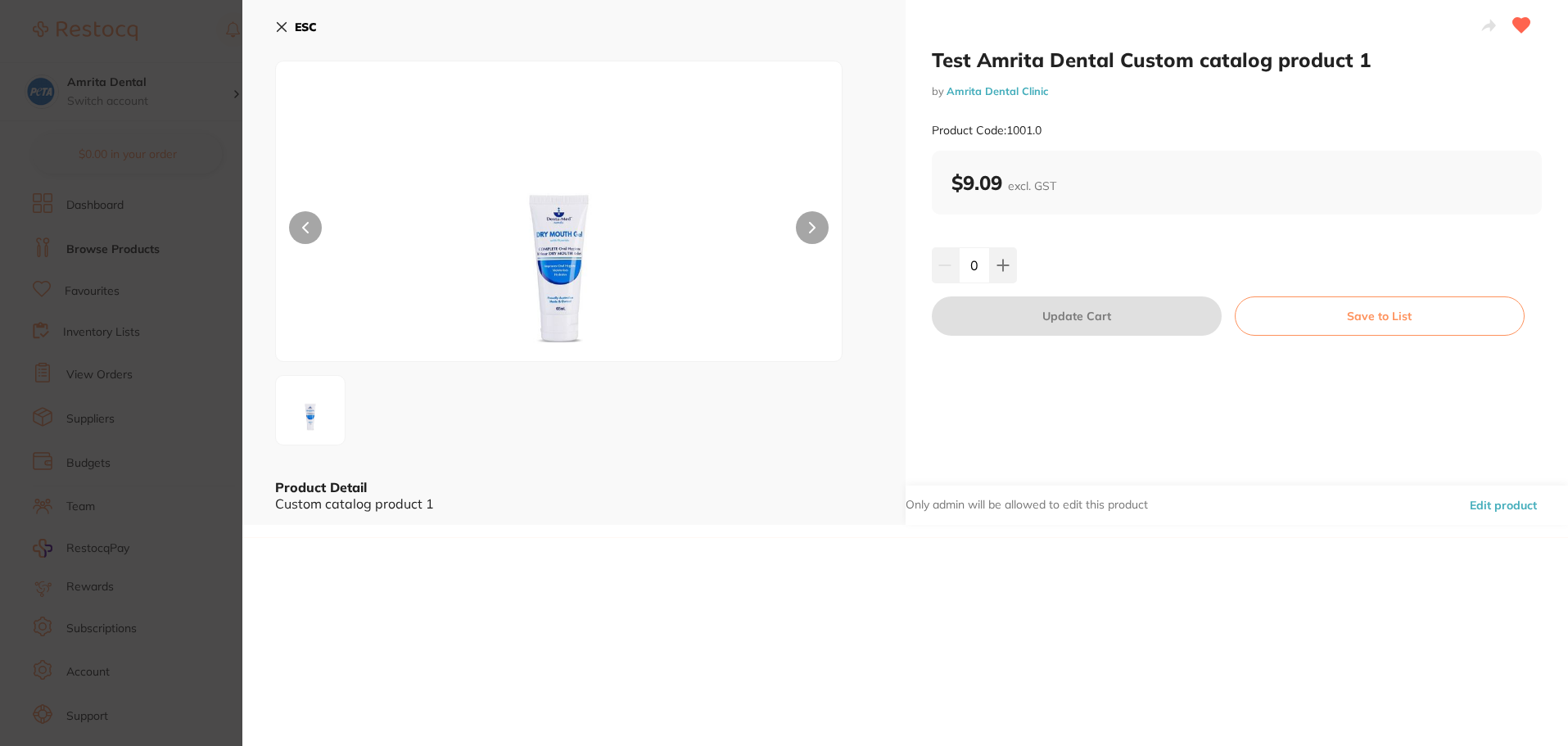
click at [113, 364] on section "Test Amrita Dental Custom catalog product 1 by Amrita Dental Clinic Product Cod…" at bounding box center [784, 373] width 1568 height 746
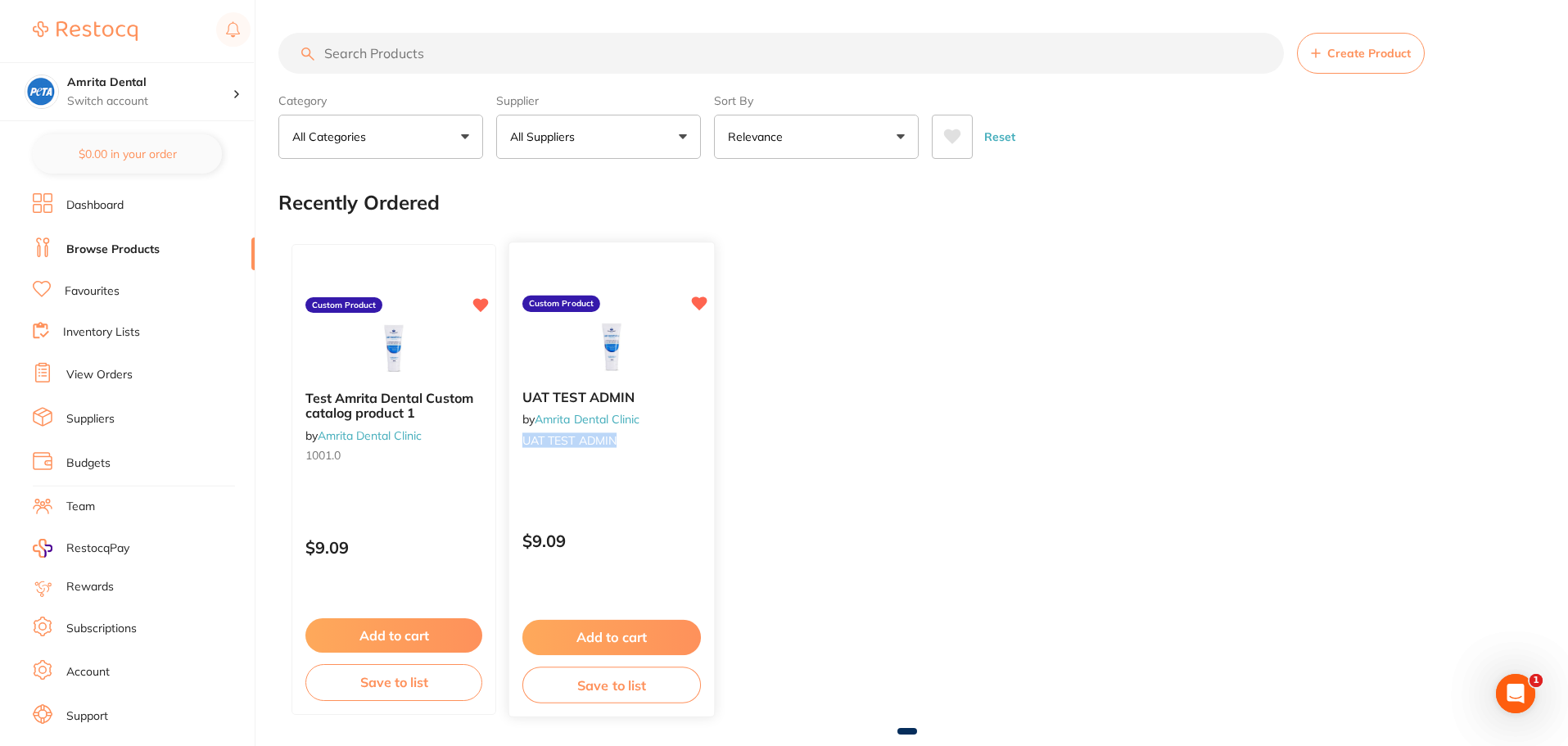
drag, startPoint x: 642, startPoint y: 434, endPoint x: 522, endPoint y: 442, distance: 120.3
click at [522, 442] on small "UAT TEST ADMIN" at bounding box center [612, 439] width 179 height 13
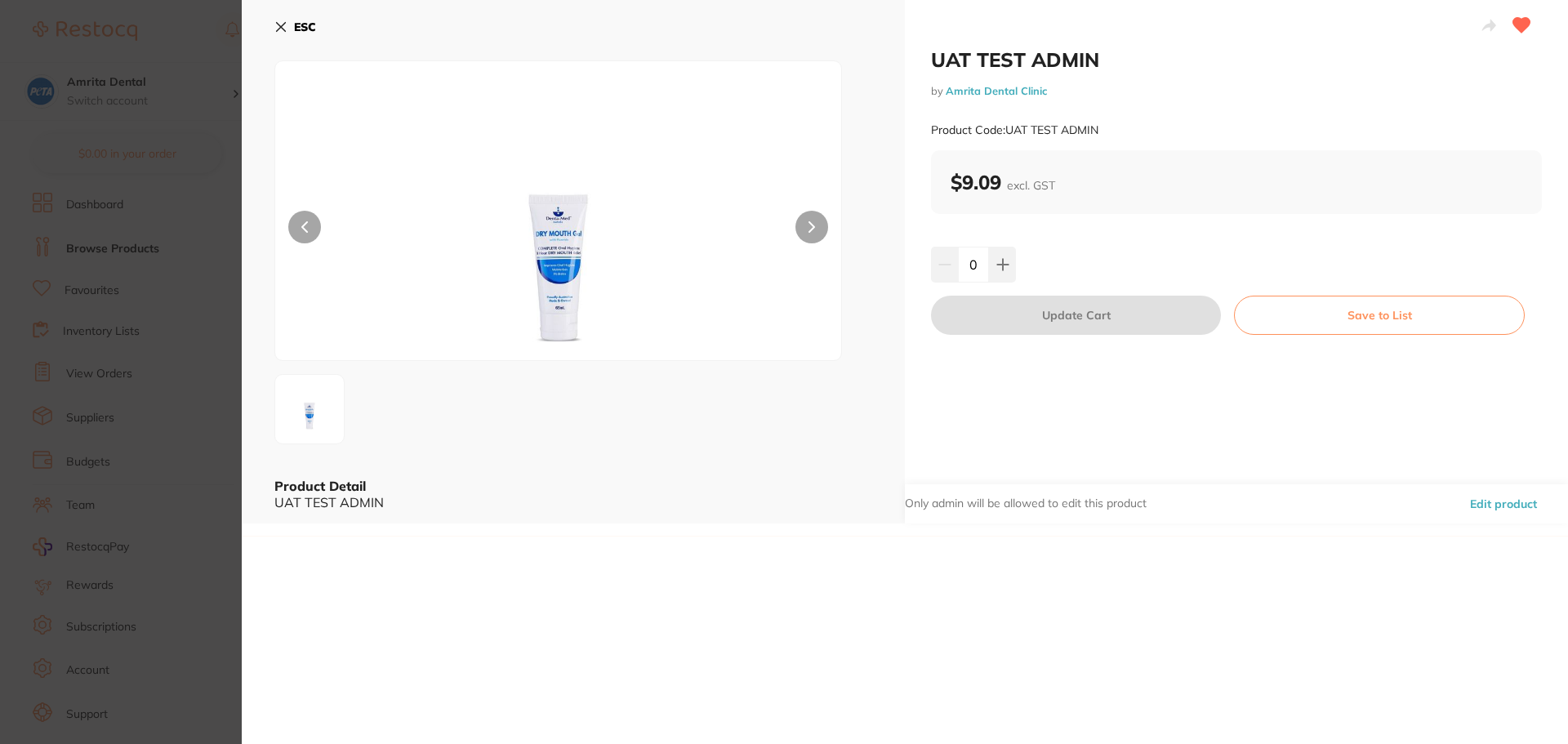
drag, startPoint x: 274, startPoint y: 28, endPoint x: 278, endPoint y: 47, distance: 19.4
click at [274, 28] on icon at bounding box center [280, 26] width 13 height 13
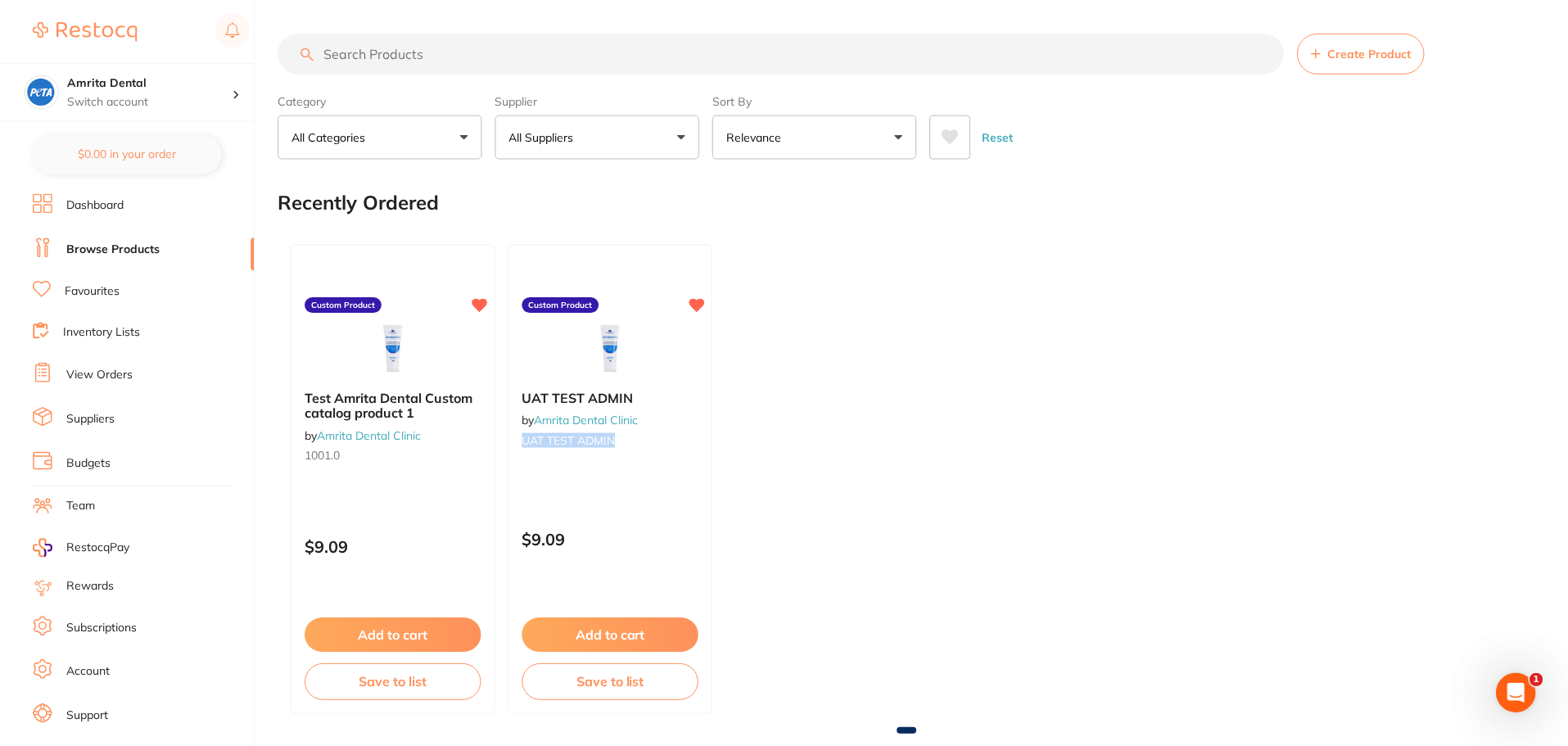
scroll to position [2, 0]
drag, startPoint x: 358, startPoint y: 460, endPoint x: 298, endPoint y: 460, distance: 60.0
click at [298, 460] on div "Test Amrita Dental Custom catalog product 1 by Amrita Dental Clinic 1001.0" at bounding box center [394, 428] width 204 height 106
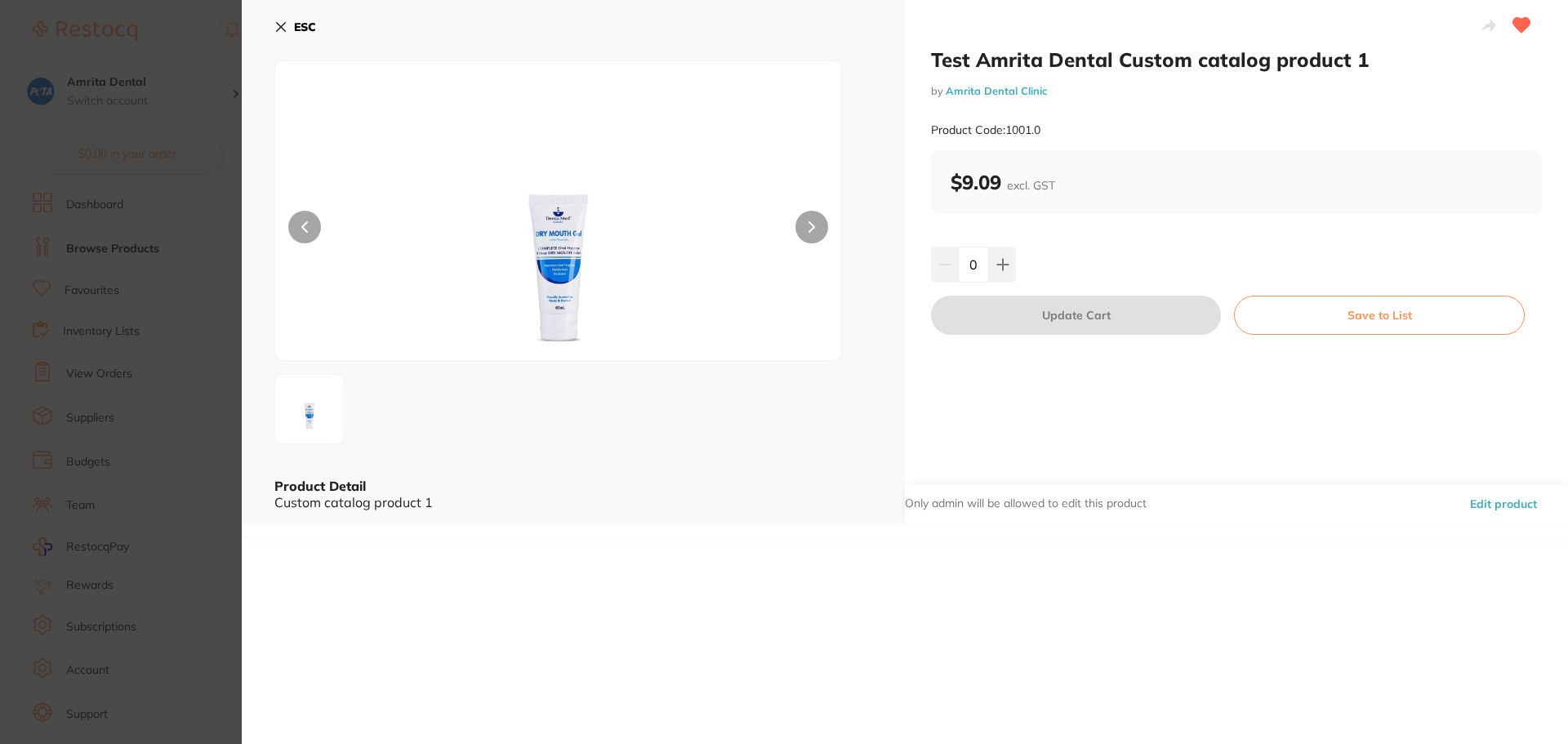
drag, startPoint x: 150, startPoint y: 289, endPoint x: 288, endPoint y: 598, distance: 338.4
click at [150, 289] on section "Test Amrita Dental Custom catalog product 1 by Amrita Dental Clinic Product Cod…" at bounding box center [784, 372] width 1568 height 744
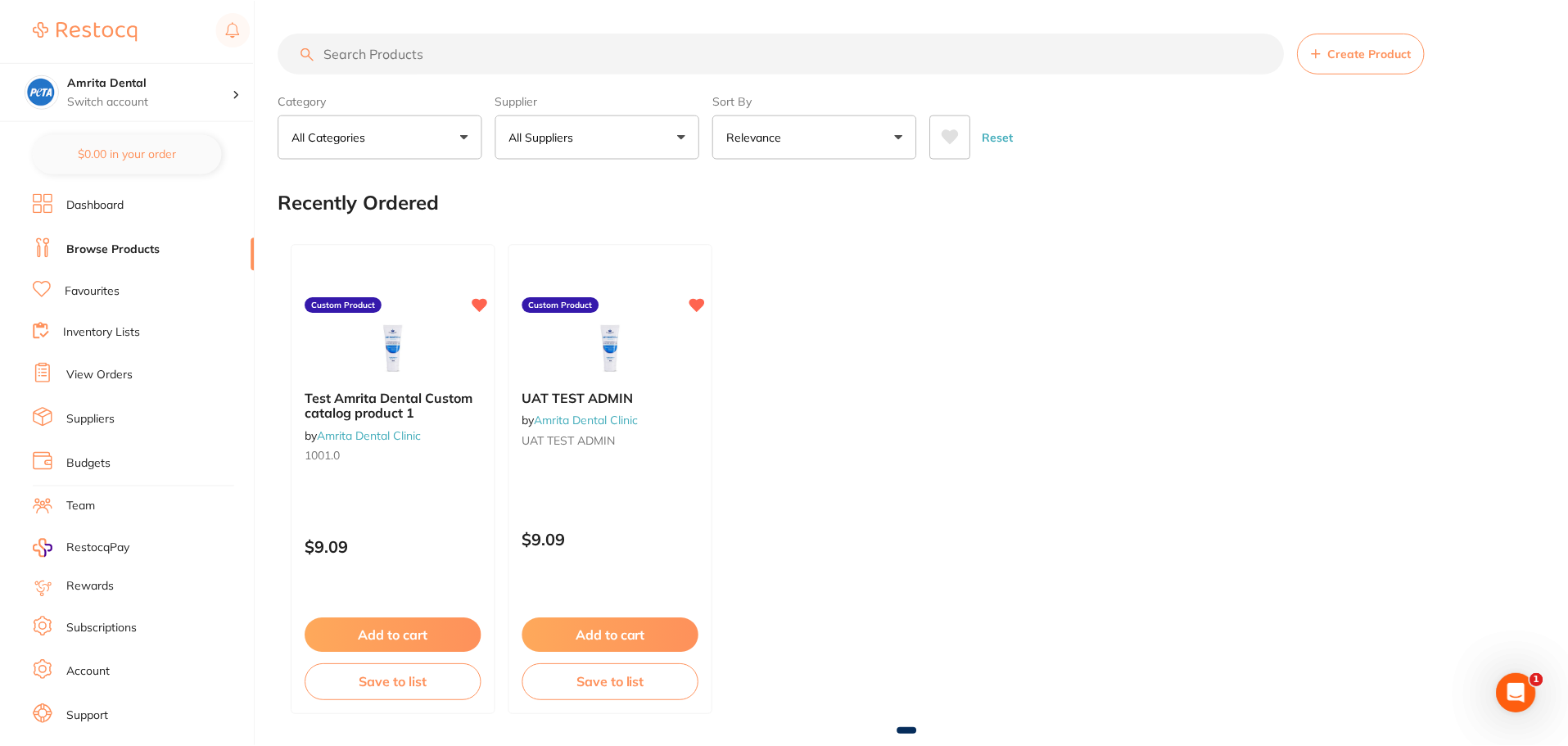
scroll to position [2, 0]
click at [414, 490] on div "Test Amrita Dental Custom catalog product 1 by Amrita Dental Clinic 1001.0 Cust…" at bounding box center [394, 477] width 207 height 475
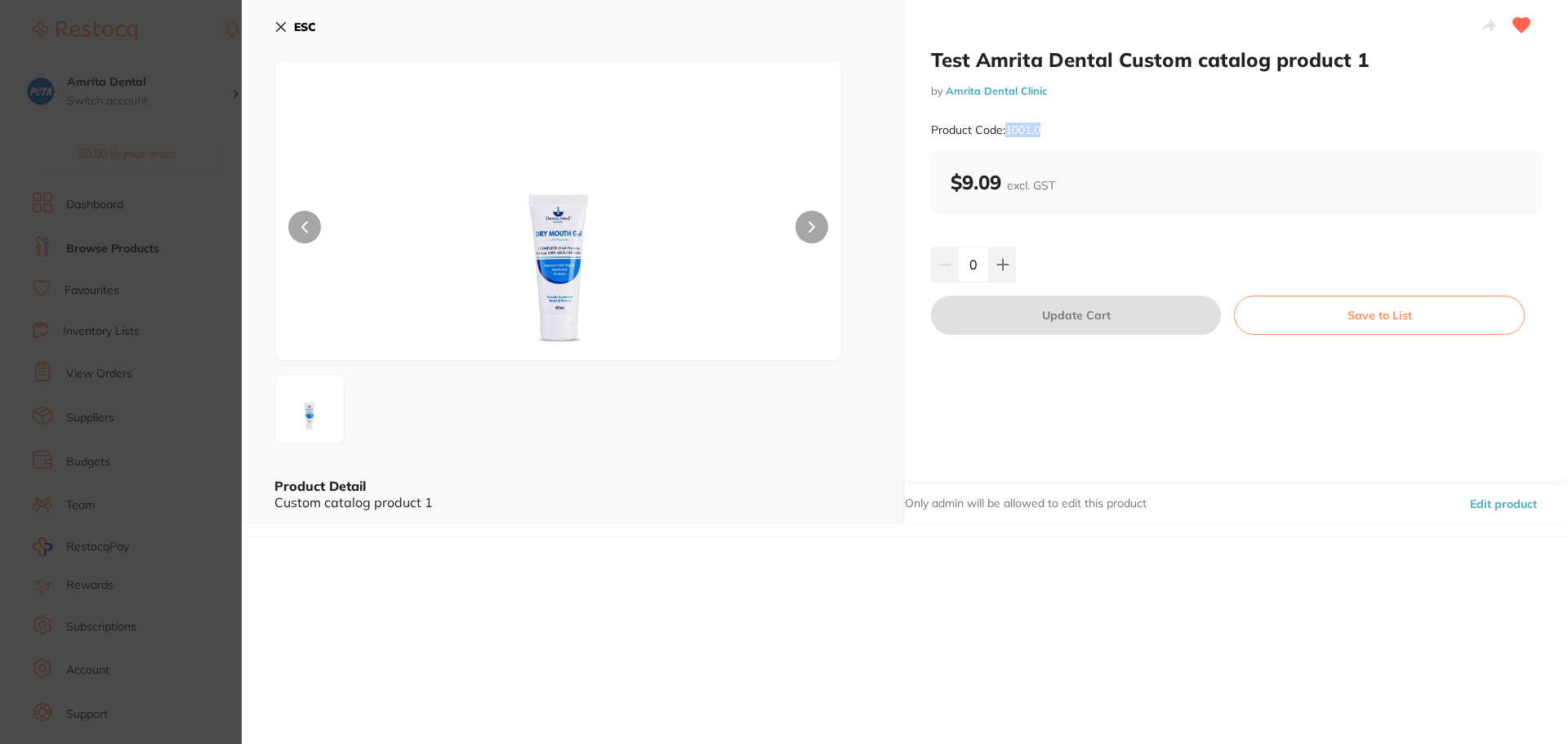
drag, startPoint x: 1052, startPoint y: 129, endPoint x: 1005, endPoint y: 131, distance: 47.0
click at [1005, 131] on div "Product Code: 1001.0" at bounding box center [1237, 130] width 611 height 40
click at [280, 31] on icon at bounding box center [280, 26] width 13 height 13
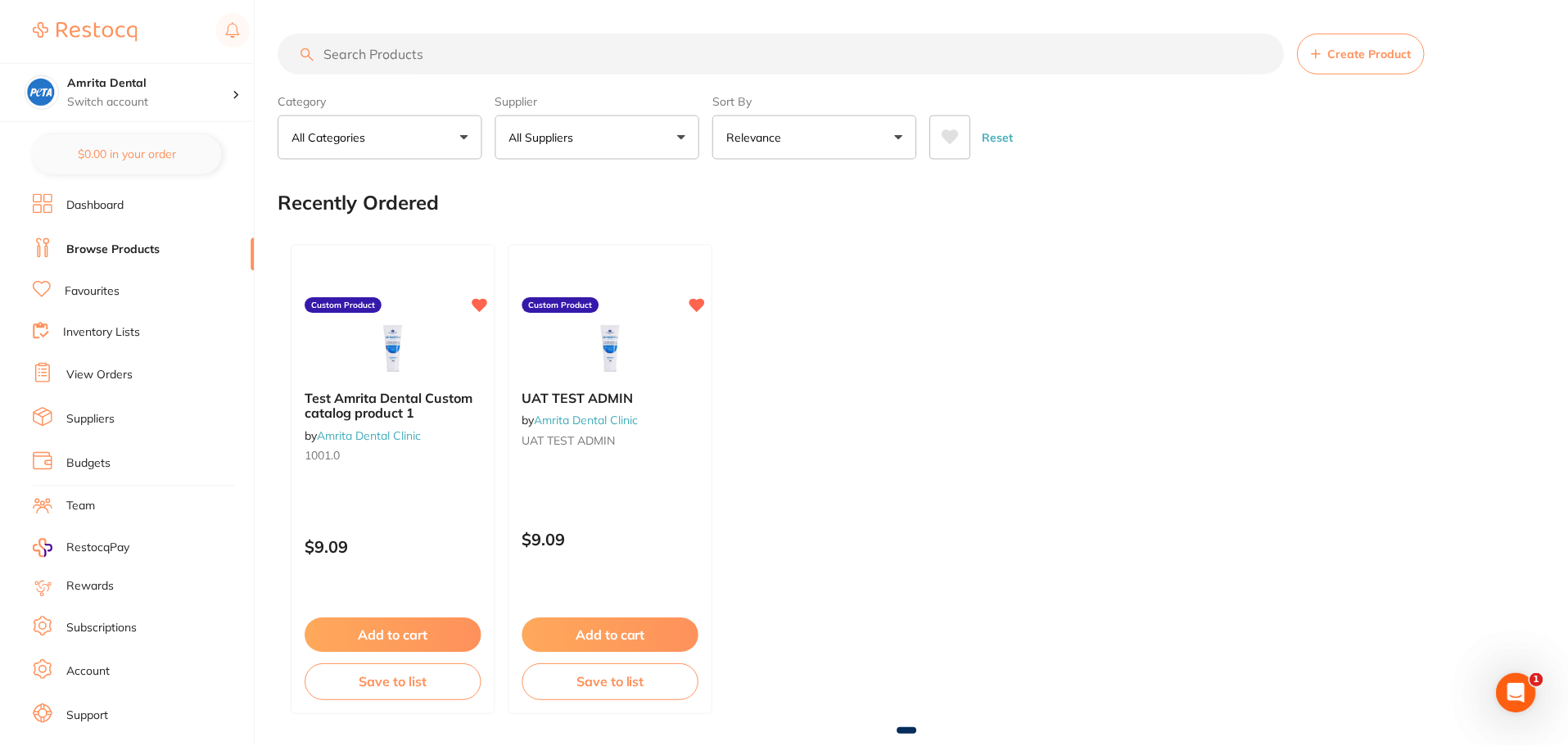
scroll to position [2, 0]
click at [1101, 337] on div "Test Amrita Dental Custom catalog product 1 by Amrita Dental Clinic 1001.0 Cust…" at bounding box center [907, 477] width 1257 height 497
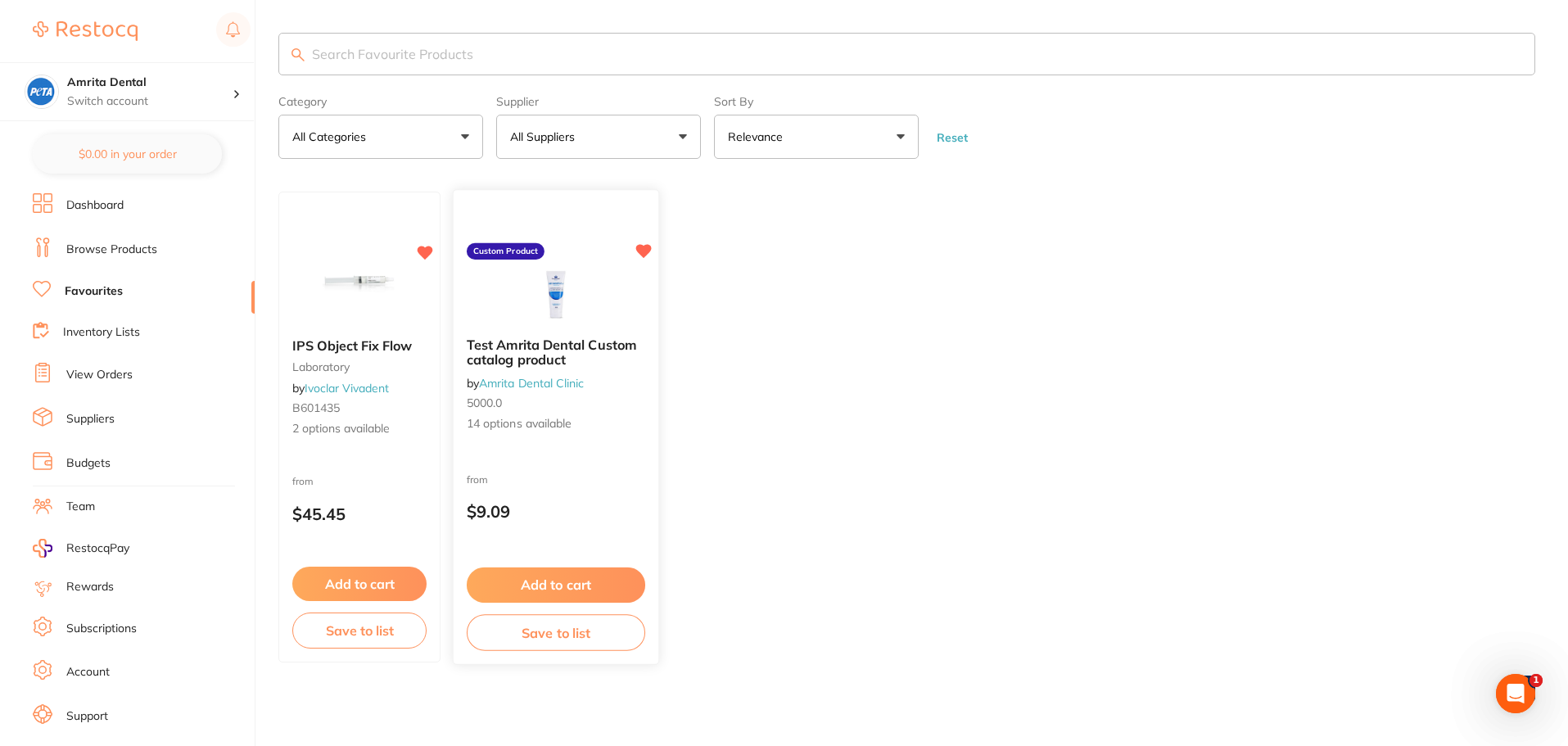
click at [602, 480] on div "from $9.09" at bounding box center [556, 500] width 204 height 59
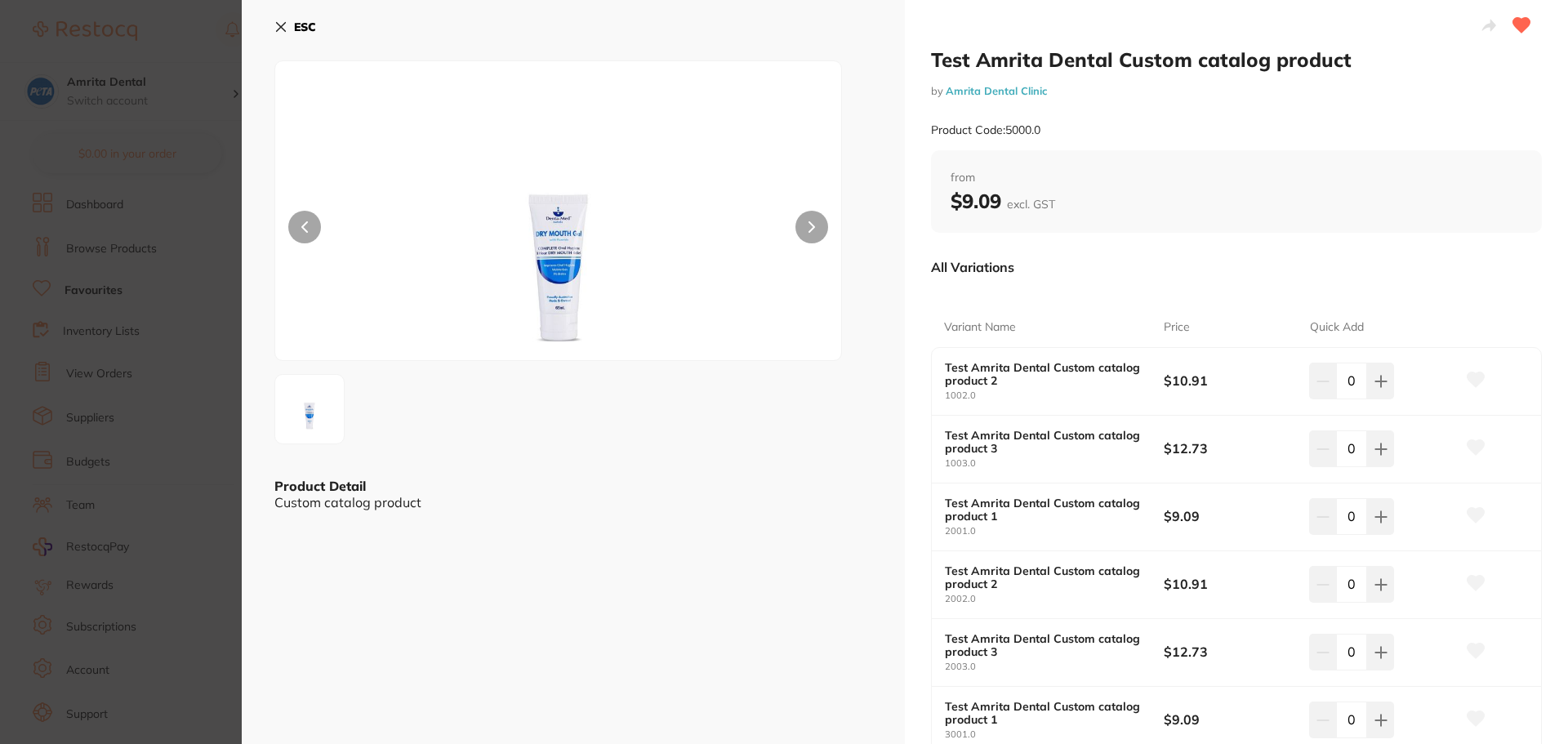
click at [171, 274] on section "Test Amrita Dental Custom catalog product by Amrita Dental Clinic Product Code:…" at bounding box center [784, 372] width 1568 height 744
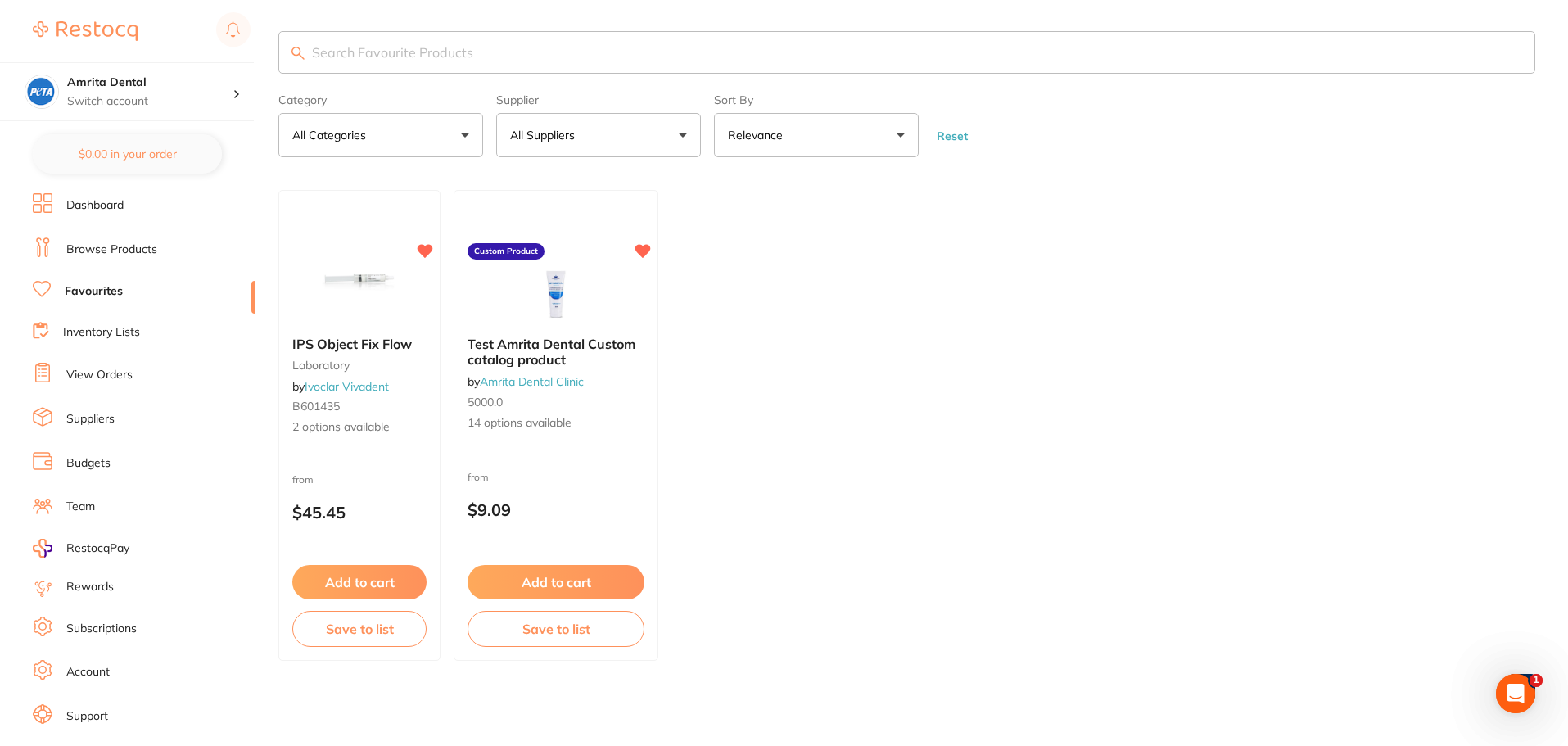
click at [109, 332] on link "Inventory Lists" at bounding box center [101, 332] width 77 height 17
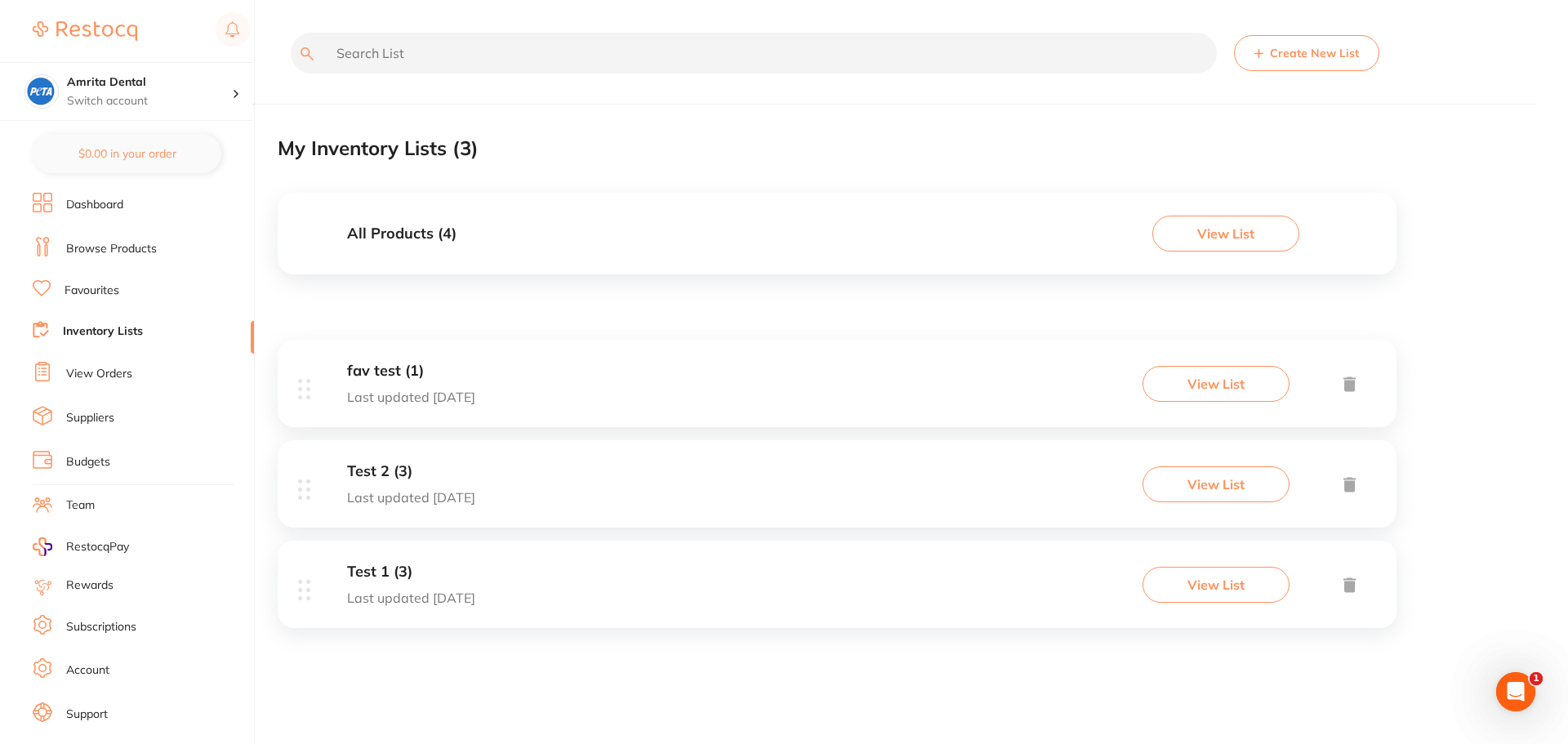
click at [584, 366] on div "fav test (1) Last updated [DATE] View List" at bounding box center [837, 383] width 1118 height 87
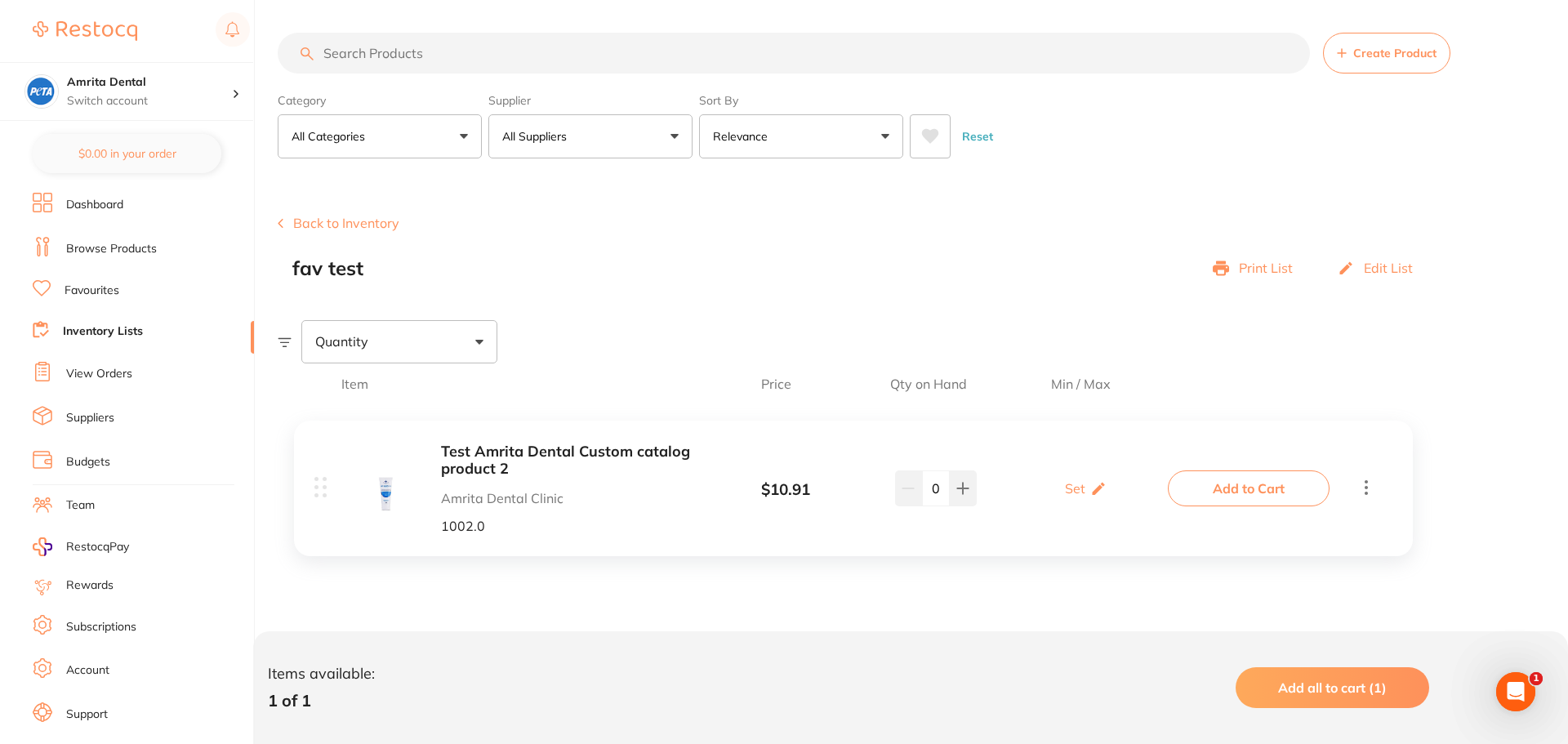
click at [104, 243] on link "Browse Products" at bounding box center [112, 249] width 91 height 17
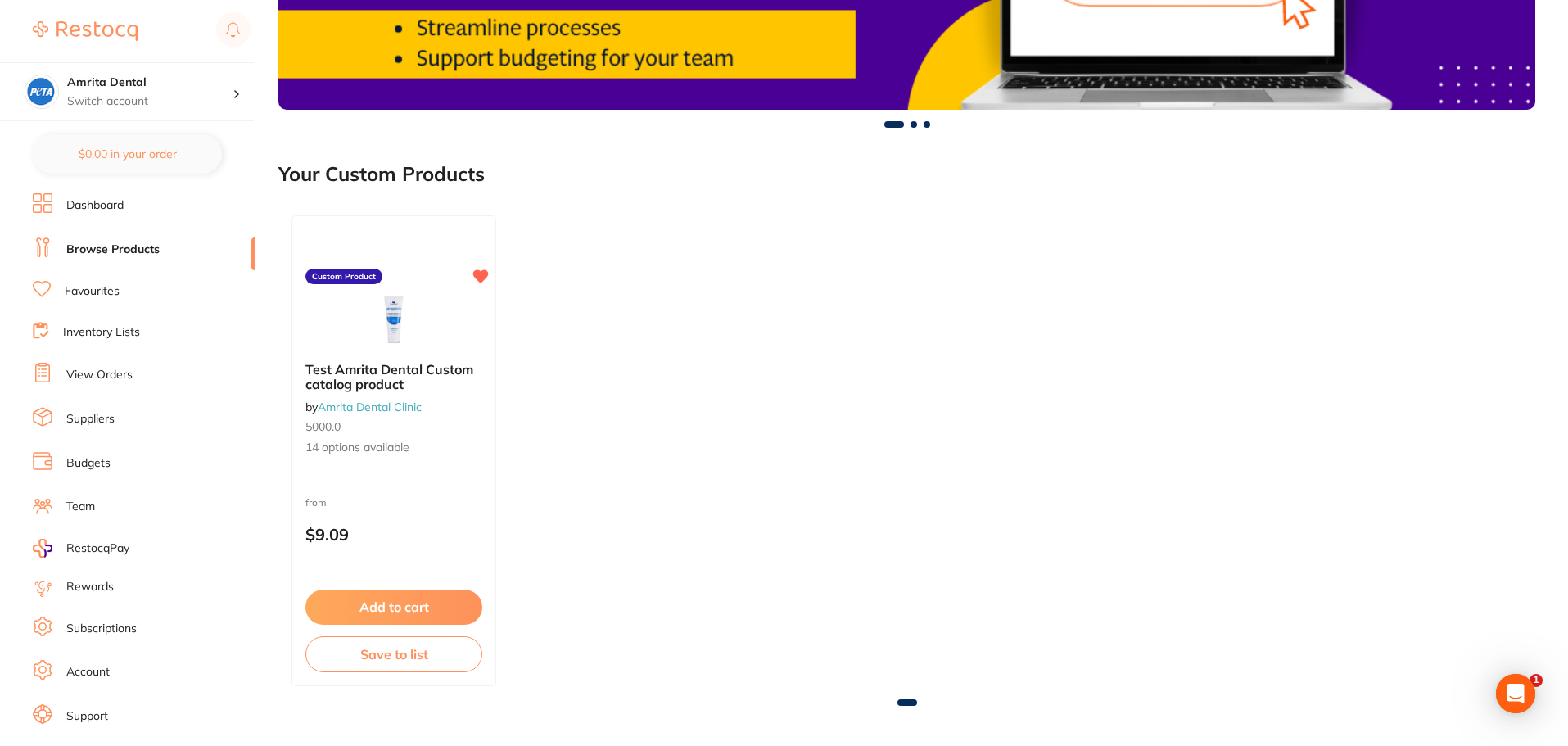
scroll to position [409, 0]
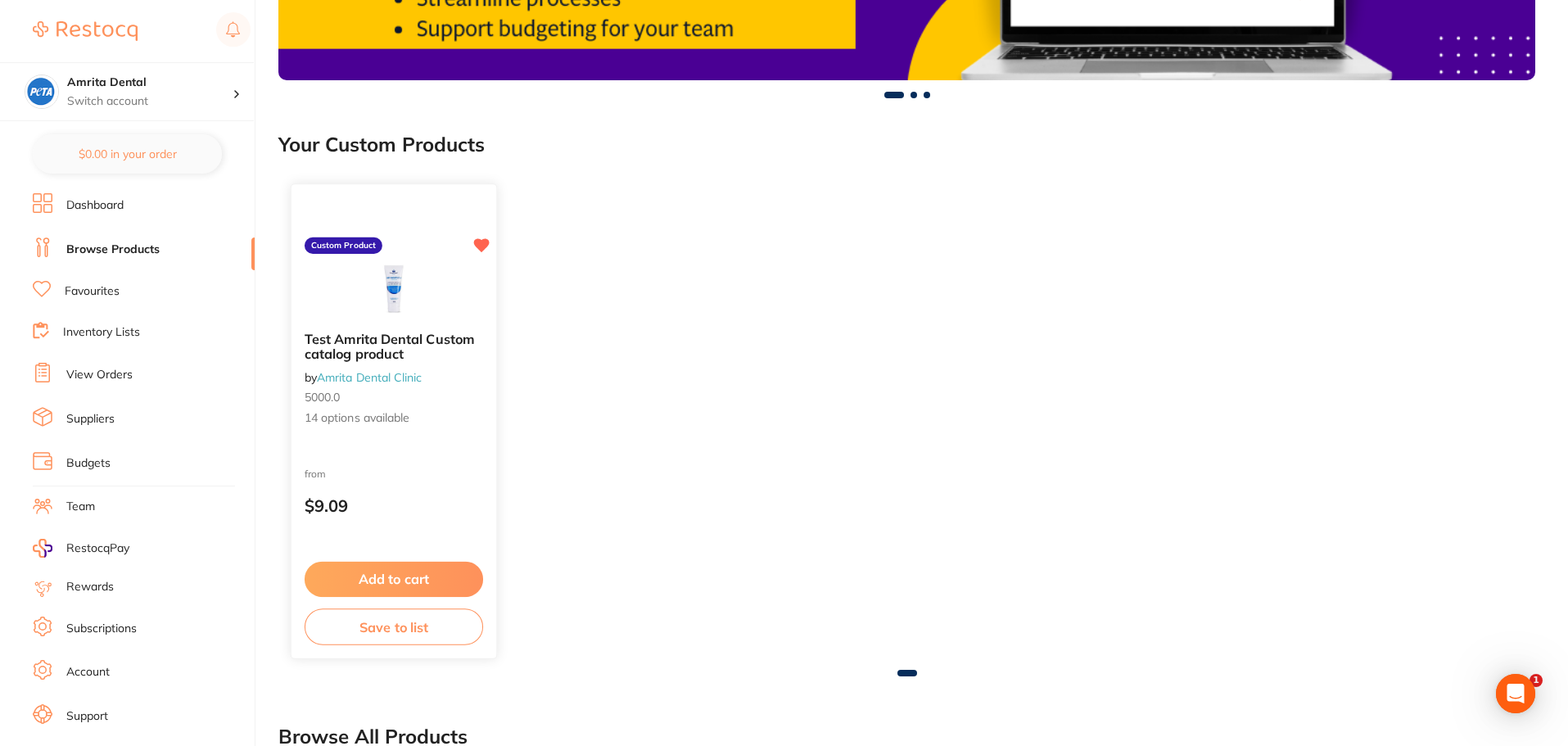
click at [437, 475] on div "from $9.09" at bounding box center [394, 494] width 204 height 59
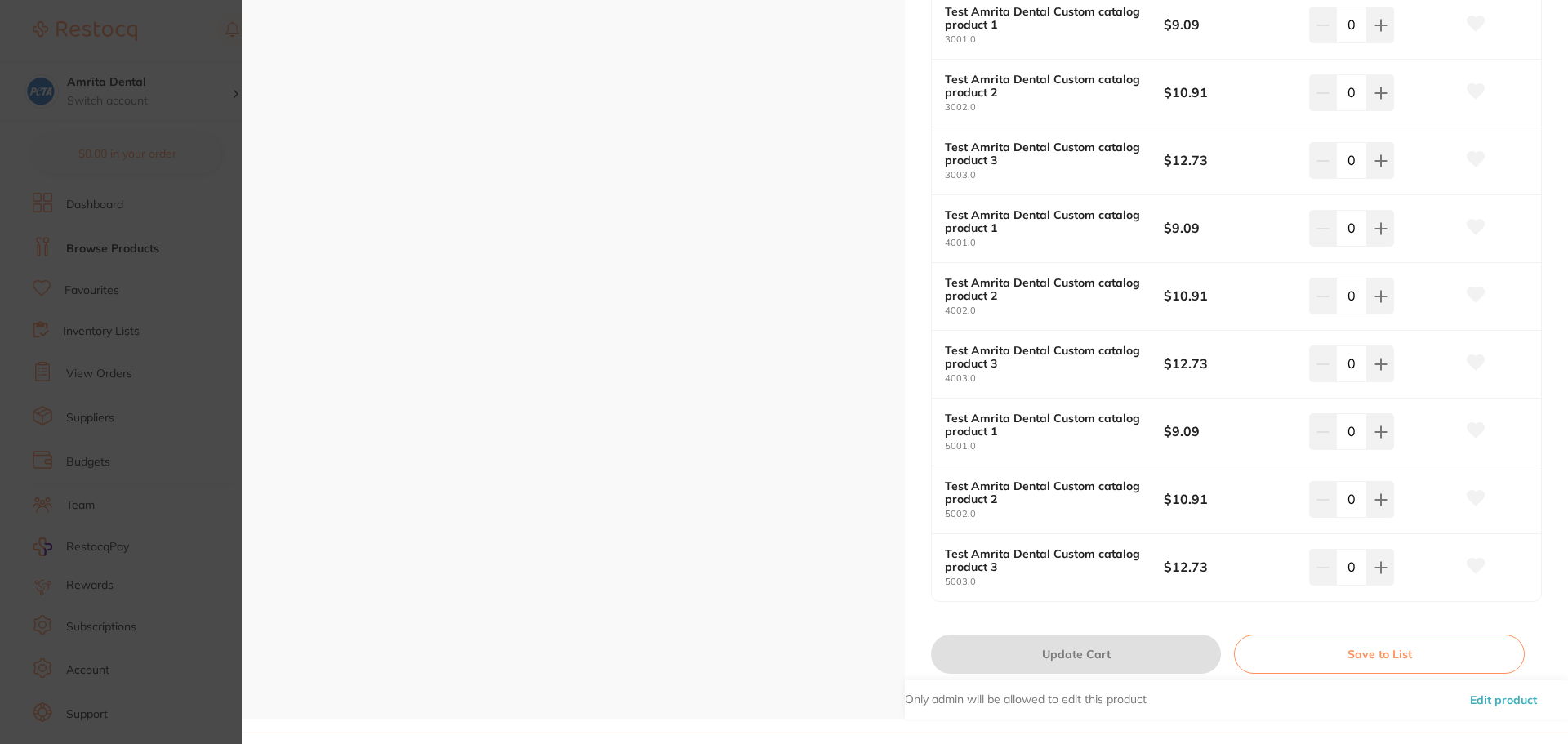
click at [120, 317] on section "Test Amrita Dental Custom catalog product by Amrita Dental Clinic Product Code:…" at bounding box center [784, 372] width 1568 height 744
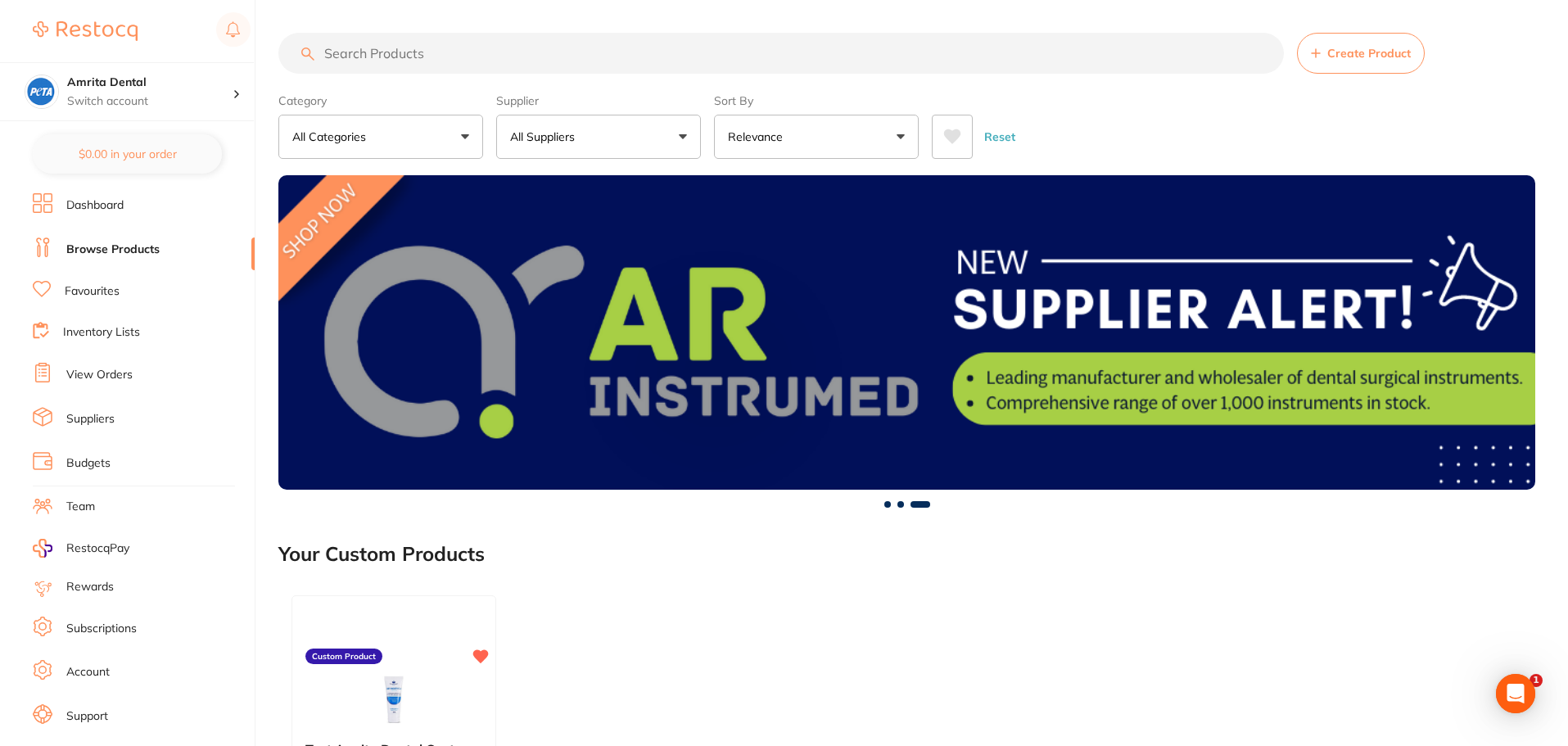
click at [81, 289] on link "Favourites" at bounding box center [92, 292] width 55 height 17
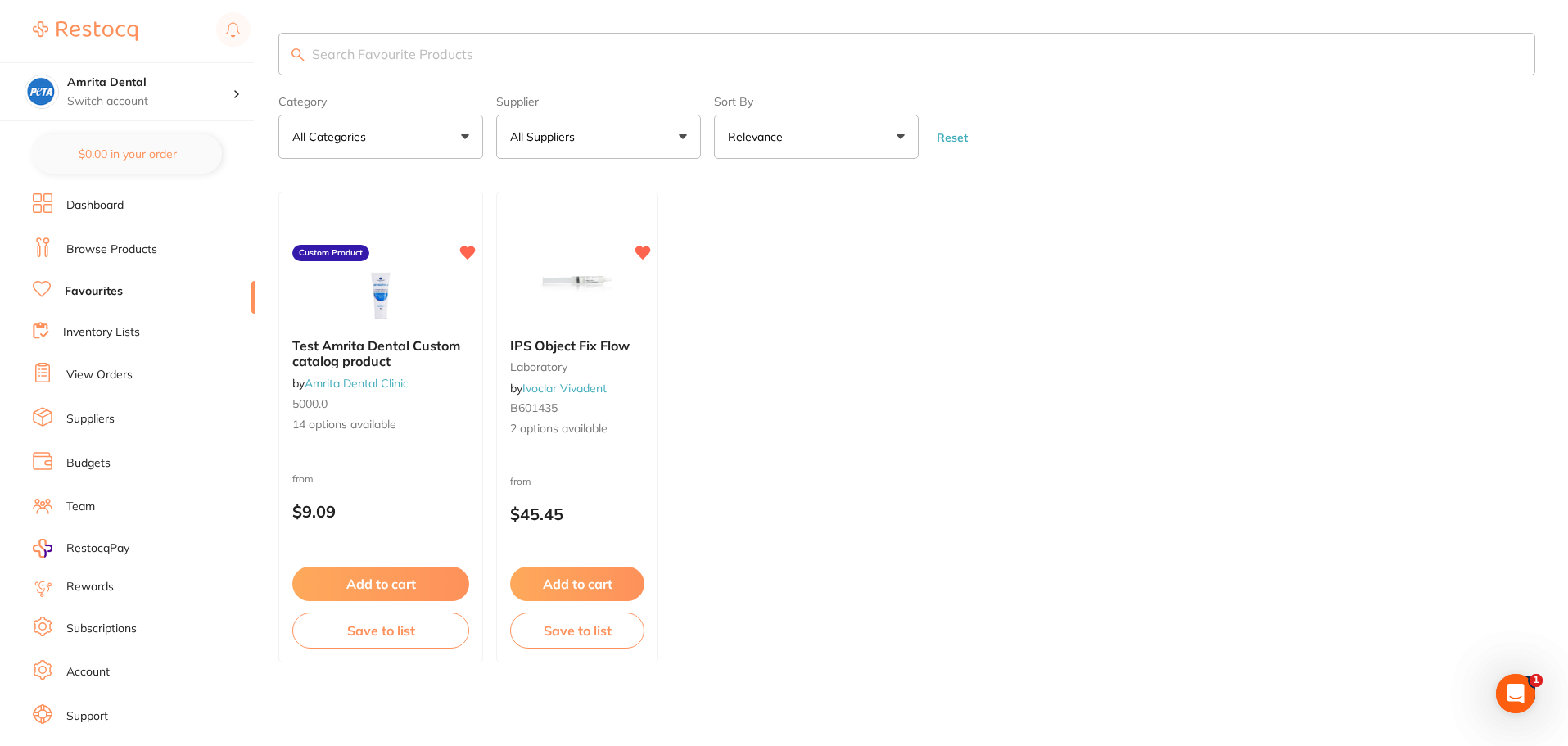
click at [81, 214] on li "Dashboard" at bounding box center [143, 205] width 222 height 25
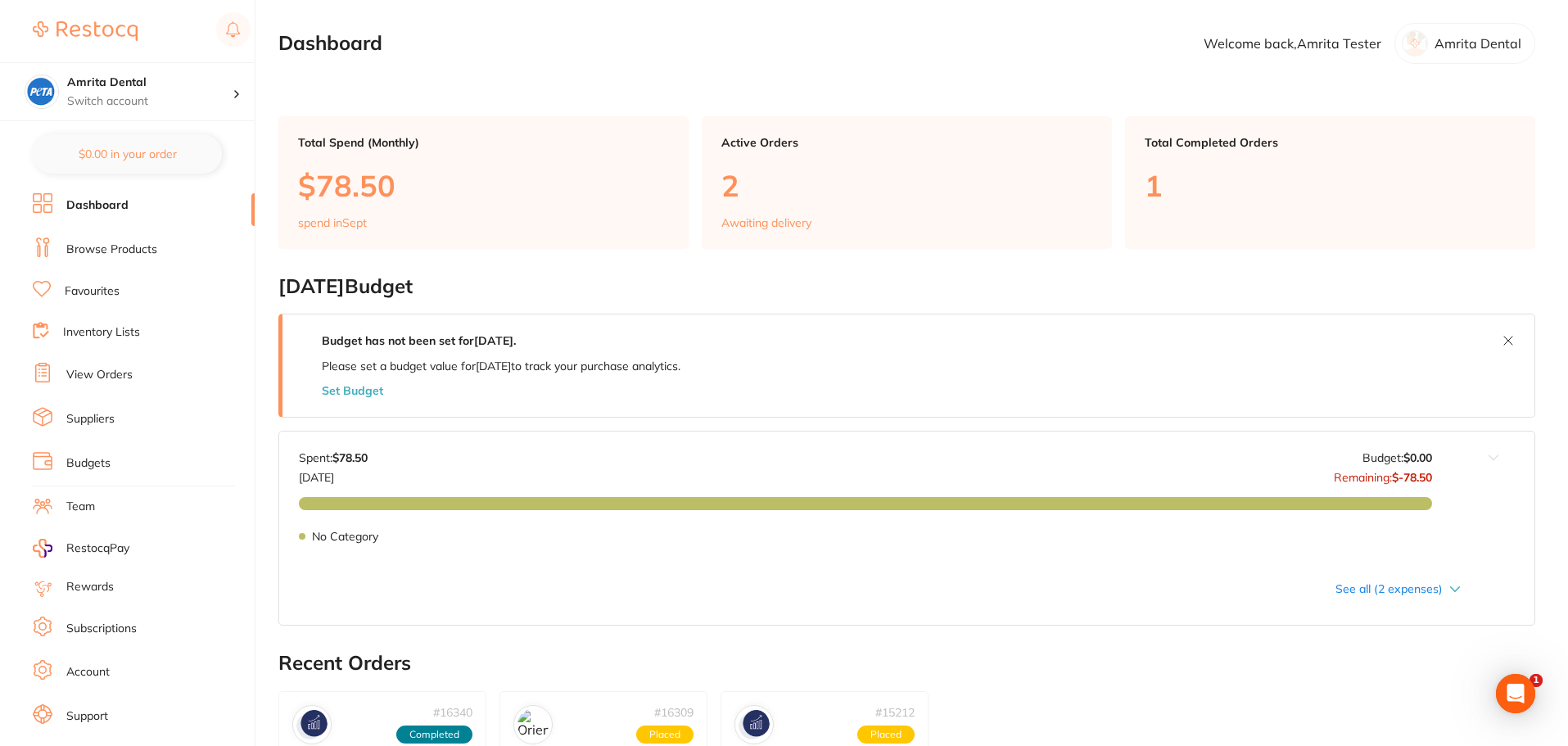
click at [113, 249] on link "Browse Products" at bounding box center [112, 249] width 91 height 17
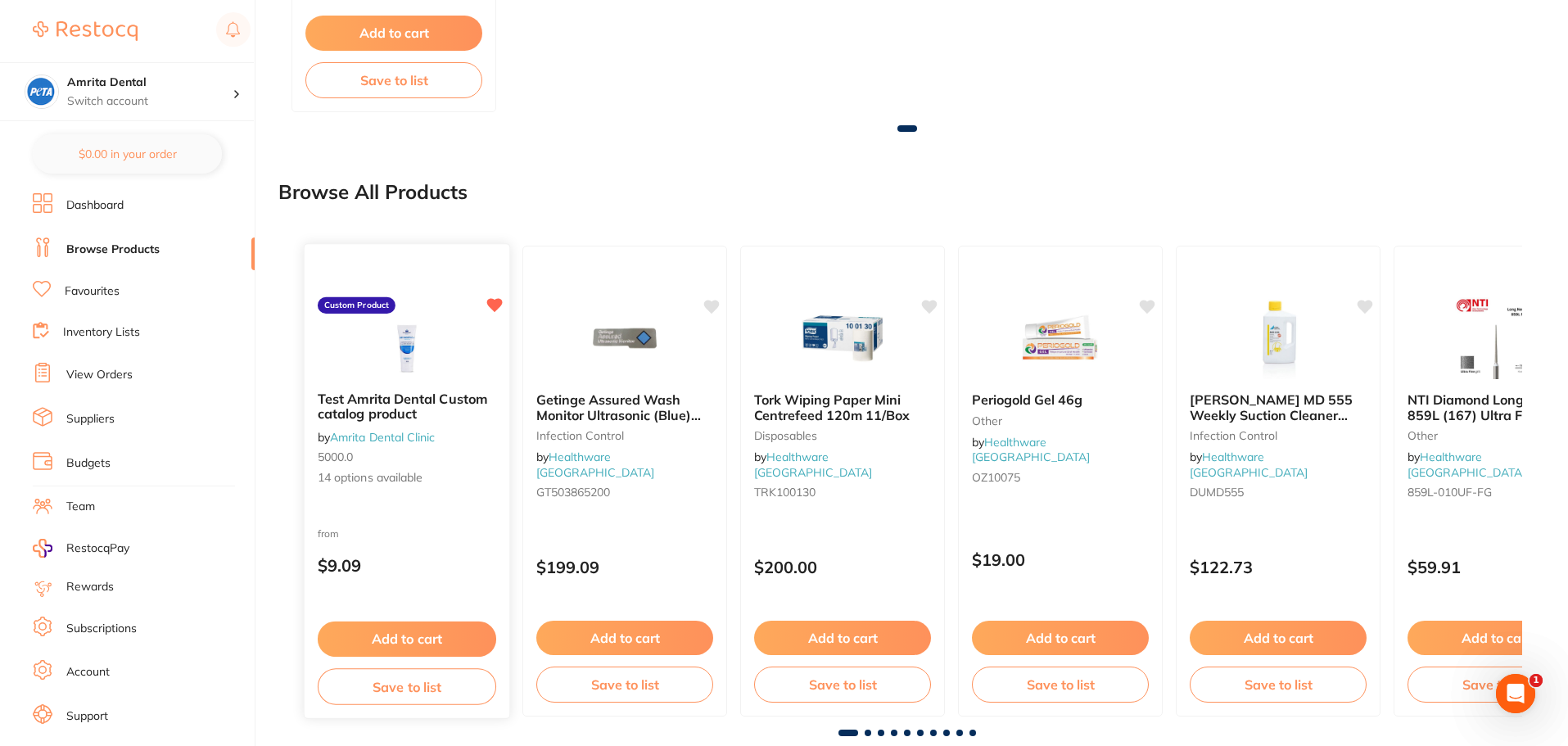
scroll to position [983, 0]
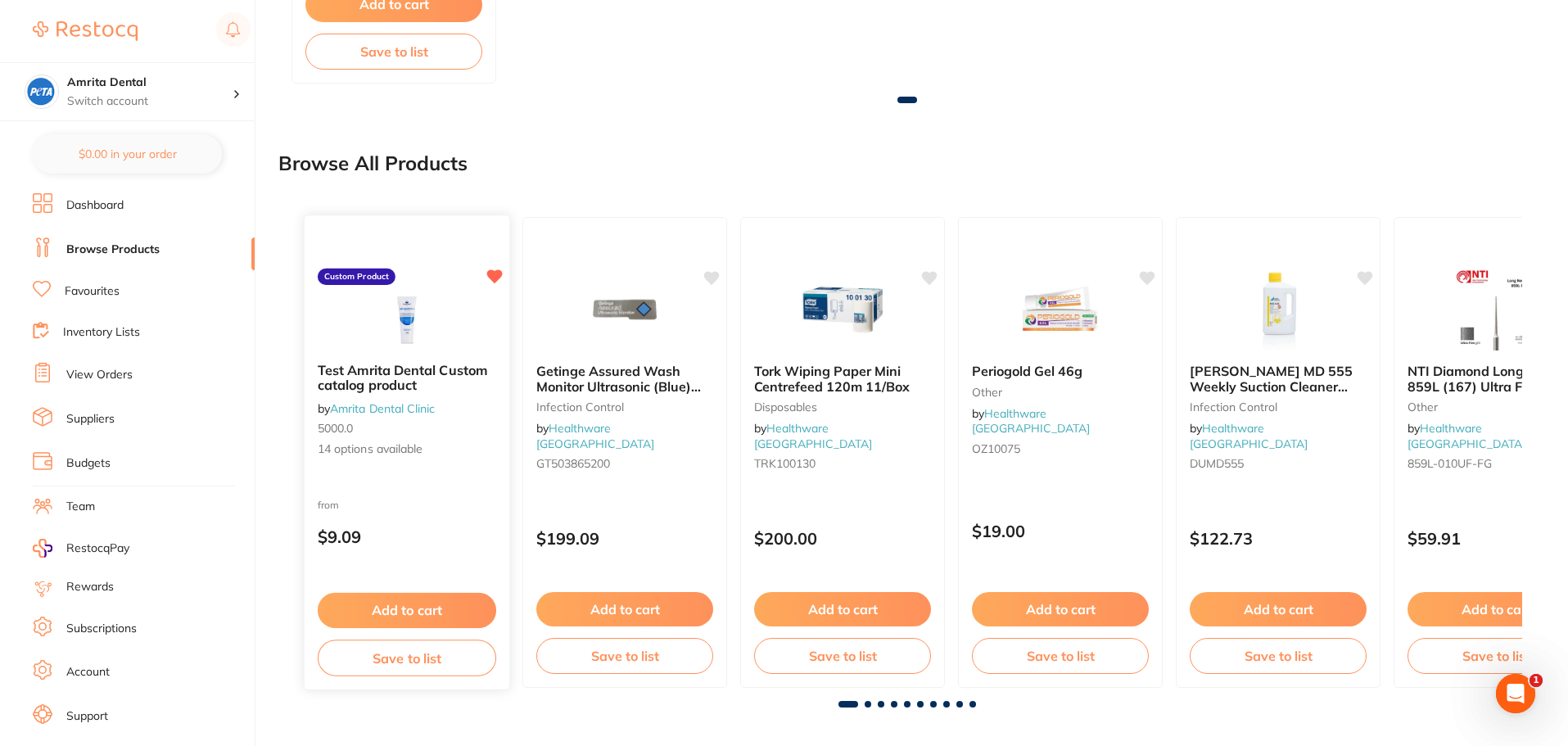
click at [471, 519] on div "from $9.09" at bounding box center [406, 525] width 204 height 59
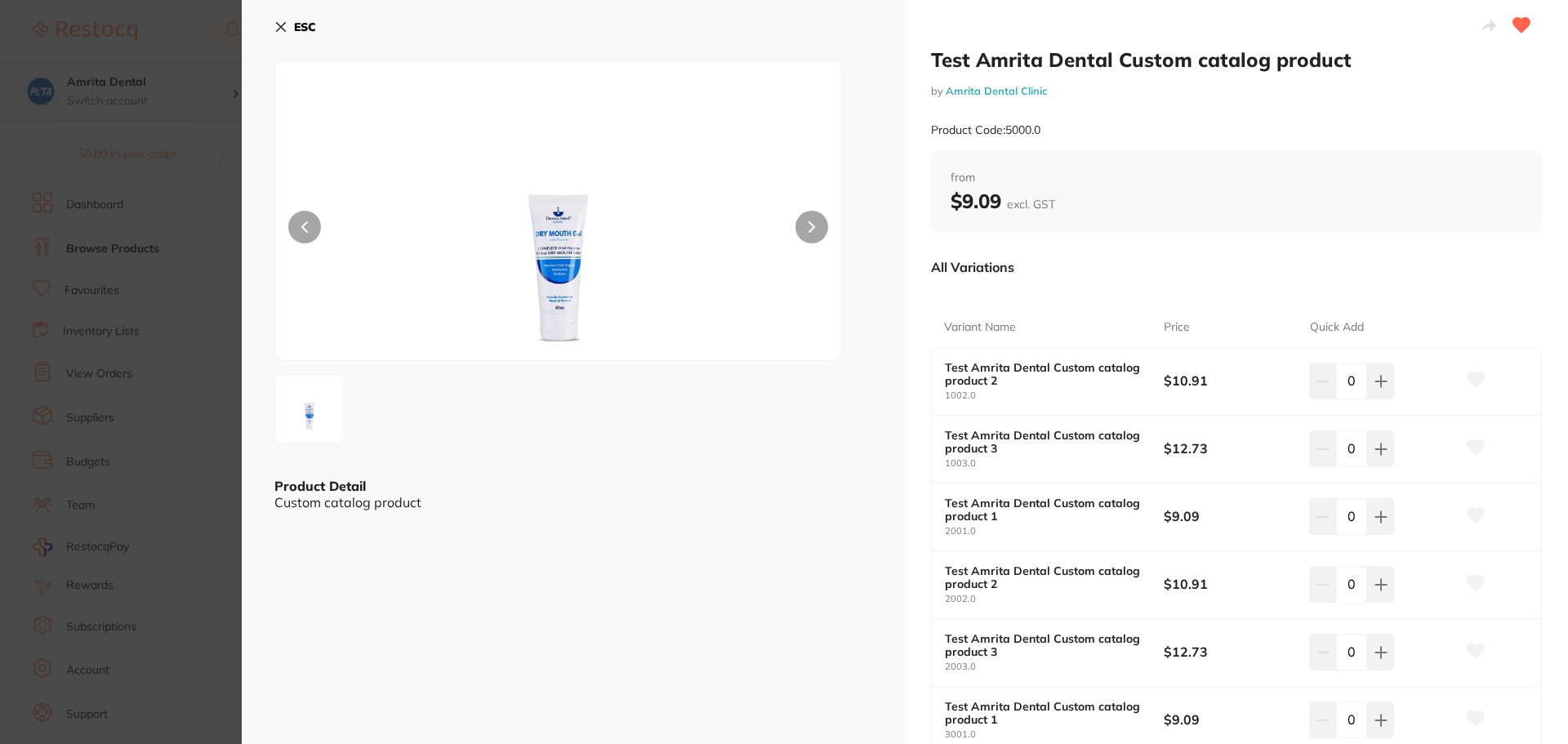
click at [190, 307] on section "Test Amrita Dental Custom catalog product by Amrita Dental Clinic Product Code:…" at bounding box center [784, 372] width 1568 height 744
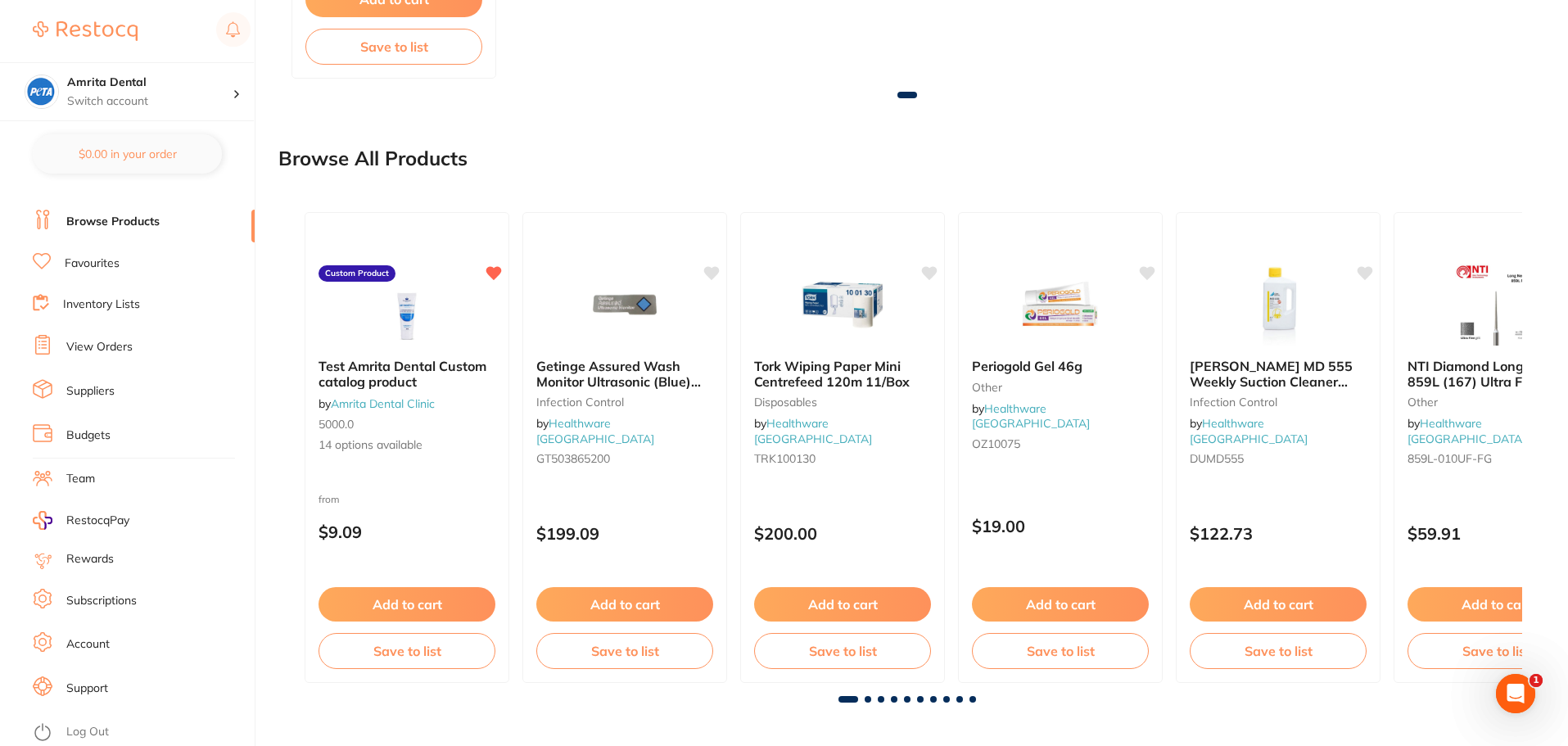
scroll to position [989, 0]
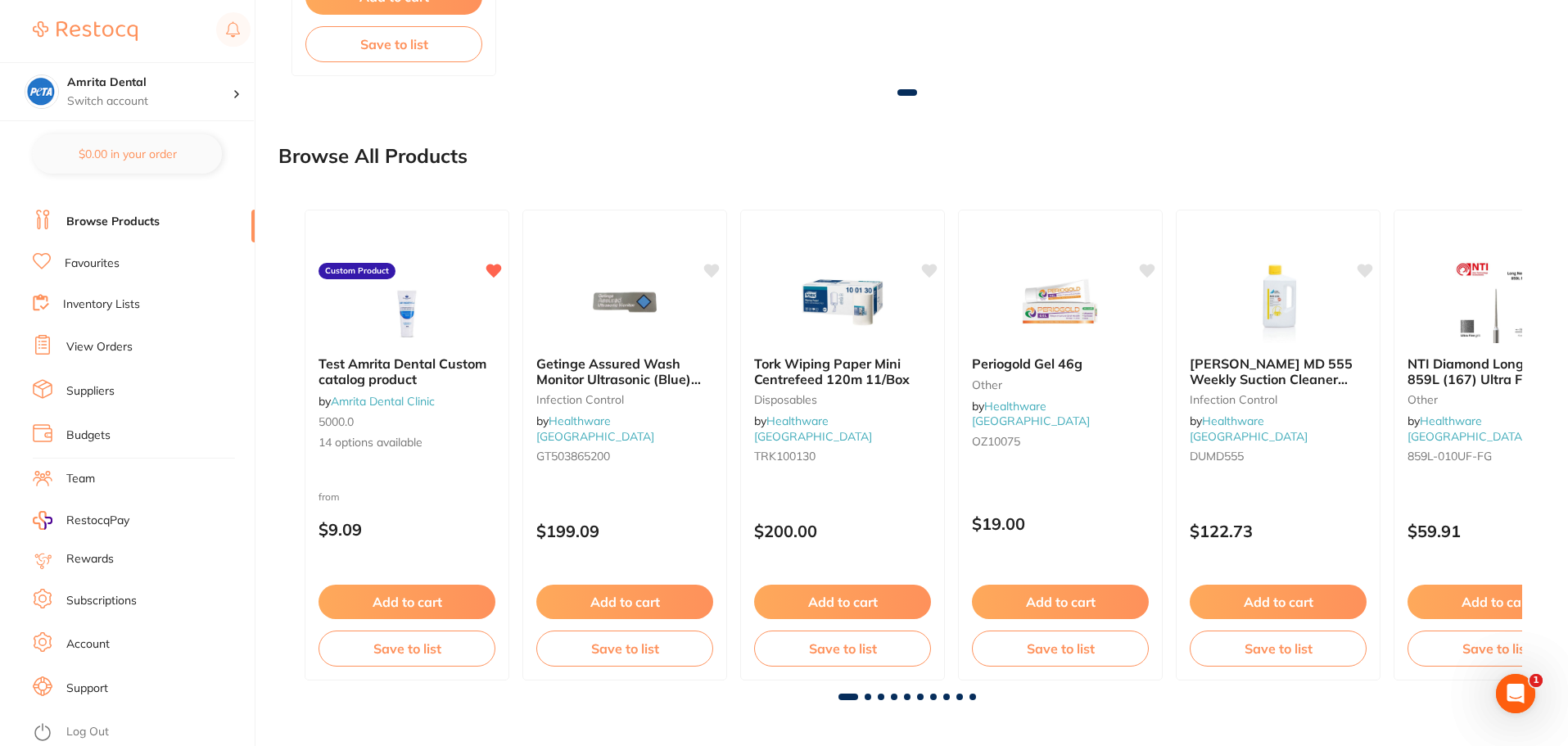
click at [93, 730] on link "Log Out" at bounding box center [87, 731] width 42 height 17
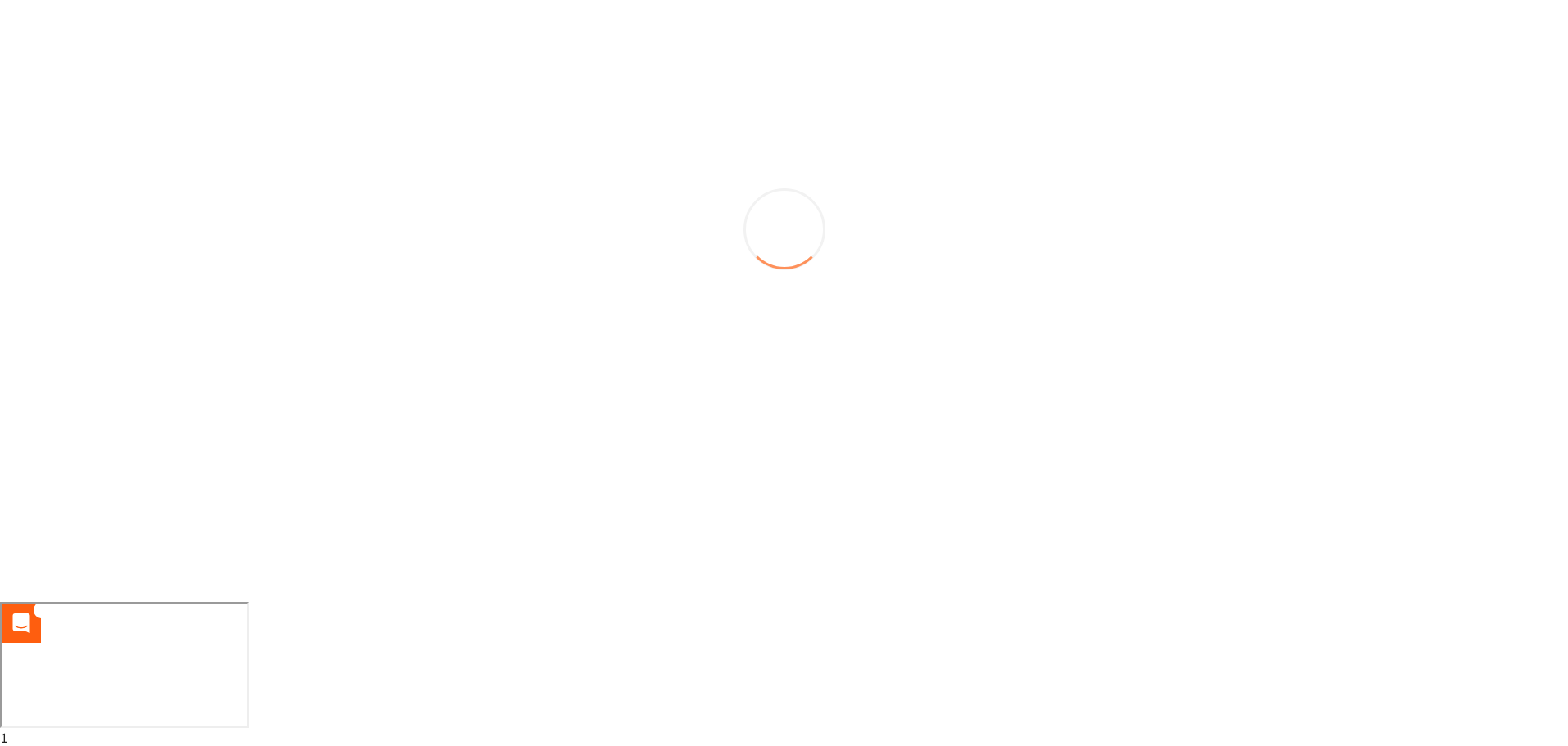
scroll to position [144, 0]
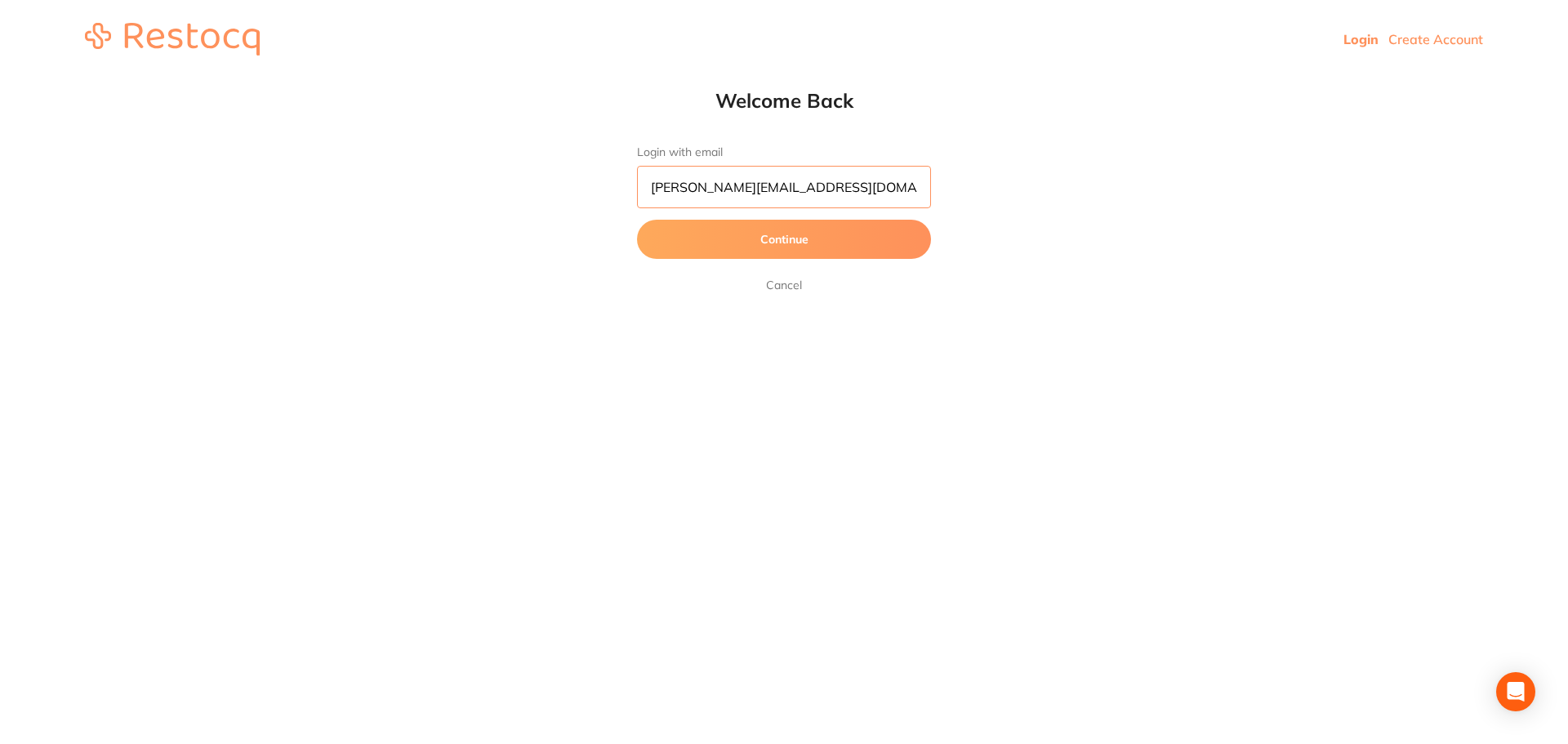
scroll to position [1, 0]
drag, startPoint x: 860, startPoint y: 183, endPoint x: 415, endPoint y: 205, distance: 445.5
click at [415, 205] on div "Welcome Back Login with email abhinav.m@terrificminds.com Continue Cancel" at bounding box center [784, 191] width 1568 height 207
paste input "mrita+66"
type input "amrita+66@terrificminds.com"
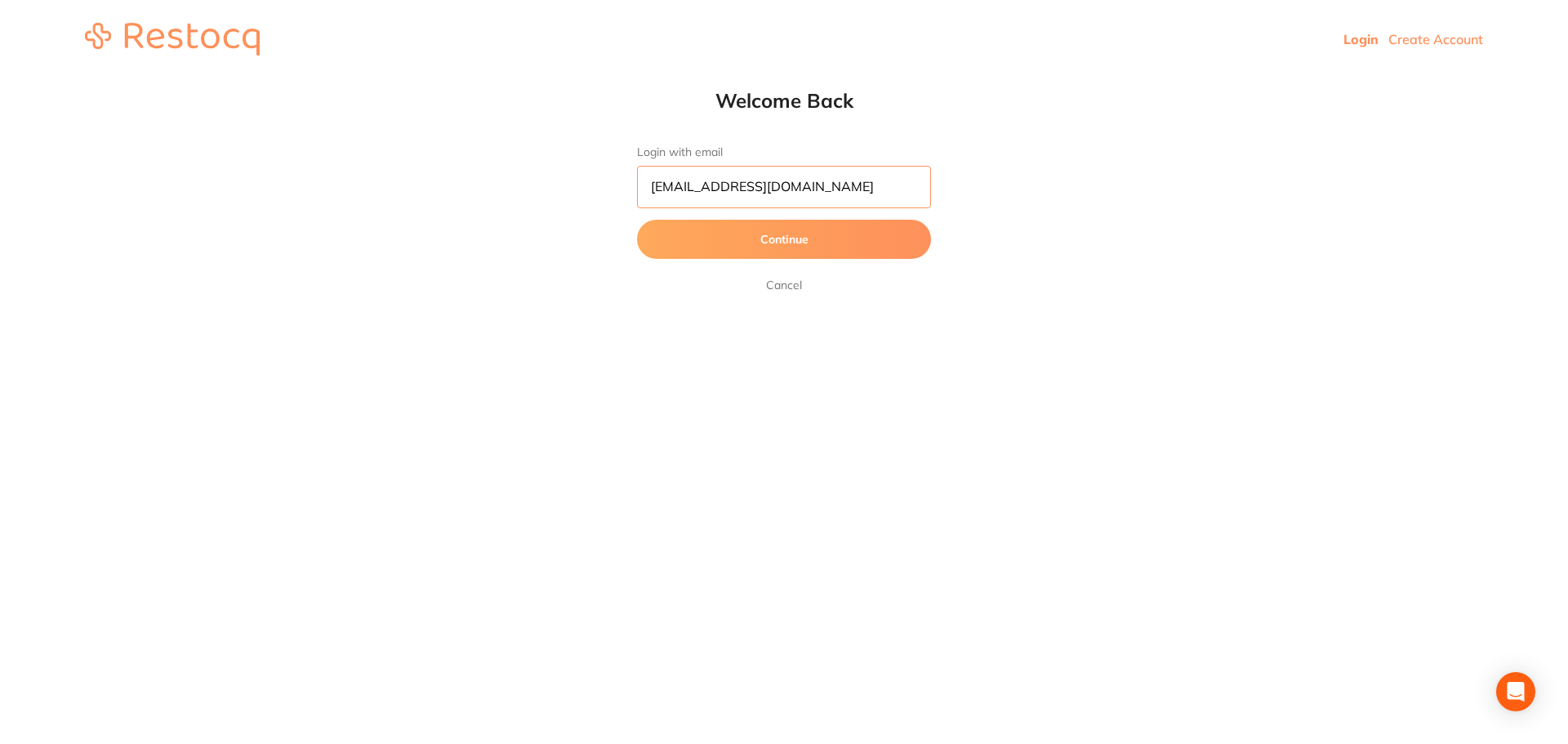
click at [637, 219] on button "Continue" at bounding box center [784, 239] width 294 height 39
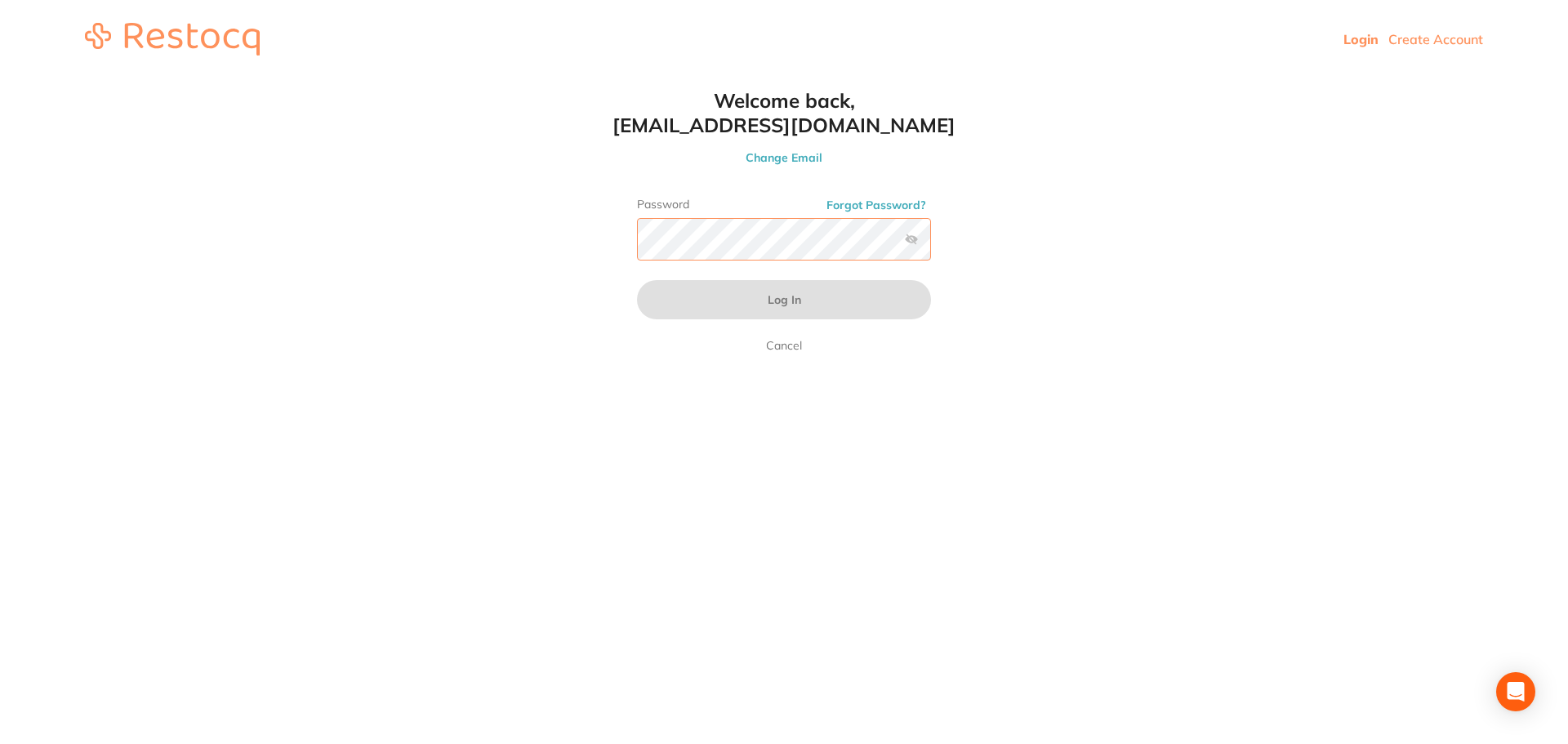
scroll to position [0, 0]
click at [637, 280] on button "Log In" at bounding box center [784, 300] width 294 height 39
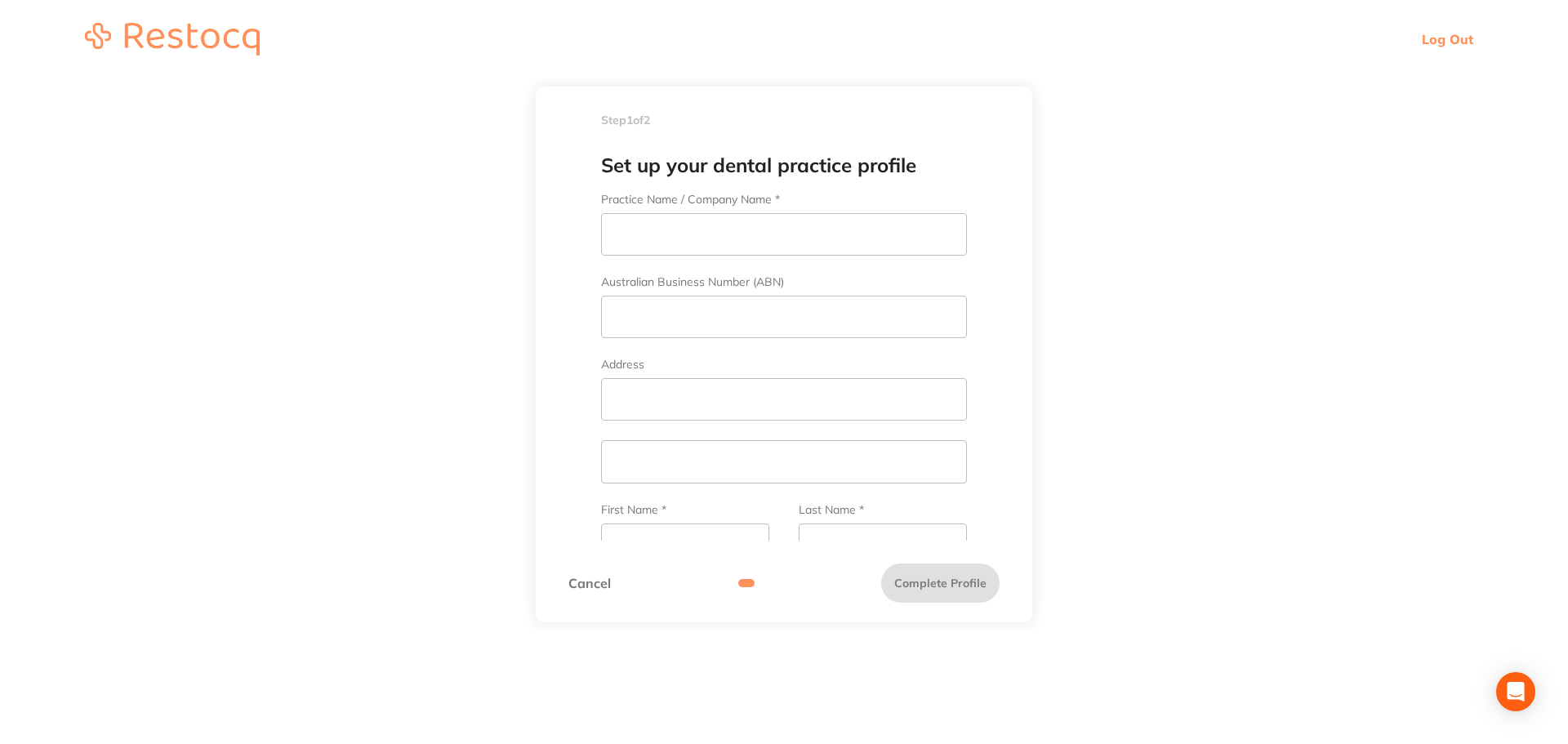
click at [603, 586] on link "Cancel" at bounding box center [589, 582] width 42 height 15
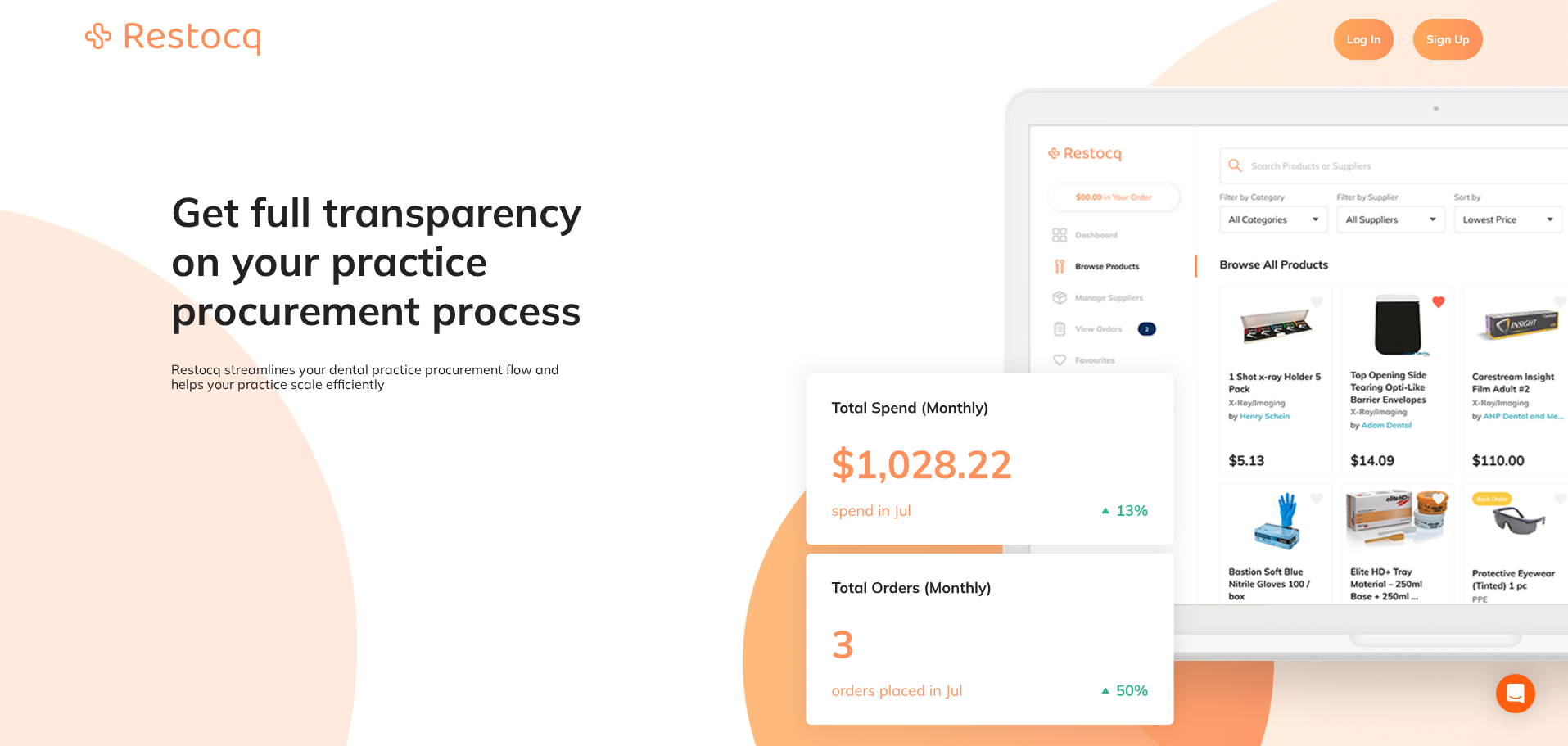
click at [1364, 47] on link "Log In" at bounding box center [1363, 39] width 60 height 41
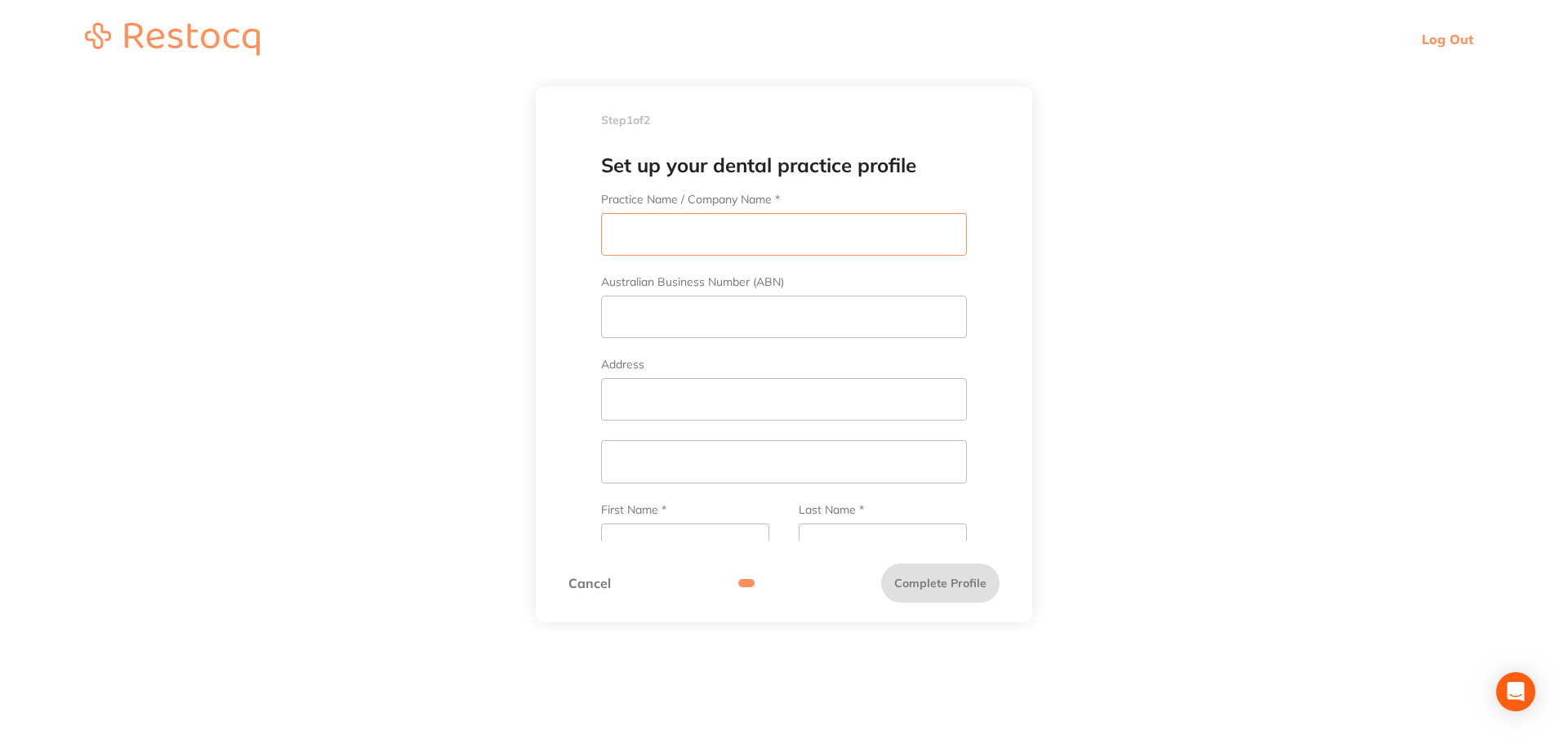
click at [754, 233] on input "Practice Name / Company Name *" at bounding box center [784, 234] width 366 height 42
paste input "[EMAIL_ADDRESS][DOMAIN_NAME]"
type input "[EMAIL_ADDRESS][DOMAIN_NAME]"
click at [1469, 37] on link "Log Out" at bounding box center [1448, 39] width 52 height 17
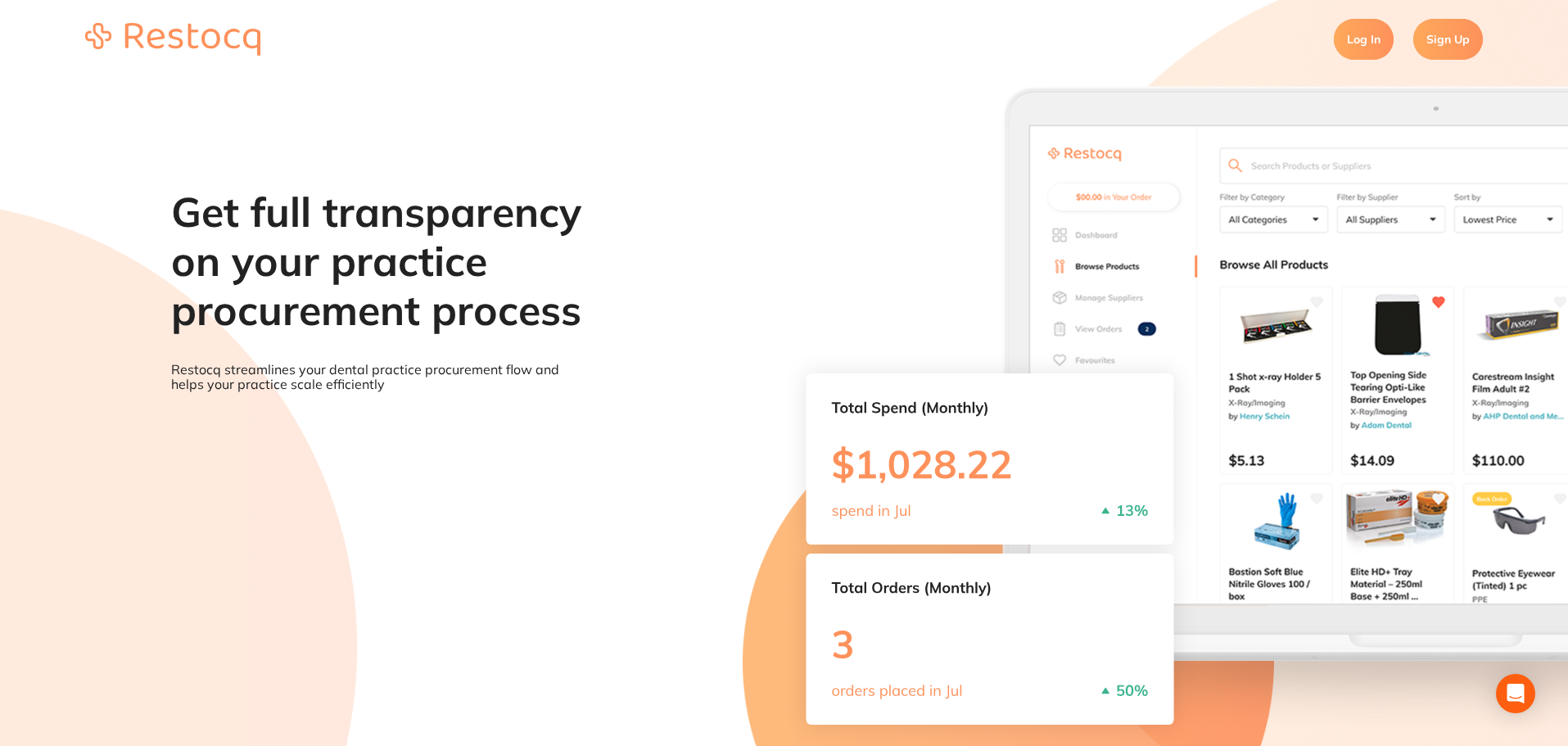
click at [1472, 37] on link "Sign Up" at bounding box center [1447, 39] width 70 height 41
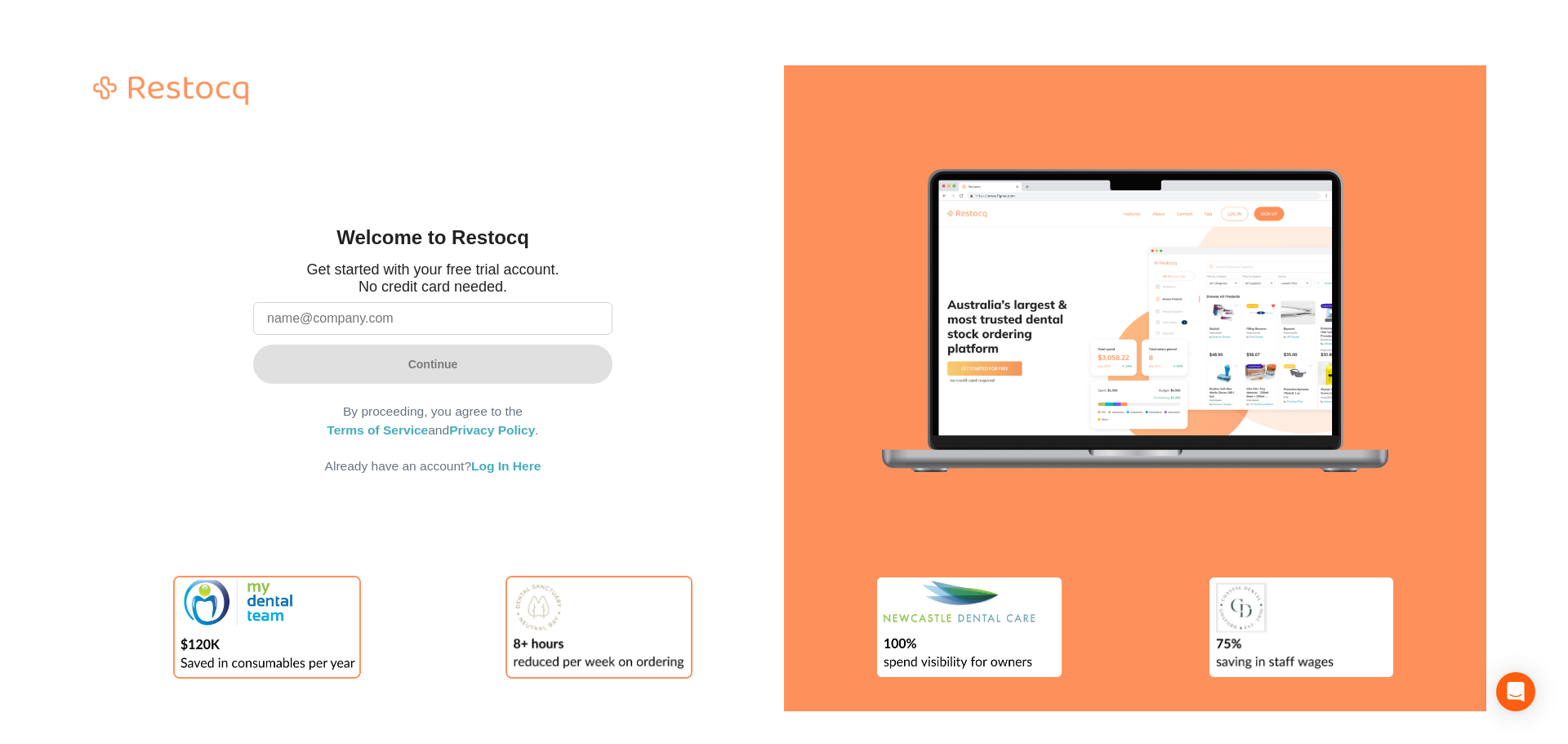
click at [395, 337] on form "Continue By proceeding, you agree to the Terms of Service and Privacy Policy . …" at bounding box center [433, 385] width 359 height 179
click at [395, 330] on input "email" at bounding box center [433, 318] width 359 height 32
paste input "[EMAIL_ADDRESS][DOMAIN_NAME]"
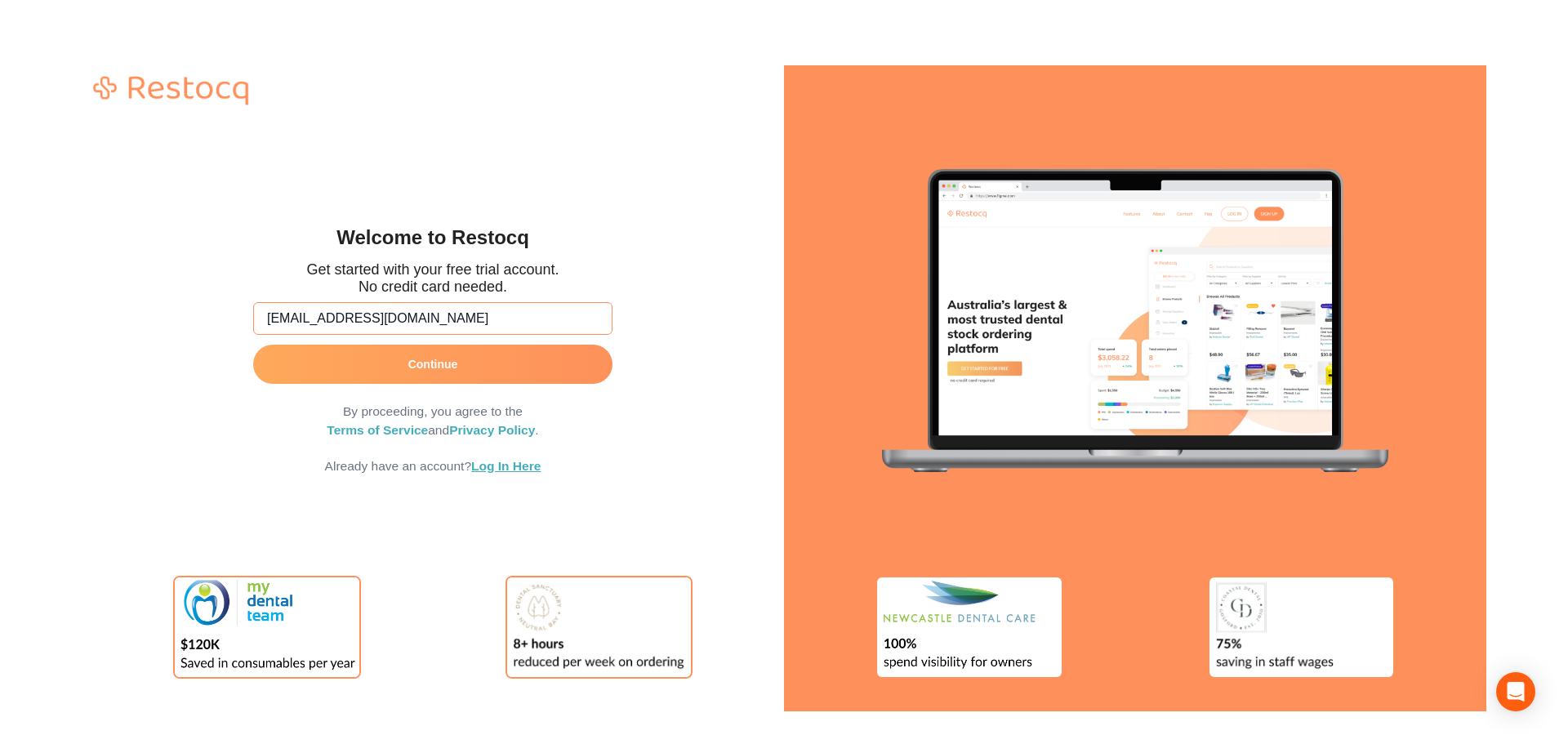
type input "amrita+1006@terrificminds.com"
click at [527, 464] on link "Log In Here" at bounding box center [505, 466] width 70 height 14
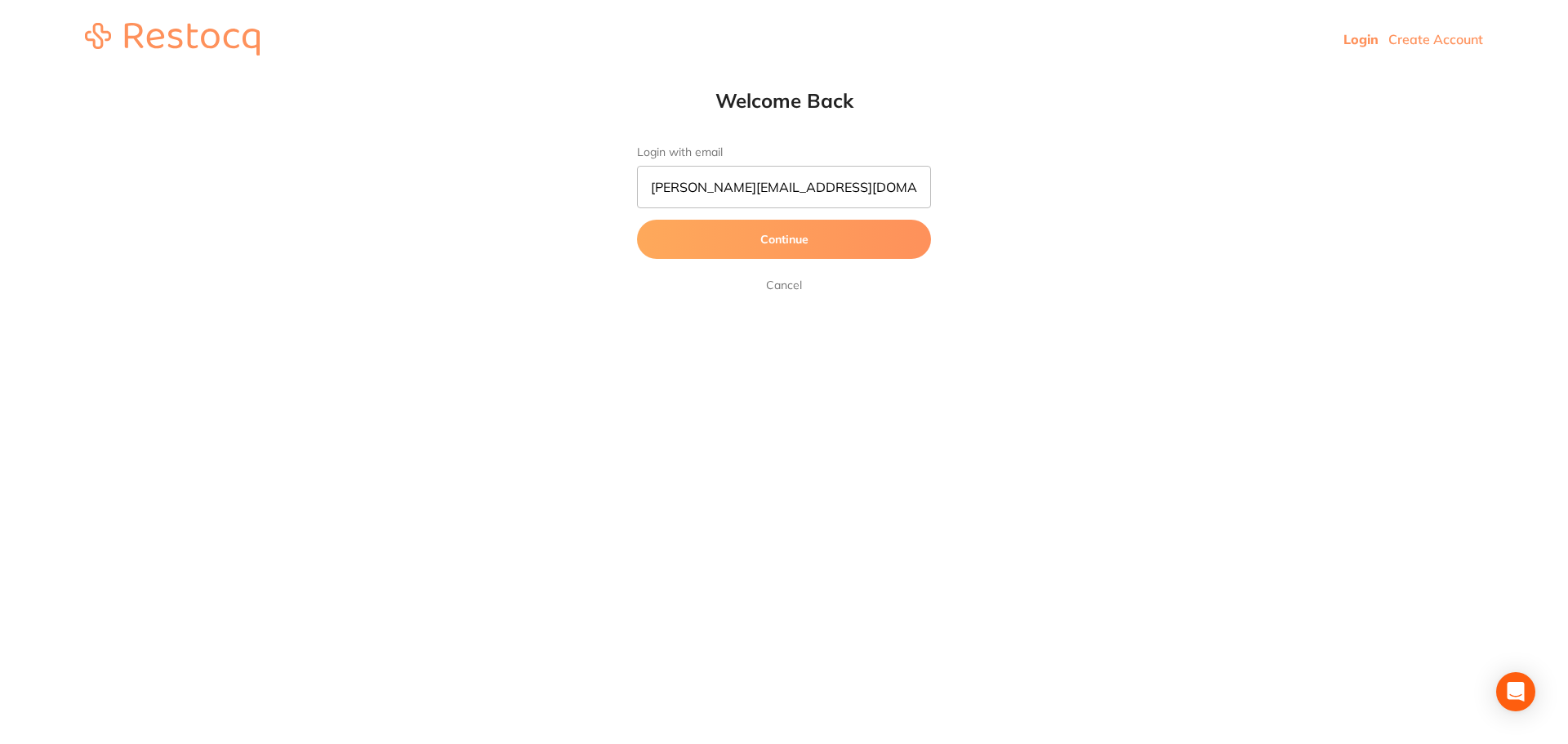
click at [1361, 42] on link "Login" at bounding box center [1361, 39] width 35 height 17
drag, startPoint x: 871, startPoint y: 186, endPoint x: 455, endPoint y: 183, distance: 416.0
click at [455, 183] on div "Welcome Back Login with email [PERSON_NAME][EMAIL_ADDRESS][DOMAIN_NAME] Continu…" at bounding box center [784, 191] width 1568 height 207
paste input "mrita+1006"
type input "amrita+1006@terrificminds.com"
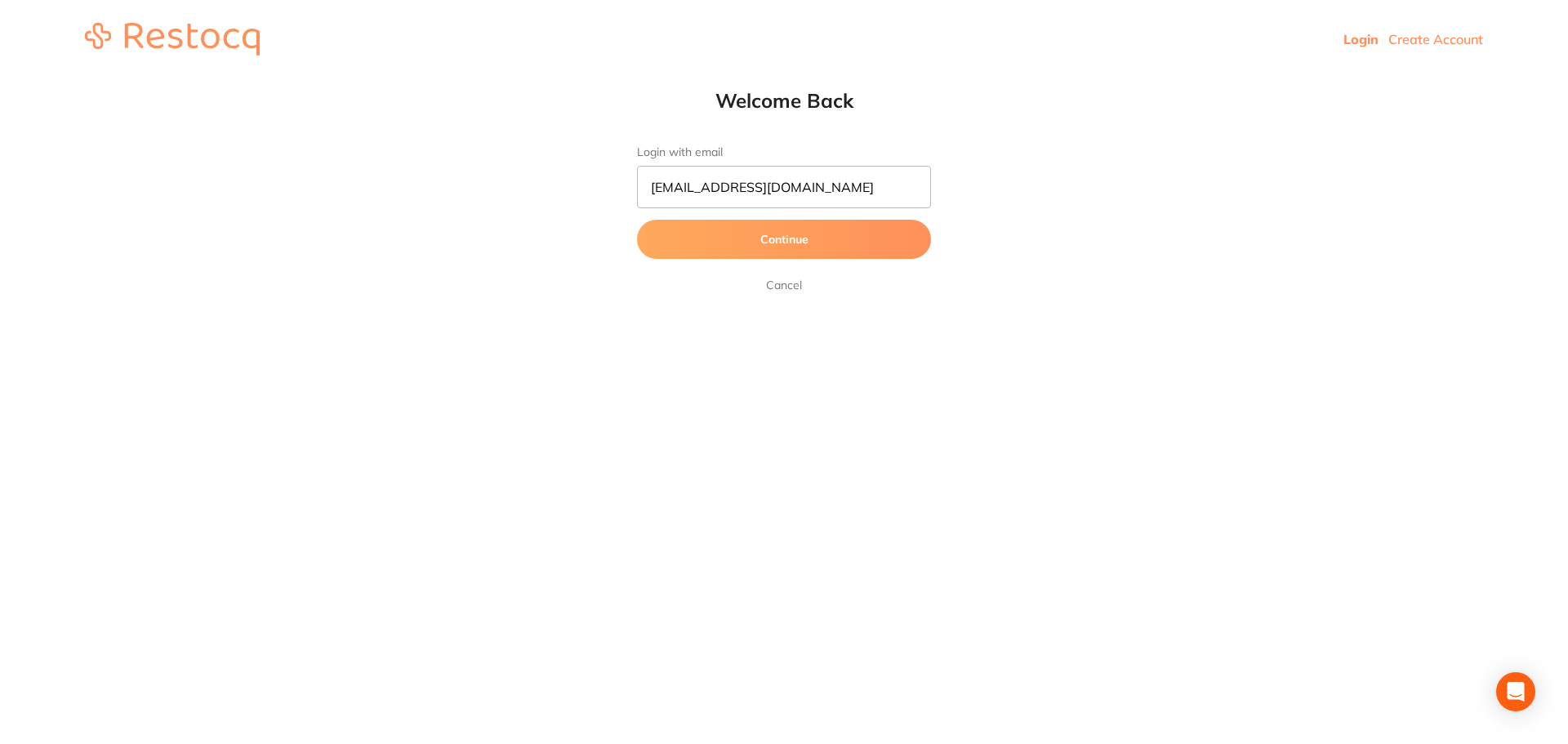
click at [695, 244] on button "Continue" at bounding box center [784, 239] width 294 height 39
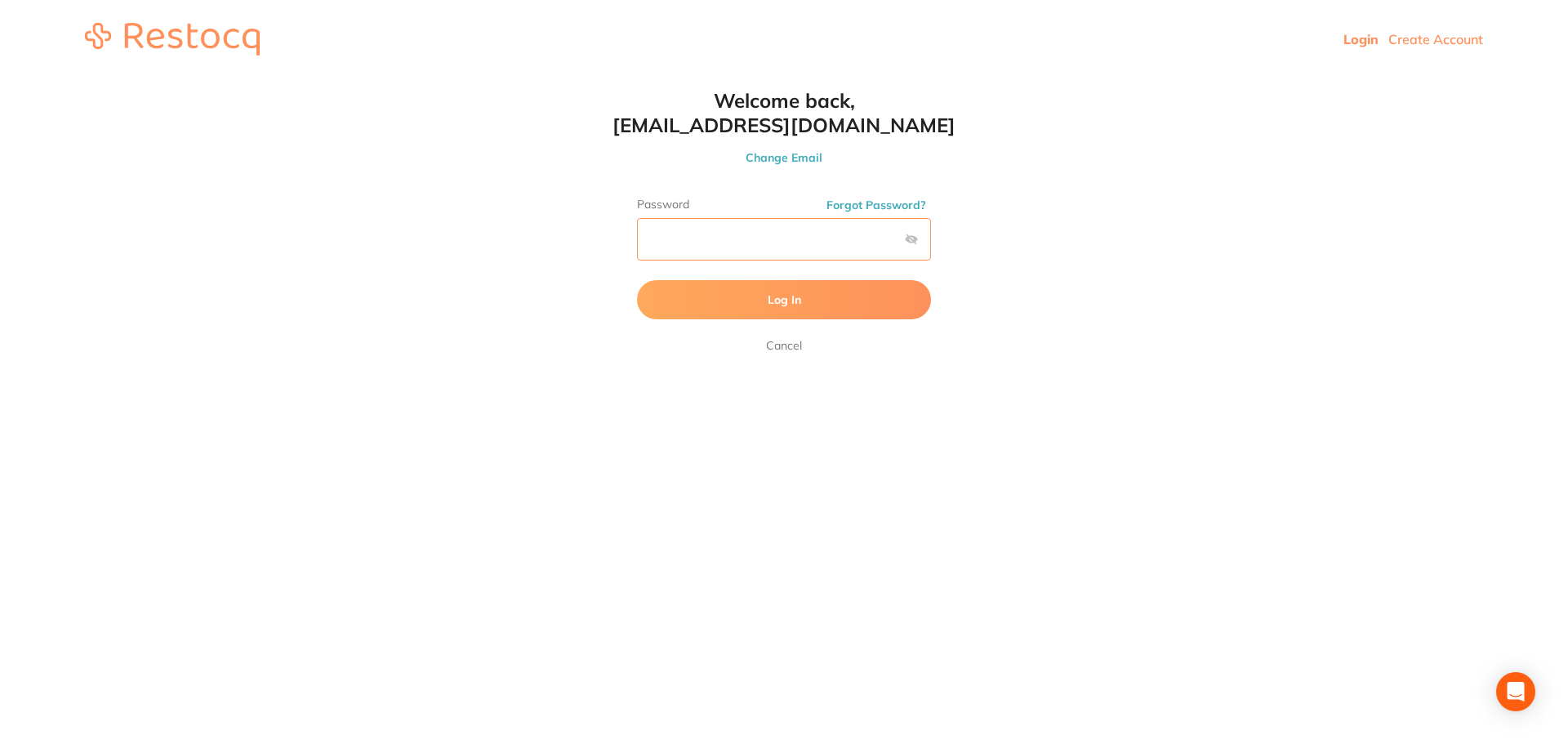
click at [637, 280] on button "Log In" at bounding box center [784, 300] width 294 height 39
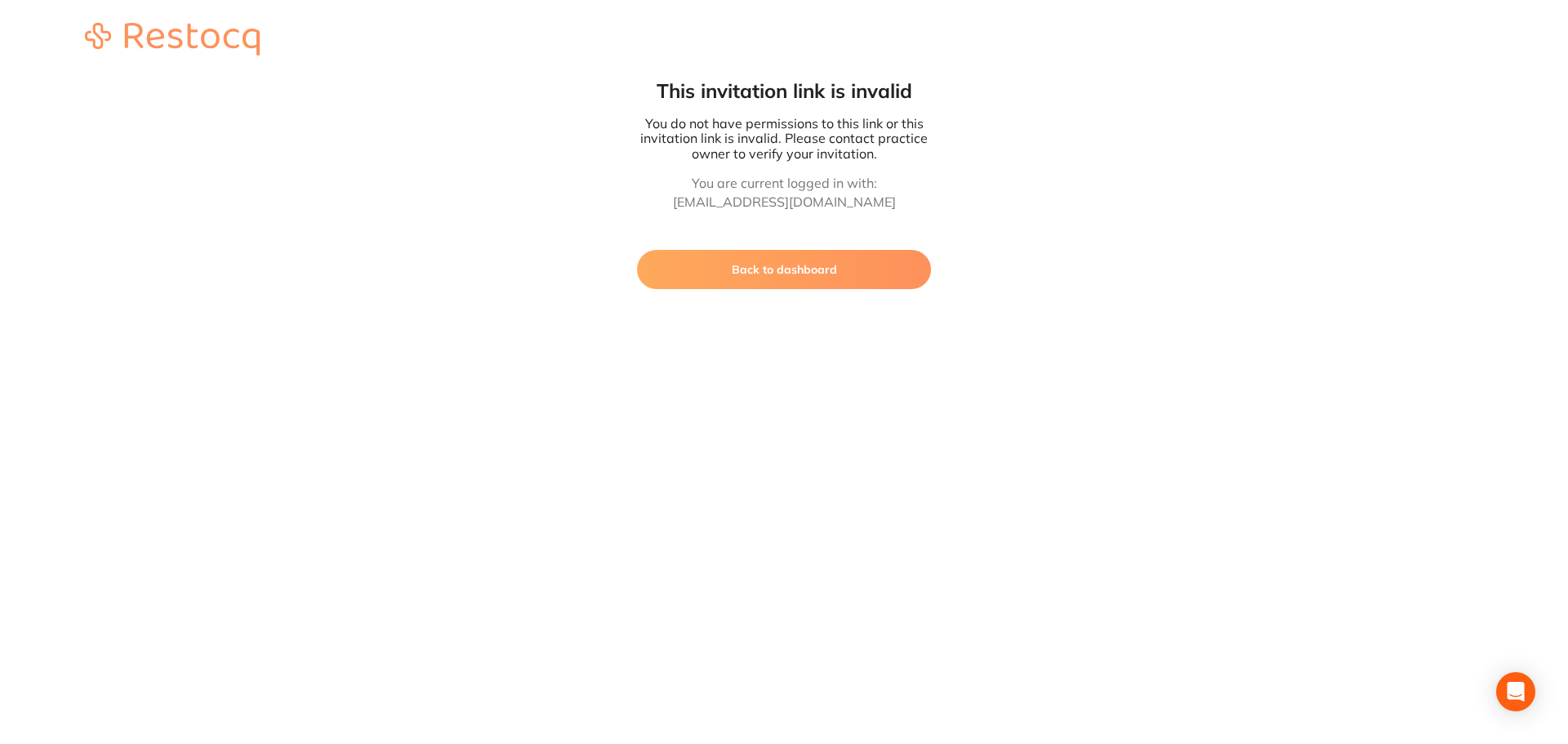
click at [698, 254] on button "Back to dashboard" at bounding box center [784, 269] width 294 height 39
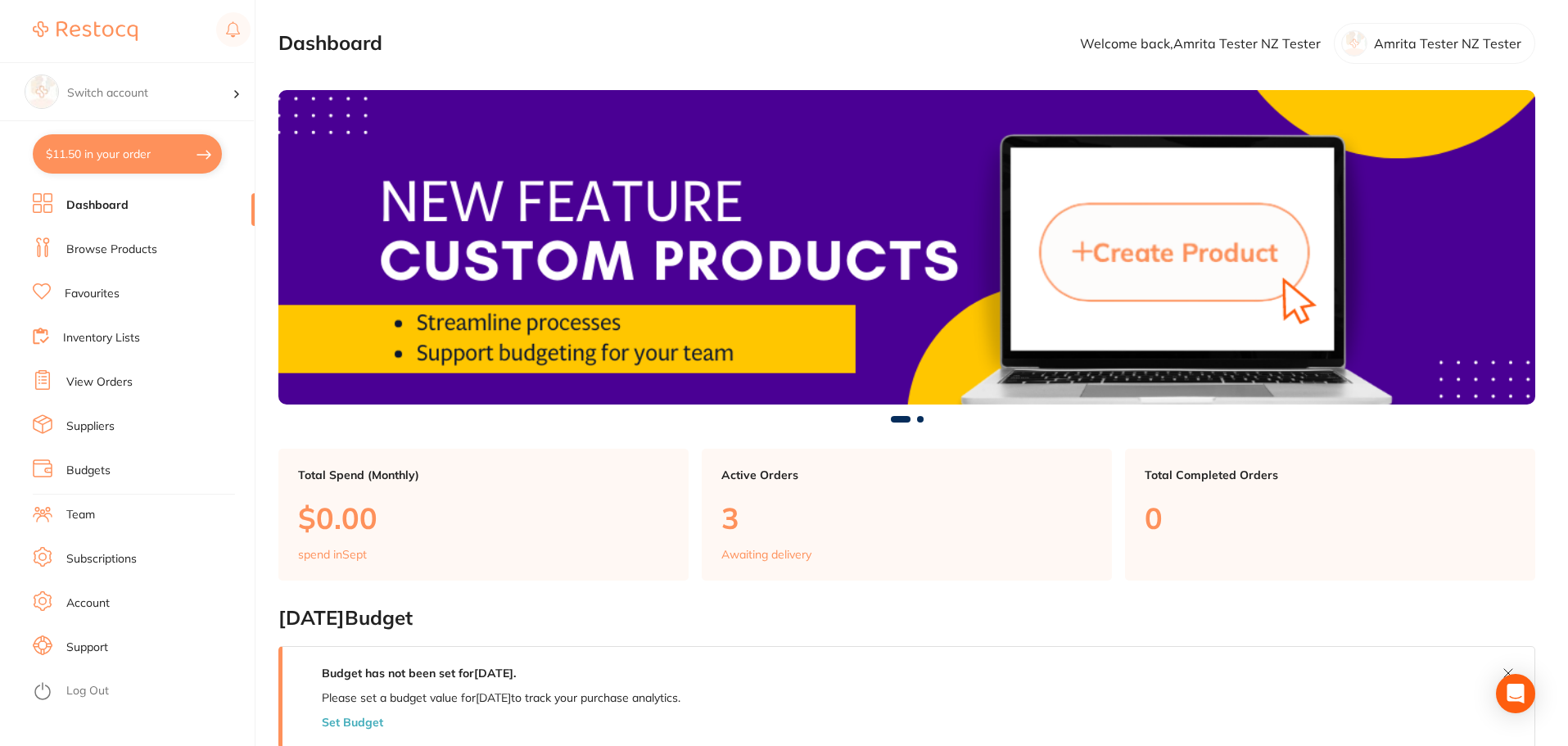
click at [155, 150] on button "$11.50 in your order" at bounding box center [127, 154] width 189 height 39
checkbox input "true"
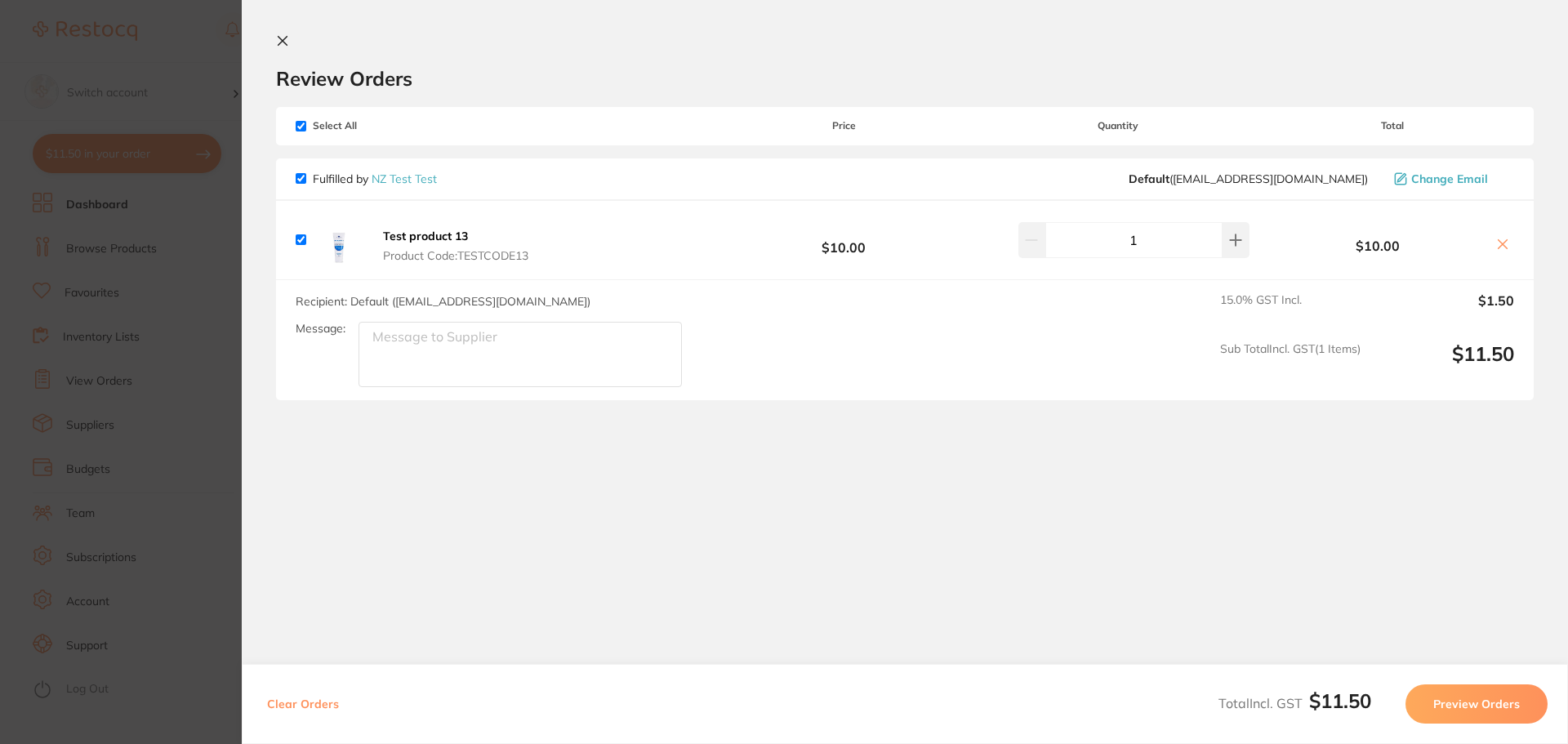
click at [142, 359] on section "Update RRP Set your pre negotiated price for this item. Item Agreed RRP (excl. …" at bounding box center [784, 372] width 1568 height 744
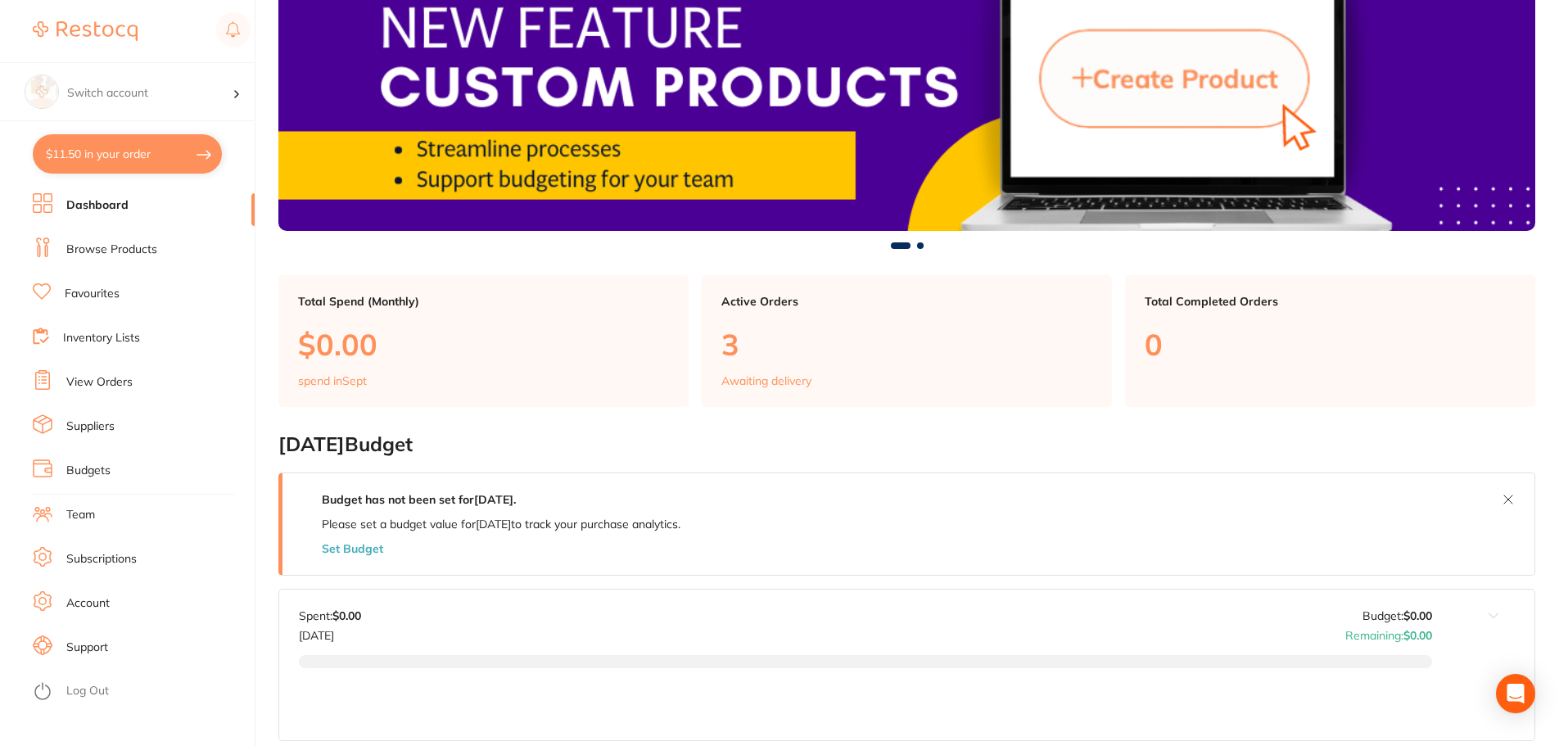
scroll to position [144, 0]
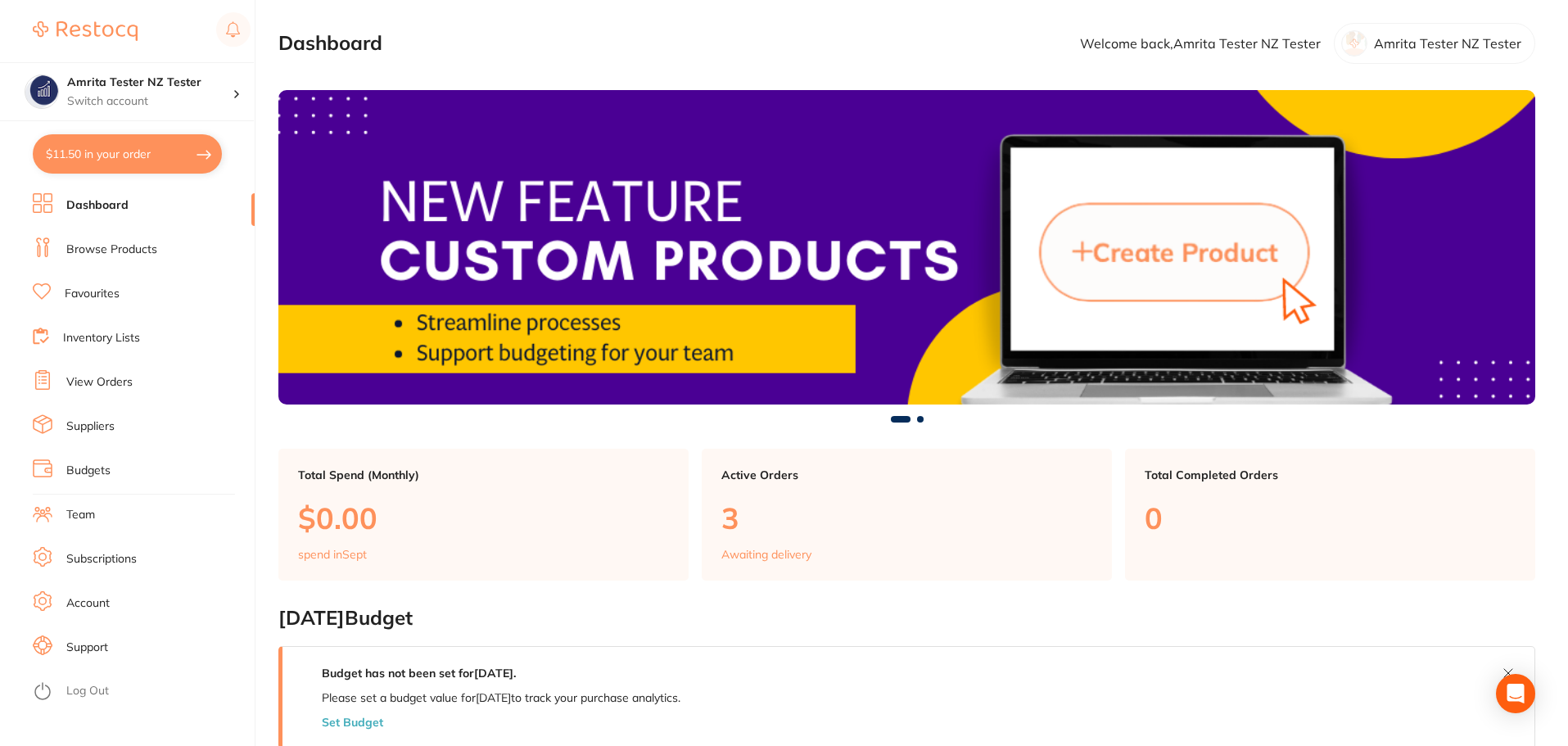
click at [86, 516] on link "Team" at bounding box center [81, 514] width 28 height 17
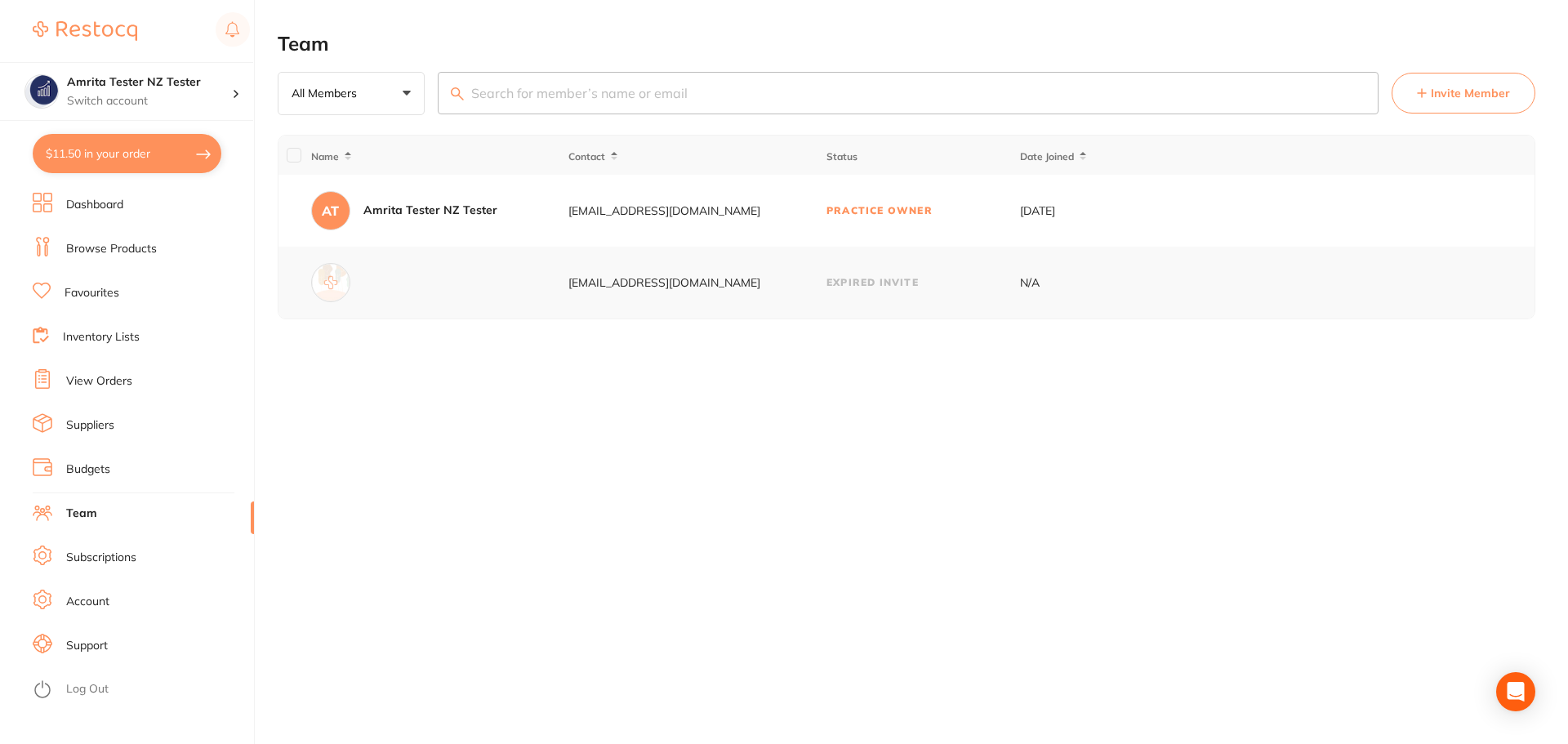
click at [1438, 101] on span "Invite Member" at bounding box center [1470, 93] width 79 height 17
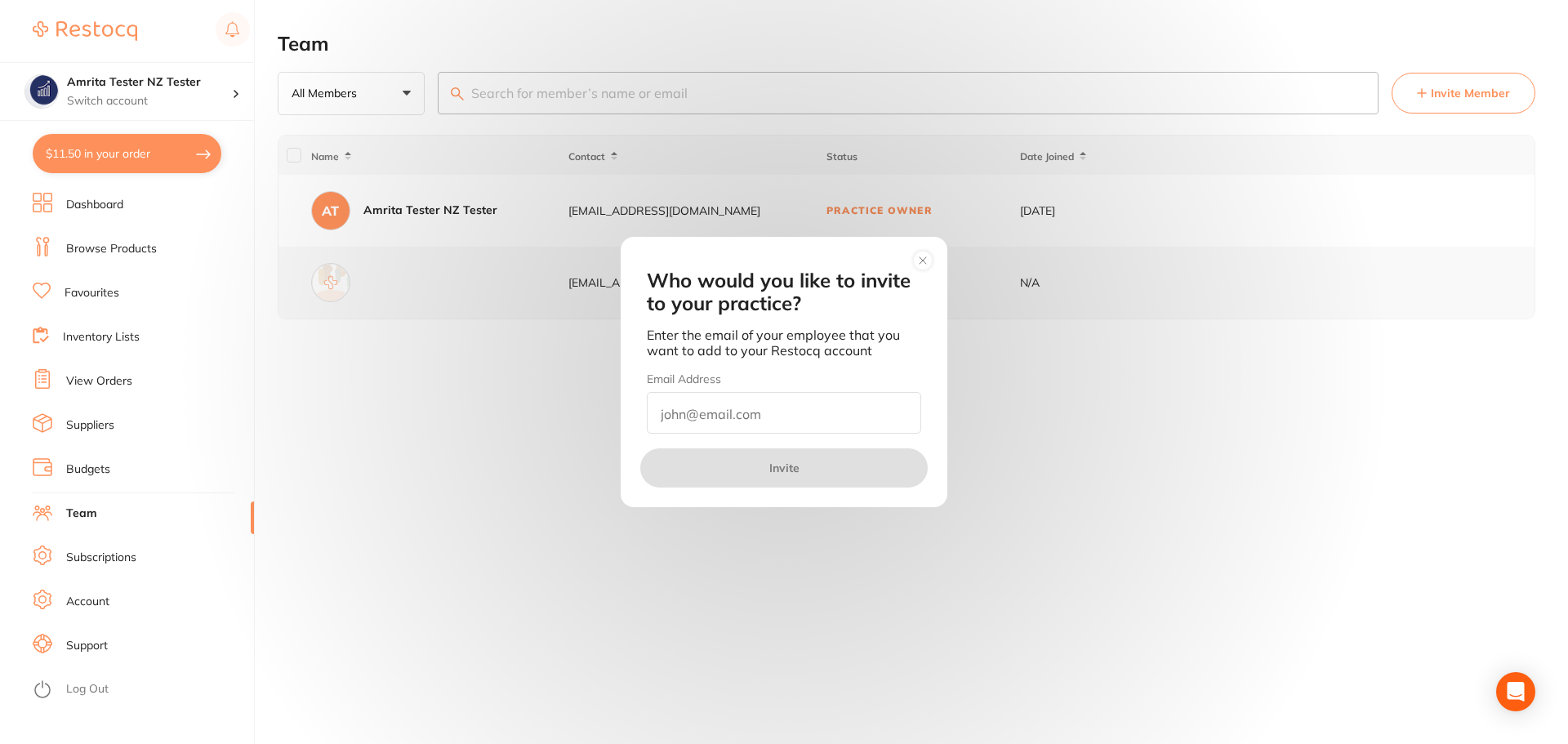
click at [920, 268] on circle at bounding box center [923, 259] width 19 height 19
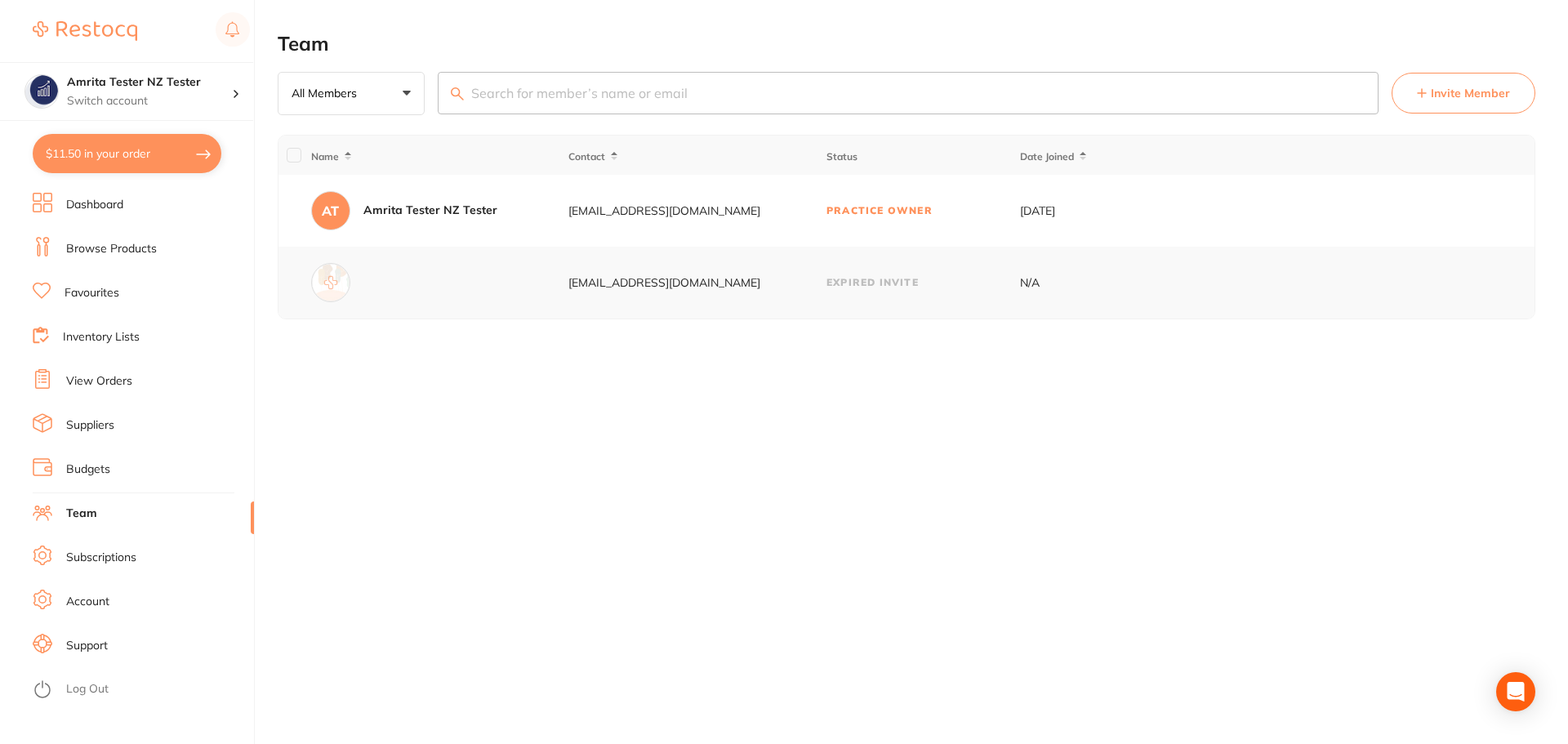
drag, startPoint x: 564, startPoint y: 208, endPoint x: 737, endPoint y: 212, distance: 173.0
click at [737, 212] on tr "AT Amrita Tester NZ Tester [EMAIL_ADDRESS][DOMAIN_NAME] Practice Owner [DATE]" at bounding box center [906, 209] width 1257 height 71
copy tr "[EMAIL_ADDRESS][DOMAIN_NAME]"
click at [1501, 99] on span "Invite Member" at bounding box center [1470, 93] width 79 height 17
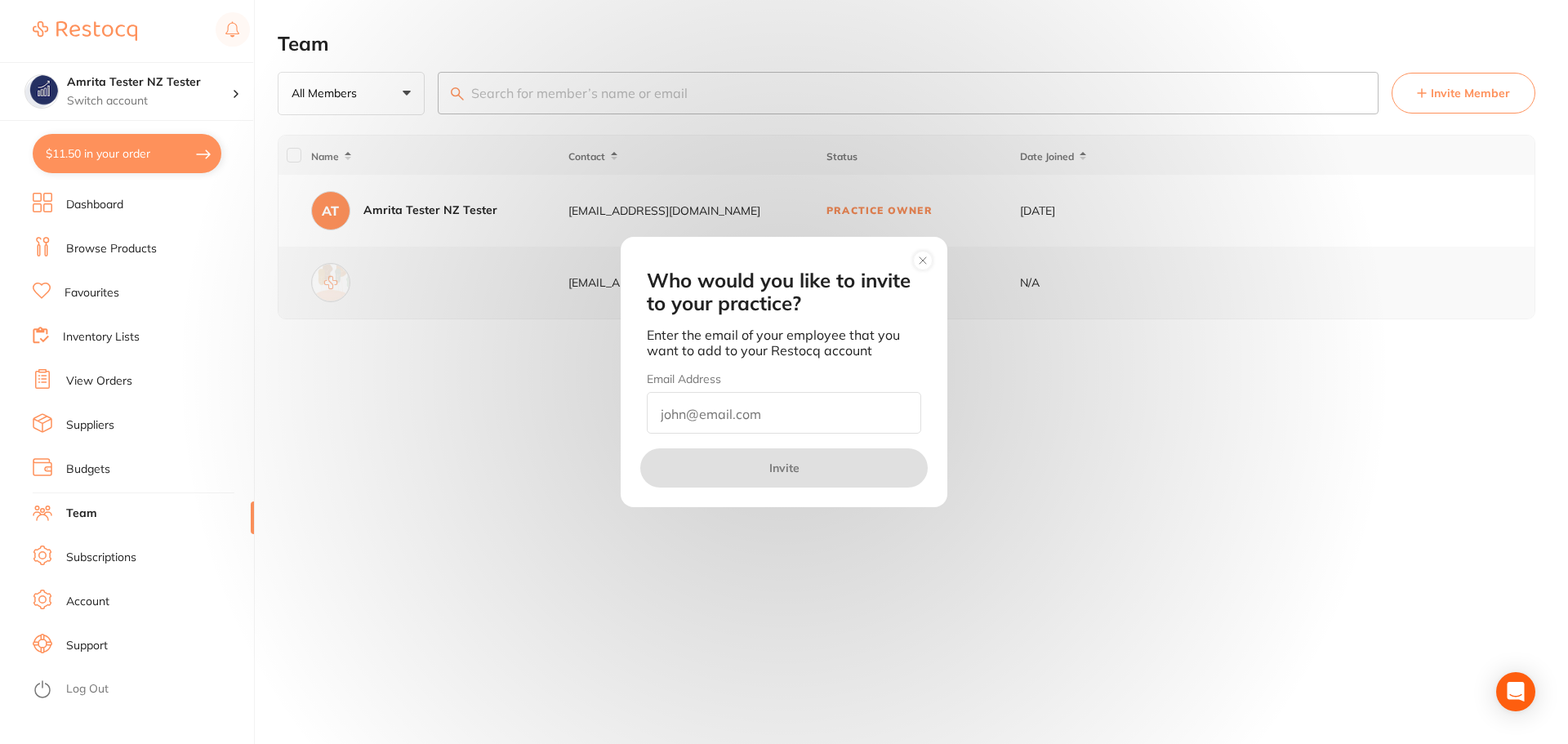
click at [776, 421] on input "email" at bounding box center [784, 412] width 274 height 42
paste input "[EMAIL_ADDRESS][DOMAIN_NAME]"
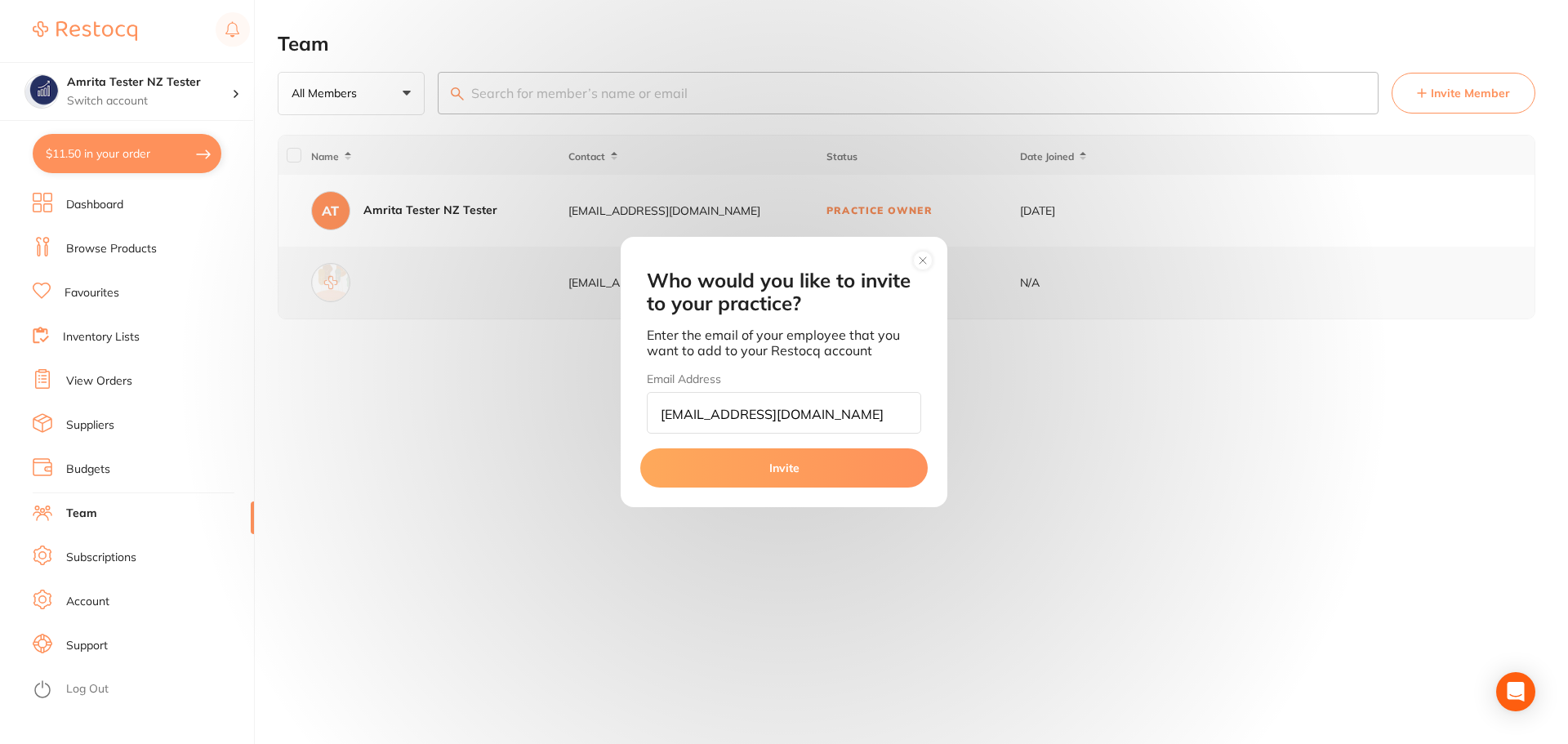
click at [691, 420] on input "[EMAIL_ADDRESS][DOMAIN_NAME]" at bounding box center [784, 412] width 274 height 42
click at [741, 408] on input "[EMAIL_ADDRESS][DOMAIN_NAME]" at bounding box center [784, 412] width 274 height 42
type input "[EMAIL_ADDRESS][DOMAIN_NAME]"
click at [846, 474] on button "Invite" at bounding box center [784, 468] width 288 height 39
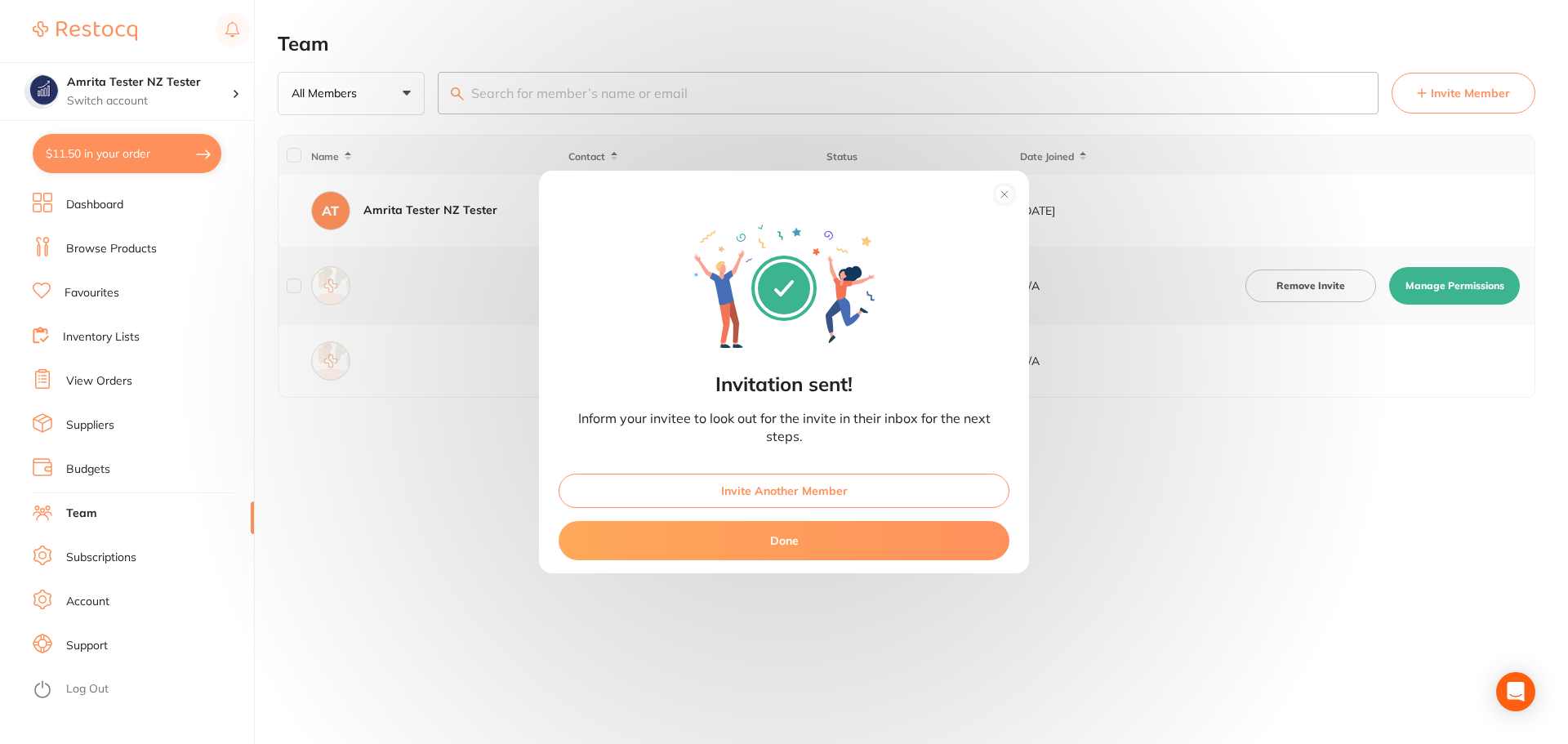
click at [806, 538] on button "Done" at bounding box center [784, 540] width 451 height 39
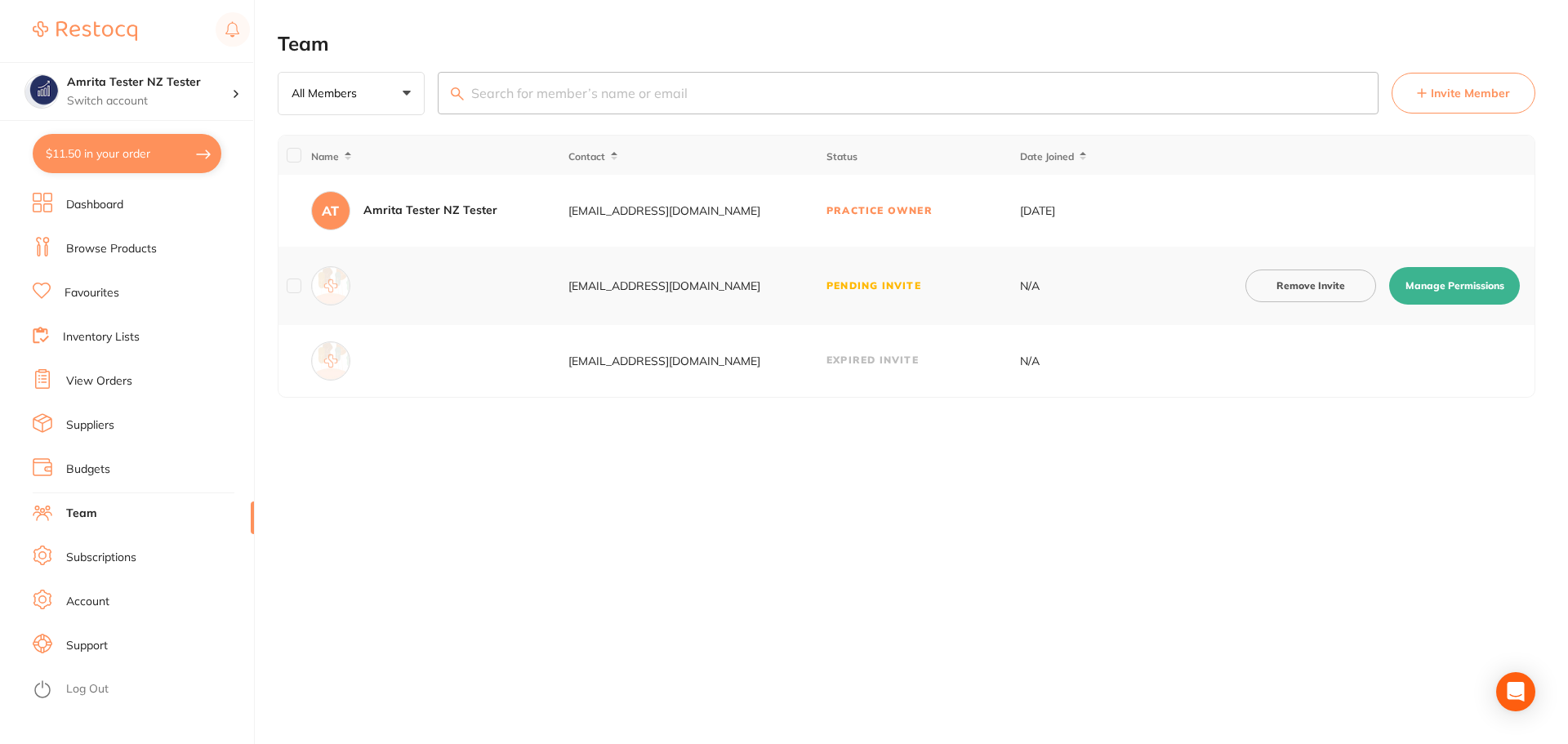
drag, startPoint x: 778, startPoint y: 286, endPoint x: 573, endPoint y: 227, distance: 213.3
click at [573, 227] on tbody "AT Amrita Tester NZ Tester [EMAIL_ADDRESS][DOMAIN_NAME] Practice Owner [DATE] […" at bounding box center [906, 285] width 1257 height 222
click at [574, 570] on div "Team All Members +0 All Members Active Pending Invite Expired Invite Invite Mem…" at bounding box center [924, 372] width 1291 height 744
drag, startPoint x: 563, startPoint y: 207, endPoint x: 761, endPoint y: 207, distance: 198.0
click at [761, 207] on tr "AT Amrita Tester NZ Tester [EMAIL_ADDRESS][DOMAIN_NAME] Practice Owner [DATE]" at bounding box center [906, 209] width 1257 height 71
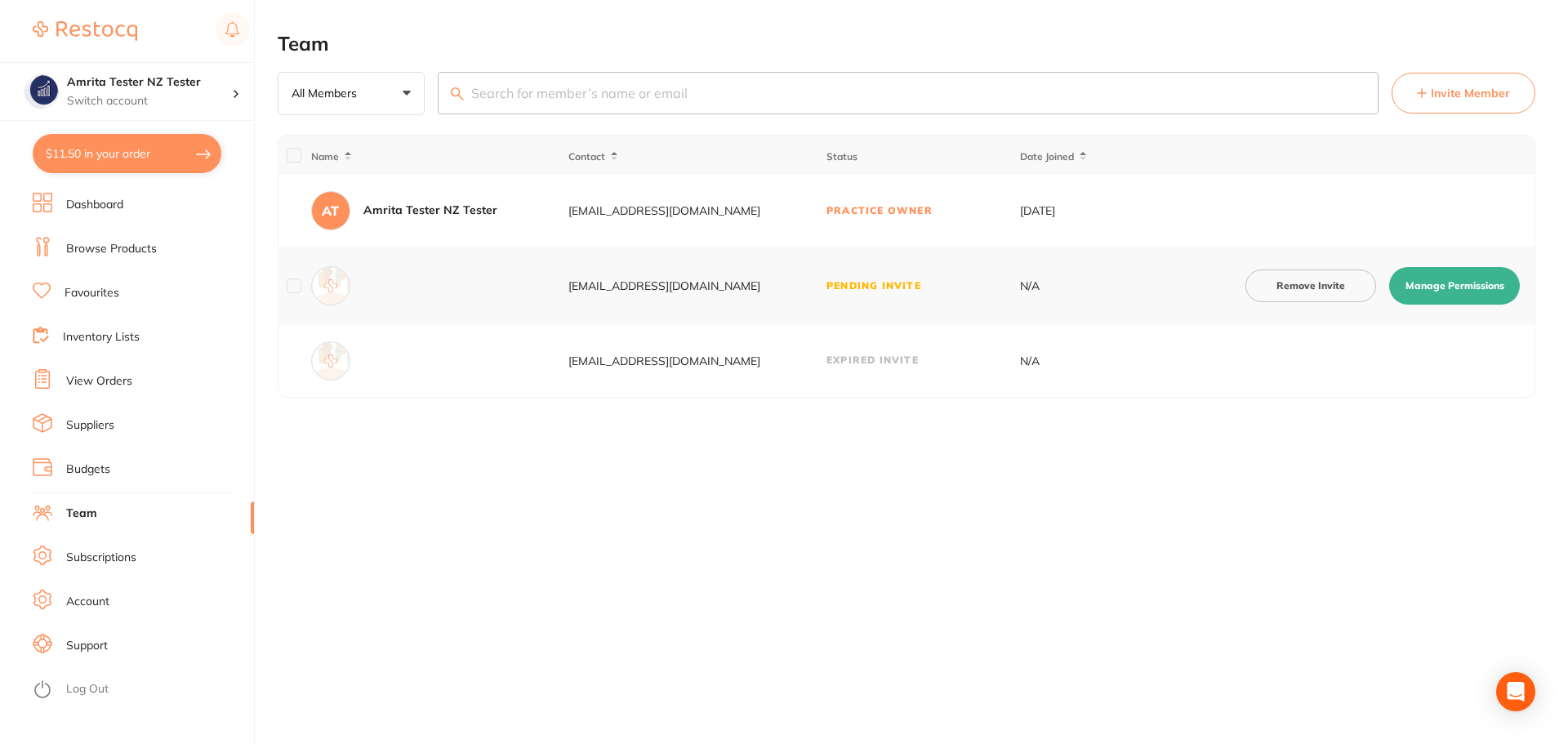
copy tr "[EMAIL_ADDRESS][DOMAIN_NAME]"
drag, startPoint x: 788, startPoint y: 288, endPoint x: 527, endPoint y: 288, distance: 261.0
click at [527, 288] on tr "[EMAIL_ADDRESS][DOMAIN_NAME] Pending Invite N/A Remove Invite Manage Permissions" at bounding box center [906, 286] width 1257 height 78
copy div "amrita+100101@terrificminds.com"
click at [98, 688] on link "Log Out" at bounding box center [87, 688] width 42 height 17
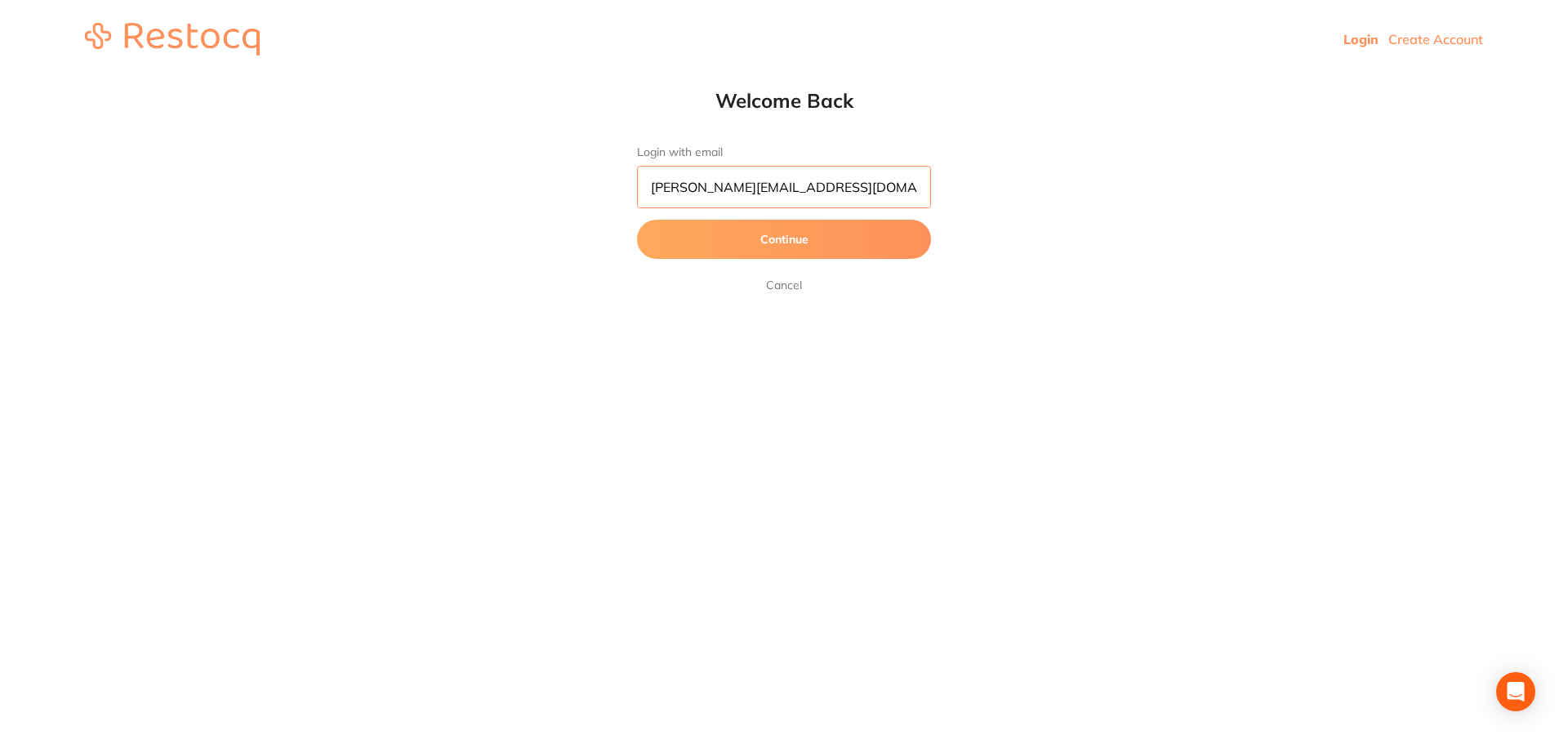
drag, startPoint x: 598, startPoint y: 193, endPoint x: 524, endPoint y: 194, distance: 74.0
click at [524, 194] on div "Welcome Back Login with email [PERSON_NAME][EMAIL_ADDRESS][DOMAIN_NAME] Continu…" at bounding box center [784, 191] width 1568 height 207
paste input "mrita+123"
type input "[EMAIL_ADDRESS][DOMAIN_NAME]"
click at [637, 219] on button "Continue" at bounding box center [784, 239] width 294 height 39
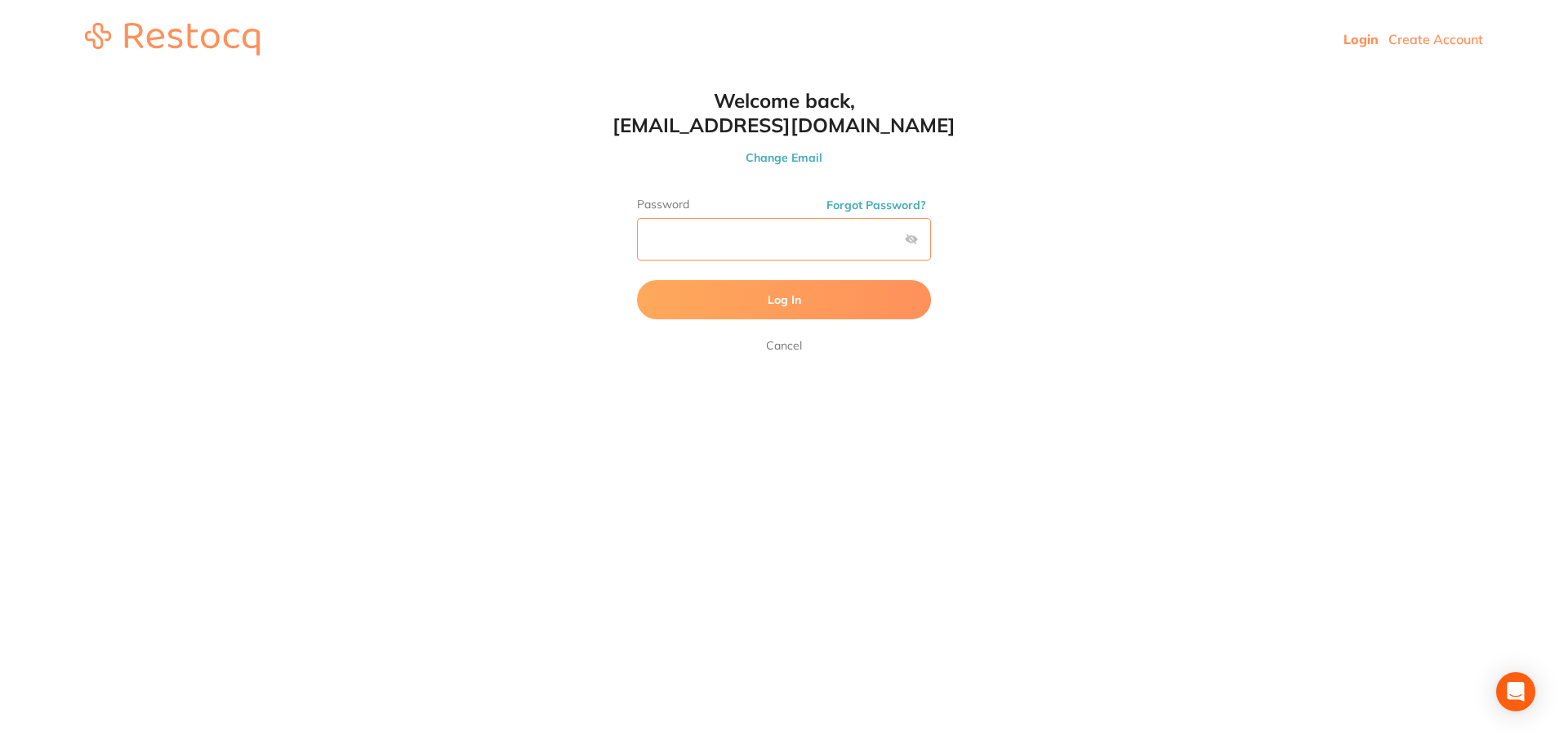
click at [637, 280] on button "Log In" at bounding box center [784, 300] width 294 height 39
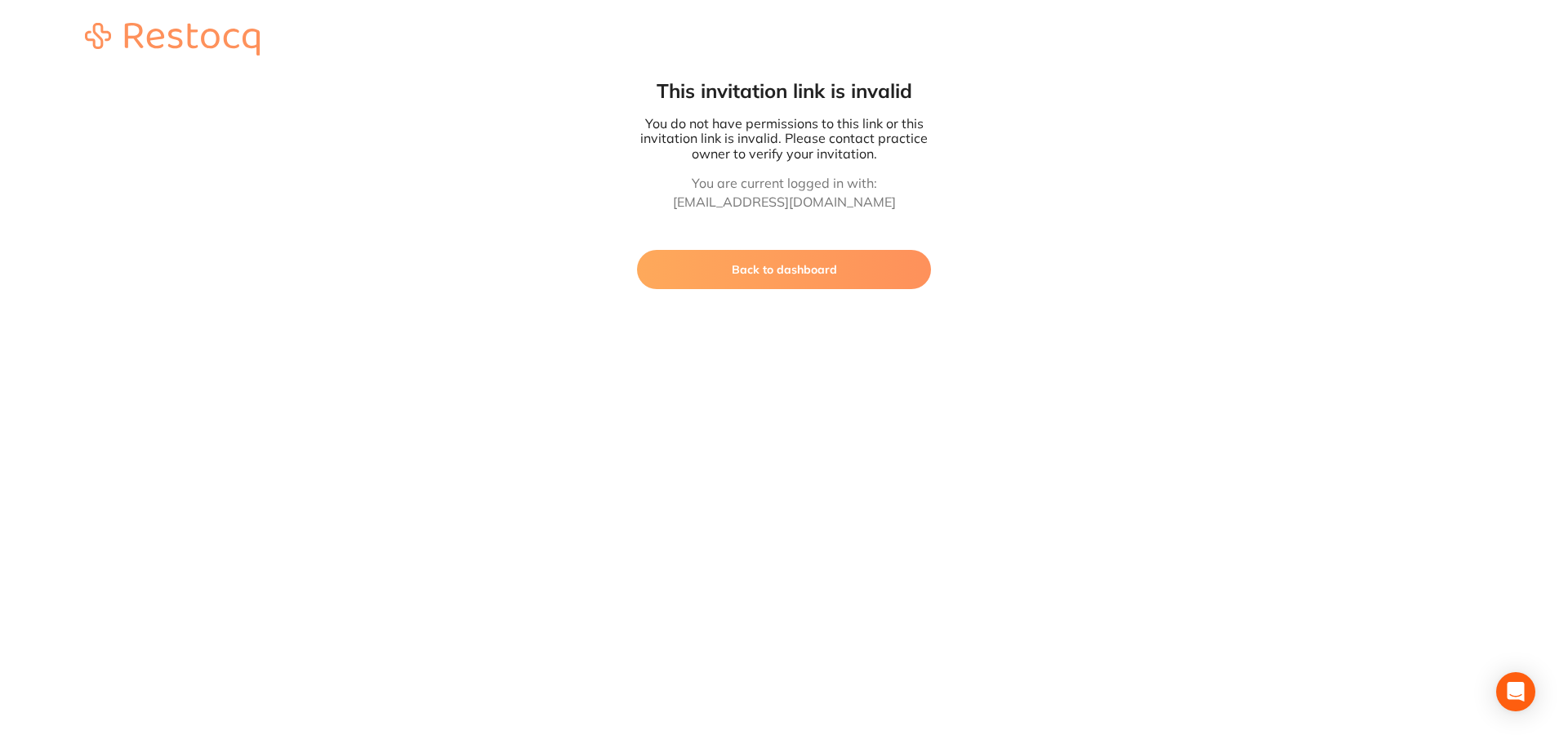
click at [867, 250] on button "Back to dashboard" at bounding box center [784, 269] width 294 height 39
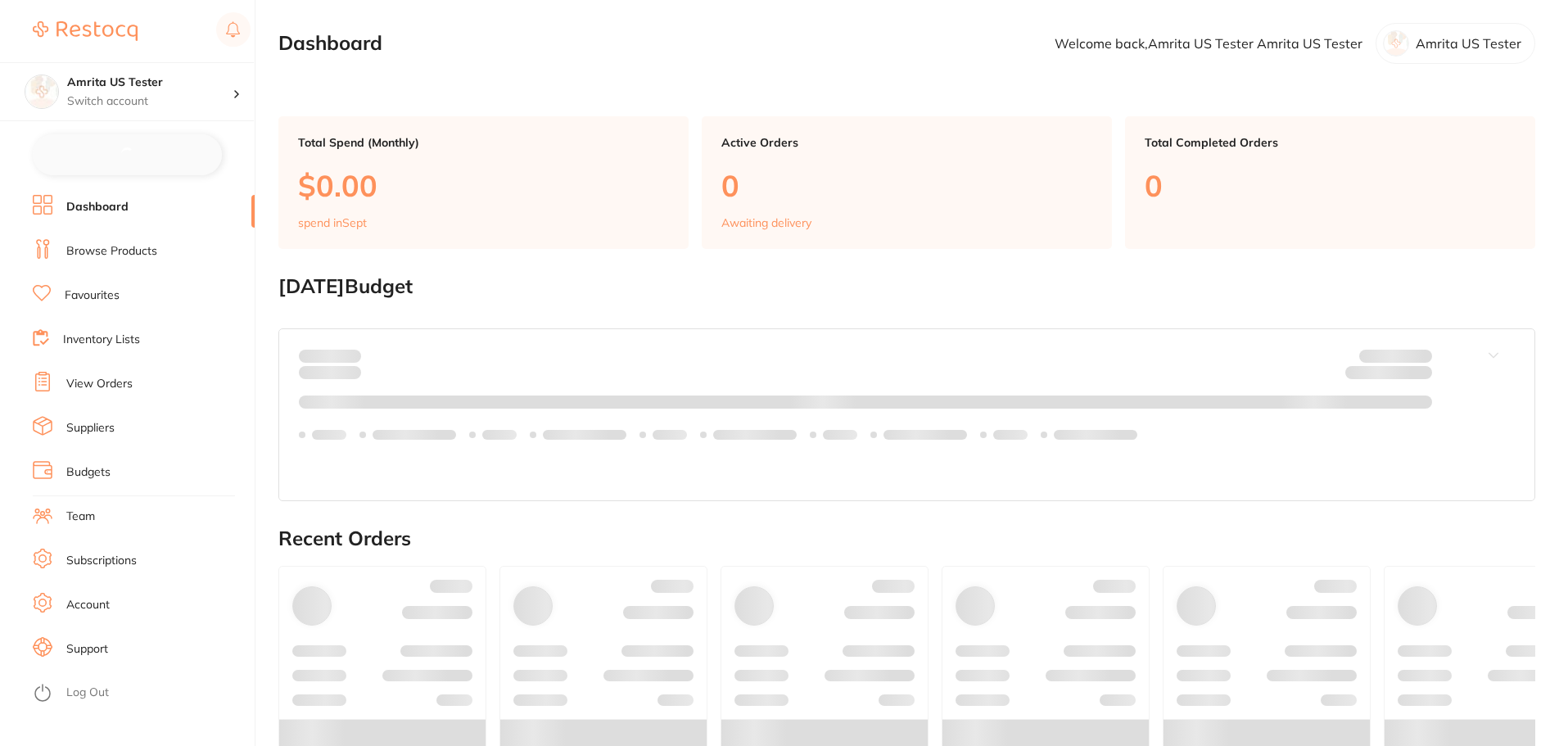
click at [879, 279] on h2 "[DATE] Budget" at bounding box center [907, 286] width 1257 height 23
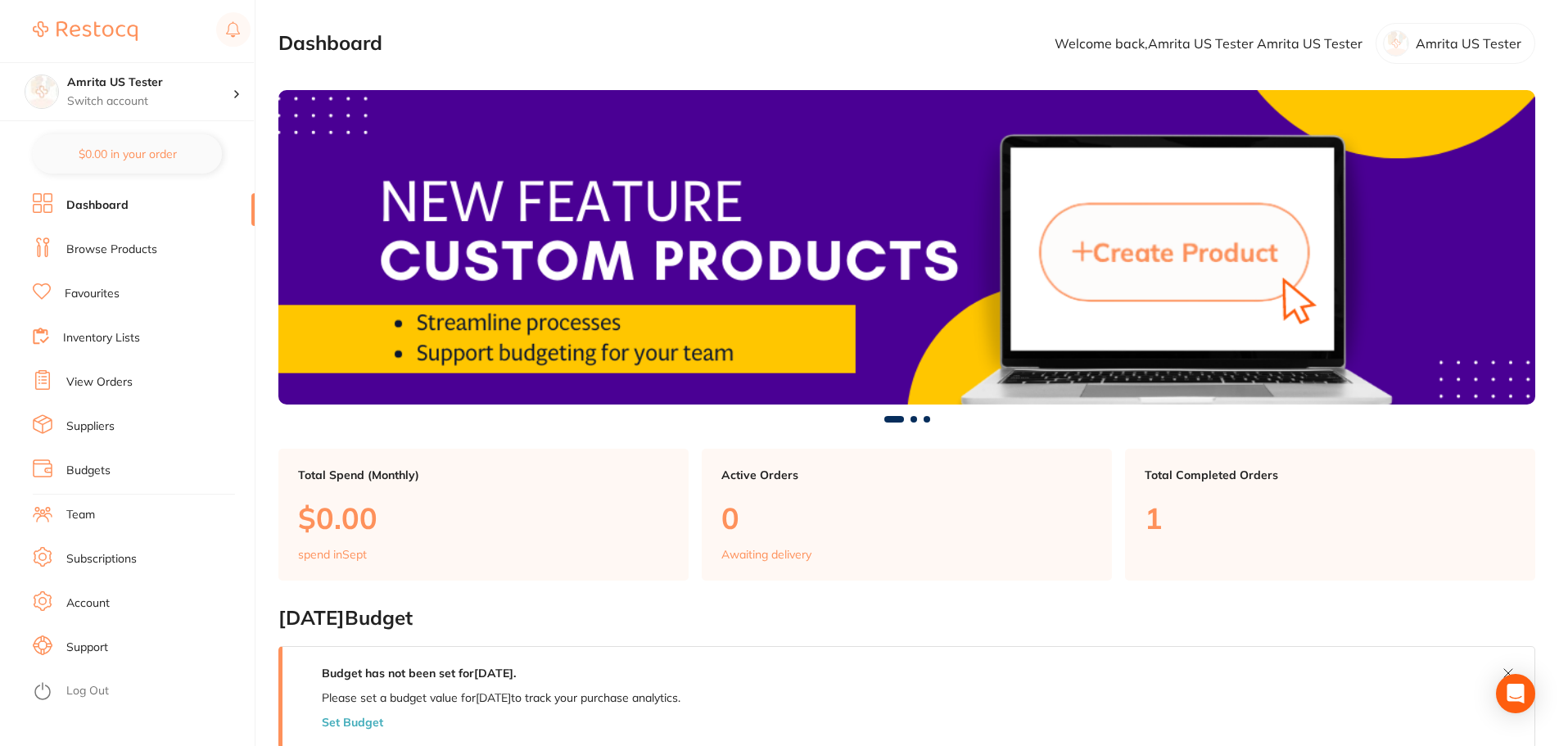
click at [89, 510] on link "Team" at bounding box center [81, 514] width 28 height 17
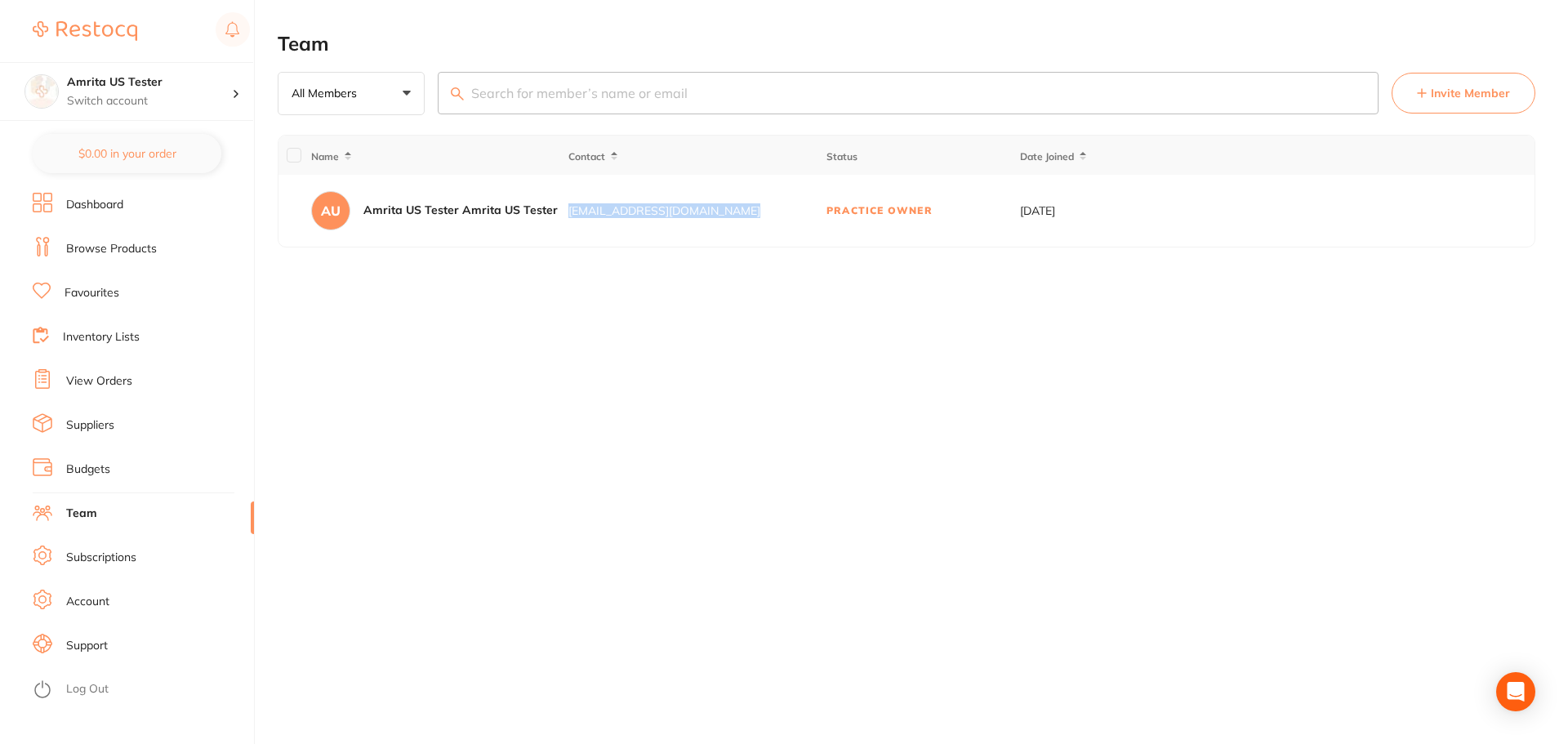
drag, startPoint x: 566, startPoint y: 204, endPoint x: 730, endPoint y: 217, distance: 164.5
click at [730, 217] on tr "AU Amrita US Tester Amrita US Tester [EMAIL_ADDRESS][DOMAIN_NAME] Practice Owne…" at bounding box center [906, 209] width 1257 height 71
copy tr "[EMAIL_ADDRESS][DOMAIN_NAME]"
click at [1464, 94] on span "Invite Member" at bounding box center [1470, 93] width 79 height 17
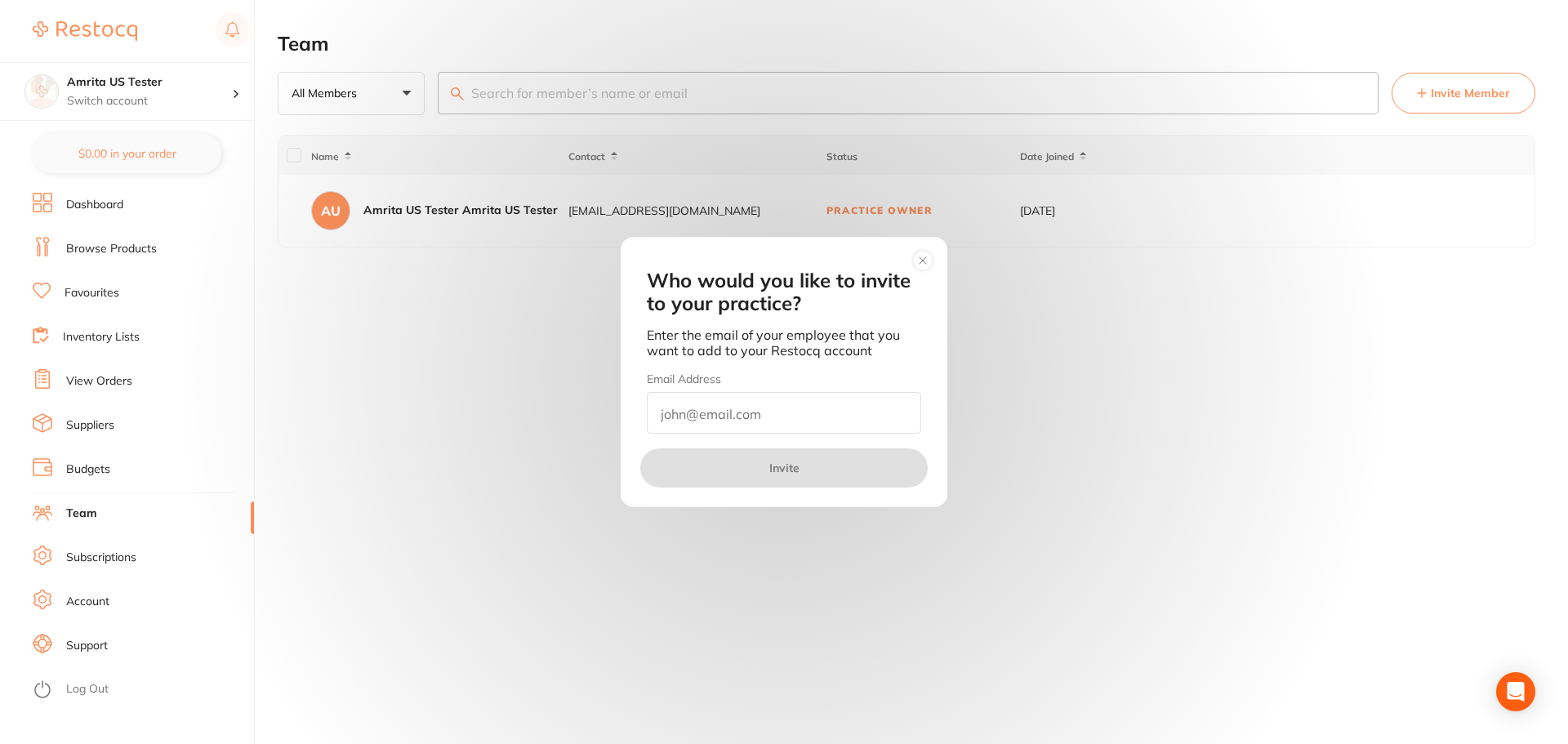
click at [750, 425] on input "email" at bounding box center [784, 412] width 274 height 42
paste input "[EMAIL_ADDRESS][DOMAIN_NAME]"
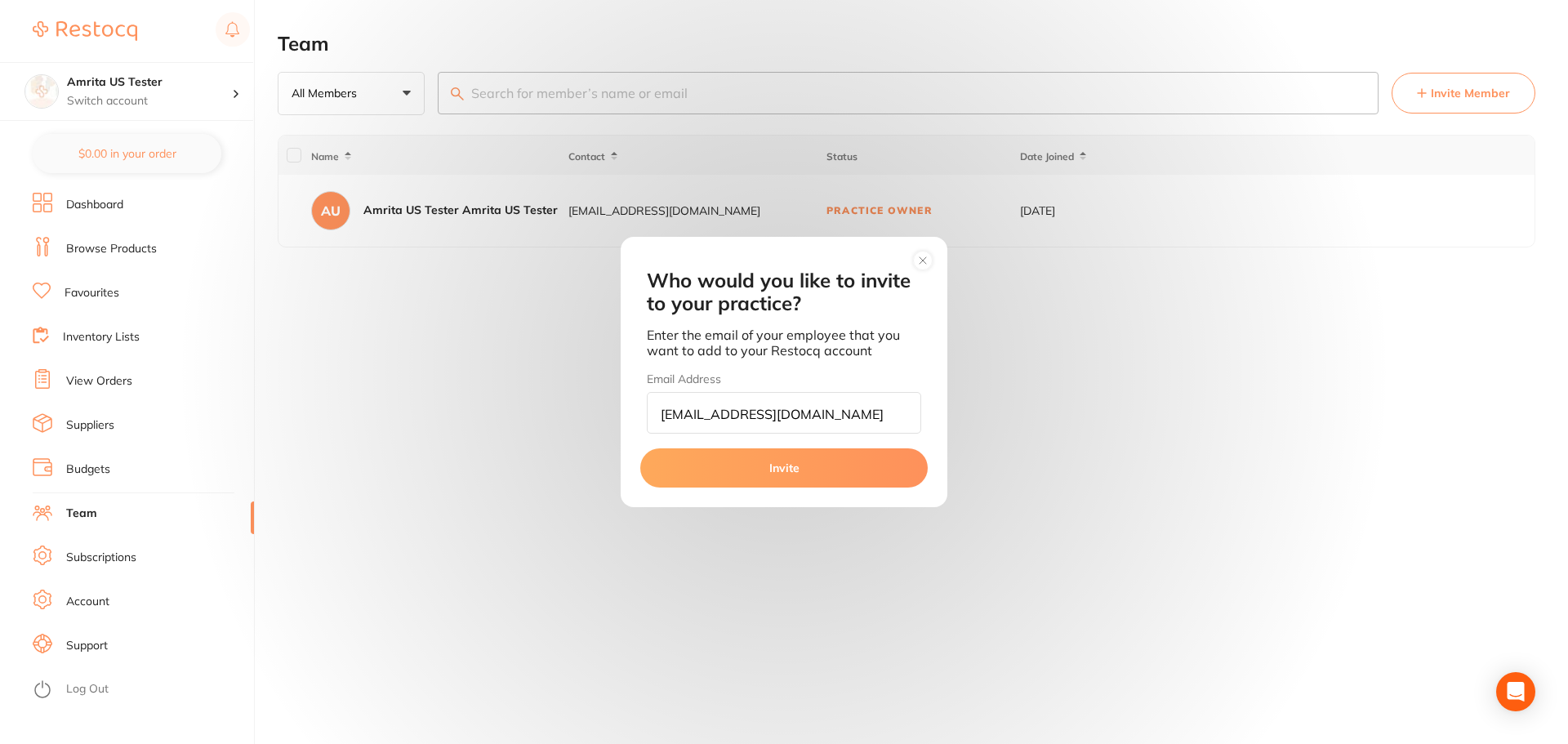
click at [693, 409] on input "[EMAIL_ADDRESS][DOMAIN_NAME]" at bounding box center [784, 412] width 274 height 42
click at [734, 422] on input "[EMAIL_ADDRESS][DOMAIN_NAME]" at bounding box center [784, 412] width 274 height 42
type input "amrita+123321@terrificminds.com"
click at [763, 478] on button "Invite" at bounding box center [784, 468] width 288 height 39
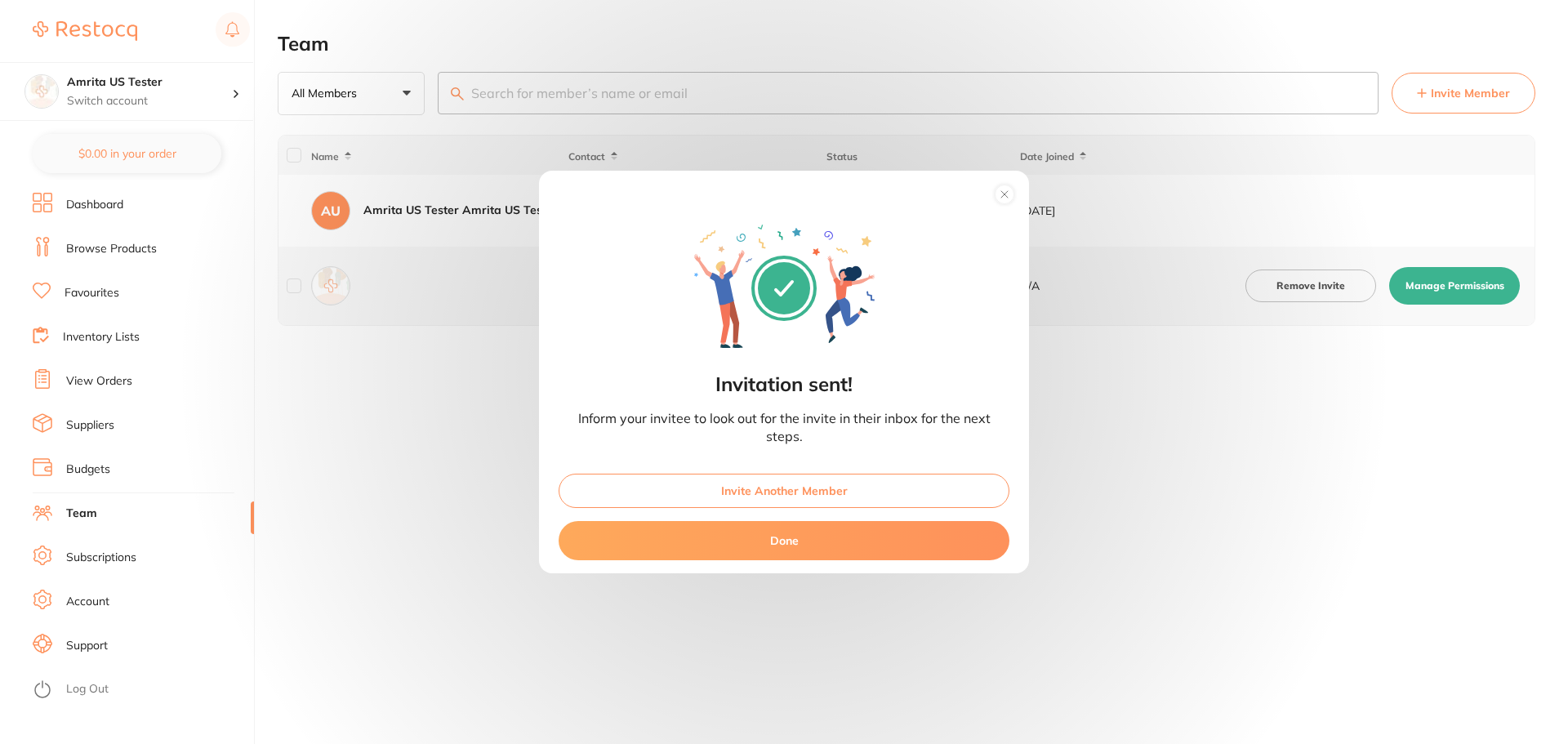
click at [832, 536] on button "Done" at bounding box center [784, 540] width 451 height 39
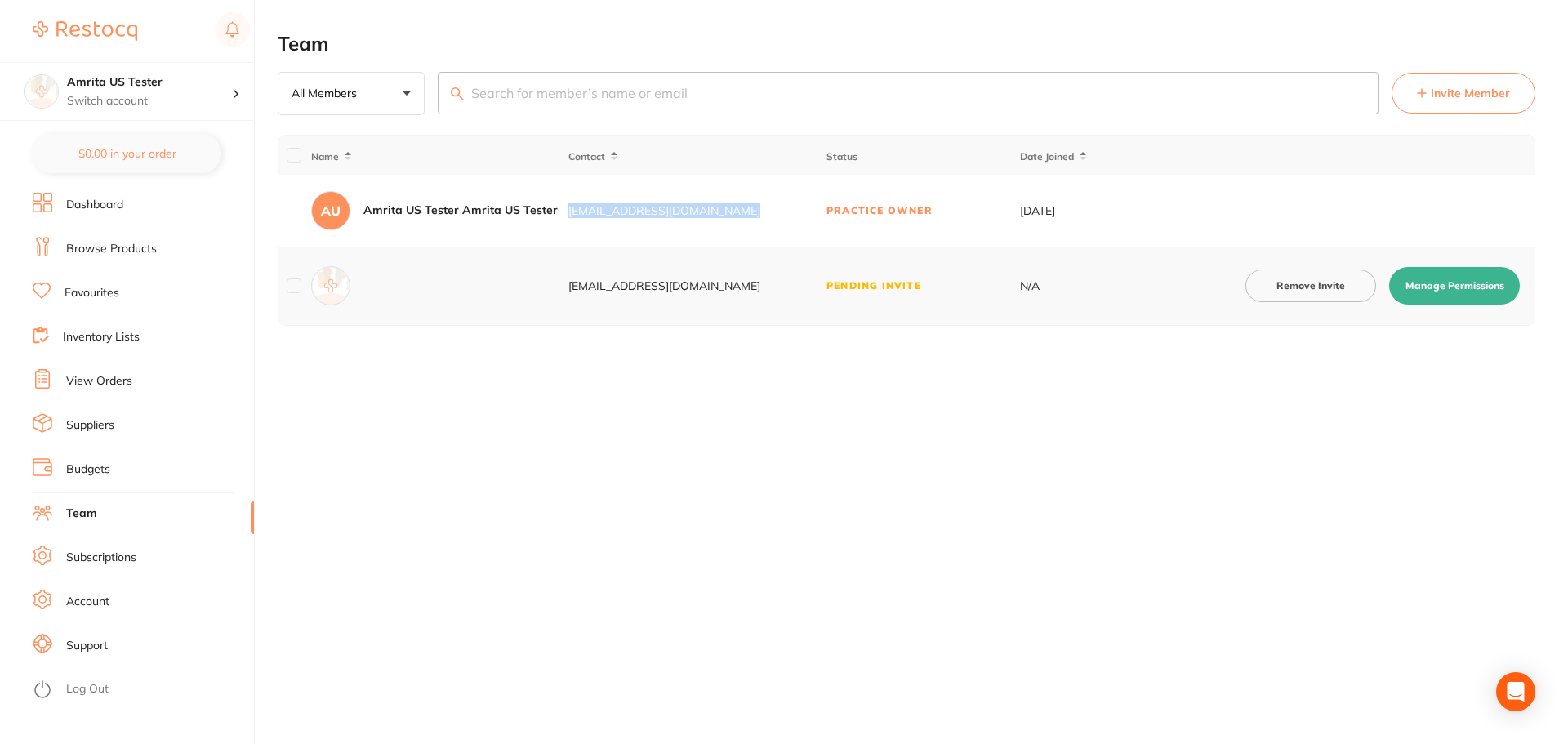
drag, startPoint x: 559, startPoint y: 209, endPoint x: 744, endPoint y: 213, distance: 185.0
click at [744, 213] on tr "AU Amrita US Tester Amrita US Tester amrita+123@terrificminds.com Practice Owne…" at bounding box center [906, 209] width 1257 height 71
copy tr "[EMAIL_ADDRESS][DOMAIN_NAME]"
drag, startPoint x: 558, startPoint y: 285, endPoint x: 754, endPoint y: 293, distance: 196.2
click at [754, 293] on tr "amrita+123321@terrificminds.com Pending Invite N/A Remove Invite Manage Permiss…" at bounding box center [906, 286] width 1257 height 78
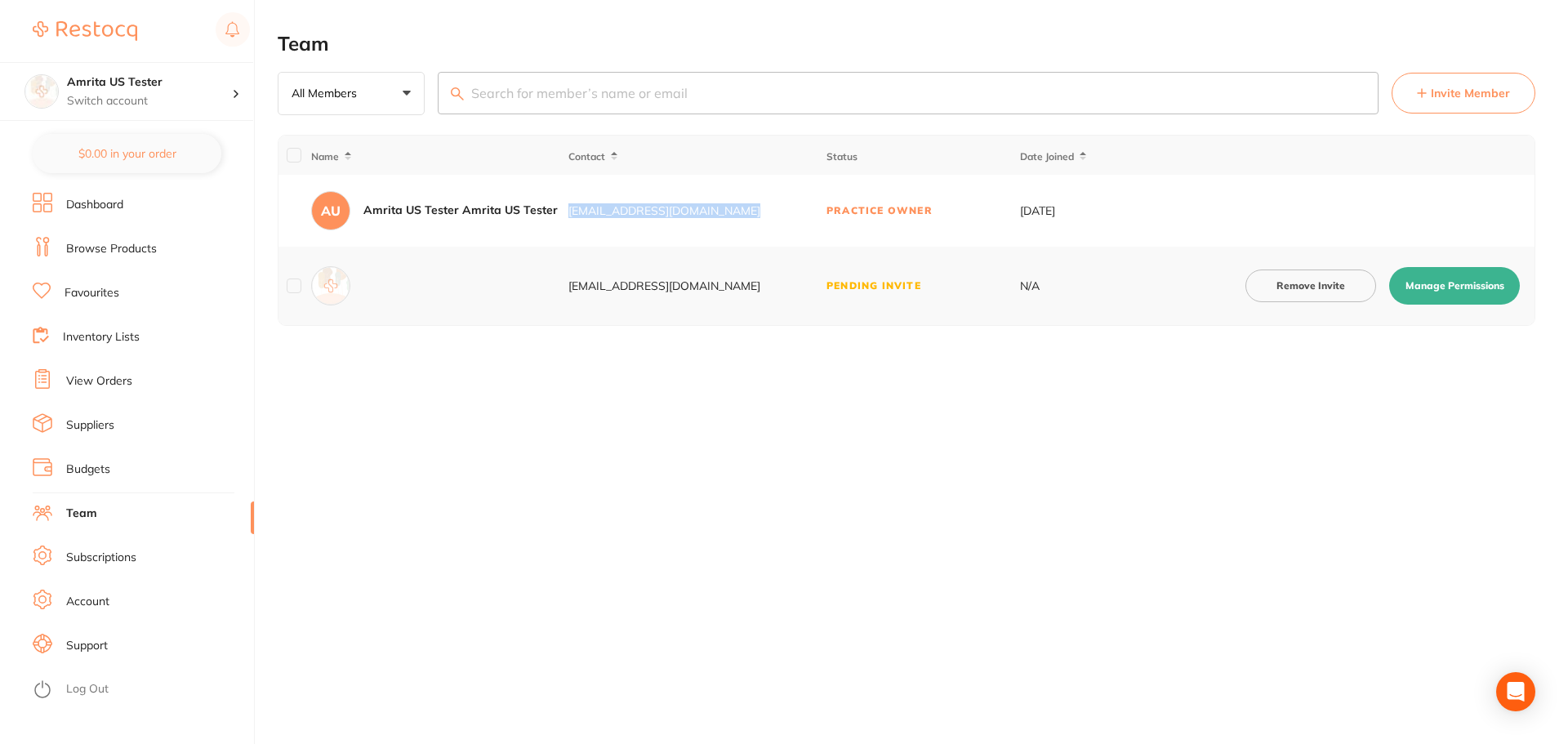
copy div "amrita+123321@terrificminds.com"
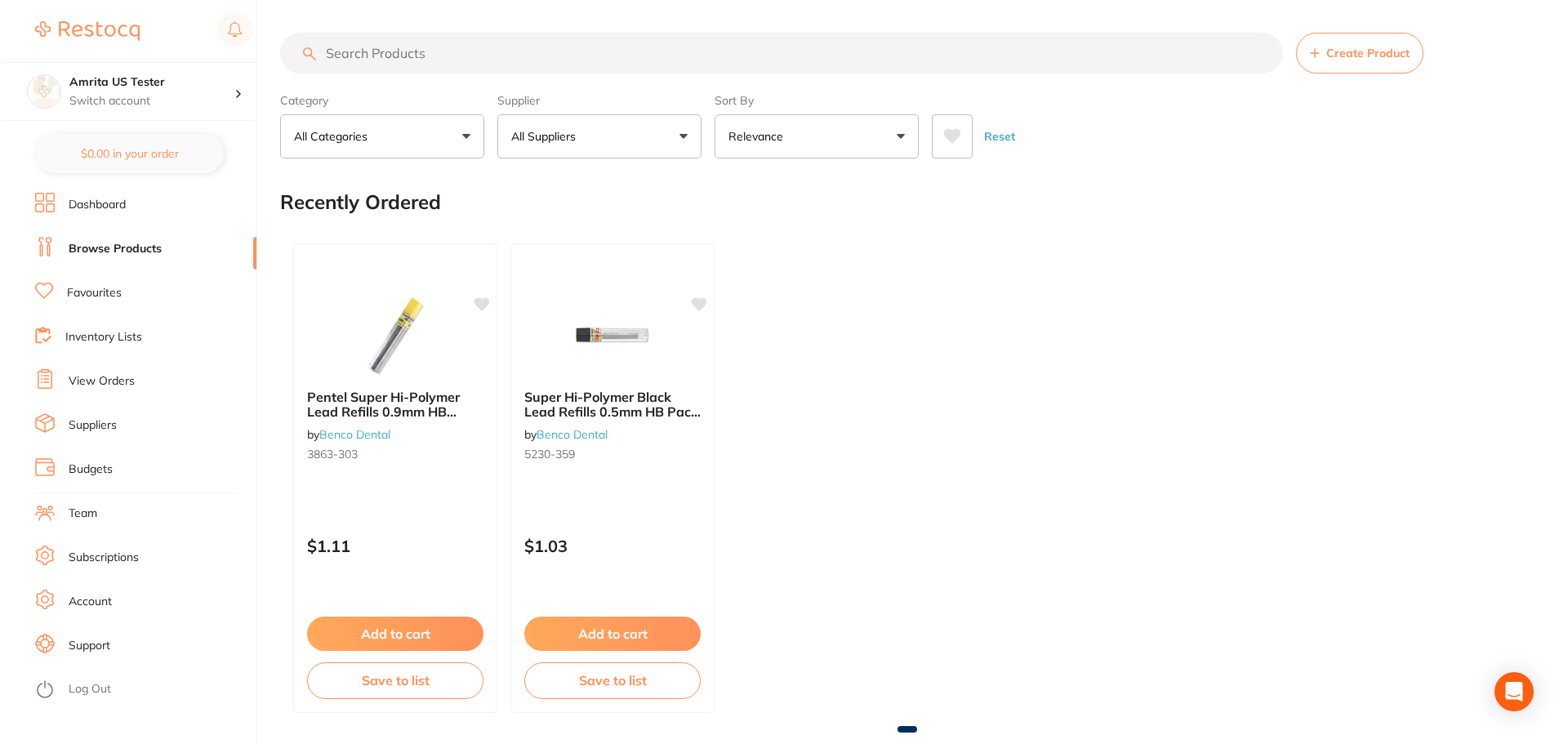
scroll to position [13, 0]
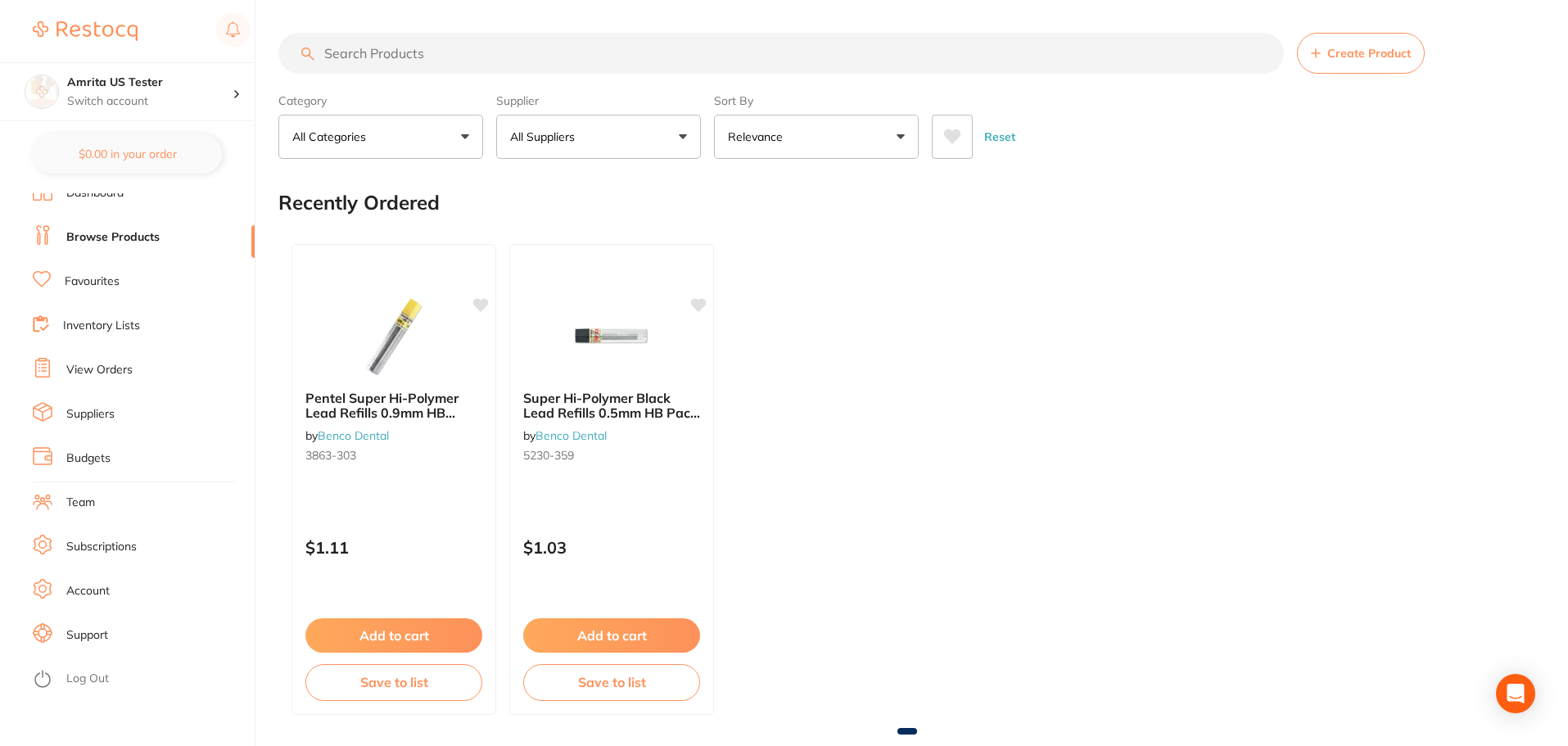
click at [93, 676] on link "Log Out" at bounding box center [87, 678] width 42 height 17
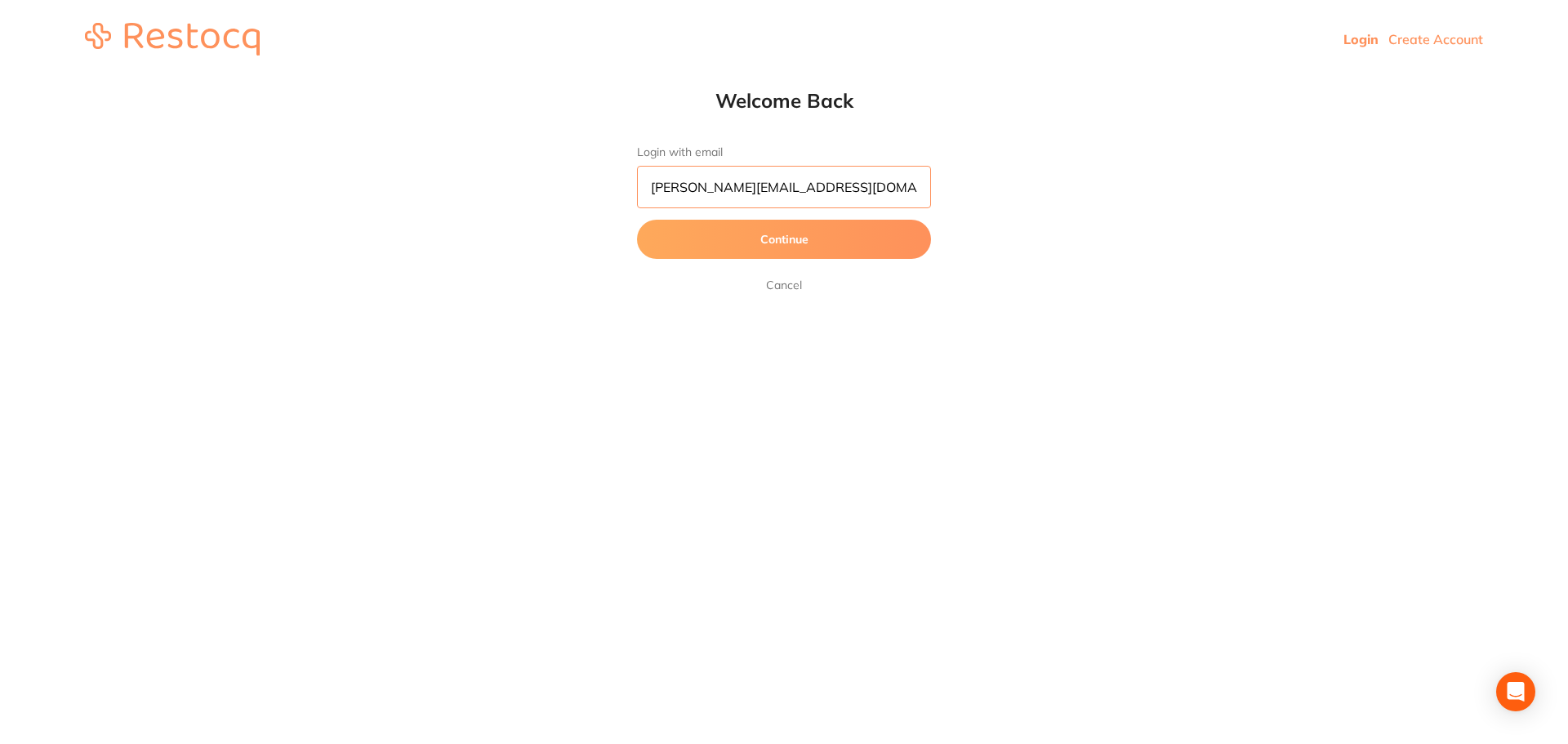
drag, startPoint x: 715, startPoint y: 188, endPoint x: 607, endPoint y: 190, distance: 108.0
click at [607, 190] on div "Welcome Back Login with email [PERSON_NAME][EMAIL_ADDRESS][DOMAIN_NAME] Continu…" at bounding box center [784, 191] width 1568 height 207
type input "[EMAIL_ADDRESS][DOMAIN_NAME]"
click at [637, 219] on button "Continue" at bounding box center [784, 239] width 294 height 39
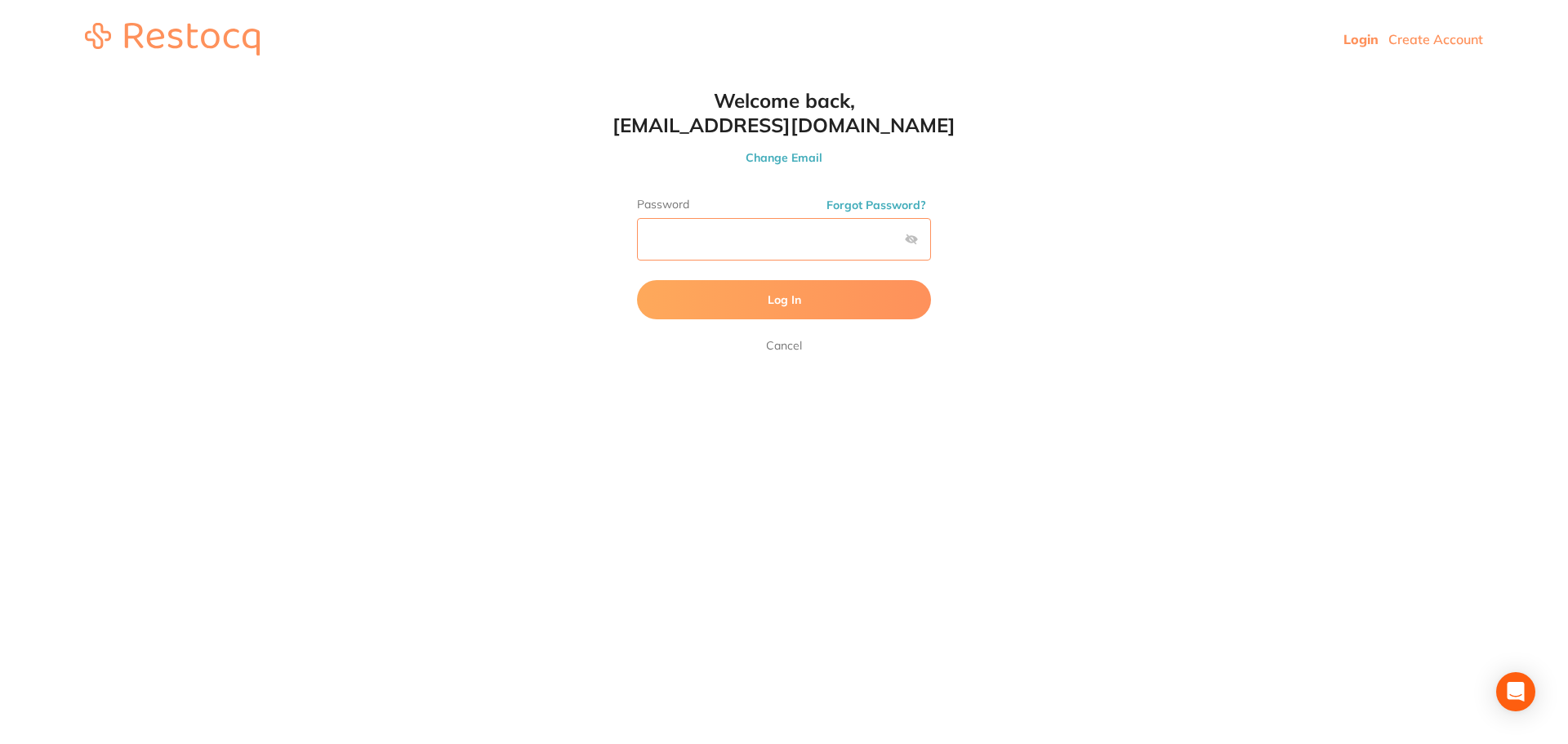
click at [637, 280] on button "Log In" at bounding box center [784, 300] width 294 height 39
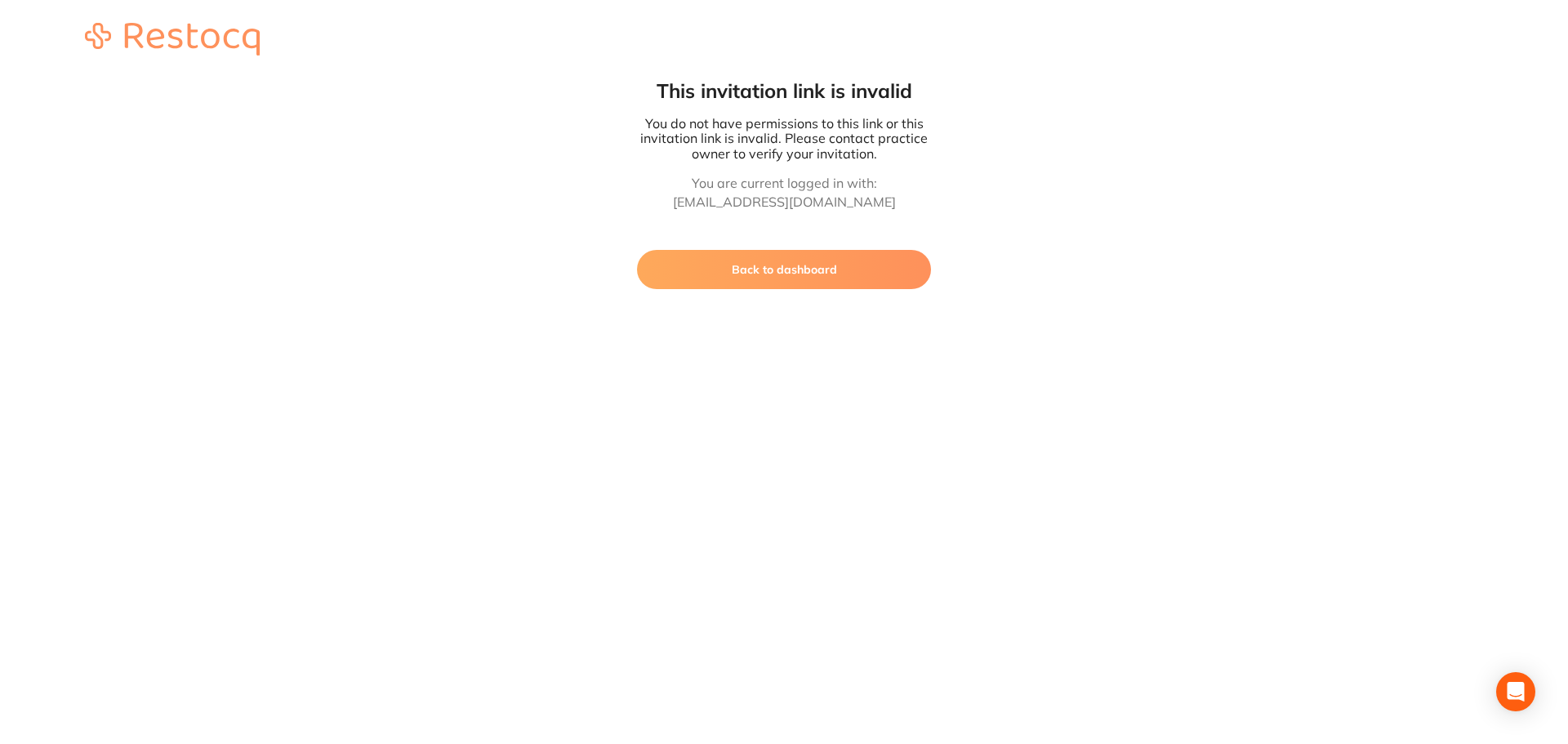
click at [843, 270] on button "Back to dashboard" at bounding box center [784, 269] width 294 height 39
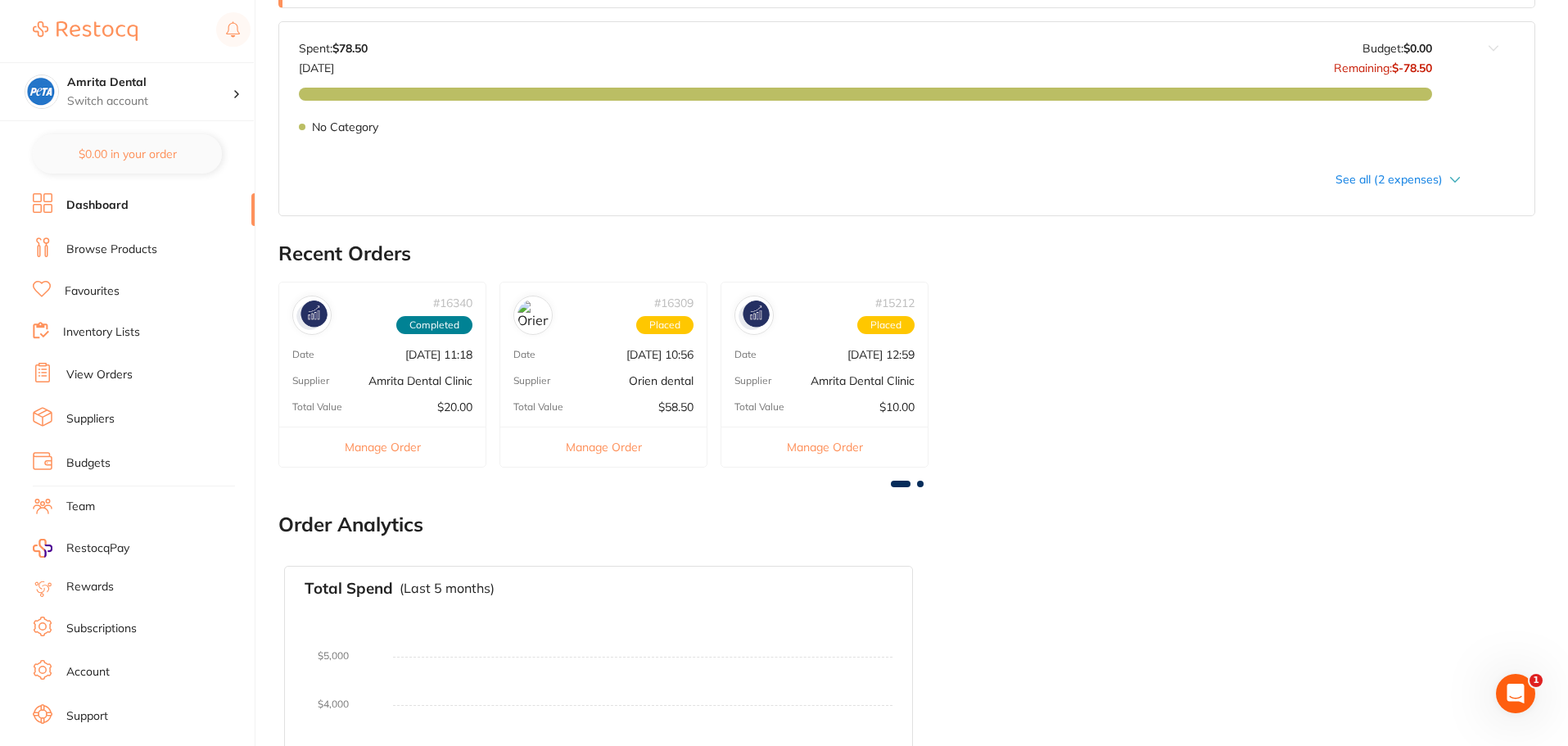
click at [113, 261] on li "Browse Products" at bounding box center [143, 249] width 222 height 25
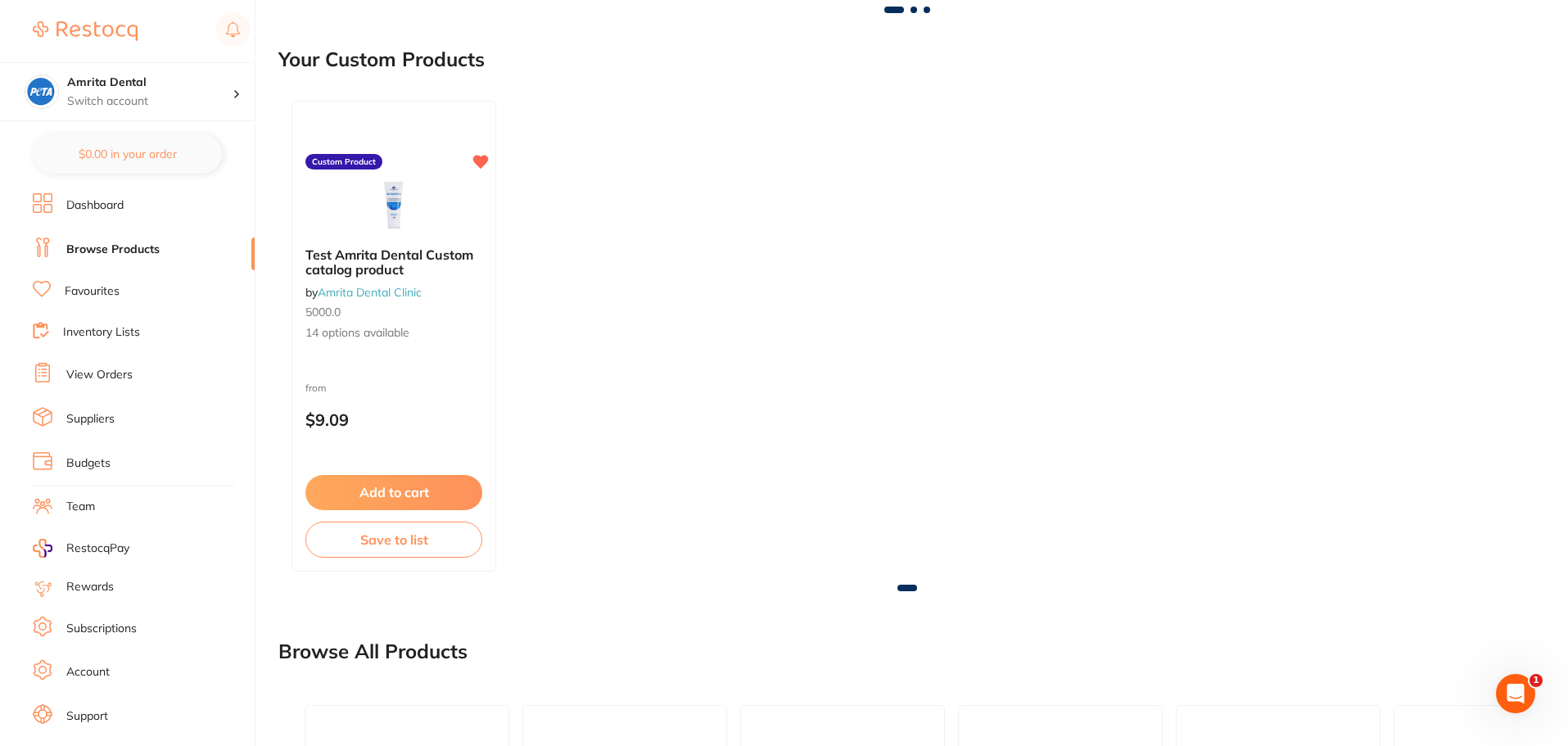
scroll to position [491, 0]
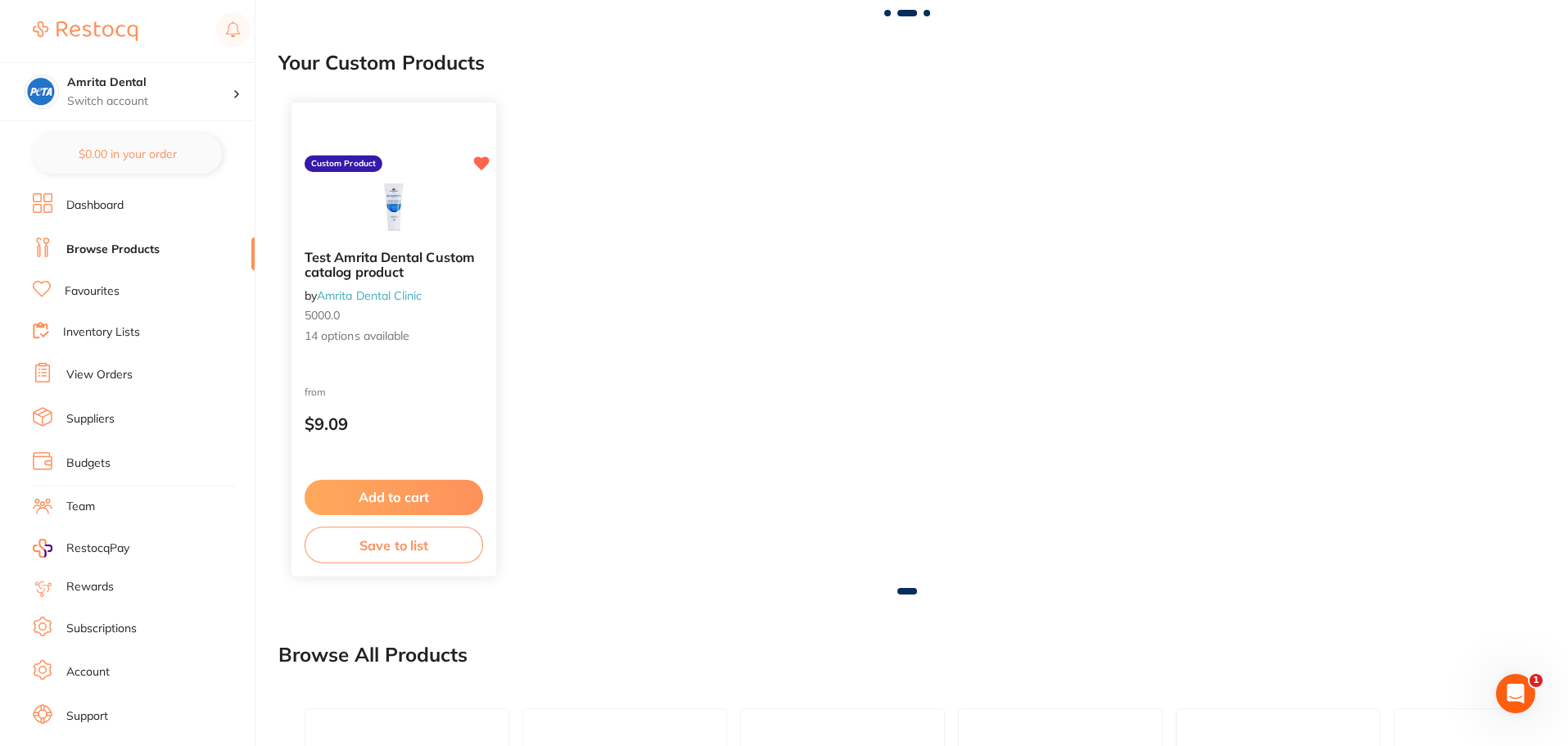
click at [441, 418] on p "$9.09" at bounding box center [394, 423] width 179 height 19
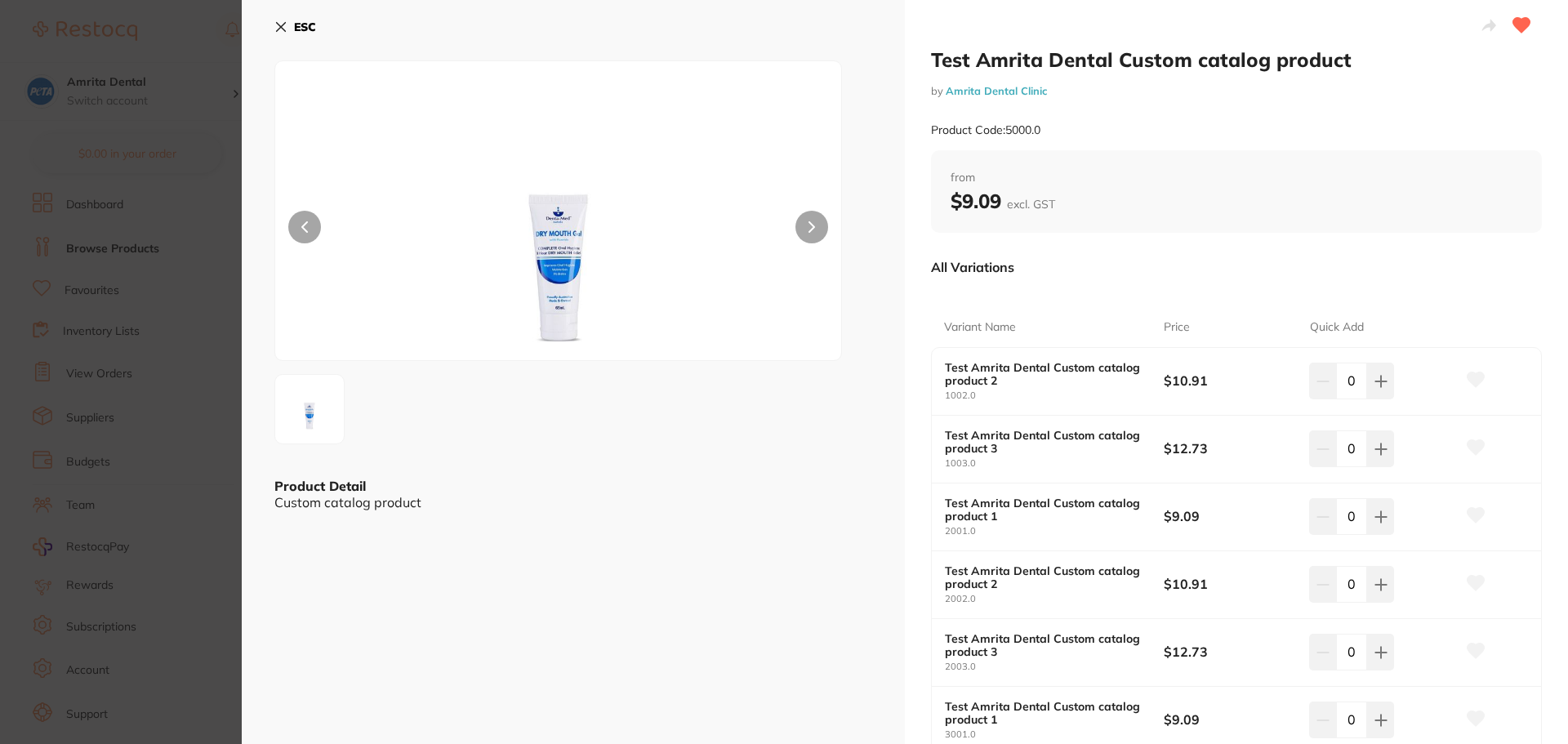
click at [278, 26] on icon at bounding box center [280, 26] width 13 height 13
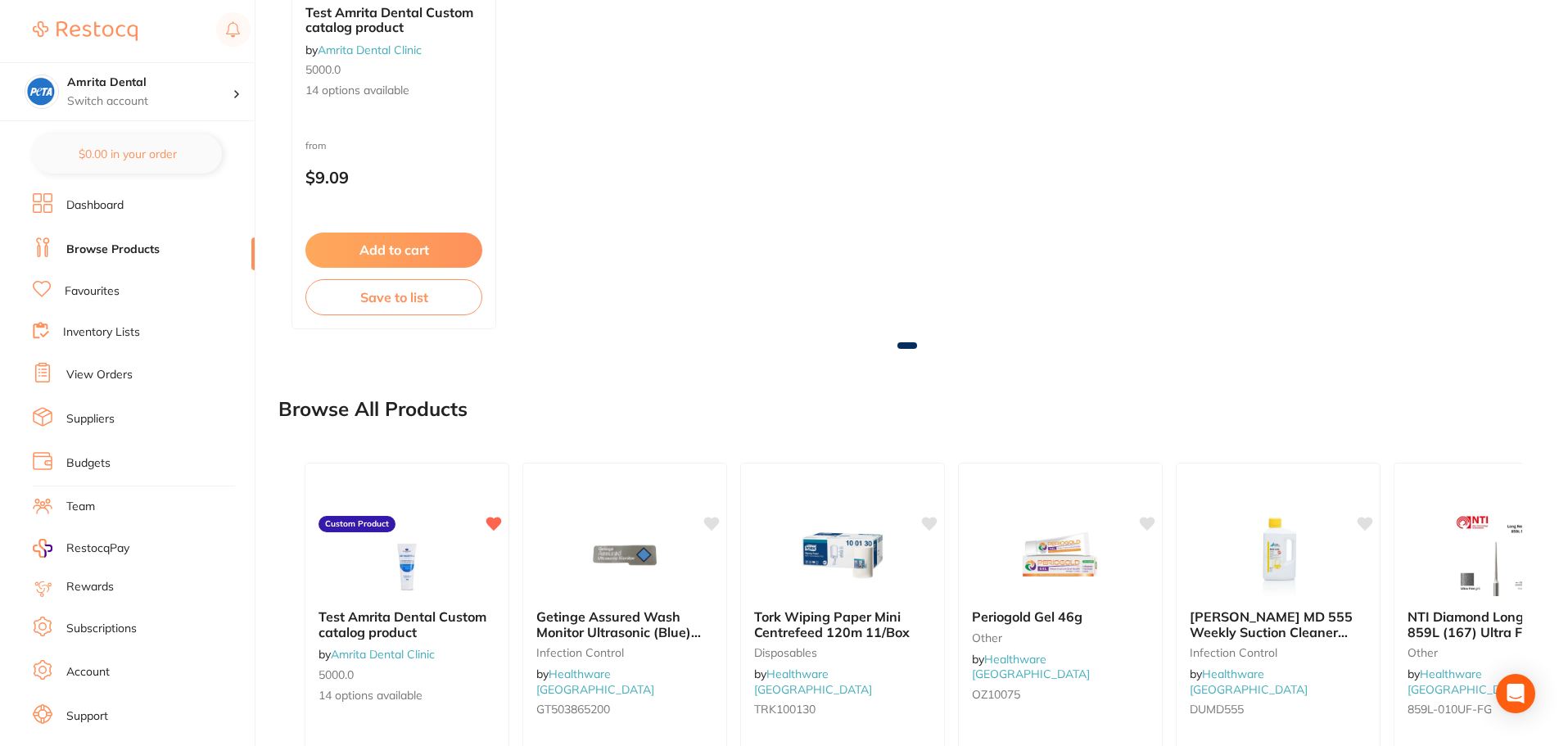
scroll to position [989, 0]
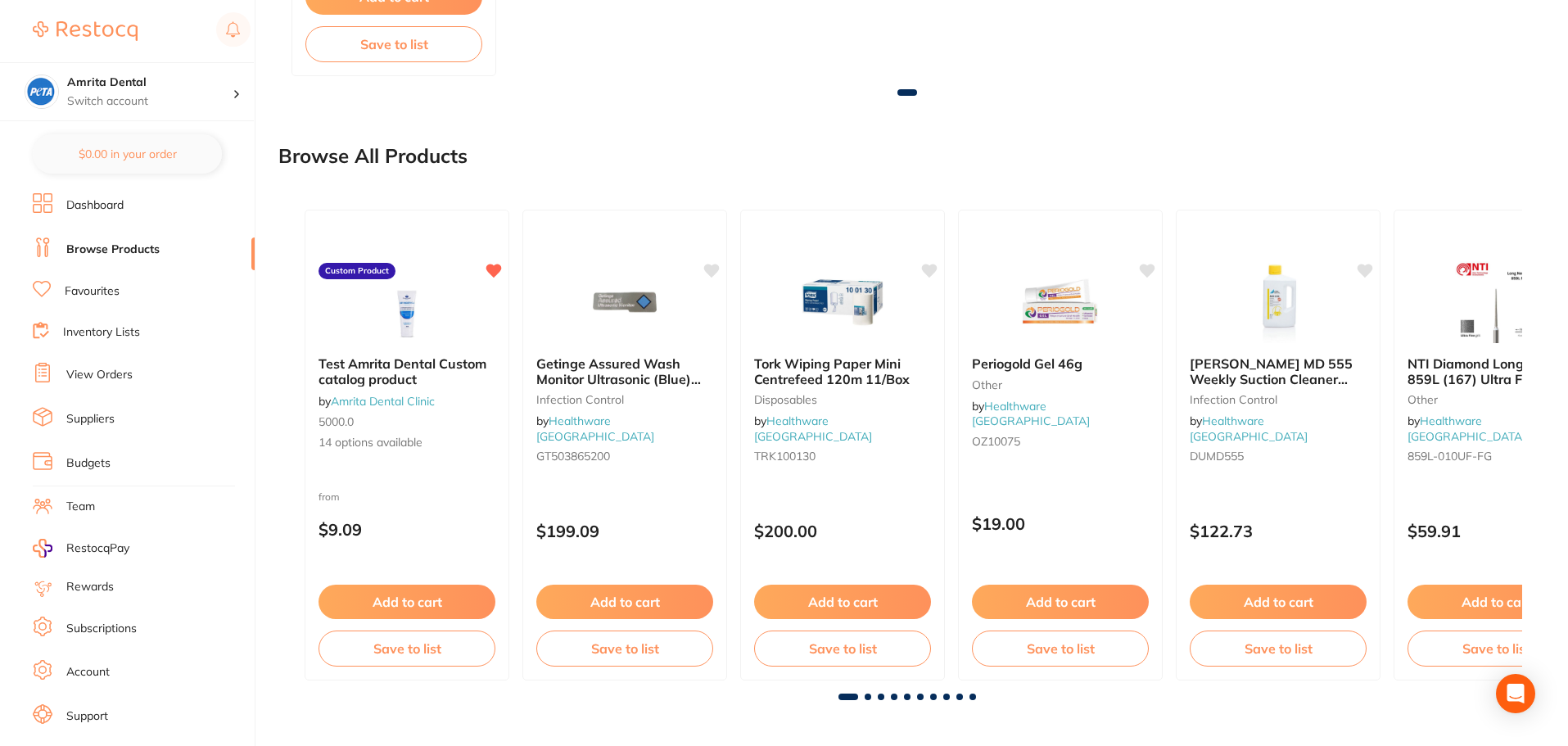
click at [665, 506] on div "$199.09" at bounding box center [624, 527] width 203 height 43
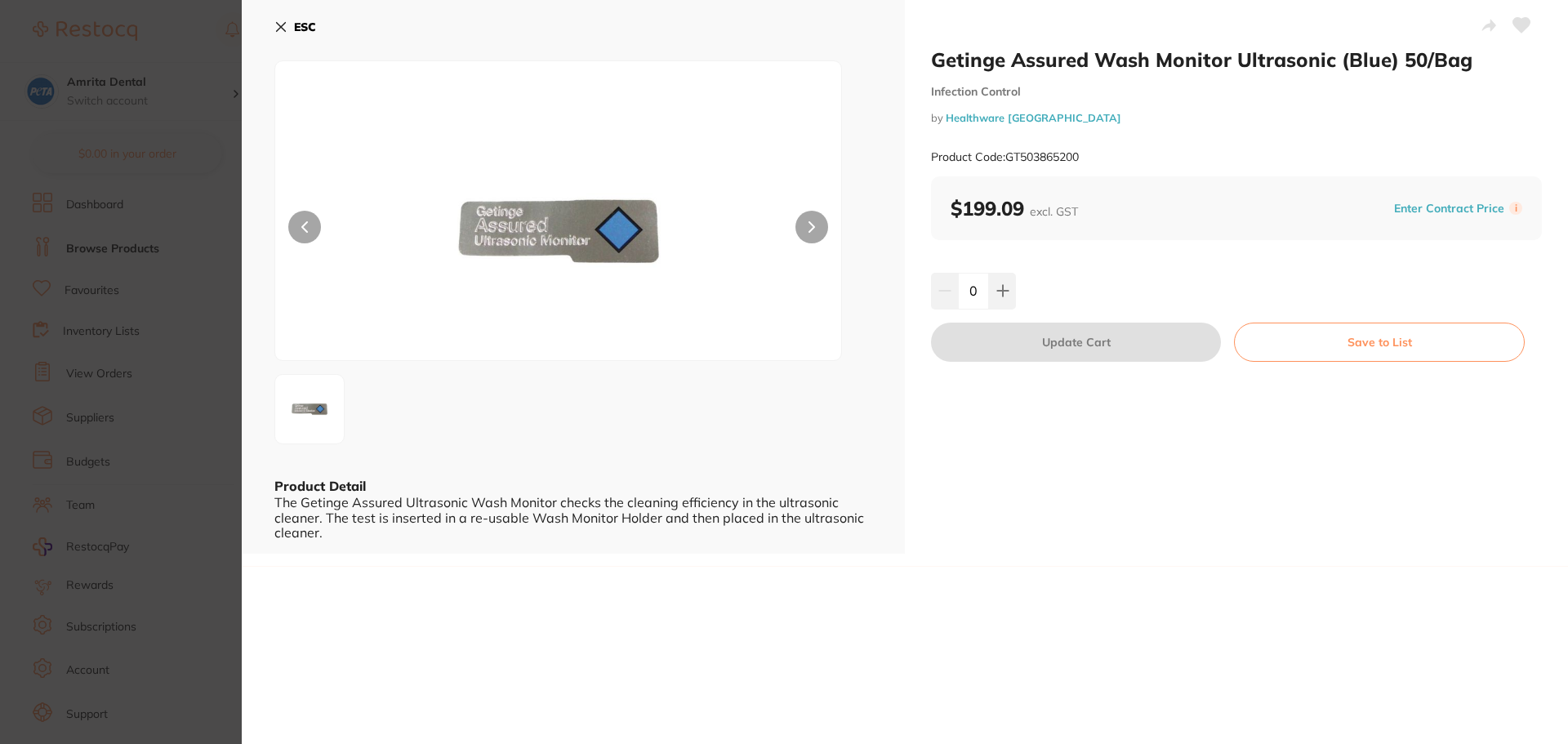
drag, startPoint x: 1238, startPoint y: 138, endPoint x: 1222, endPoint y: 144, distance: 17.1
click at [1236, 138] on div "Product Code: GT503865200" at bounding box center [1237, 157] width 611 height 40
drag, startPoint x: 1152, startPoint y: 160, endPoint x: 1010, endPoint y: 161, distance: 142.0
click at [1010, 161] on div "Product Code: GT503865200" at bounding box center [1237, 157] width 611 height 40
copy small "GT503865200"
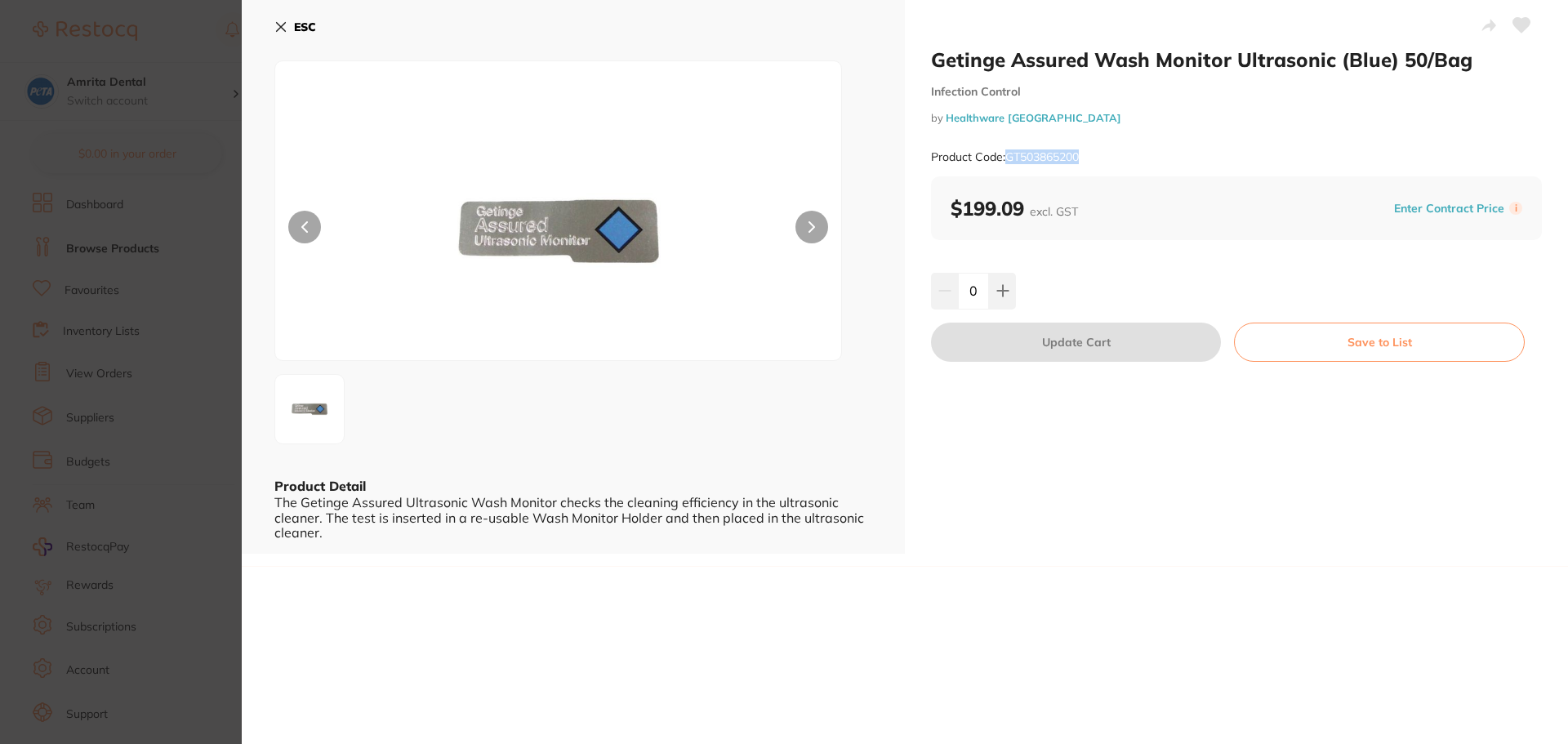
click at [1519, 27] on icon at bounding box center [1522, 24] width 18 height 15
click at [1303, 349] on button "Save to List" at bounding box center [1379, 342] width 291 height 39
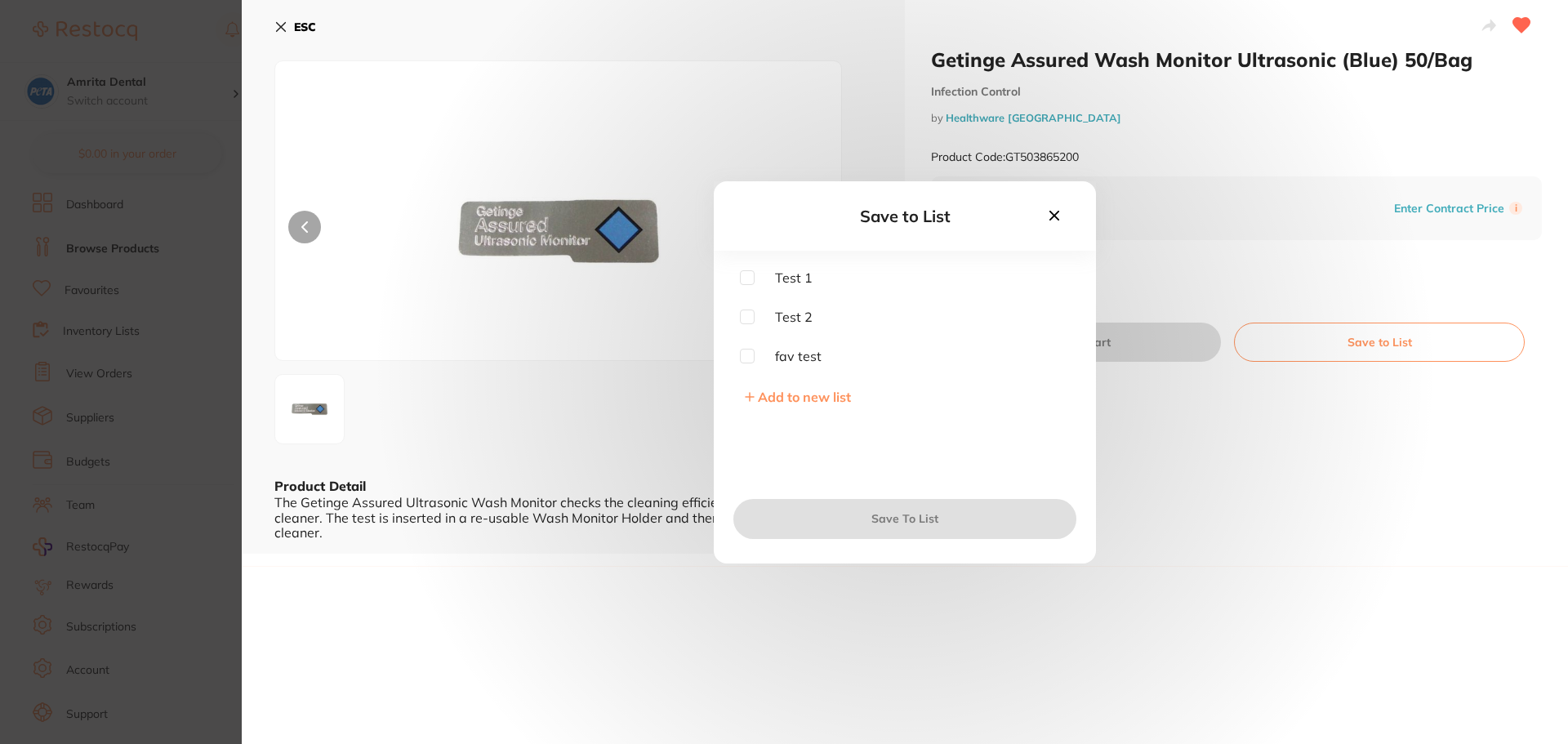
click at [784, 361] on span "fav test" at bounding box center [788, 355] width 67 height 15
click at [747, 358] on input "checkbox" at bounding box center [746, 355] width 15 height 15
checkbox input "true"
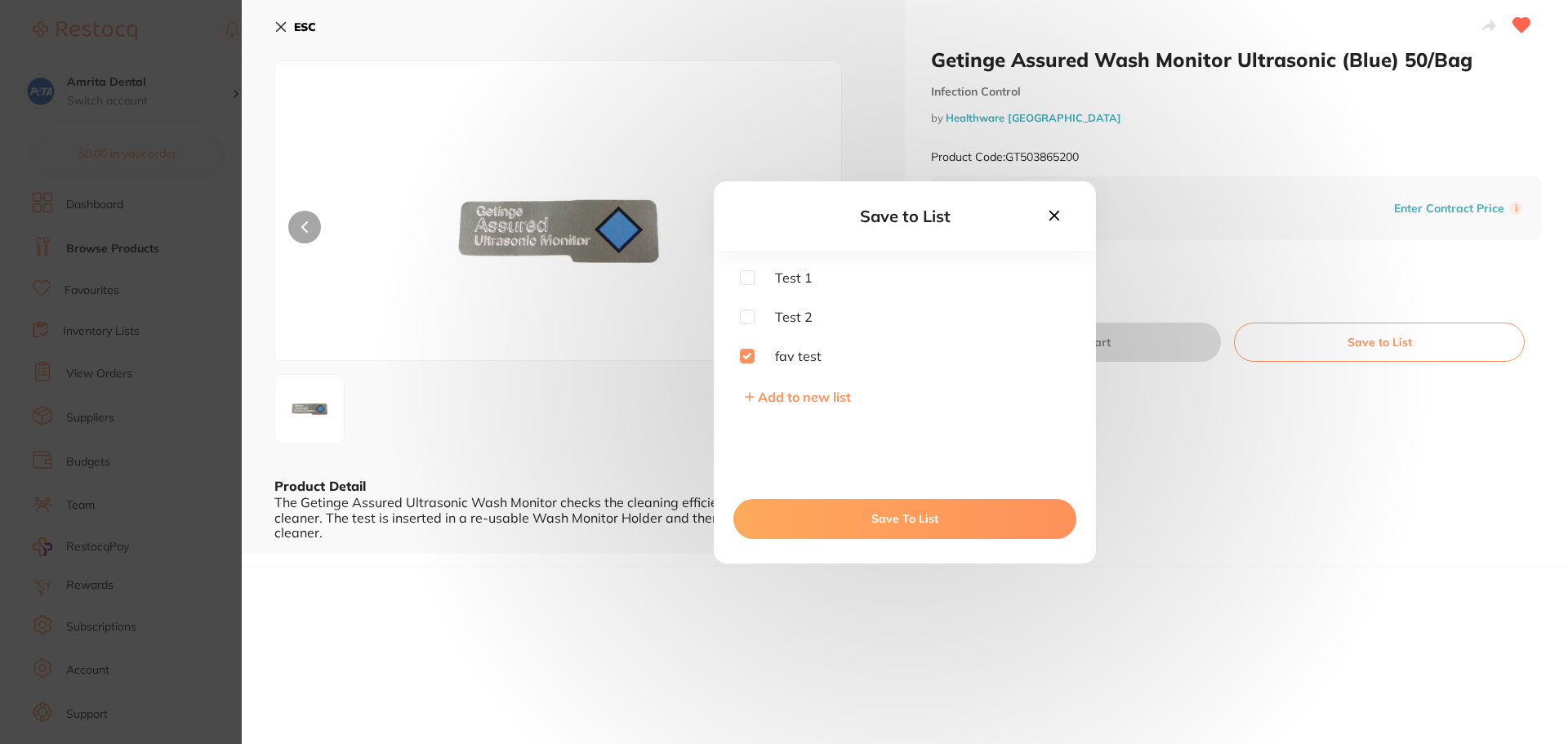
click at [797, 514] on button "Save To List" at bounding box center [905, 519] width 343 height 39
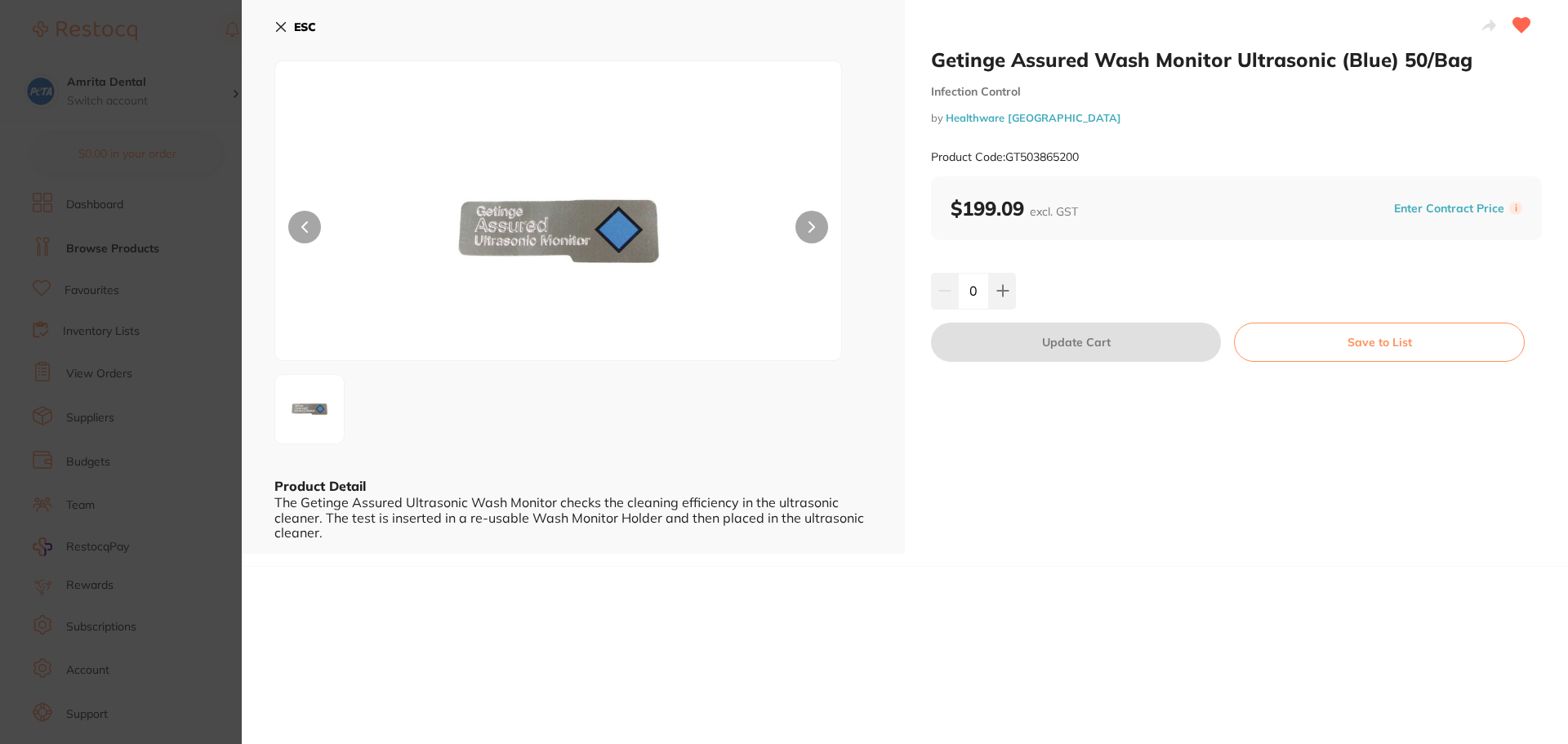
click at [141, 309] on section "Getinge Assured Wash Monitor Ultrasonic (Blue) 50/Bag Infection Control by Heal…" at bounding box center [784, 372] width 1568 height 744
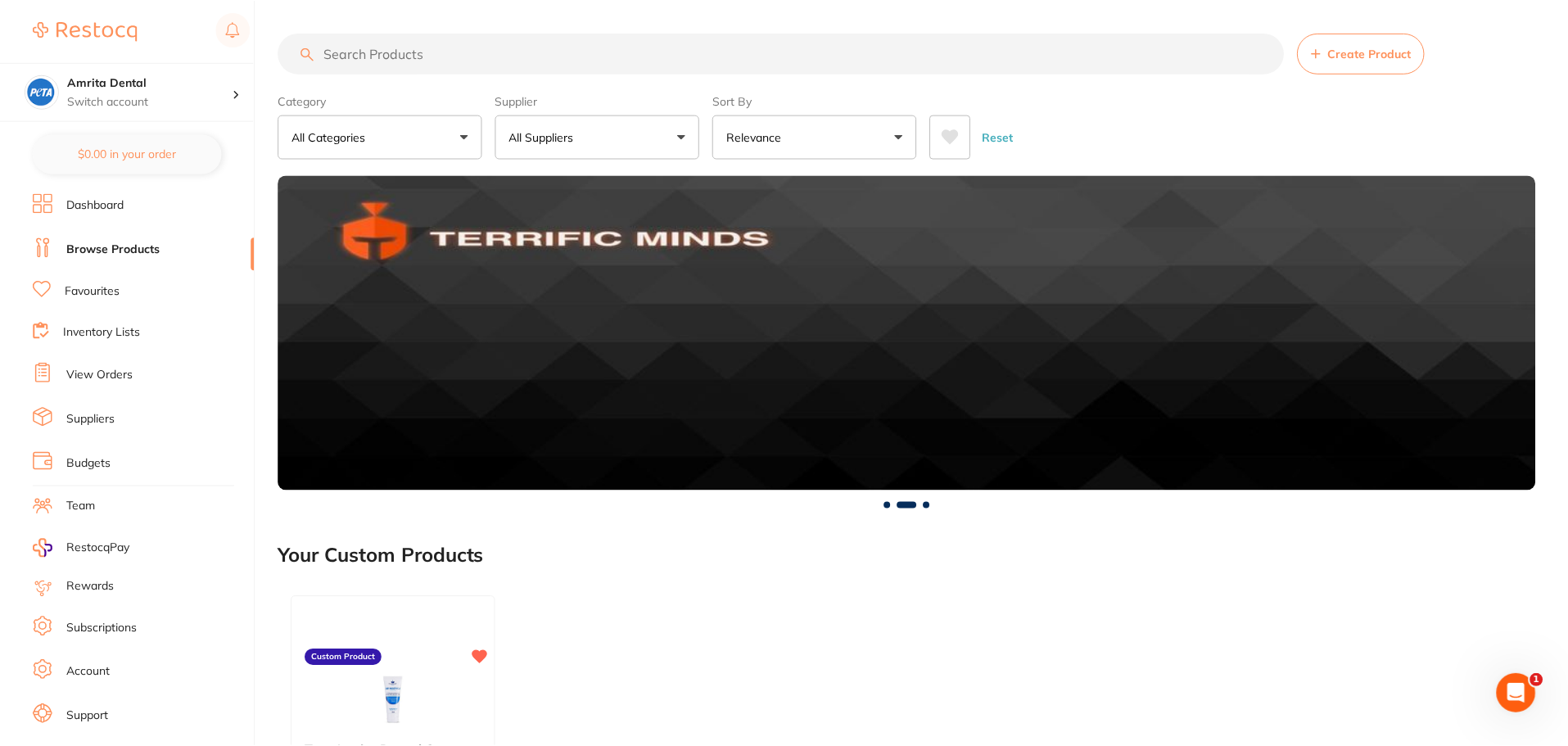
scroll to position [989, 0]
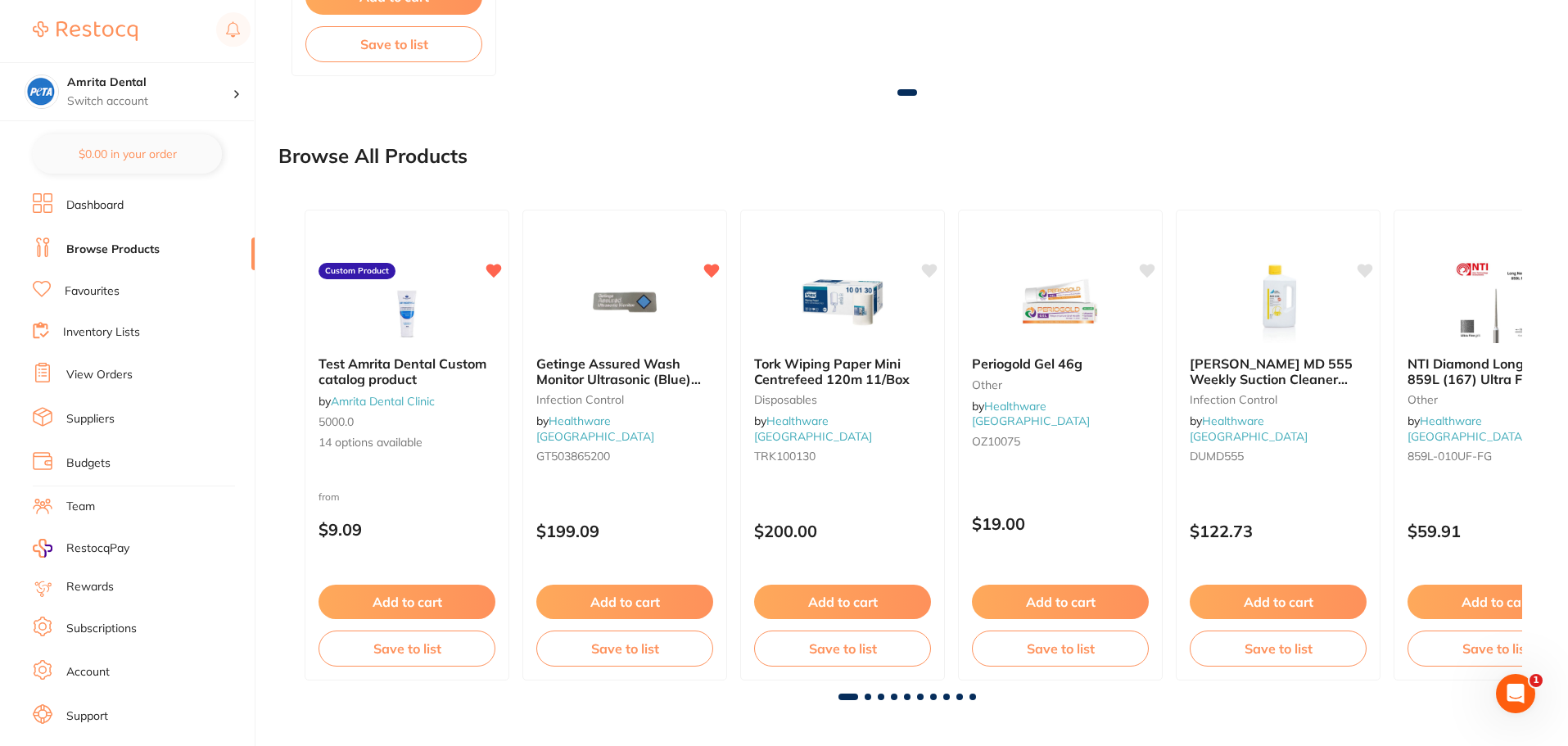
click at [96, 288] on link "Favourites" at bounding box center [92, 292] width 55 height 17
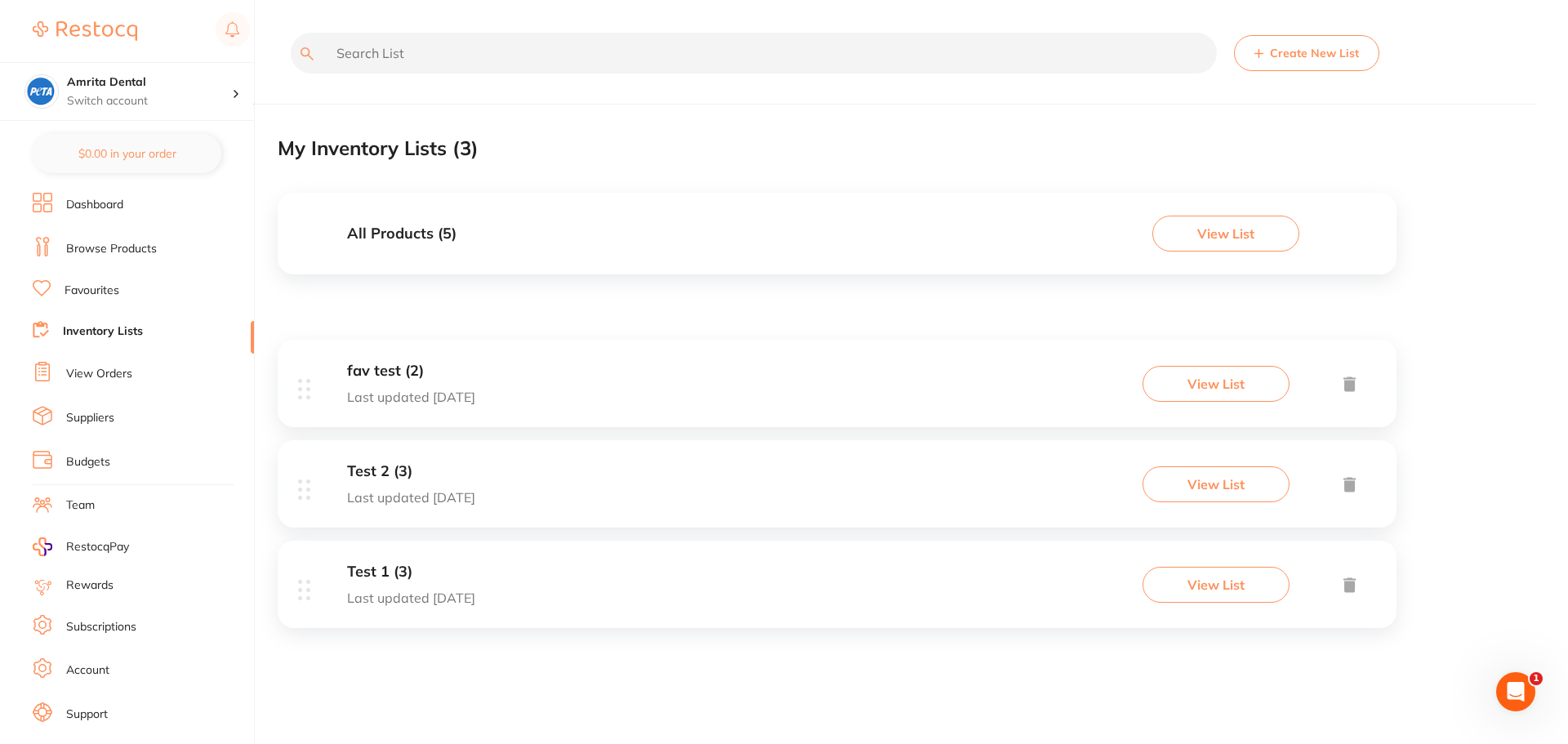
click at [522, 371] on div "fav test (2) Last updated today View List" at bounding box center [837, 383] width 1118 height 87
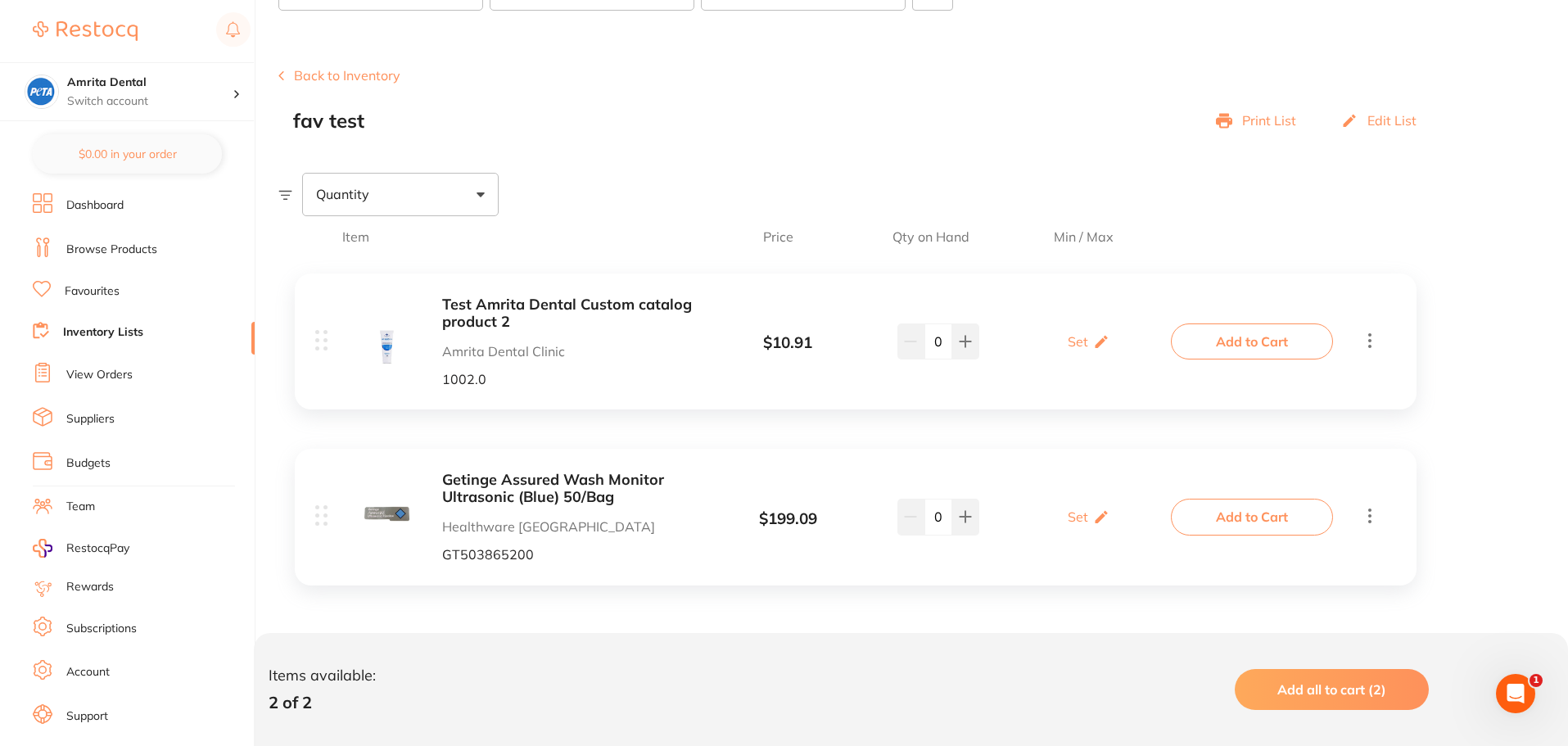
click at [96, 293] on link "Favourites" at bounding box center [92, 292] width 55 height 17
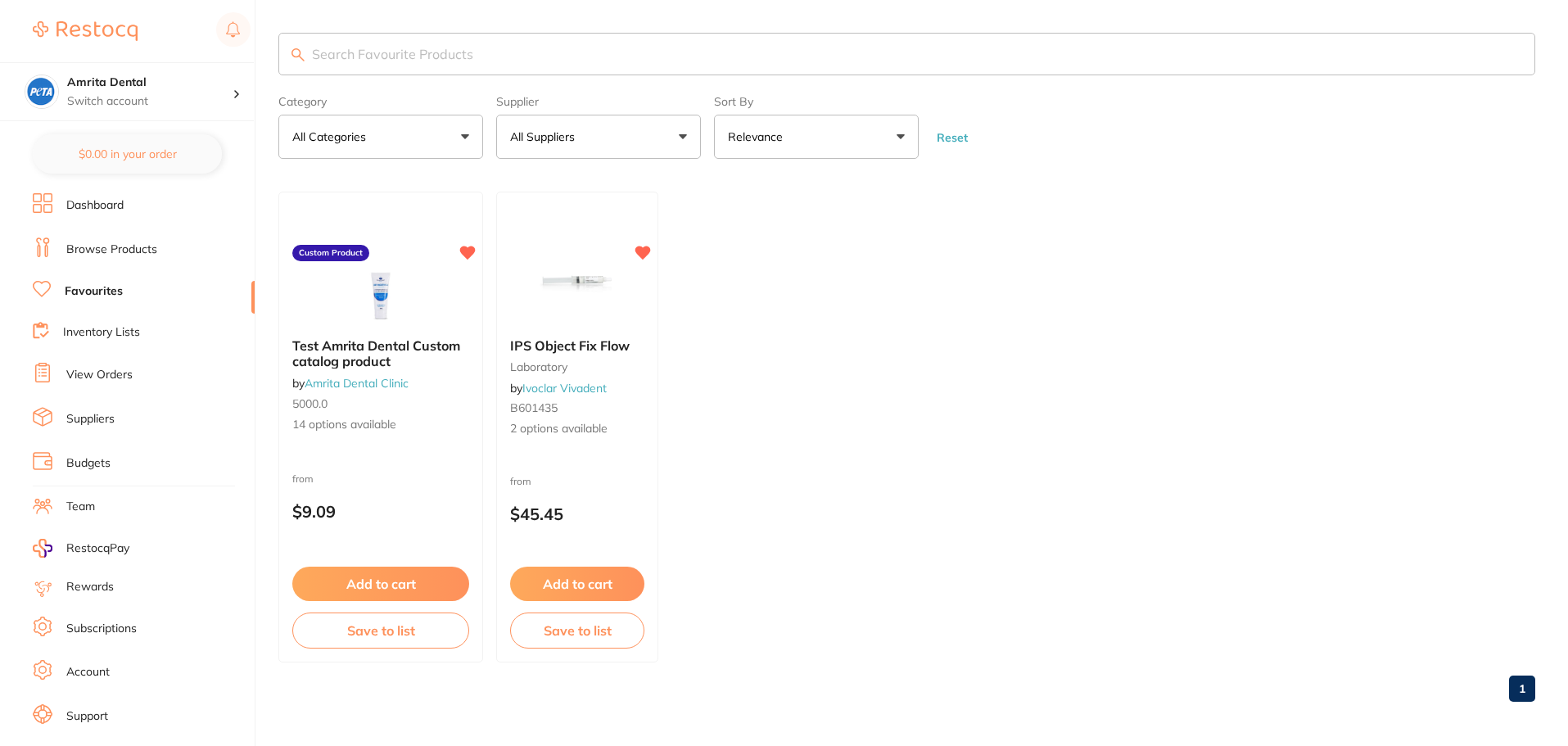
click at [118, 337] on link "Inventory Lists" at bounding box center [101, 332] width 77 height 17
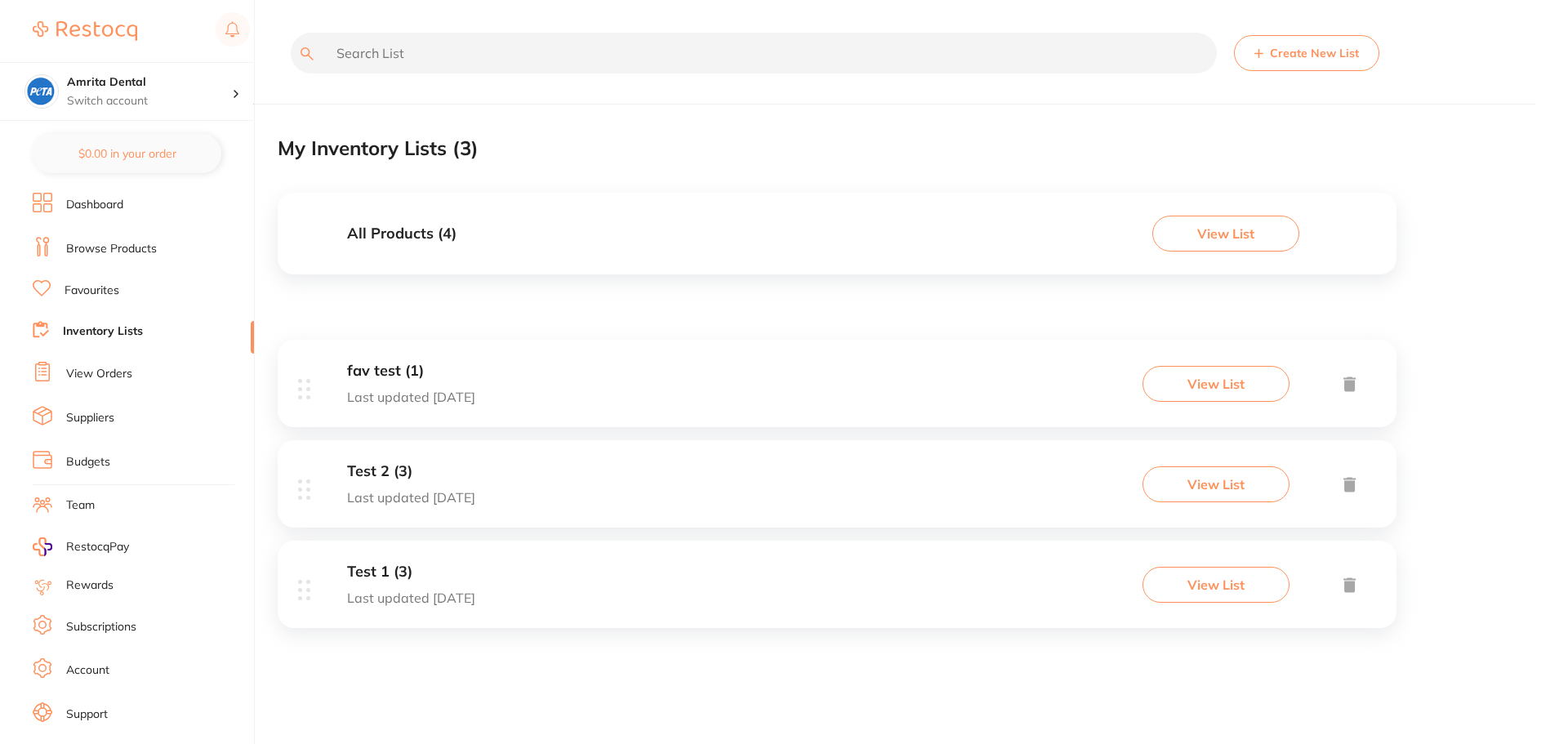
click at [485, 380] on div "fav test (1) Last updated [DATE] View List" at bounding box center [837, 383] width 1118 height 87
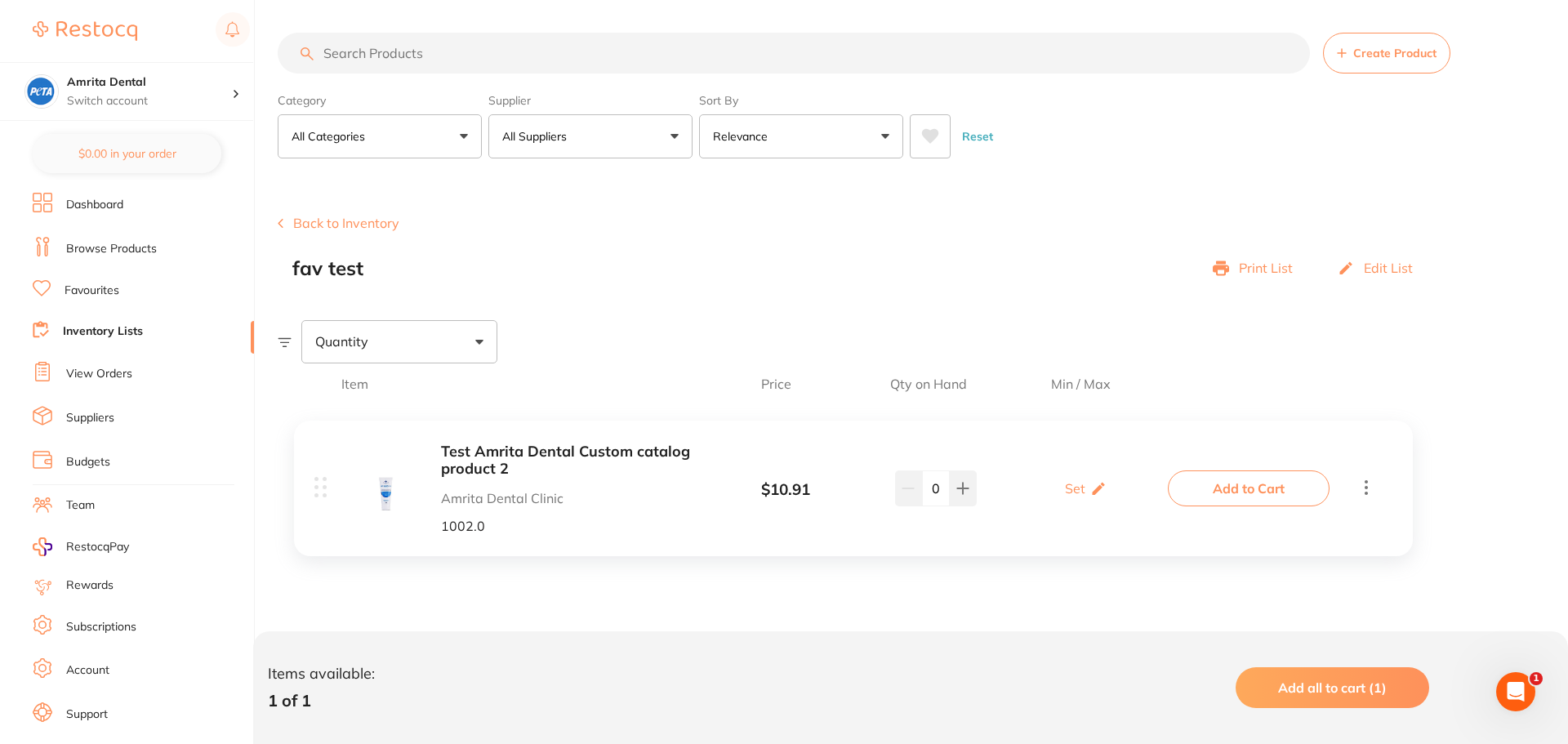
click at [106, 274] on ul "Dashboard Browse Products Favourites Inventory Lists View Orders Suppliers Budg…" at bounding box center [143, 474] width 221 height 563
click at [97, 289] on link "Favourites" at bounding box center [92, 291] width 55 height 17
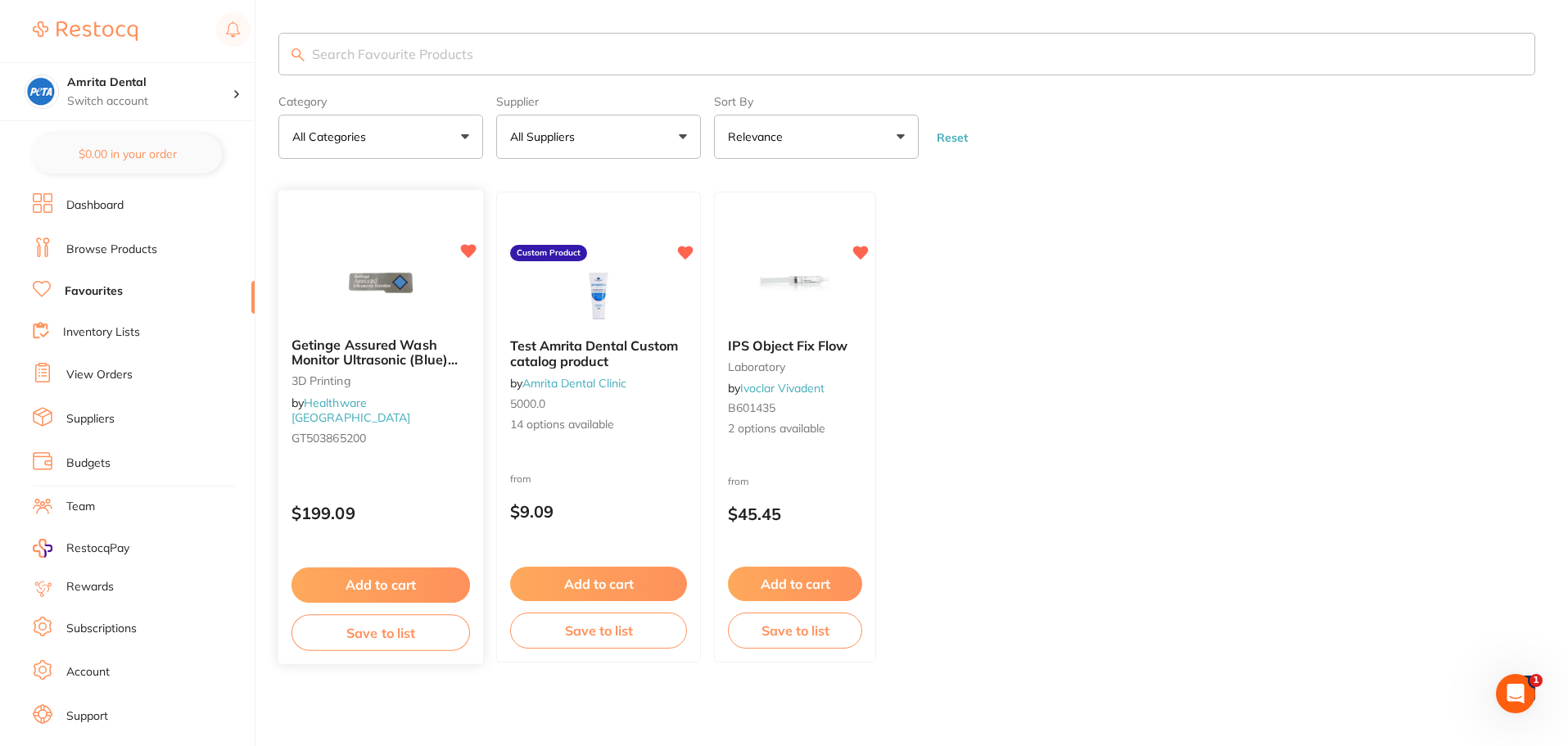
click at [425, 488] on div "$199.09" at bounding box center [381, 509] width 204 height 44
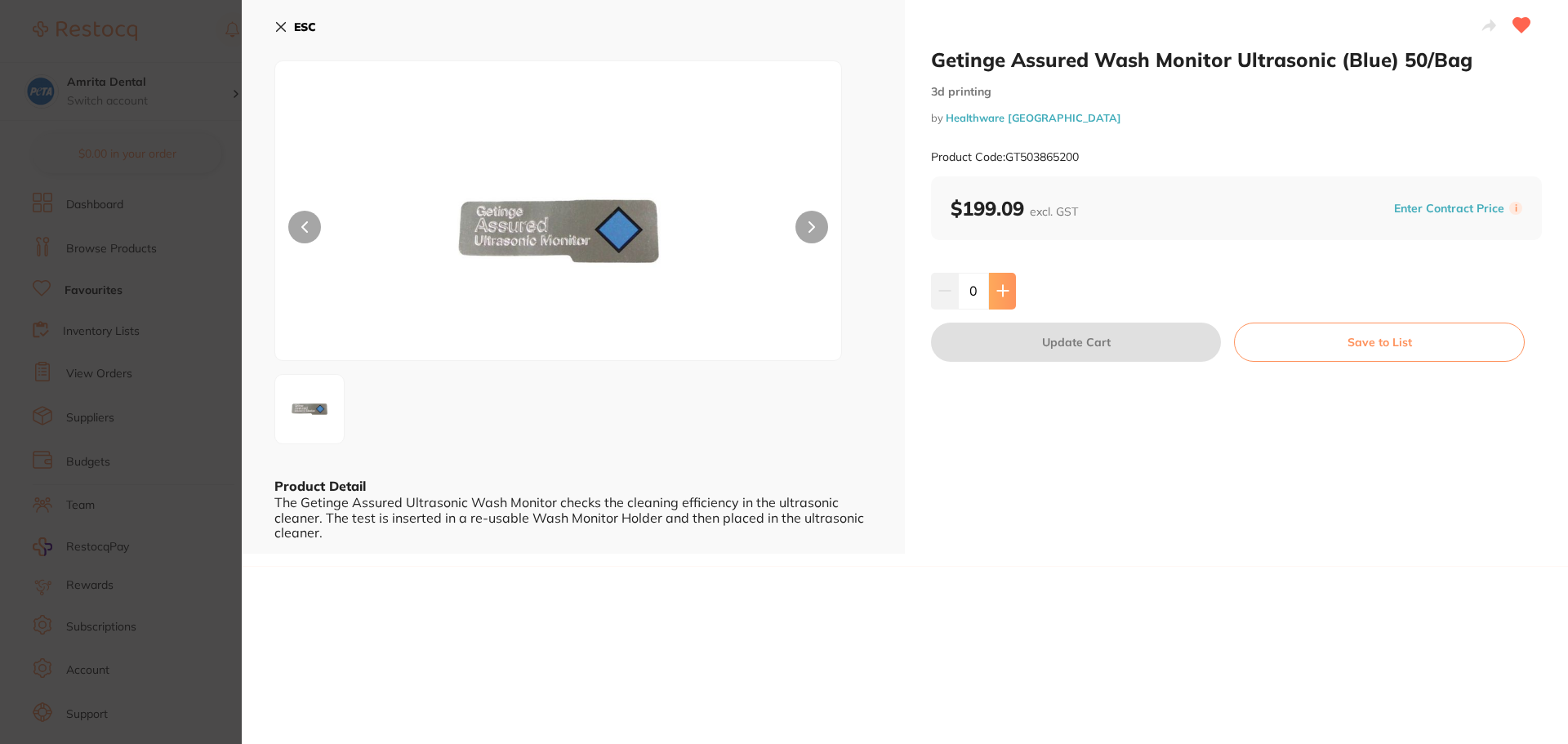
click at [1000, 299] on button at bounding box center [1003, 291] width 27 height 36
type input "1"
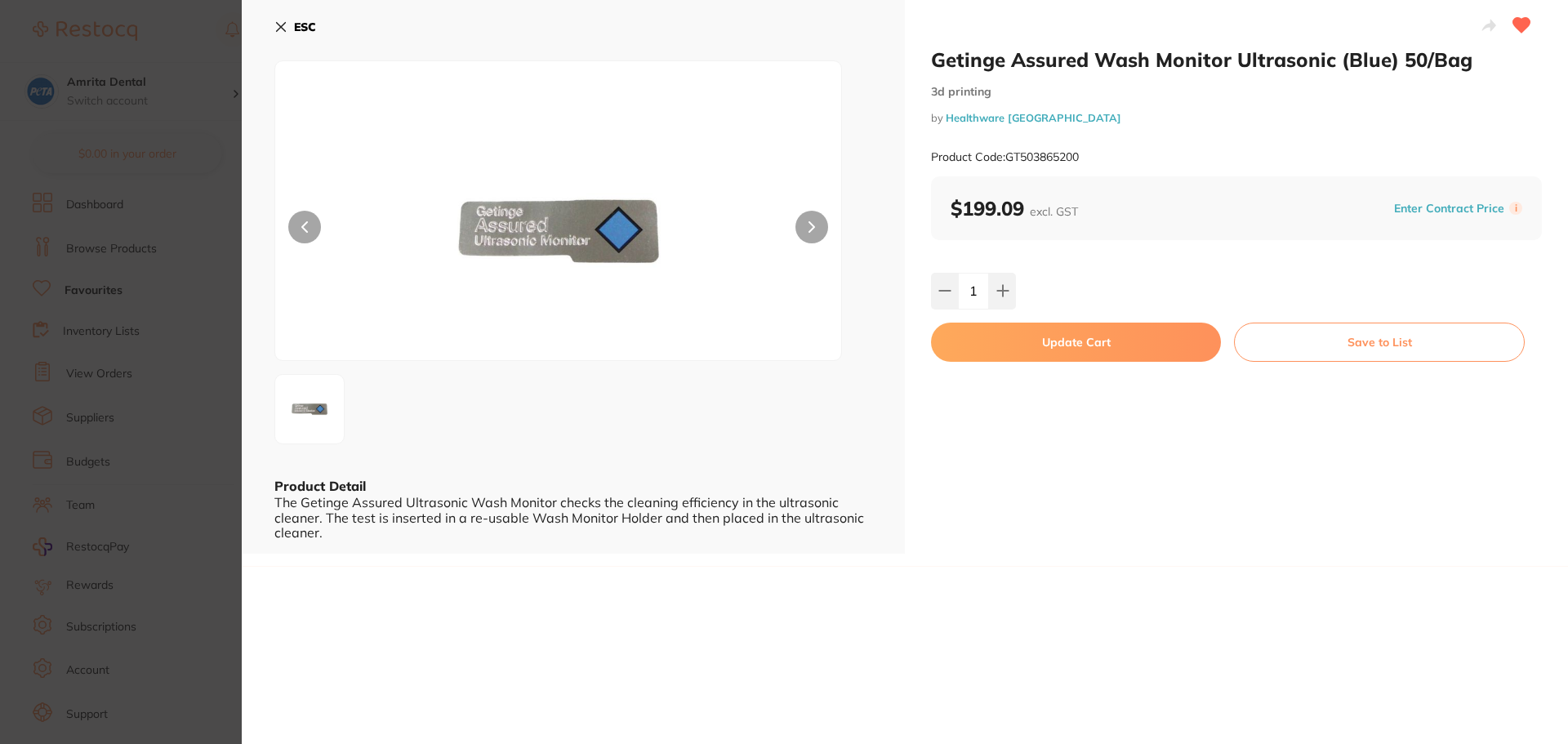
click at [1019, 349] on button "Update Cart" at bounding box center [1076, 342] width 290 height 39
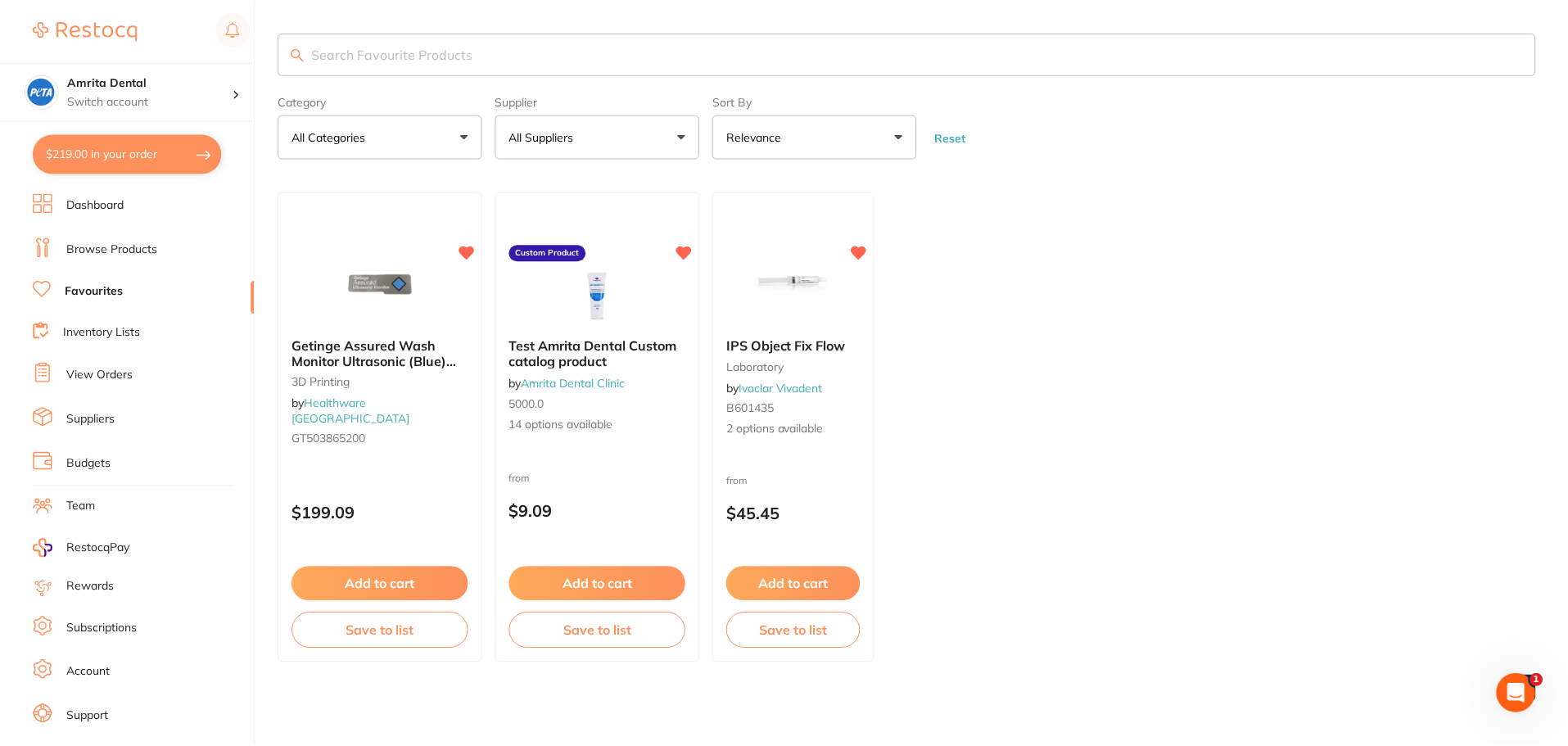
scroll to position [2, 0]
click at [153, 173] on button "$219.00 in your order" at bounding box center [127, 154] width 189 height 39
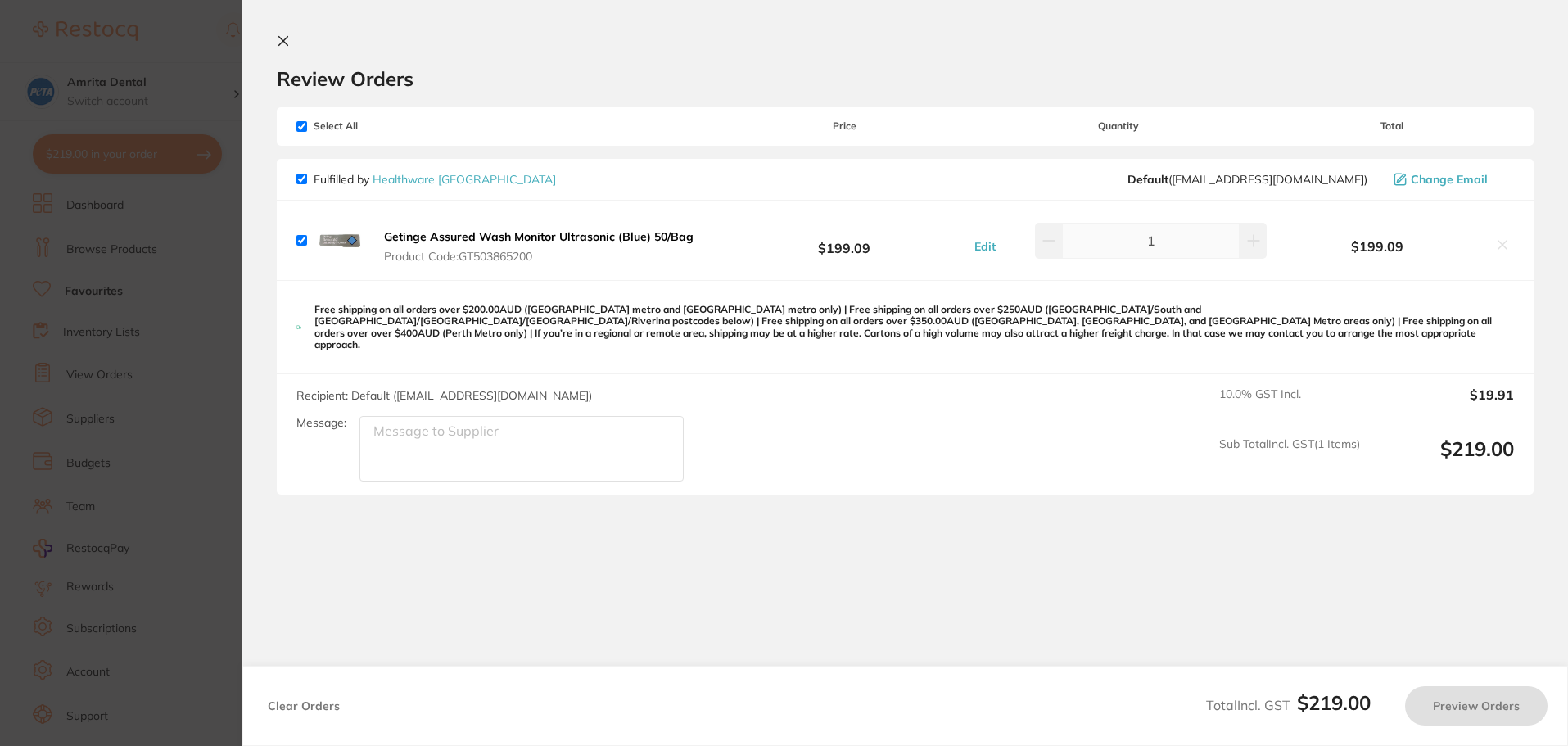
checkbox input "true"
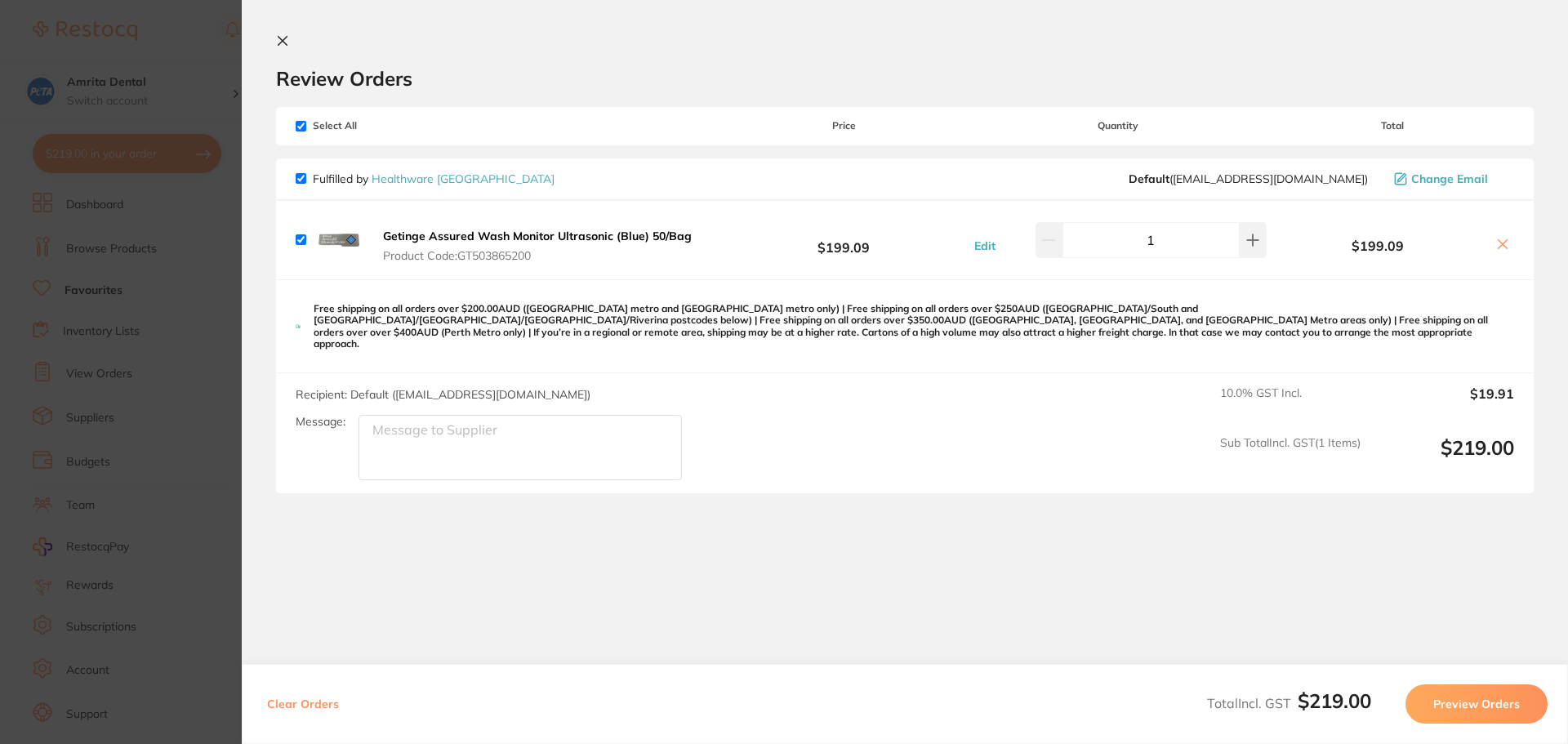
scroll to position [0, 0]
click at [1493, 693] on button "Preview Orders" at bounding box center [1476, 704] width 142 height 39
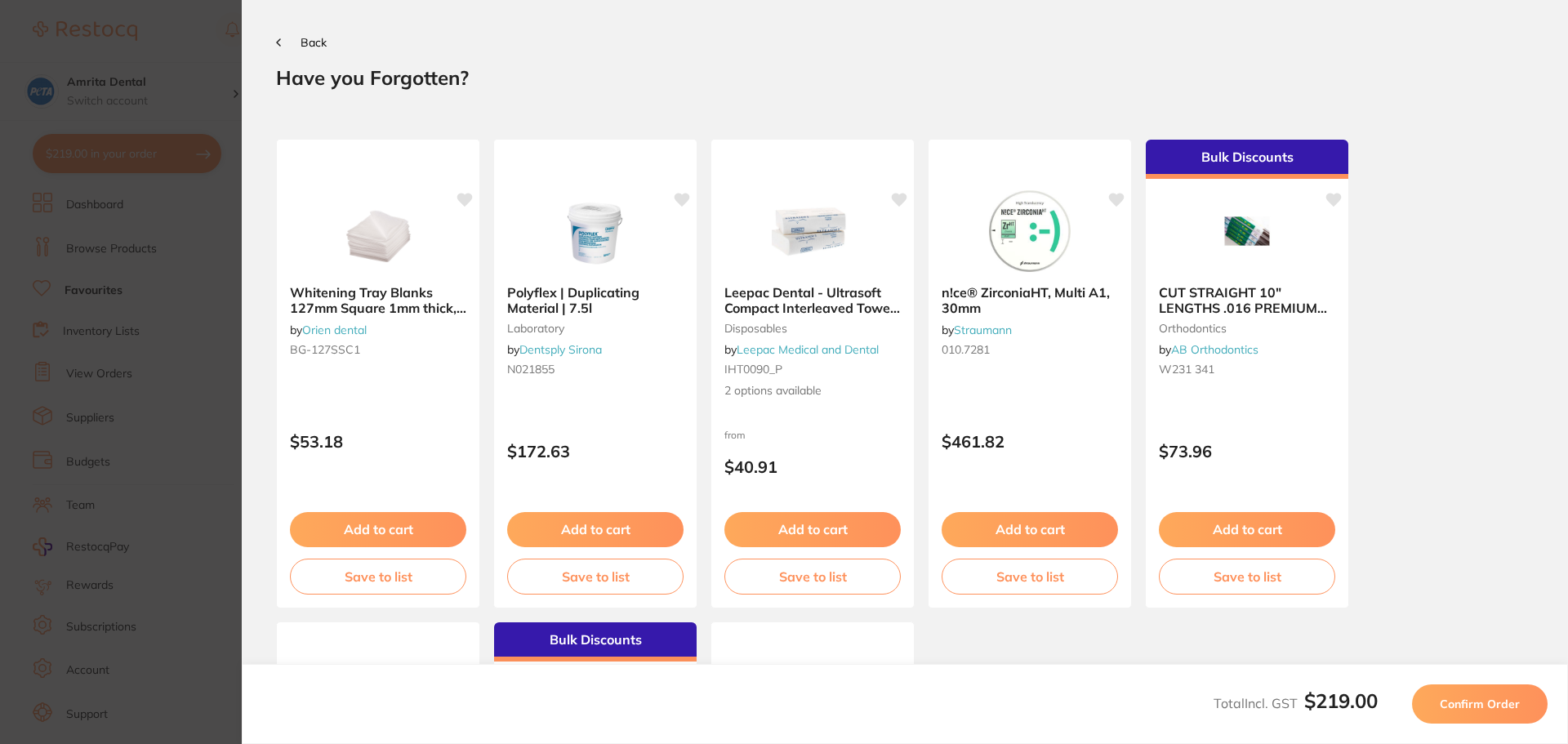
click at [1493, 693] on button "Confirm Order" at bounding box center [1480, 704] width 135 height 39
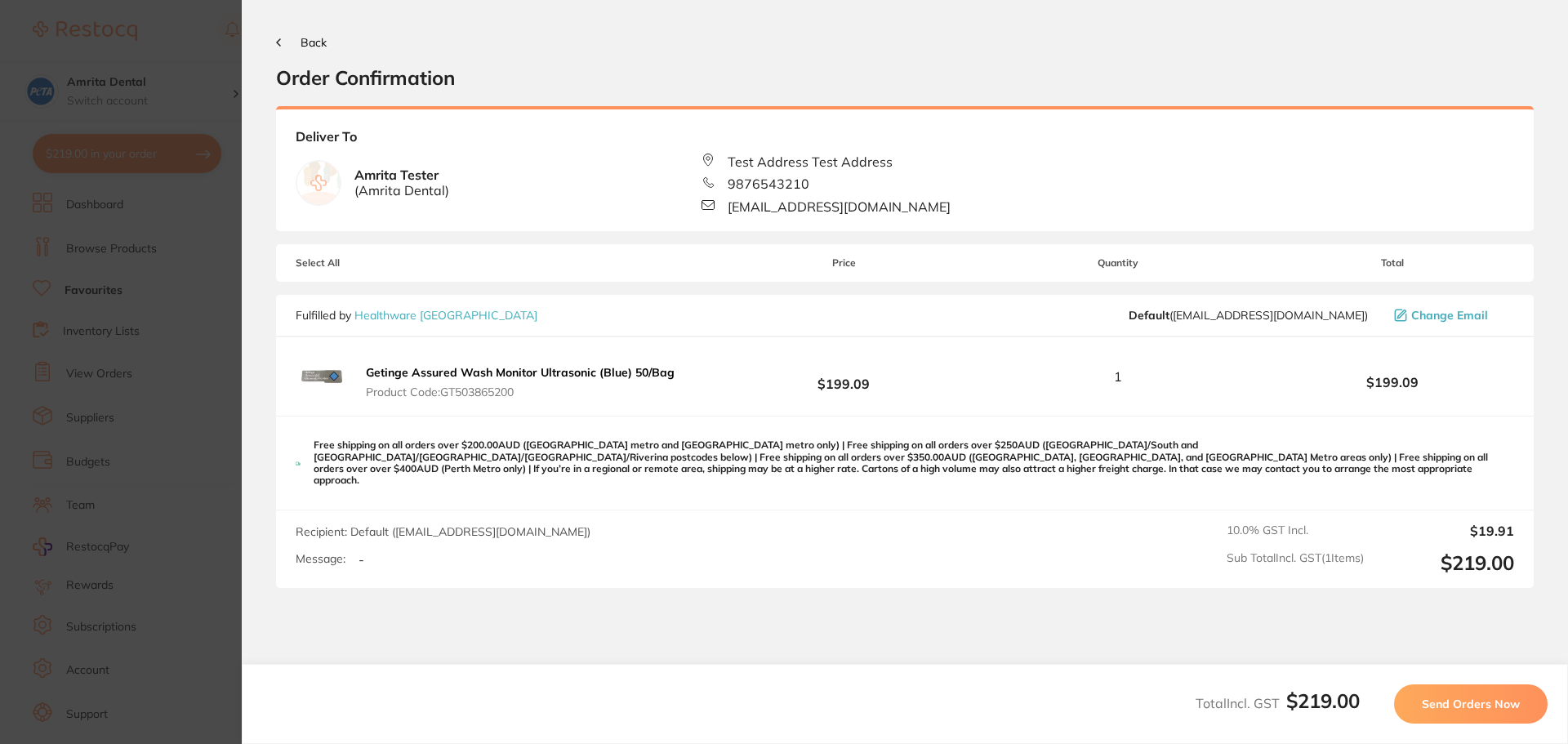
click at [1493, 693] on button "Send Orders Now" at bounding box center [1470, 704] width 154 height 39
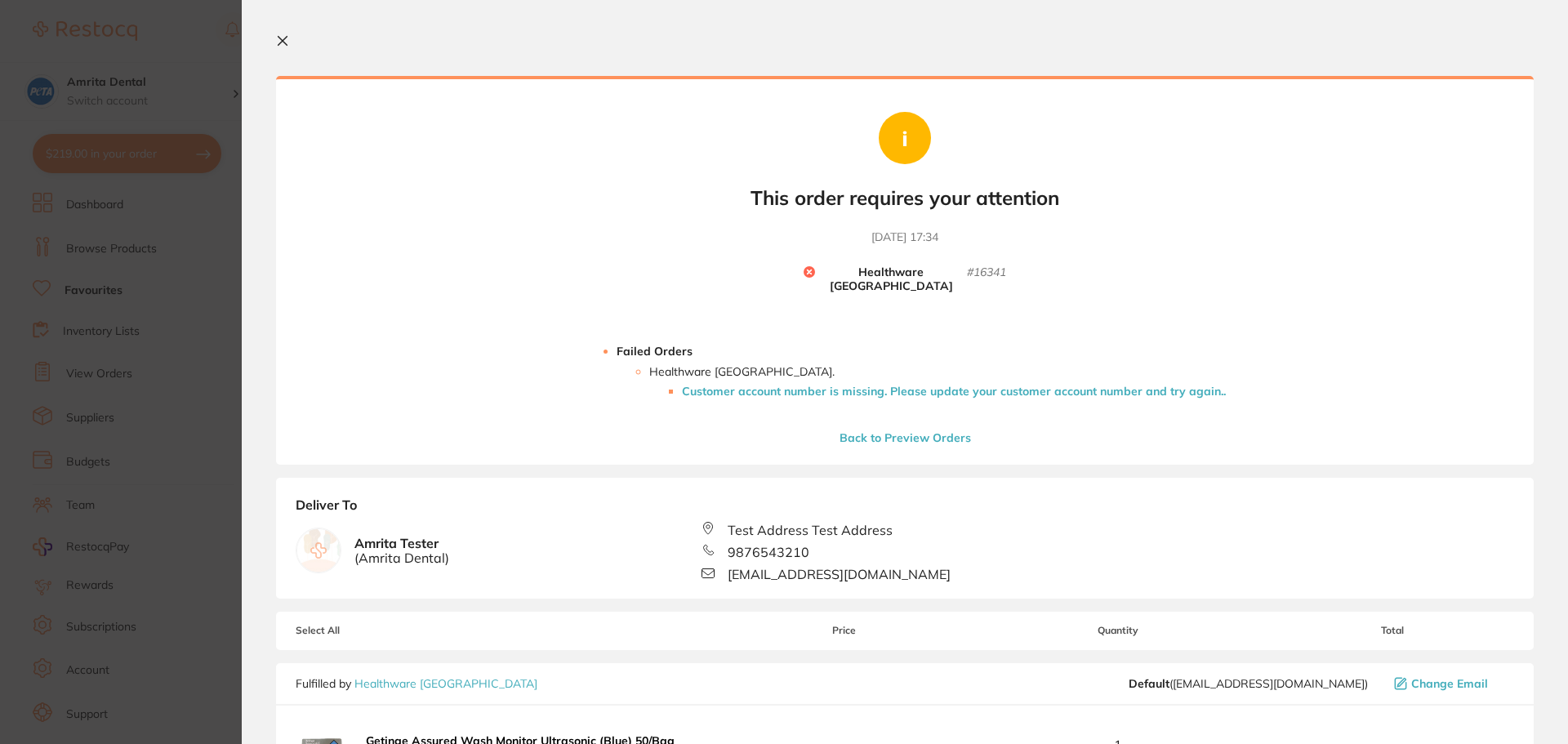
click at [819, 365] on li "Healthware Australia . Customer account number is missing. Please update your c…" at bounding box center [937, 381] width 577 height 32
click at [817, 385] on li "Customer account number is missing. Please update your customer account number …" at bounding box center [953, 391] width 544 height 13
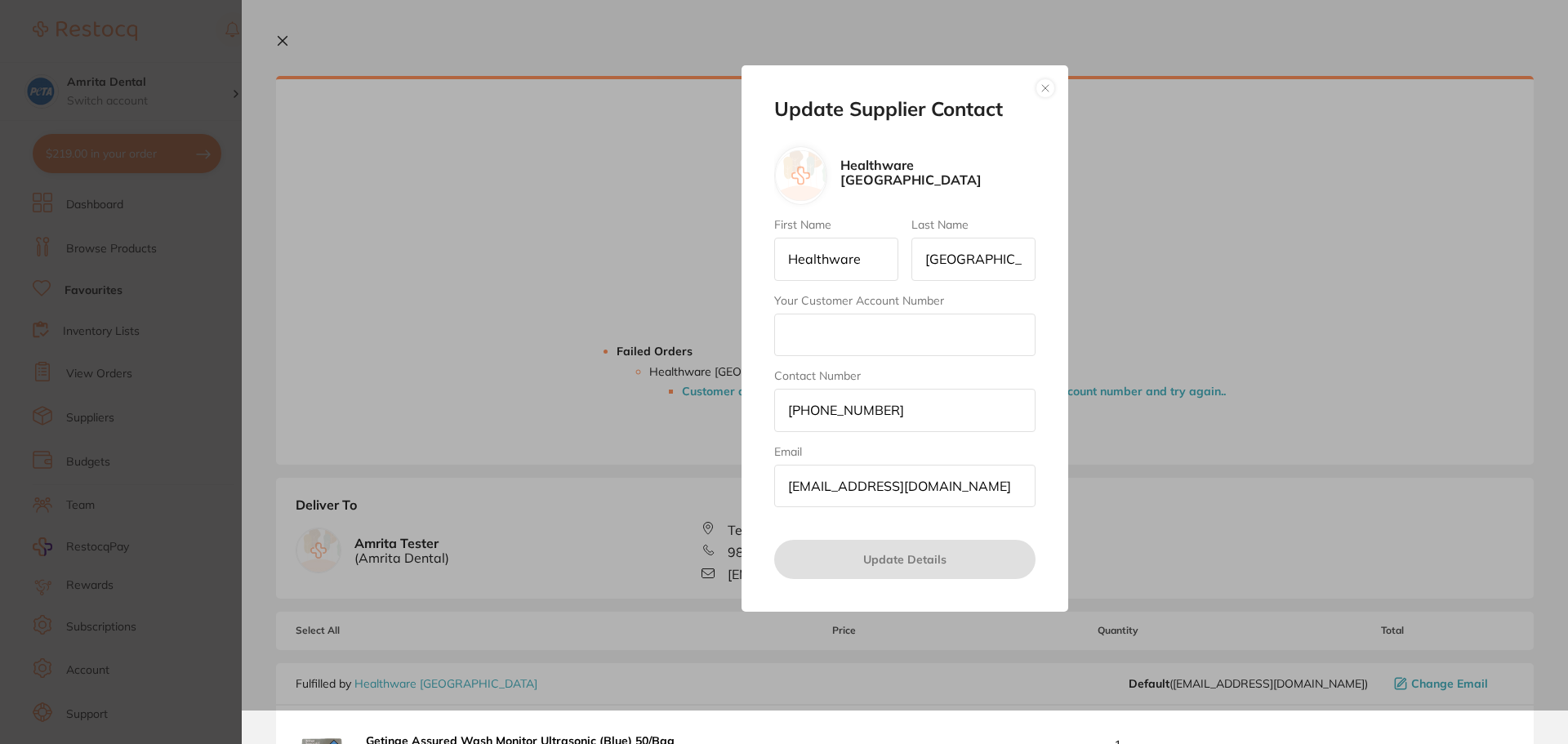
click at [790, 336] on input "Your Customer Account Number" at bounding box center [905, 334] width 261 height 42
type input "23.1"
click at [858, 564] on button "Update Details" at bounding box center [905, 559] width 261 height 39
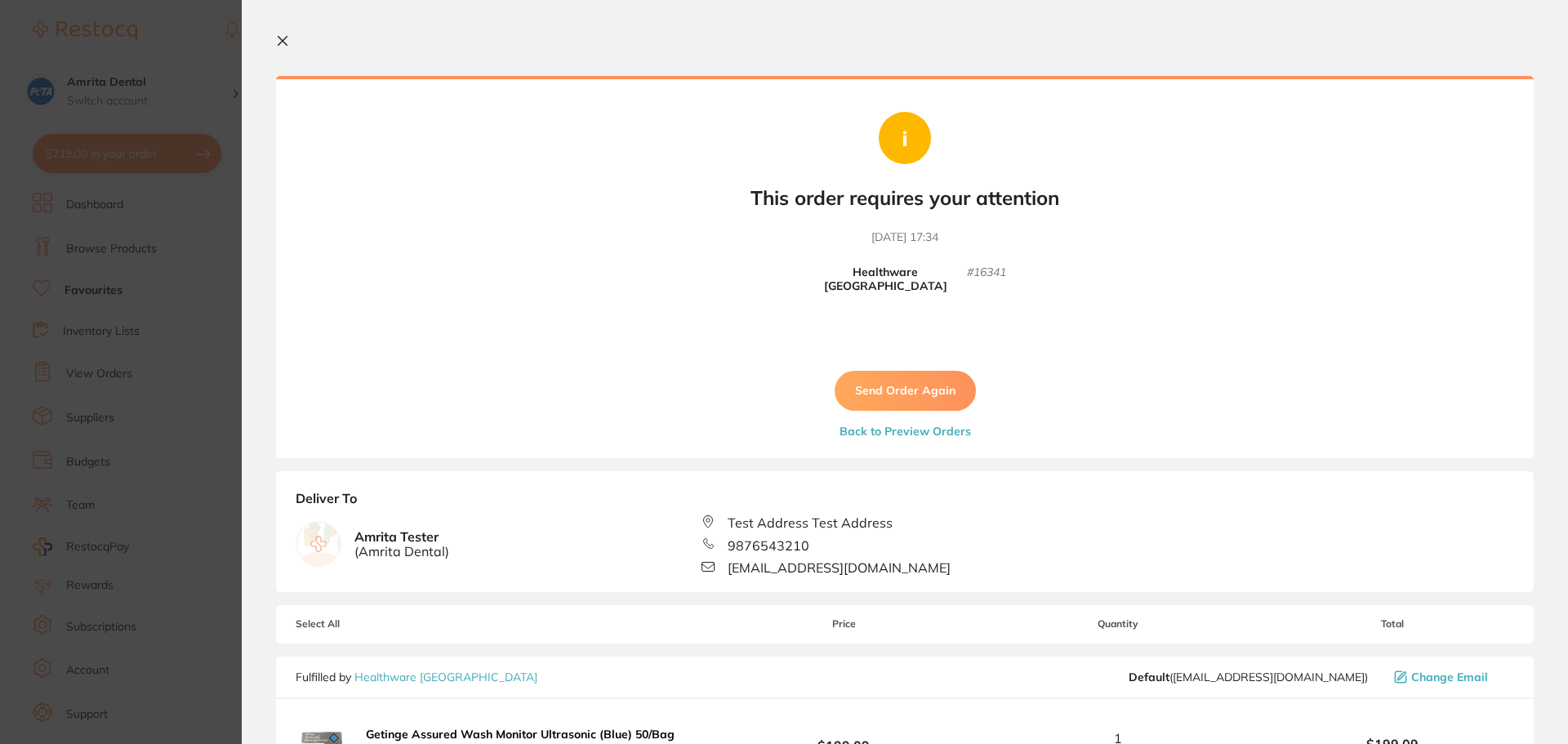
click at [911, 388] on button "Send Order Again" at bounding box center [905, 391] width 141 height 39
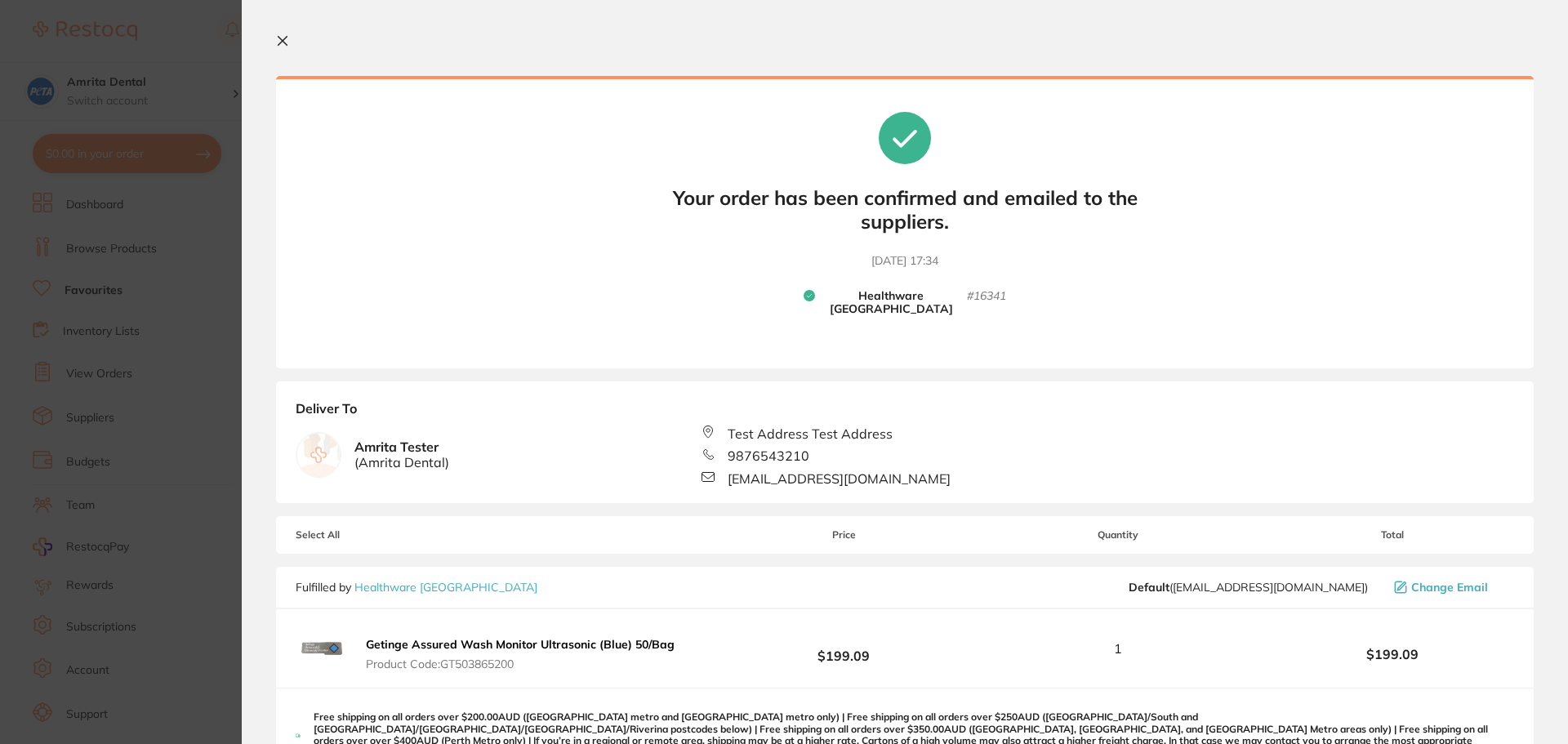
click at [128, 307] on section "Update RRP Set your pre negotiated price for this item. Item Agreed RRP (excl. …" at bounding box center [784, 372] width 1568 height 744
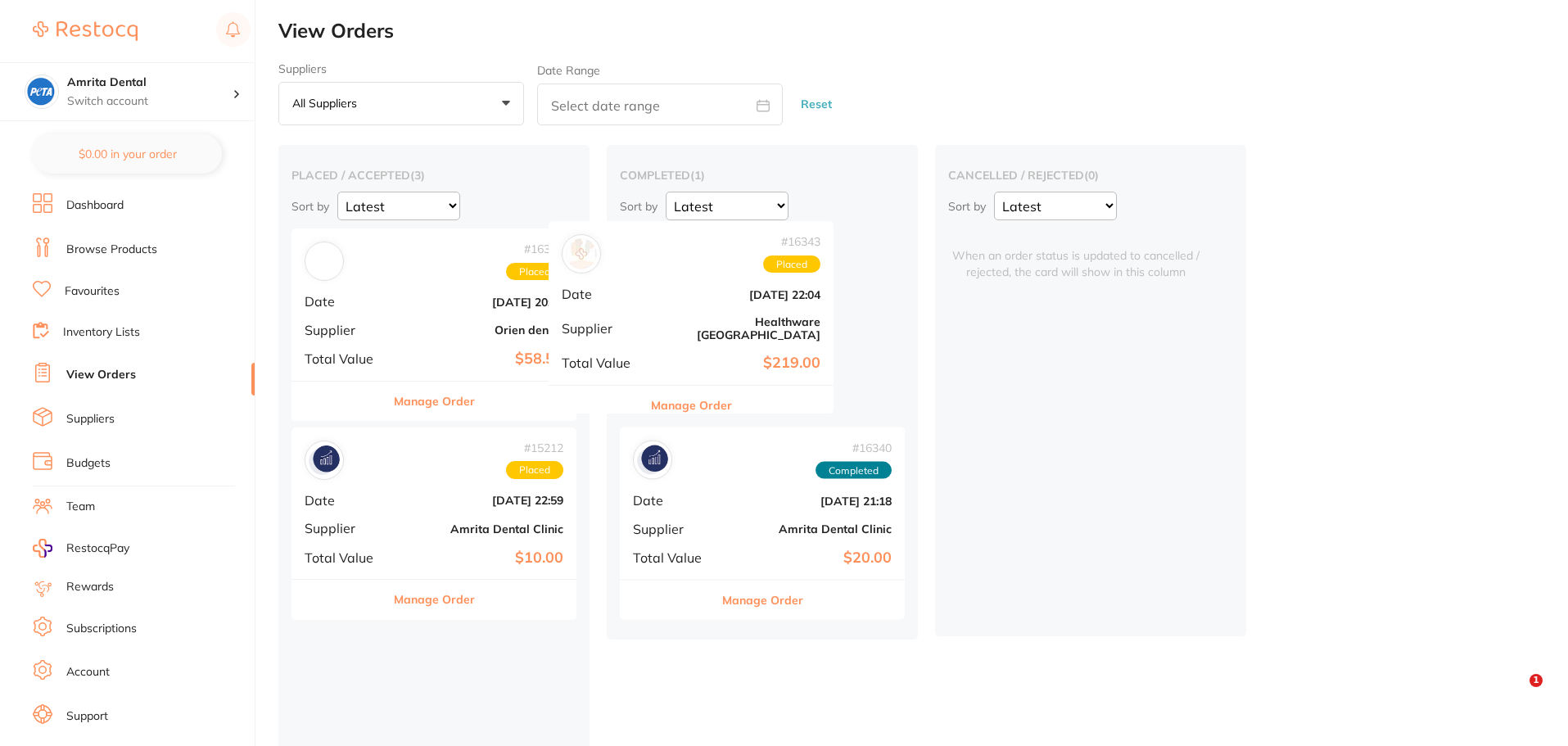
drag, startPoint x: 419, startPoint y: 333, endPoint x: 679, endPoint y: 314, distance: 260.7
click at [679, 314] on div "placed / accepted ( 3 ) Sort by Latest Notification # 16343 Placed Date Sept 17…" at bounding box center [923, 491] width 1289 height 692
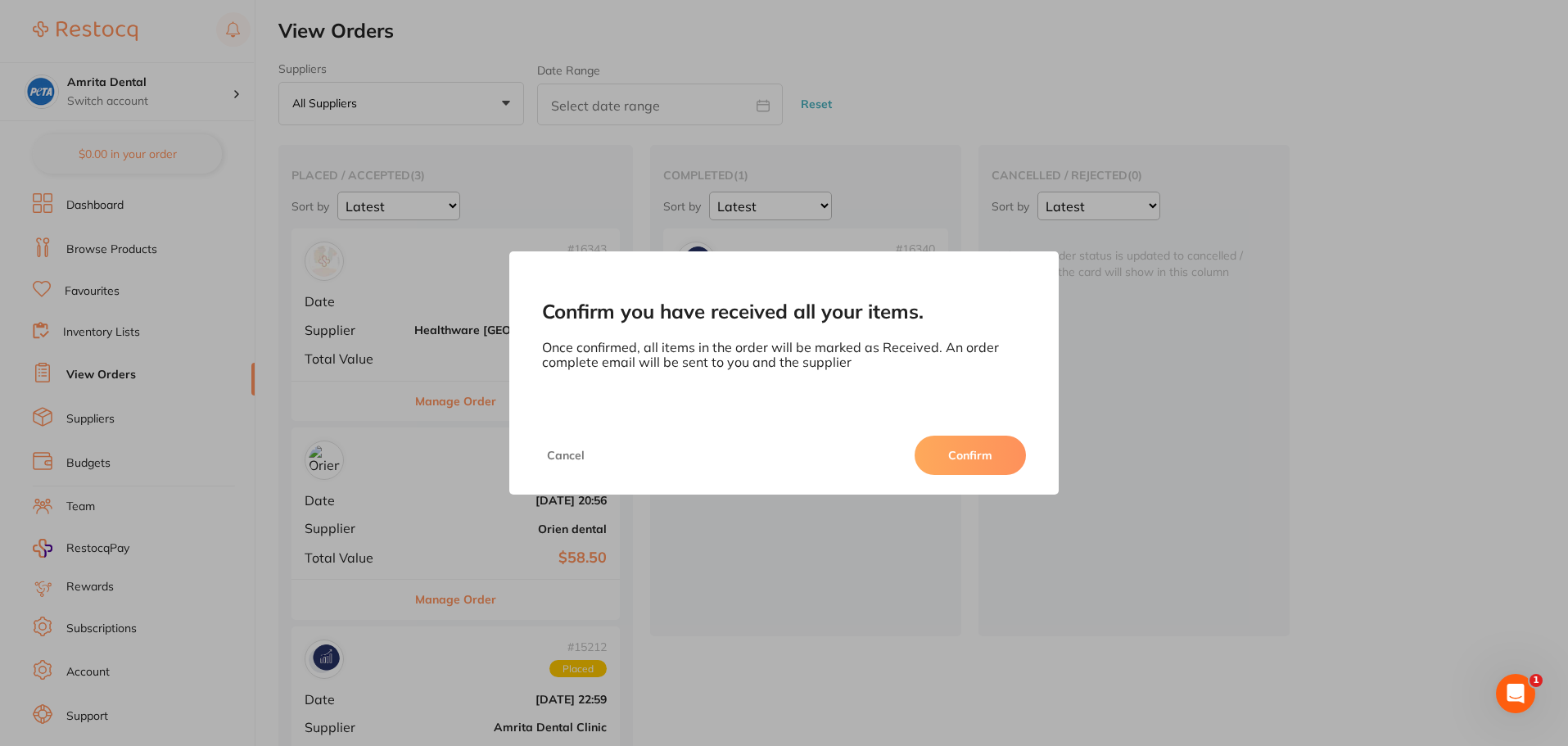
click at [955, 438] on button "Confirm" at bounding box center [969, 455] width 111 height 39
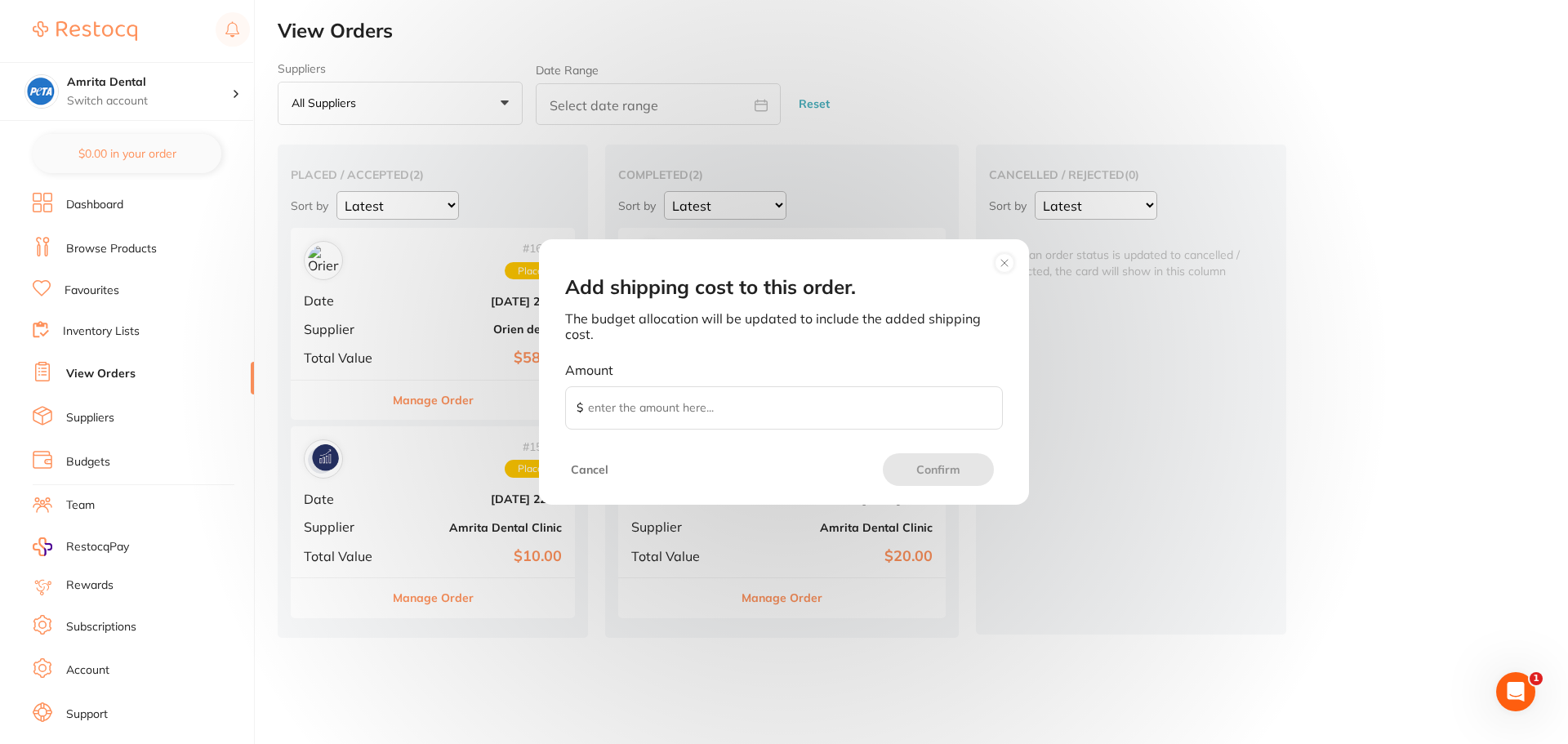
click at [1015, 260] on circle at bounding box center [1005, 263] width 20 height 20
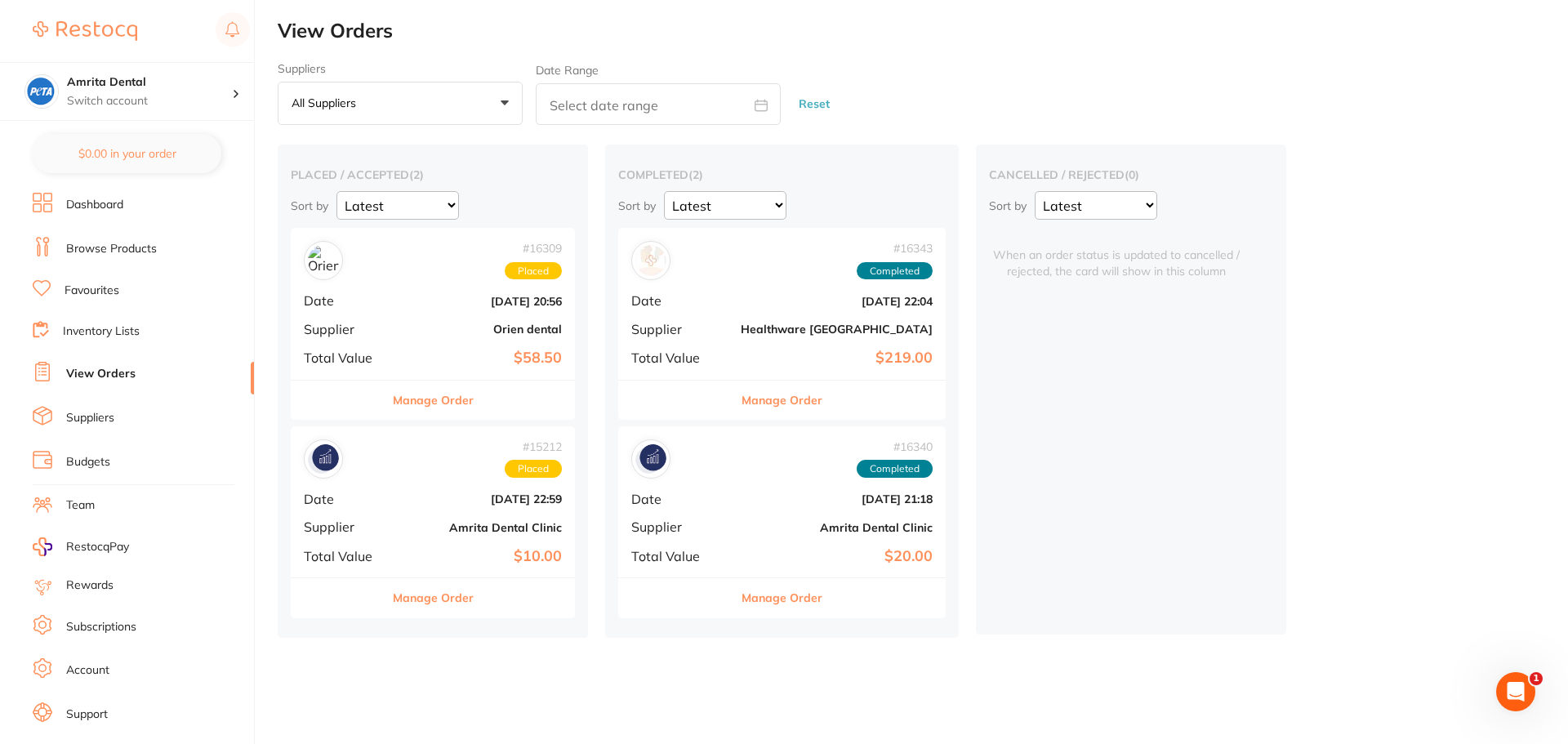
click at [116, 241] on link "Browse Products" at bounding box center [112, 249] width 91 height 17
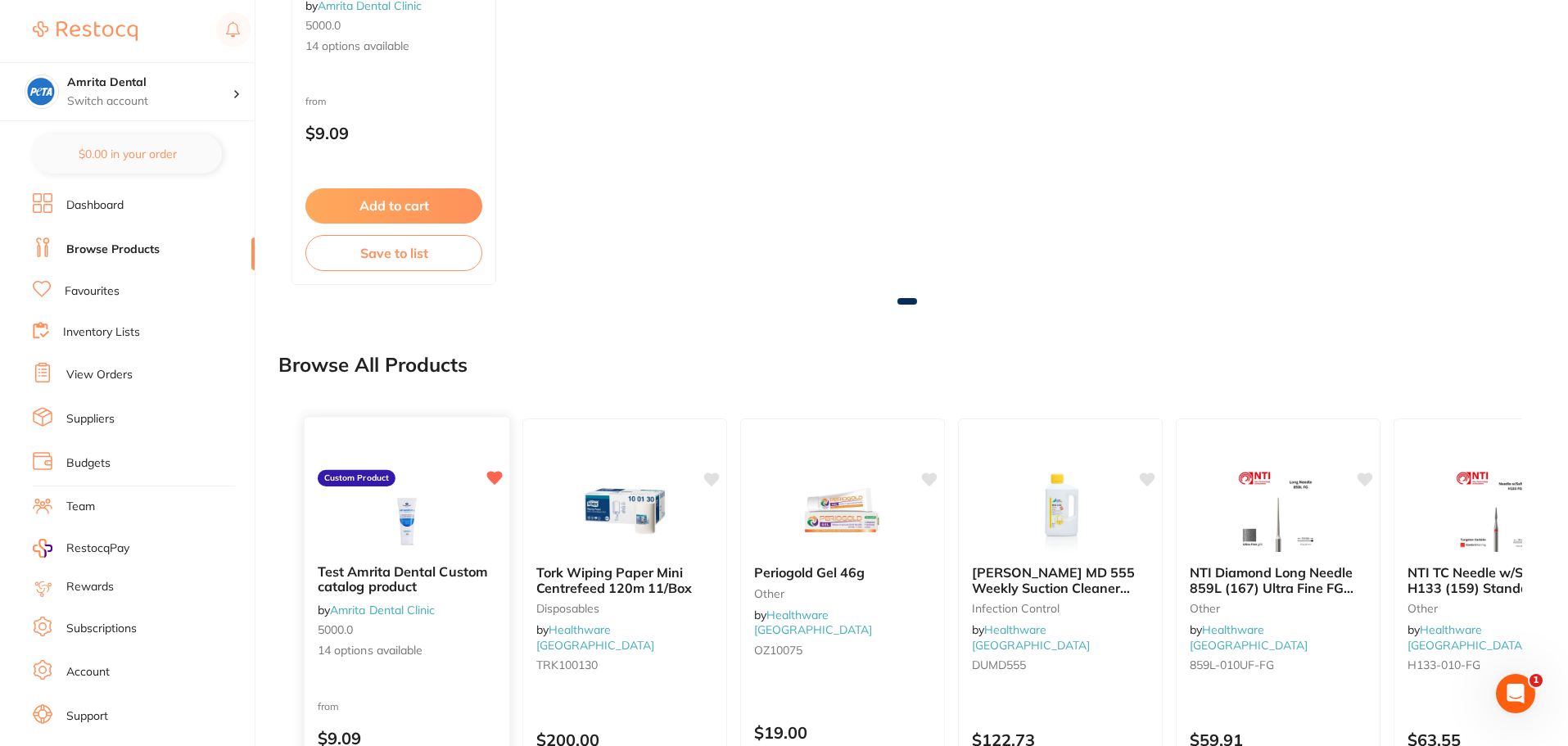
scroll to position [989, 0]
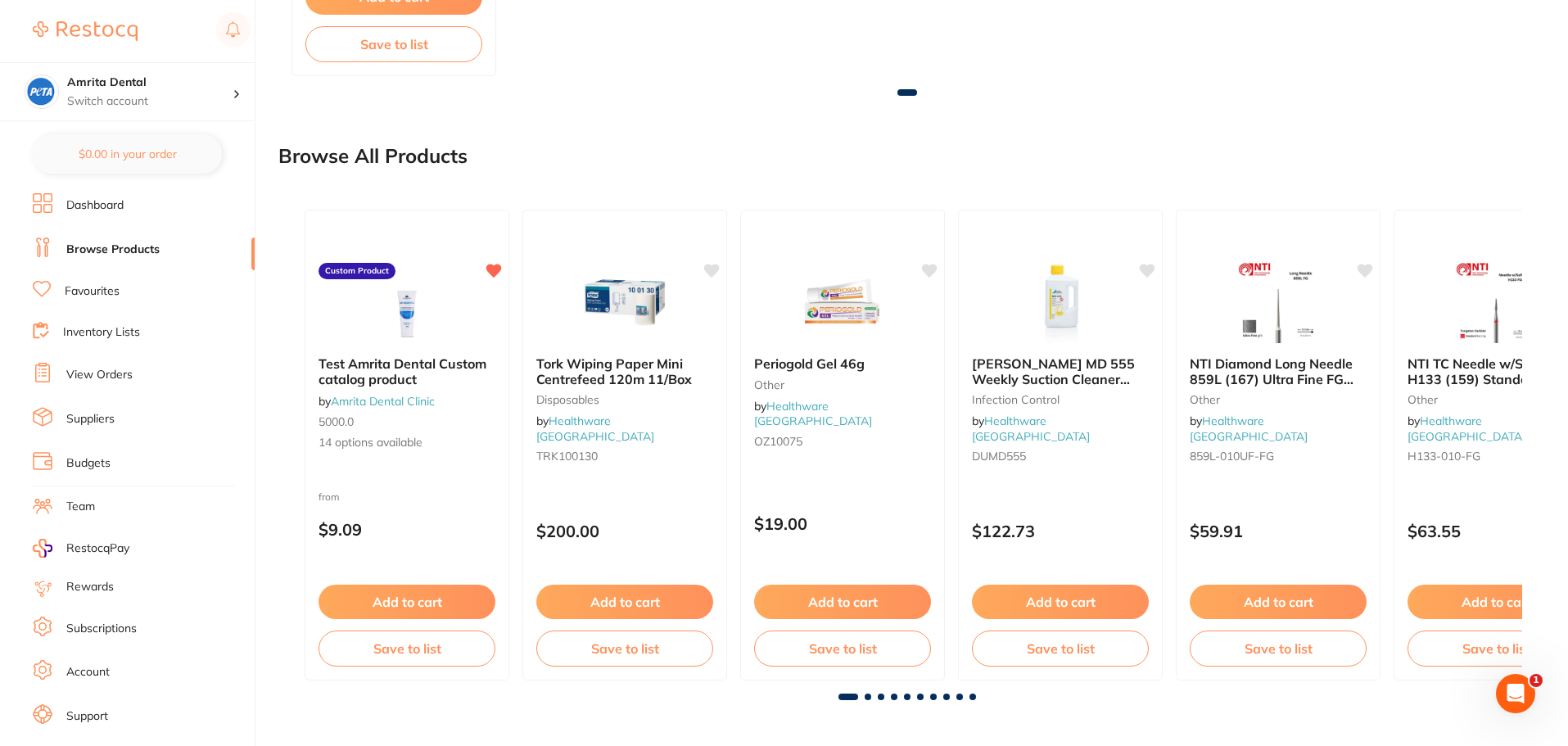
drag, startPoint x: 855, startPoint y: 602, endPoint x: 1238, endPoint y: 338, distance: 465.2
click at [855, 602] on button "Add to cart" at bounding box center [842, 601] width 177 height 34
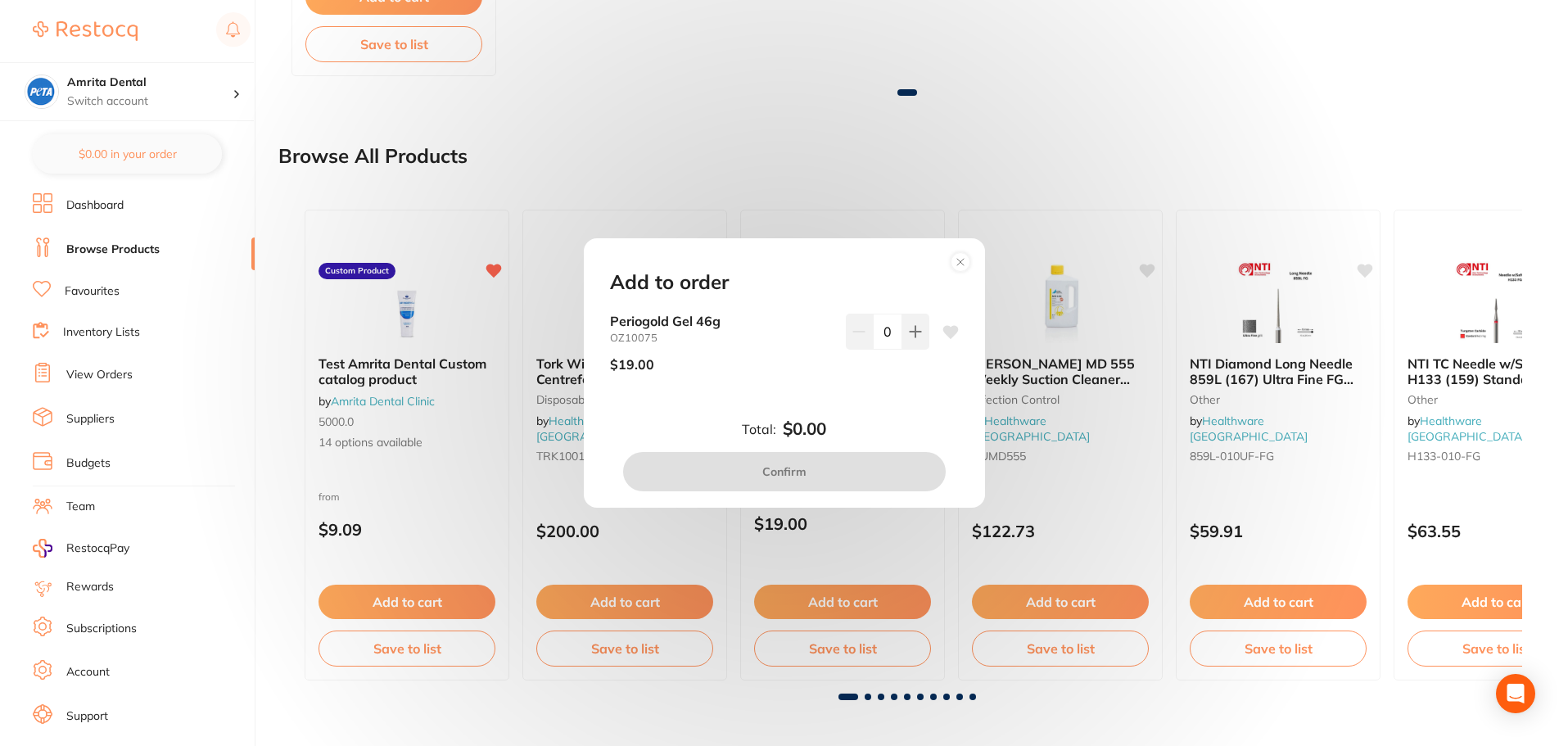
click at [915, 325] on icon at bounding box center [915, 331] width 13 height 13
type input "1"
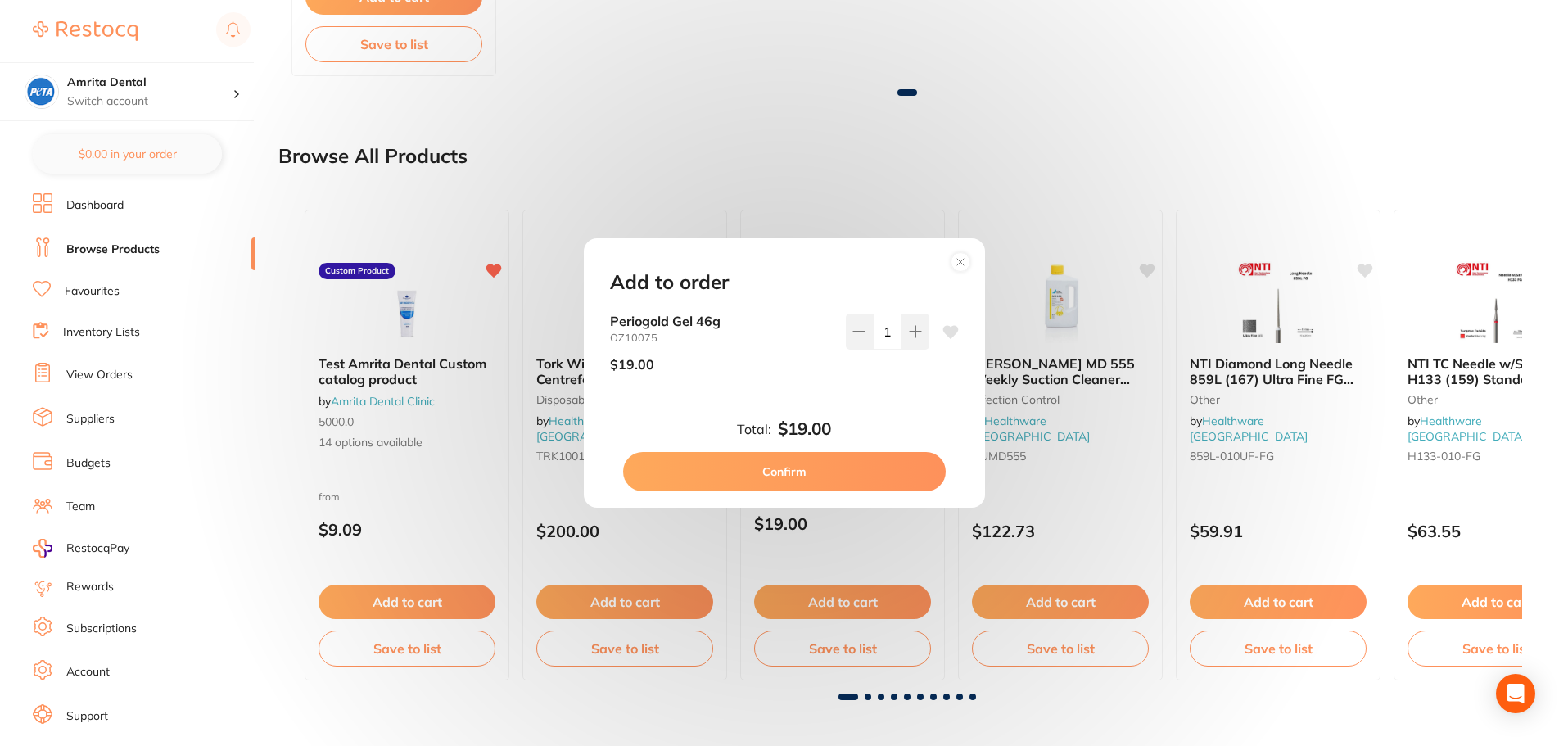
click at [878, 451] on div "Total: $19.00 Confirm" at bounding box center [784, 454] width 388 height 72
click at [879, 460] on button "Confirm" at bounding box center [784, 471] width 323 height 39
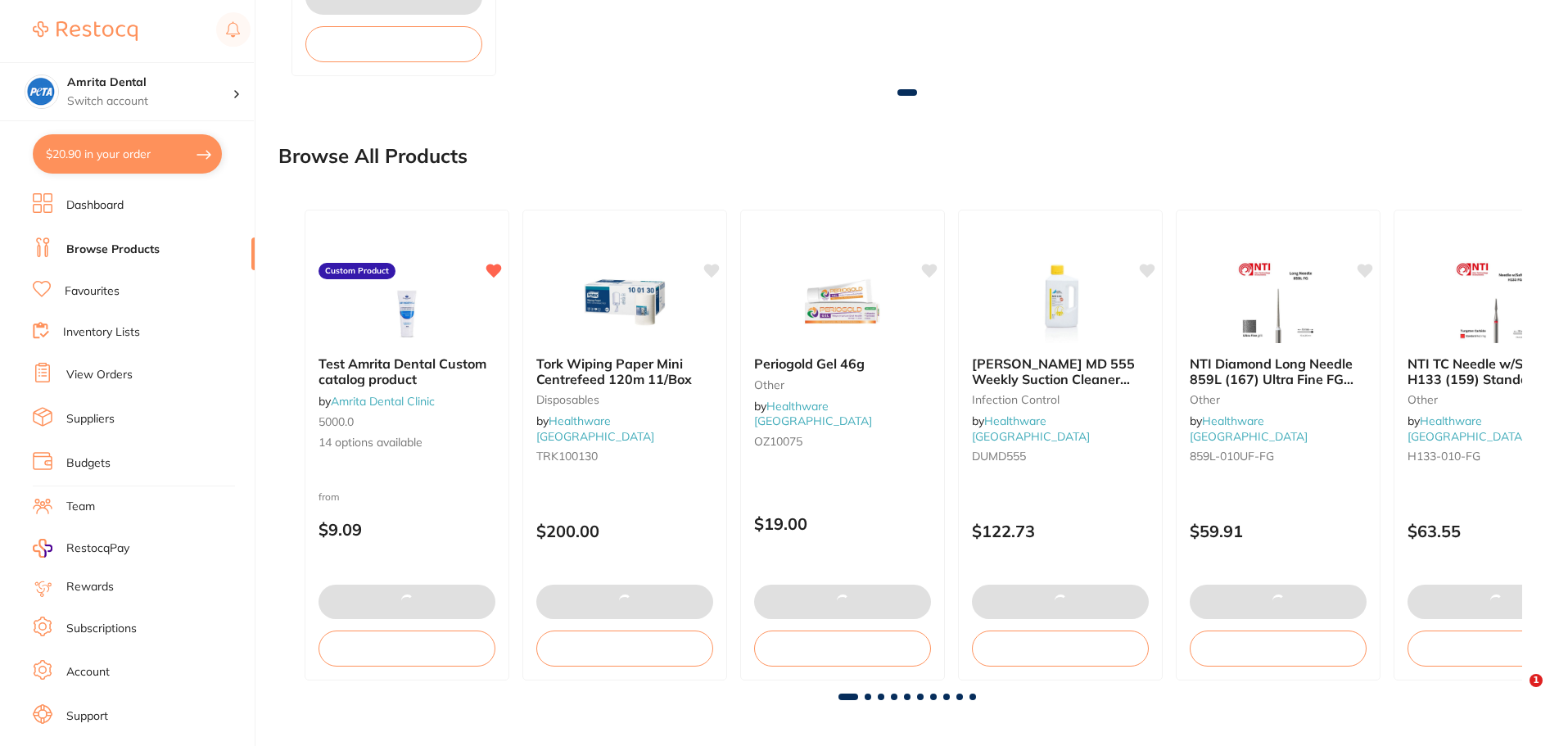
click at [144, 160] on button "$20.90 in your order" at bounding box center [127, 154] width 189 height 39
checkbox input "true"
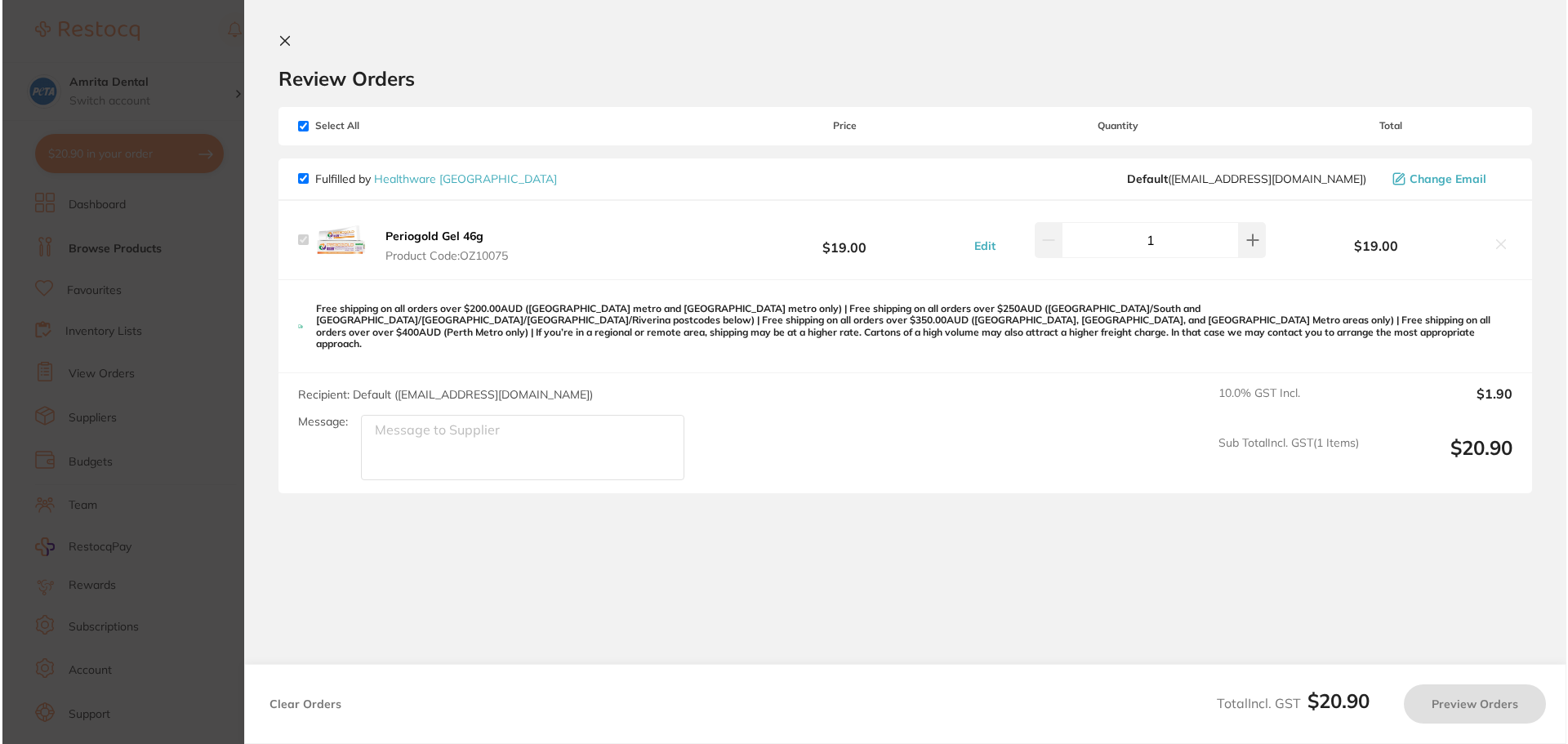
scroll to position [0, 0]
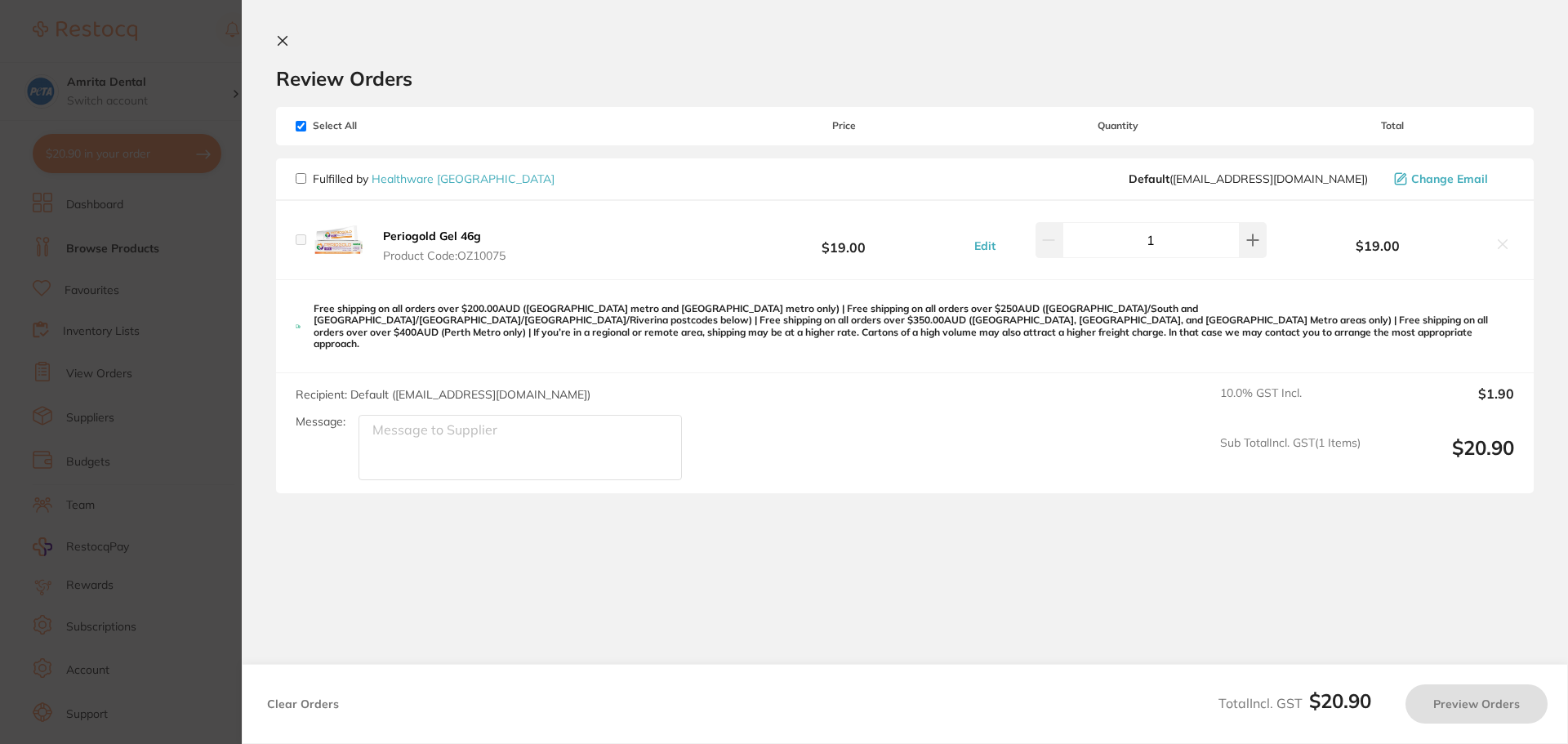
checkbox input "false"
checkbox input "true"
drag, startPoint x: 524, startPoint y: 257, endPoint x: 464, endPoint y: 259, distance: 60.0
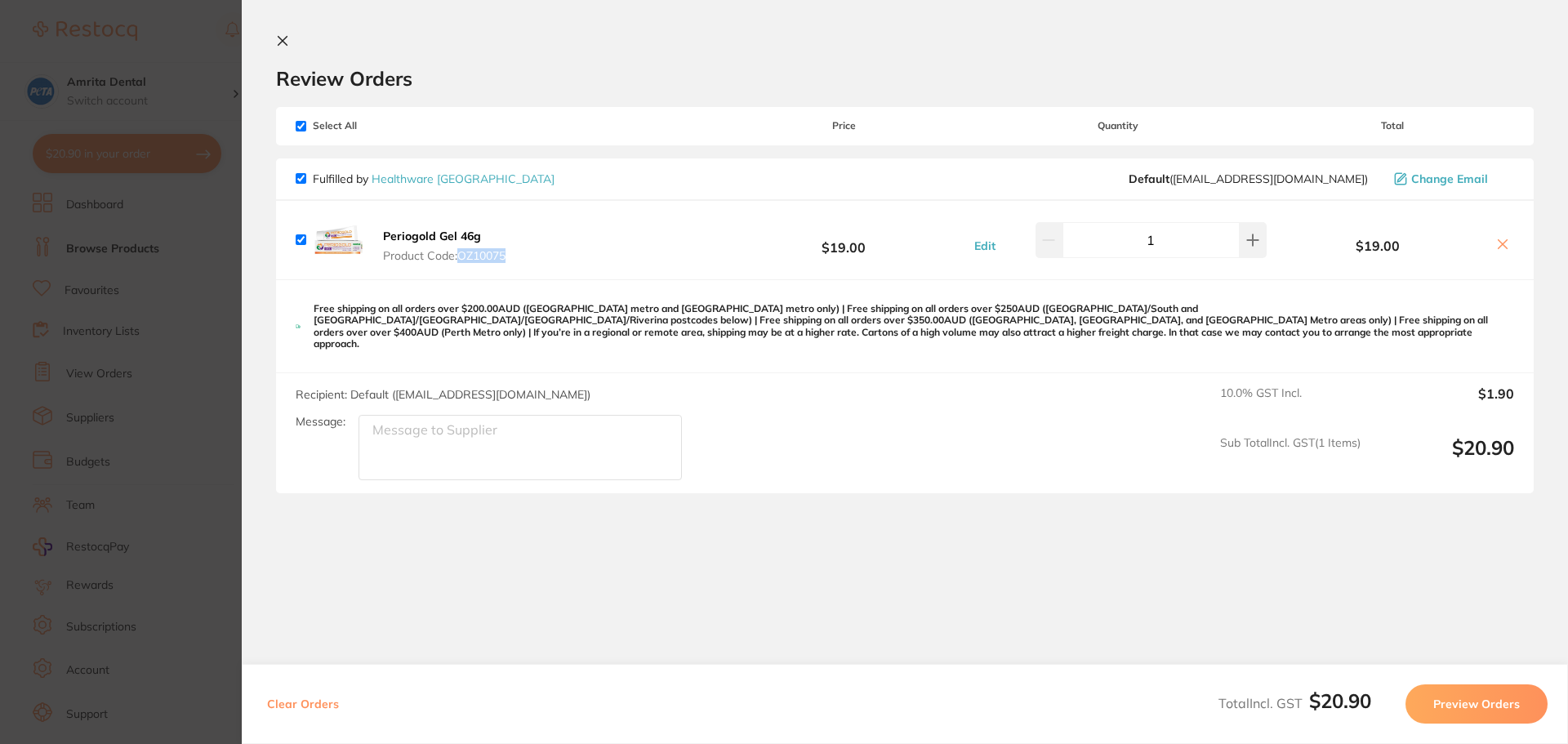
click at [464, 259] on div "Periogold Gel 46g Product Code: OZ10075 $19.00 Edit 1 $19.00" at bounding box center [905, 240] width 1258 height 78
copy span "OZ10075"
click at [1441, 709] on button "Preview Orders" at bounding box center [1476, 704] width 142 height 39
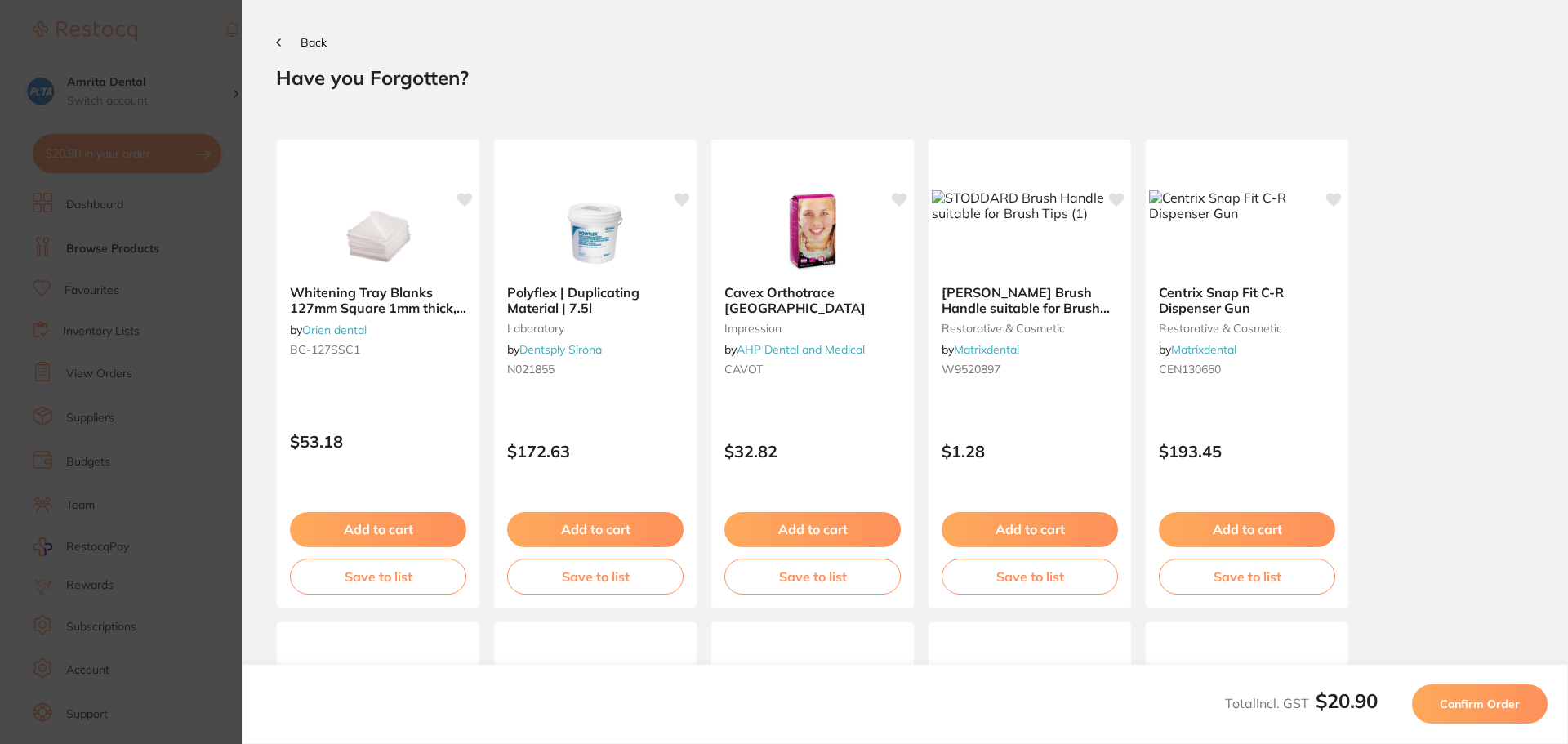
click at [1447, 705] on span "Confirm Order" at bounding box center [1480, 703] width 80 height 15
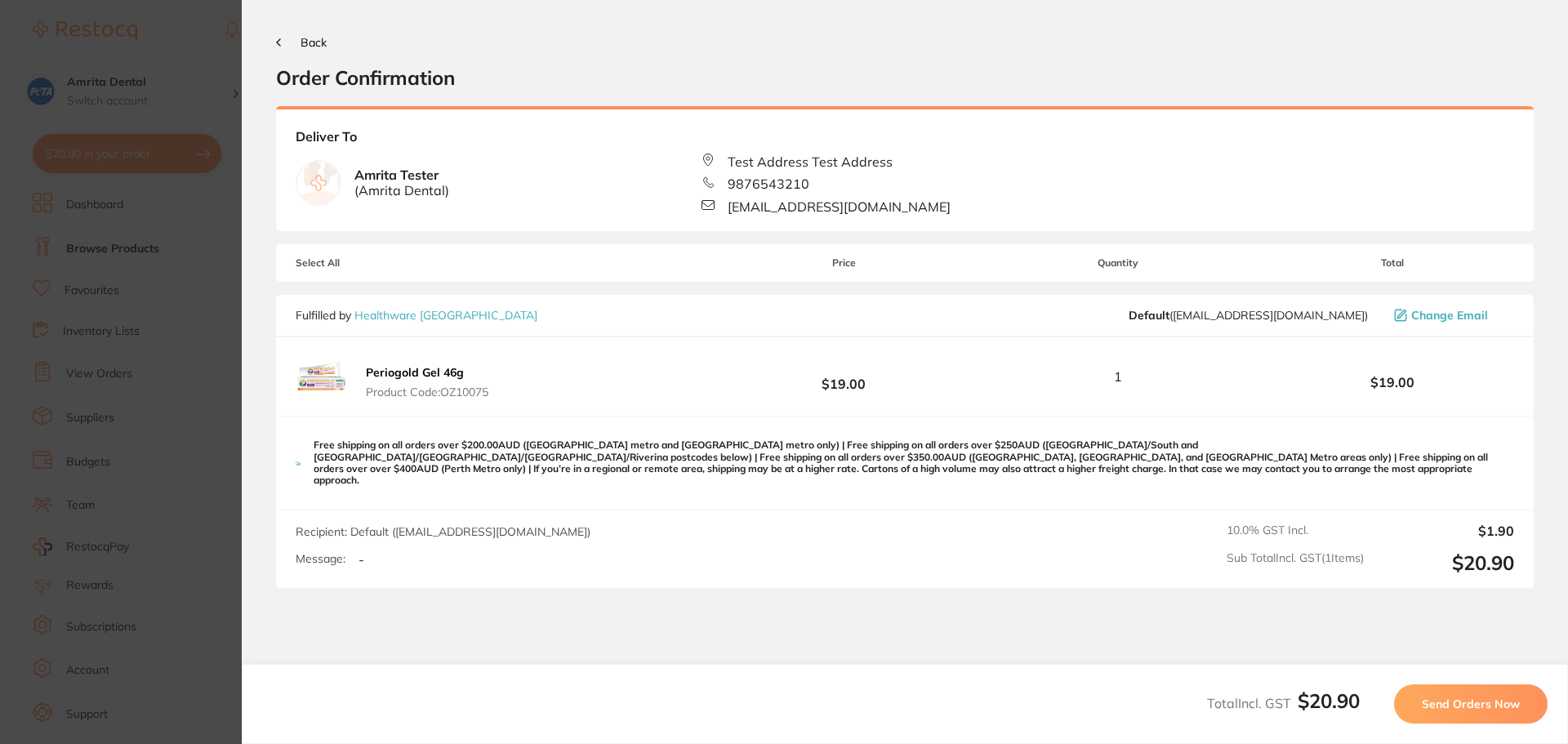
click at [1451, 708] on span "Send Orders Now" at bounding box center [1471, 703] width 98 height 15
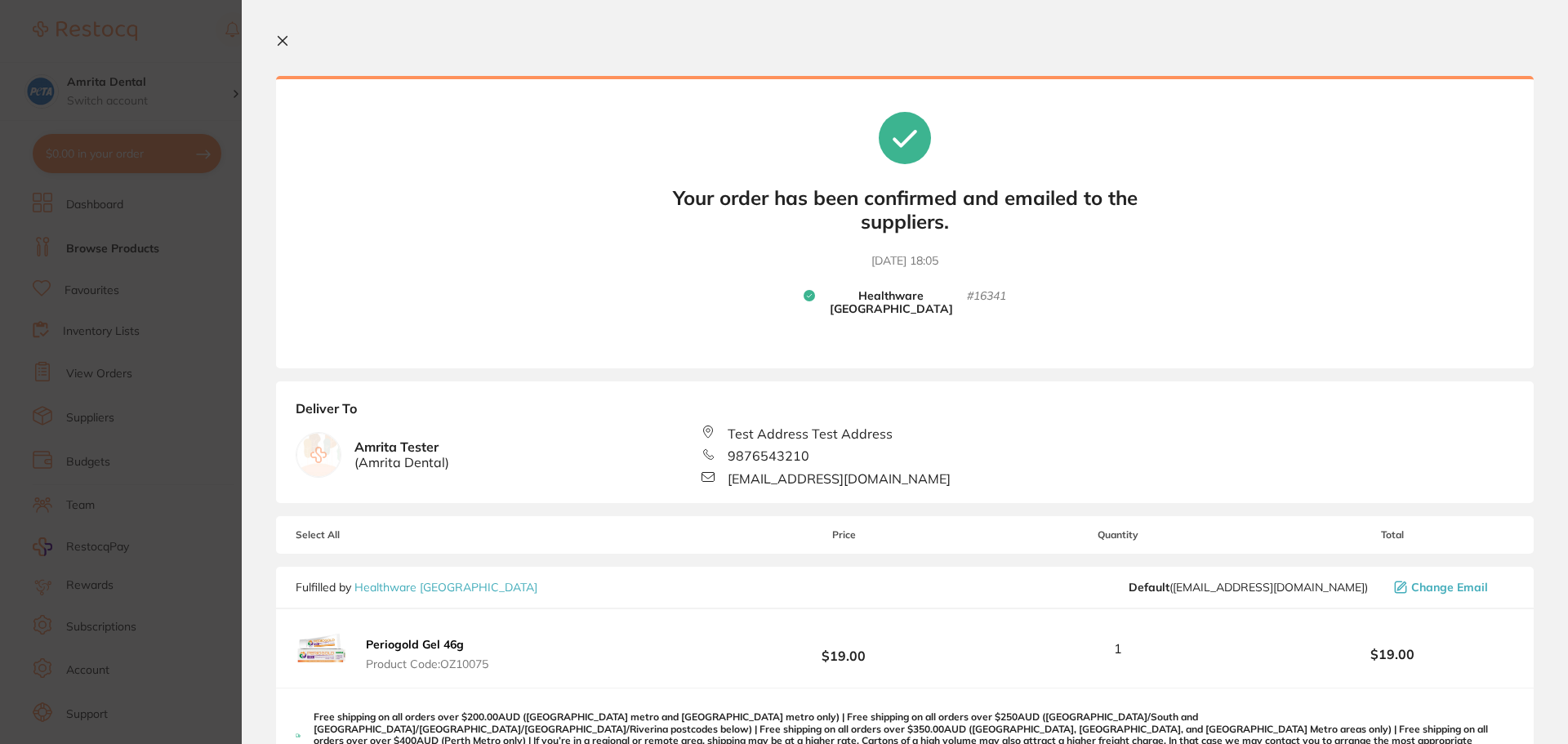
click at [280, 37] on icon at bounding box center [282, 41] width 9 height 9
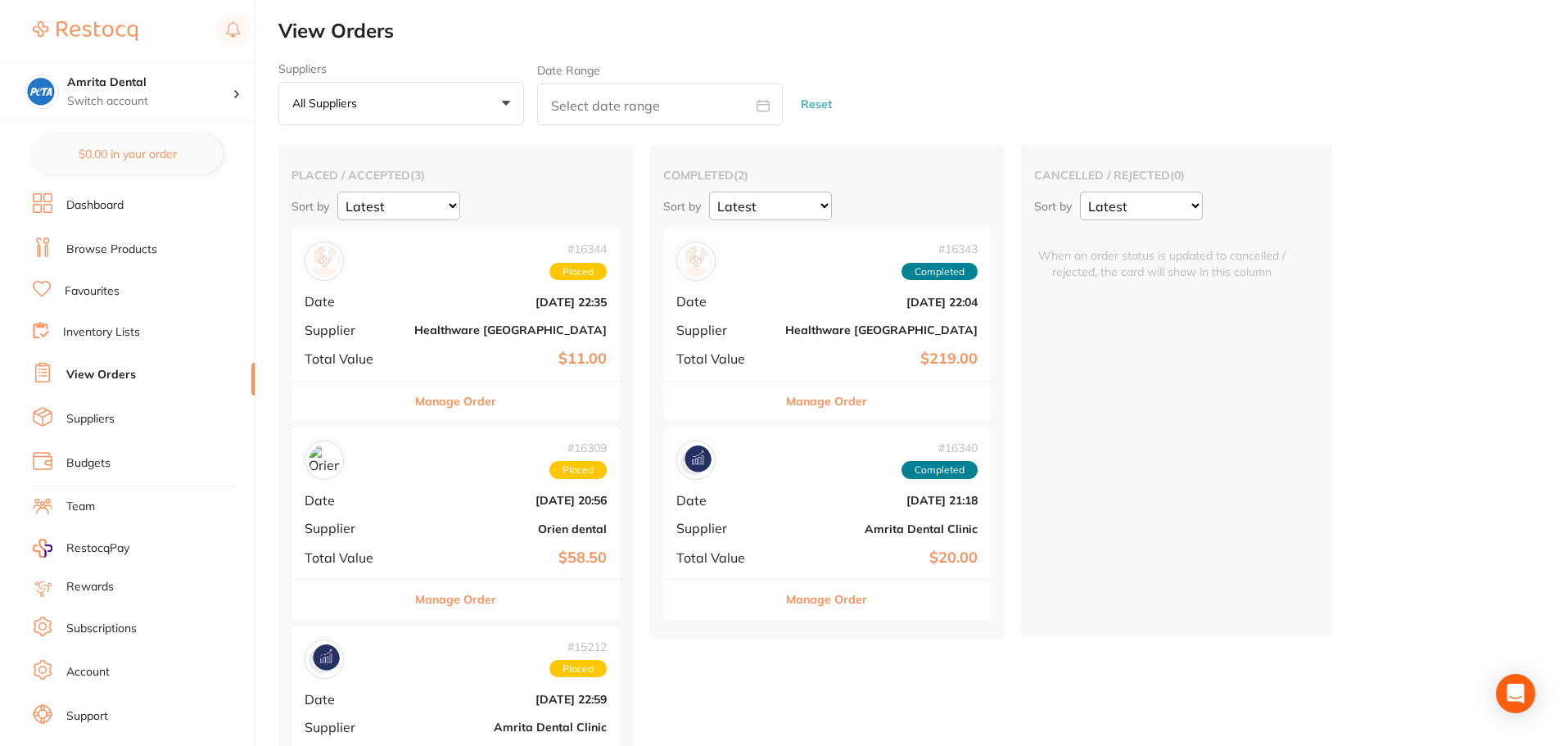
click at [437, 318] on div "# 16344 Placed Date Sept 17 2025, 22:35 Supplier Healthware Australia Total Val…" at bounding box center [456, 304] width 328 height 151
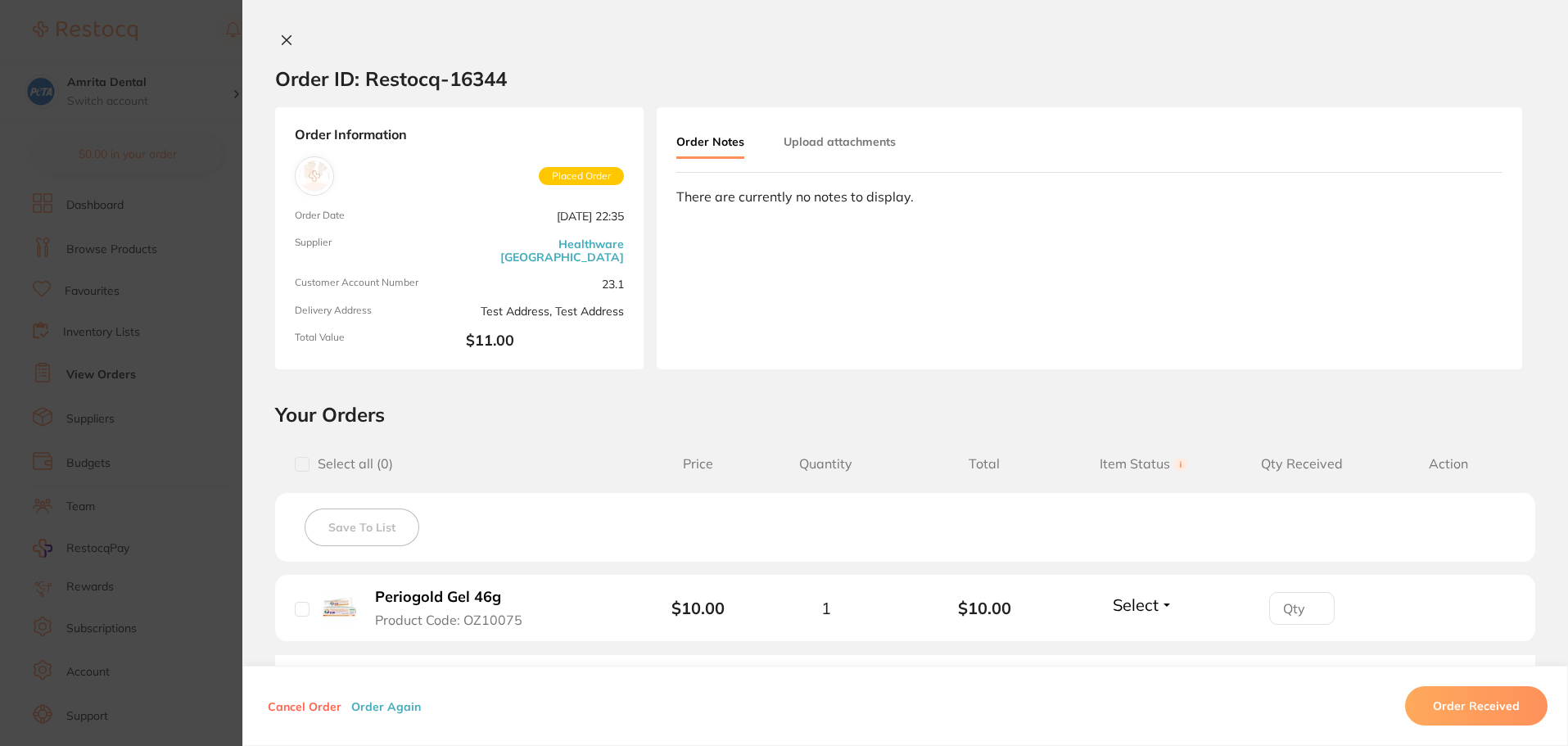
click at [283, 40] on icon at bounding box center [287, 40] width 9 height 9
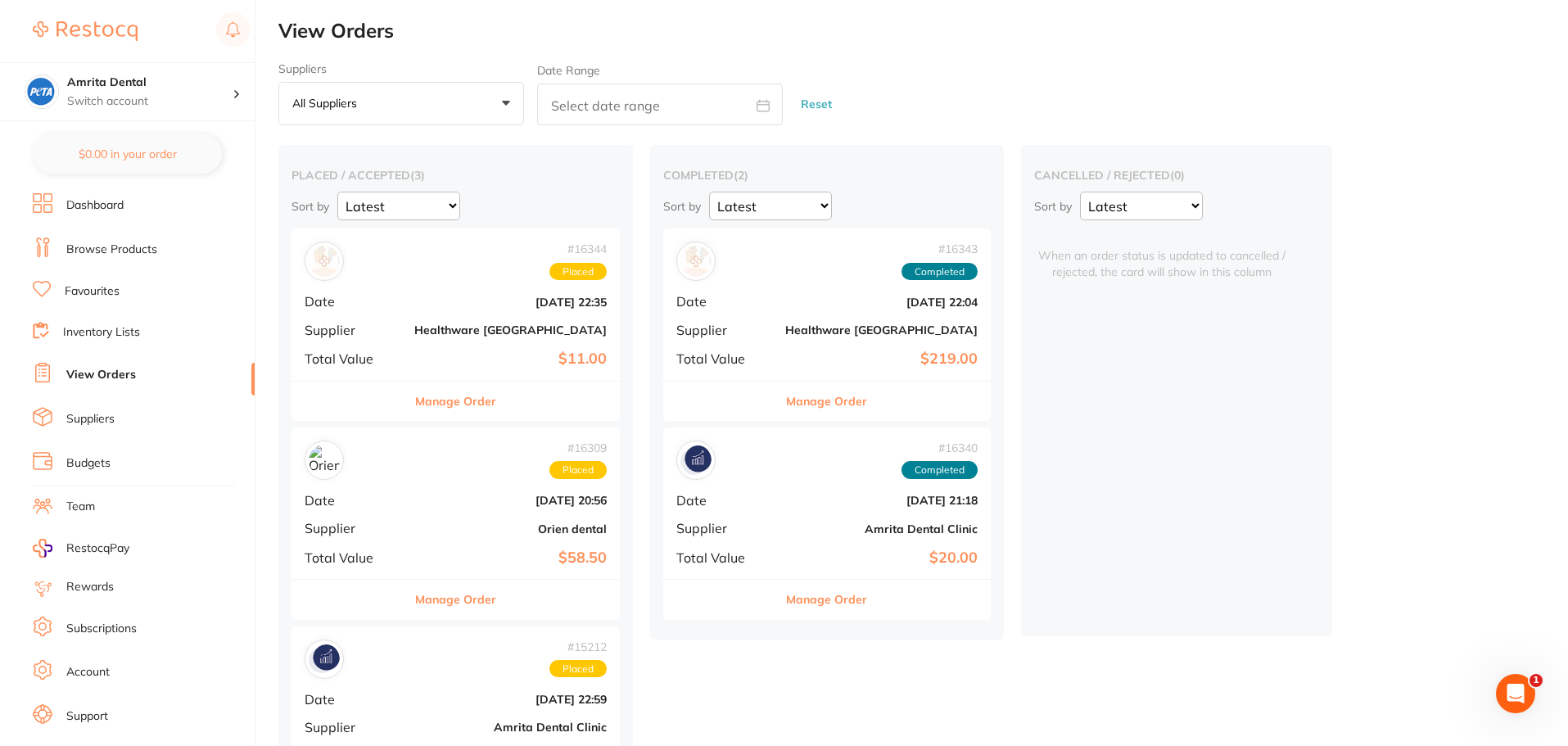
drag, startPoint x: 1085, startPoint y: 642, endPoint x: 1043, endPoint y: 781, distance: 145.2
drag, startPoint x: 1043, startPoint y: 781, endPoint x: 1048, endPoint y: 733, distance: 48.3
click at [914, 695] on div "placed / accepted ( 3 ) Sort by Latest Notification # 16344 Placed Date Sept 17…" at bounding box center [923, 491] width 1289 height 692
click at [134, 249] on link "Browse Products" at bounding box center [112, 249] width 91 height 17
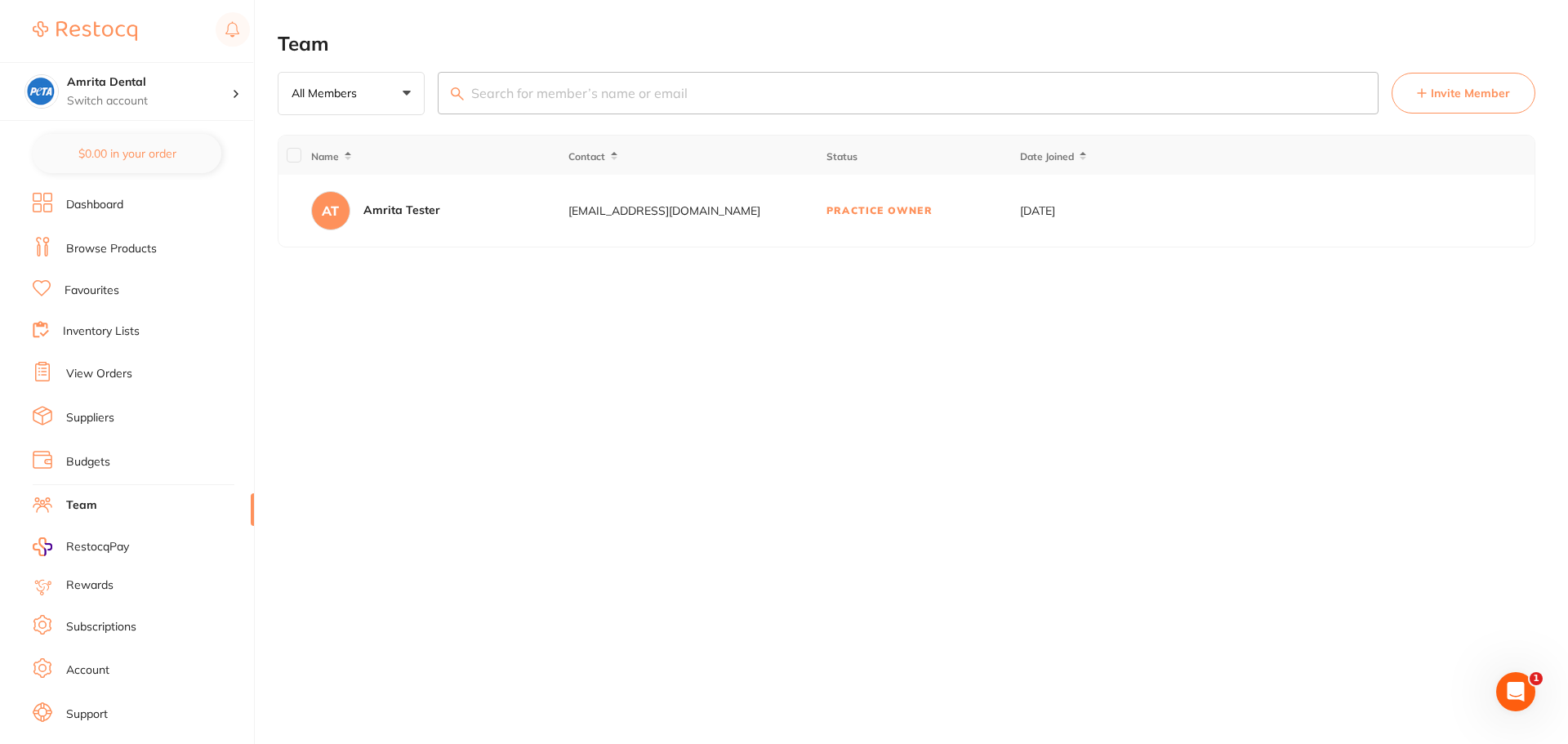
scroll to position [27, 0]
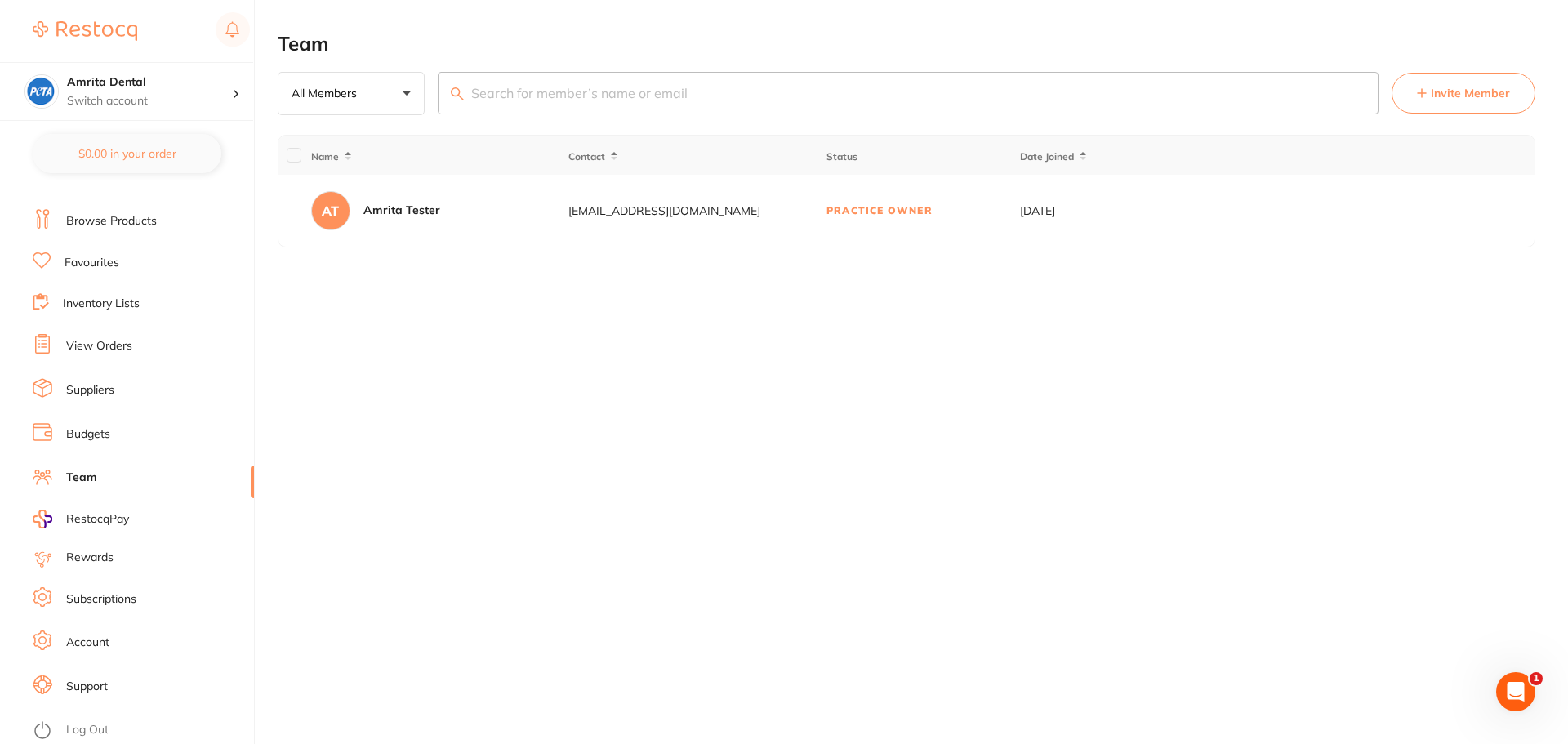
click at [94, 727] on link "Log Out" at bounding box center [87, 729] width 42 height 17
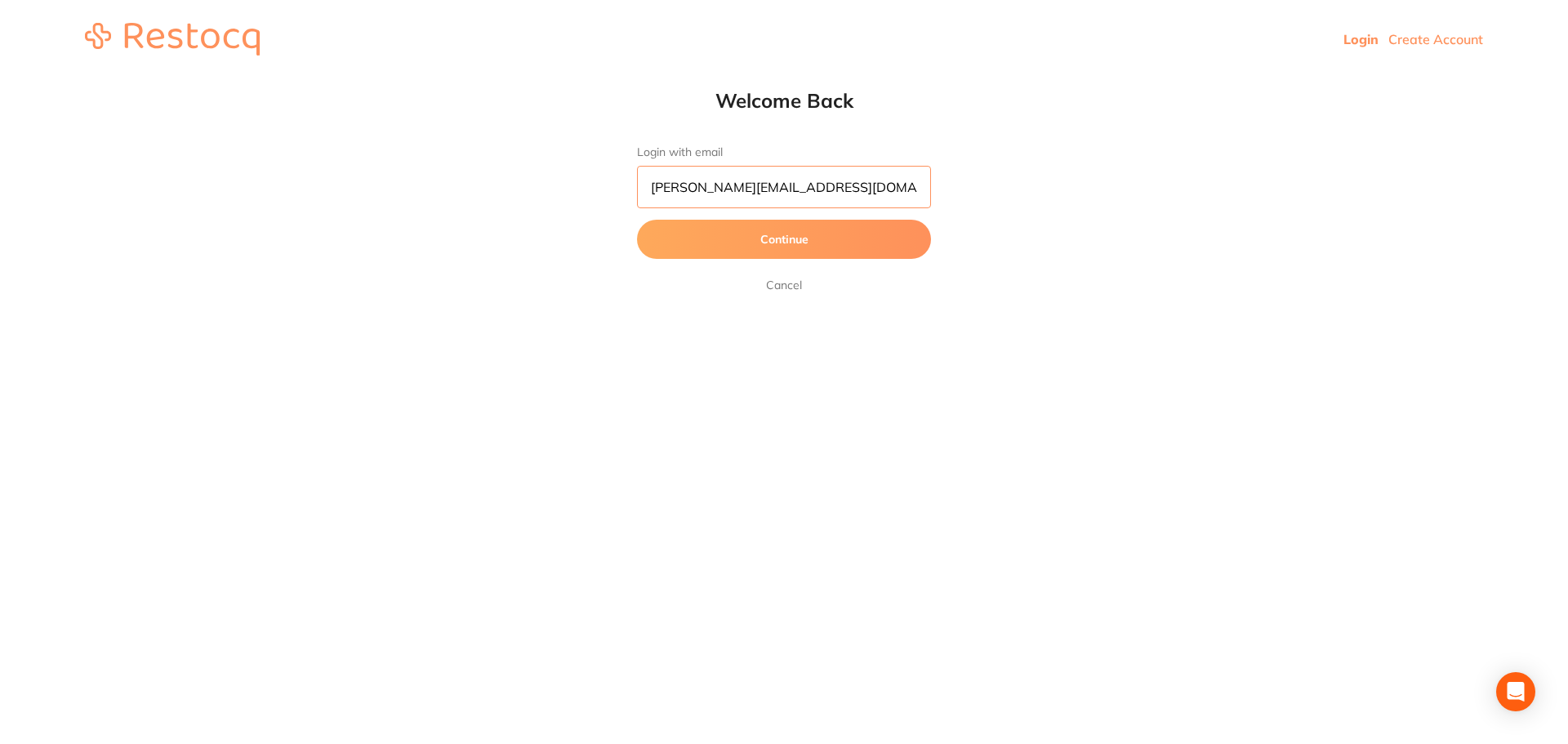
drag, startPoint x: 854, startPoint y: 178, endPoint x: 396, endPoint y: 180, distance: 458.0
click at [396, 180] on div "Welcome Back Login with email abhinav.m@terrificminds.com Continue Cancel" at bounding box center [784, 191] width 1568 height 207
paste input "mrita+78"
type input "amrita+78@terrificminds.com"
click at [637, 219] on button "Continue" at bounding box center [784, 239] width 294 height 39
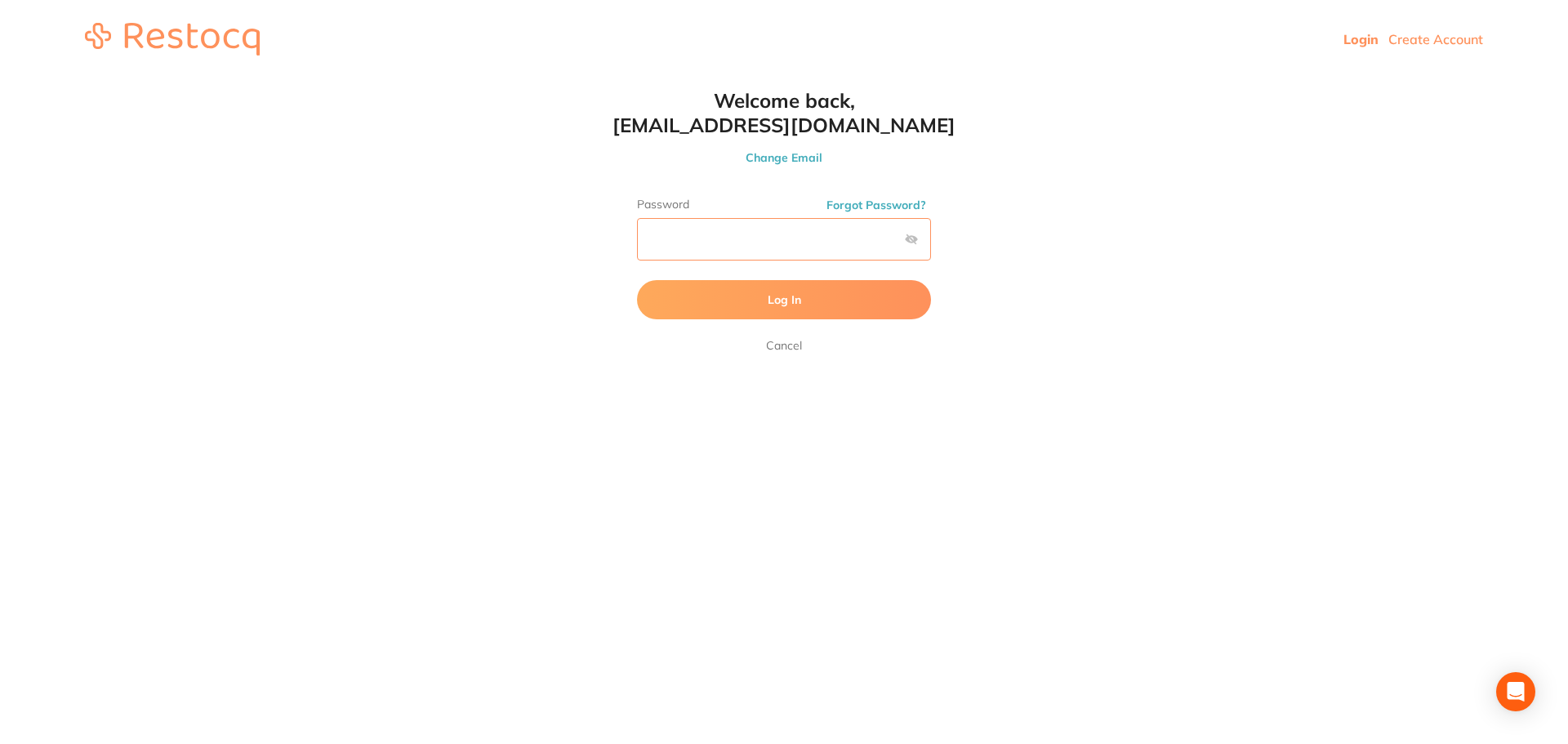
click at [637, 280] on button "Log In" at bounding box center [784, 300] width 294 height 39
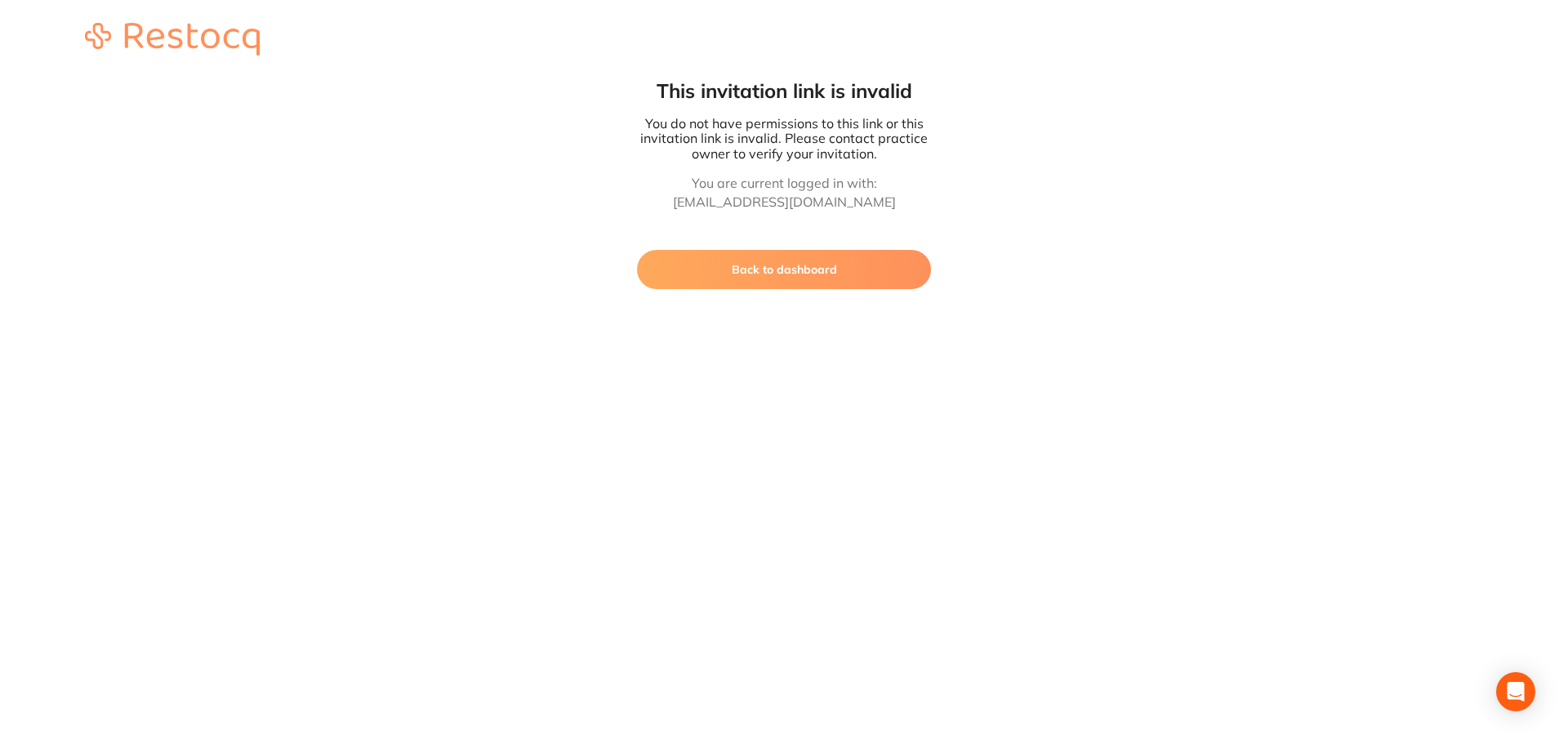
click at [808, 280] on button "Back to dashboard" at bounding box center [784, 269] width 294 height 39
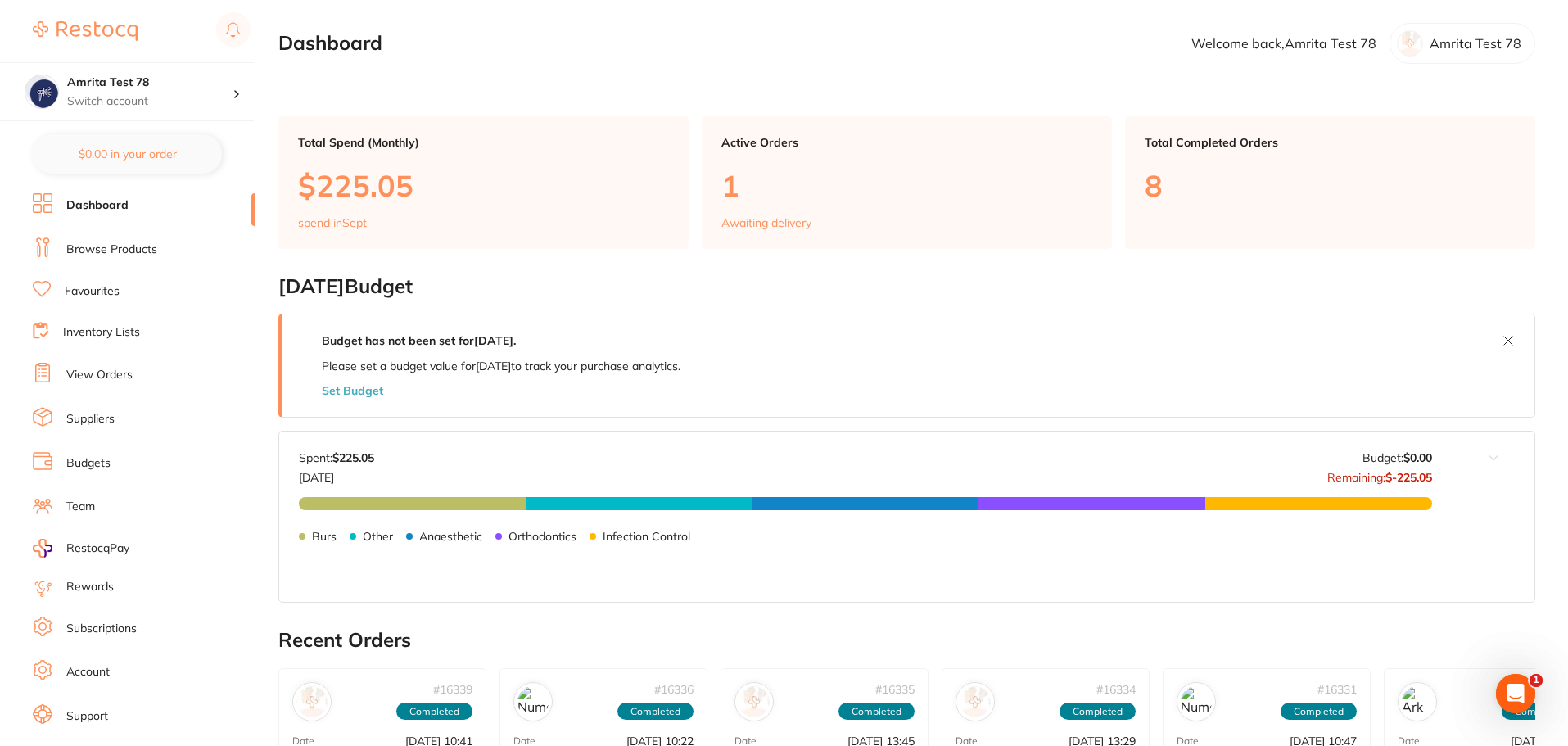
click at [88, 506] on link "Team" at bounding box center [81, 506] width 28 height 17
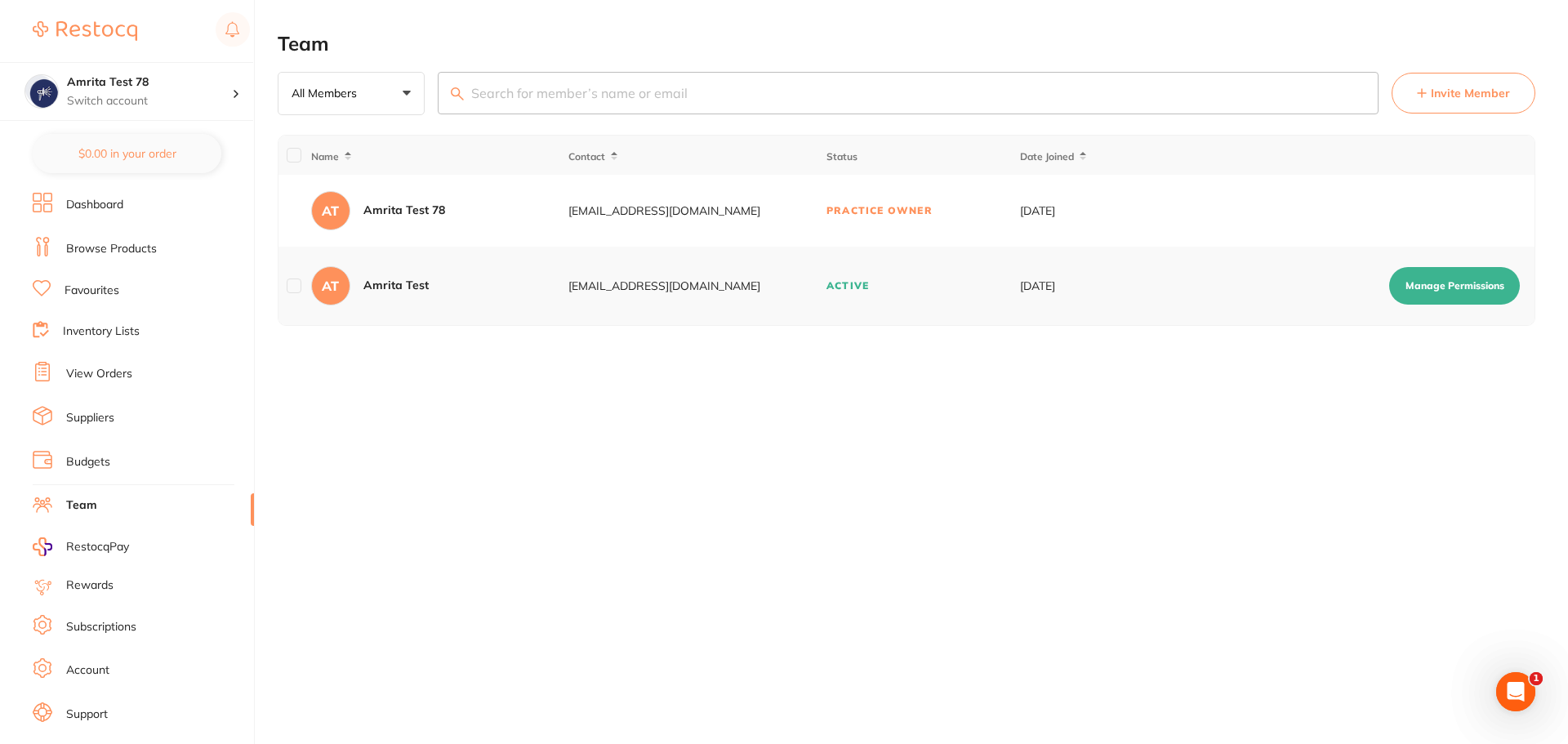
click at [1433, 289] on button "Manage Permissions" at bounding box center [1453, 286] width 130 height 37
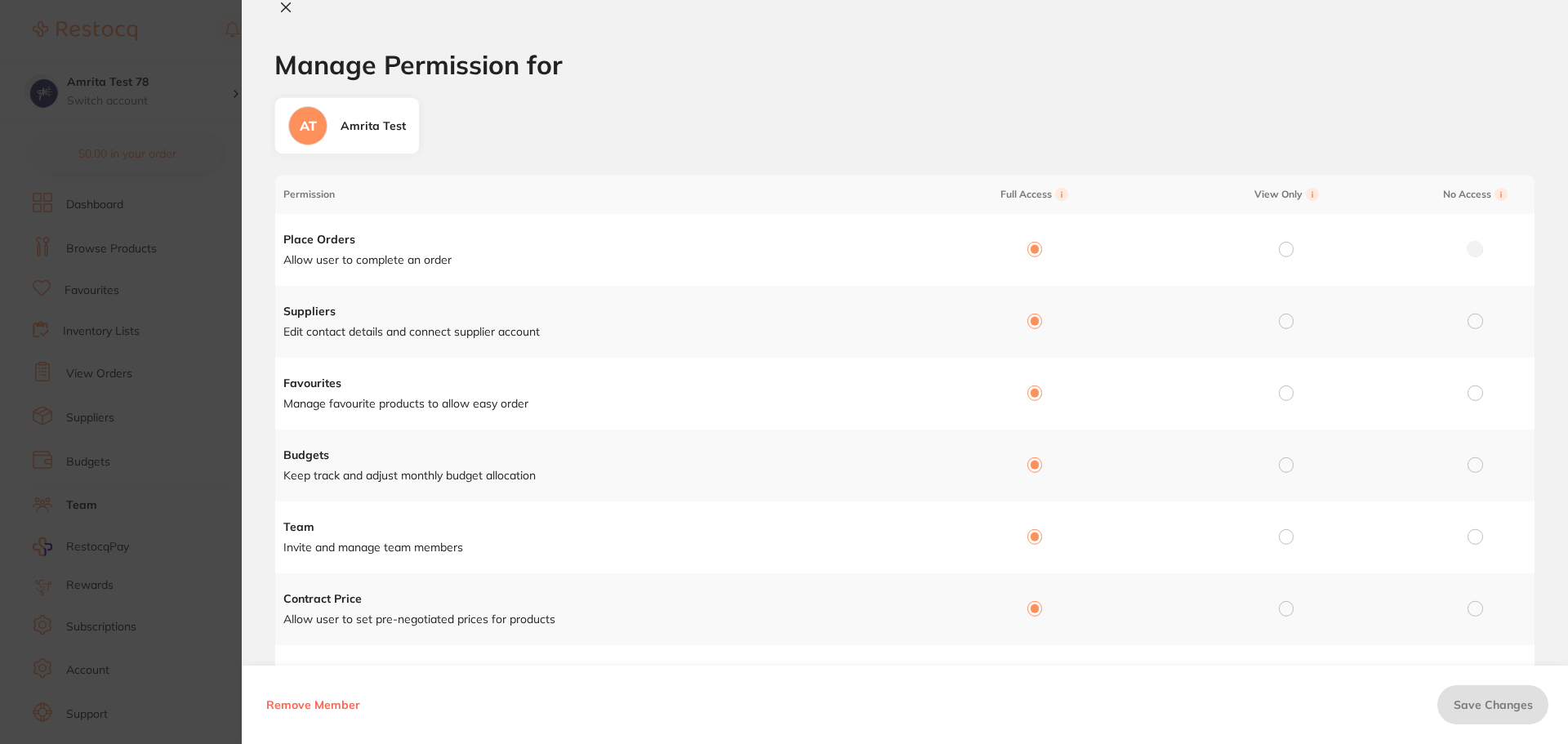
click at [190, 337] on section "Manage Permission for Manage Permission for AT Amrita Test Permission Full Acce…" at bounding box center [784, 372] width 1568 height 744
click at [290, 8] on icon at bounding box center [285, 7] width 13 height 13
checkbox input "false"
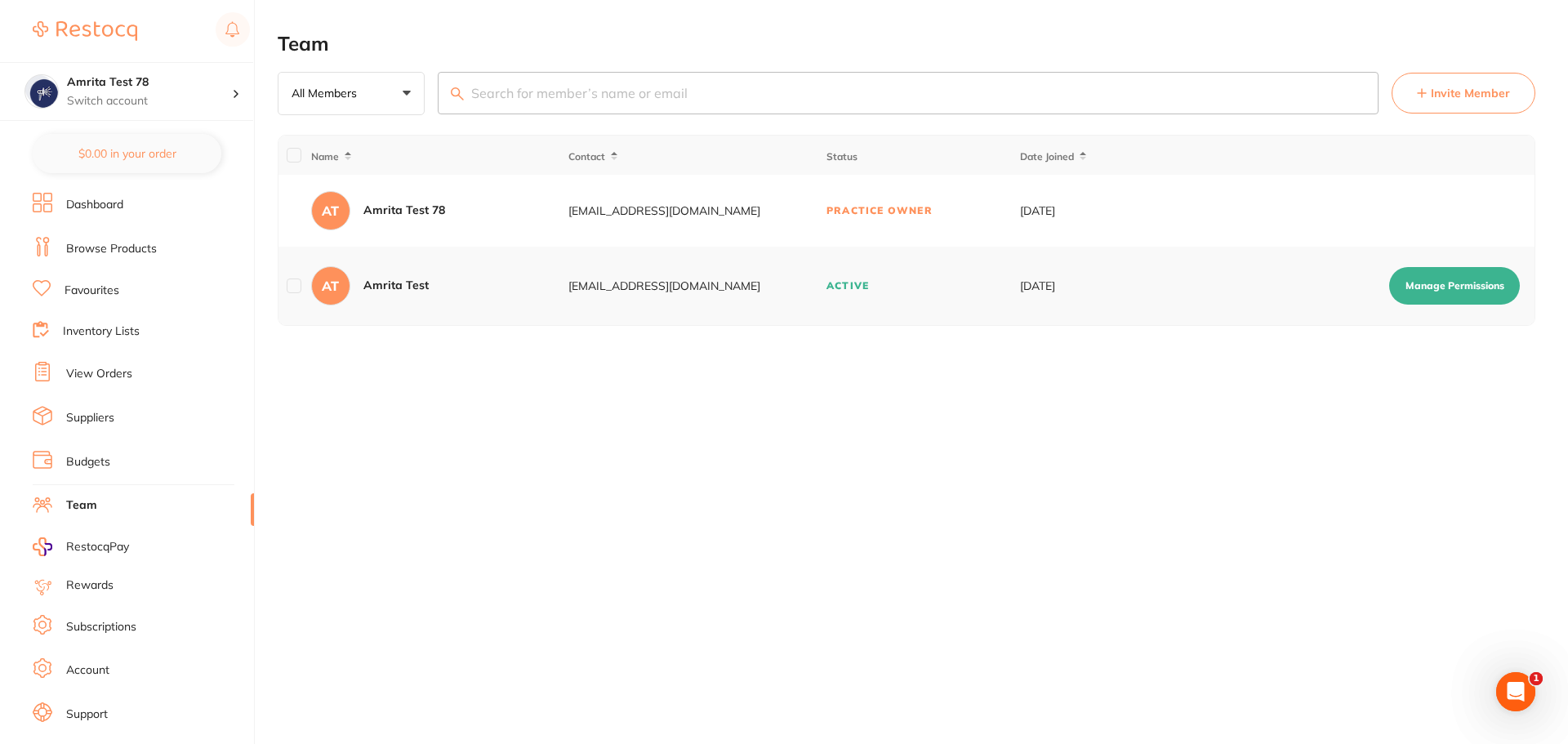
click at [1459, 103] on button "Invite Member" at bounding box center [1463, 93] width 144 height 41
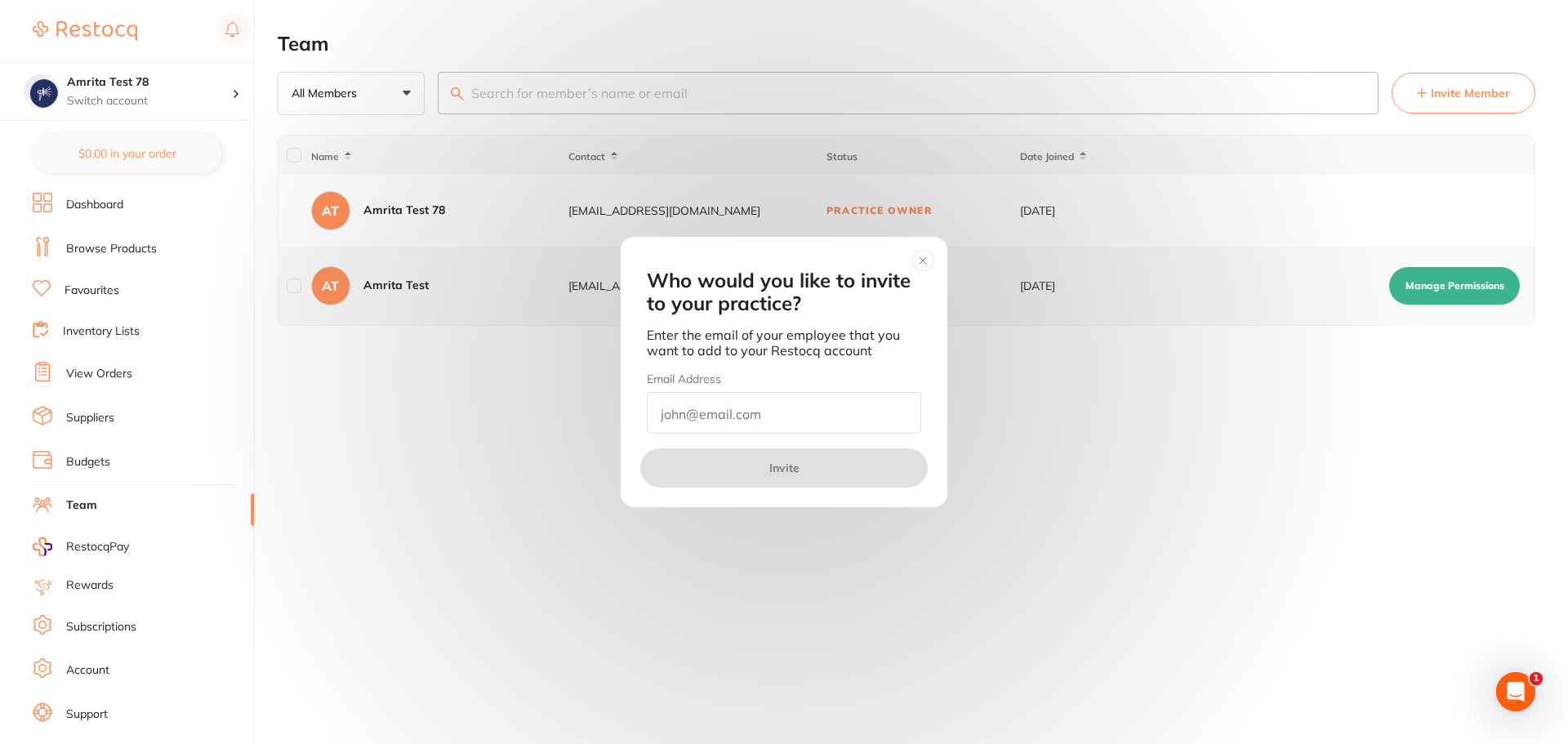
click at [780, 409] on input "email" at bounding box center [784, 412] width 274 height 42
type input "amrita@terrificminds.com"
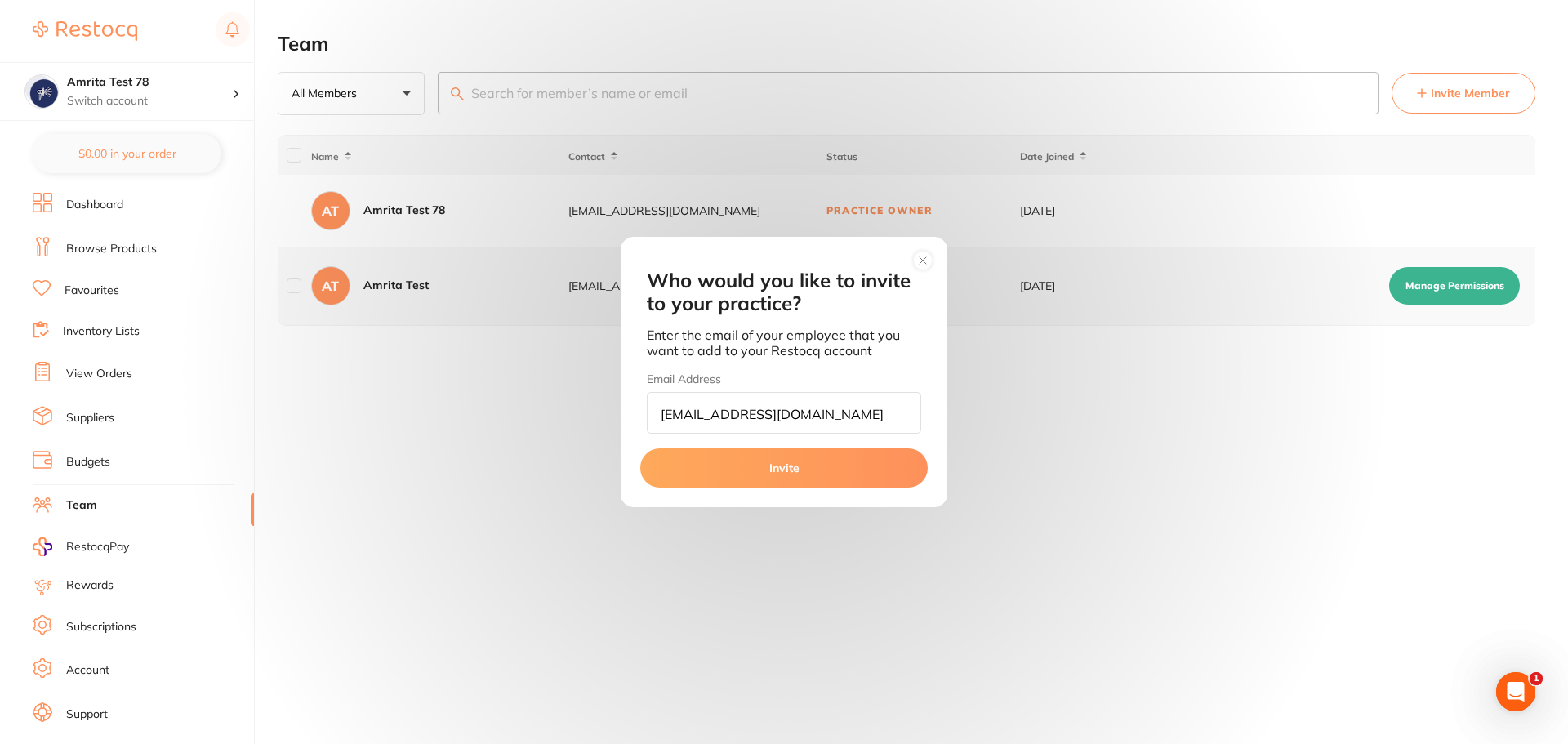
click at [784, 464] on button "Invite" at bounding box center [784, 468] width 288 height 39
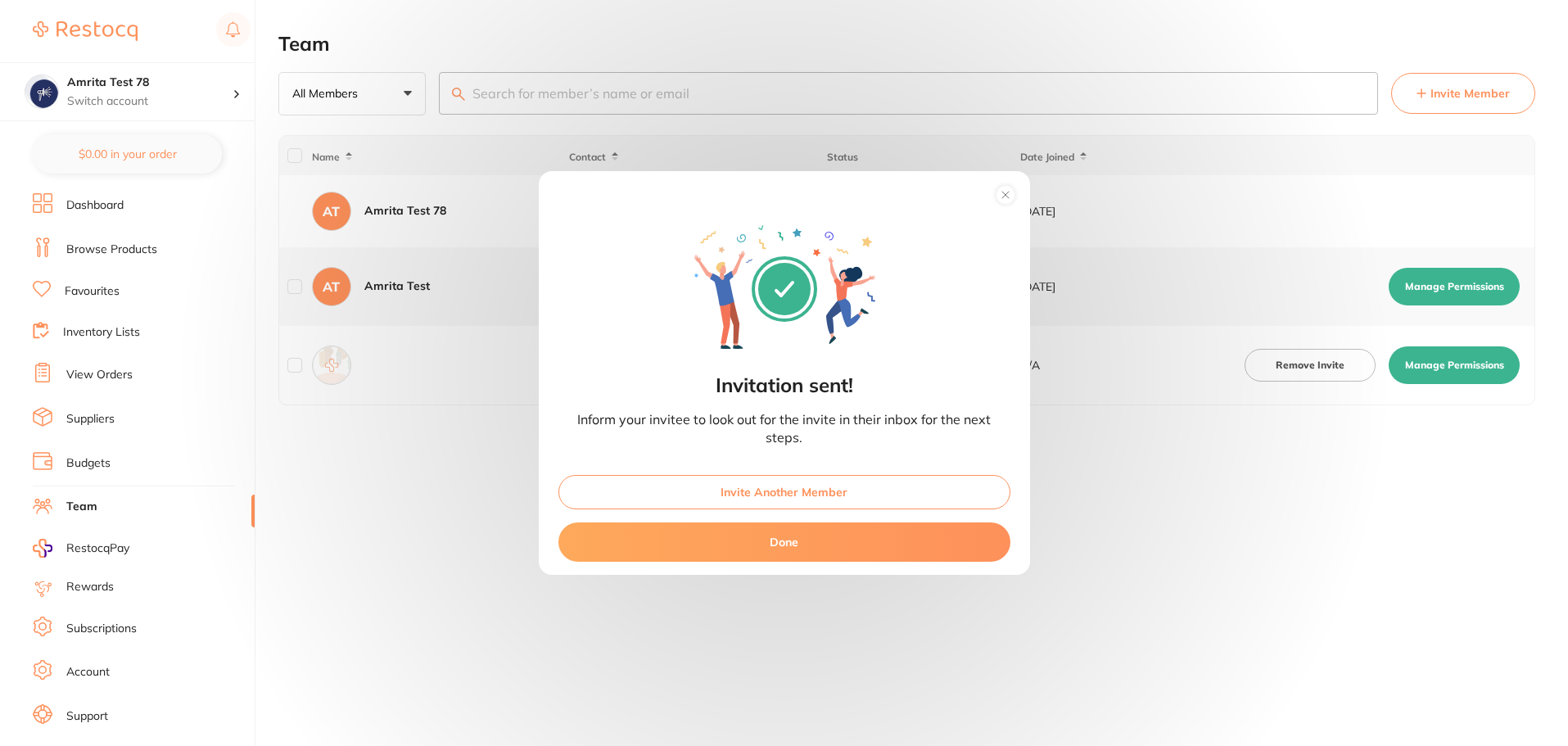
click at [788, 550] on button "Done" at bounding box center [784, 542] width 452 height 39
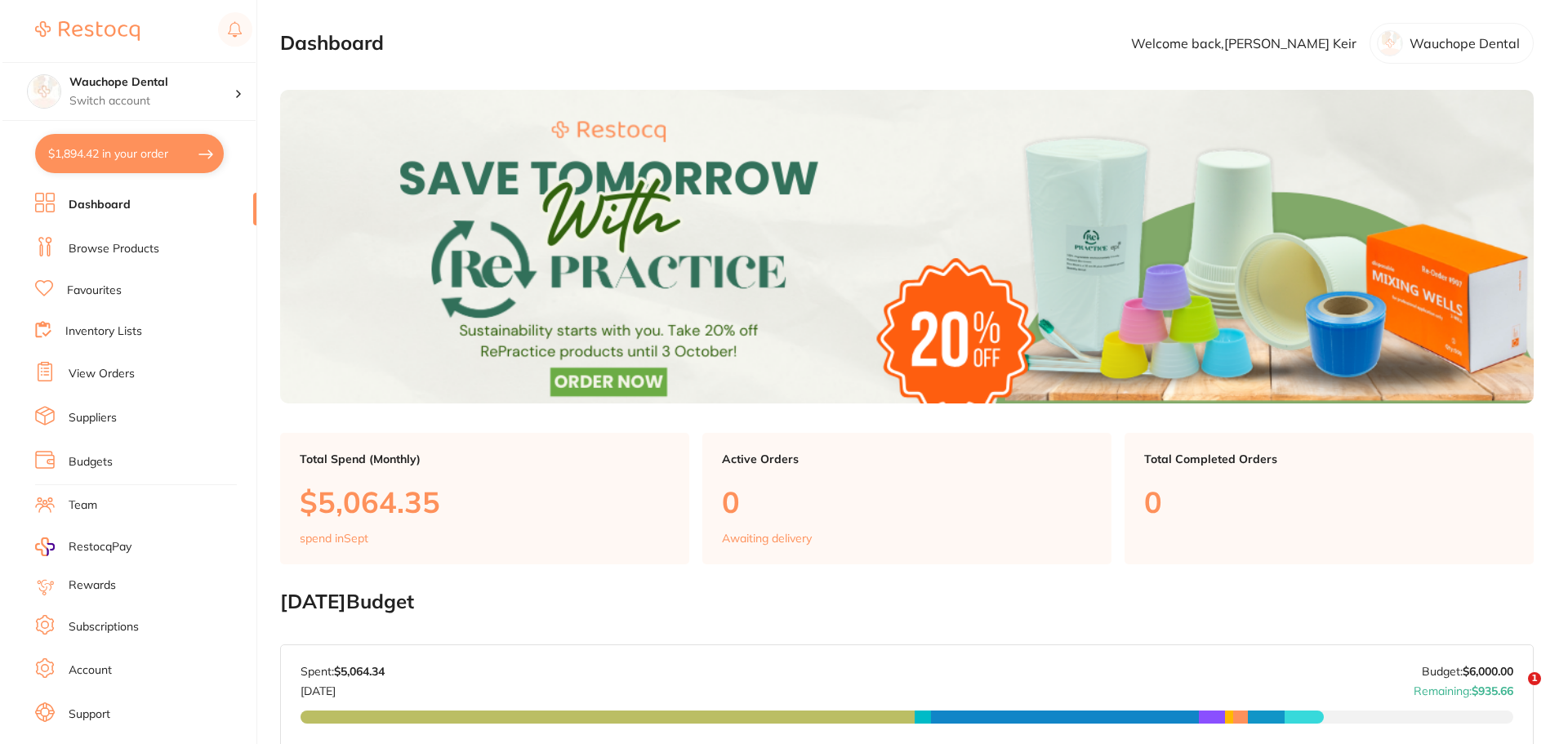
scroll to position [27, 0]
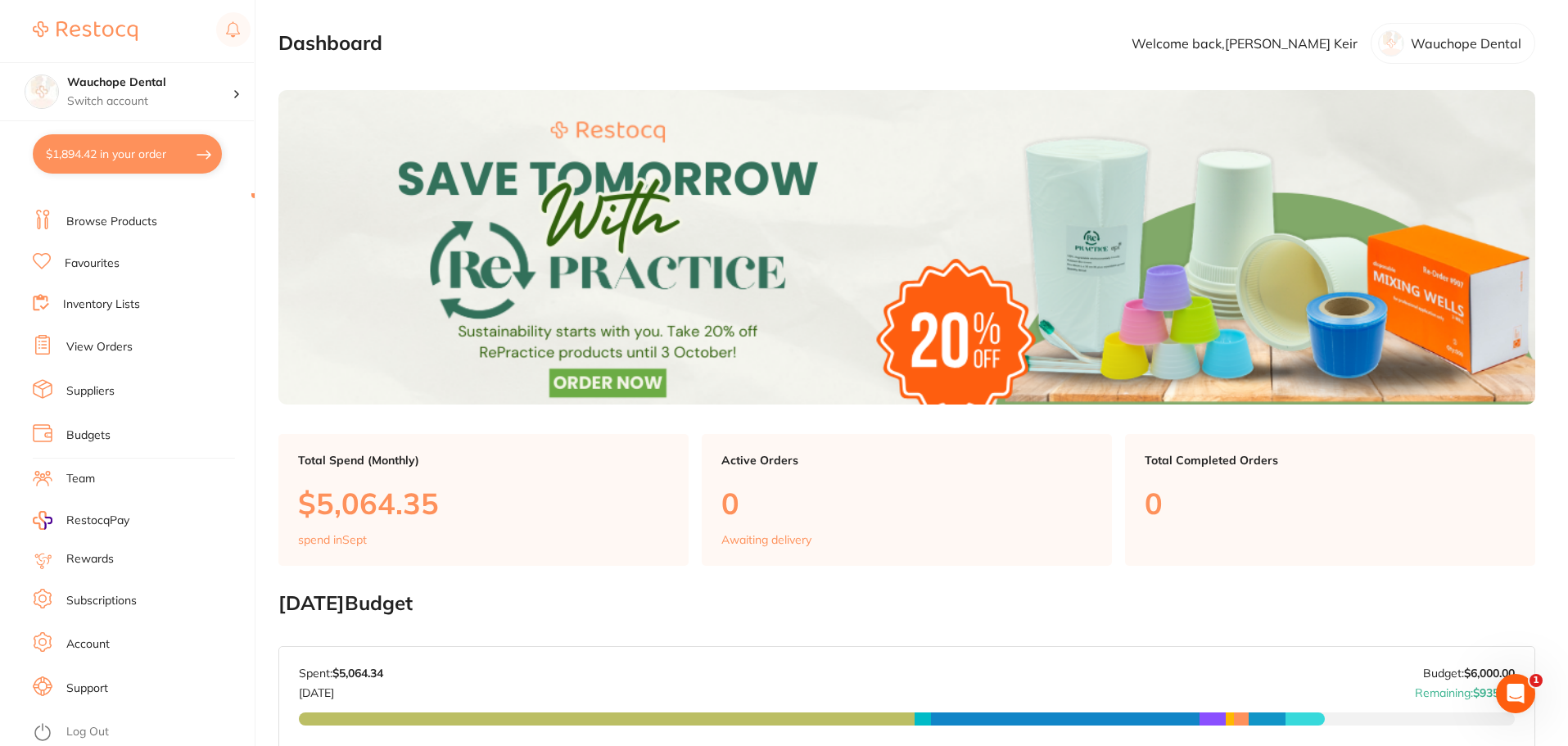
click at [96, 731] on link "Log Out" at bounding box center [87, 731] width 42 height 17
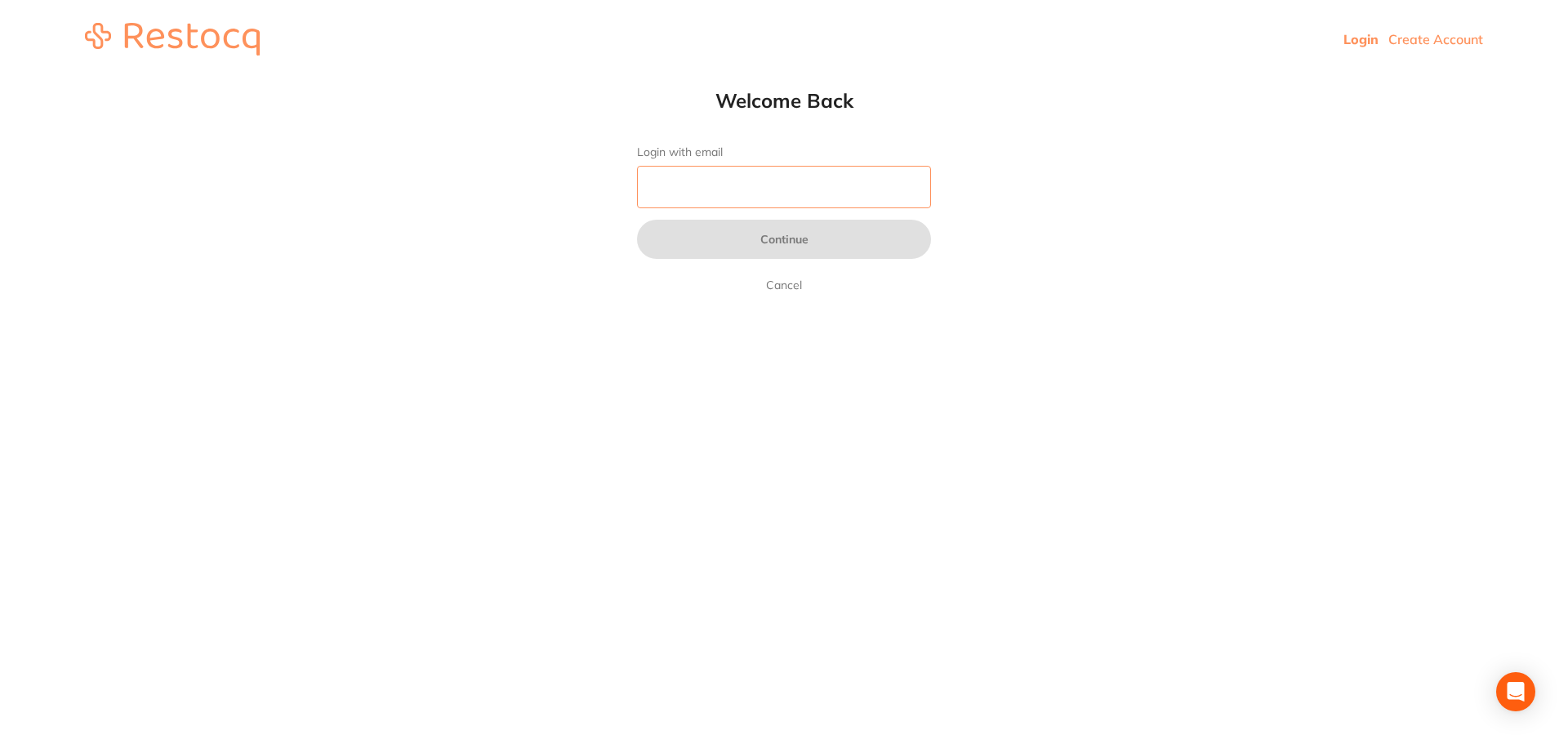
click at [834, 179] on input "Login with email" at bounding box center [784, 186] width 294 height 42
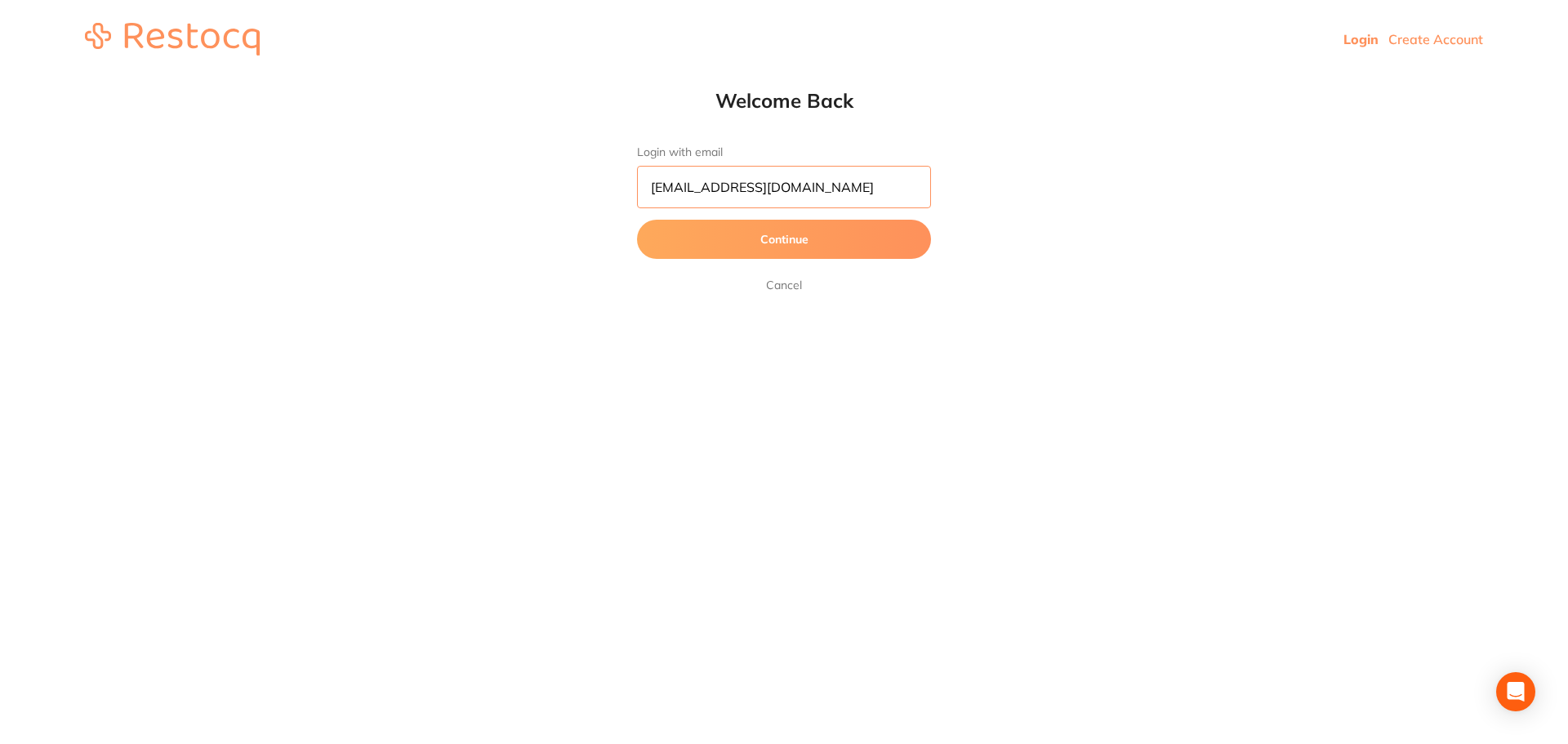
type input "[EMAIL_ADDRESS][DOMAIN_NAME]"
click at [637, 219] on button "Continue" at bounding box center [784, 239] width 294 height 39
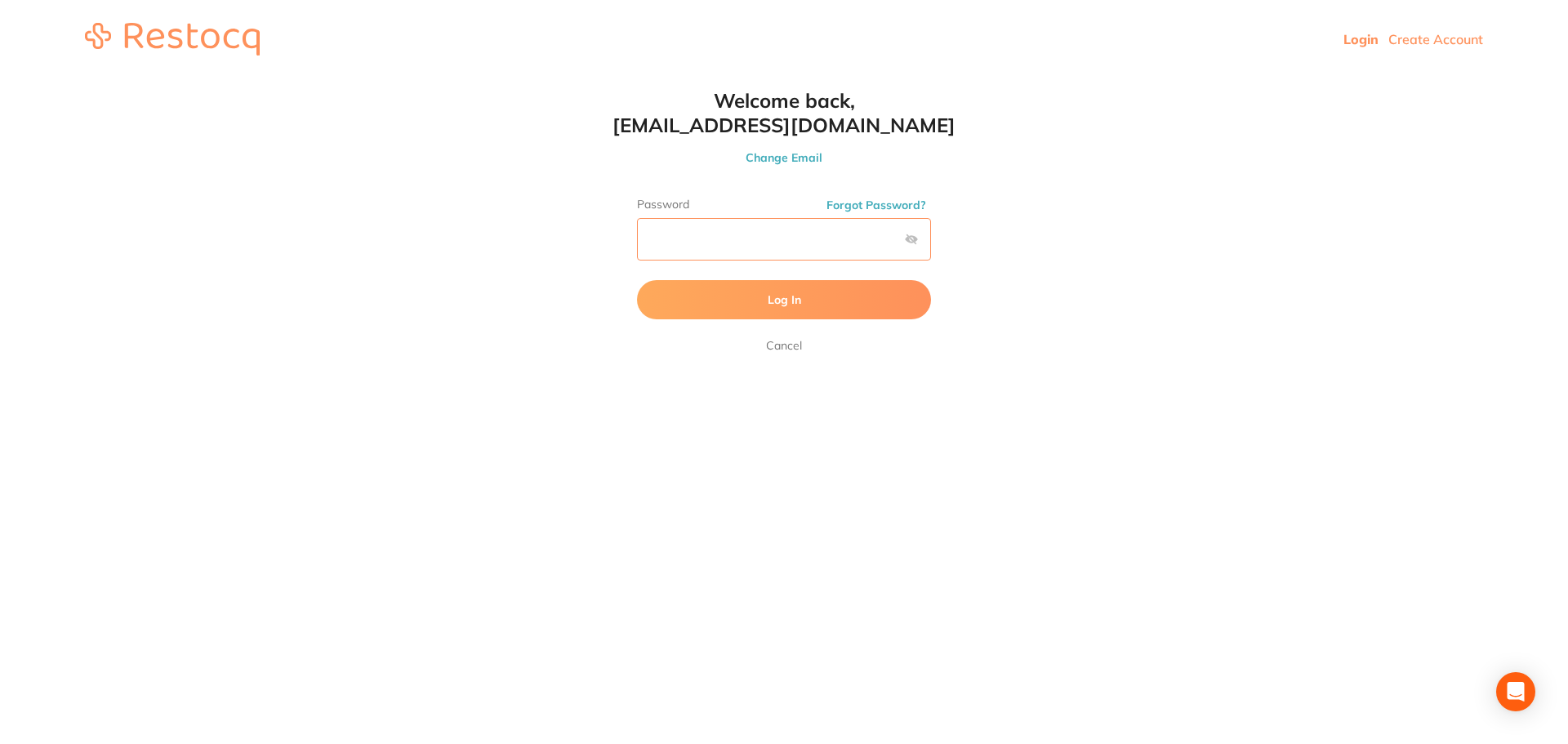
click at [637, 280] on button "Log In" at bounding box center [784, 300] width 294 height 39
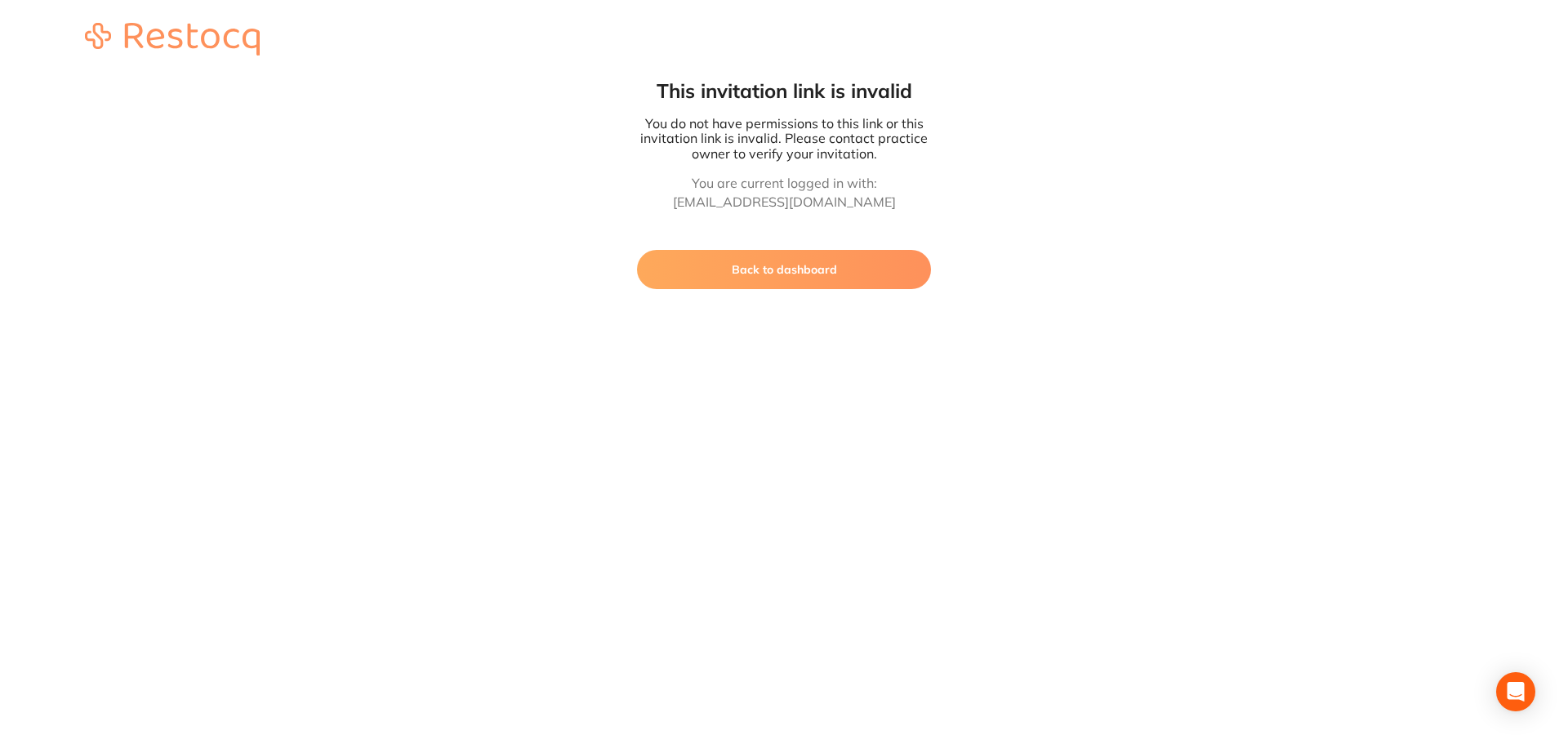
click at [839, 267] on button "Back to dashboard" at bounding box center [784, 269] width 294 height 39
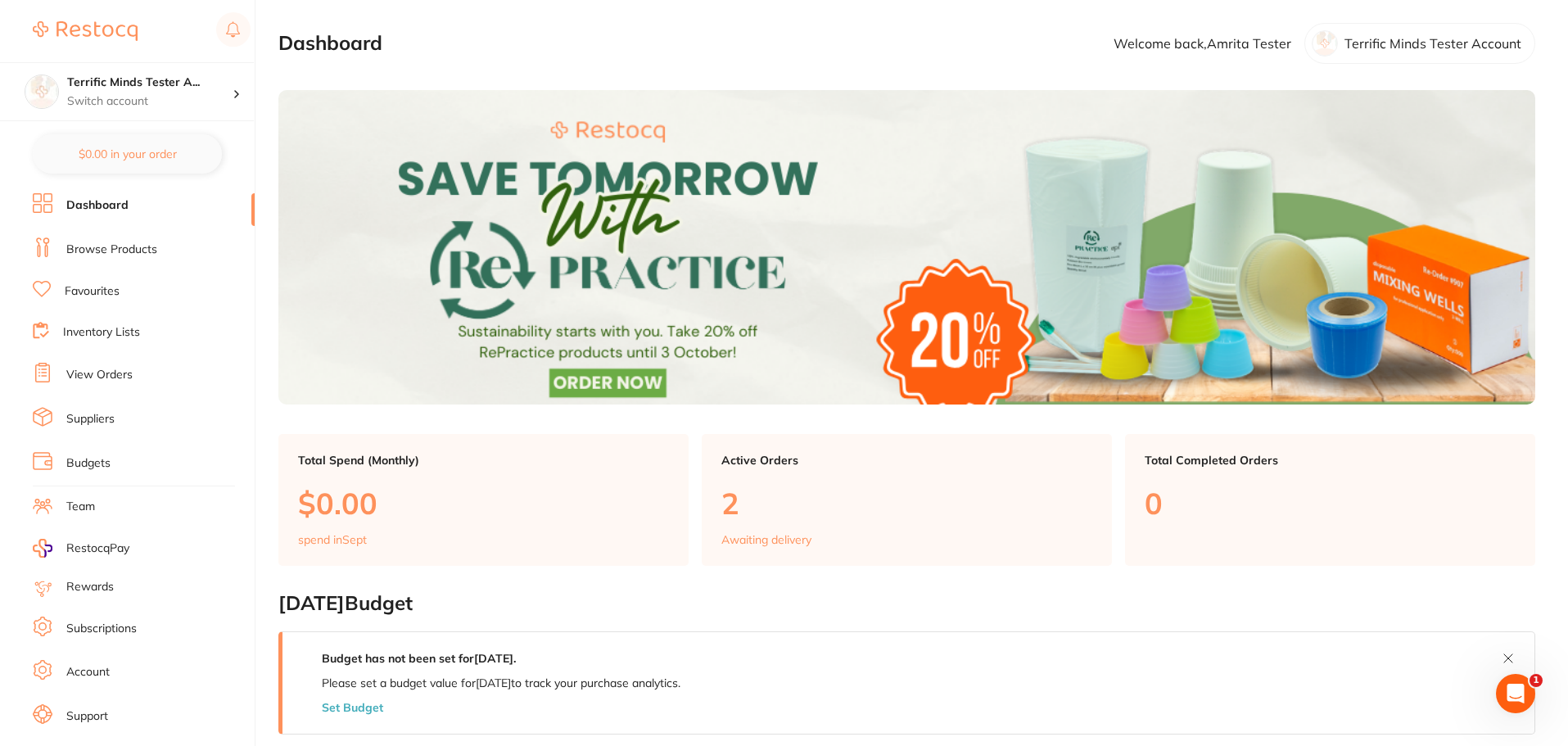
click at [95, 509] on link "Team" at bounding box center [81, 506] width 28 height 17
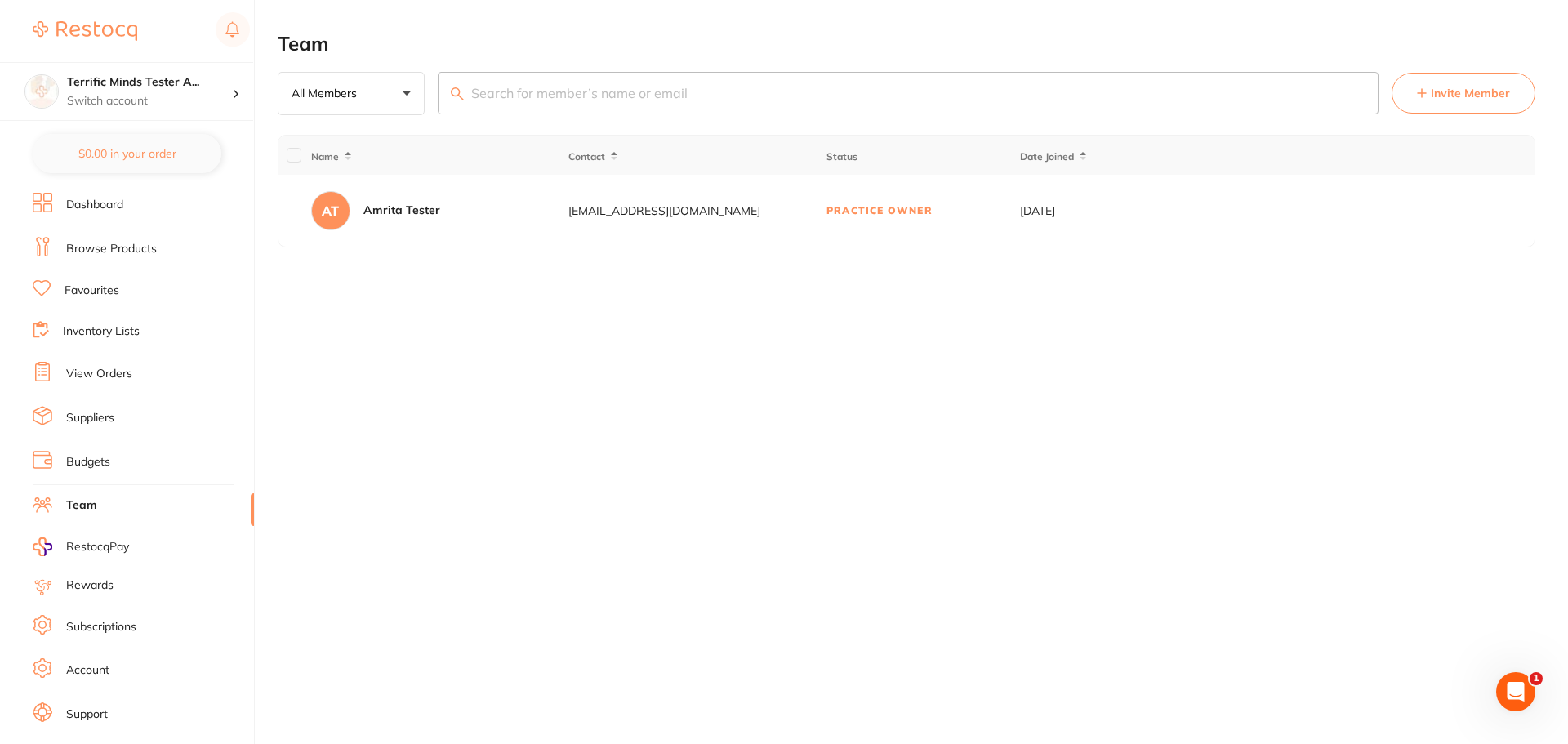
click at [1457, 101] on span "Invite Member" at bounding box center [1470, 93] width 79 height 17
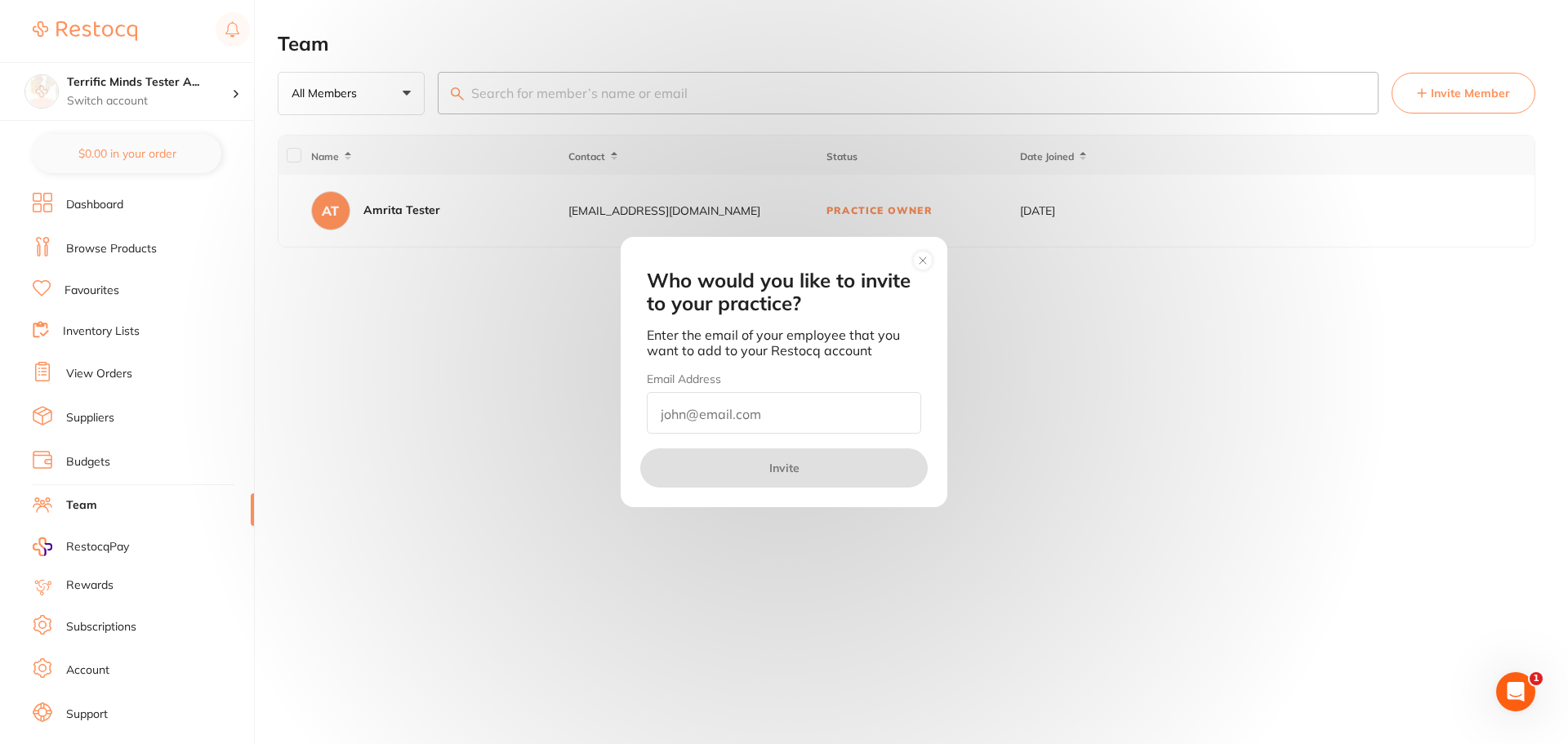
click at [814, 411] on input "email" at bounding box center [784, 412] width 274 height 42
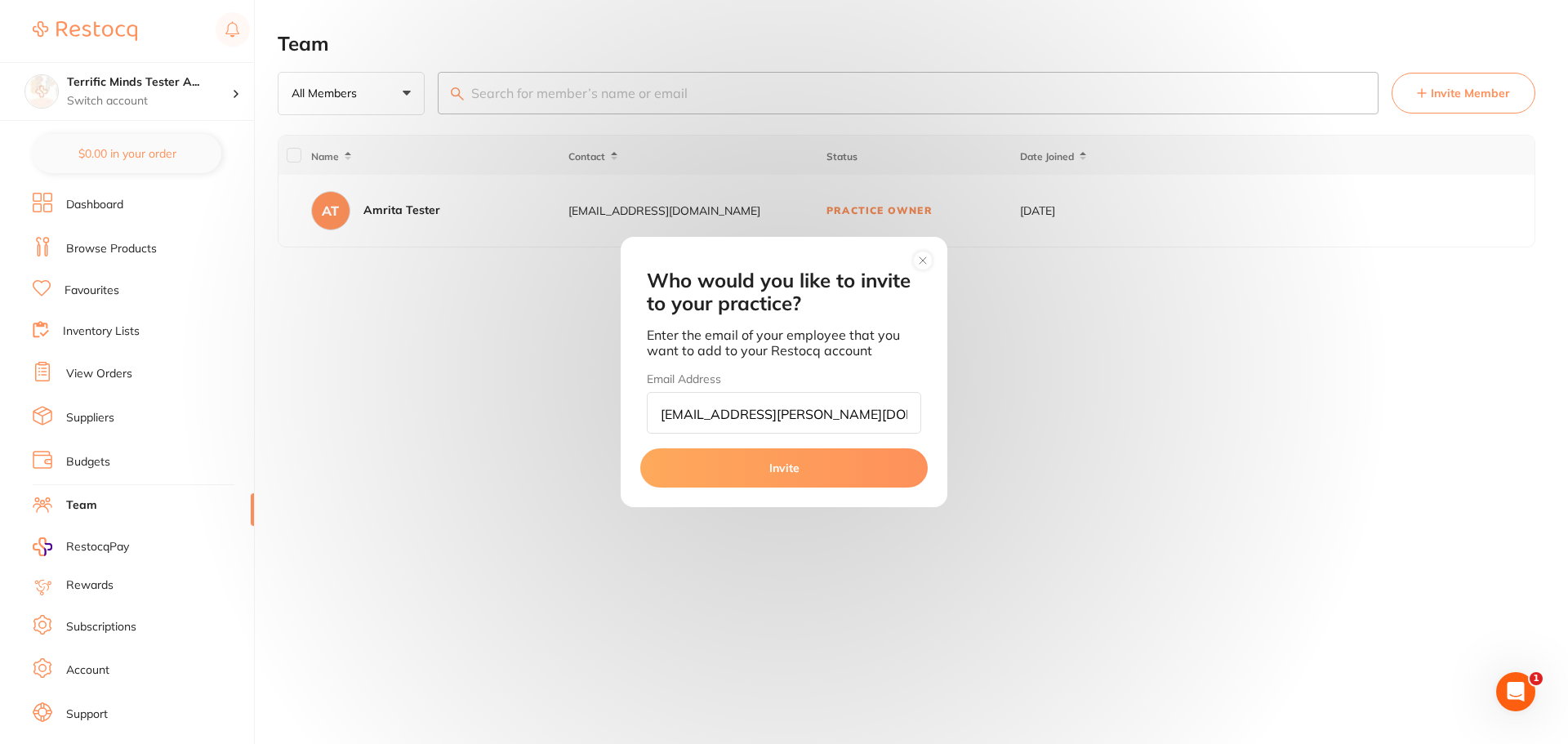
type input "jubin.jose@terrificminds.com"
drag, startPoint x: 858, startPoint y: 411, endPoint x: 530, endPoint y: 397, distance: 328.3
click at [530, 397] on div "Who would you like to invite to your practice? Enter the email of your employee…" at bounding box center [784, 372] width 1568 height 744
click at [688, 410] on input "jubin.jose@terrificminds.com" at bounding box center [784, 412] width 274 height 42
click at [708, 467] on button "Invite" at bounding box center [784, 468] width 288 height 39
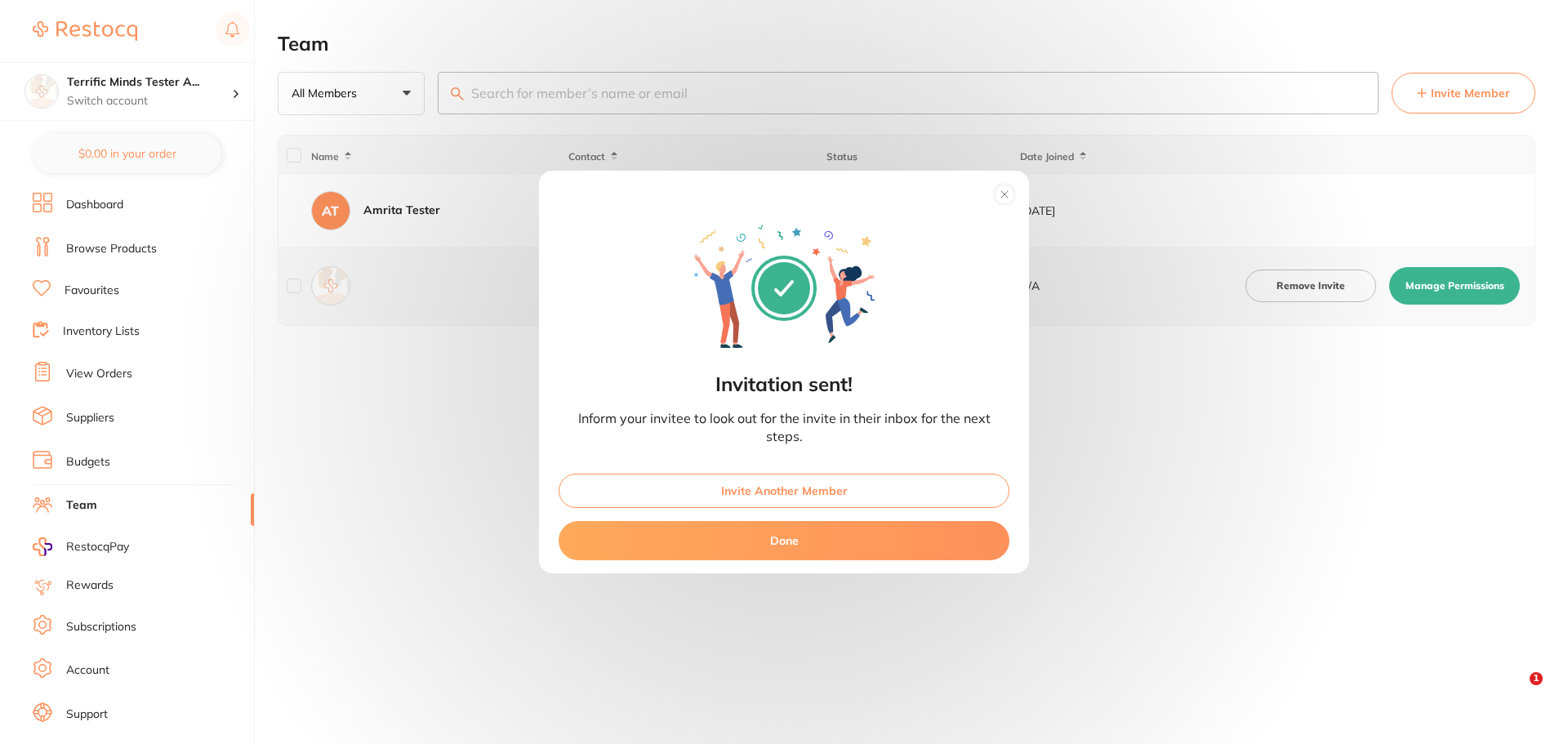
click at [821, 538] on button "Done" at bounding box center [784, 540] width 451 height 39
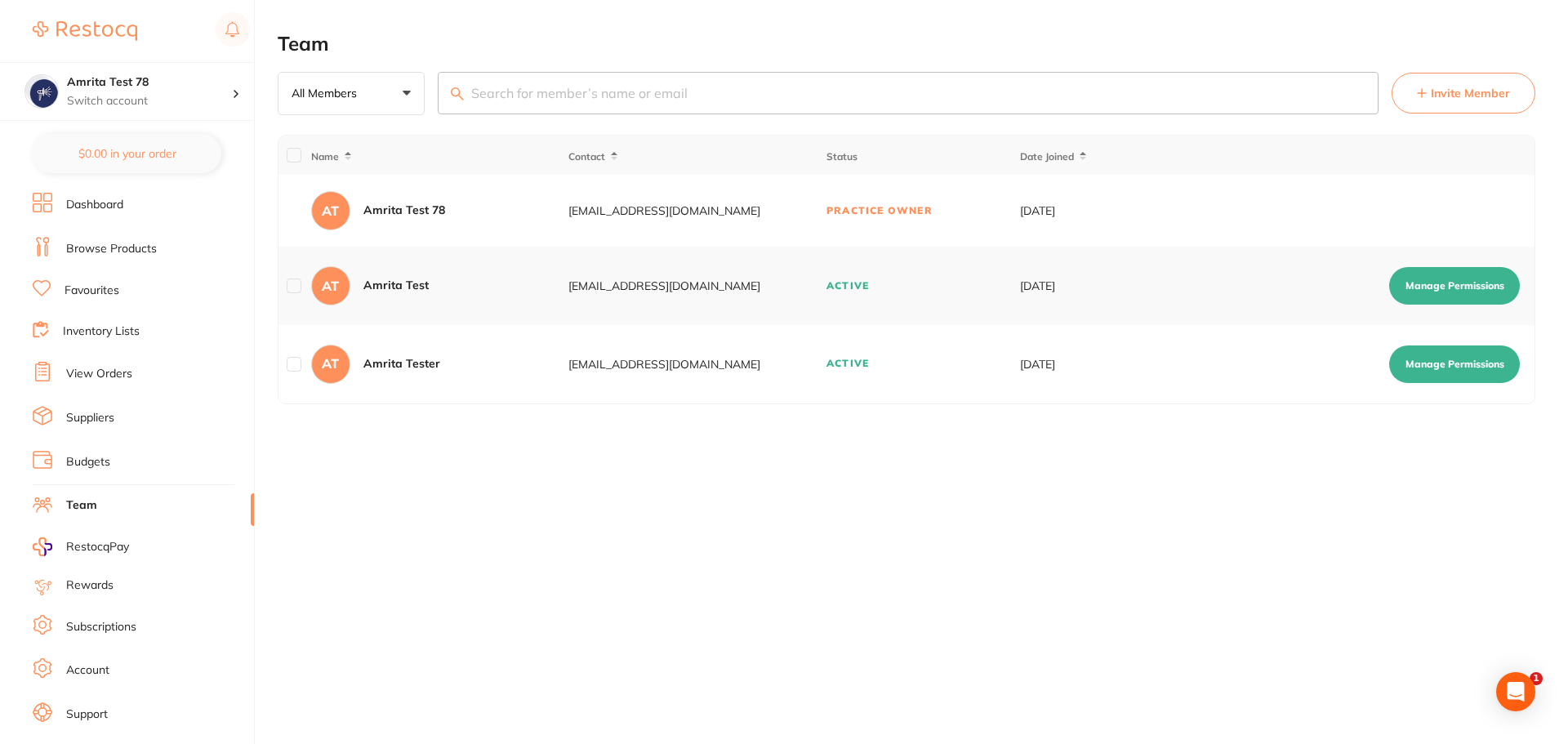
click at [1459, 86] on span "Invite Member" at bounding box center [1470, 93] width 79 height 17
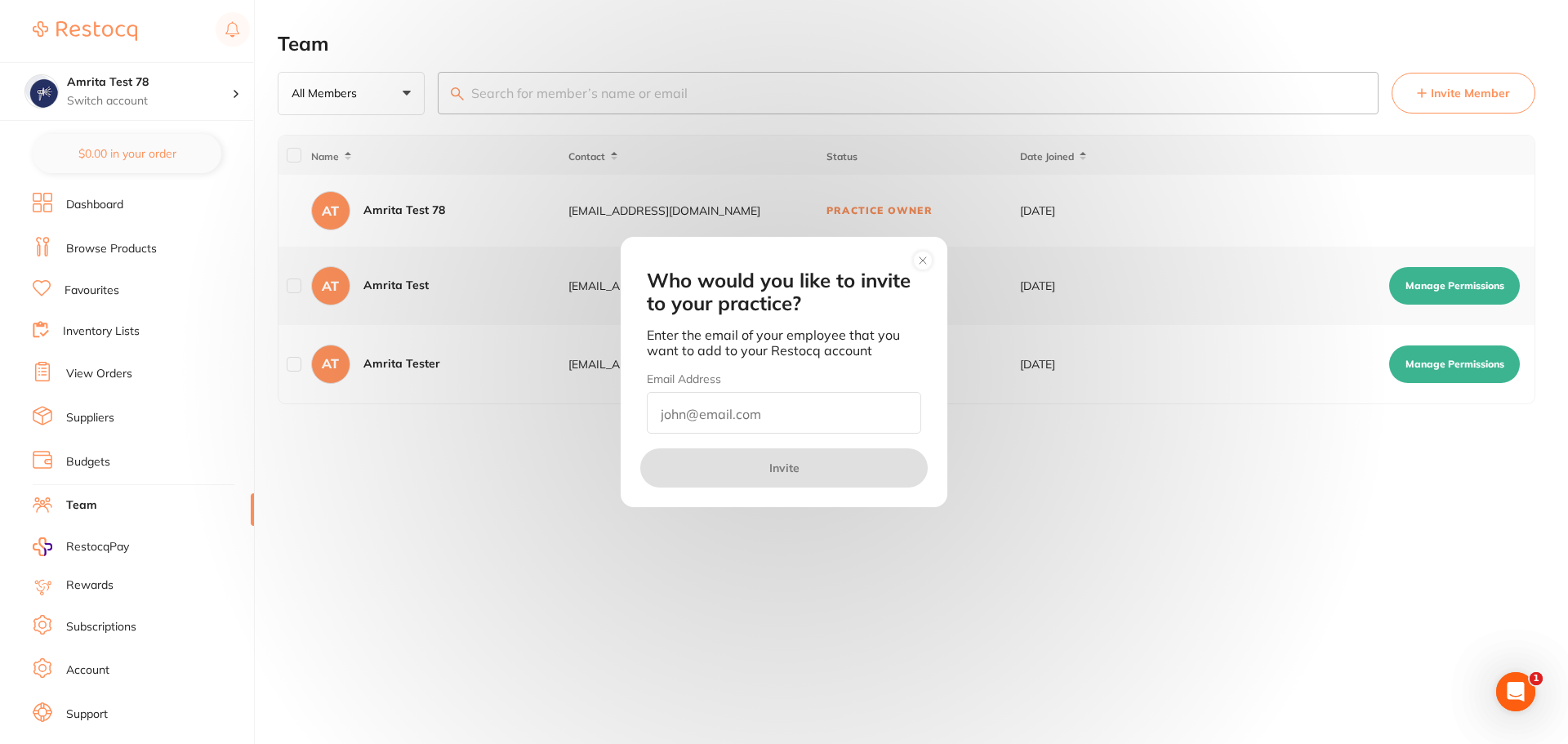
click at [720, 423] on input "email" at bounding box center [784, 412] width 274 height 42
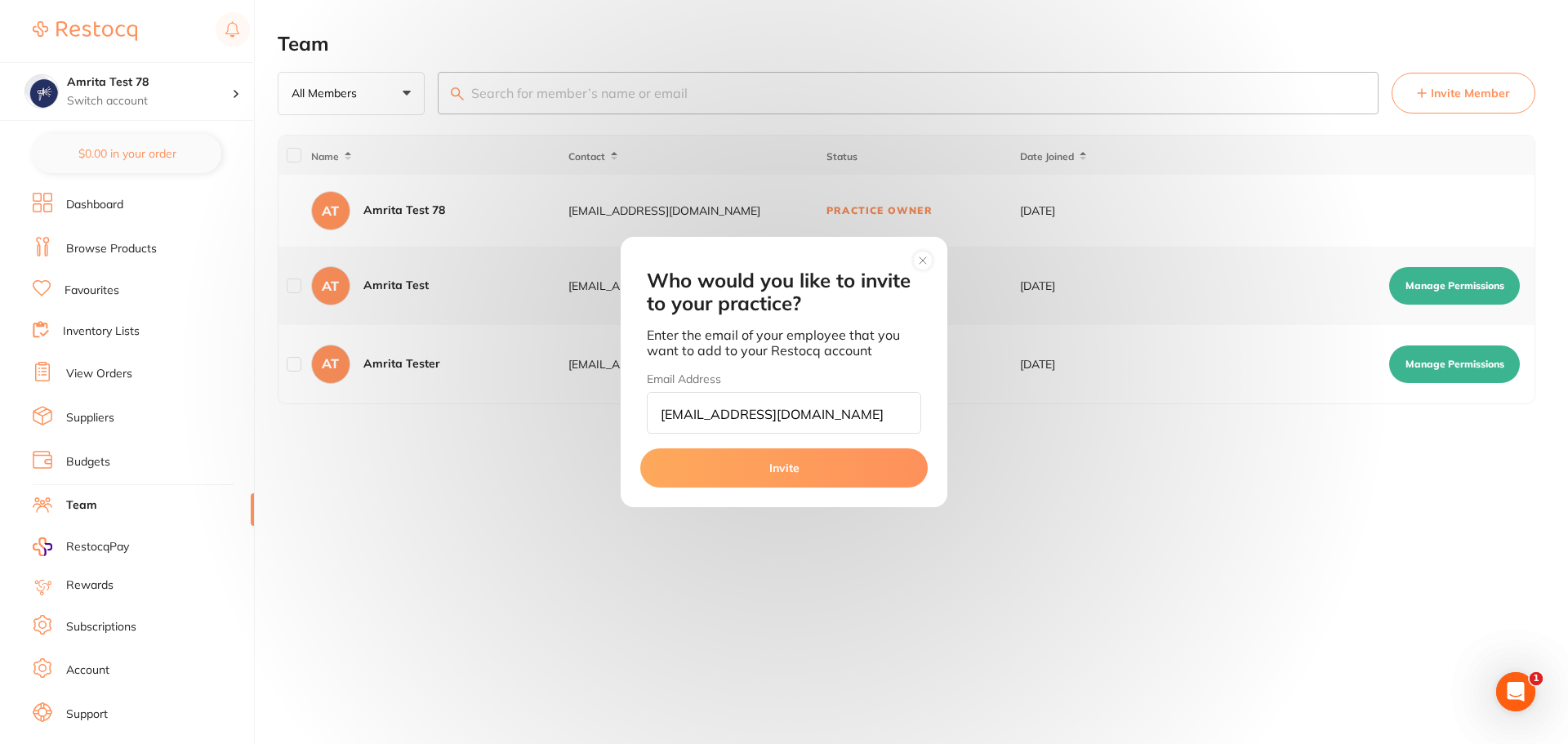
type input "amrita+9868764@terrificminds.com"
click at [737, 464] on button "Invite" at bounding box center [784, 468] width 288 height 39
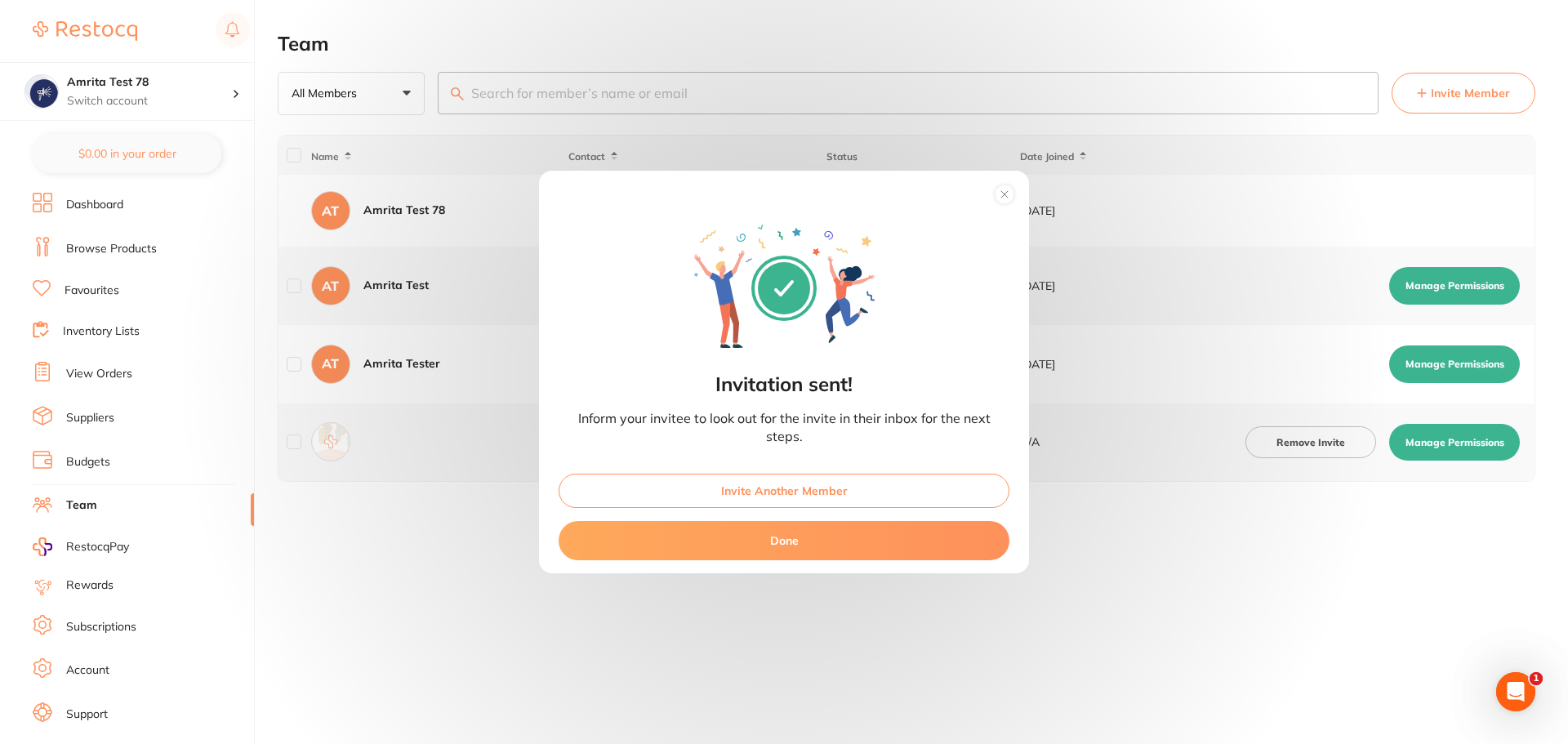
click at [747, 543] on button "Done" at bounding box center [784, 540] width 451 height 39
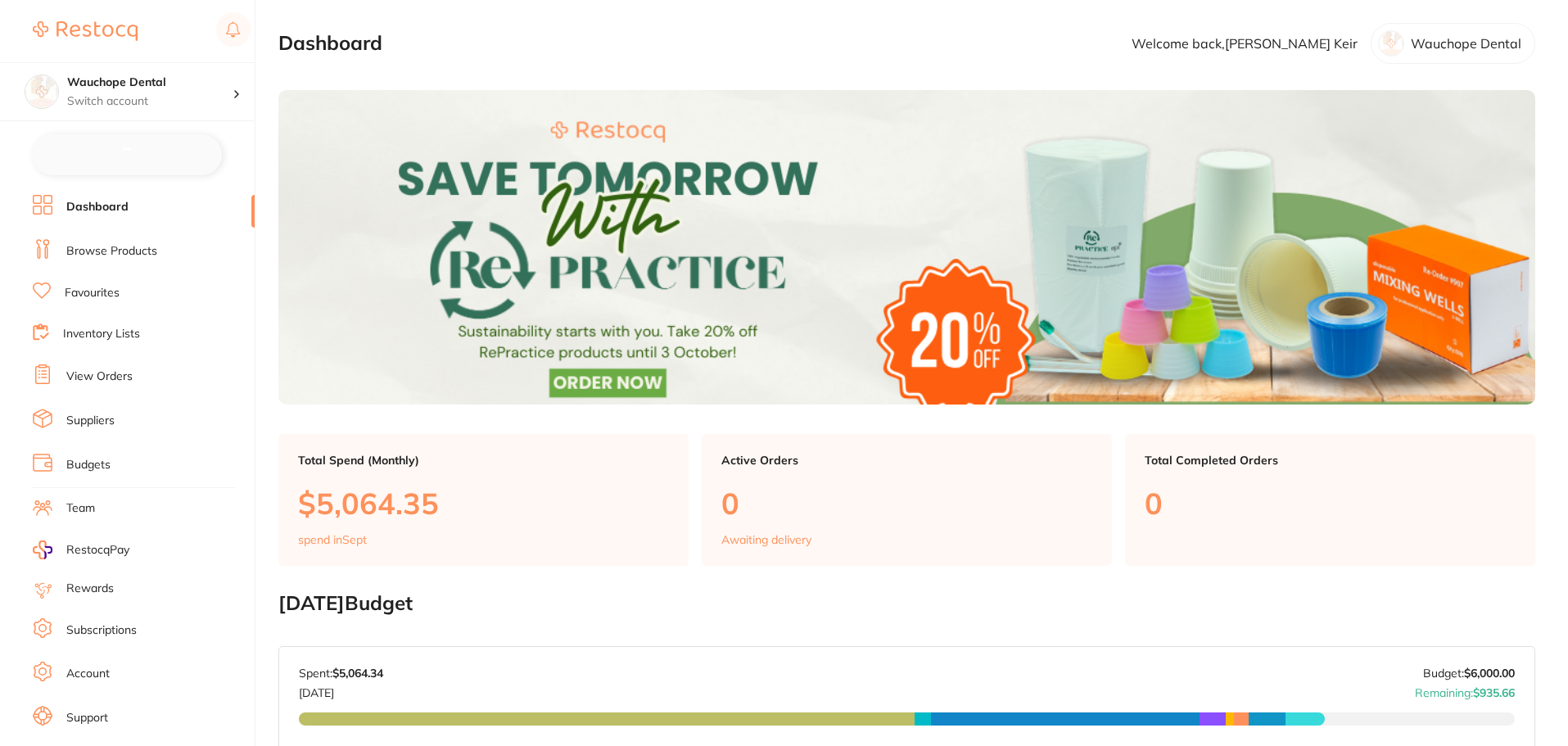
drag, startPoint x: 126, startPoint y: 249, endPoint x: 27, endPoint y: 254, distance: 99.1
click at [126, 249] on link "Browse Products" at bounding box center [112, 251] width 91 height 17
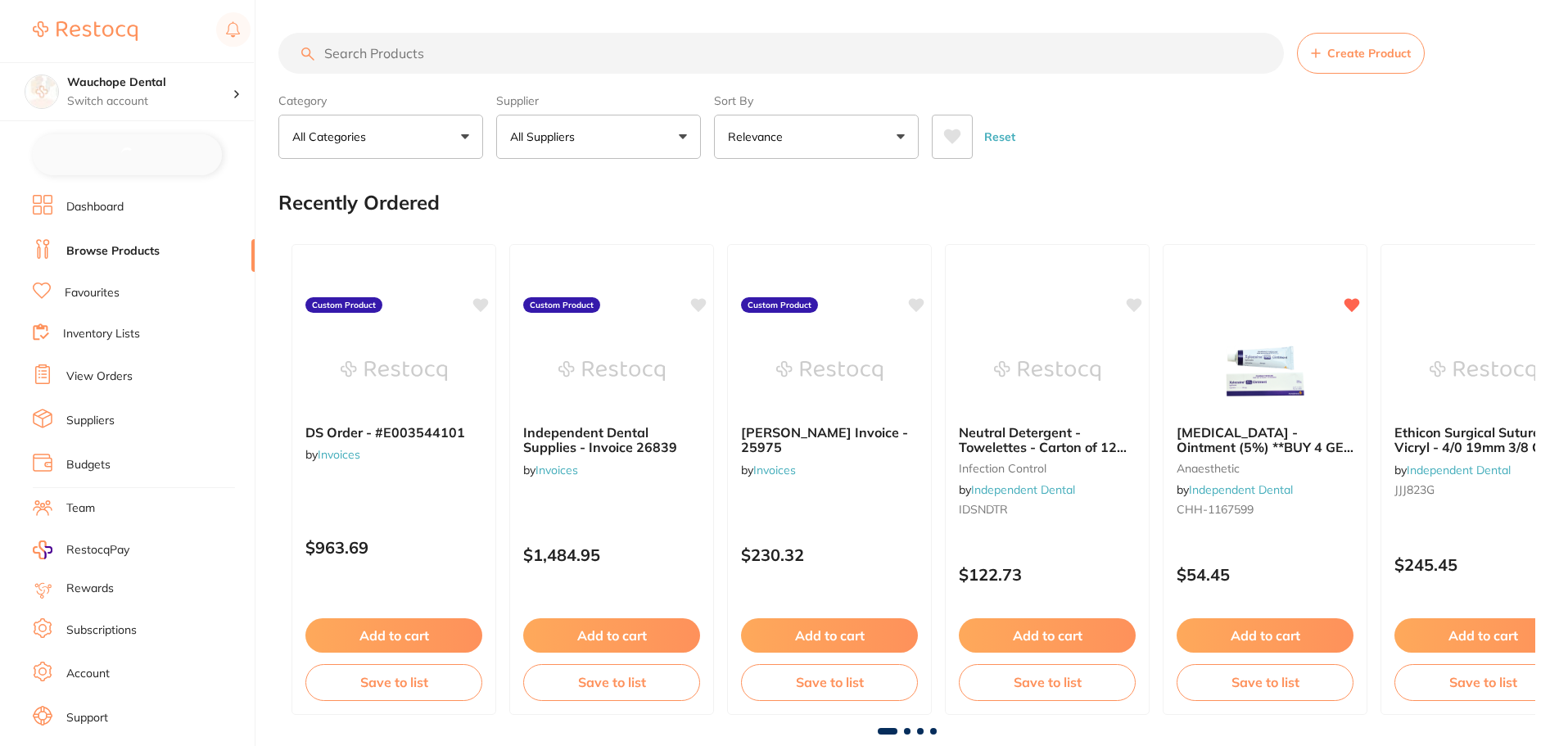
checkbox input "false"
